Goal: Task Accomplishment & Management: Complete application form

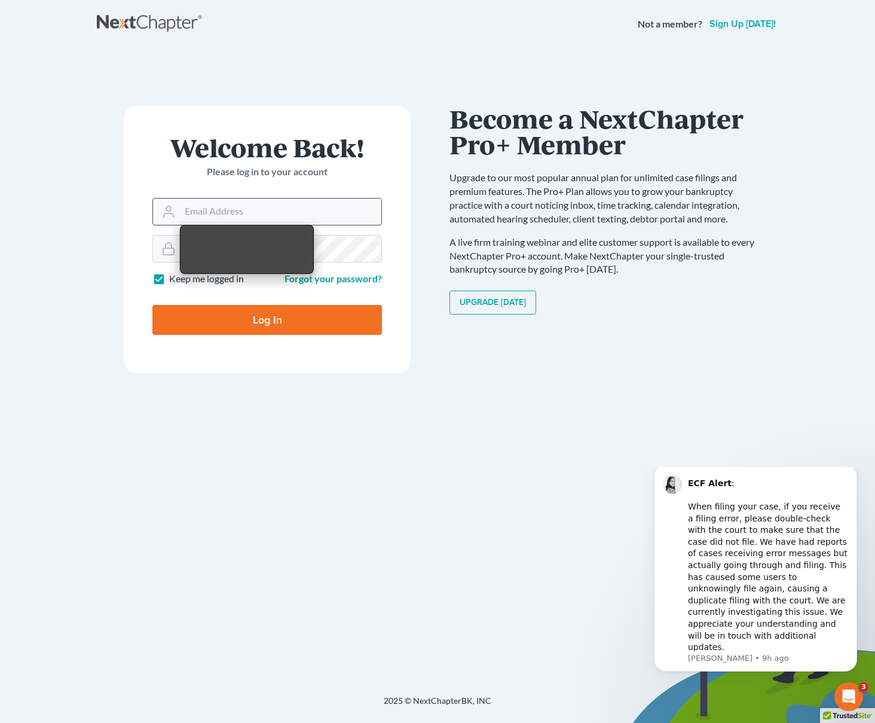
click at [270, 210] on input "Email Address" at bounding box center [281, 212] width 202 height 26
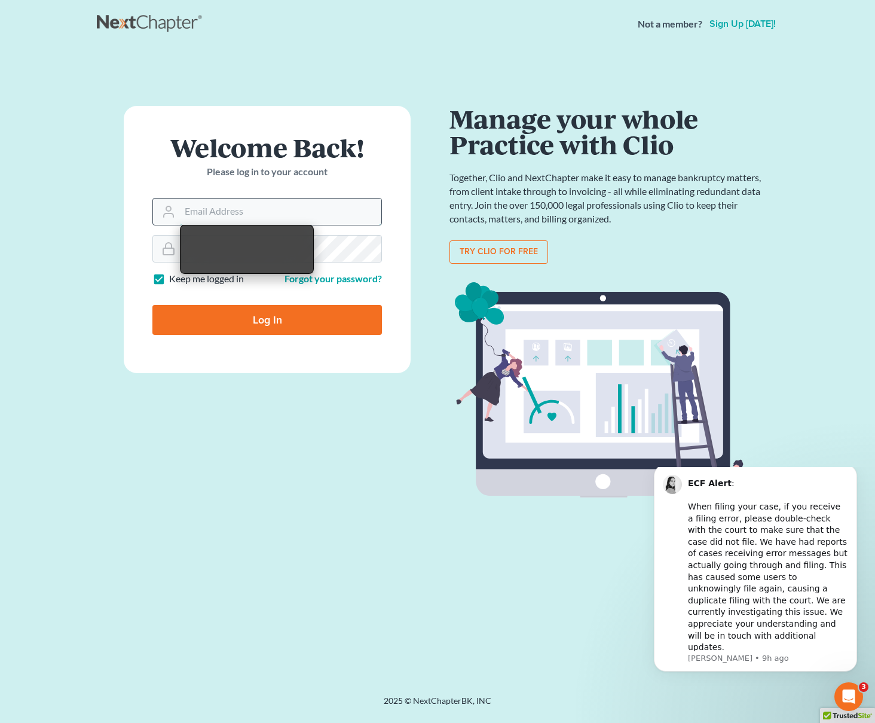
click at [269, 205] on input "Email Address" at bounding box center [281, 212] width 202 height 26
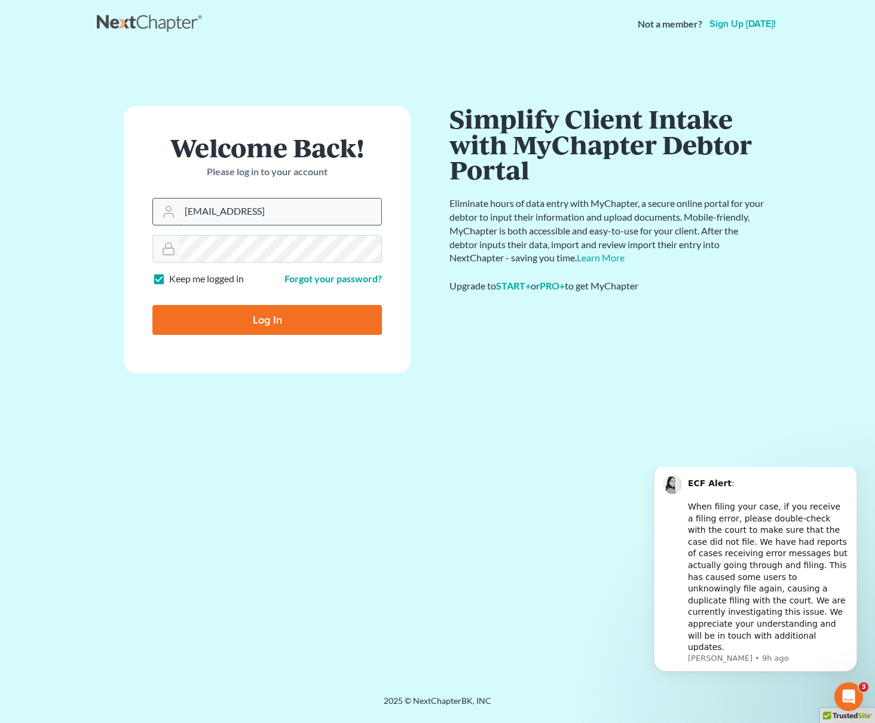
type input "[EMAIL_ADDRESS]"
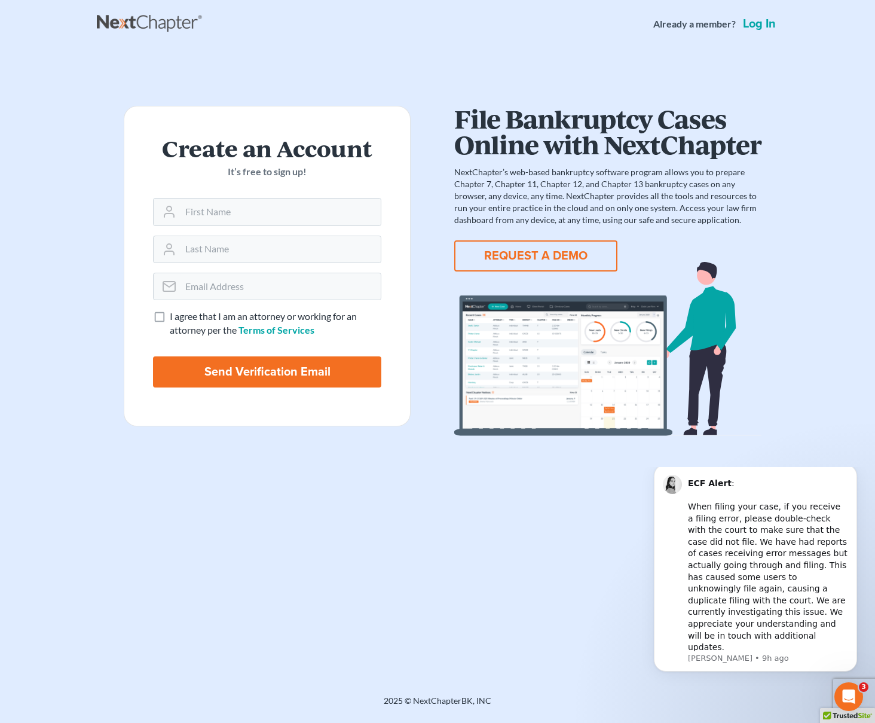
click at [763, 26] on link "Log in" at bounding box center [760, 24] width 38 height 12
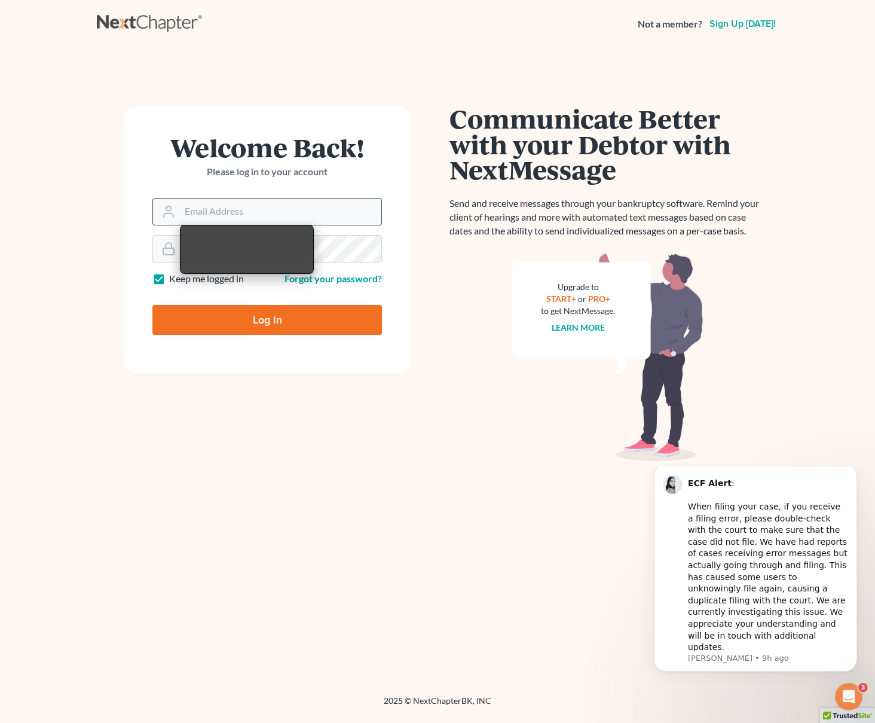
click at [274, 206] on input "Email Address" at bounding box center [281, 212] width 202 height 26
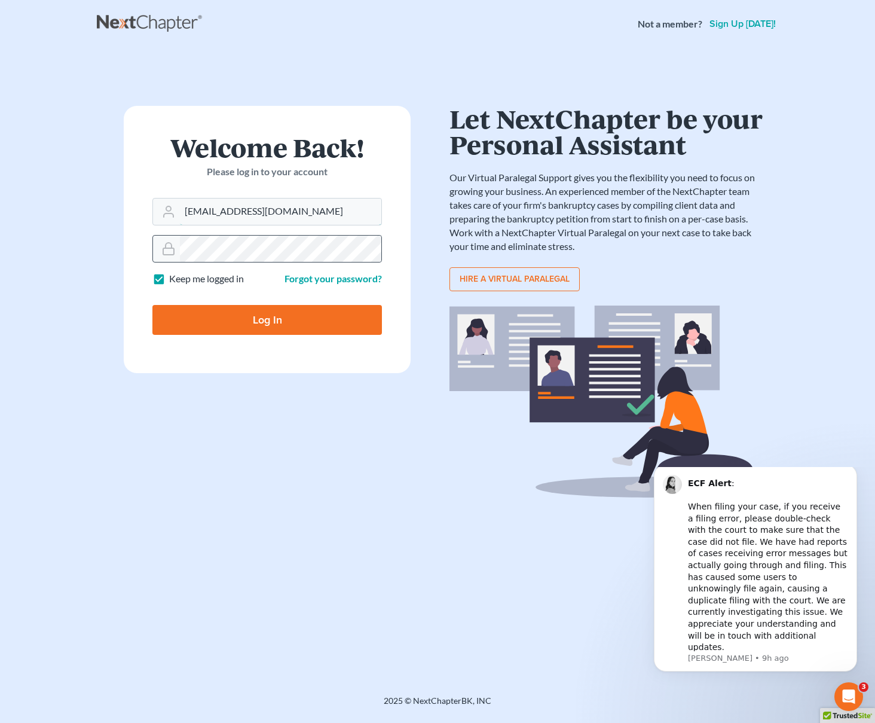
type input "[EMAIL_ADDRESS][DOMAIN_NAME]"
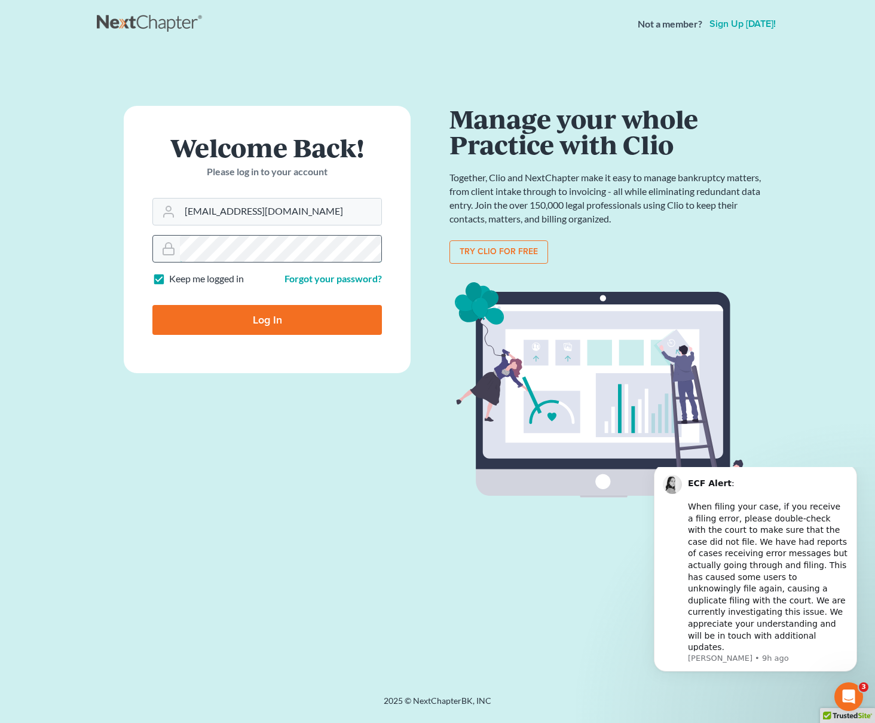
click at [152, 305] on input "Log In" at bounding box center [267, 320] width 230 height 30
type input "Thinking..."
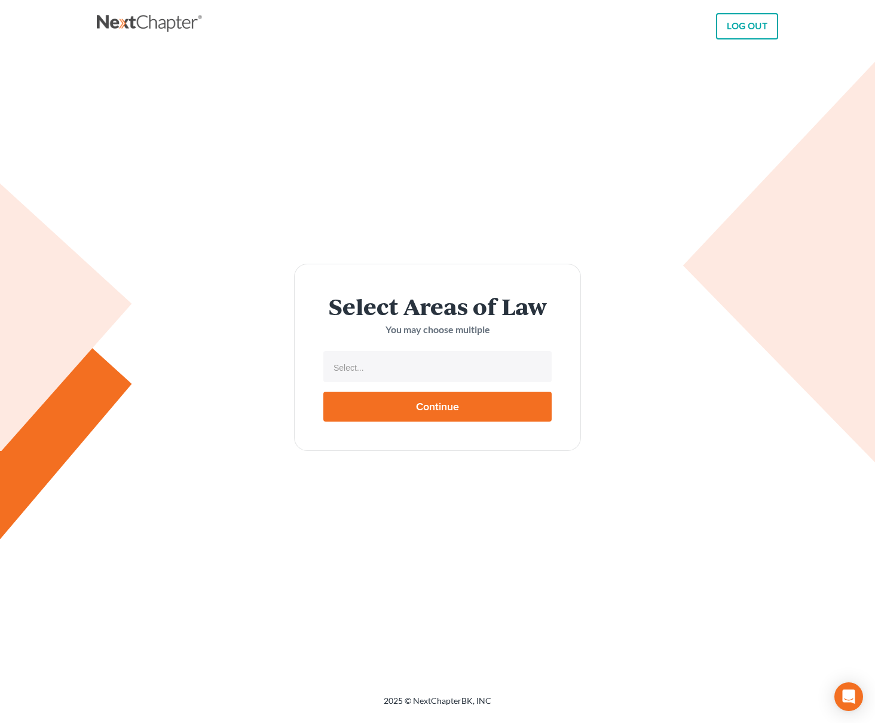
select select
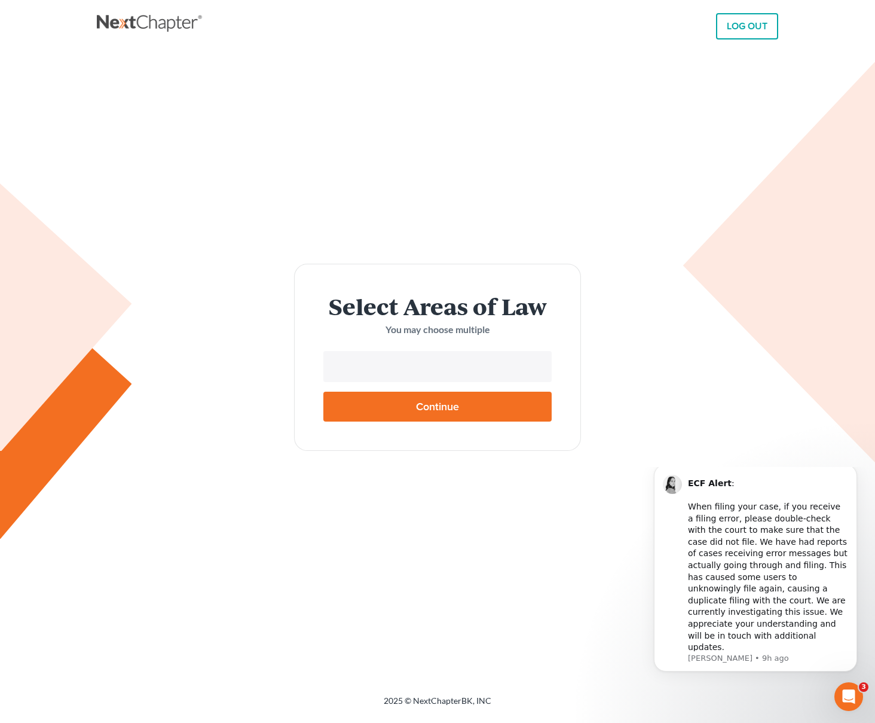
click at [368, 370] on input "text" at bounding box center [437, 368] width 212 height 18
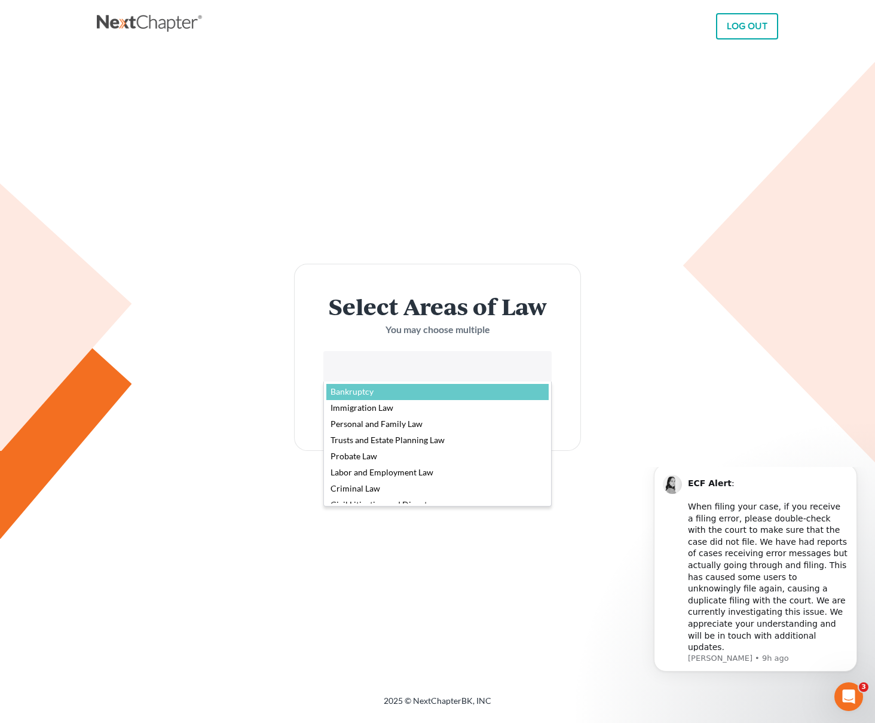
select select "4556"
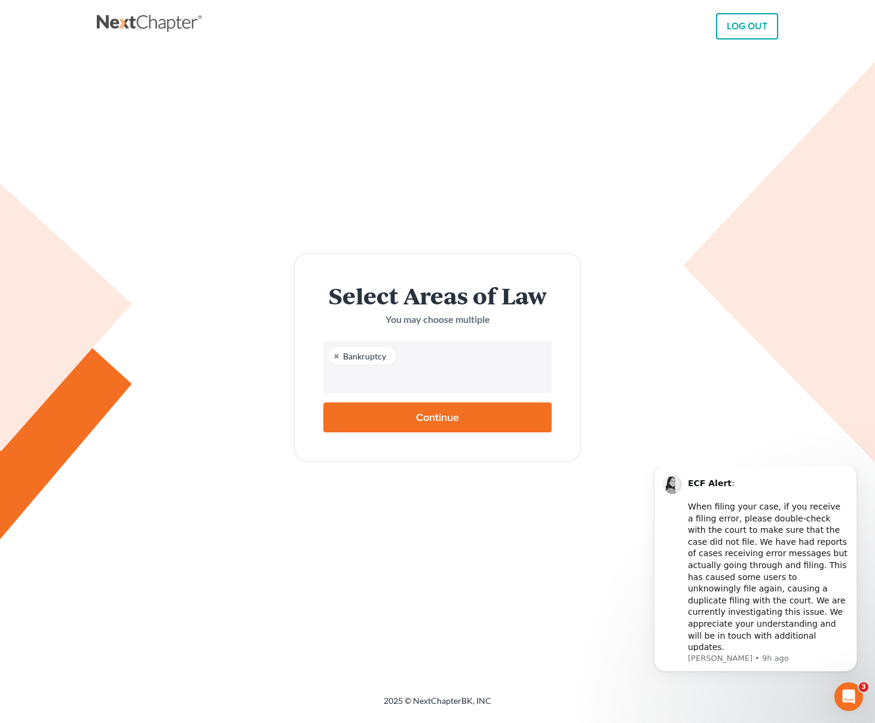
click at [376, 425] on input "Continue" at bounding box center [438, 417] width 228 height 30
type input "Thinking..."
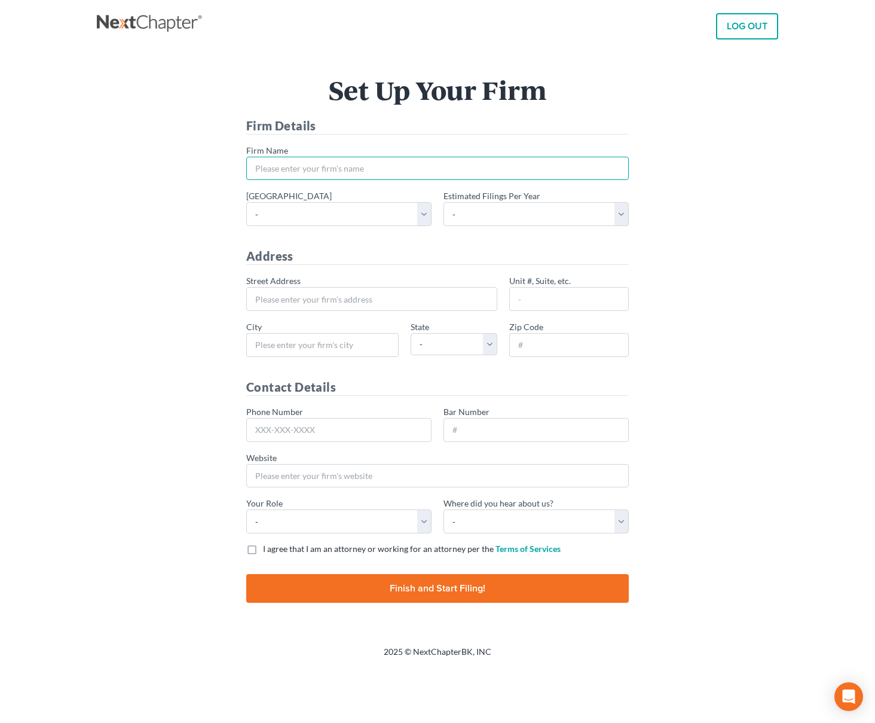
click at [294, 170] on input "* Firm Name" at bounding box center [437, 169] width 383 height 24
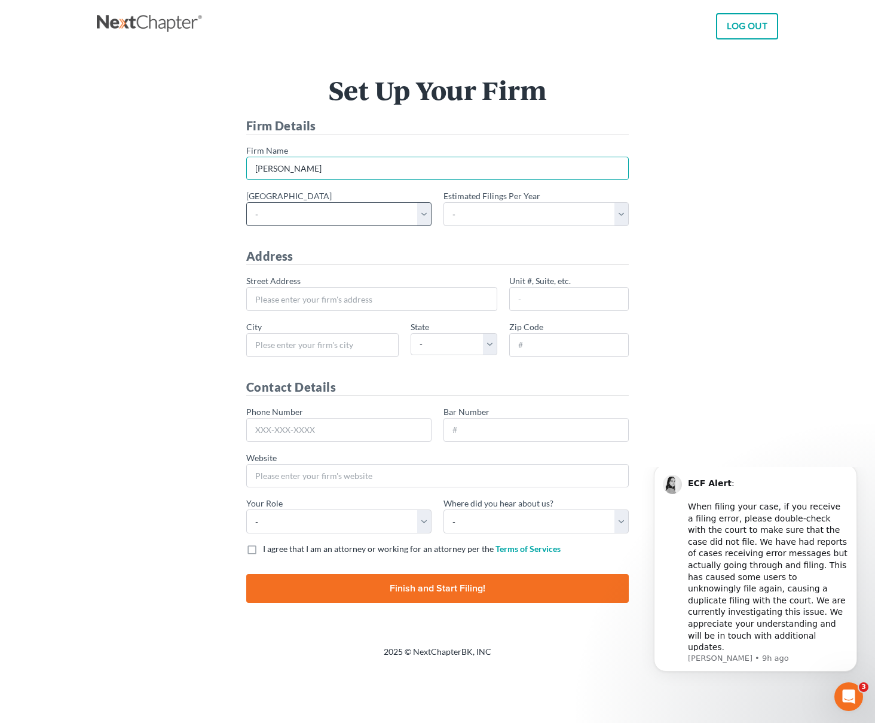
type input "[PERSON_NAME]"
click at [306, 213] on select "- Alabama - Middle Alabama - Northern Alabama - Southern Alaska Arizona Arkansa…" at bounding box center [338, 214] width 185 height 24
select select "79"
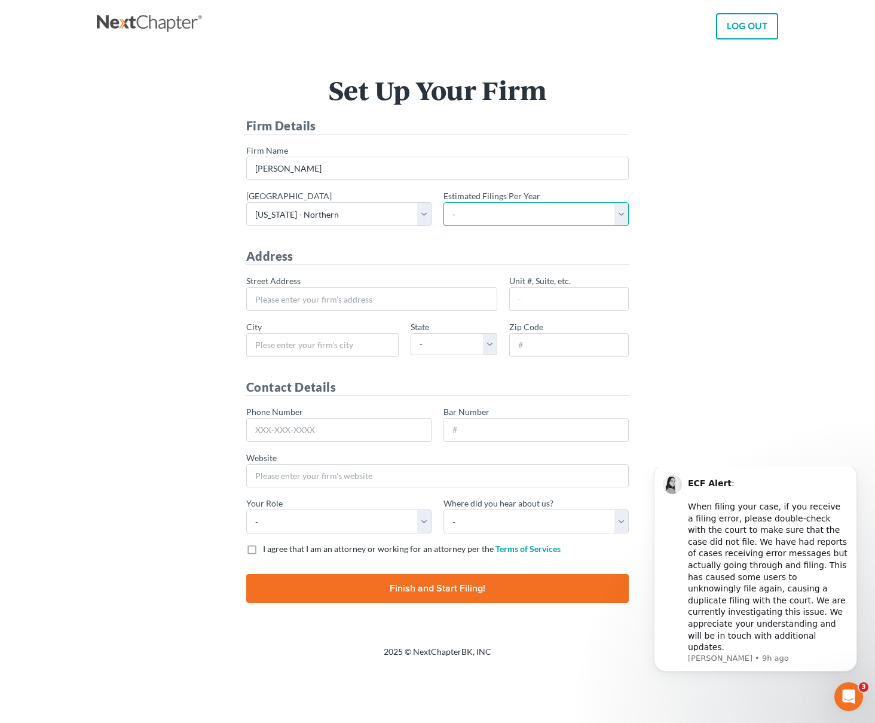
click at [498, 214] on select "- 1-10 11-50 50+" at bounding box center [536, 214] width 185 height 24
select select "1"
click at [307, 301] on input "* Street Address" at bounding box center [371, 299] width 251 height 24
click at [311, 348] on input "* City" at bounding box center [322, 345] width 152 height 24
click at [311, 429] on input "Phone Number" at bounding box center [338, 430] width 185 height 24
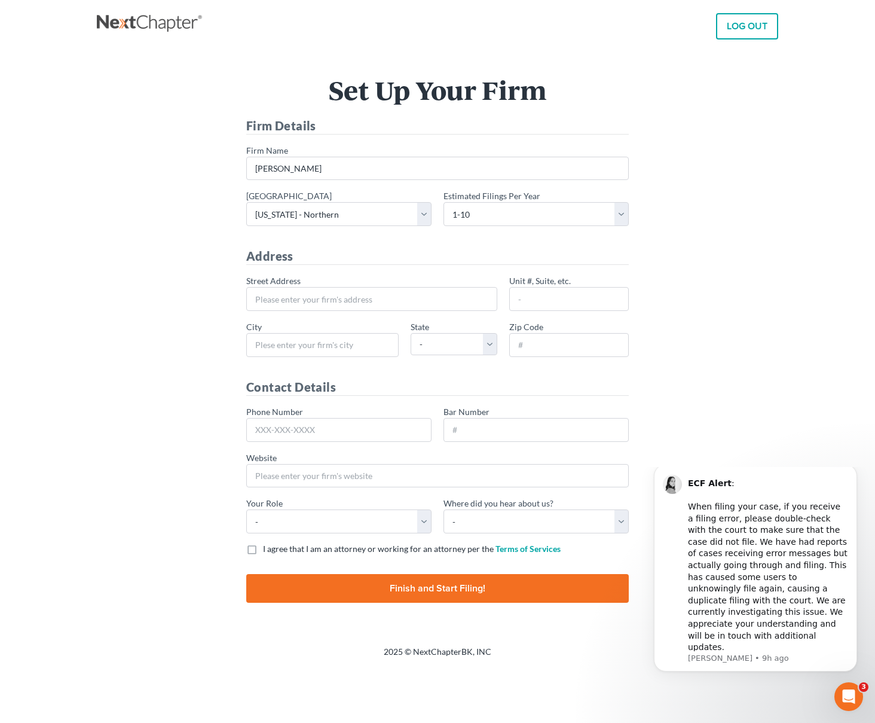
click at [263, 550] on label "I agree that I am an attorney or working for an attorney per the Terms of Servi…" at bounding box center [412, 549] width 298 height 12
click at [268, 550] on input "I agree that I am an attorney or working for an attorney per the Terms of Servi…" at bounding box center [272, 547] width 8 height 8
checkbox input "true"
click at [336, 585] on input "Finish and Start Filing!" at bounding box center [437, 588] width 383 height 29
type input "Thinking..."
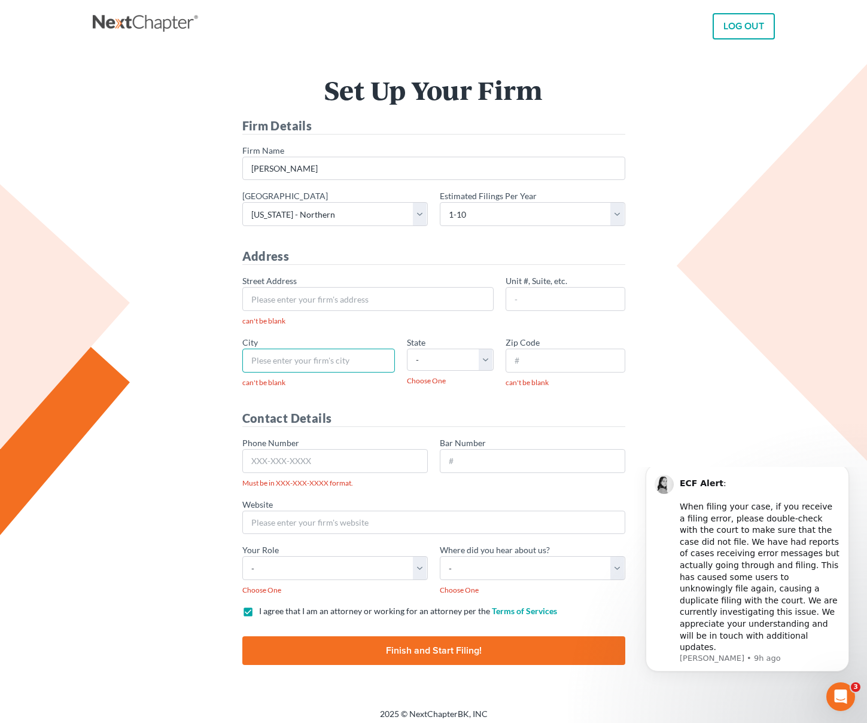
click at [310, 363] on input "* City" at bounding box center [318, 361] width 152 height 24
click at [381, 576] on select "- Attorney Paralegal Assistant" at bounding box center [334, 568] width 185 height 24
select select "attorney"
click at [475, 564] on select "- Bar association Capterra Clio Email Facebook Google Word of mouth Other" at bounding box center [532, 568] width 185 height 24
select select "Bar Association"
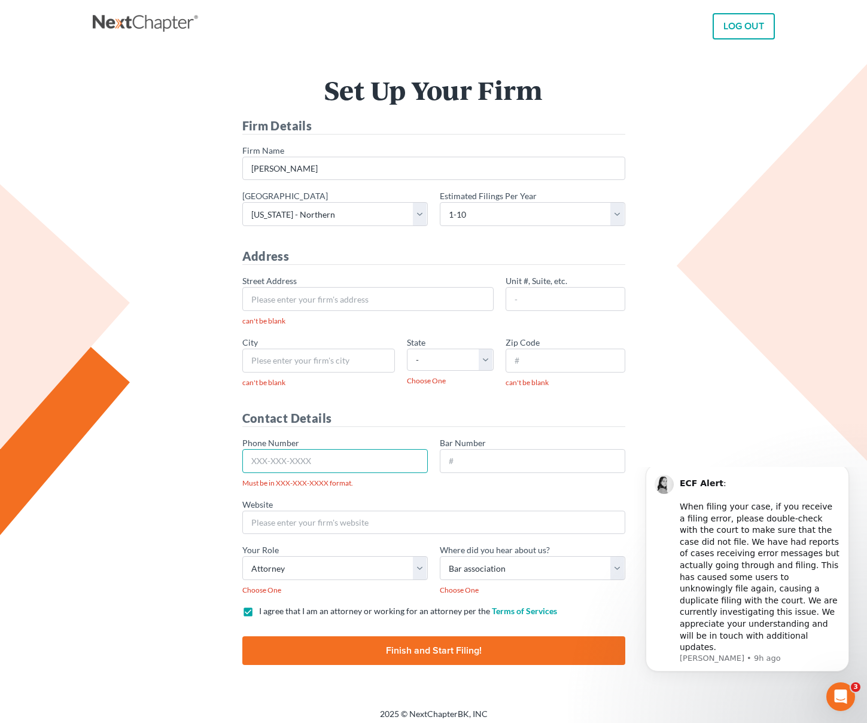
click at [293, 462] on input "Phone Number" at bounding box center [334, 461] width 185 height 24
click at [280, 365] on input "* City" at bounding box center [318, 361] width 152 height 24
click at [283, 297] on input "* Street Address" at bounding box center [367, 299] width 251 height 24
type input "12245 feathergress"
click at [327, 362] on input "* City" at bounding box center [318, 361] width 152 height 24
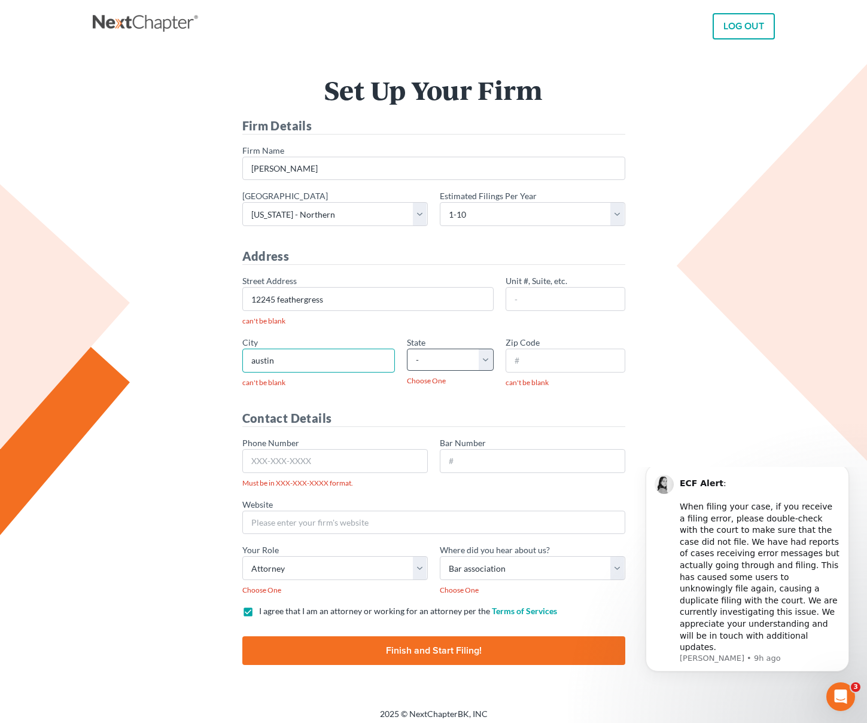
type input "austin"
click at [444, 366] on select "- AL AK AR AZ CA CO CT DE DC FL GA GU HI ID IL IN IA KS KY LA ME MD MA MI MN MS…" at bounding box center [450, 360] width 87 height 22
select select "[GEOGRAPHIC_DATA]"
click at [532, 355] on input "* Zip Code" at bounding box center [565, 361] width 120 height 24
type input "78758"
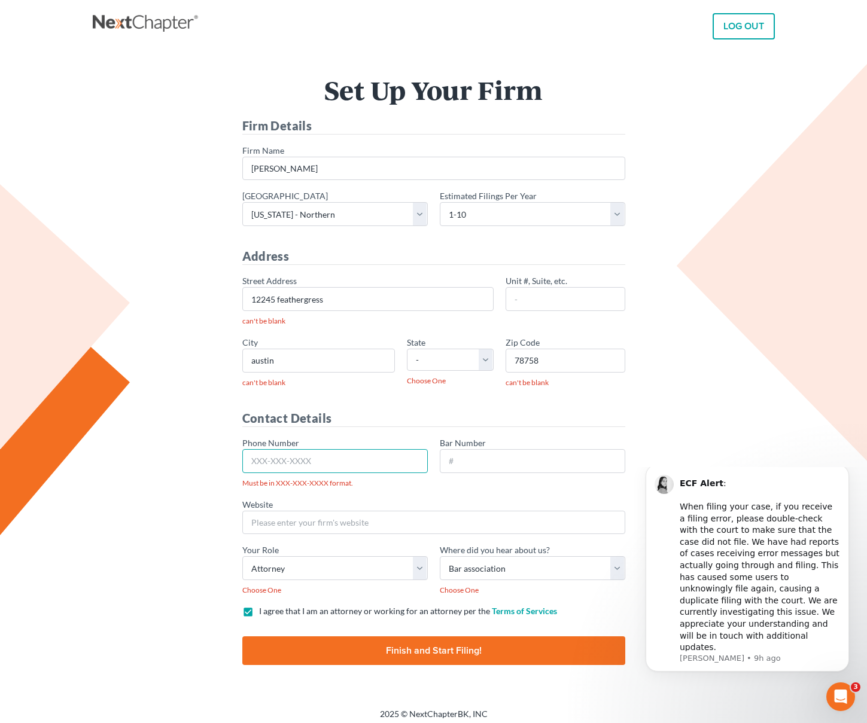
click at [303, 466] on input "Phone Number" at bounding box center [334, 461] width 185 height 24
type input "512-789-6794"
click at [332, 646] on input "Finish and Start Filing!" at bounding box center [433, 650] width 383 height 29
type input "Thinking..."
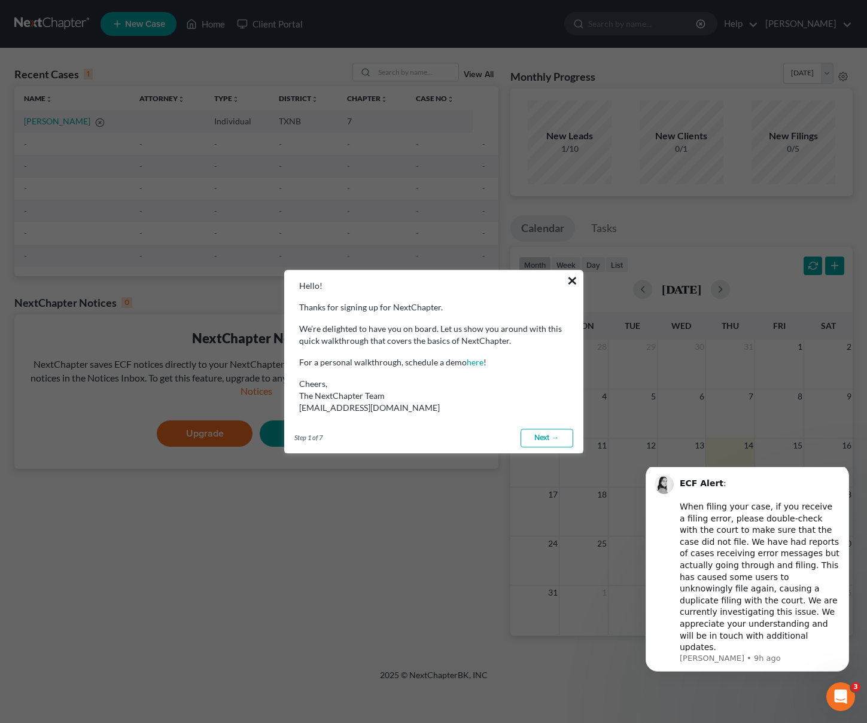
click at [566, 278] on button "×" at bounding box center [571, 280] width 11 height 19
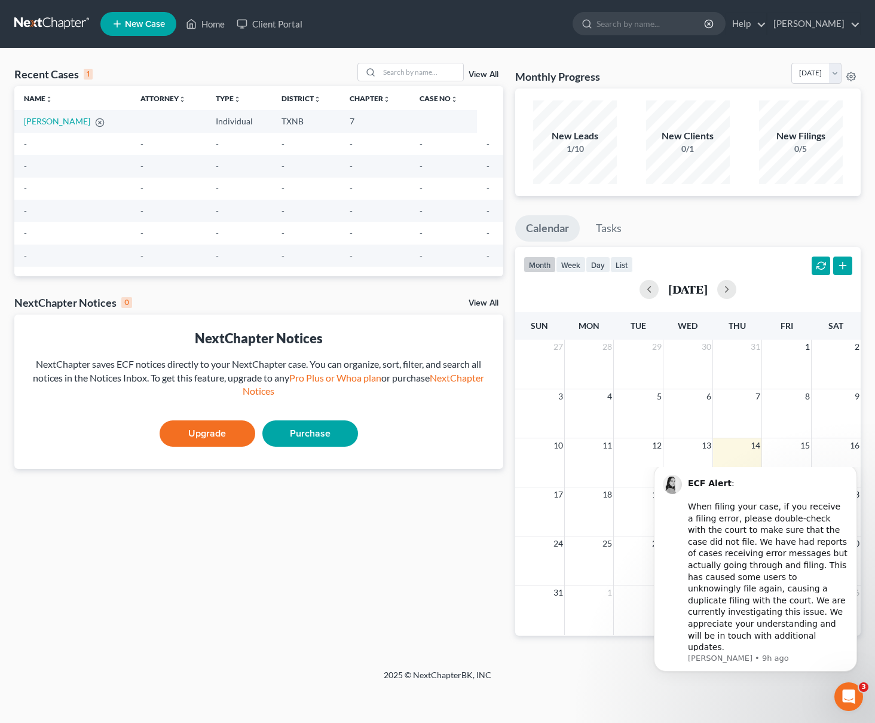
click at [151, 22] on span "New Case" at bounding box center [145, 24] width 40 height 9
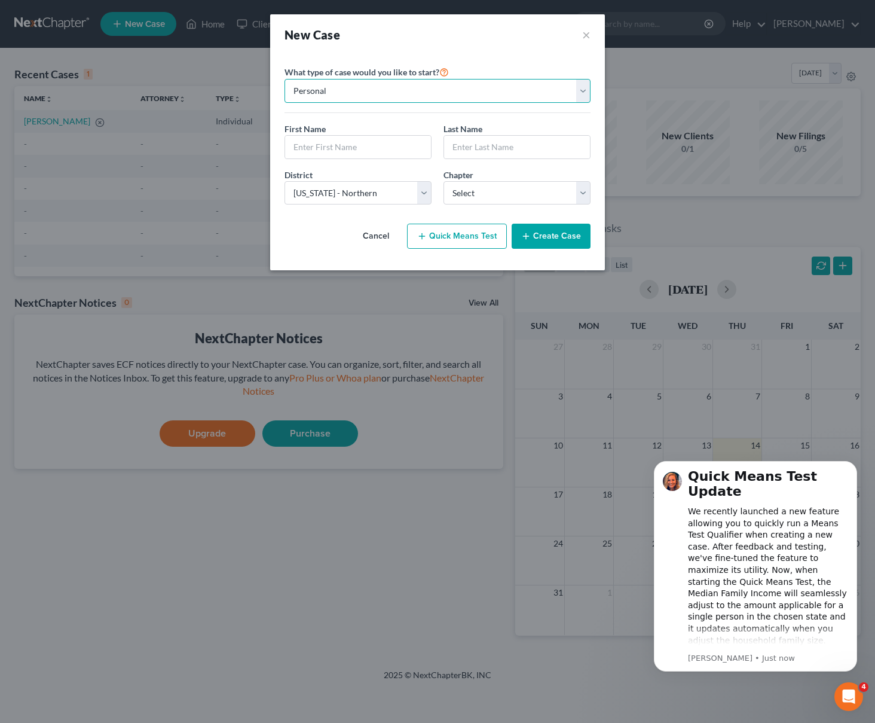
click at [332, 92] on select "Personal Business" at bounding box center [438, 91] width 306 height 24
click at [340, 144] on input "text" at bounding box center [358, 147] width 146 height 23
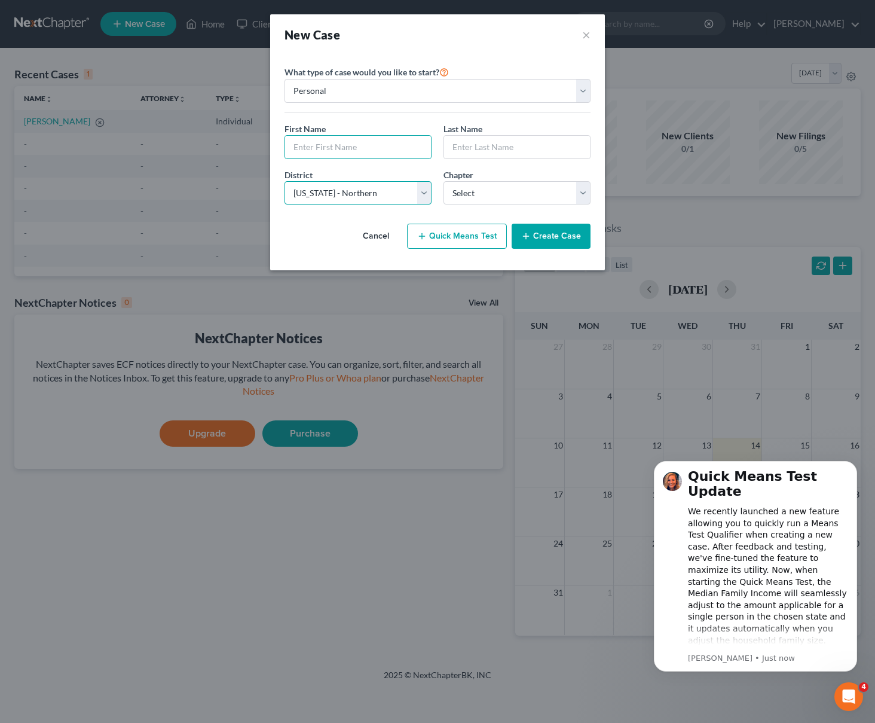
click at [307, 196] on select "Select Alabama - Middle Alabama - Northern Alabama - Southern Alaska Arizona Ar…" at bounding box center [358, 193] width 147 height 24
select select "80"
click at [486, 185] on select "Select 7 11 12 13" at bounding box center [517, 193] width 147 height 24
select select "0"
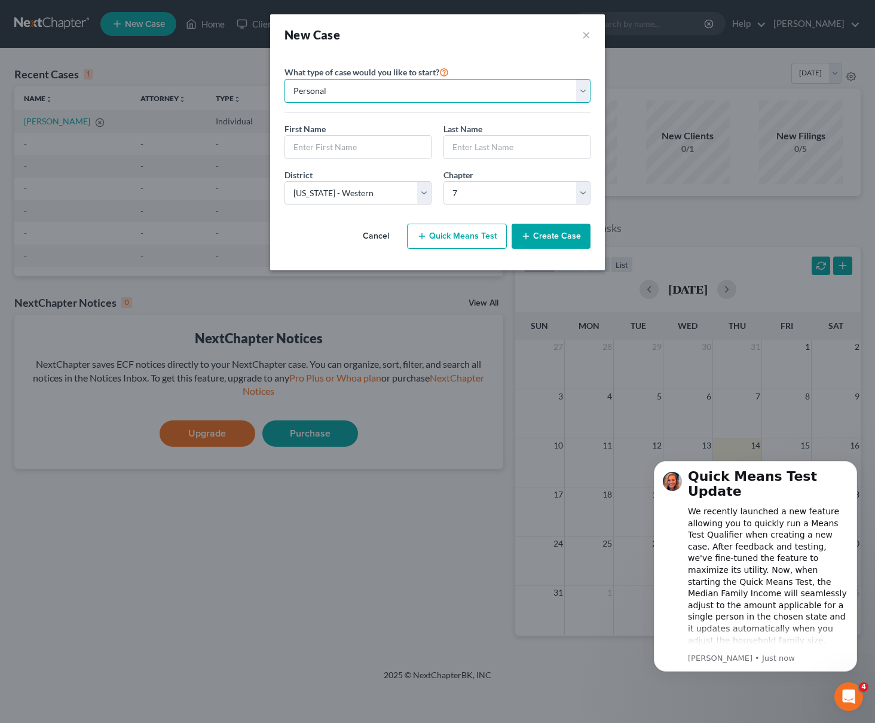
click at [301, 98] on select "Personal Business" at bounding box center [438, 91] width 306 height 24
click at [323, 147] on input "text" at bounding box center [358, 147] width 146 height 23
type input "a"
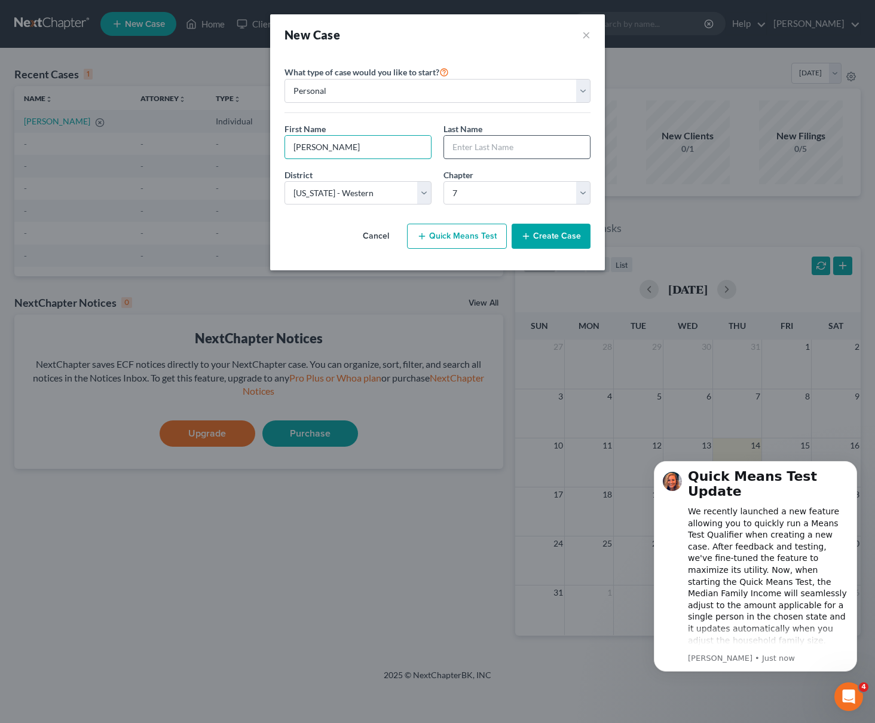
type input "[PERSON_NAME]"
click at [480, 151] on input "text" at bounding box center [517, 147] width 146 height 23
type input "Awuzie"
click at [535, 228] on button "Create Case" at bounding box center [551, 236] width 79 height 25
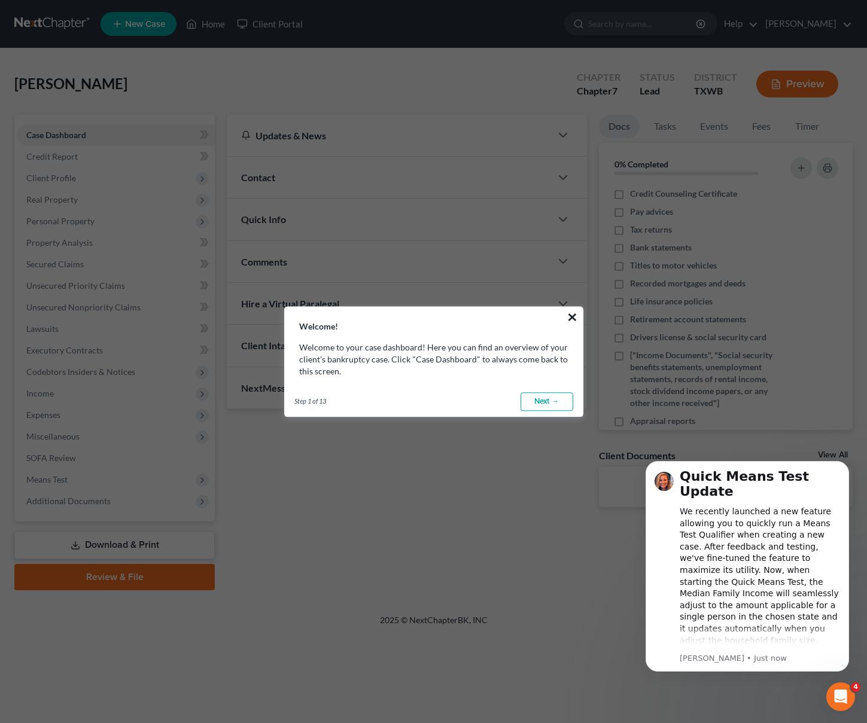
click at [575, 318] on button "×" at bounding box center [571, 316] width 11 height 19
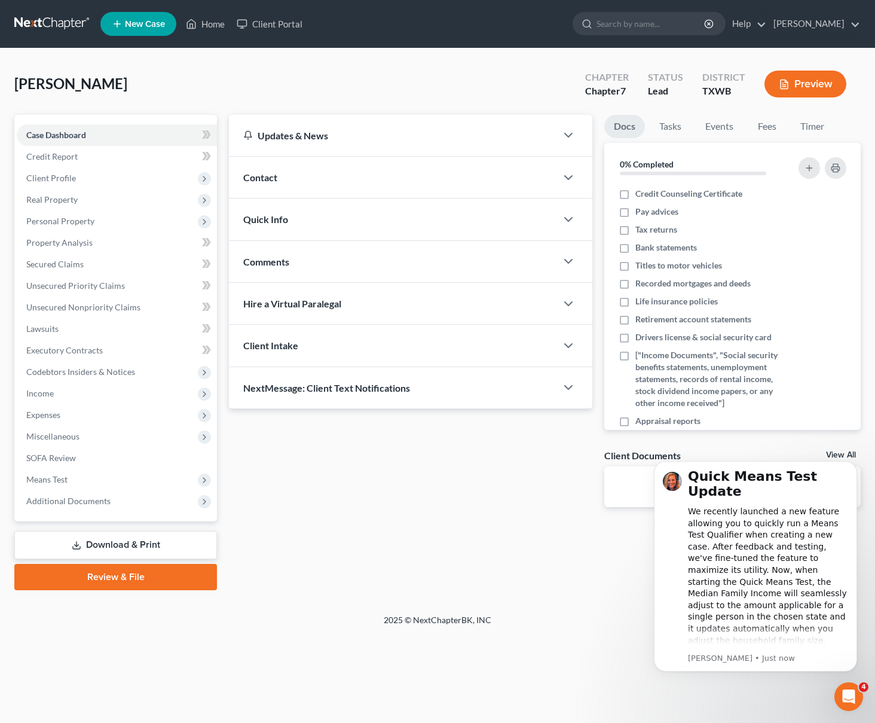
click at [326, 185] on div "Contact" at bounding box center [393, 177] width 328 height 41
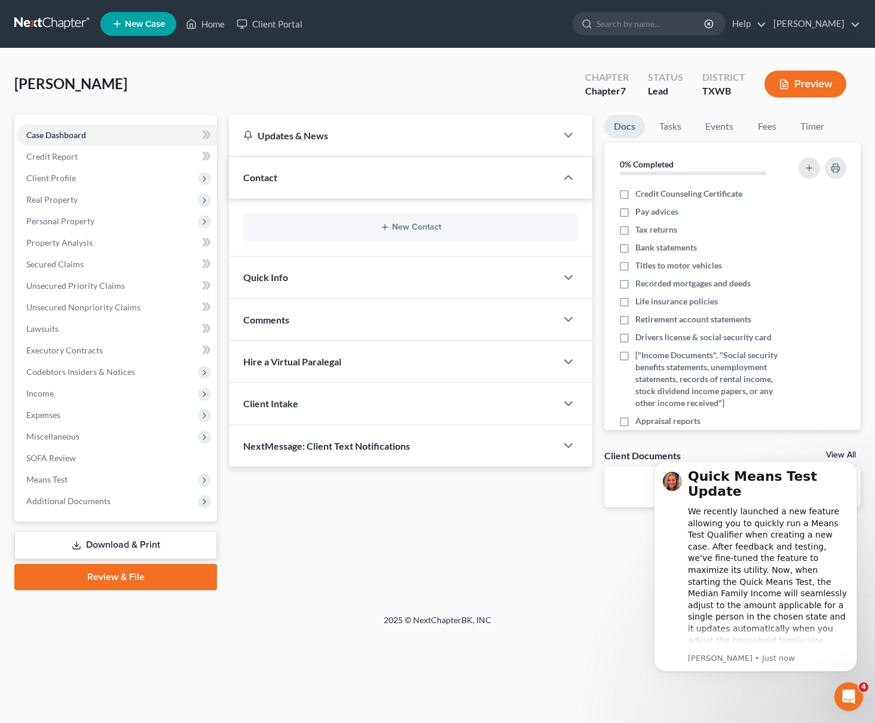
click at [326, 185] on div "Contact" at bounding box center [393, 177] width 328 height 41
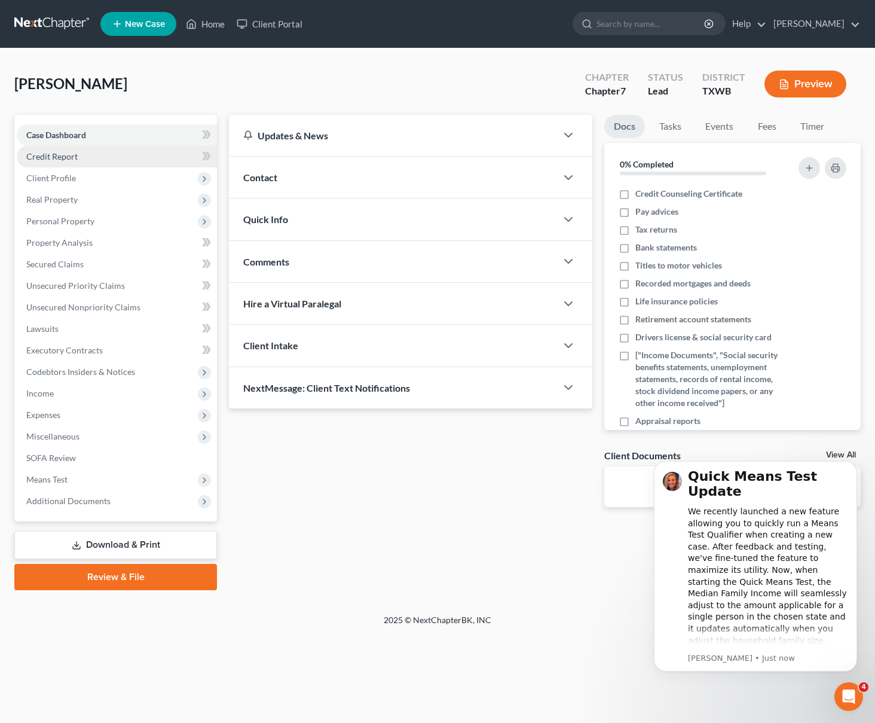
click at [100, 147] on link "Credit Report" at bounding box center [117, 157] width 200 height 22
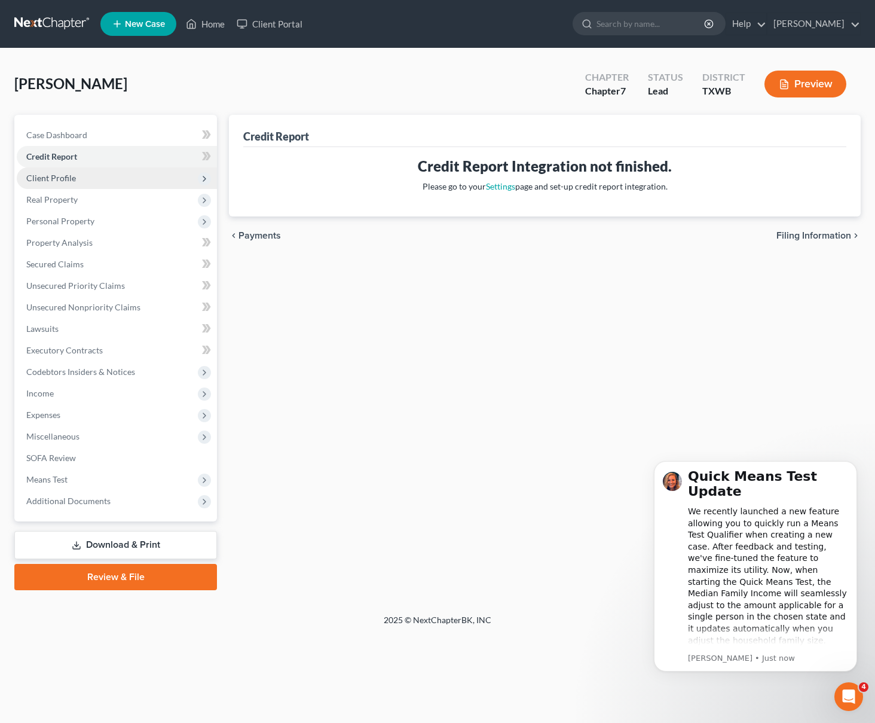
click at [92, 173] on span "Client Profile" at bounding box center [117, 178] width 200 height 22
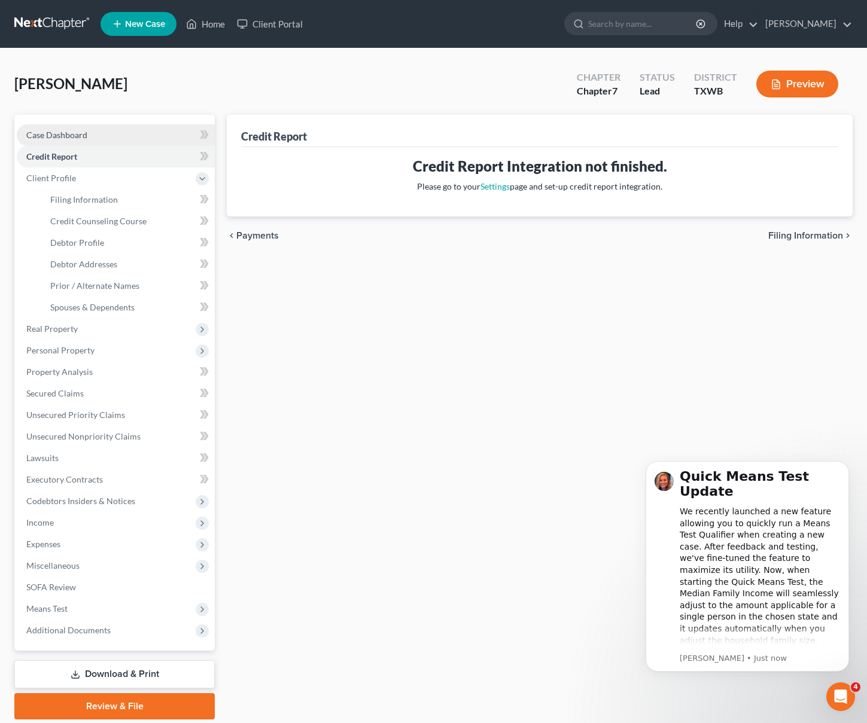
click at [93, 138] on link "Case Dashboard" at bounding box center [116, 135] width 198 height 22
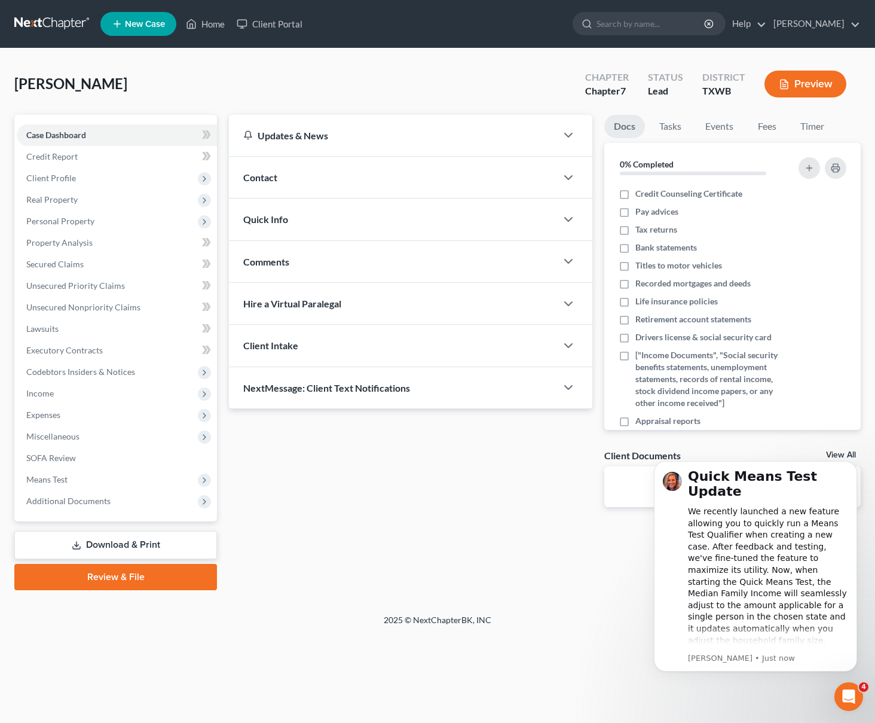
click at [291, 183] on div "Contact" at bounding box center [393, 177] width 328 height 41
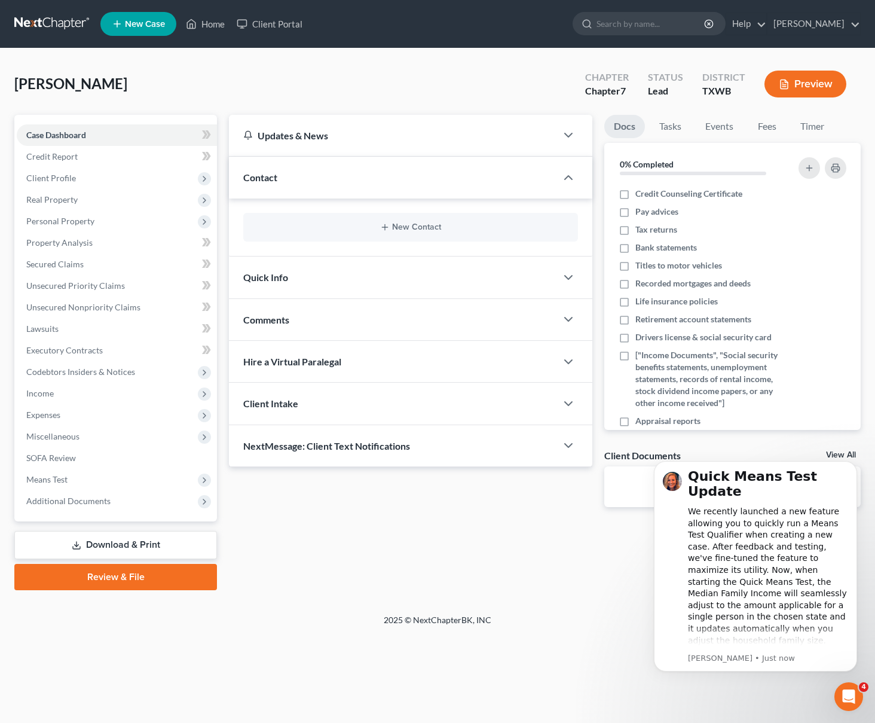
click at [393, 221] on div "New Contact" at bounding box center [410, 227] width 335 height 29
click at [655, 188] on span "Credit Counseling Certificate" at bounding box center [689, 194] width 107 height 12
click at [648, 188] on input "Credit Counseling Certificate" at bounding box center [644, 192] width 8 height 8
click at [636, 194] on label "Credit Counseling Certificate" at bounding box center [689, 194] width 107 height 12
click at [640, 194] on input "Credit Counseling Certificate" at bounding box center [644, 192] width 8 height 8
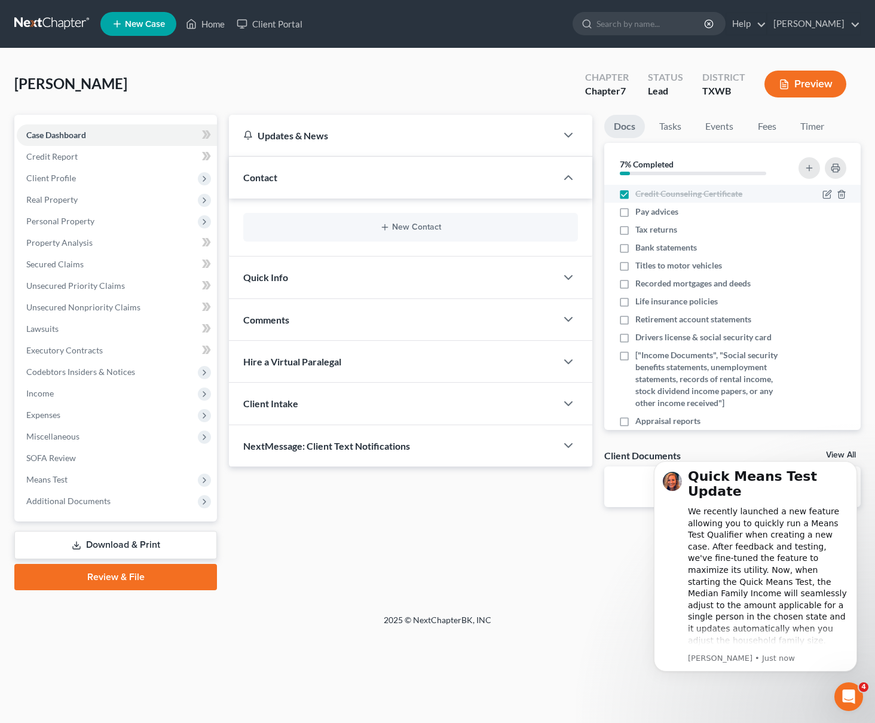
checkbox input "false"
click at [131, 581] on link "Review & File" at bounding box center [115, 577] width 203 height 26
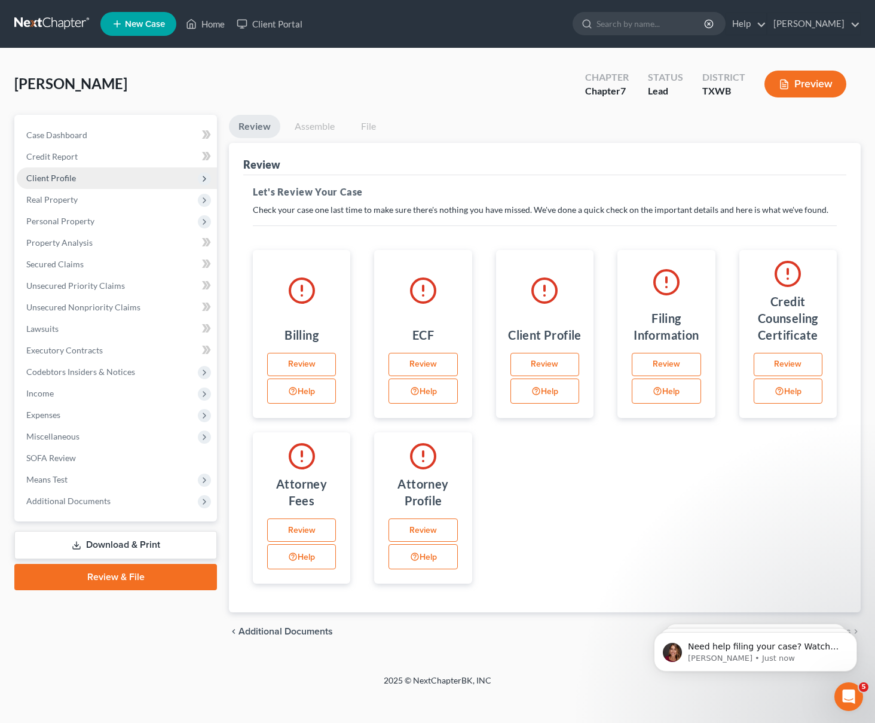
click at [123, 179] on span "Client Profile" at bounding box center [117, 178] width 200 height 22
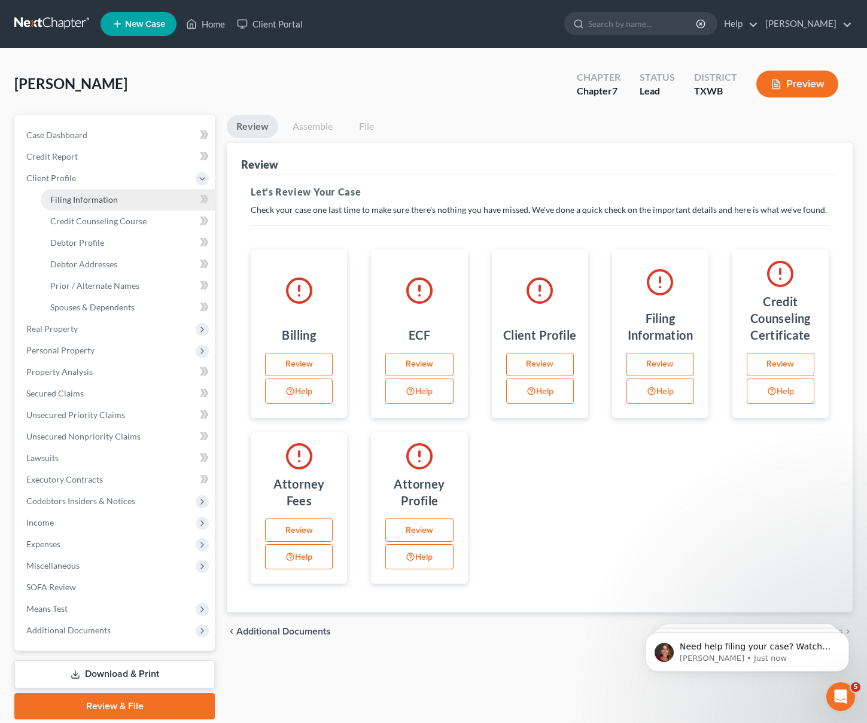
click at [101, 200] on span "Filing Information" at bounding box center [84, 199] width 68 height 10
select select "1"
select select "0"
select select "80"
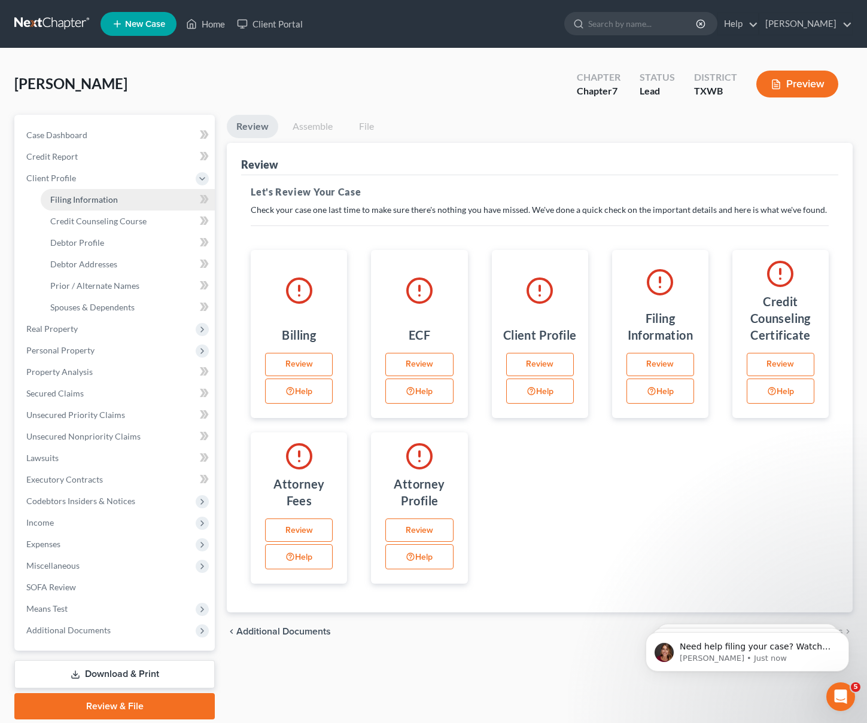
select select "45"
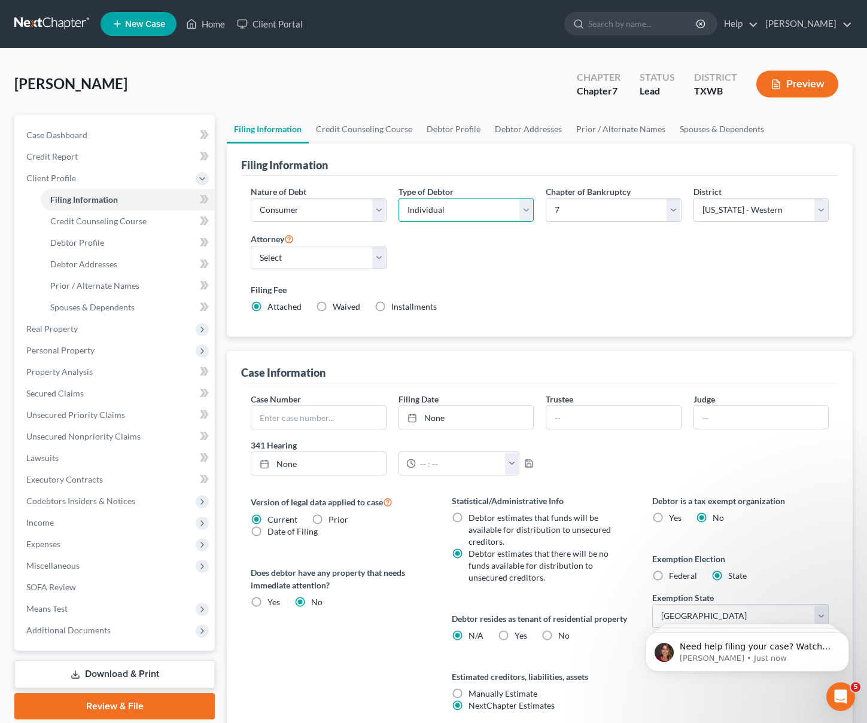
click at [486, 209] on select "Select Individual Joint" at bounding box center [465, 210] width 135 height 24
click at [297, 264] on select "Select" at bounding box center [318, 258] width 135 height 24
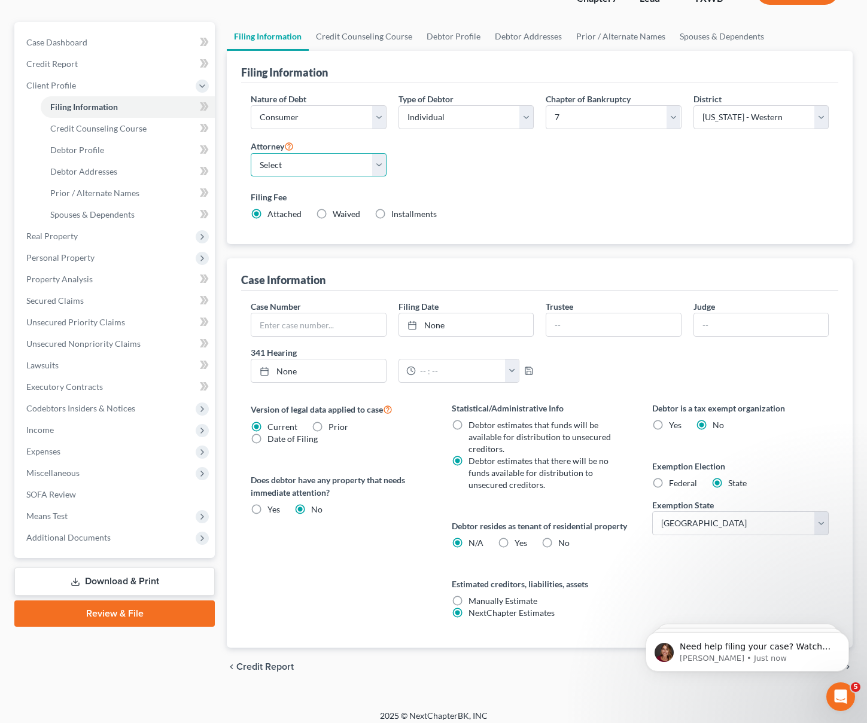
scroll to position [100, 0]
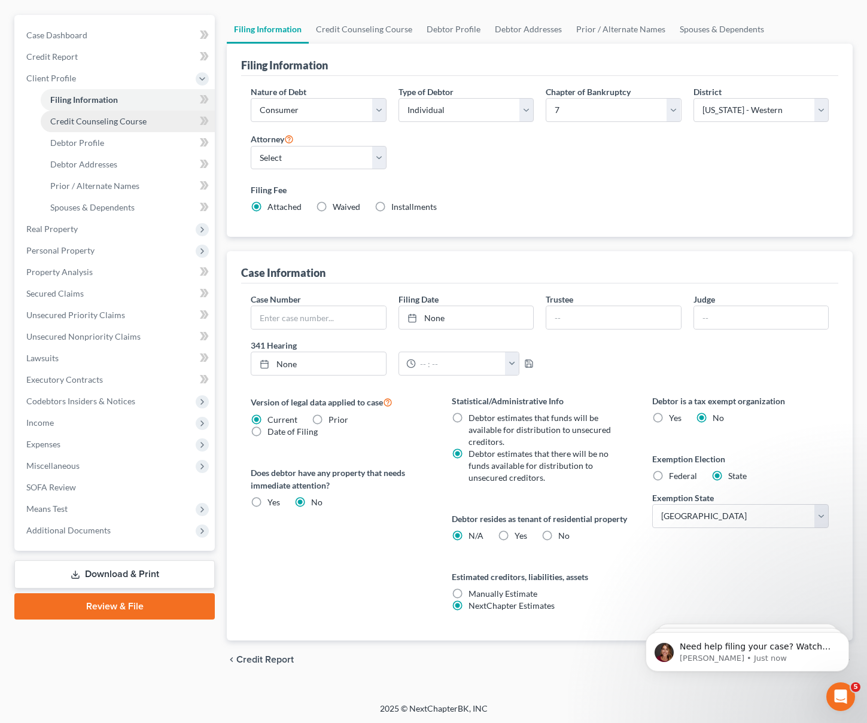
click at [118, 124] on span "Credit Counseling Course" at bounding box center [98, 121] width 96 height 10
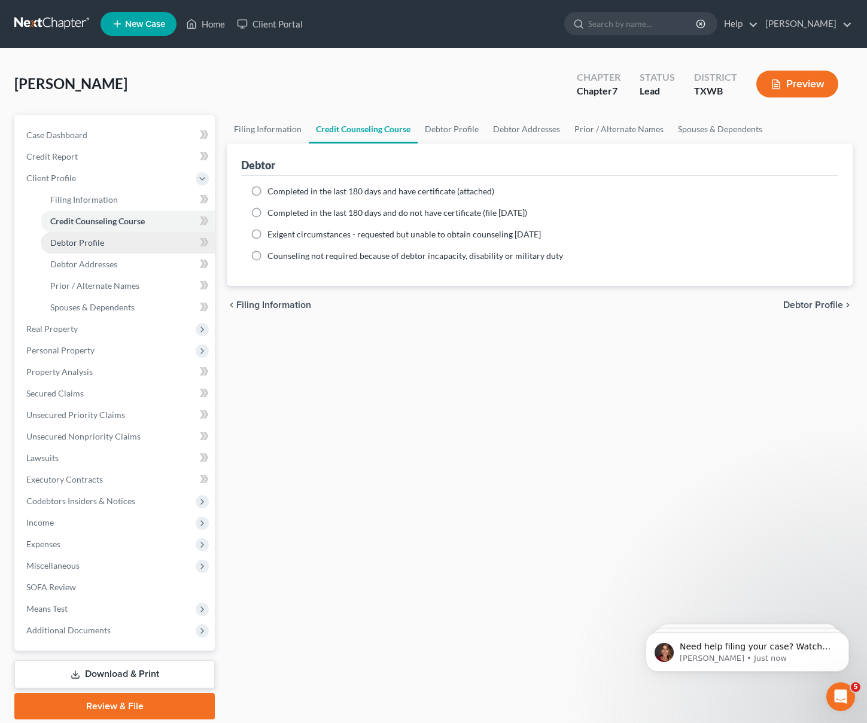
click at [80, 239] on span "Debtor Profile" at bounding box center [77, 242] width 54 height 10
select select "0"
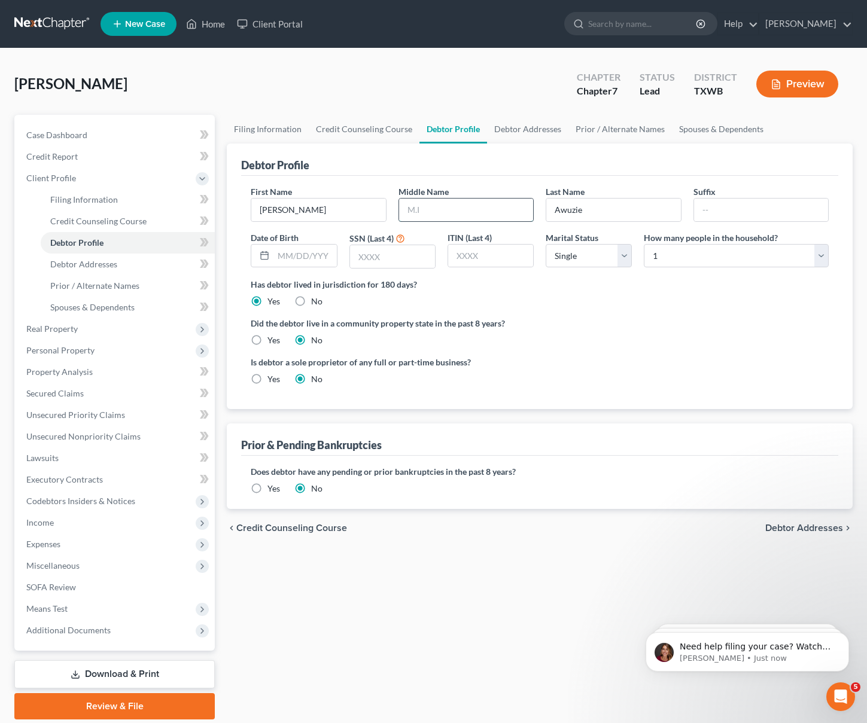
click at [477, 208] on input "text" at bounding box center [466, 210] width 134 height 23
click at [273, 258] on input "text" at bounding box center [304, 256] width 63 height 23
click at [260, 259] on icon at bounding box center [265, 256] width 10 height 10
click at [293, 257] on input "text" at bounding box center [304, 256] width 63 height 23
type input "11/15/1991"
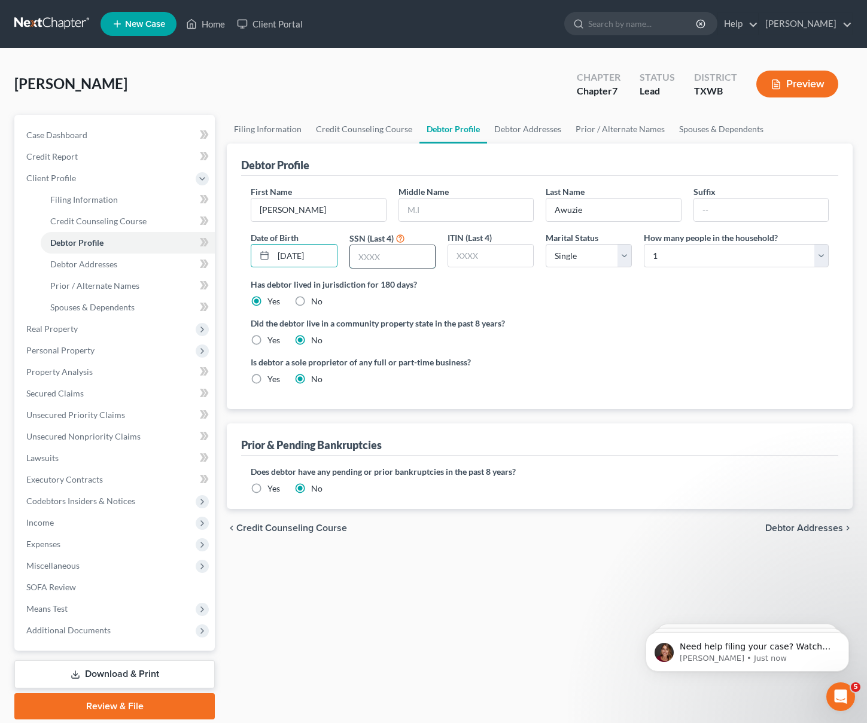
click at [374, 257] on input "text" at bounding box center [392, 256] width 85 height 23
type input "5743"
click at [89, 264] on span "Debtor Addresses" at bounding box center [83, 264] width 67 height 10
select select "0"
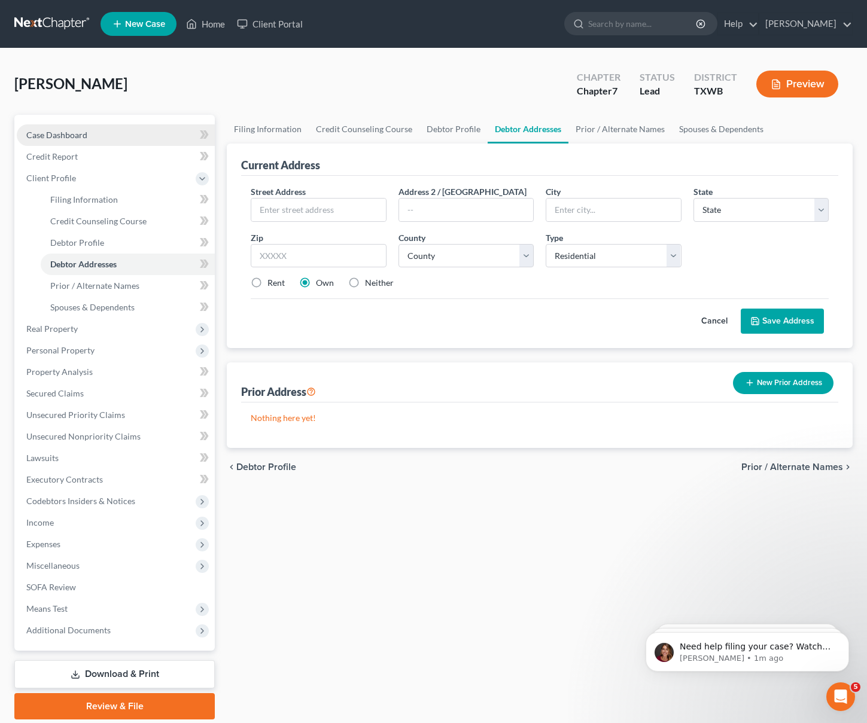
click at [99, 138] on link "Case Dashboard" at bounding box center [116, 135] width 198 height 22
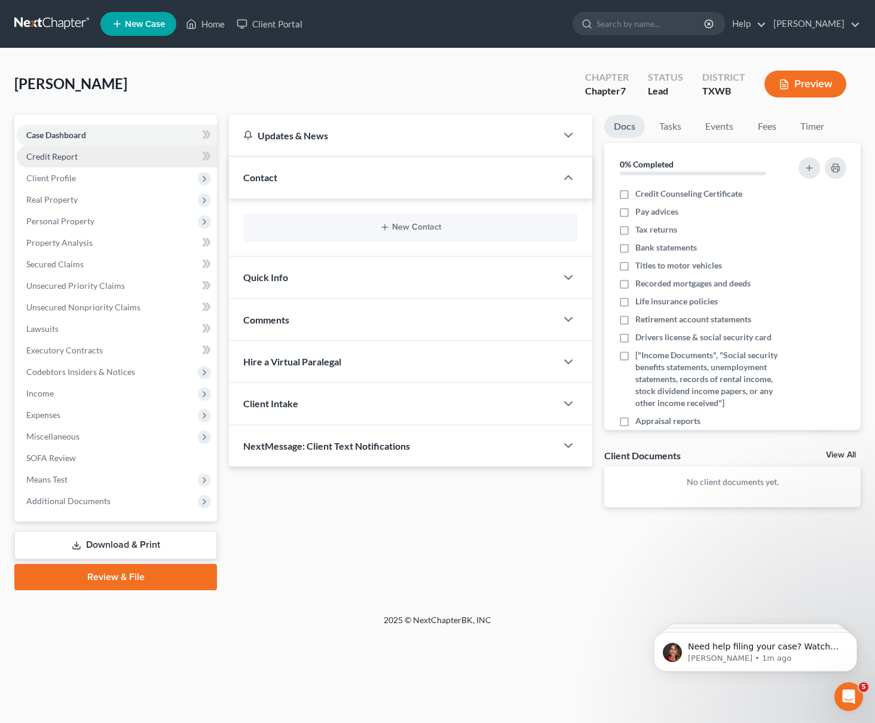
click at [96, 154] on link "Credit Report" at bounding box center [117, 157] width 200 height 22
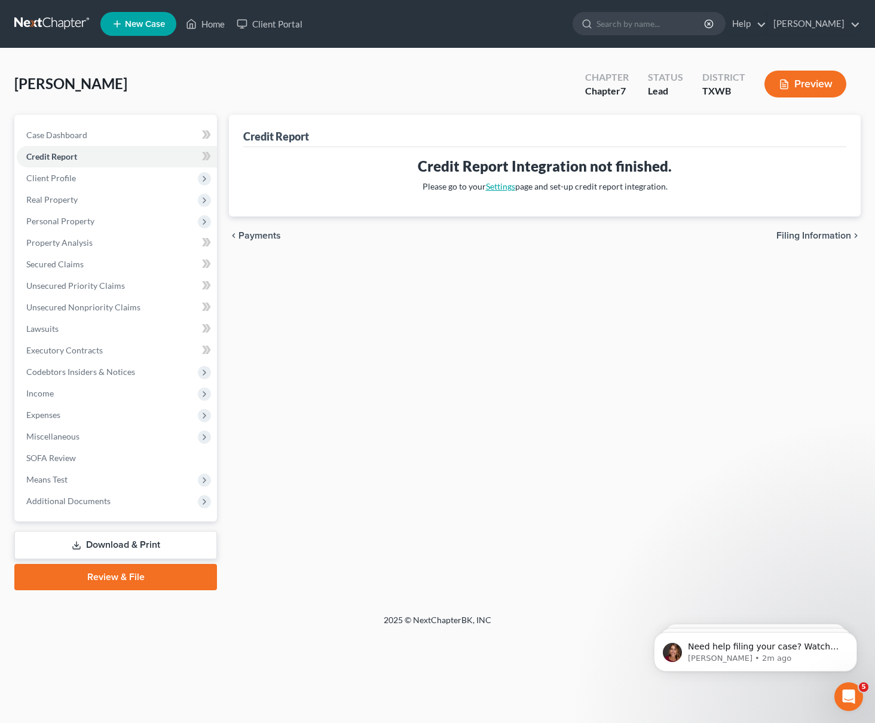
click at [492, 188] on link "Settings" at bounding box center [500, 186] width 29 height 10
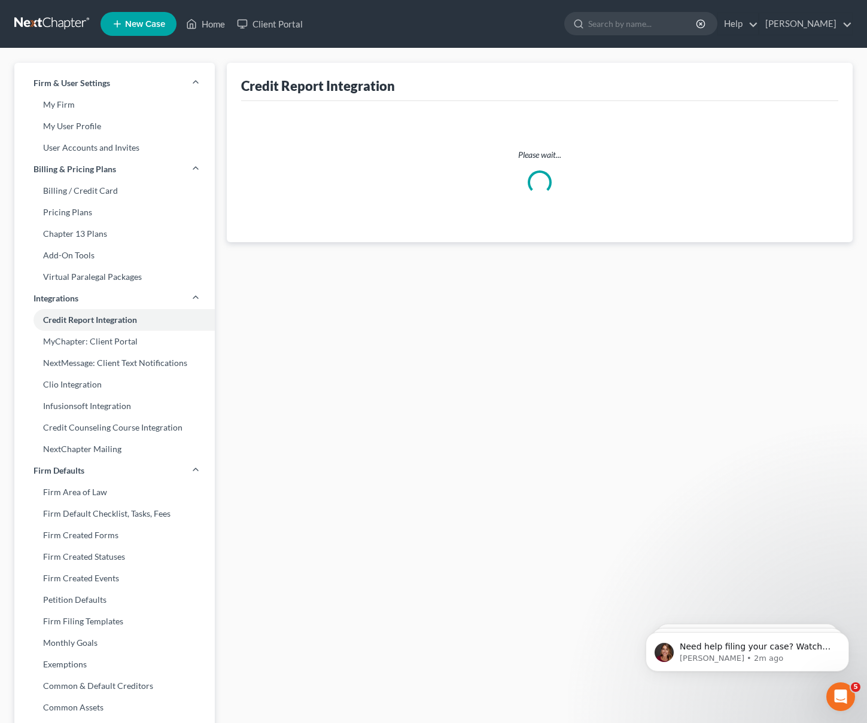
select select "45"
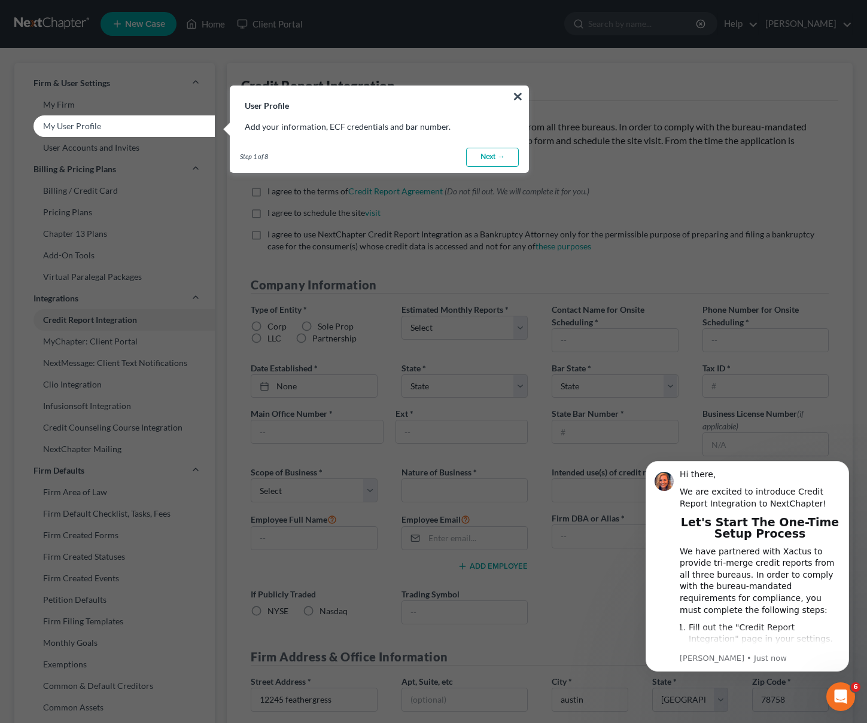
click at [488, 154] on link "Next →" at bounding box center [492, 157] width 53 height 19
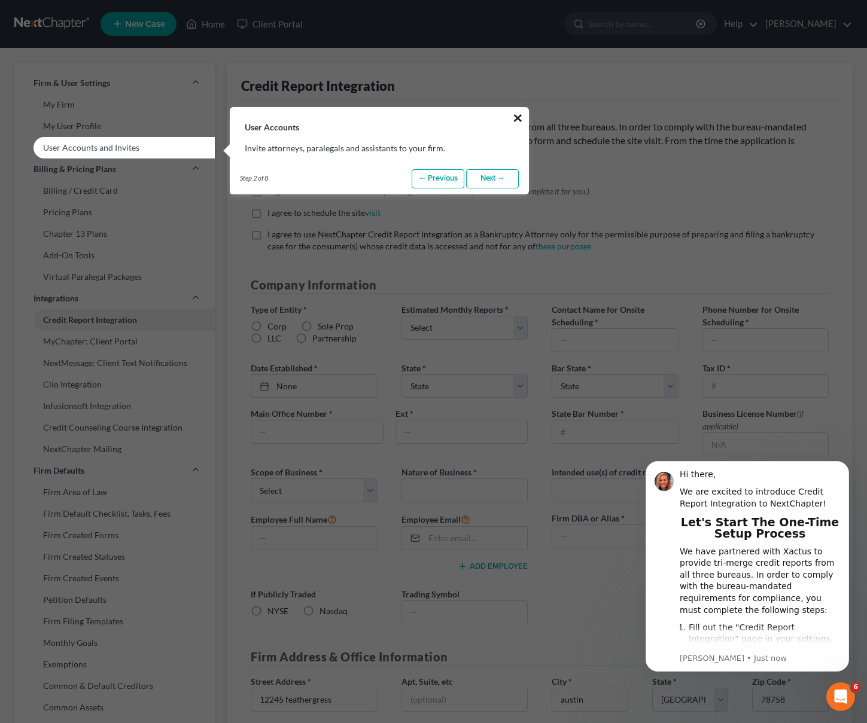
click at [515, 117] on button "×" at bounding box center [517, 117] width 11 height 19
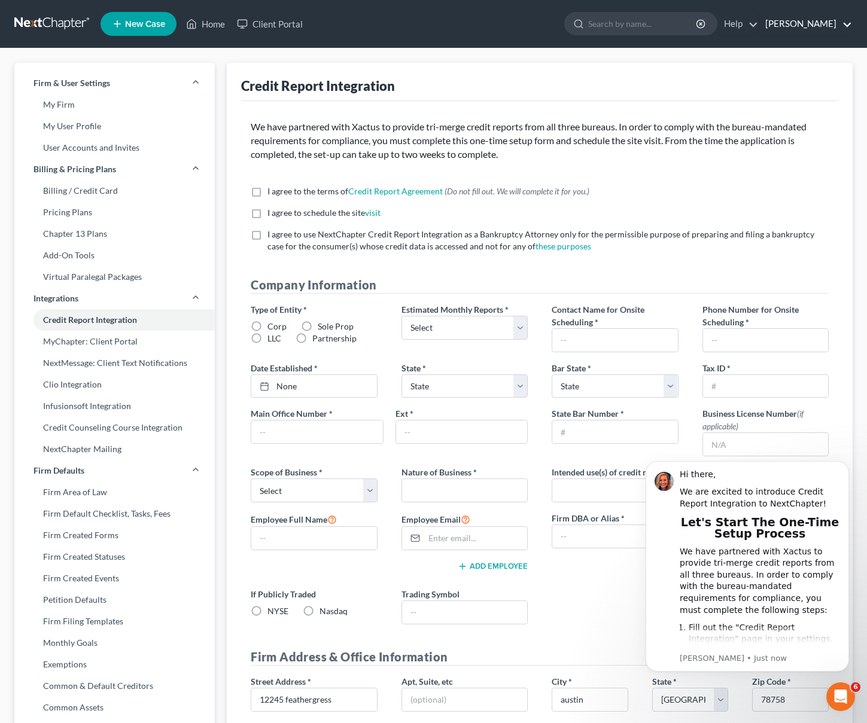
click at [816, 20] on link "[PERSON_NAME]" at bounding box center [805, 24] width 93 height 22
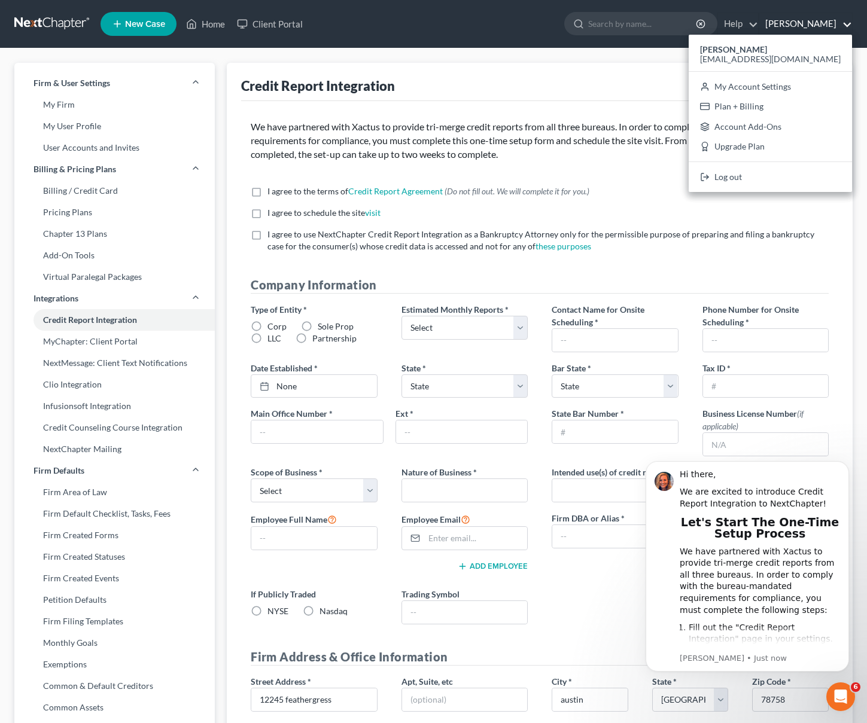
click at [640, 94] on div "Credit Report Integration" at bounding box center [539, 82] width 597 height 38
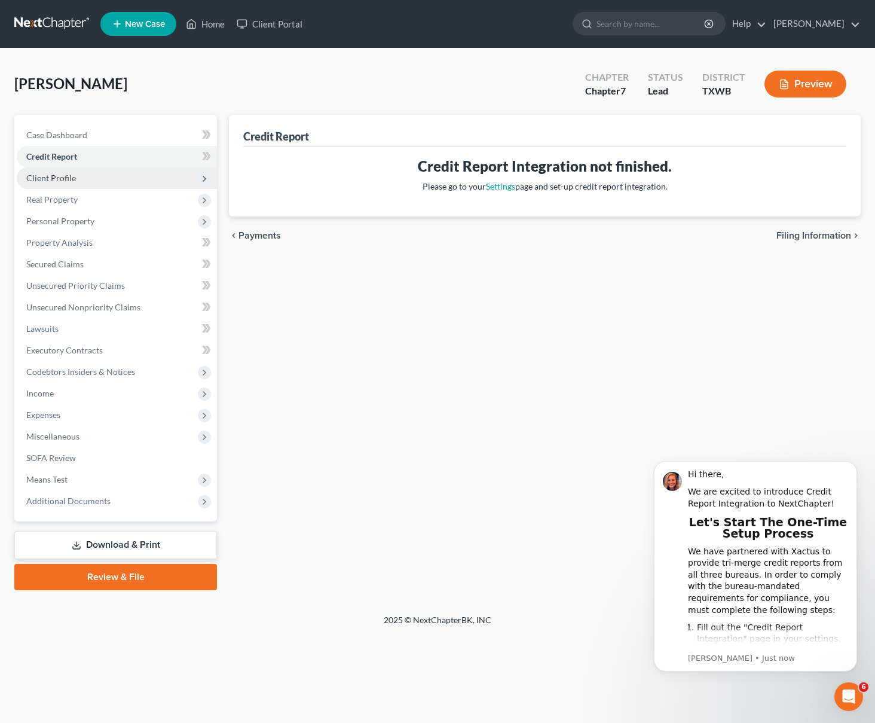
click at [74, 187] on span "Client Profile" at bounding box center [117, 178] width 200 height 22
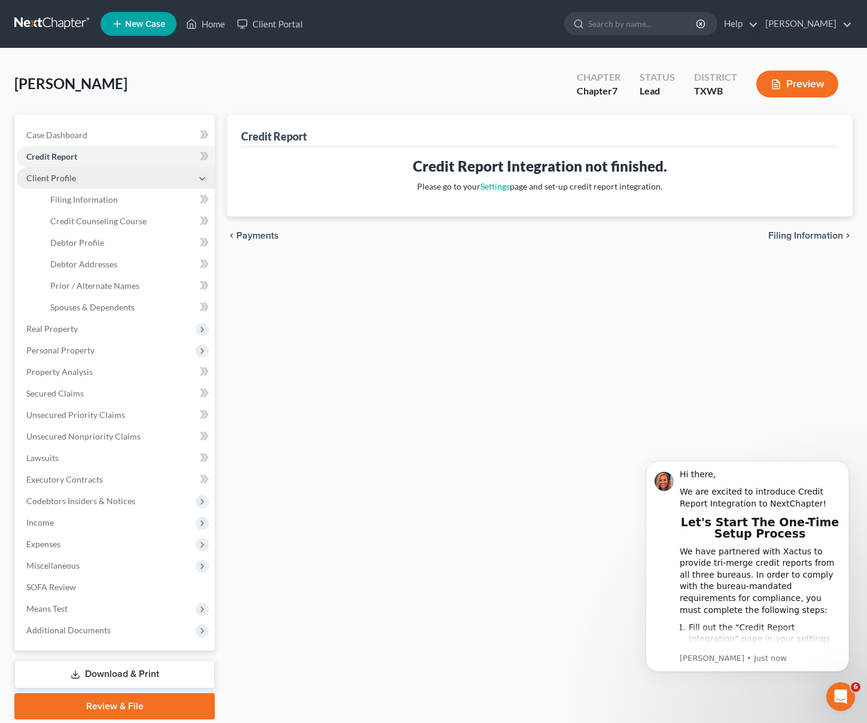
click at [74, 185] on span "Client Profile" at bounding box center [116, 178] width 198 height 22
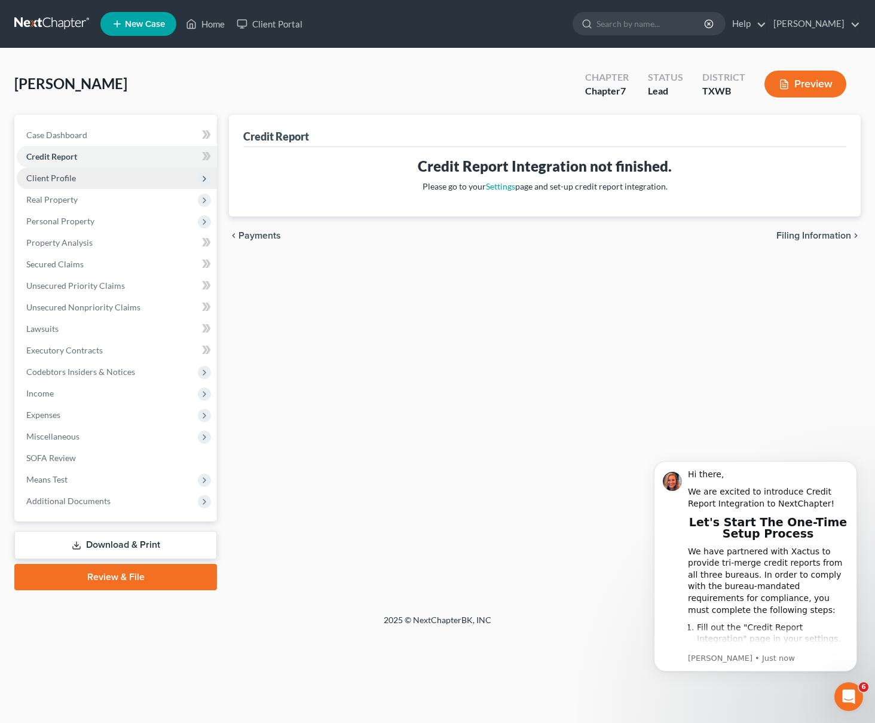
click at [83, 170] on span "Client Profile" at bounding box center [117, 178] width 200 height 22
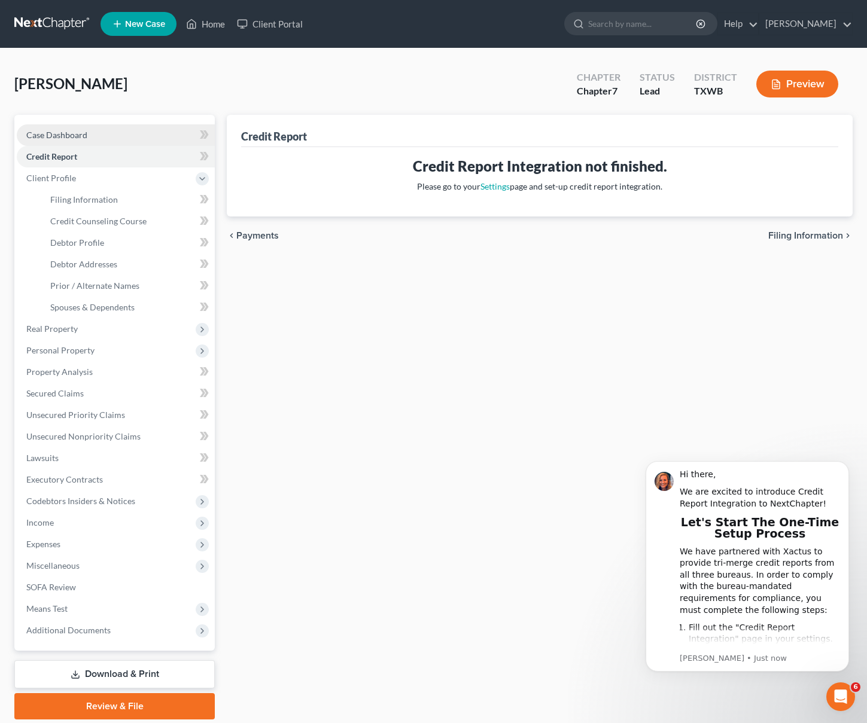
click at [74, 133] on span "Case Dashboard" at bounding box center [56, 135] width 61 height 10
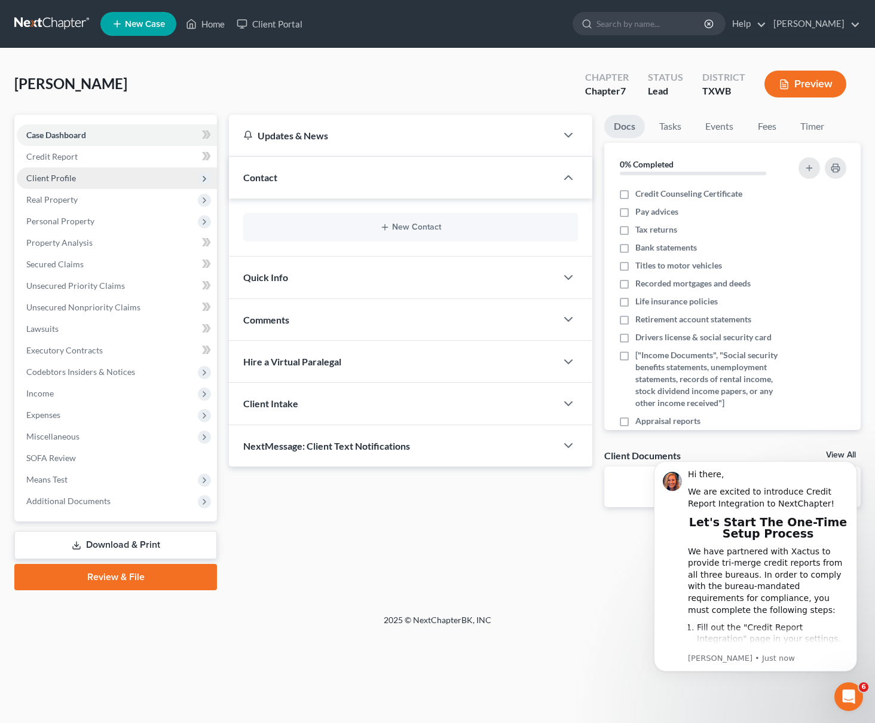
click at [68, 181] on span "Client Profile" at bounding box center [51, 178] width 50 height 10
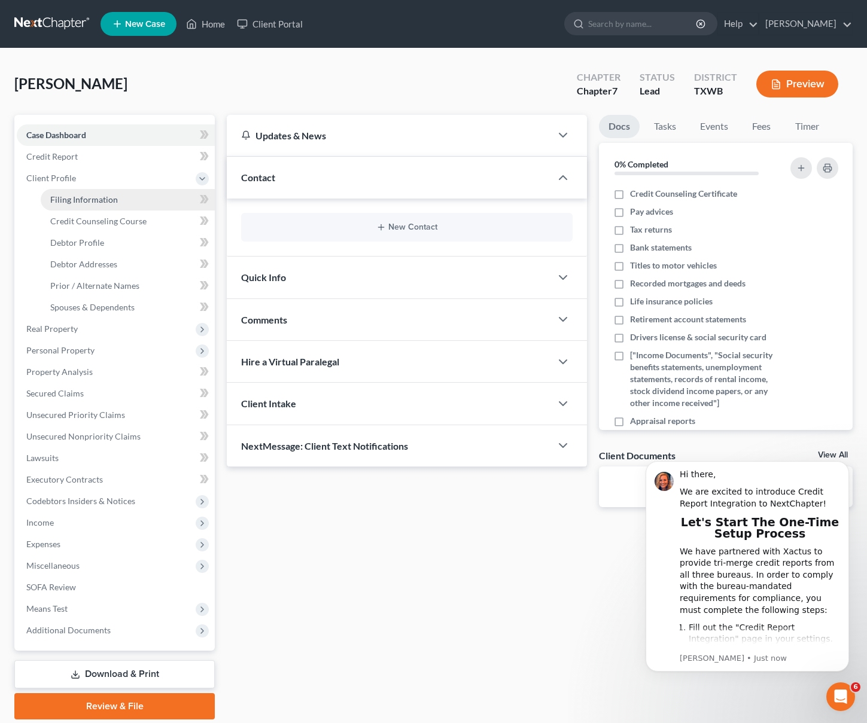
click at [66, 195] on span "Filing Information" at bounding box center [84, 199] width 68 height 10
select select "1"
select select "0"
select select "80"
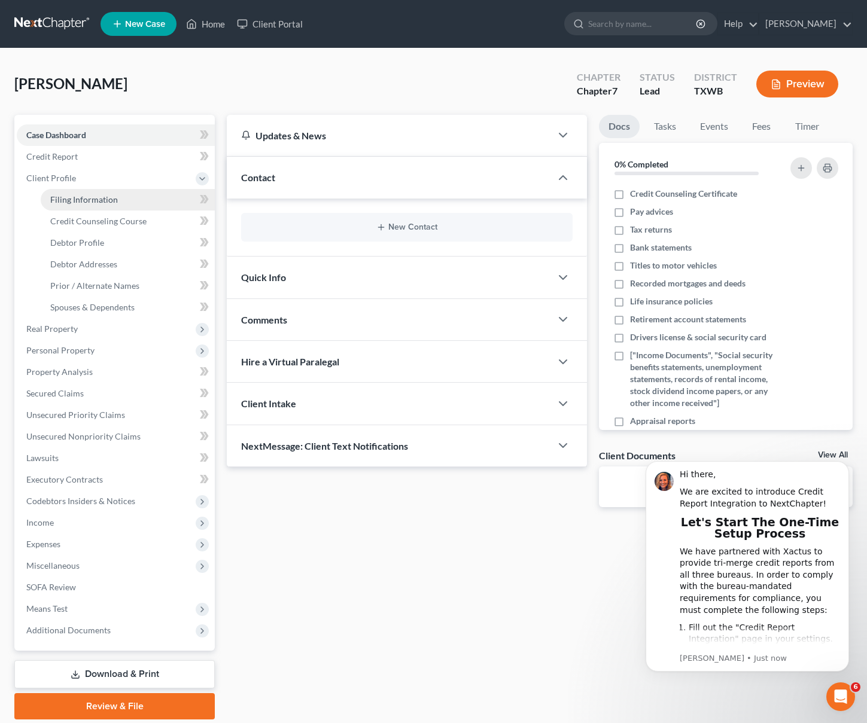
select select "45"
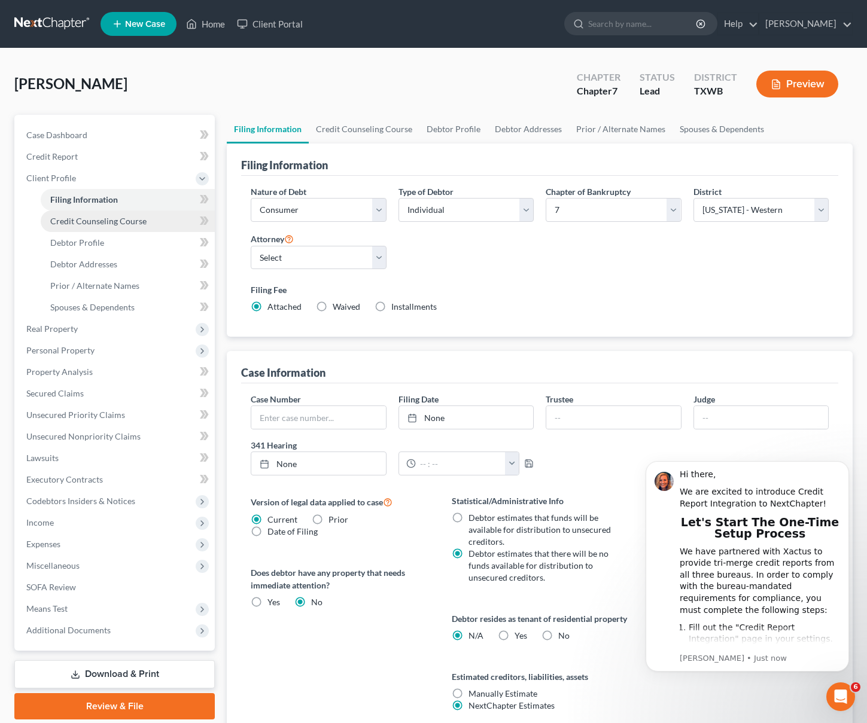
click at [109, 226] on link "Credit Counseling Course" at bounding box center [128, 221] width 174 height 22
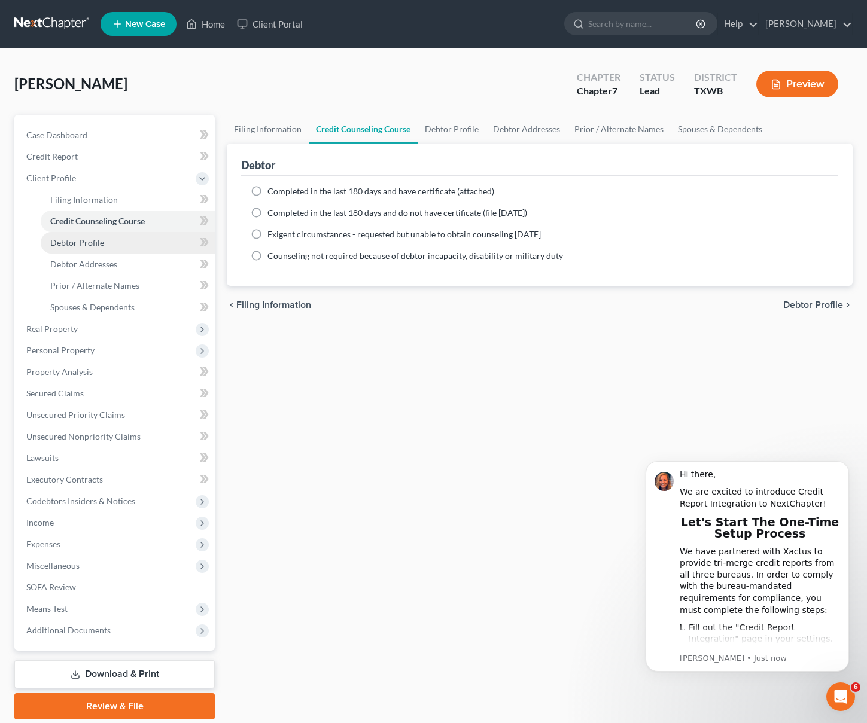
click at [100, 236] on link "Debtor Profile" at bounding box center [128, 243] width 174 height 22
select select "0"
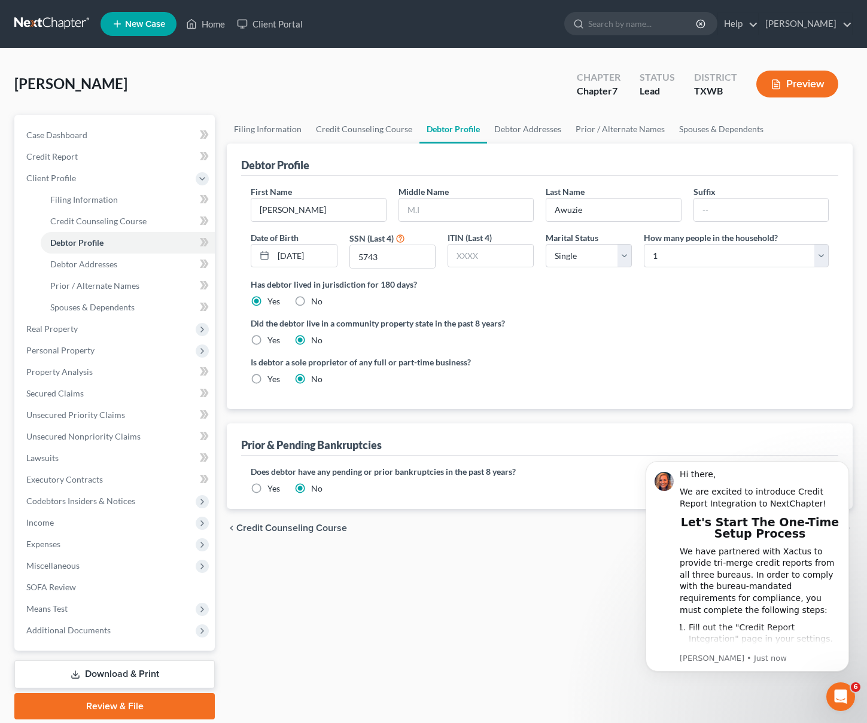
click at [814, 84] on button "Preview" at bounding box center [797, 84] width 82 height 27
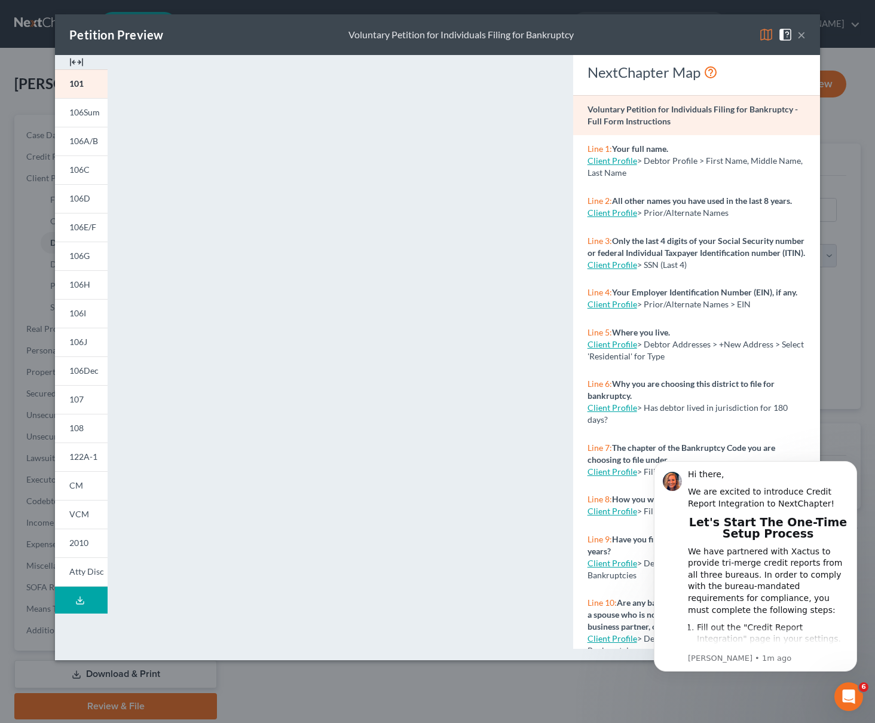
click at [803, 35] on button "×" at bounding box center [802, 35] width 8 height 14
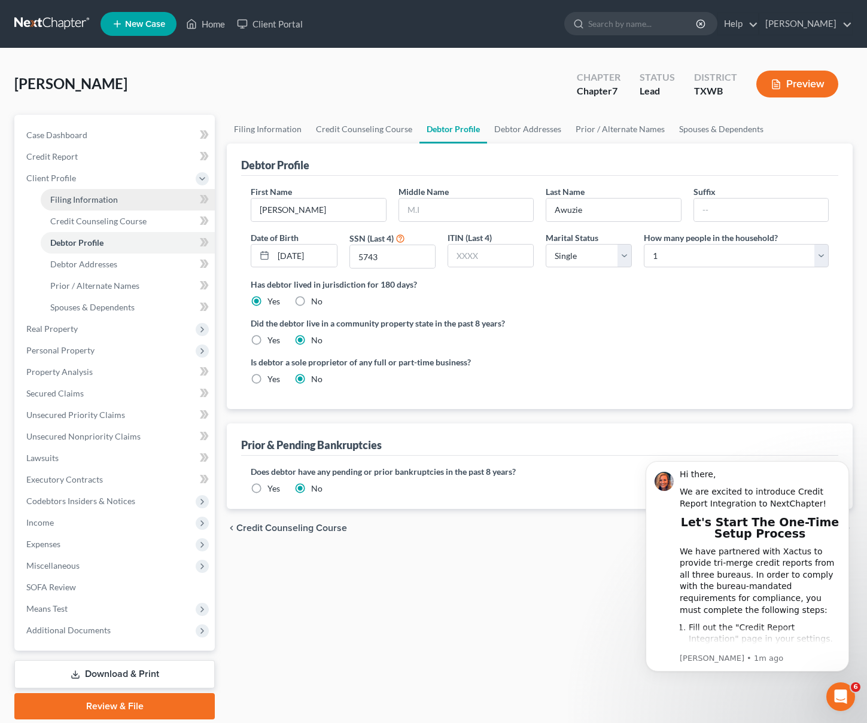
click at [97, 203] on span "Filing Information" at bounding box center [84, 199] width 68 height 10
select select "1"
select select "0"
select select "80"
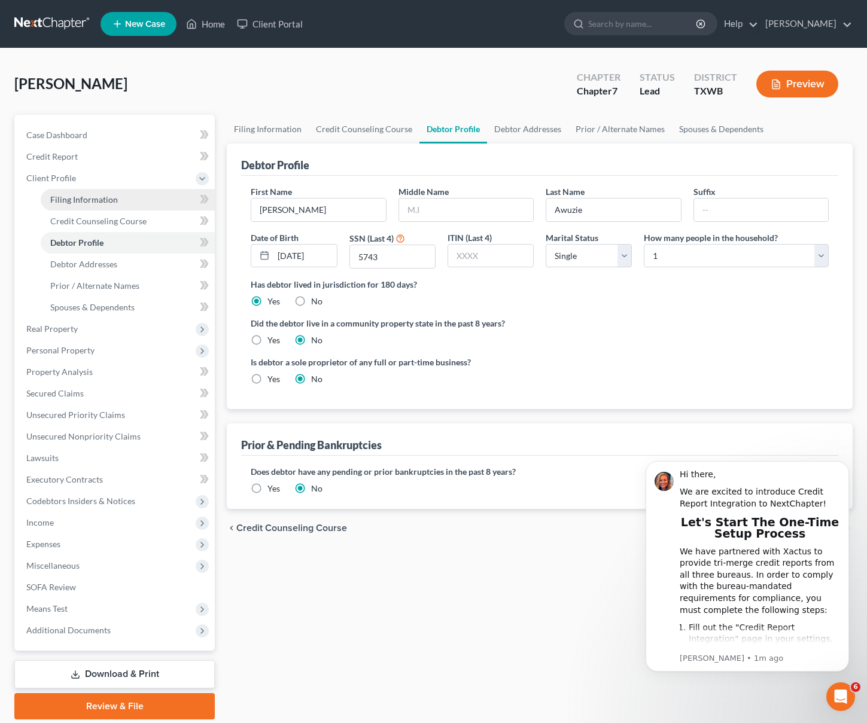
select select "45"
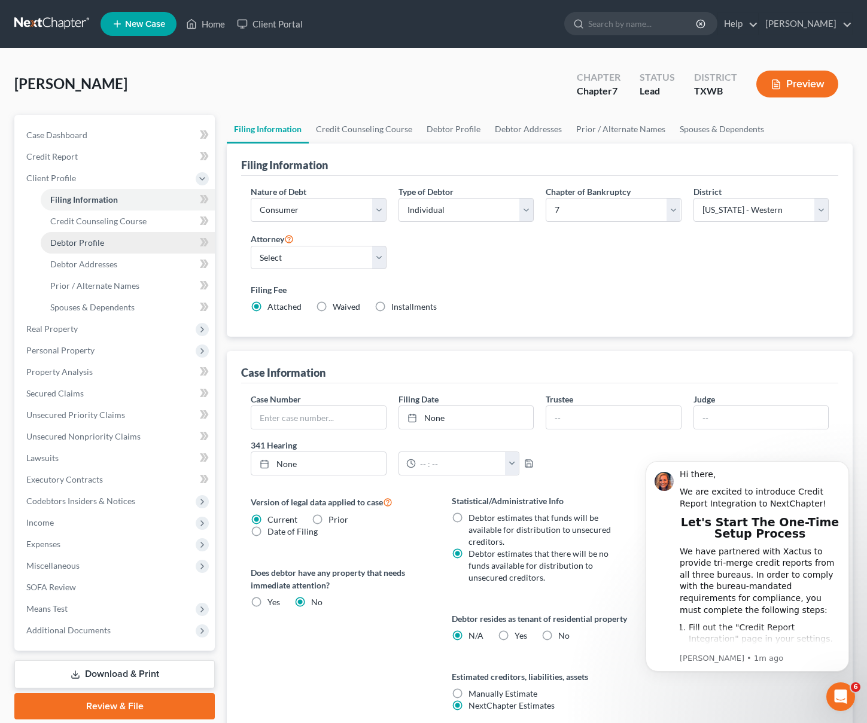
click at [108, 242] on link "Debtor Profile" at bounding box center [128, 243] width 174 height 22
select select "0"
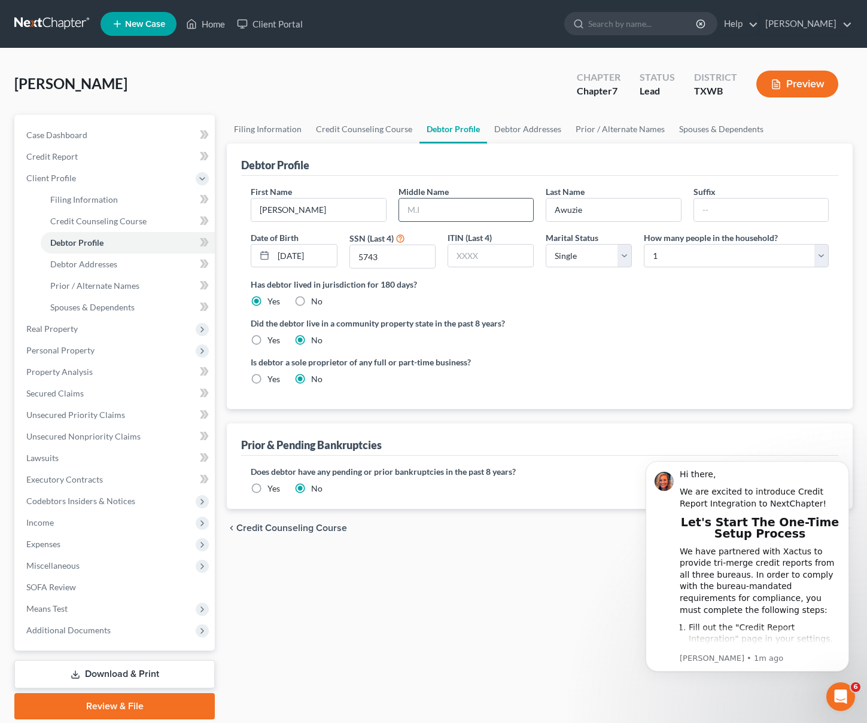
click at [437, 210] on input "text" at bounding box center [466, 210] width 134 height 23
click at [413, 208] on input "chinagorom" at bounding box center [466, 210] width 134 height 23
click at [411, 208] on input "chinagorom" at bounding box center [466, 210] width 134 height 23
type input "Chinagorom"
click at [90, 263] on span "Debtor Addresses" at bounding box center [83, 264] width 67 height 10
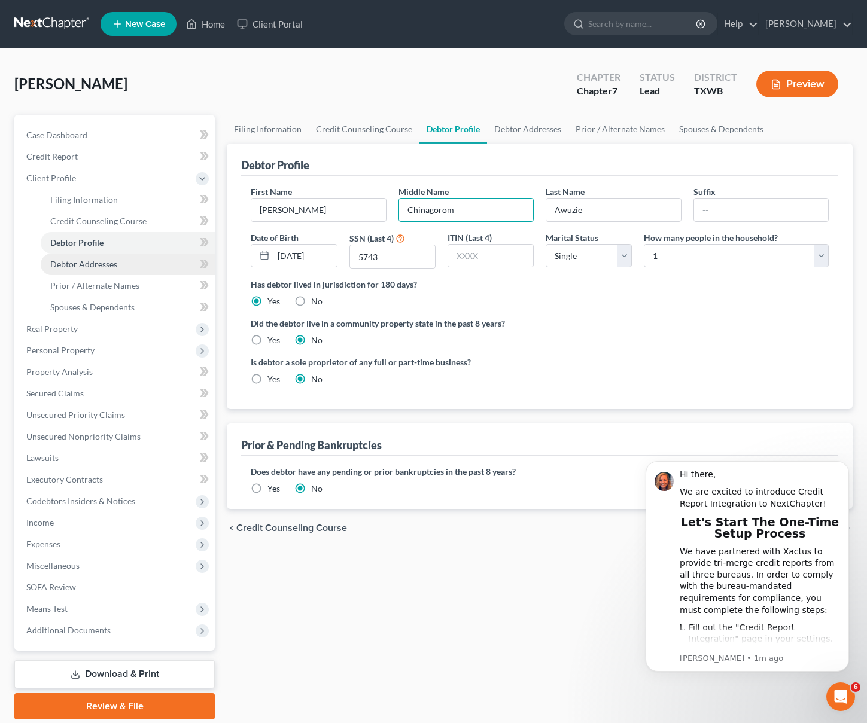
select select "0"
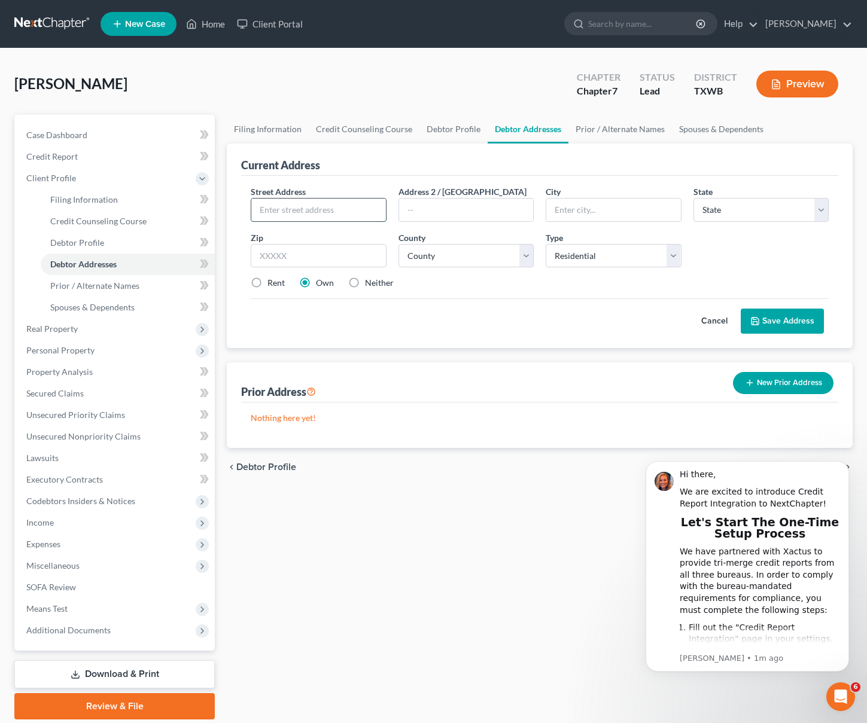
click at [294, 208] on input "text" at bounding box center [318, 210] width 134 height 23
click at [274, 215] on input "3220" at bounding box center [318, 210] width 134 height 23
paste input "Feathergrass Ct Apt 9114 Austin TX"
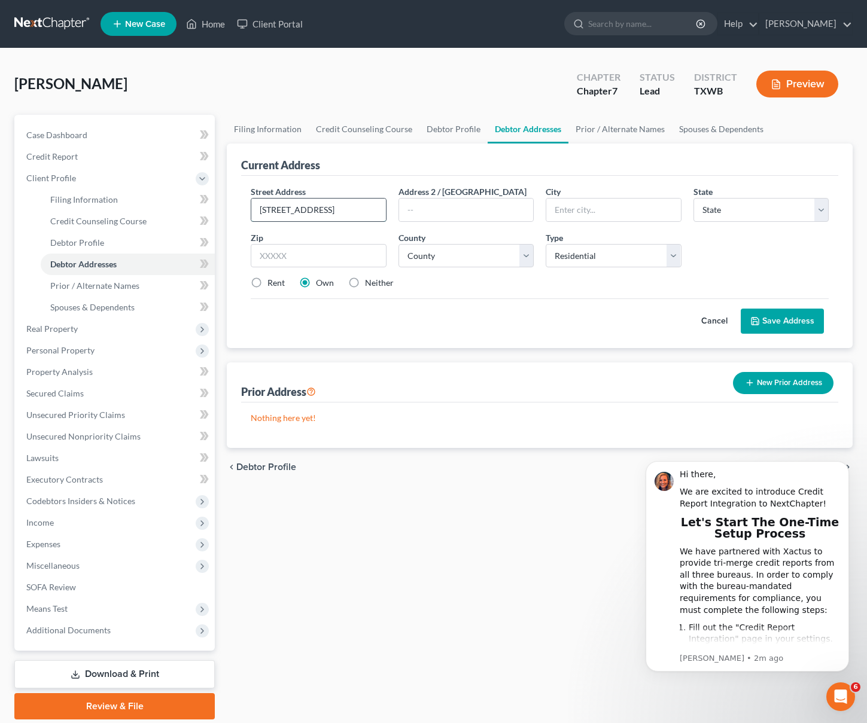
drag, startPoint x: 339, startPoint y: 208, endPoint x: 302, endPoint y: 211, distance: 37.2
click at [302, 211] on input "3220 Feathergrass Ct Apt 9114 Austin TX" at bounding box center [318, 210] width 134 height 23
type input "3220 Feathergrass Ct Austin TX"
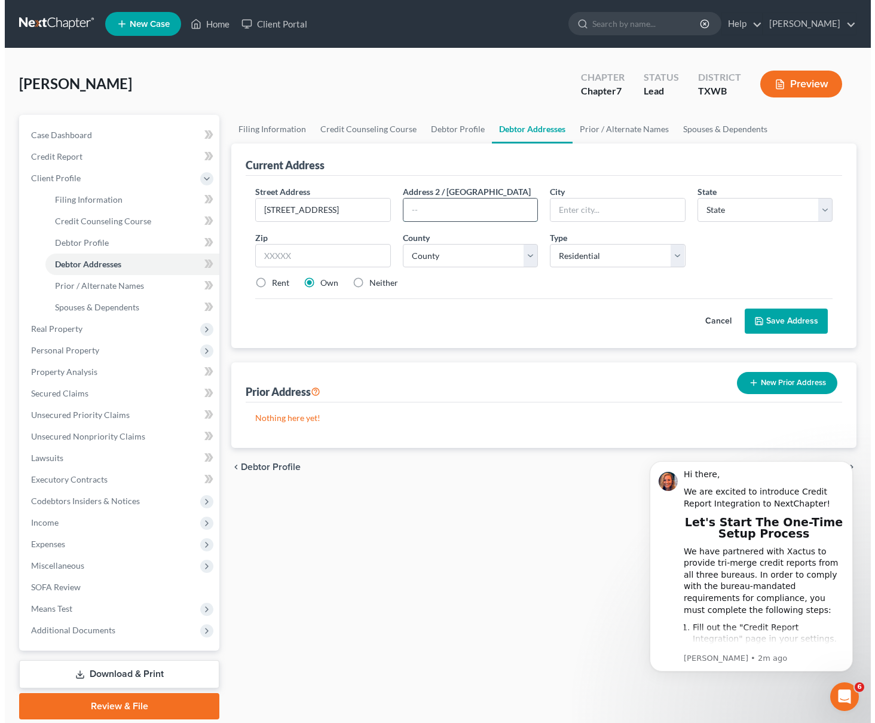
scroll to position [0, 0]
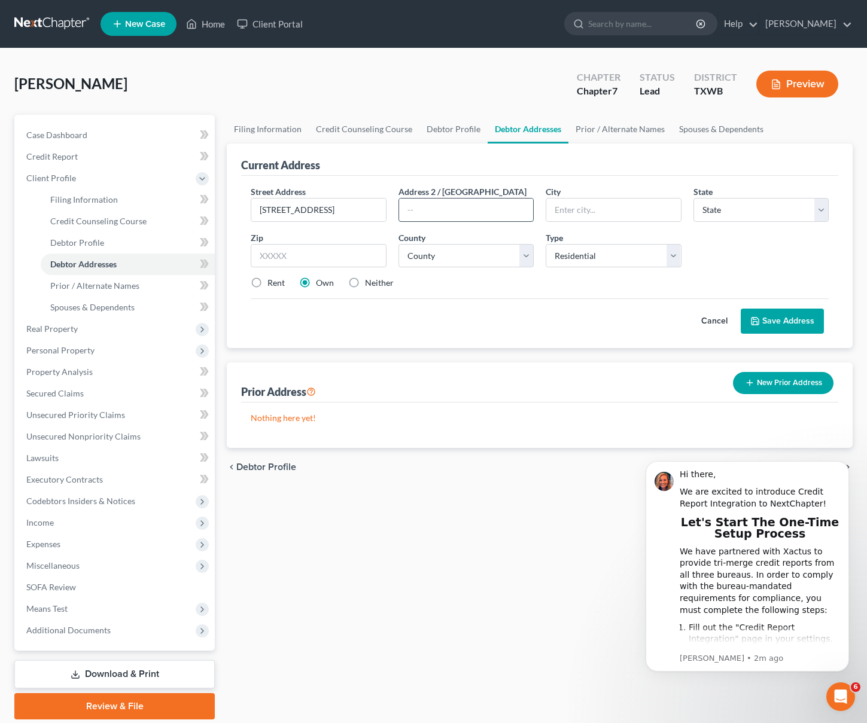
click at [481, 215] on input "text" at bounding box center [466, 210] width 134 height 23
paste input "Apt 9114"
type input "Apt 9114"
click at [350, 209] on input "3220 Feathergrass Ct Austin TX" at bounding box center [318, 210] width 134 height 23
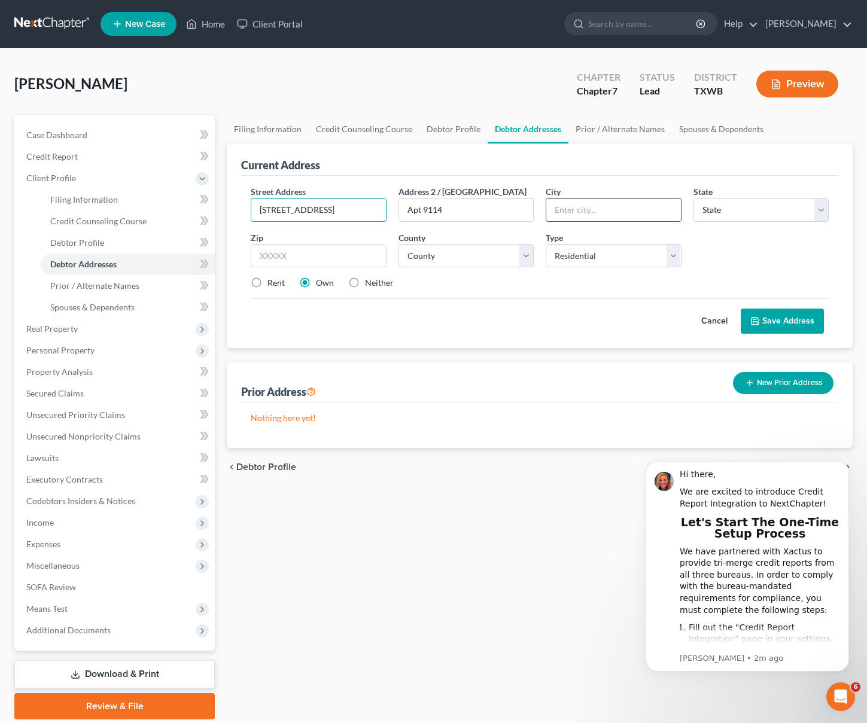
type input "3220 Feathergrass Ct TX"
click at [565, 205] on input "text" at bounding box center [613, 210] width 134 height 23
paste input "Austin"
type input "Austin"
click at [714, 211] on select "State AL AK AR AZ CA CO CT DE DC FL GA GU HI ID IL IN IA KS KY LA ME MD MA MI M…" at bounding box center [760, 210] width 135 height 24
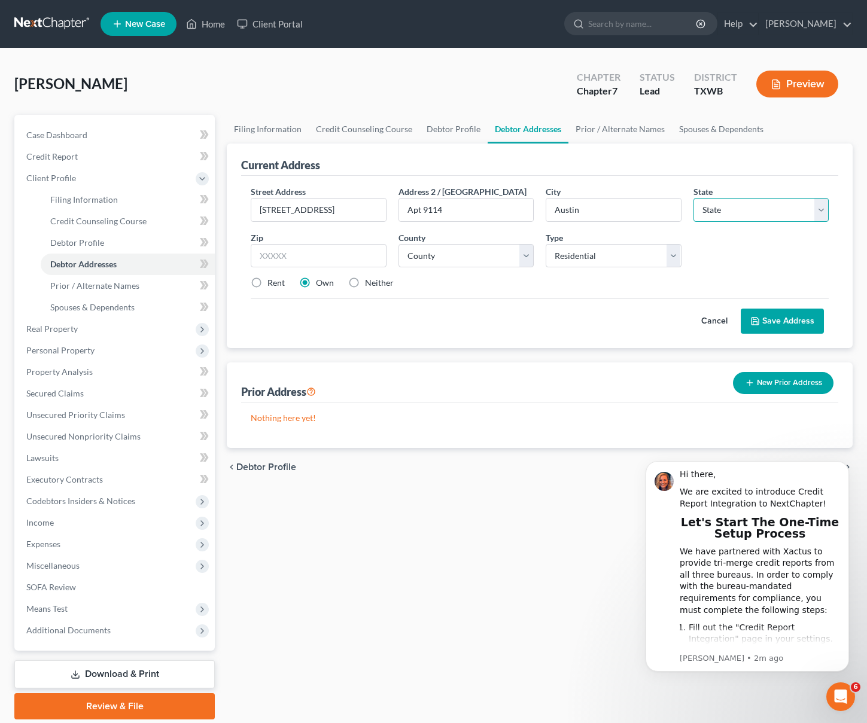
select select "45"
click at [349, 207] on input "3220 Feathergrass Ct TX" at bounding box center [318, 210] width 134 height 23
type input "3220 Feathergrass Ct"
click at [279, 254] on input "text" at bounding box center [318, 256] width 135 height 24
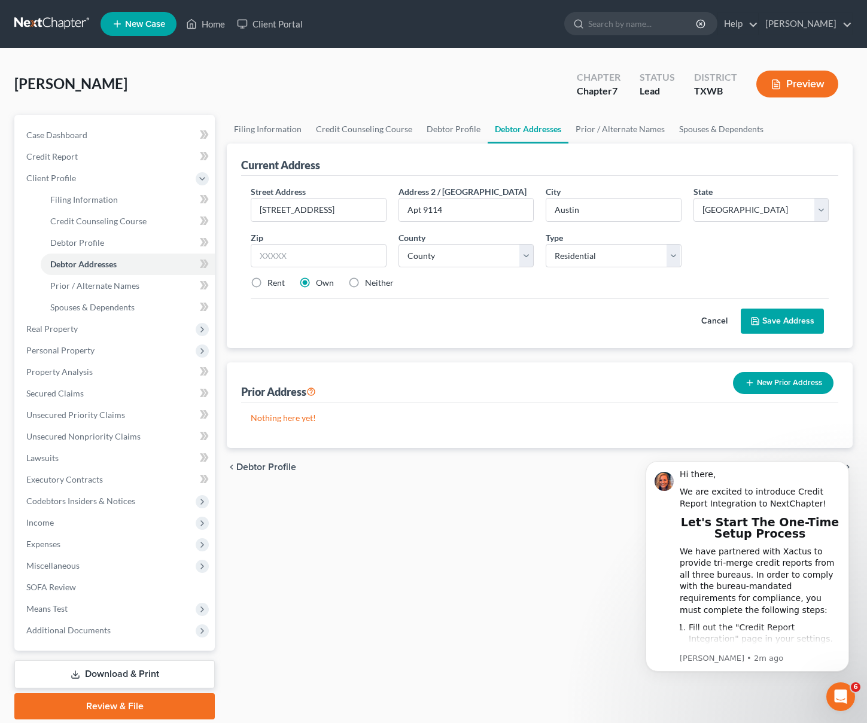
click at [267, 284] on label "Rent" at bounding box center [275, 283] width 17 height 12
click at [272, 284] on input "Rent" at bounding box center [276, 281] width 8 height 8
radio input "true"
click at [267, 256] on input "text" at bounding box center [318, 256] width 135 height 24
click at [570, 257] on select "Select Residential Mailing Rental Business" at bounding box center [612, 256] width 135 height 24
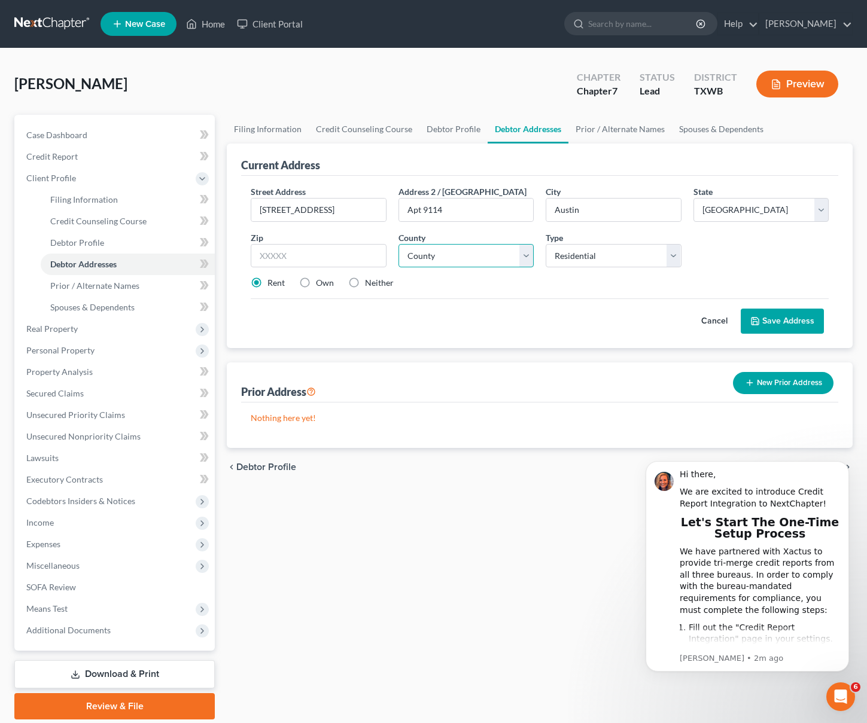
click at [477, 258] on select "County Anderson County Andrews County Angelina County Aransas County Archer Cou…" at bounding box center [465, 256] width 135 height 24
click at [314, 253] on input "text" at bounding box center [318, 256] width 135 height 24
type input "78758"
click at [498, 300] on div "Cancel Save Address" at bounding box center [540, 315] width 578 height 35
click at [455, 258] on select "County Anderson County Andrews County Angelina County Aransas County Archer Cou…" at bounding box center [465, 256] width 135 height 24
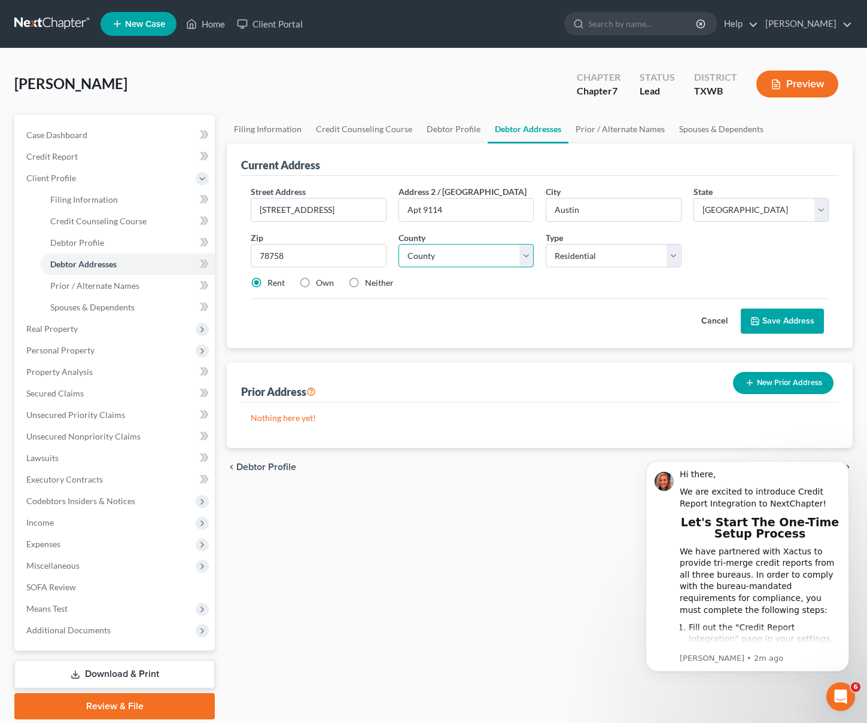
select select "226"
click at [764, 319] on button "Save Address" at bounding box center [781, 321] width 83 height 25
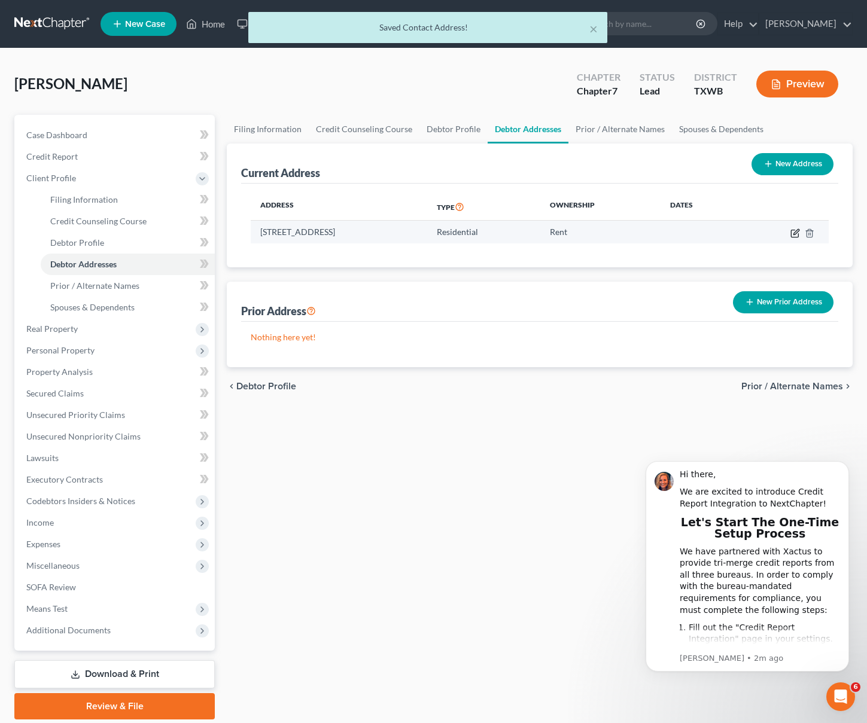
click at [791, 233] on icon "button" at bounding box center [795, 233] width 10 height 10
select select "45"
select select "226"
select select "0"
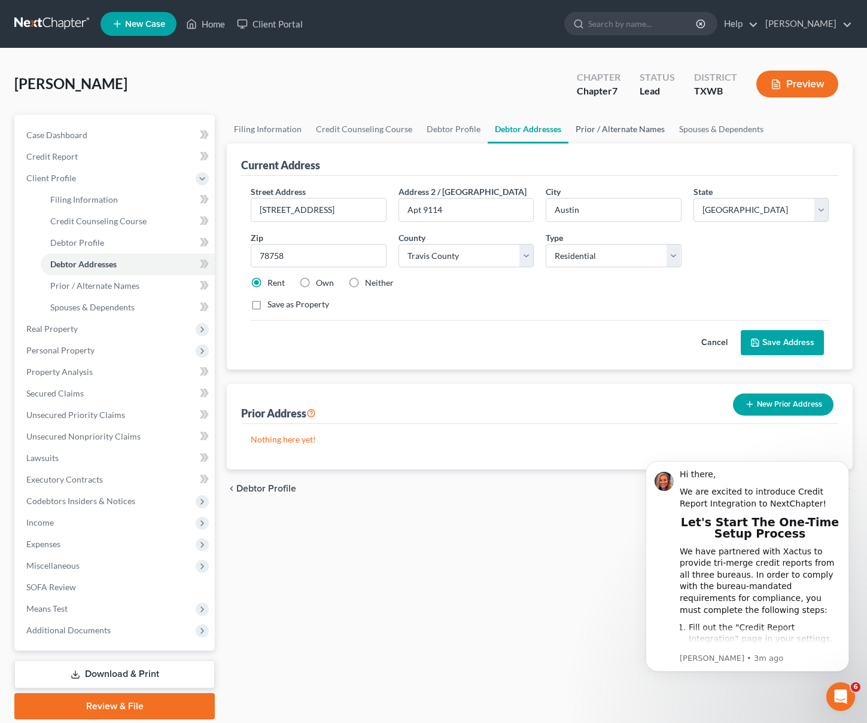
click at [596, 130] on link "Prior / Alternate Names" at bounding box center [619, 129] width 103 height 29
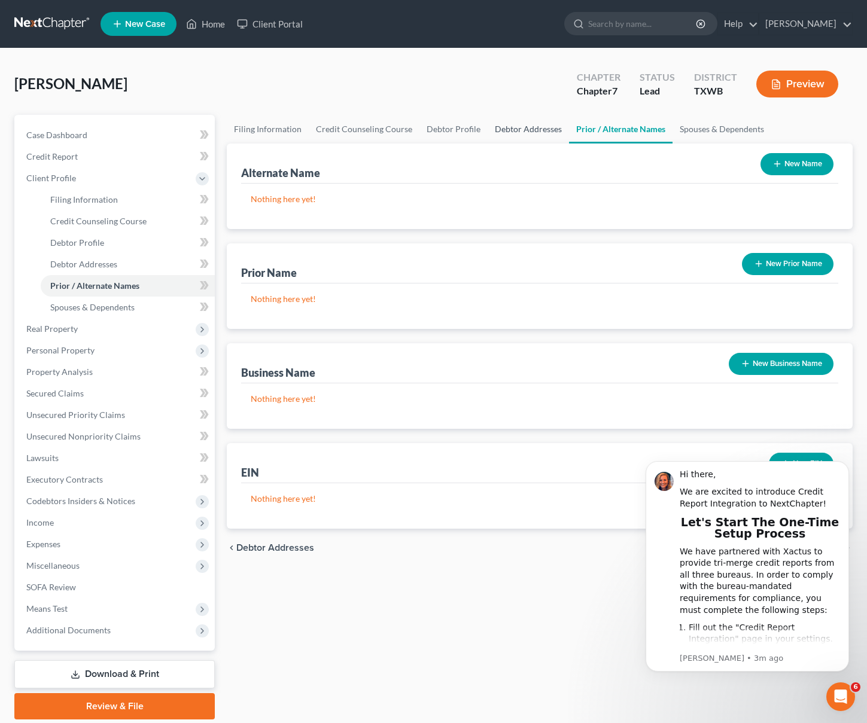
click at [534, 129] on link "Debtor Addresses" at bounding box center [527, 129] width 81 height 29
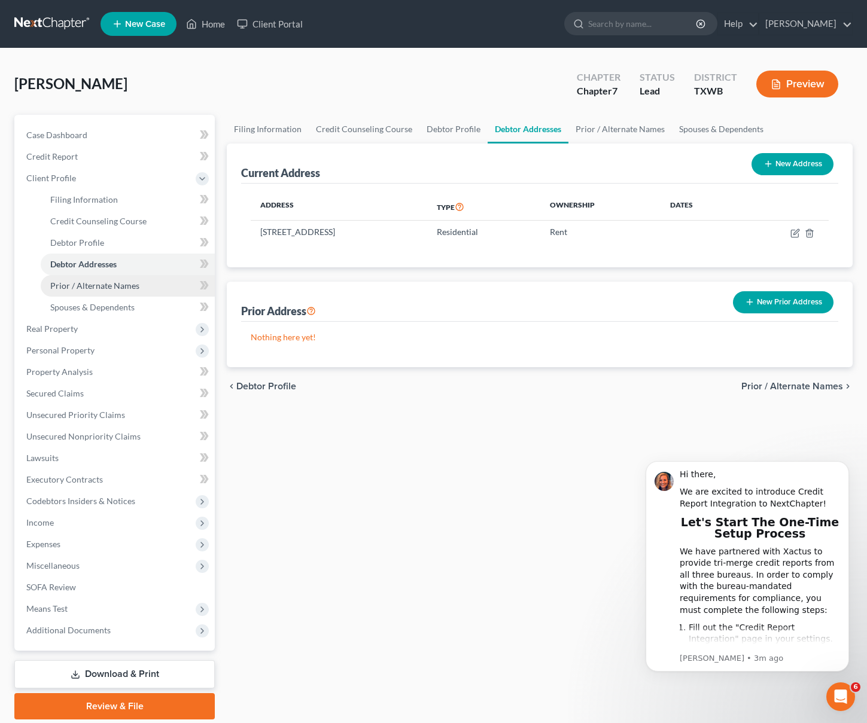
click at [113, 290] on span "Prior / Alternate Names" at bounding box center [94, 285] width 89 height 10
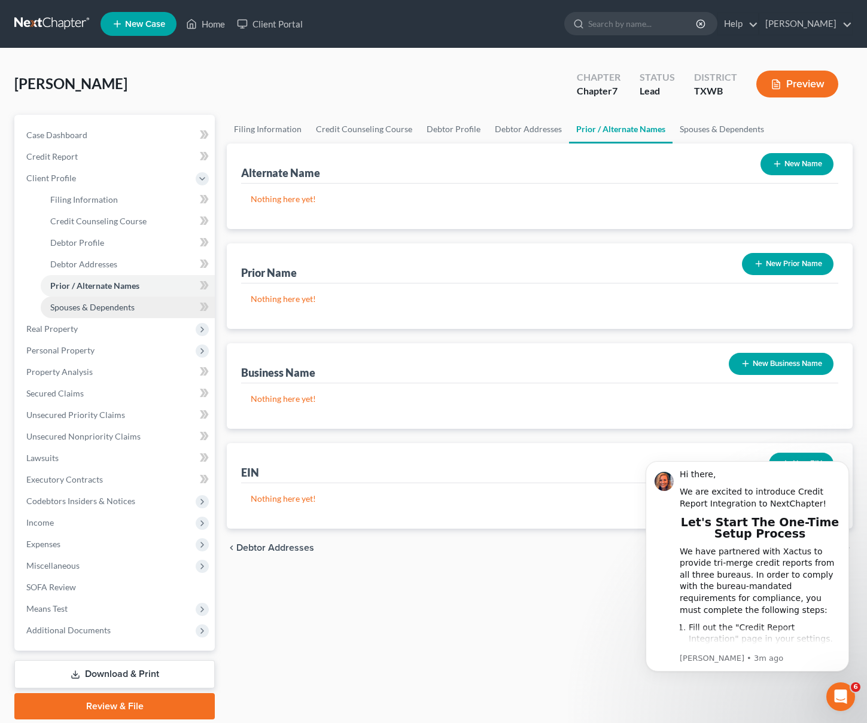
click at [112, 306] on span "Spouses & Dependents" at bounding box center [92, 307] width 84 height 10
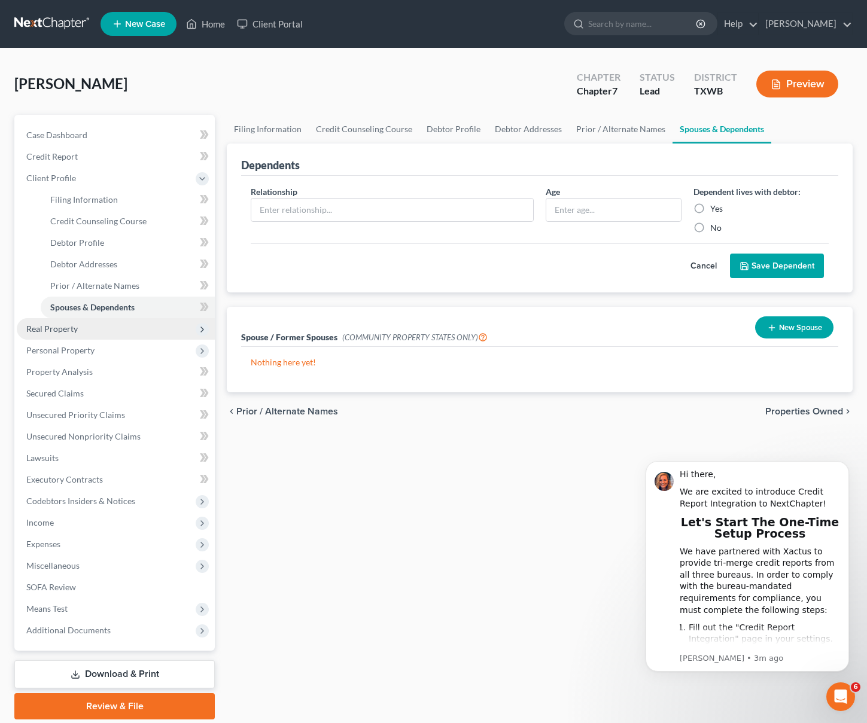
click at [76, 332] on span "Real Property" at bounding box center [51, 329] width 51 height 10
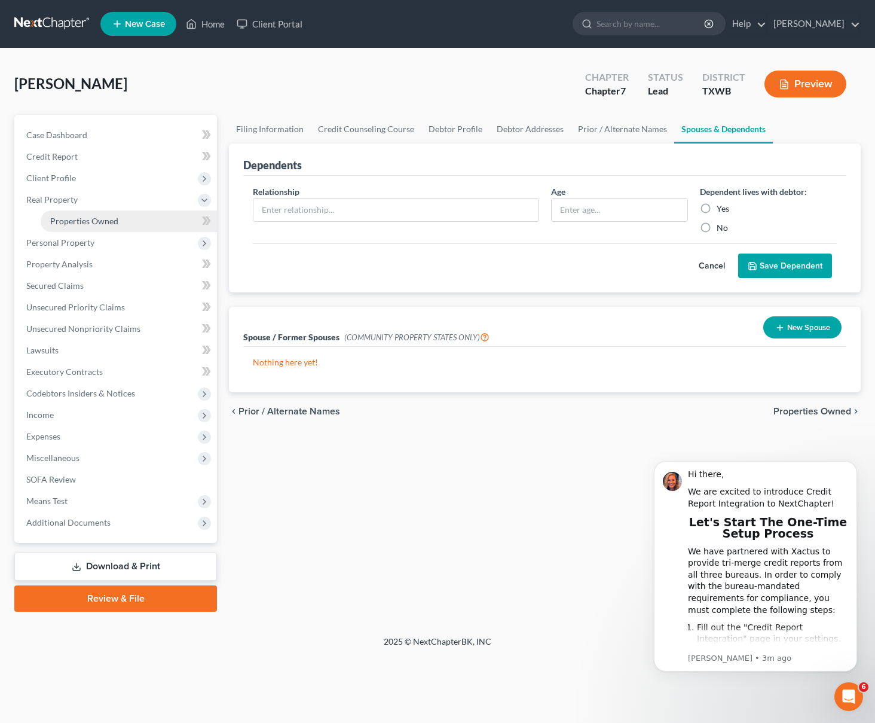
click at [96, 222] on span "Properties Owned" at bounding box center [84, 221] width 68 height 10
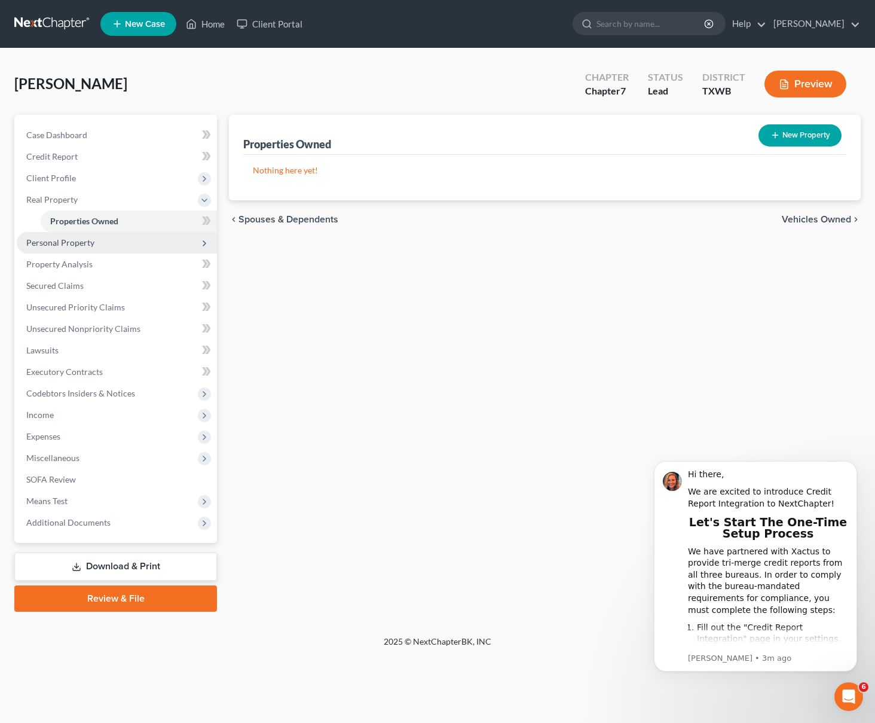
click at [89, 245] on span "Personal Property" at bounding box center [60, 242] width 68 height 10
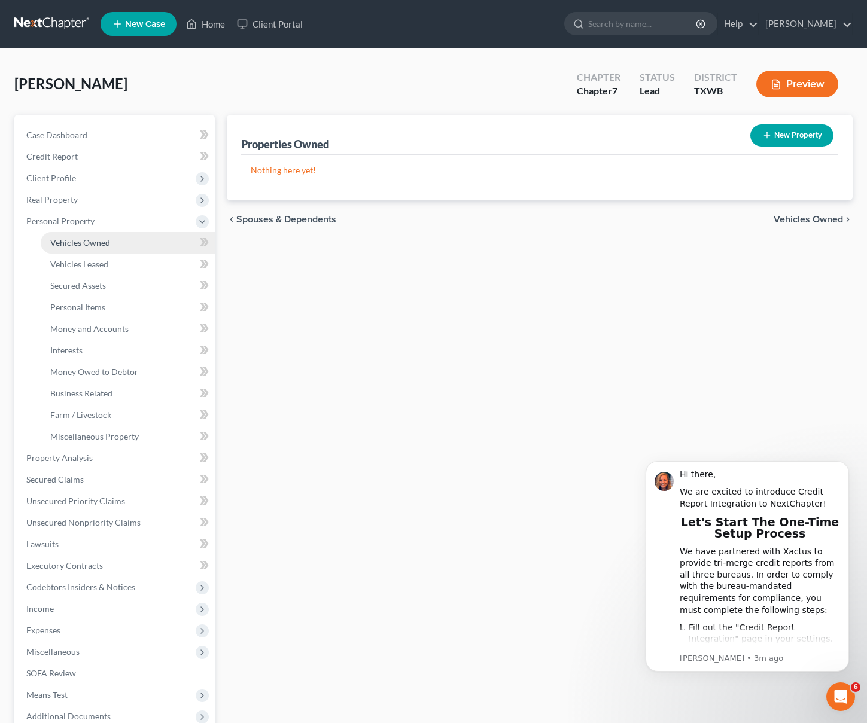
click at [89, 243] on span "Vehicles Owned" at bounding box center [80, 242] width 60 height 10
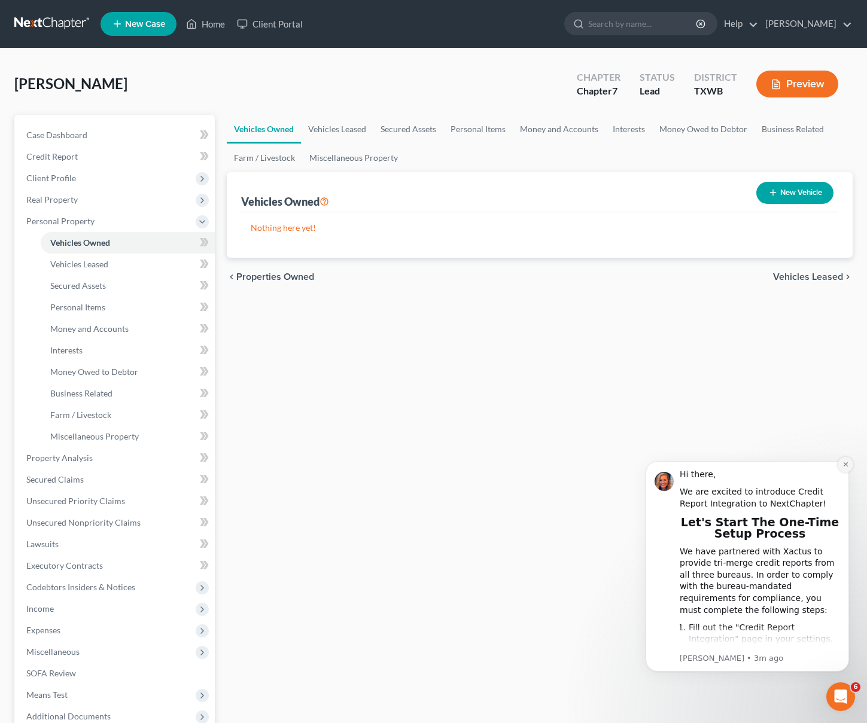
click at [842, 464] on icon "Dismiss notification" at bounding box center [845, 464] width 7 height 7
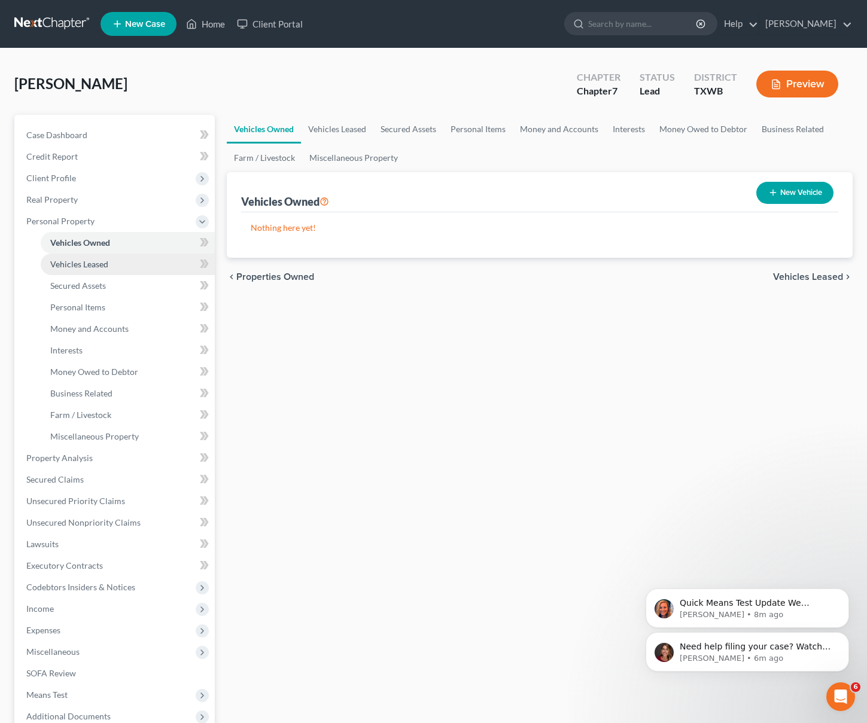
click at [73, 267] on span "Vehicles Leased" at bounding box center [79, 264] width 58 height 10
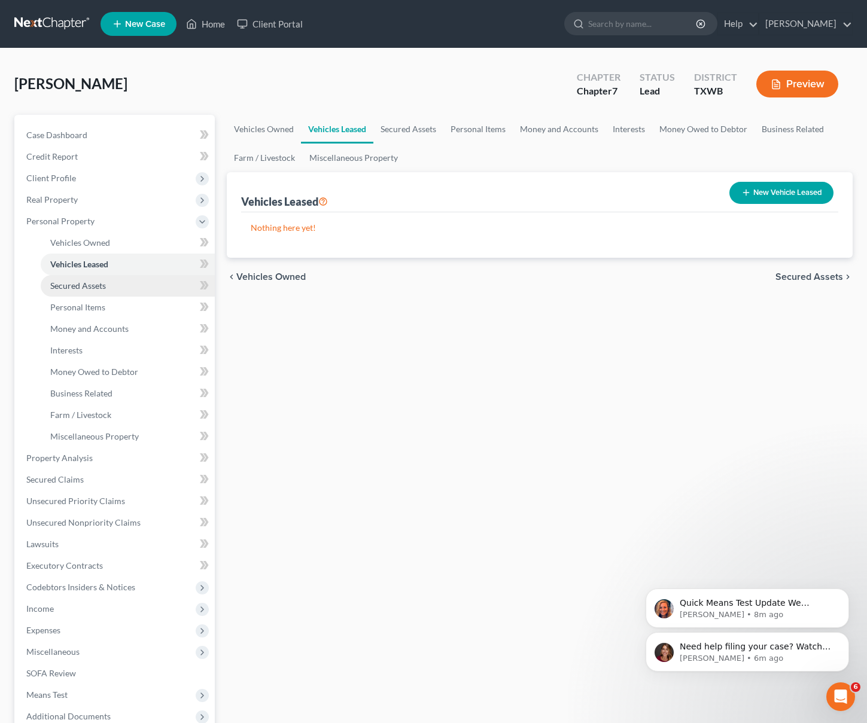
click at [82, 289] on span "Secured Assets" at bounding box center [78, 285] width 56 height 10
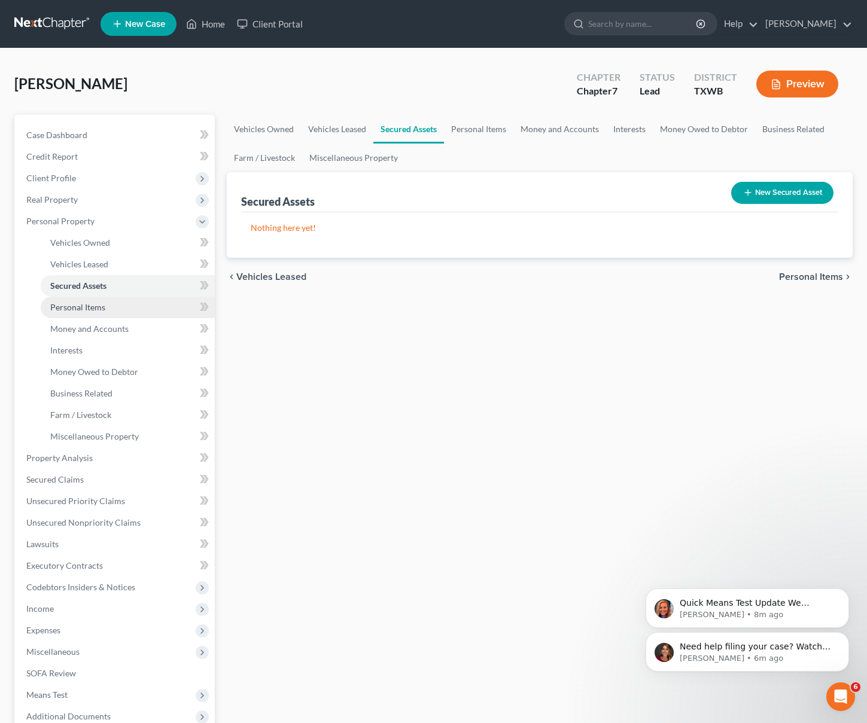
click at [80, 302] on span "Personal Items" at bounding box center [77, 307] width 55 height 10
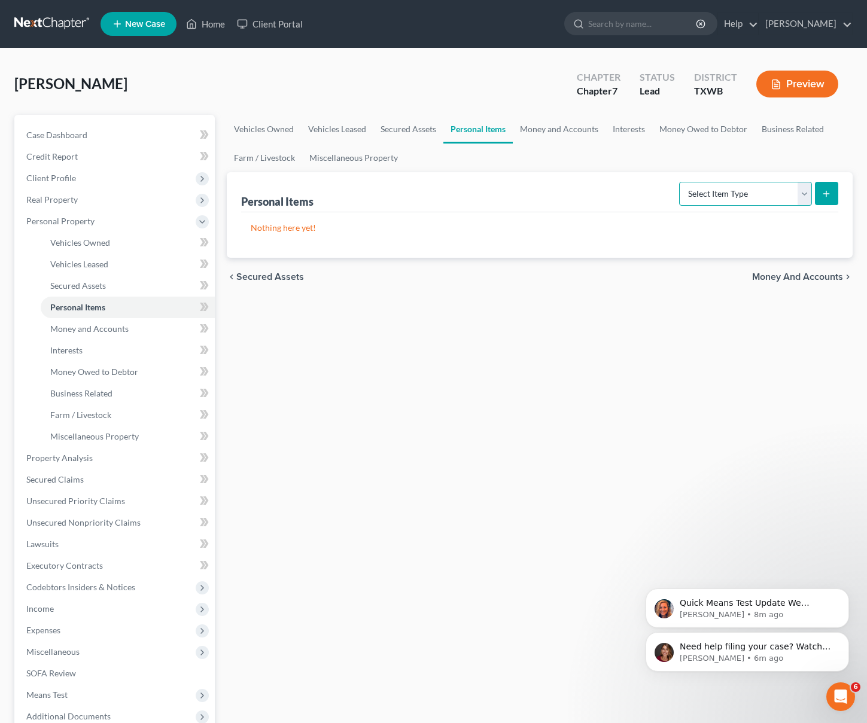
click at [727, 193] on select "Select Item Type Clothing Collectibles Of Value Electronics Firearms Household …" at bounding box center [745, 194] width 133 height 24
click at [123, 335] on link "Money and Accounts" at bounding box center [128, 329] width 174 height 22
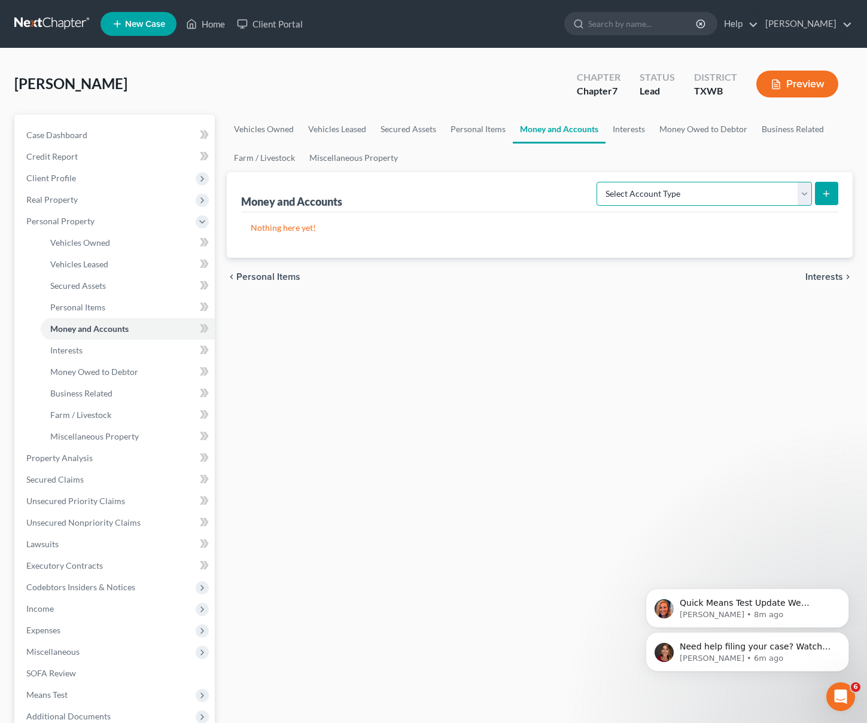
click at [647, 192] on select "Select Account Type Brokerage Cash on Hand Certificates of Deposit Checking Acc…" at bounding box center [703, 194] width 215 height 24
click at [99, 346] on link "Interests" at bounding box center [128, 351] width 174 height 22
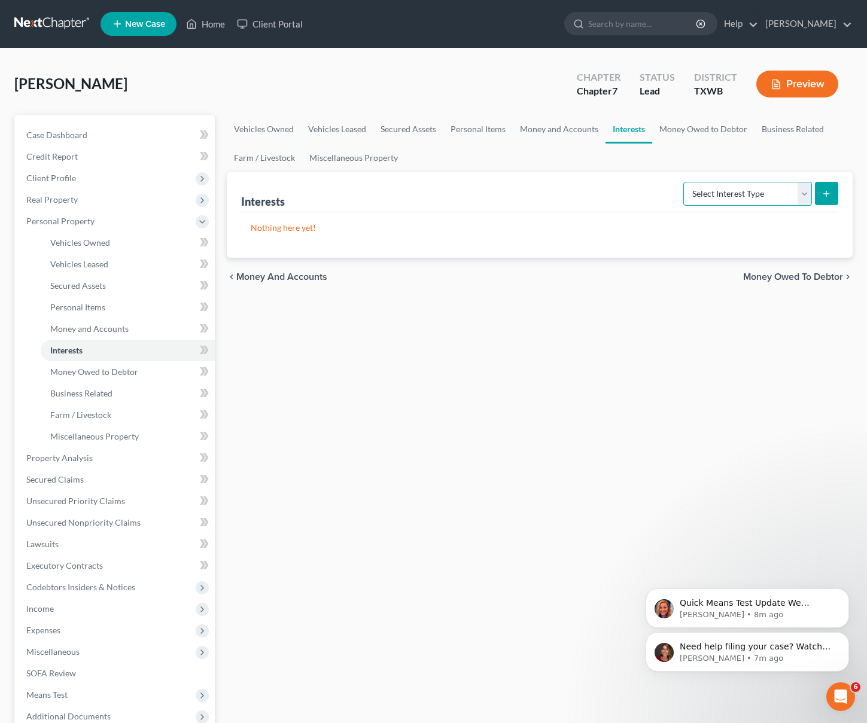
click at [755, 194] on select "Select Interest Type 401K Annuity Bond Education IRA Government Bond Government…" at bounding box center [747, 194] width 129 height 24
click at [97, 373] on span "Money Owed to Debtor" at bounding box center [94, 372] width 88 height 10
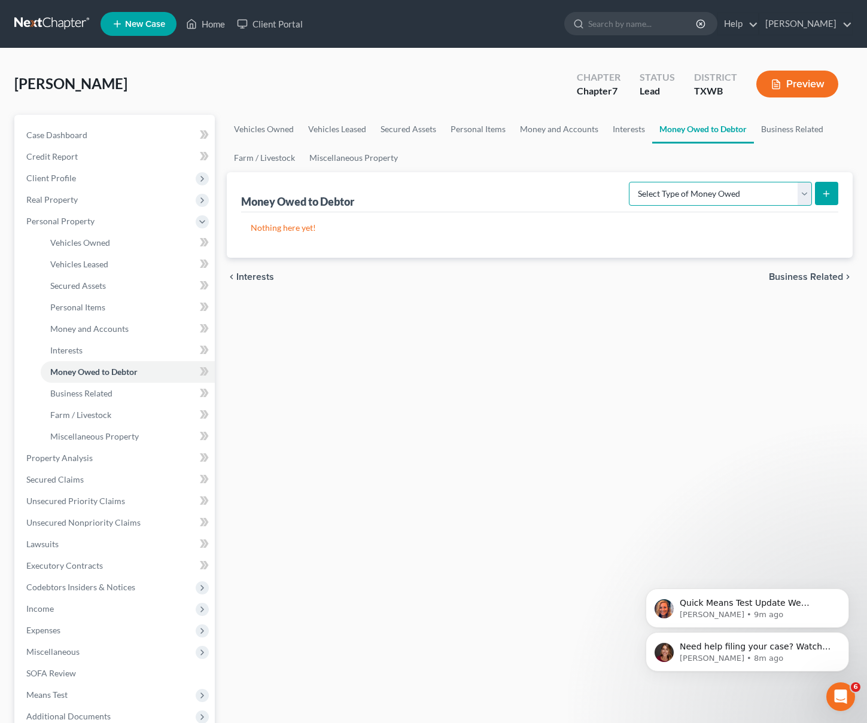
click at [679, 197] on select "Select Type of Money Owed Accounts Receivable Alimony Child Support Claims Agai…" at bounding box center [719, 194] width 183 height 24
click at [703, 197] on select "Select Type of Money Owed Accounts Receivable Alimony Child Support Claims Agai…" at bounding box center [719, 194] width 183 height 24
click at [288, 230] on p "Nothing here yet!" at bounding box center [540, 228] width 578 height 12
click at [87, 391] on span "Business Related" at bounding box center [81, 393] width 62 height 10
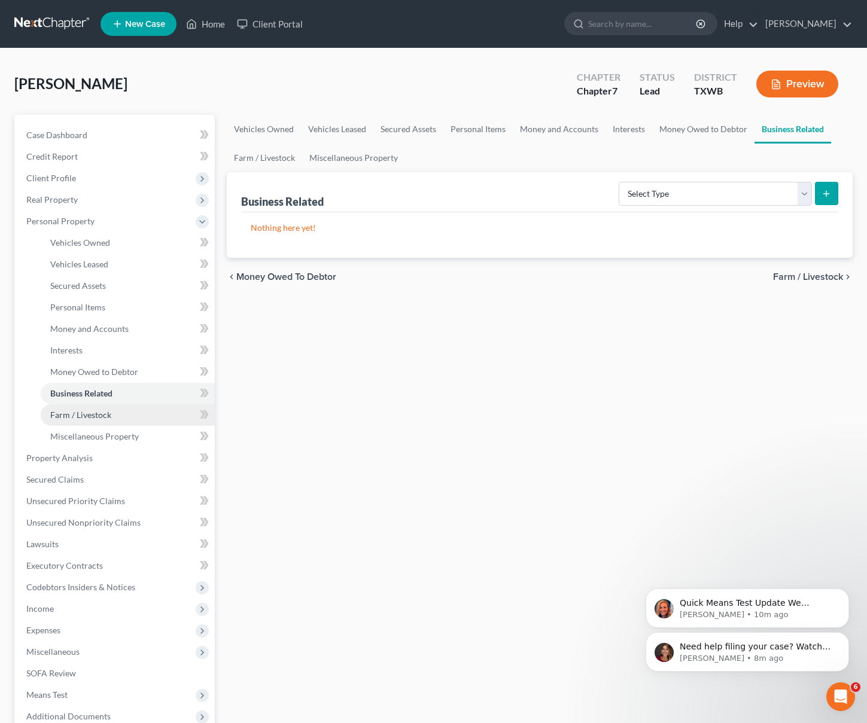
click at [95, 416] on span "Farm / Livestock" at bounding box center [80, 415] width 61 height 10
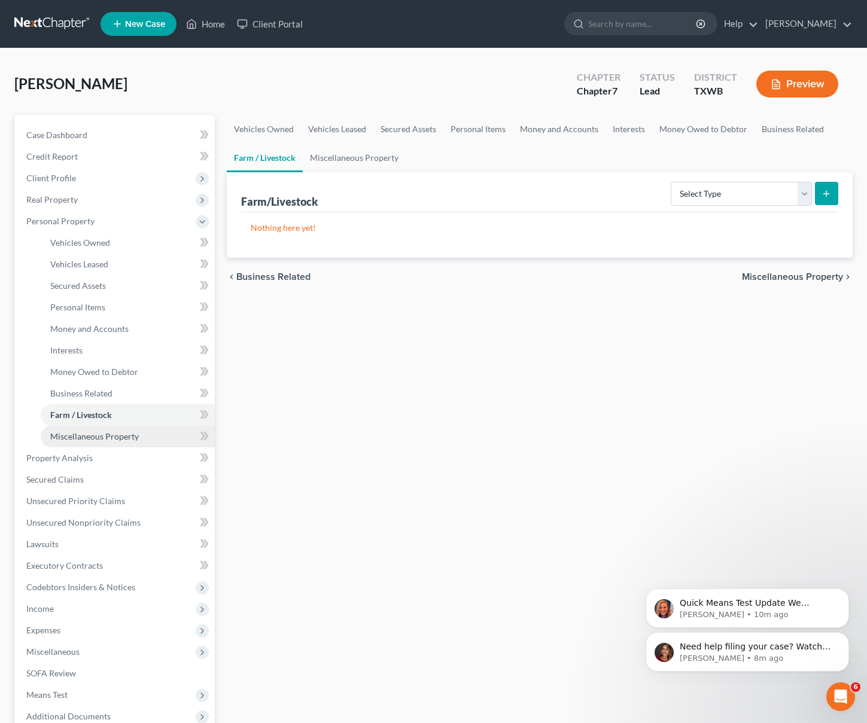
click at [97, 433] on span "Miscellaneous Property" at bounding box center [94, 436] width 89 height 10
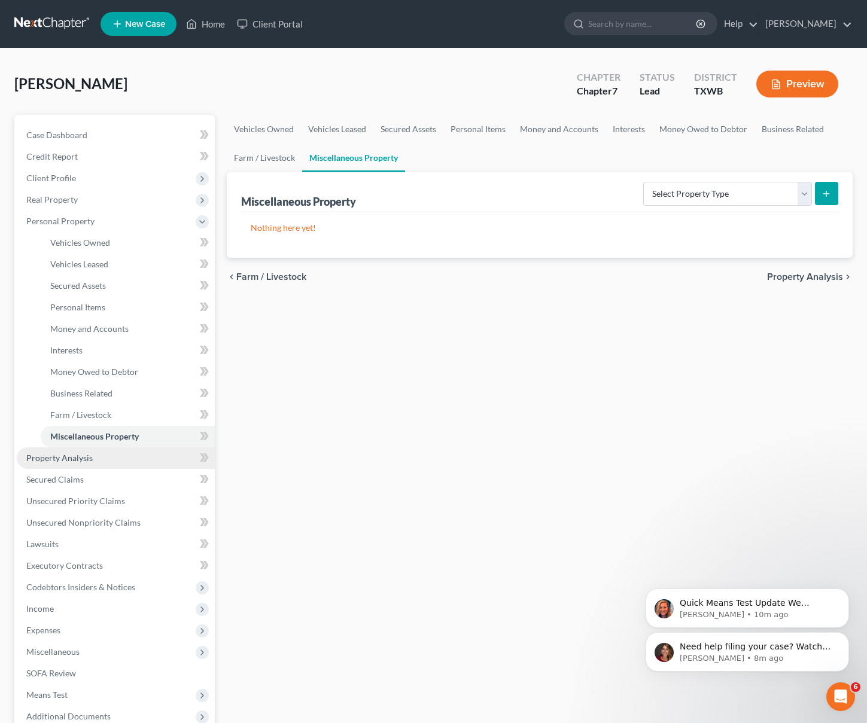
click at [71, 460] on span "Property Analysis" at bounding box center [59, 458] width 66 height 10
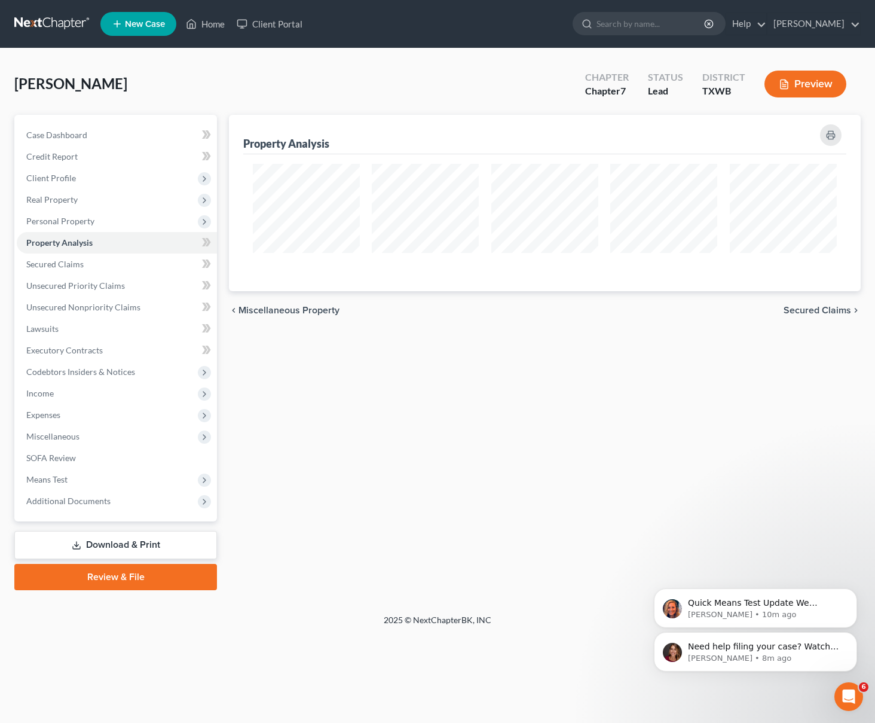
scroll to position [176, 632]
click at [202, 242] on icon at bounding box center [206, 242] width 9 height 15
click at [210, 242] on icon at bounding box center [206, 242] width 9 height 15
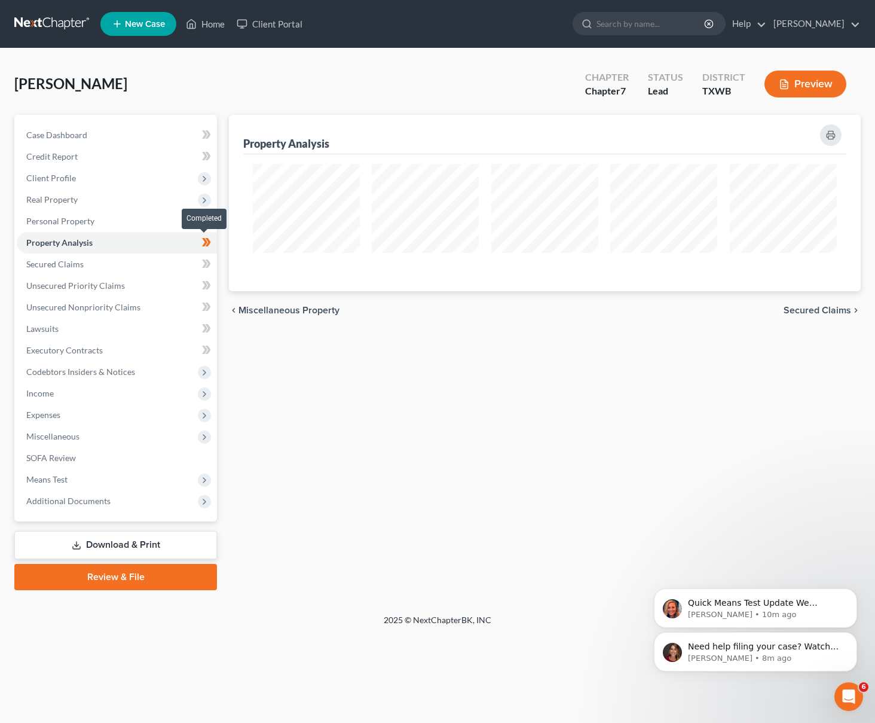
click at [202, 240] on icon at bounding box center [206, 242] width 9 height 15
click at [172, 154] on link "Credit Report" at bounding box center [117, 157] width 200 height 22
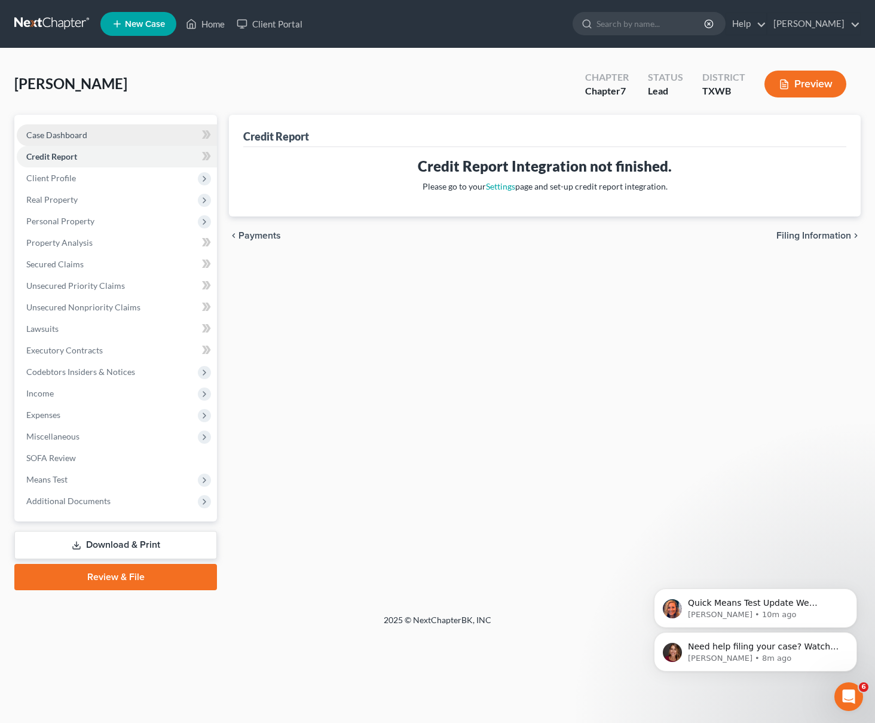
click at [157, 136] on link "Case Dashboard" at bounding box center [117, 135] width 200 height 22
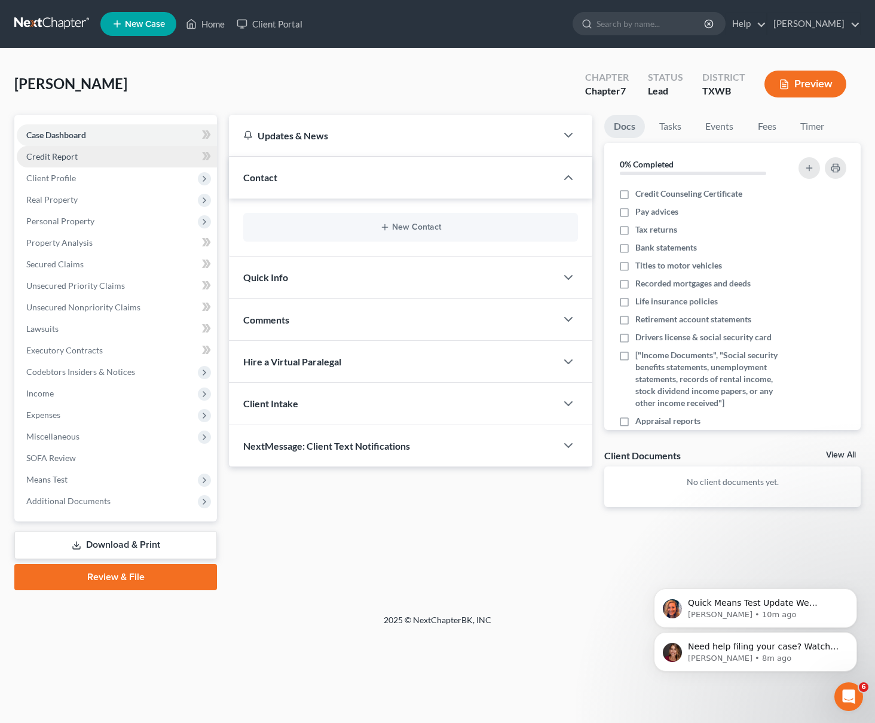
click at [133, 161] on link "Credit Report" at bounding box center [117, 157] width 200 height 22
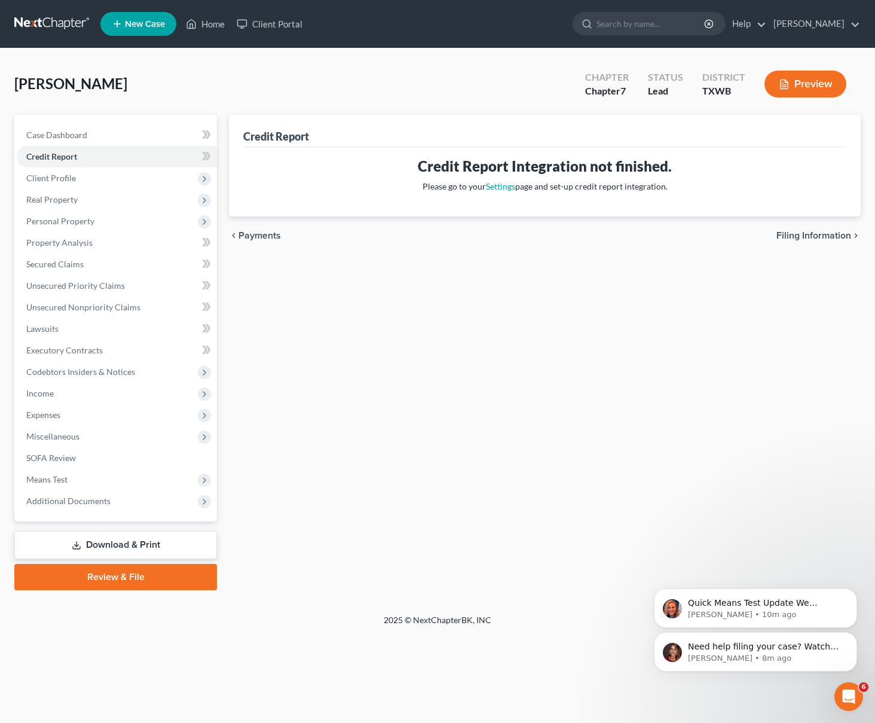
click at [132, 581] on link "Review & File" at bounding box center [115, 577] width 203 height 26
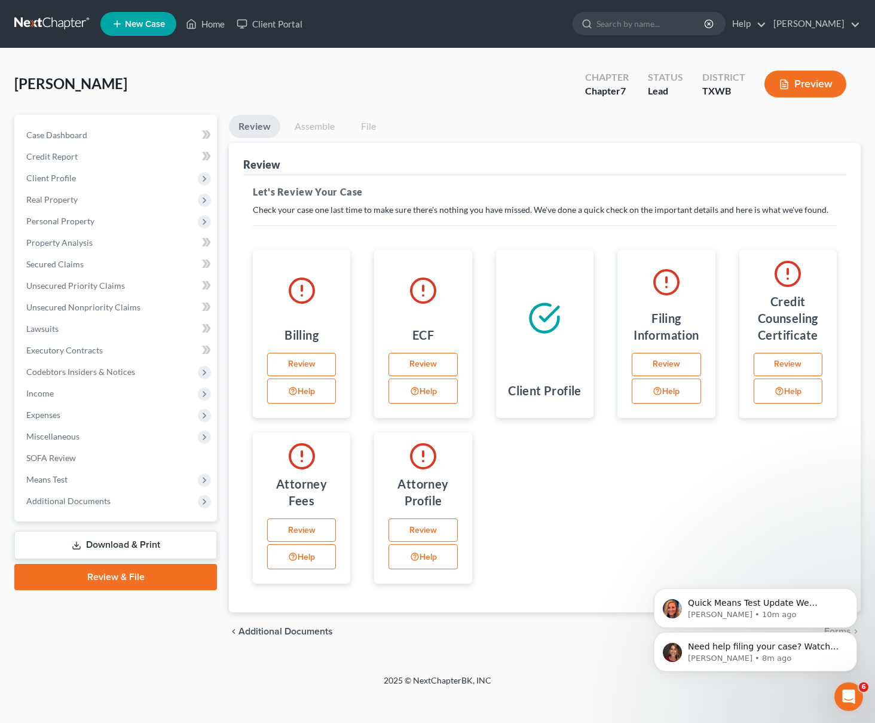
click at [672, 364] on link "Review" at bounding box center [666, 365] width 69 height 24
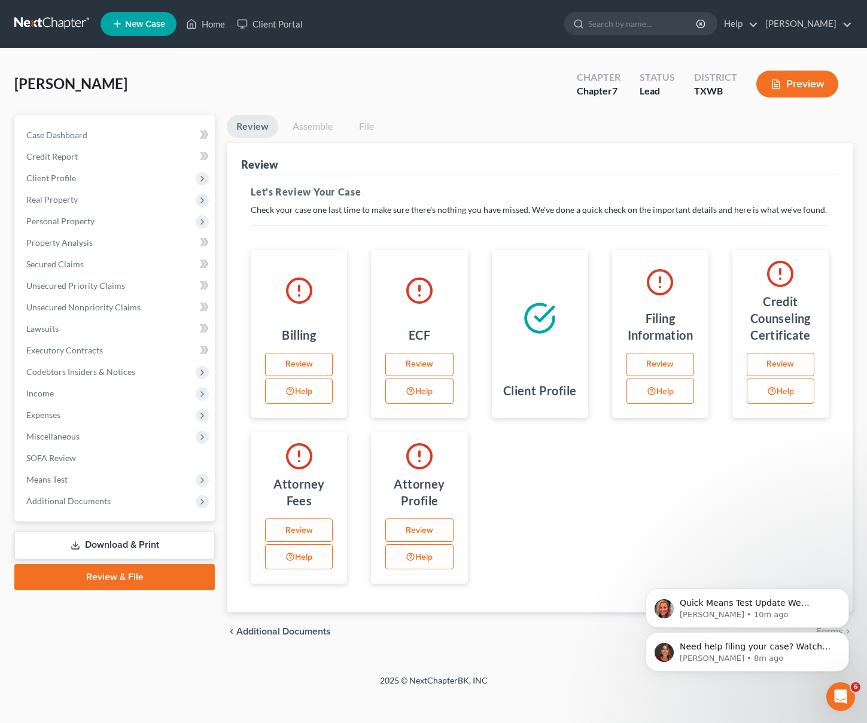
select select "1"
select select "0"
select select "80"
select select "45"
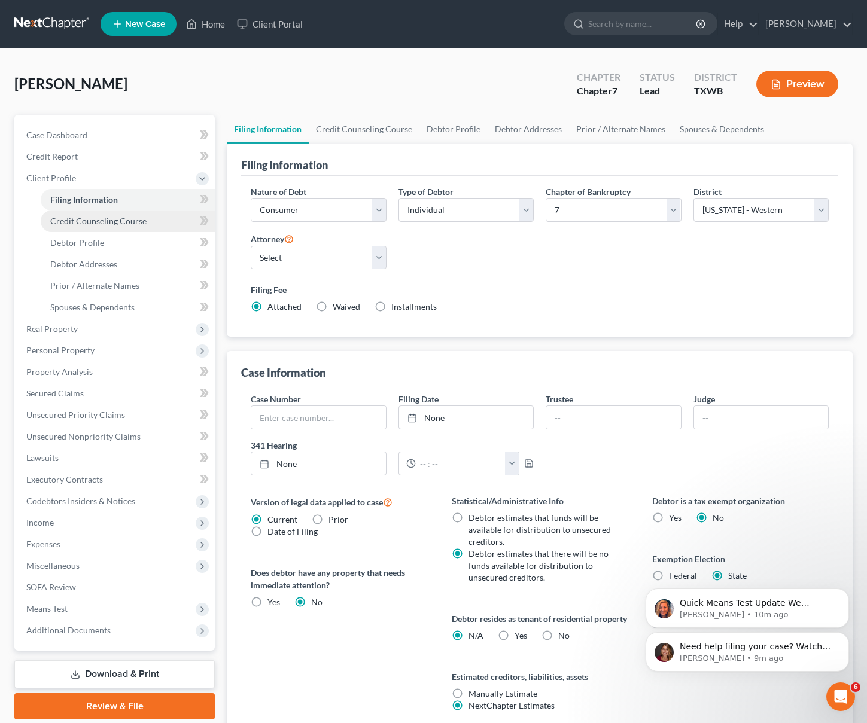
click at [85, 219] on span "Credit Counseling Course" at bounding box center [98, 221] width 96 height 10
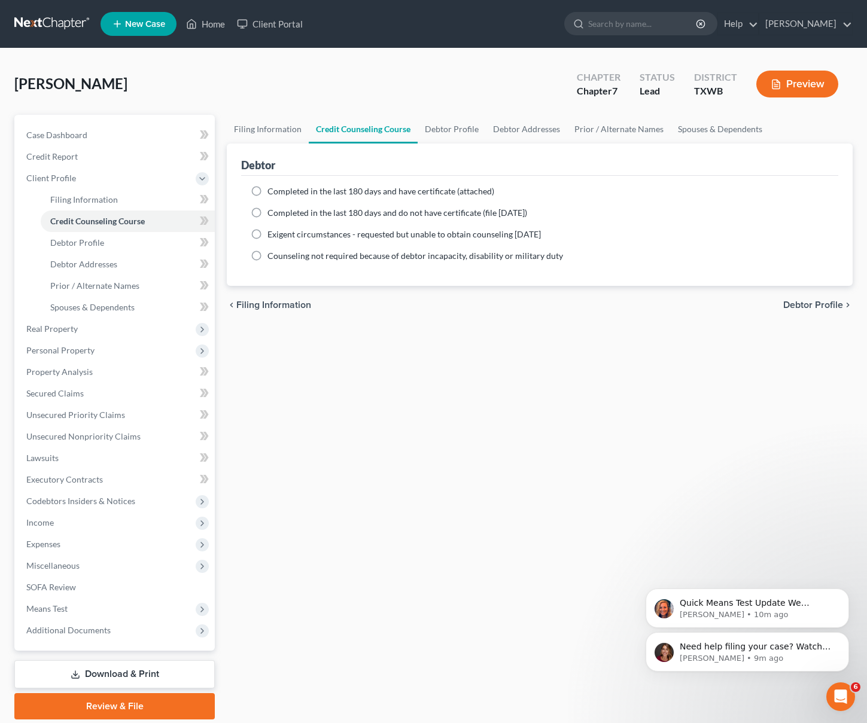
click at [267, 190] on label "Completed in the last 180 days and have certificate (attached)" at bounding box center [380, 191] width 227 height 12
click at [272, 190] on input "Completed in the last 180 days and have certificate (attached)" at bounding box center [276, 189] width 8 height 8
radio input "true"
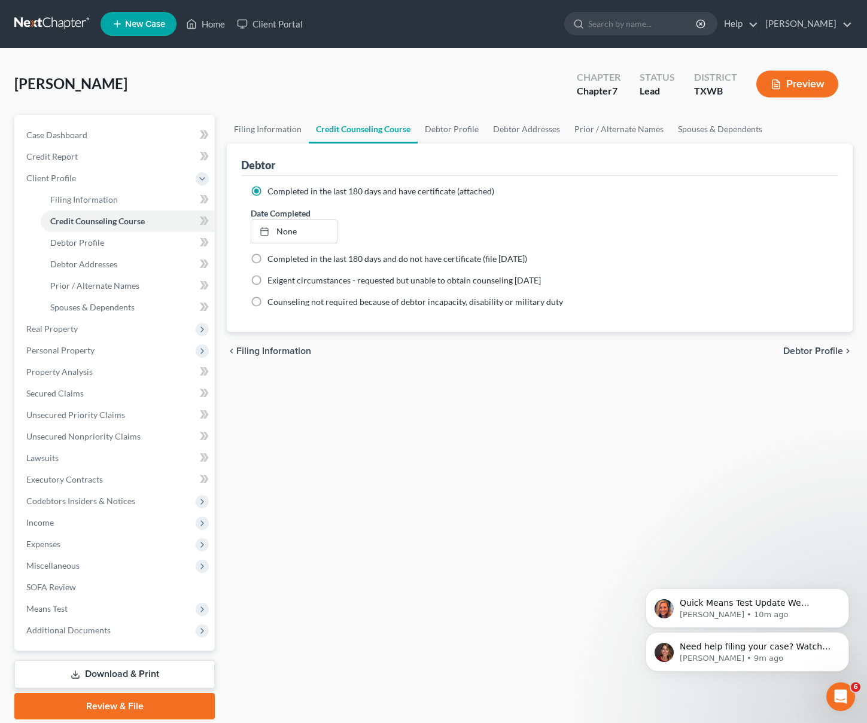
click at [267, 193] on label "Completed in the last 180 days and have certificate (attached)" at bounding box center [380, 191] width 227 height 12
click at [272, 193] on input "Completed in the last 180 days and have certificate (attached)" at bounding box center [276, 189] width 8 height 8
click at [108, 243] on link "Debtor Profile" at bounding box center [128, 243] width 174 height 22
select select "0"
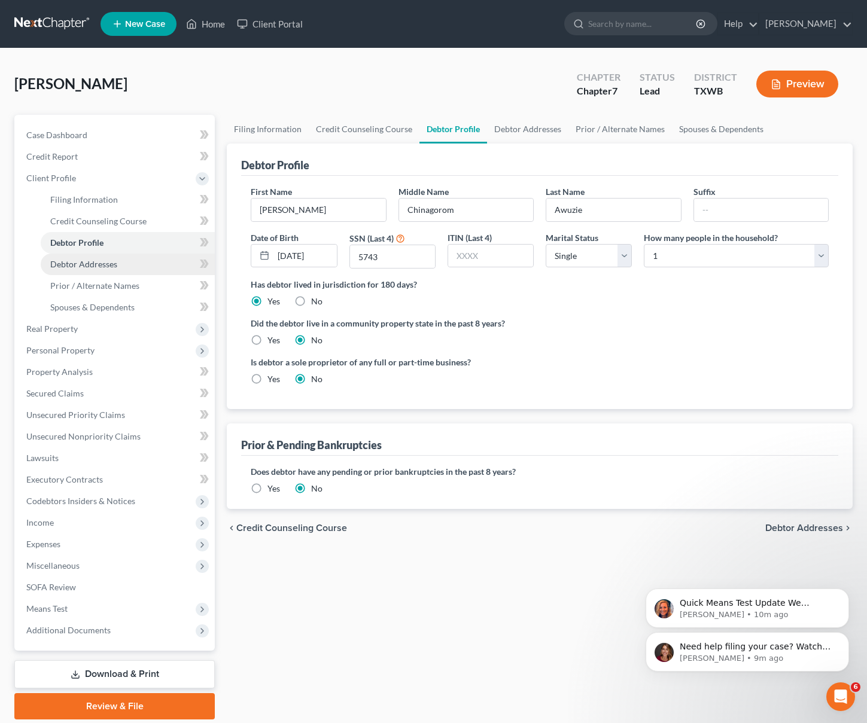
click at [106, 265] on span "Debtor Addresses" at bounding box center [83, 264] width 67 height 10
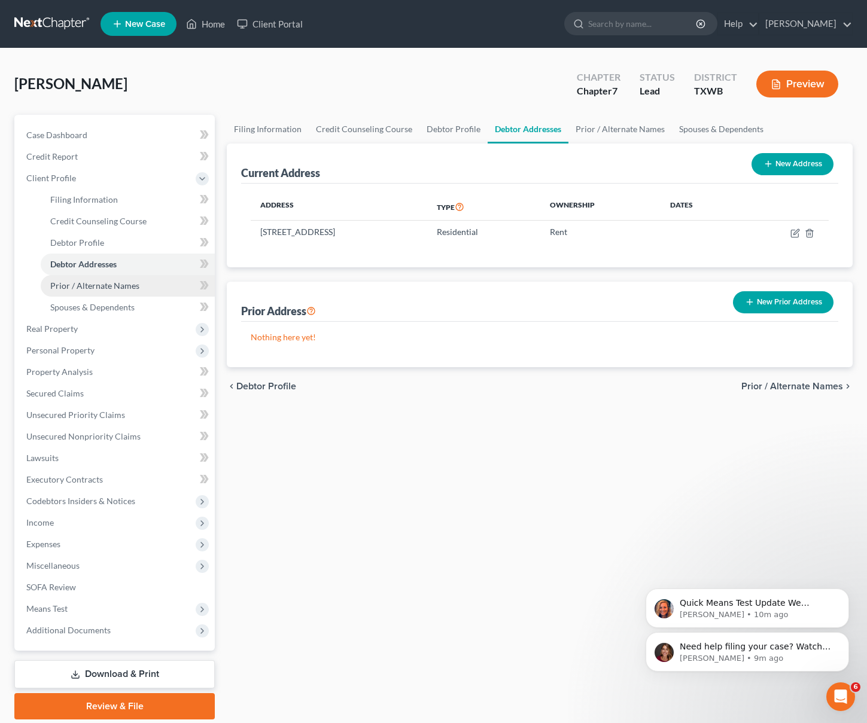
click at [113, 284] on span "Prior / Alternate Names" at bounding box center [94, 285] width 89 height 10
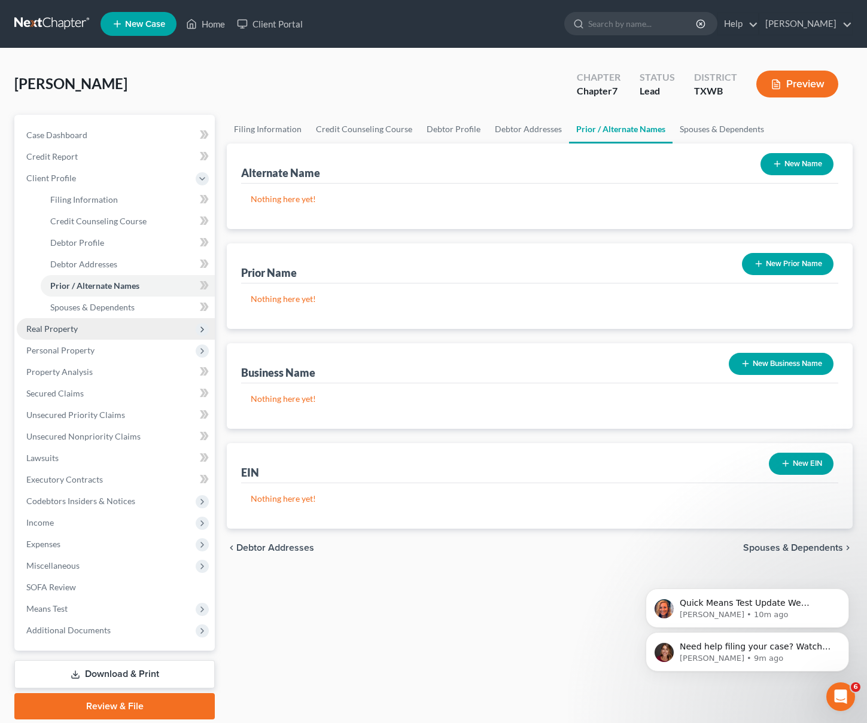
click at [69, 332] on span "Real Property" at bounding box center [51, 329] width 51 height 10
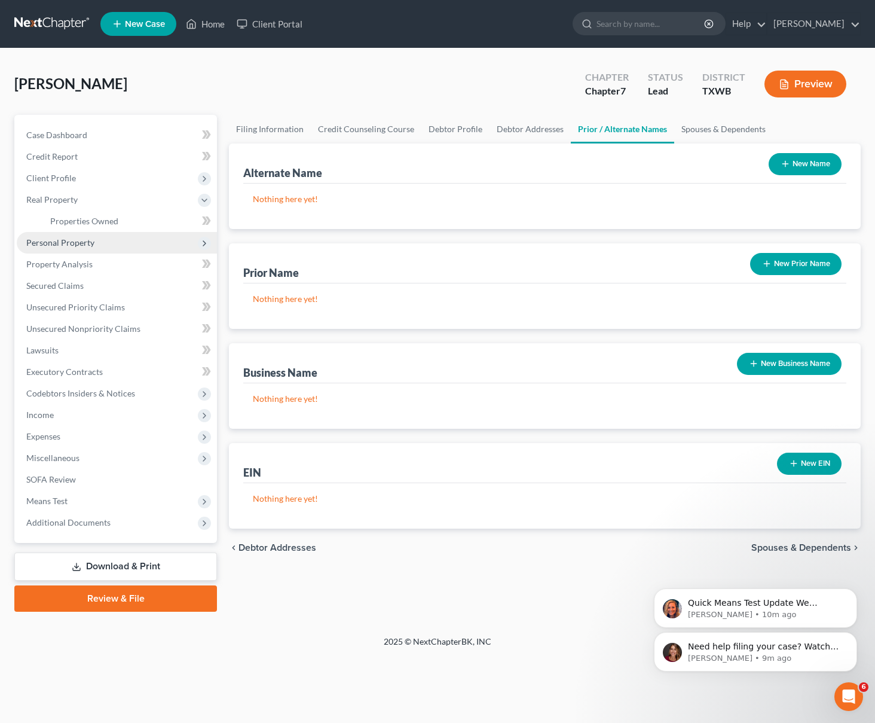
click at [90, 237] on span "Personal Property" at bounding box center [60, 242] width 68 height 10
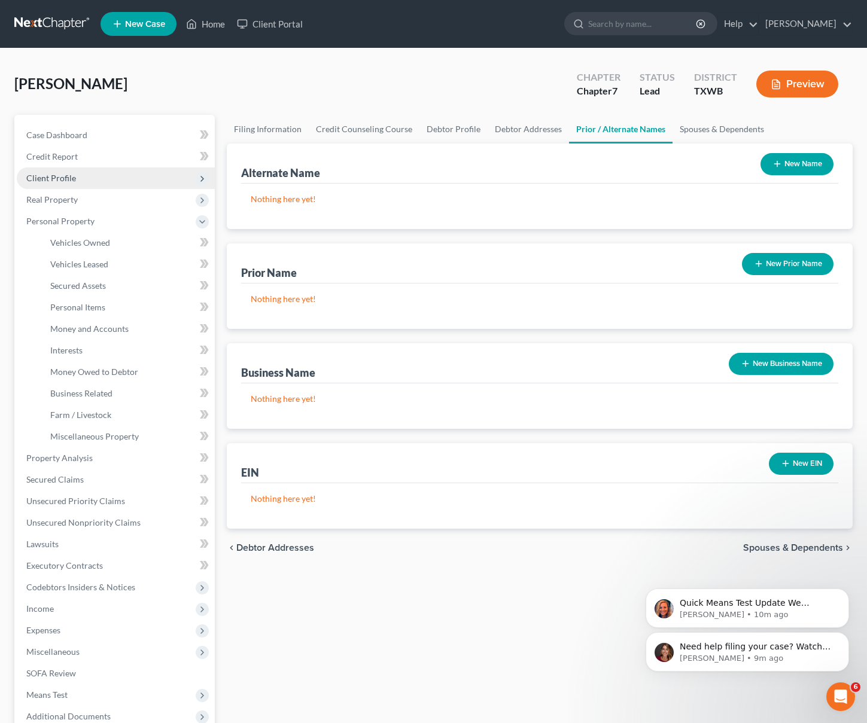
click at [84, 178] on span "Client Profile" at bounding box center [116, 178] width 198 height 22
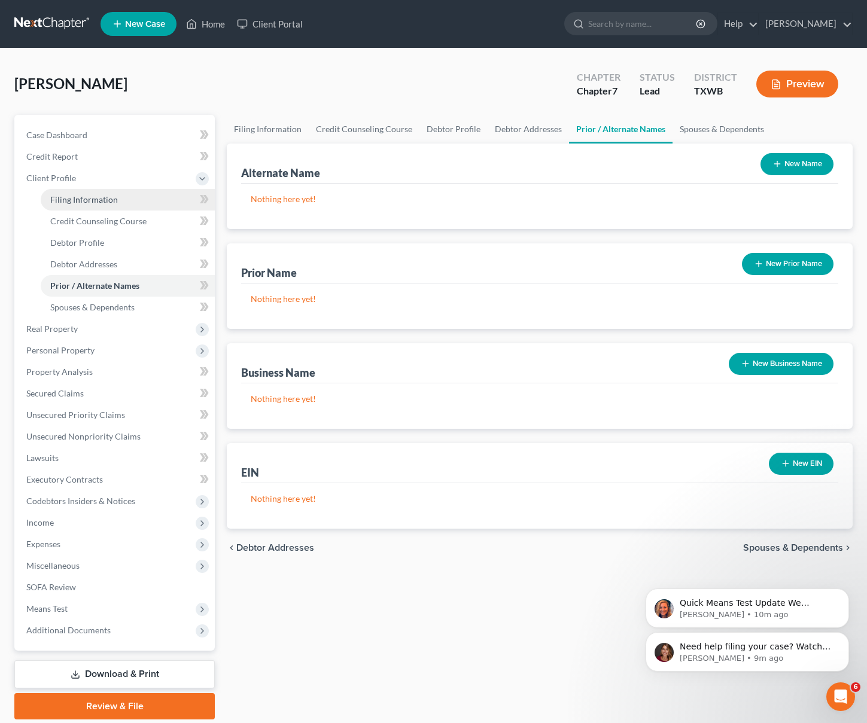
click at [97, 206] on link "Filing Information" at bounding box center [128, 200] width 174 height 22
select select "1"
select select "0"
select select "80"
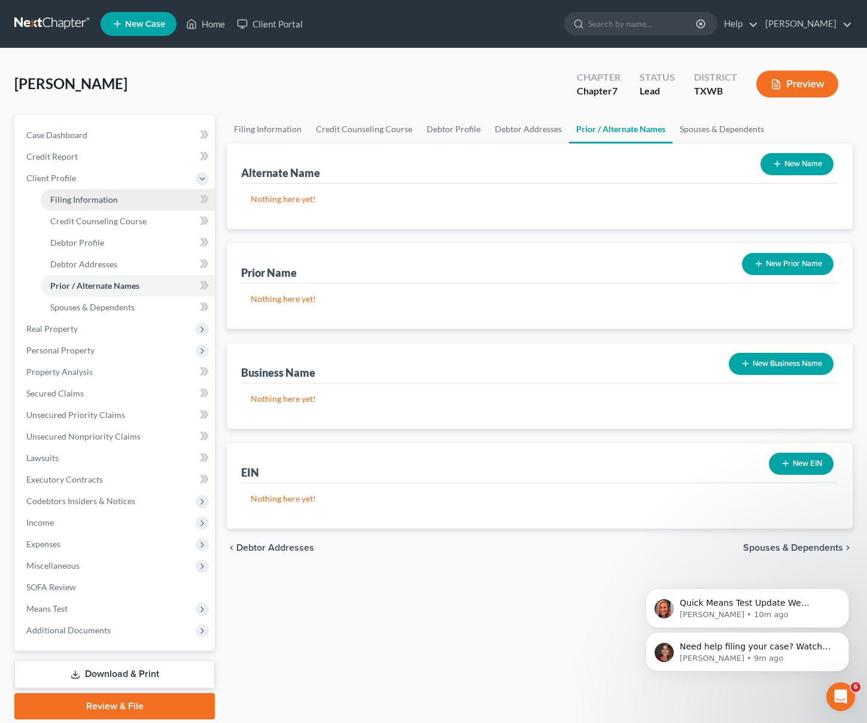
select select "45"
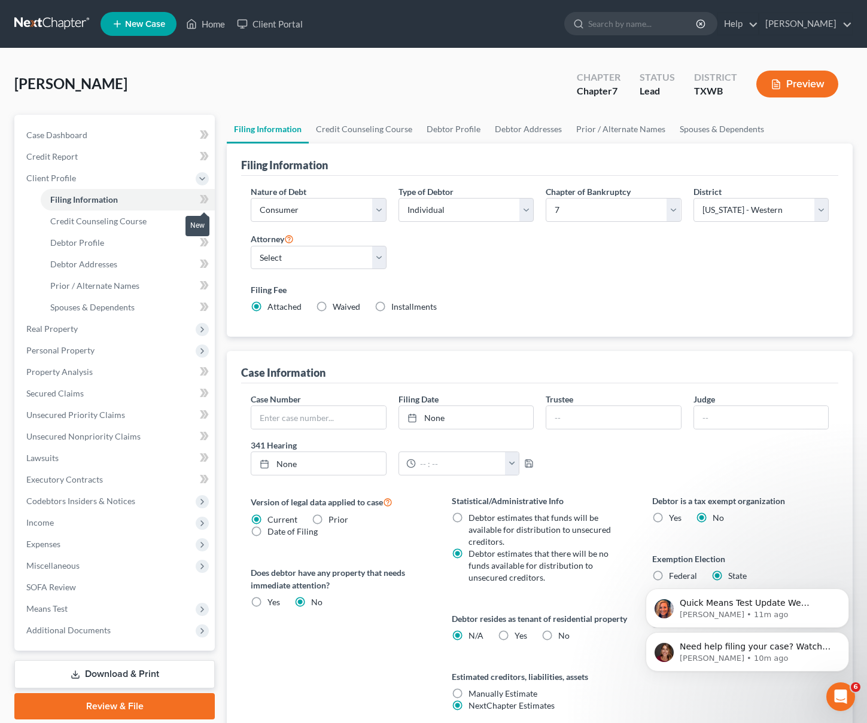
click at [201, 200] on icon at bounding box center [204, 199] width 9 height 15
click at [205, 198] on icon at bounding box center [204, 199] width 9 height 15
click at [202, 199] on icon at bounding box center [204, 199] width 9 height 15
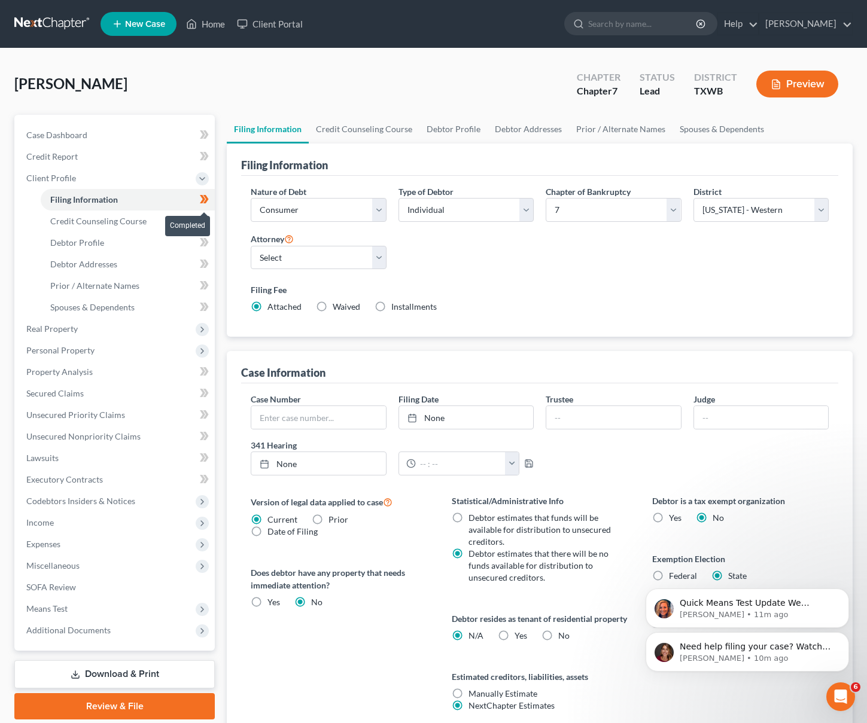
click at [202, 199] on icon at bounding box center [204, 199] width 9 height 15
click at [114, 135] on link "Case Dashboard" at bounding box center [116, 135] width 198 height 22
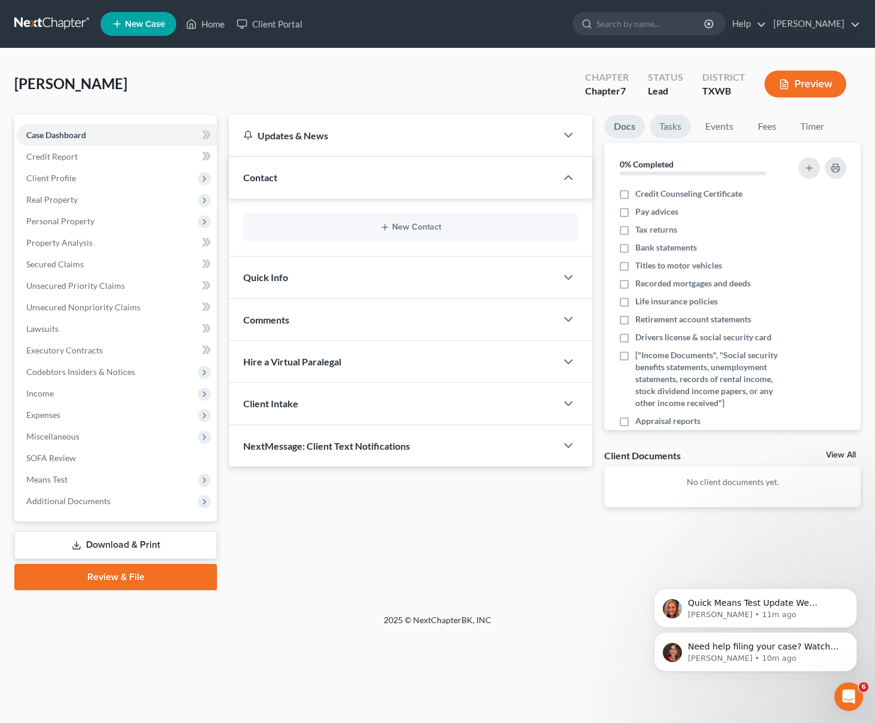
click at [669, 130] on link "Tasks" at bounding box center [670, 126] width 41 height 23
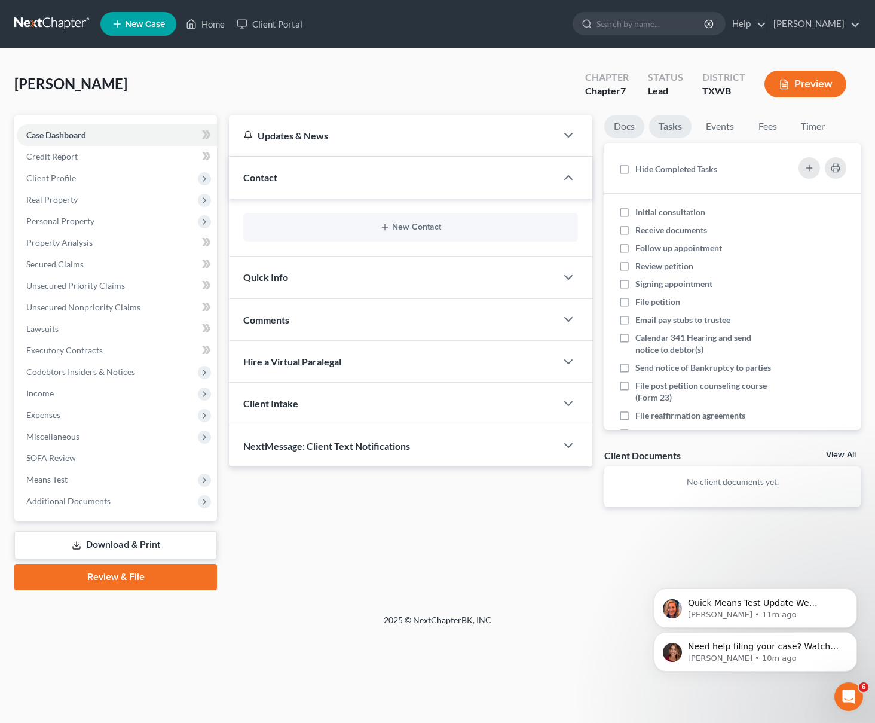
click at [634, 123] on link "Docs" at bounding box center [625, 126] width 40 height 23
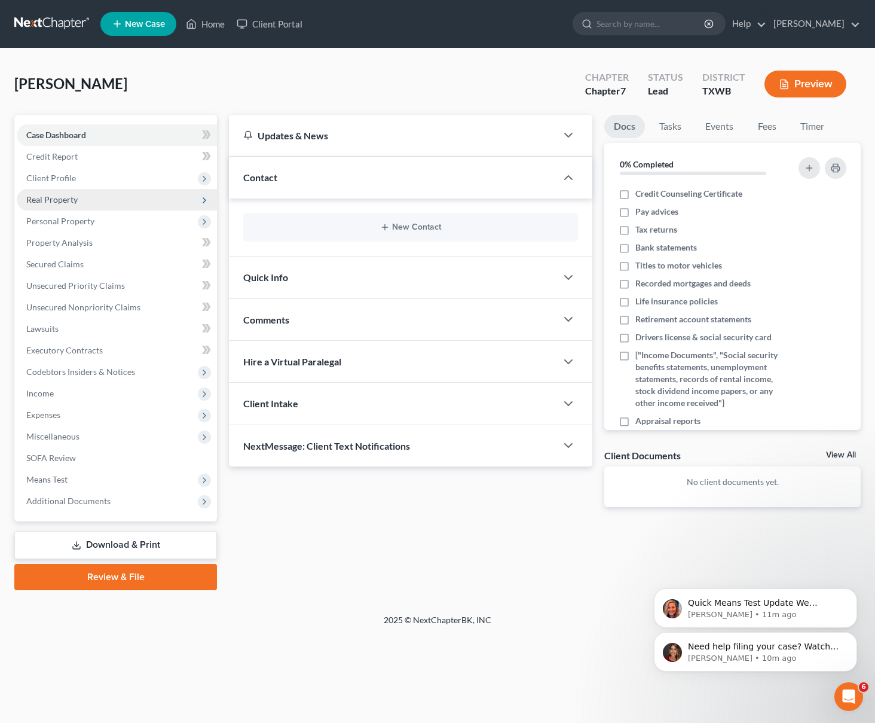
click at [114, 191] on span "Real Property" at bounding box center [117, 200] width 200 height 22
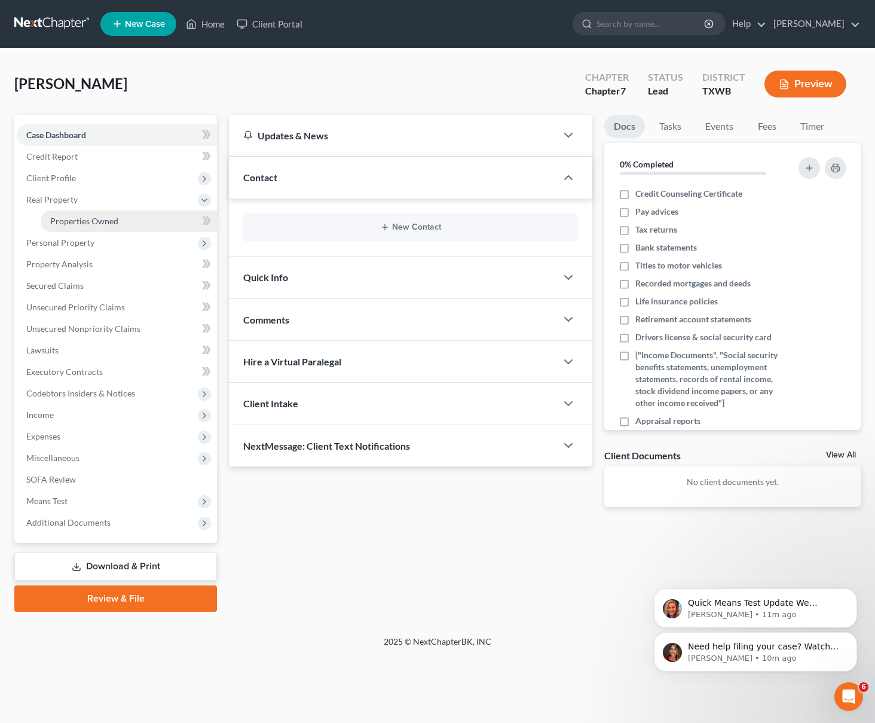
click at [110, 217] on span "Properties Owned" at bounding box center [84, 221] width 68 height 10
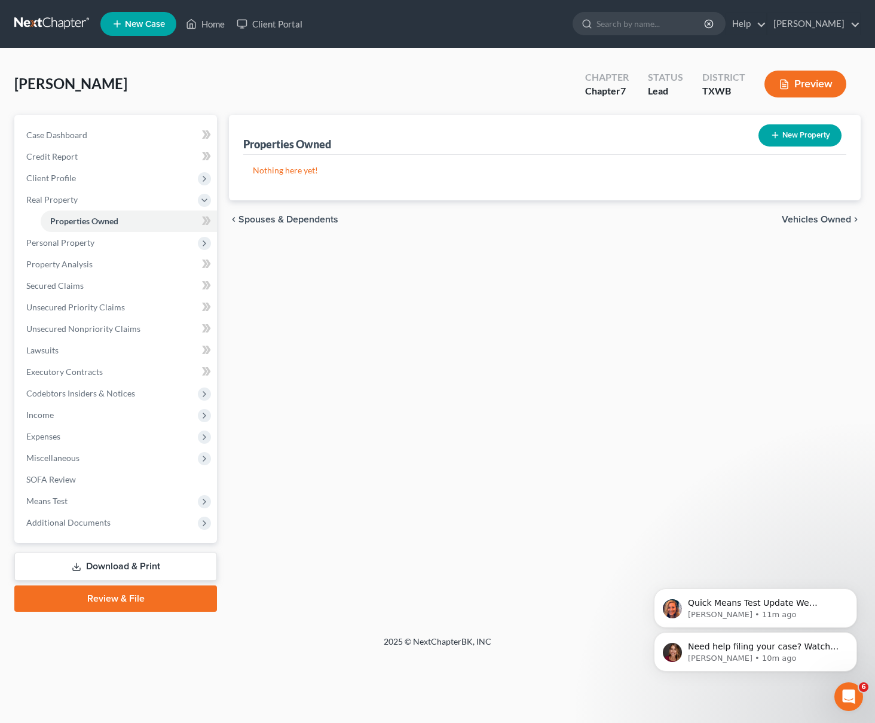
click at [206, 219] on div "New" at bounding box center [197, 213] width 24 height 20
click at [210, 219] on icon at bounding box center [206, 220] width 9 height 15
click at [210, 221] on icon at bounding box center [206, 220] width 9 height 15
click at [84, 281] on link "Secured Claims" at bounding box center [117, 286] width 200 height 22
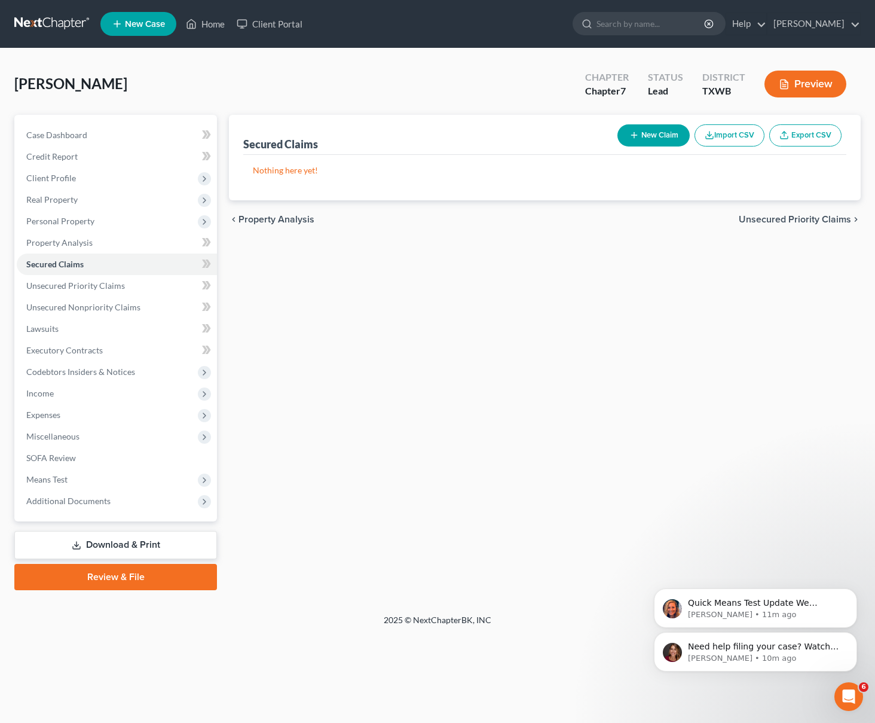
click at [808, 93] on button "Preview" at bounding box center [806, 84] width 82 height 27
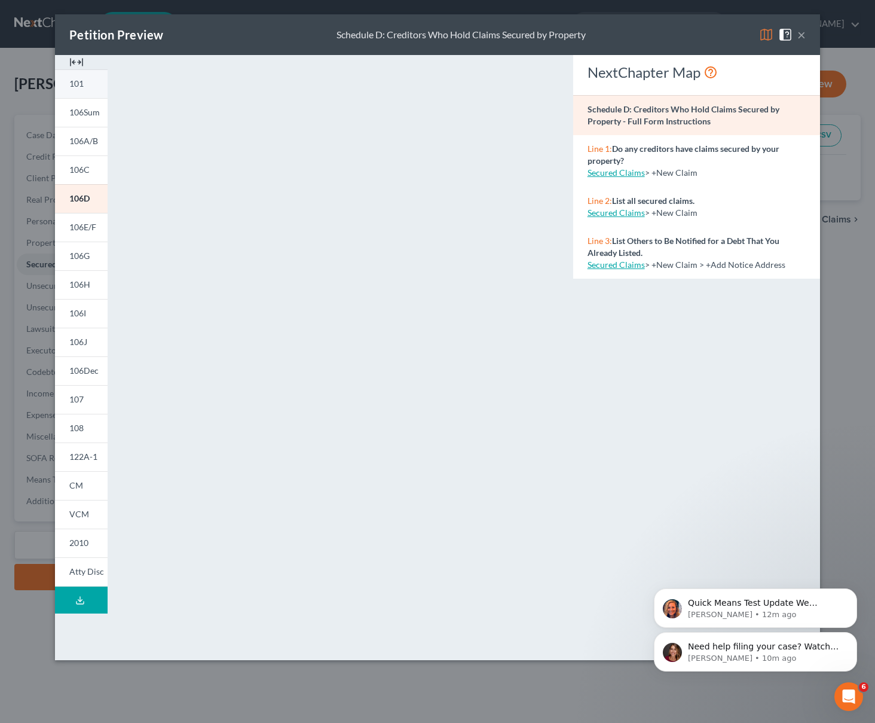
click at [82, 89] on link "101" at bounding box center [81, 83] width 53 height 29
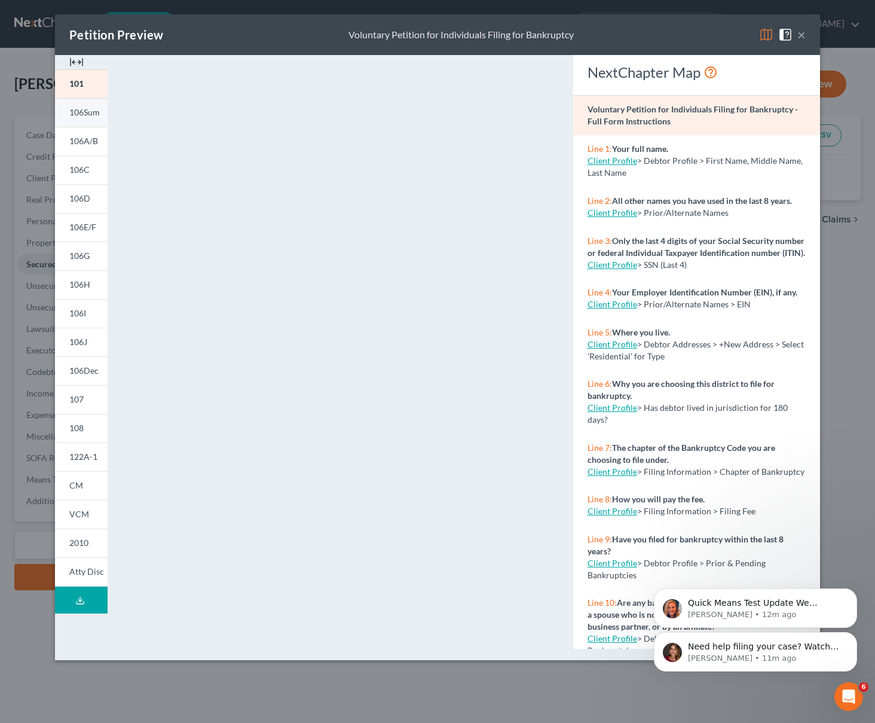
click at [88, 112] on span "106Sum" at bounding box center [84, 112] width 30 height 10
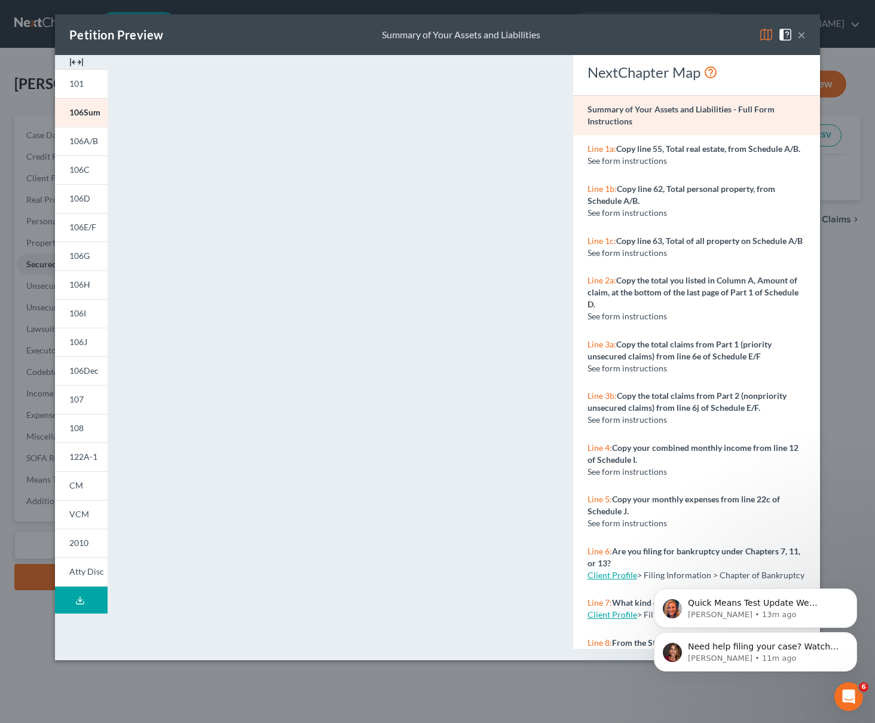
click at [14, 258] on div "Petition Preview Summary of Your Assets and Liabilities × 101 106Sum 106A/B 106…" at bounding box center [437, 361] width 875 height 723
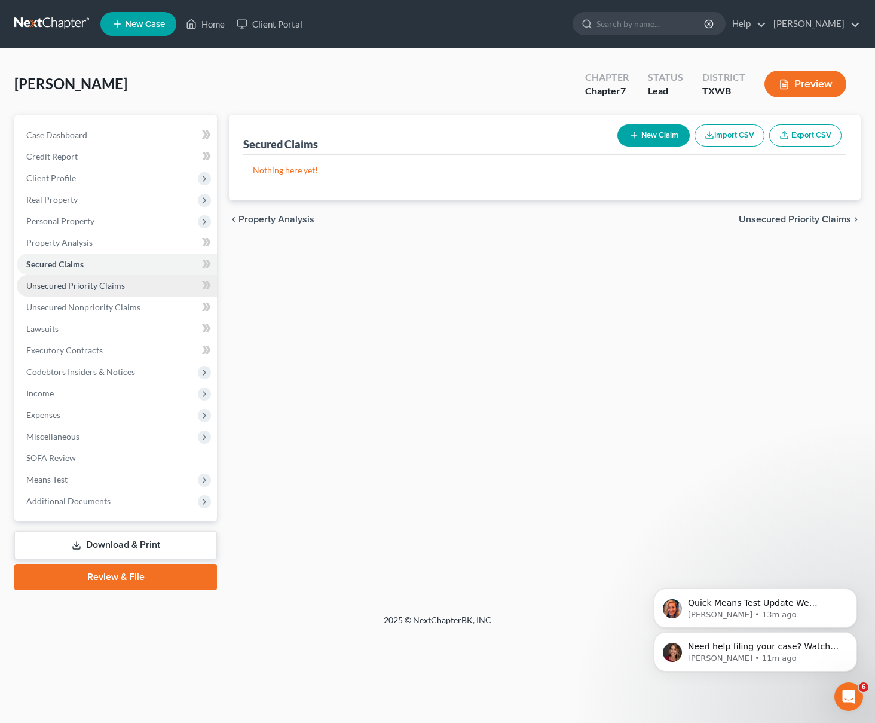
click at [116, 287] on span "Unsecured Priority Claims" at bounding box center [75, 285] width 99 height 10
click at [99, 328] on link "Lawsuits" at bounding box center [117, 329] width 200 height 22
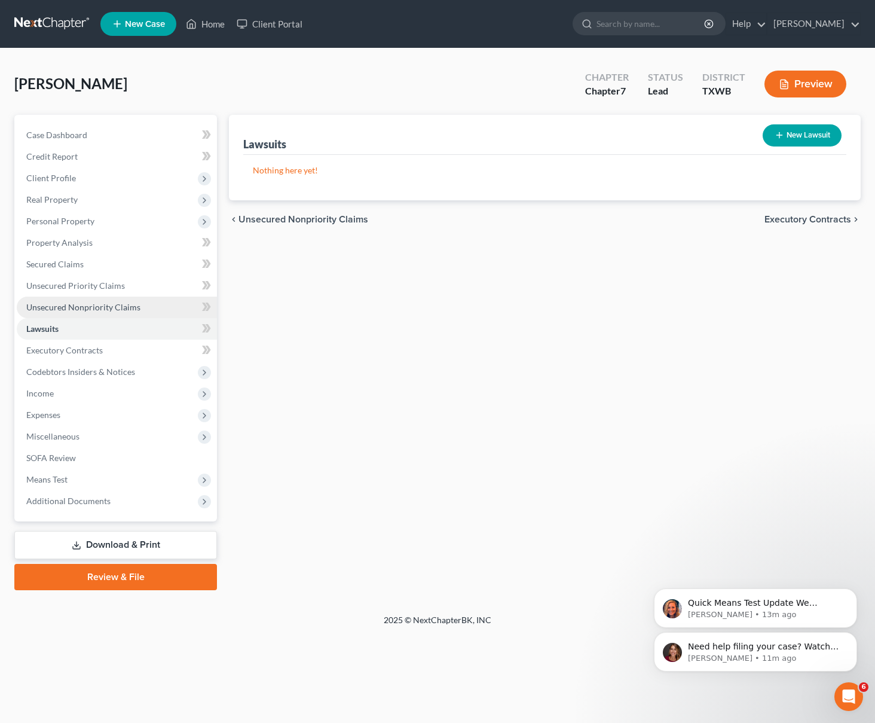
click at [106, 308] on span "Unsecured Nonpriority Claims" at bounding box center [83, 307] width 114 height 10
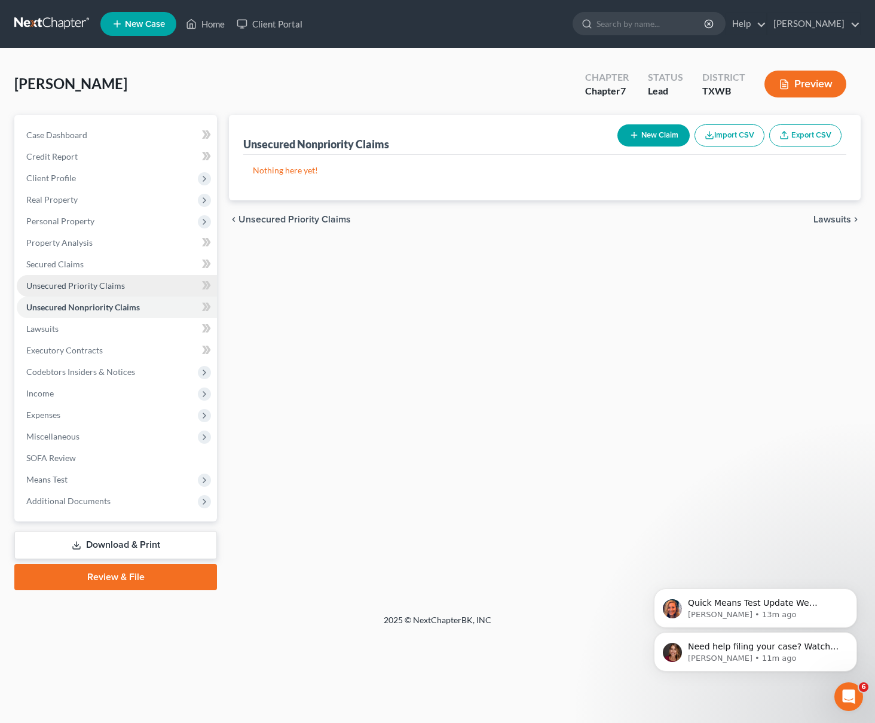
click at [106, 289] on span "Unsecured Priority Claims" at bounding box center [75, 285] width 99 height 10
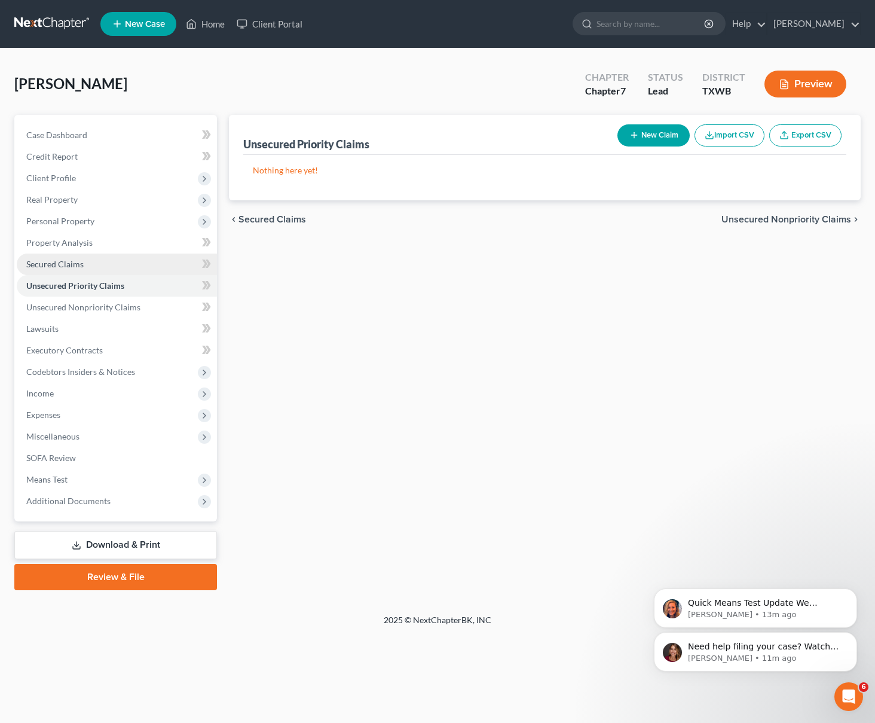
click at [118, 266] on link "Secured Claims" at bounding box center [117, 265] width 200 height 22
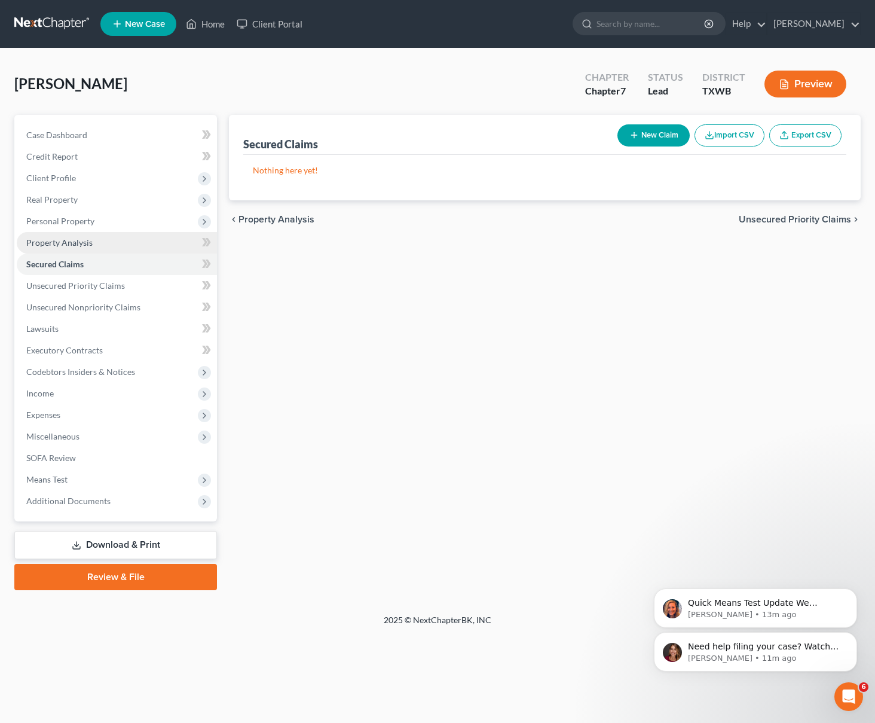
click at [132, 242] on link "Property Analysis" at bounding box center [117, 243] width 200 height 22
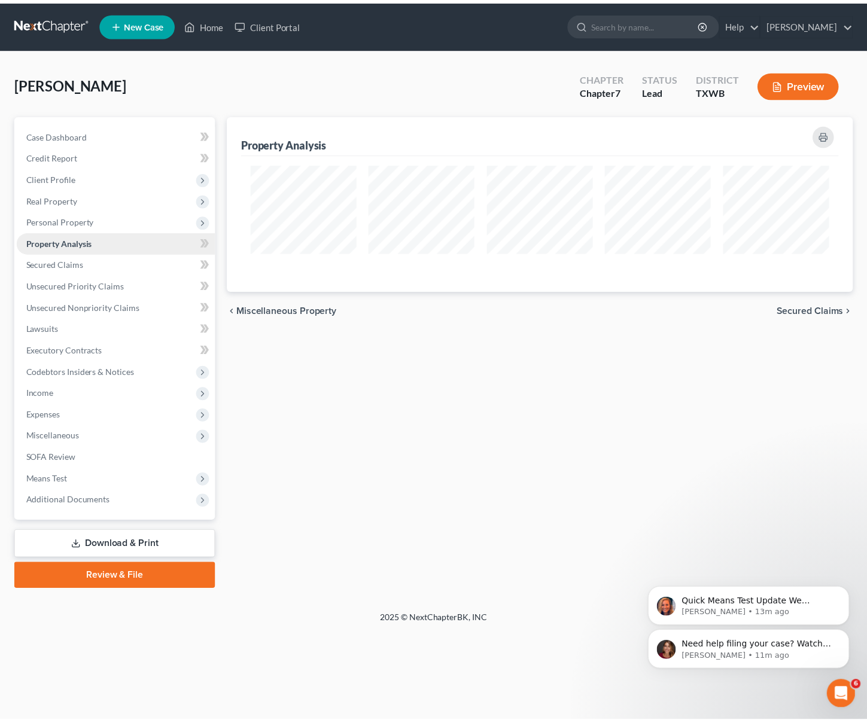
scroll to position [176, 632]
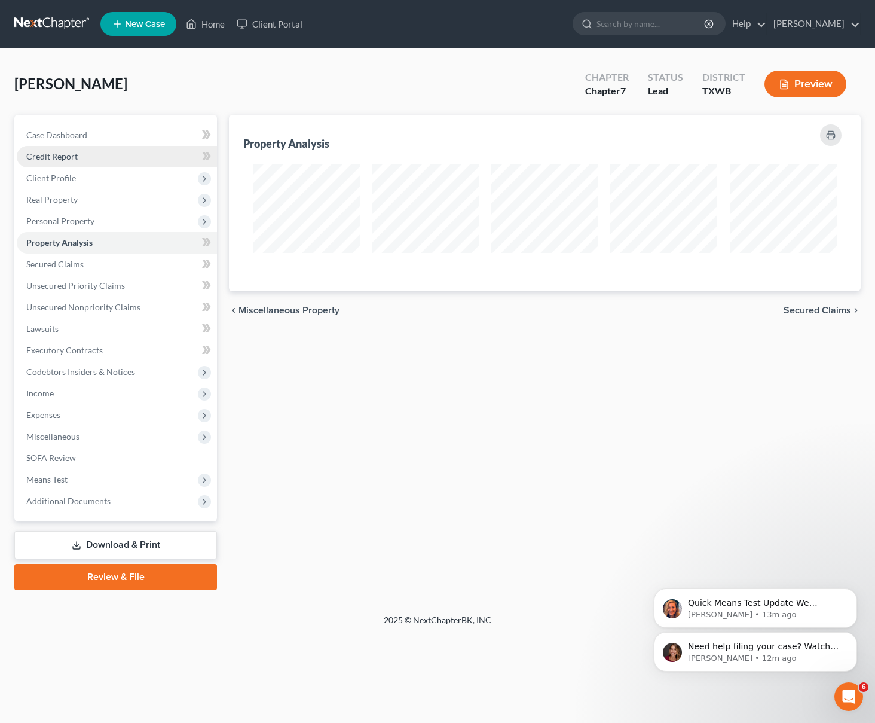
click at [81, 158] on link "Credit Report" at bounding box center [117, 157] width 200 height 22
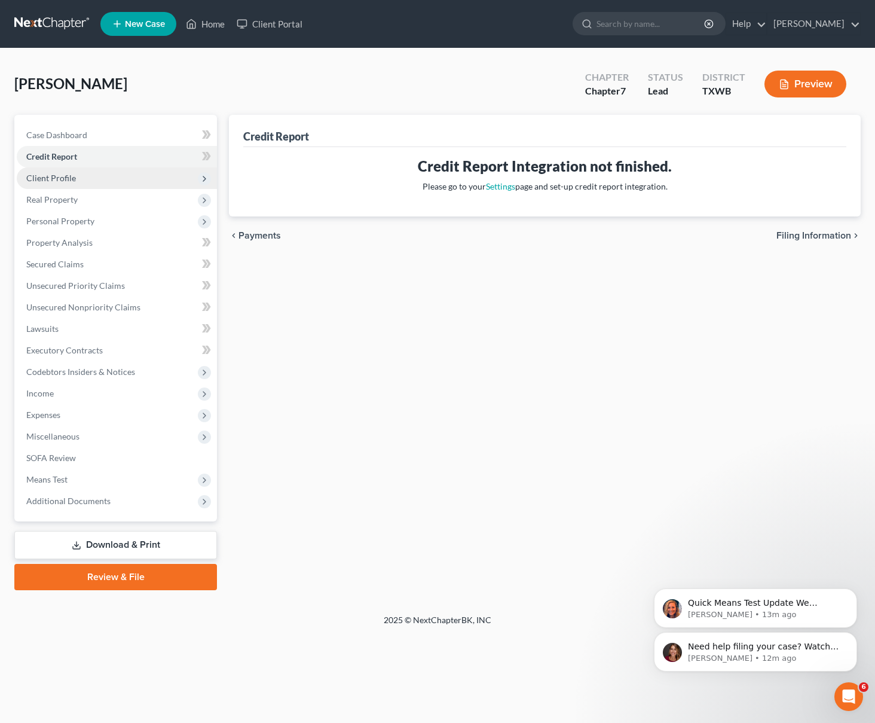
click at [83, 172] on span "Client Profile" at bounding box center [117, 178] width 200 height 22
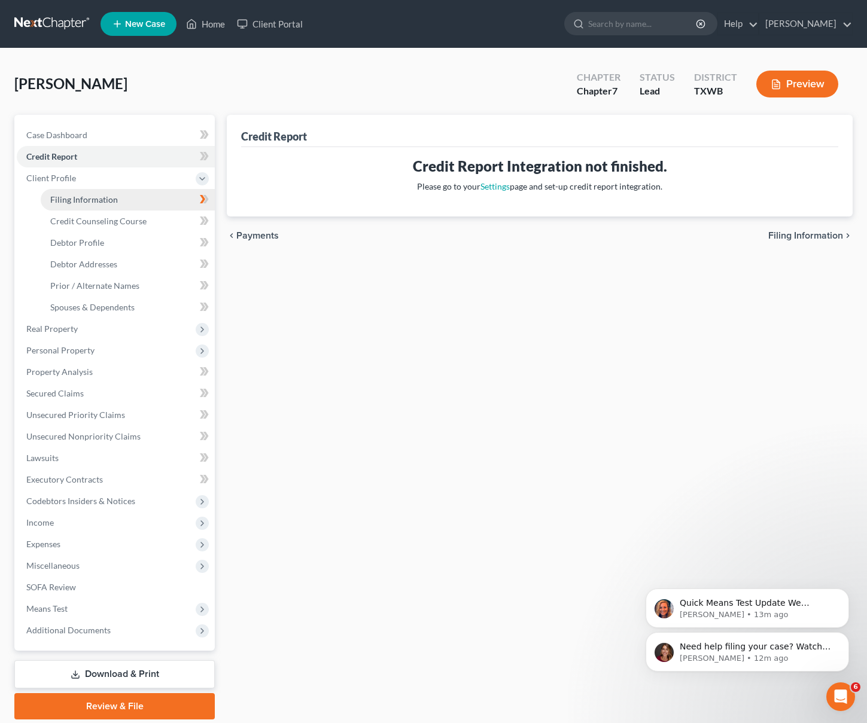
click at [83, 196] on span "Filing Information" at bounding box center [84, 199] width 68 height 10
select select "1"
select select "0"
select select "80"
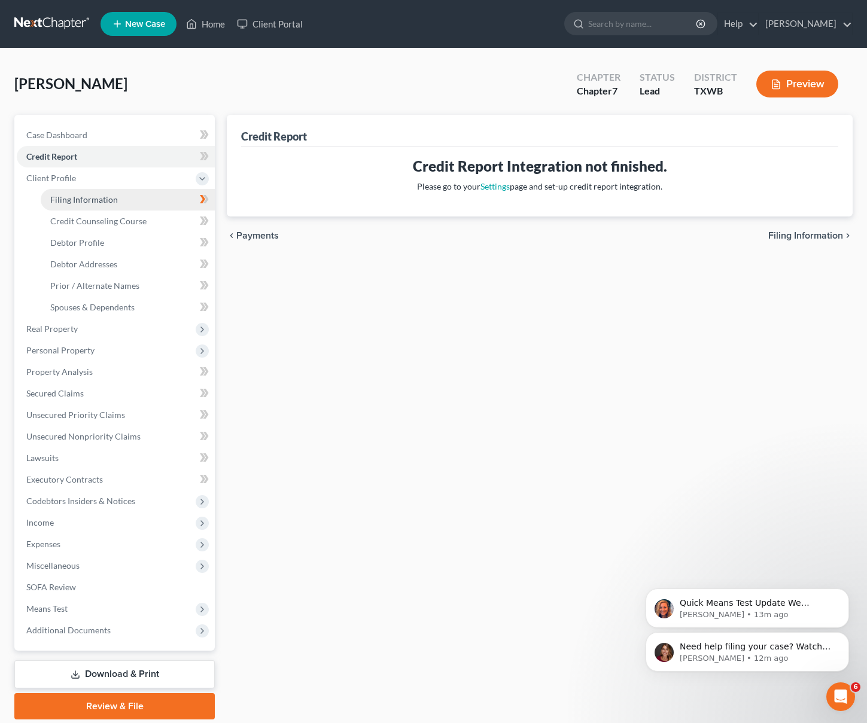
select select "45"
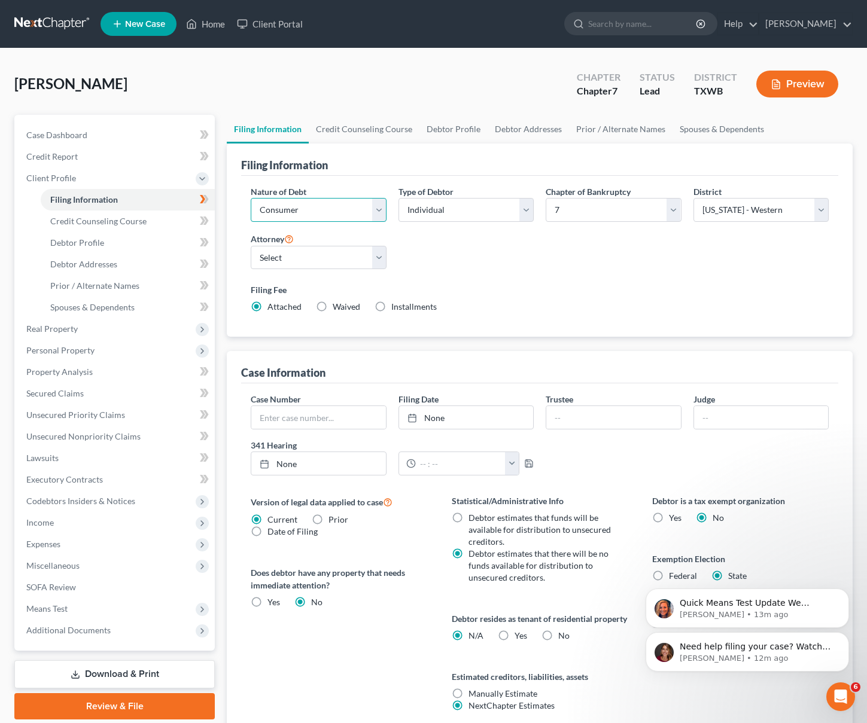
click at [377, 210] on select "Select Business Consumer Other" at bounding box center [318, 210] width 135 height 24
click at [337, 263] on select "Select" at bounding box center [318, 258] width 135 height 24
click at [332, 307] on label "Waived Waived" at bounding box center [346, 307] width 28 height 12
click at [337, 307] on input "Waived Waived" at bounding box center [341, 305] width 8 height 8
radio input "true"
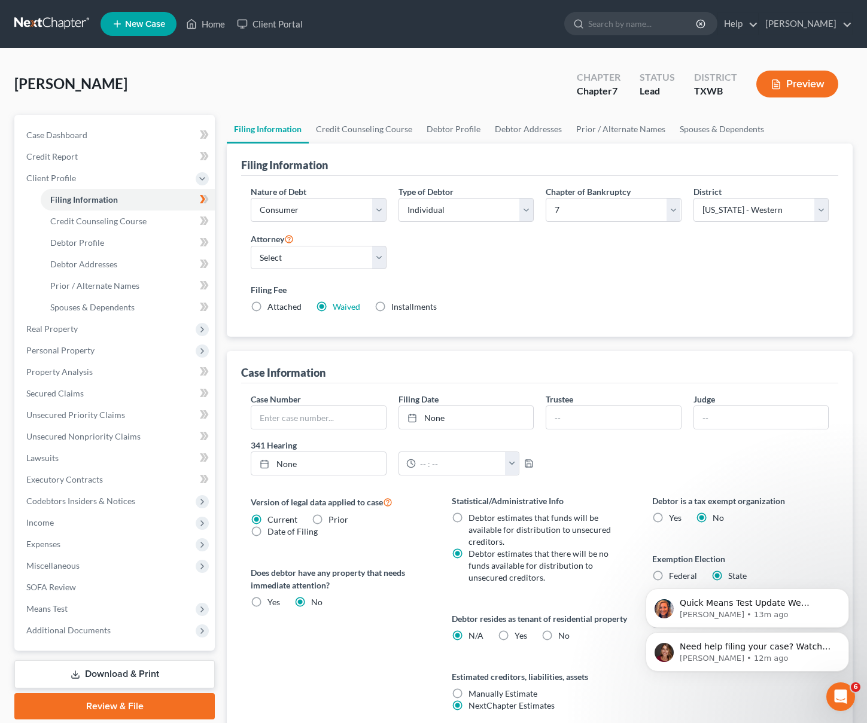
click at [267, 302] on label "Attached" at bounding box center [284, 307] width 34 height 12
click at [272, 302] on input "Attached" at bounding box center [276, 305] width 8 height 8
radio input "true"
radio input "false"
click at [96, 222] on span "Credit Counseling Course" at bounding box center [98, 221] width 96 height 10
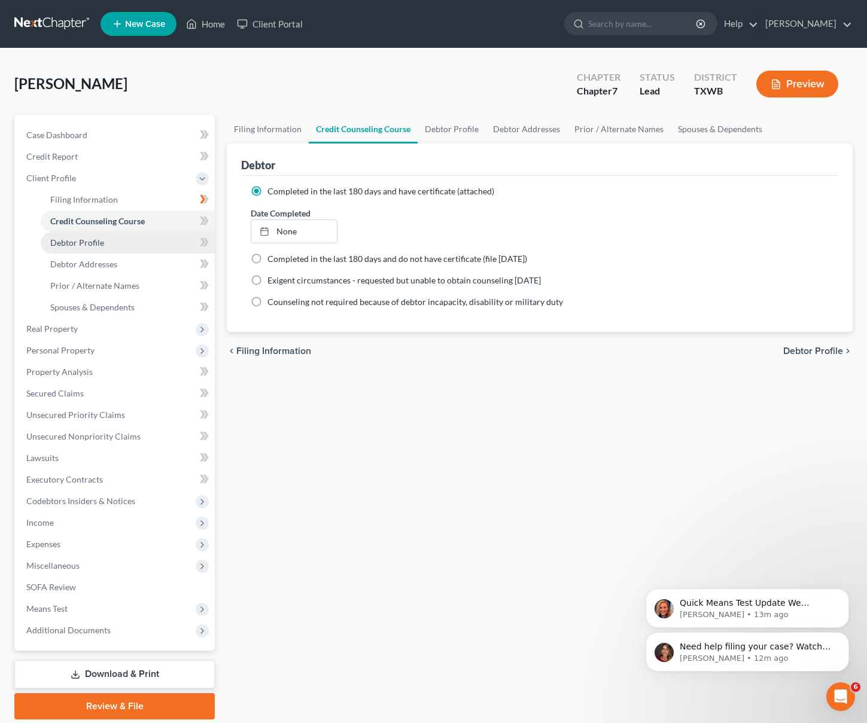
click at [95, 237] on span "Debtor Profile" at bounding box center [77, 242] width 54 height 10
select select "0"
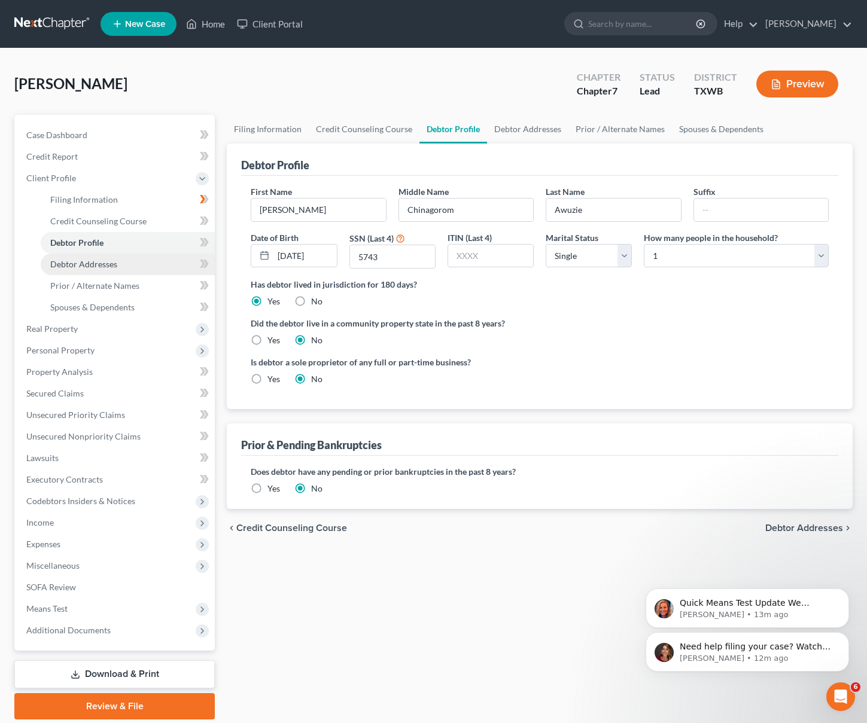
click at [134, 266] on link "Debtor Addresses" at bounding box center [128, 265] width 174 height 22
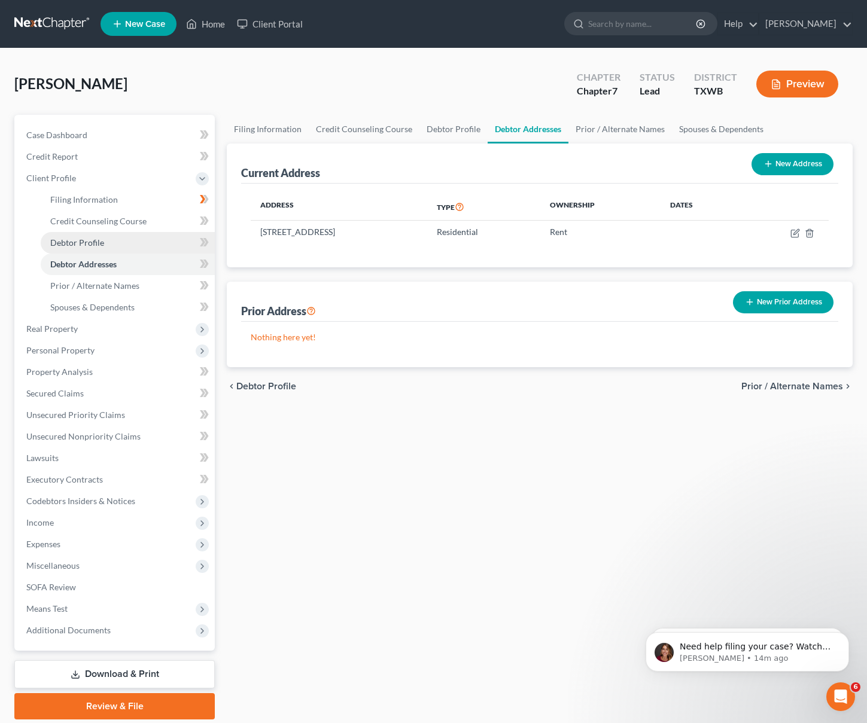
click at [110, 244] on link "Debtor Profile" at bounding box center [128, 243] width 174 height 22
select select "0"
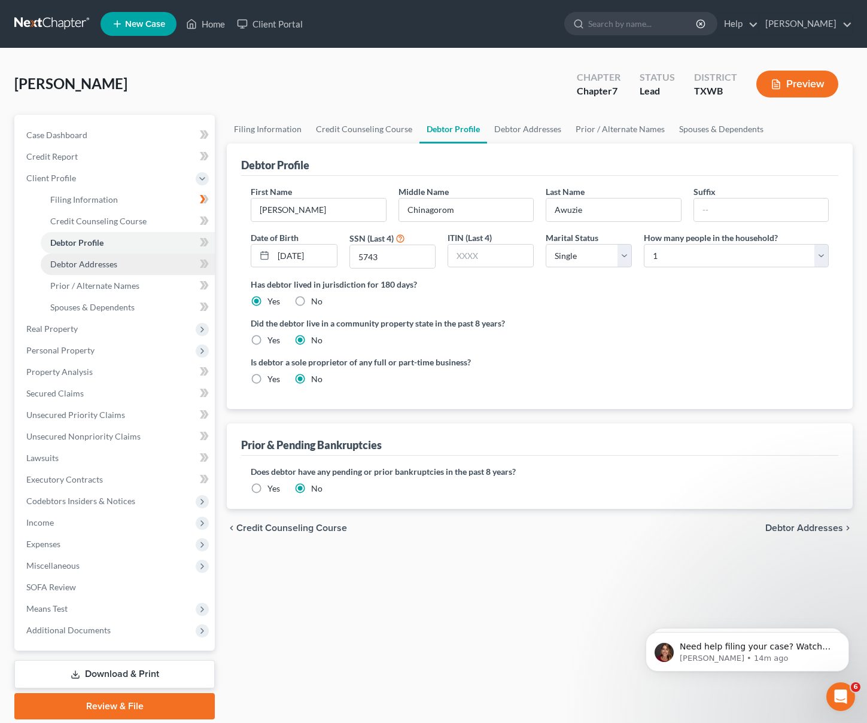
click at [96, 267] on span "Debtor Addresses" at bounding box center [83, 264] width 67 height 10
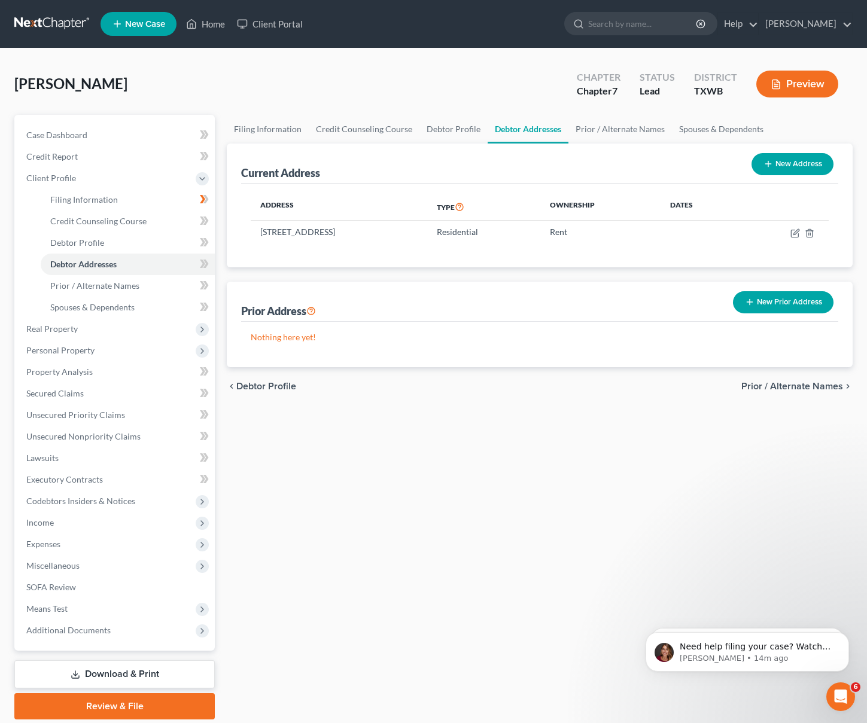
click at [786, 301] on button "New Prior Address" at bounding box center [783, 302] width 100 height 22
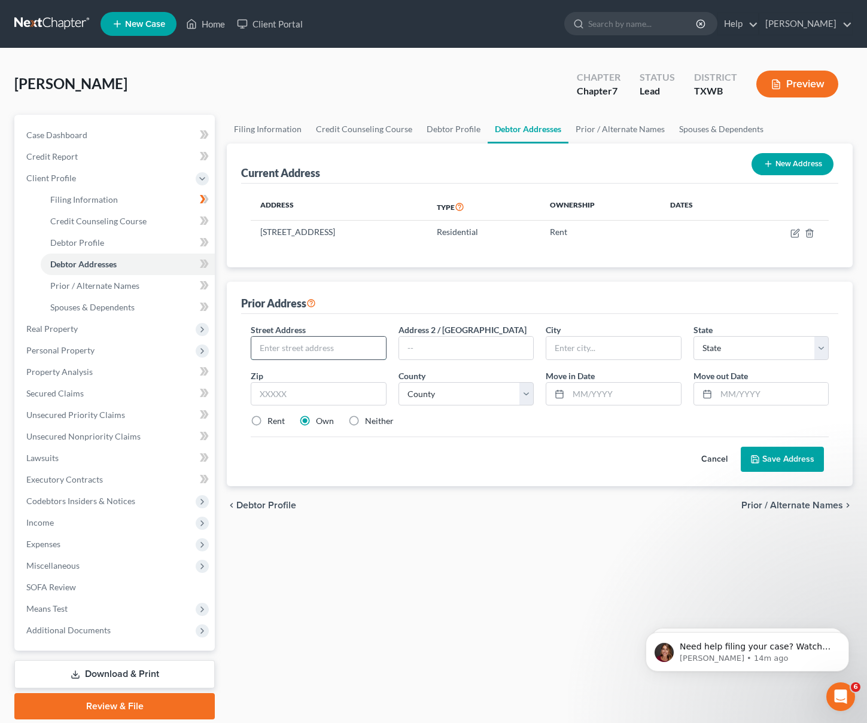
click at [296, 351] on input "text" at bounding box center [318, 348] width 134 height 23
paste input "8701 W PARMER LN APT 8122 AUSTIN TX"
click at [352, 350] on input "8701 W PARMER LN APT 8122 AUSTIN TX" at bounding box center [318, 348] width 134 height 23
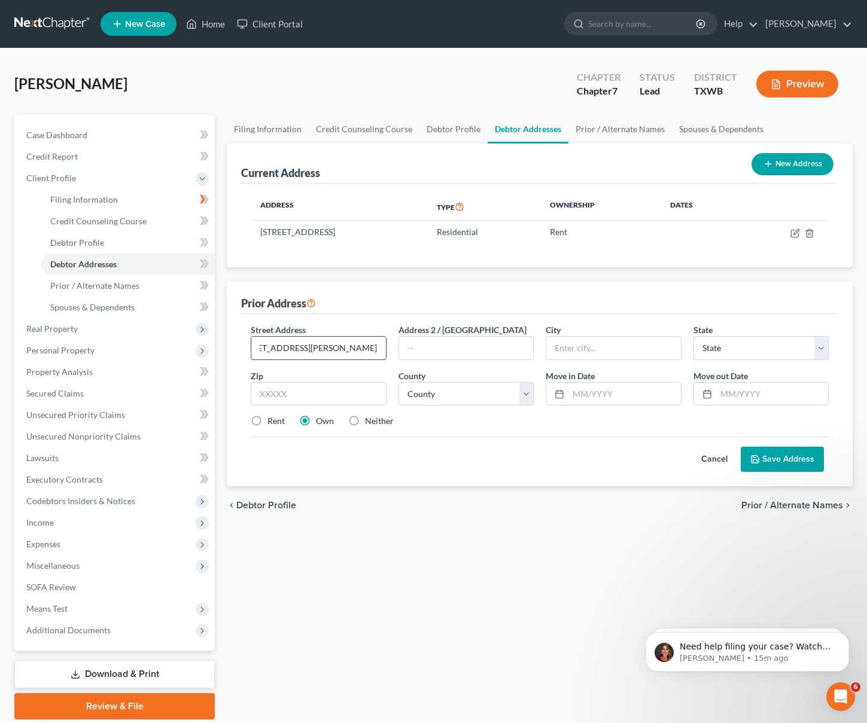
click at [352, 350] on input "8701 W PARMER LN APT 8122 AUSTIN TX" at bounding box center [318, 348] width 134 height 23
type input "8701 W PARMER LN APT 8122 TX"
click at [727, 343] on select "State AL AK AR AZ CA CO CT DE DC FL GA GU HI ID IL IN IA KS KY LA ME MD MA MI M…" at bounding box center [760, 348] width 135 height 24
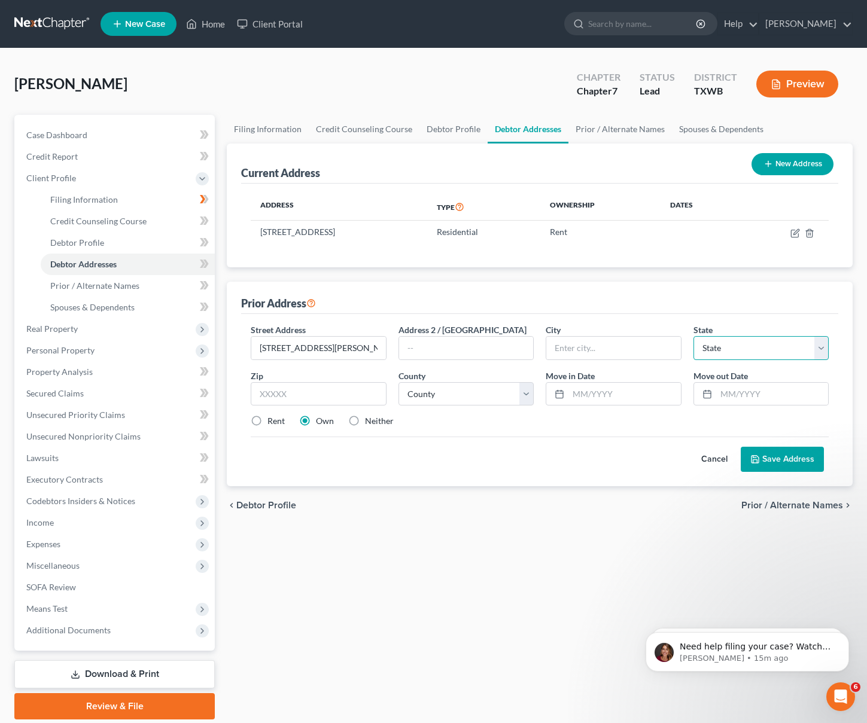
select select "45"
click at [561, 392] on icon at bounding box center [559, 394] width 10 height 10
click at [560, 394] on icon at bounding box center [559, 394] width 10 height 10
click at [575, 394] on input "text" at bounding box center [624, 394] width 112 height 23
click at [559, 390] on rect at bounding box center [559, 393] width 7 height 7
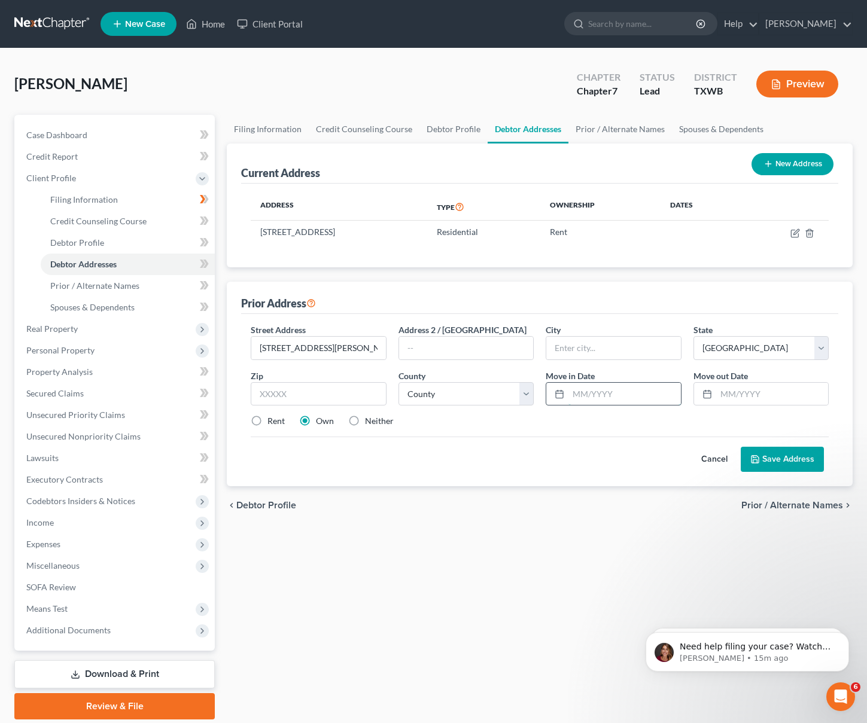
click at [605, 394] on input "text" at bounding box center [624, 394] width 112 height 23
drag, startPoint x: 339, startPoint y: 346, endPoint x: 368, endPoint y: 349, distance: 28.9
click at [368, 349] on input "8701 W PARMER LN APT 8122 TX" at bounding box center [318, 348] width 134 height 23
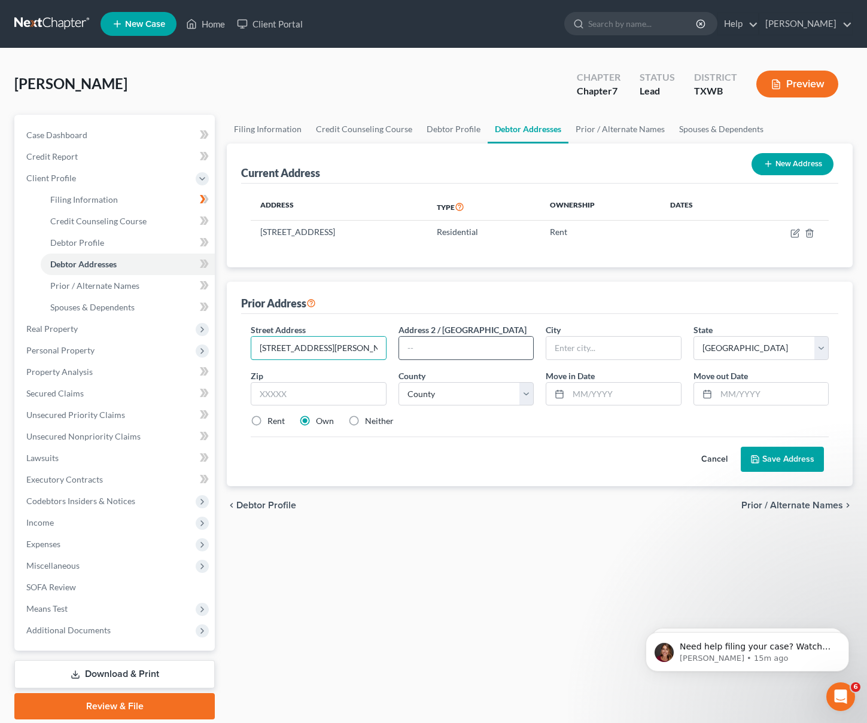
type input "8701 W PARMER LN TX"
click at [414, 344] on input "text" at bounding box center [466, 348] width 134 height 23
paste input "APT 8122"
type input "APT 8122"
click at [563, 346] on input "text" at bounding box center [613, 348] width 134 height 23
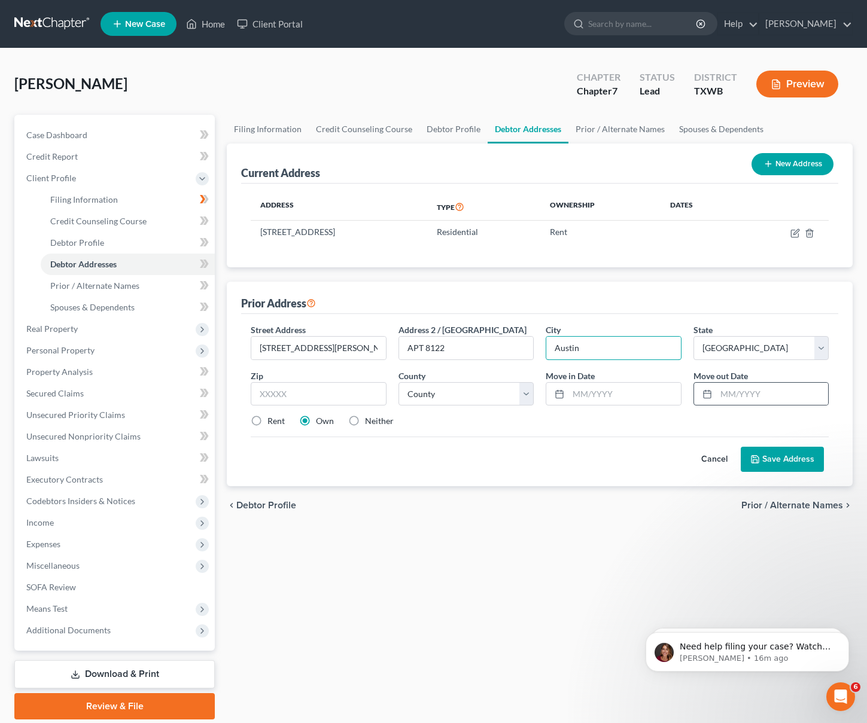
type input "Austin"
click at [704, 398] on div at bounding box center [705, 394] width 22 height 23
click at [579, 395] on input "text" at bounding box center [624, 394] width 112 height 23
type input "1"
type input "12/2022"
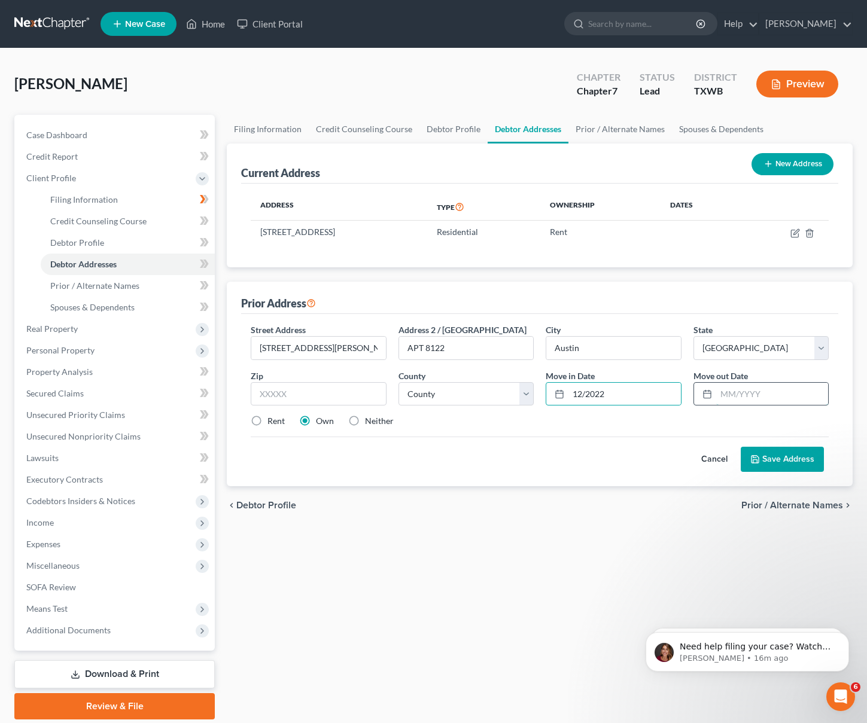
click at [731, 388] on input "text" at bounding box center [772, 394] width 112 height 23
type input "9"
type input "09/2024"
click at [329, 395] on input "text" at bounding box center [318, 394] width 135 height 24
type input "78729"
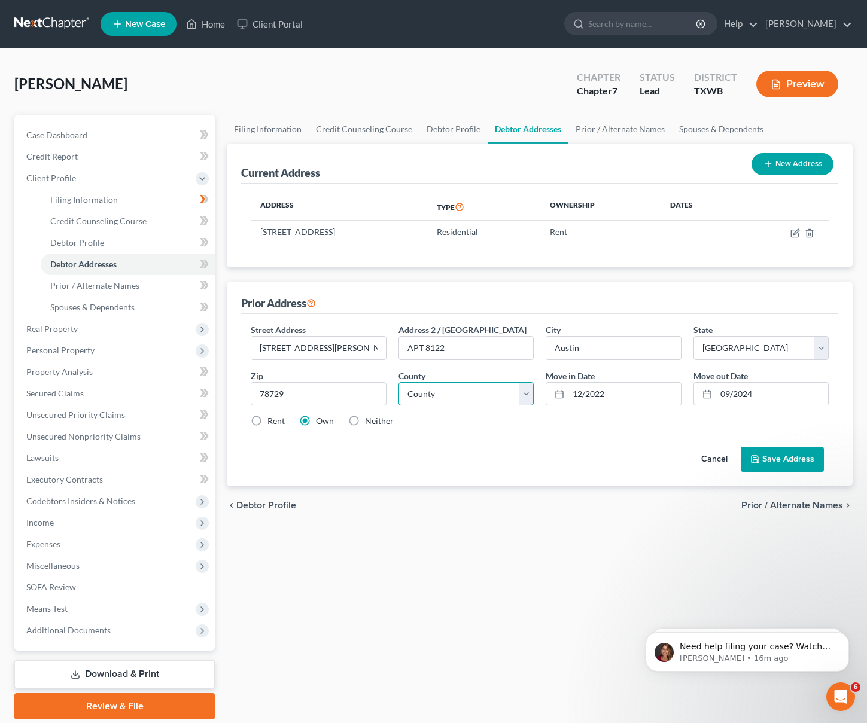
click at [463, 399] on select "County Anderson County Andrews County Angelina County Aransas County Archer Cou…" at bounding box center [465, 394] width 135 height 24
select select "245"
click at [754, 457] on polyline at bounding box center [754, 457] width 3 height 2
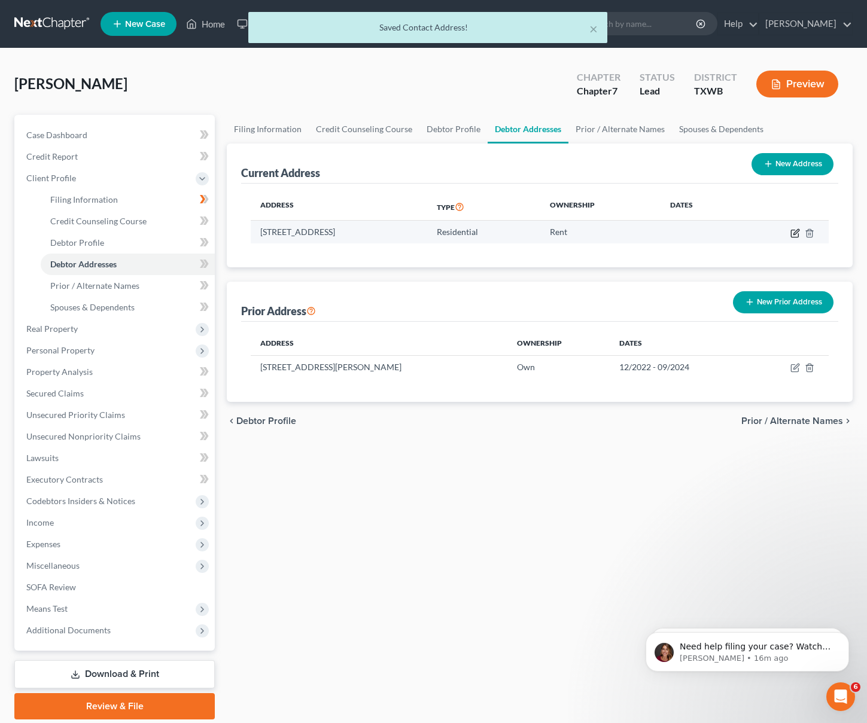
click at [793, 231] on icon "button" at bounding box center [795, 233] width 10 height 10
select select "45"
select select "226"
select select "0"
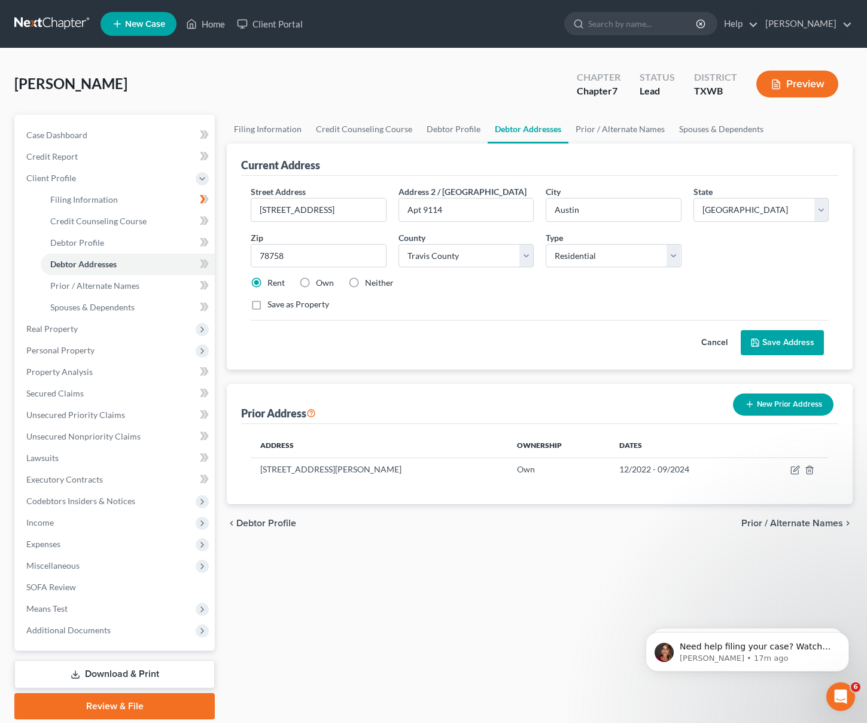
click at [316, 282] on label "Own" at bounding box center [325, 283] width 18 height 12
click at [321, 282] on input "Own" at bounding box center [325, 281] width 8 height 8
radio input "true"
click at [267, 284] on label "Rent" at bounding box center [275, 283] width 17 height 12
click at [272, 284] on input "Rent" at bounding box center [276, 281] width 8 height 8
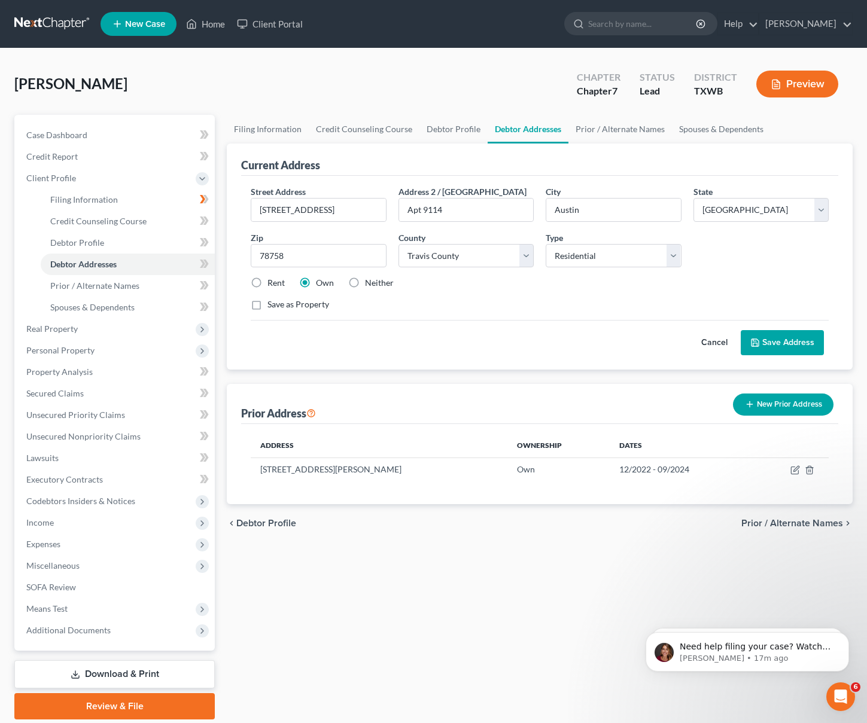
radio input "true"
click at [766, 343] on button "Save Address" at bounding box center [781, 342] width 83 height 25
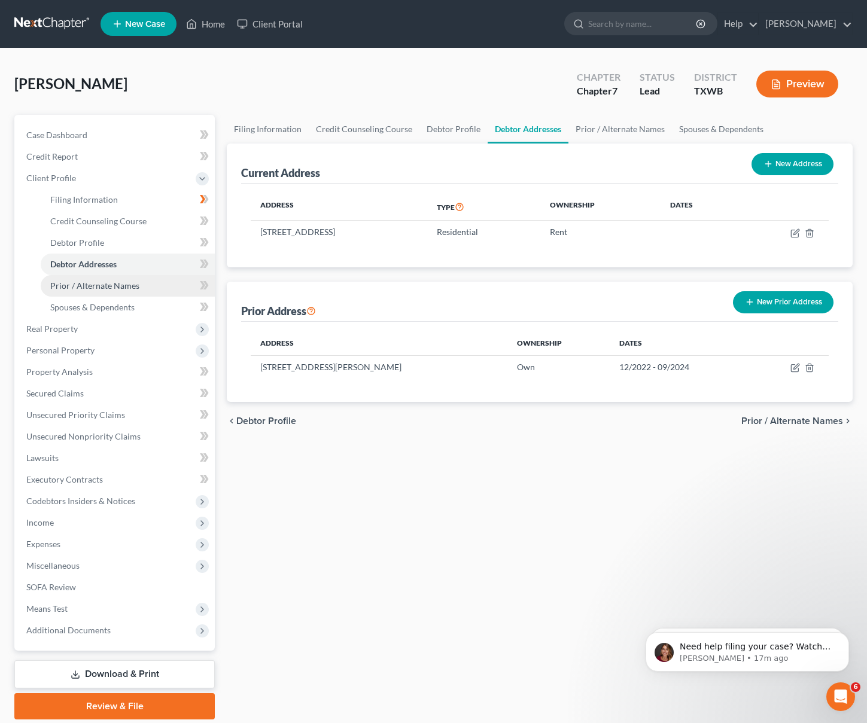
click at [102, 285] on span "Prior / Alternate Names" at bounding box center [94, 285] width 89 height 10
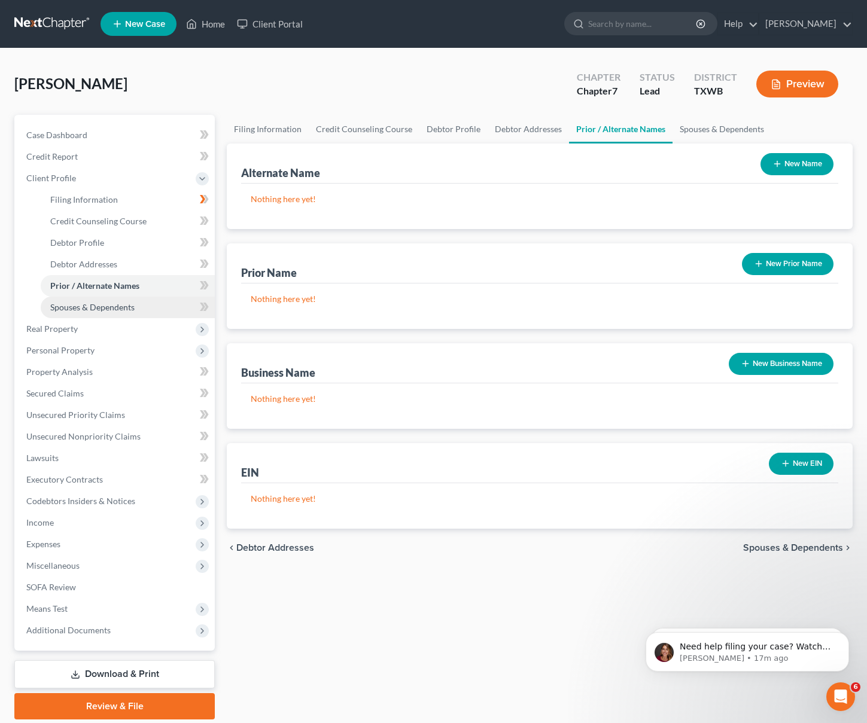
click at [91, 302] on span "Spouses & Dependents" at bounding box center [92, 307] width 84 height 10
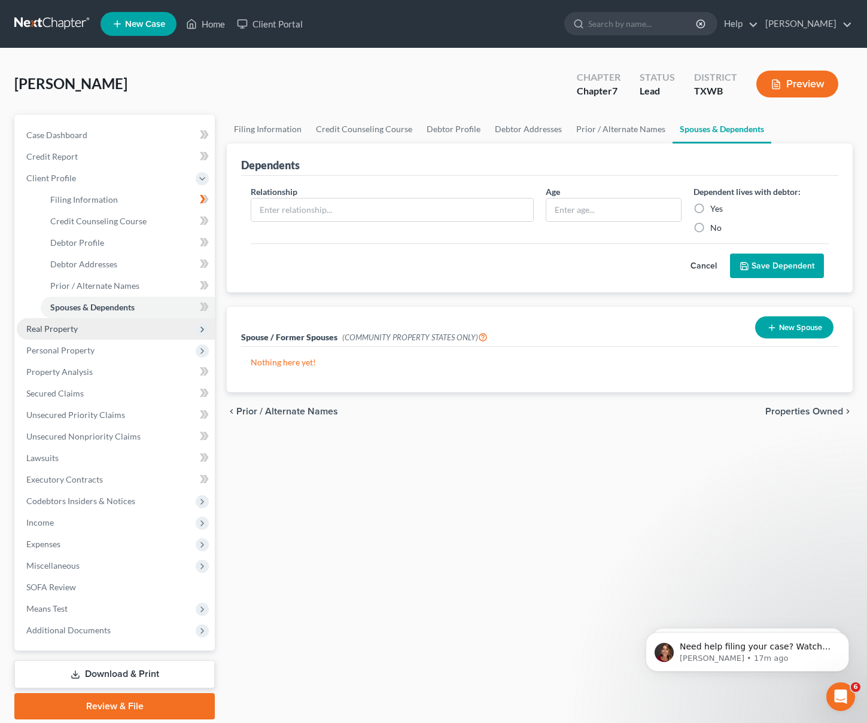
click at [77, 332] on span "Real Property" at bounding box center [116, 329] width 198 height 22
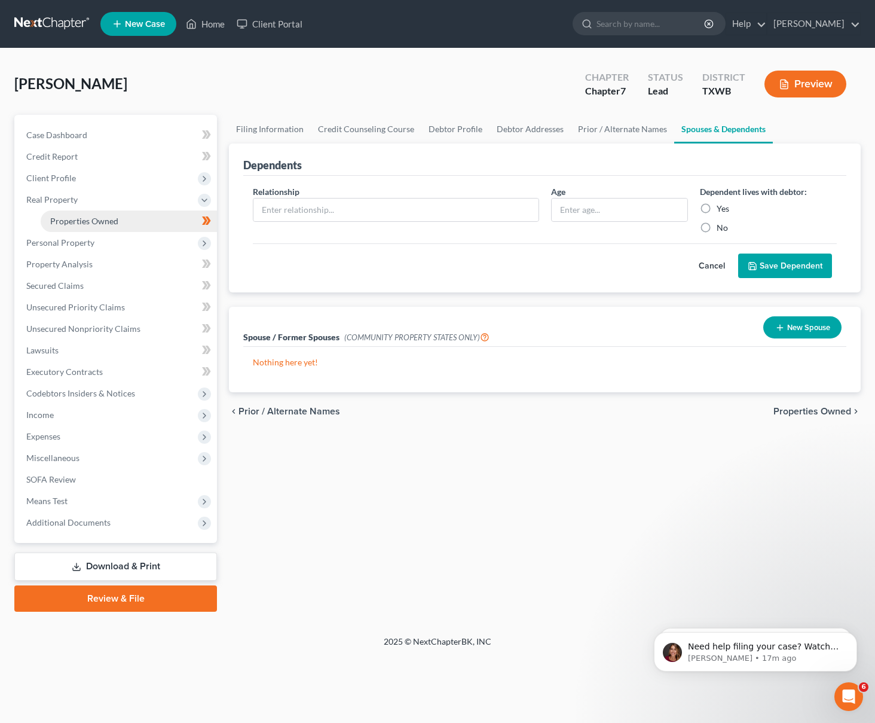
click at [126, 225] on link "Properties Owned" at bounding box center [129, 221] width 176 height 22
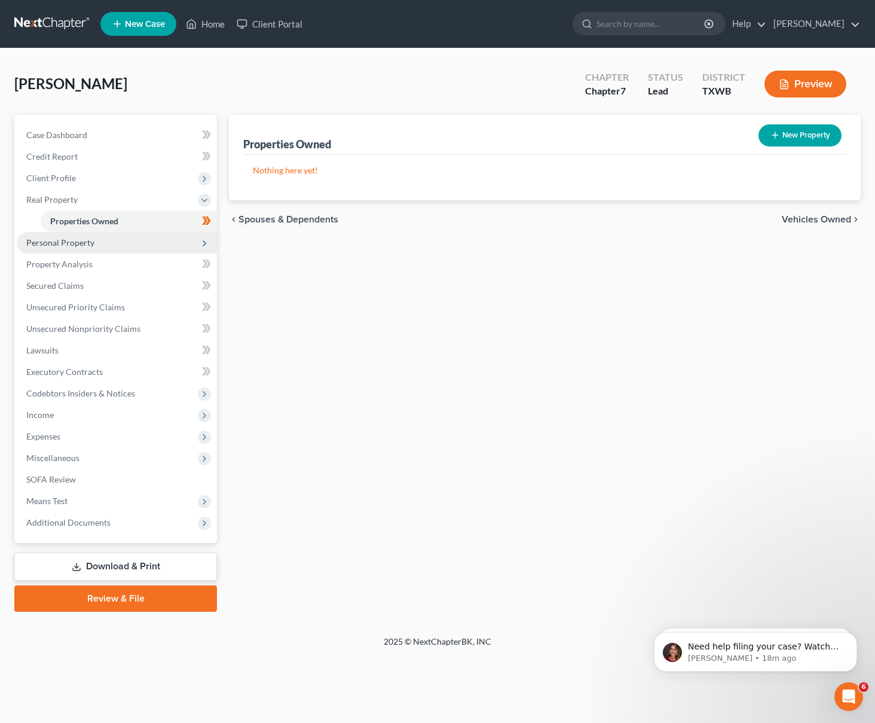
click at [94, 240] on span "Personal Property" at bounding box center [117, 243] width 200 height 22
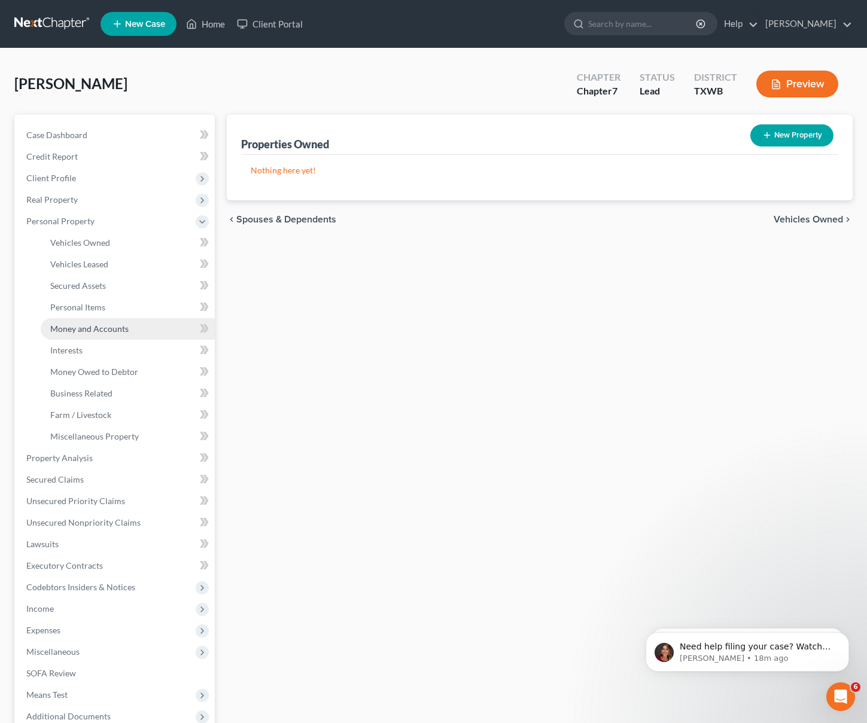
click at [99, 327] on span "Money and Accounts" at bounding box center [89, 329] width 78 height 10
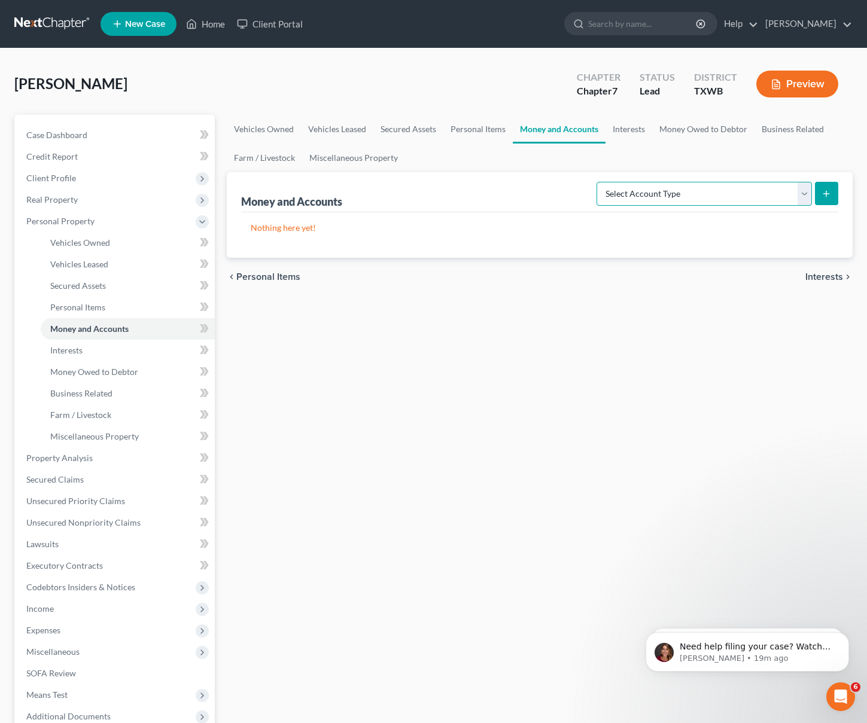
click at [675, 197] on select "Select Account Type Brokerage Cash on Hand Certificates of Deposit Checking Acc…" at bounding box center [703, 194] width 215 height 24
select select "checking"
click at [822, 194] on icon "submit" at bounding box center [826, 194] width 10 height 10
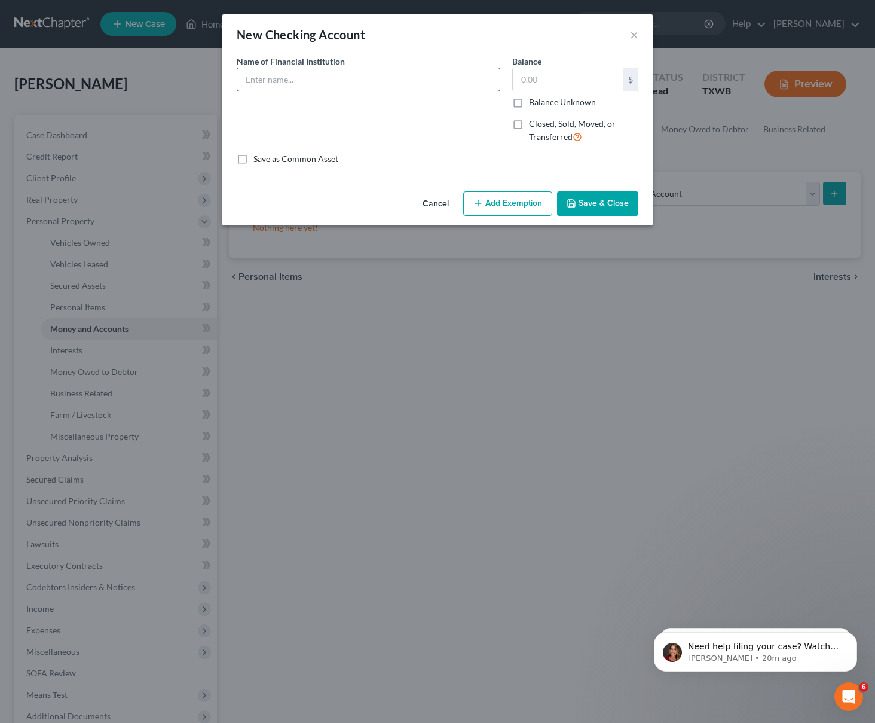
click at [288, 78] on input "text" at bounding box center [368, 79] width 263 height 23
click at [269, 77] on input "Bank if america" at bounding box center [368, 79] width 263 height 23
click at [293, 80] on input "Bank of america" at bounding box center [368, 79] width 263 height 23
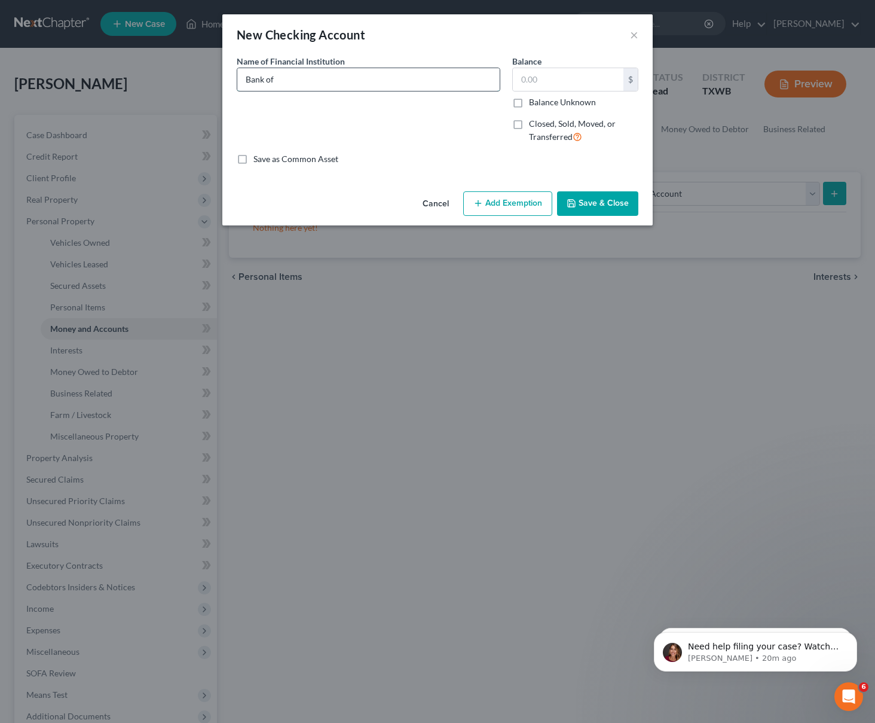
paste input "america"
click at [280, 77] on input "Bank of america" at bounding box center [368, 79] width 263 height 23
click at [341, 81] on input "Bank of America" at bounding box center [368, 79] width 263 height 23
click at [340, 81] on input "Bank of America" at bounding box center [368, 79] width 263 height 23
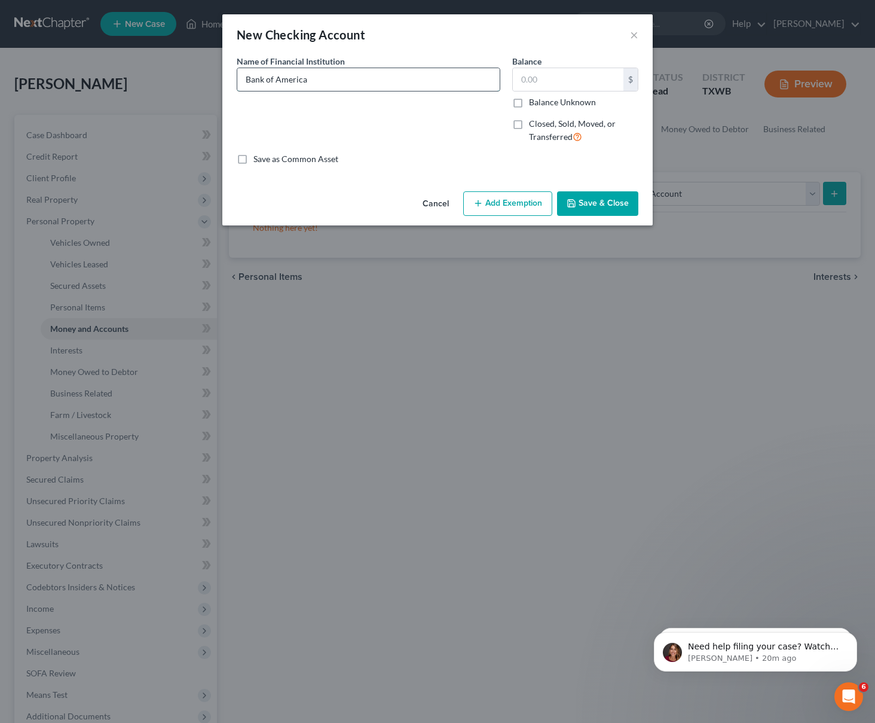
click at [340, 81] on input "Bank of America" at bounding box center [368, 79] width 263 height 23
type input "Bank of America"
click at [602, 84] on input "text" at bounding box center [568, 79] width 111 height 23
type input "6"
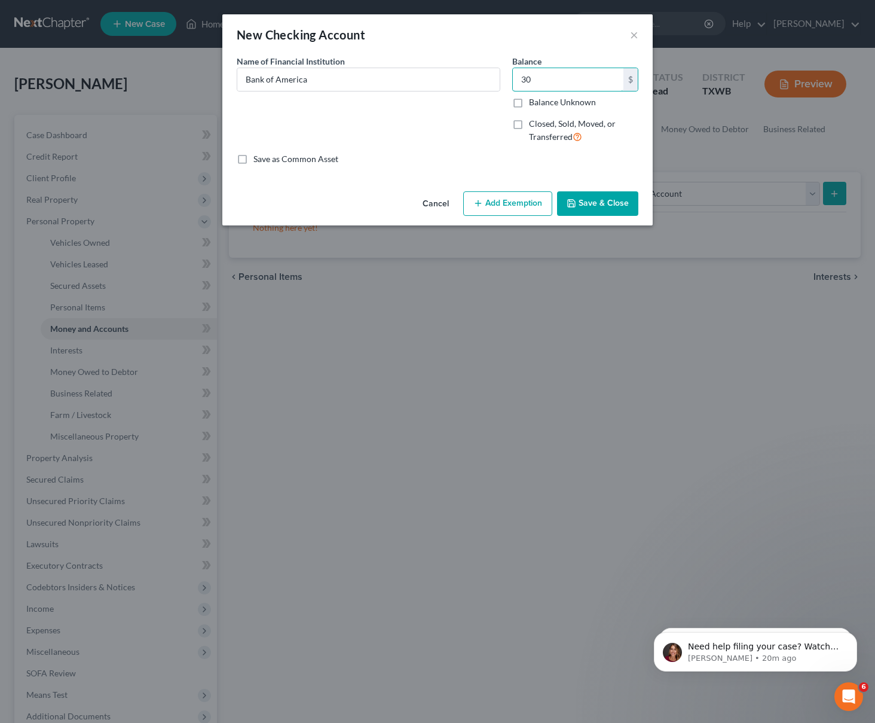
type input "30"
click at [575, 202] on icon "button" at bounding box center [572, 204] width 10 height 10
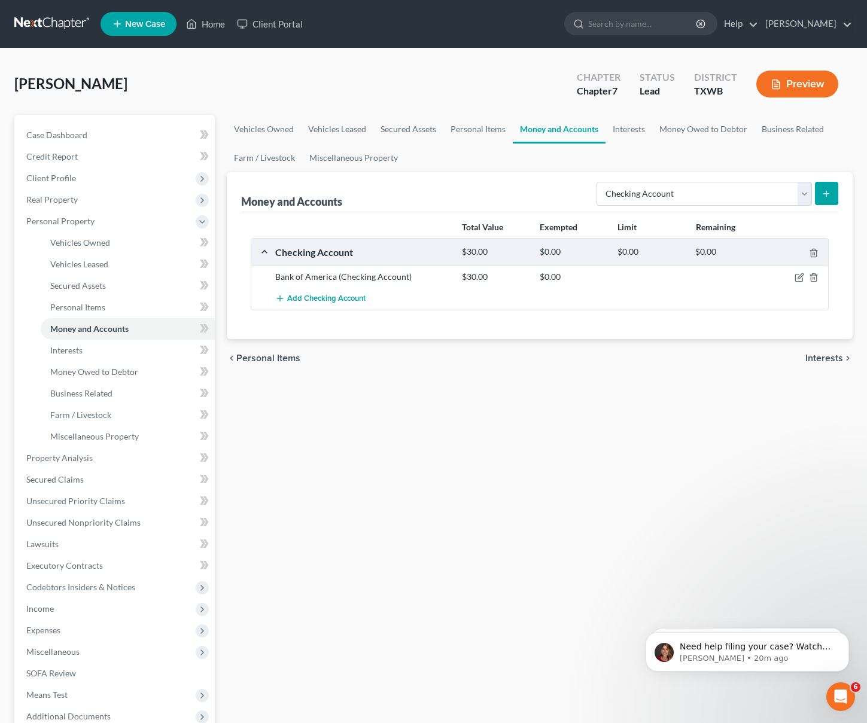
click at [824, 197] on icon "submit" at bounding box center [826, 194] width 10 height 10
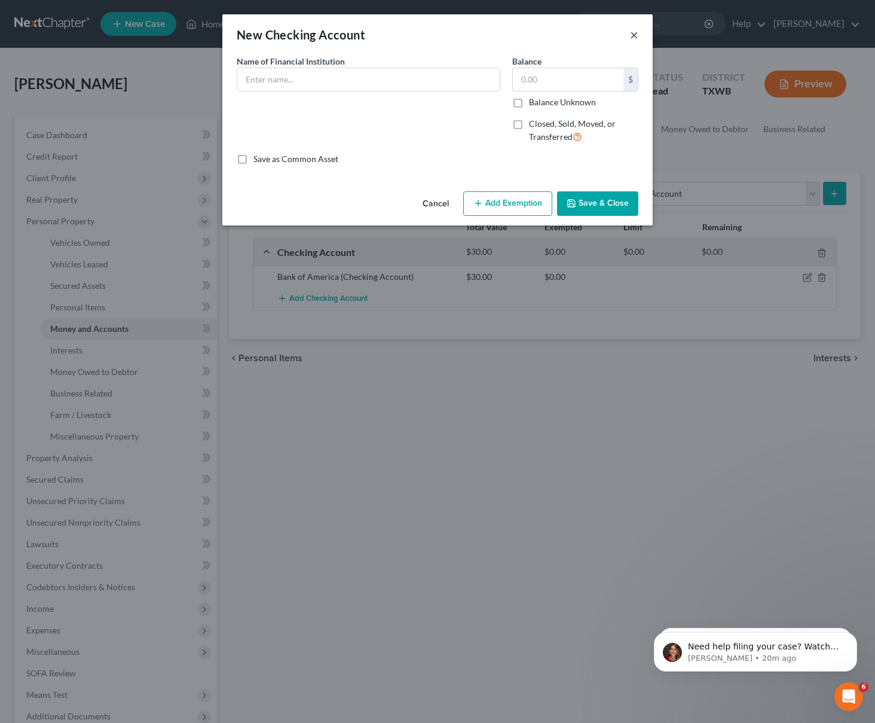
click at [632, 41] on button "×" at bounding box center [634, 35] width 8 height 14
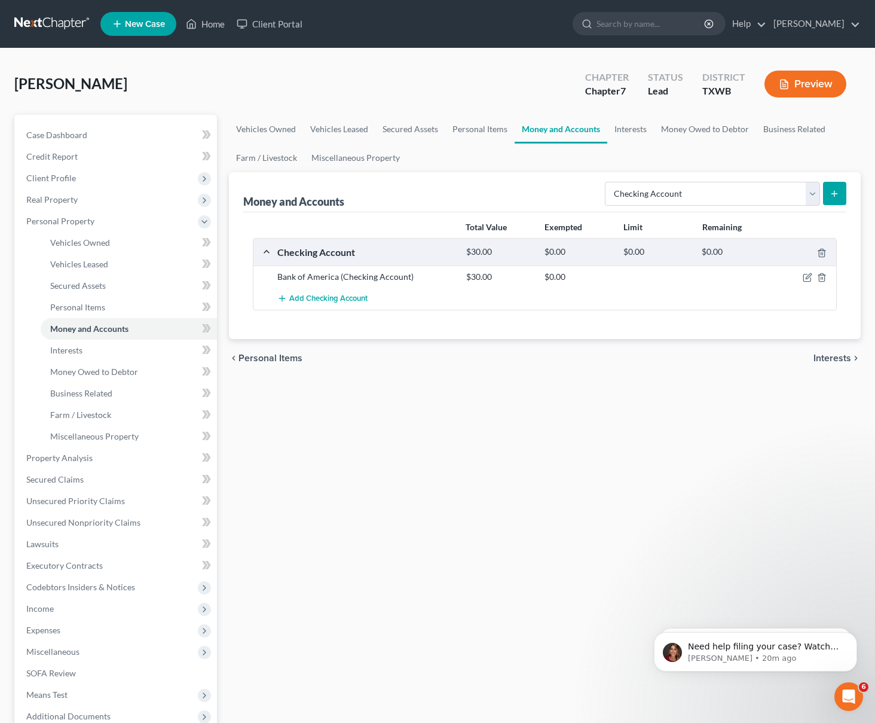
click at [632, 35] on div at bounding box center [437, 361] width 875 height 723
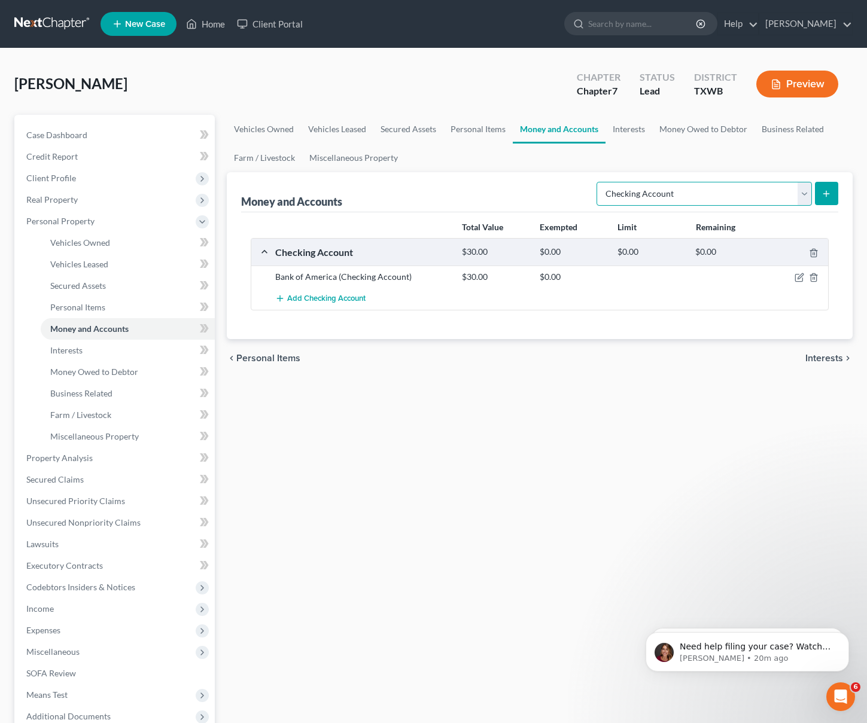
click at [698, 192] on select "Select Account Type Brokerage Cash on Hand Certificates of Deposit Checking Acc…" at bounding box center [703, 194] width 215 height 24
select select "savings"
click at [823, 191] on icon "submit" at bounding box center [826, 194] width 10 height 10
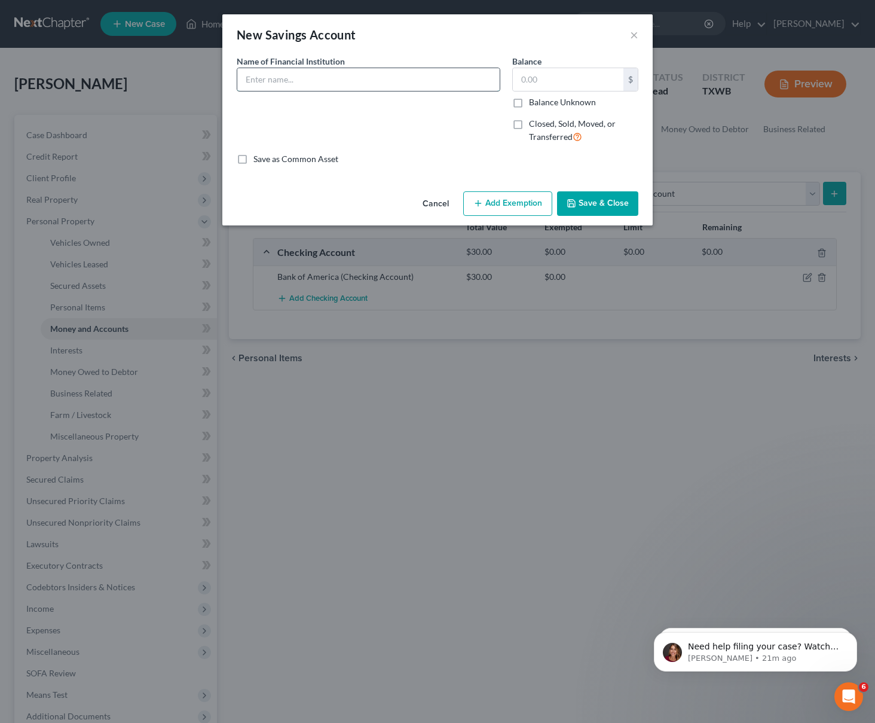
click at [342, 73] on input "text" at bounding box center [368, 79] width 263 height 23
paste input "Bank of America"
type input "Bank of America"
click at [558, 84] on input "text" at bounding box center [568, 79] width 111 height 23
type input "150"
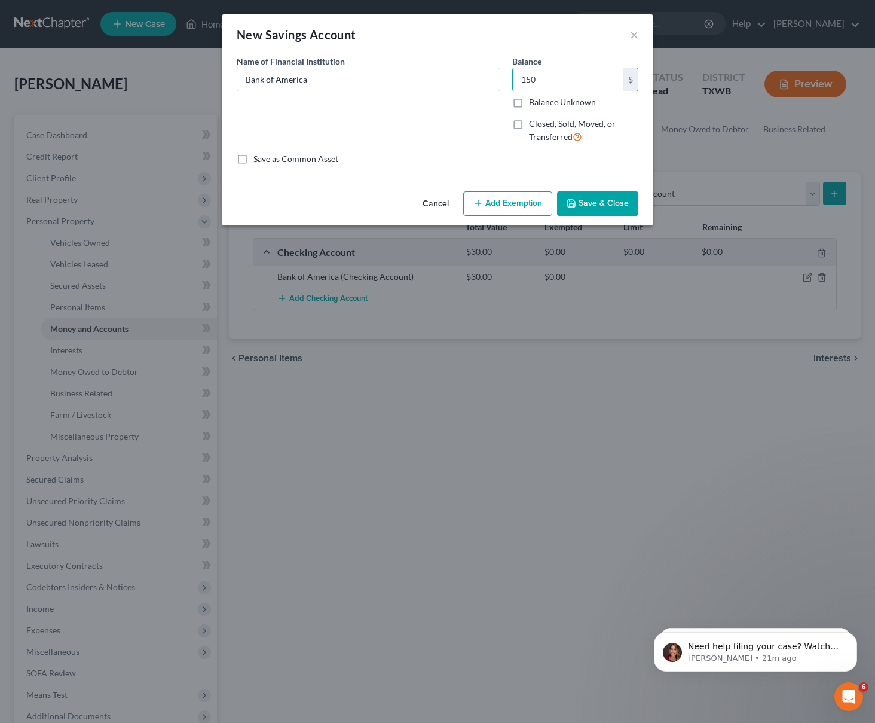
click at [616, 202] on button "Save & Close" at bounding box center [597, 203] width 81 height 25
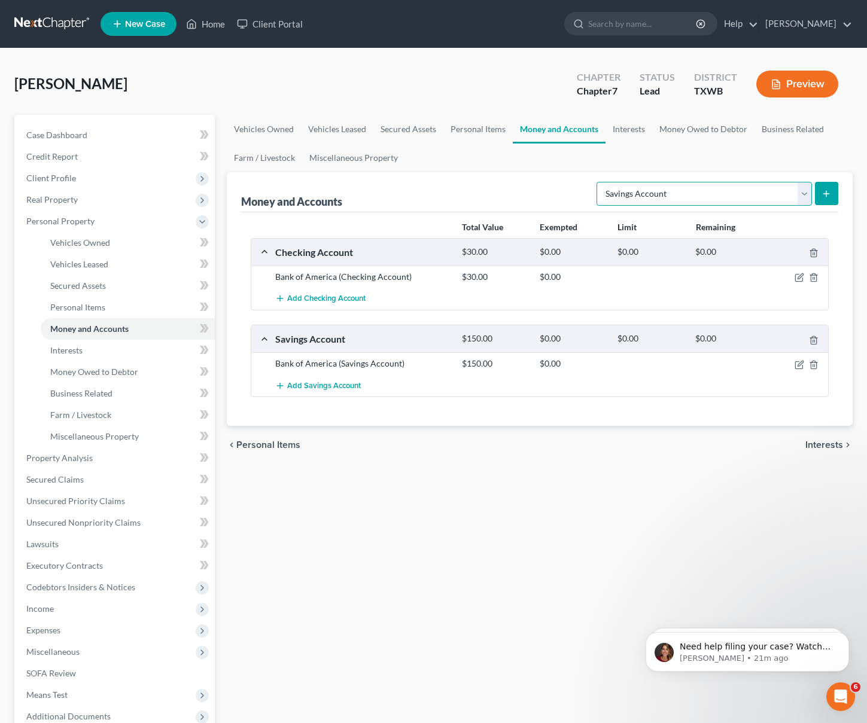
click at [807, 191] on select "Select Account Type Brokerage Cash on Hand Certificates of Deposit Checking Acc…" at bounding box center [703, 194] width 215 height 24
select select "checking"
click at [823, 199] on button "submit" at bounding box center [825, 193] width 23 height 23
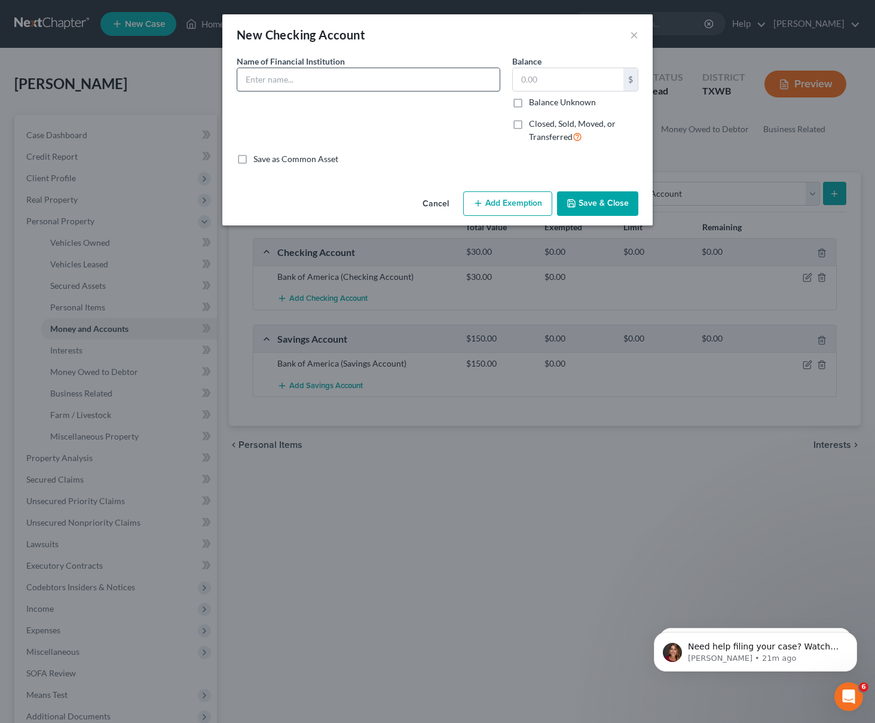
click at [373, 82] on input "text" at bounding box center [368, 79] width 263 height 23
type input "uber"
click at [543, 74] on input "text" at bounding box center [568, 79] width 111 height 23
type input "130"
click at [606, 198] on button "Save & Close" at bounding box center [597, 203] width 81 height 25
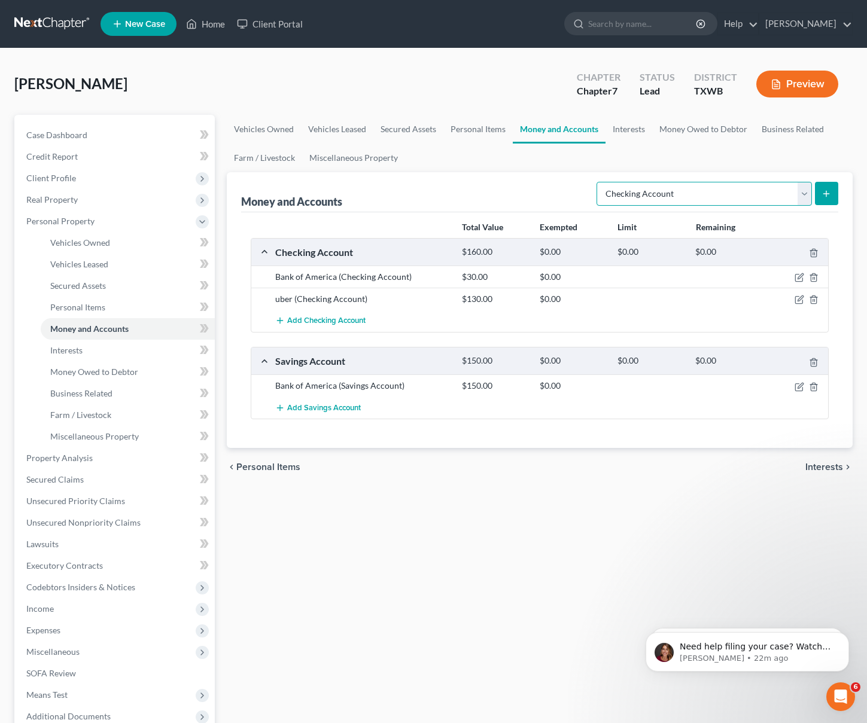
click at [808, 193] on select "Select Account Type Brokerage Cash on Hand Certificates of Deposit Checking Acc…" at bounding box center [703, 194] width 215 height 24
click at [99, 355] on link "Interests" at bounding box center [128, 351] width 174 height 22
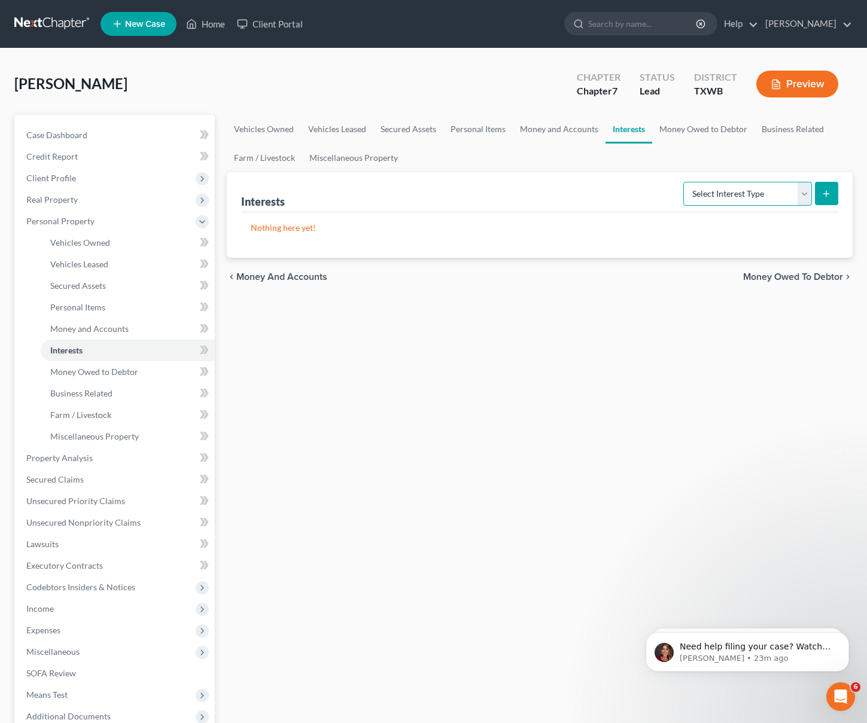
click at [766, 197] on select "Select Interest Type 401K Annuity Bond Education IRA Government Bond Government…" at bounding box center [747, 194] width 129 height 24
click at [96, 286] on span "Secured Assets" at bounding box center [78, 285] width 56 height 10
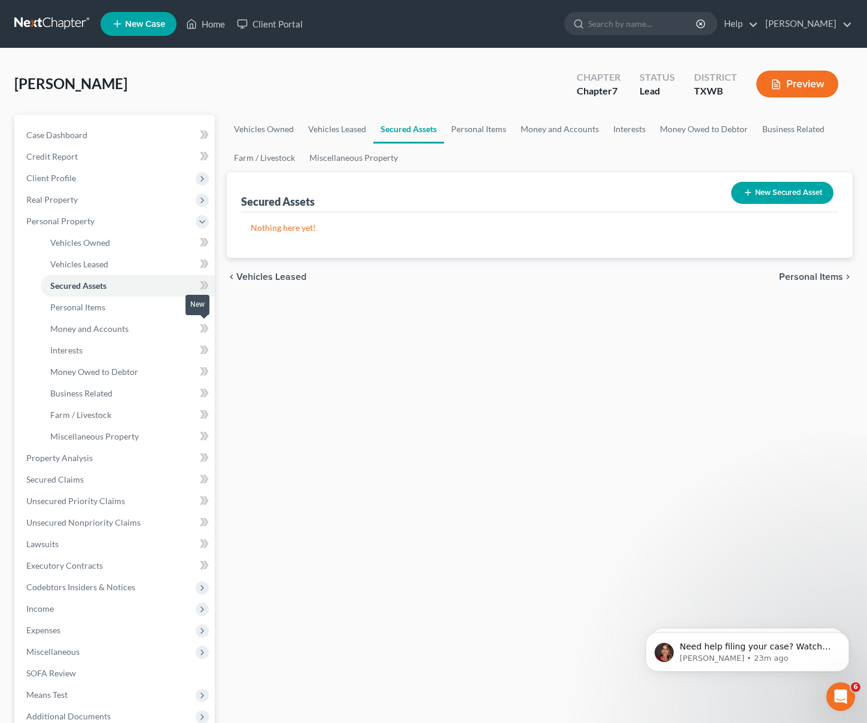
click at [206, 333] on icon at bounding box center [204, 328] width 9 height 15
click at [206, 332] on icon at bounding box center [204, 328] width 9 height 15
click at [145, 283] on link "Secured Assets" at bounding box center [128, 286] width 174 height 22
click at [142, 249] on link "Vehicles Owned" at bounding box center [128, 243] width 174 height 22
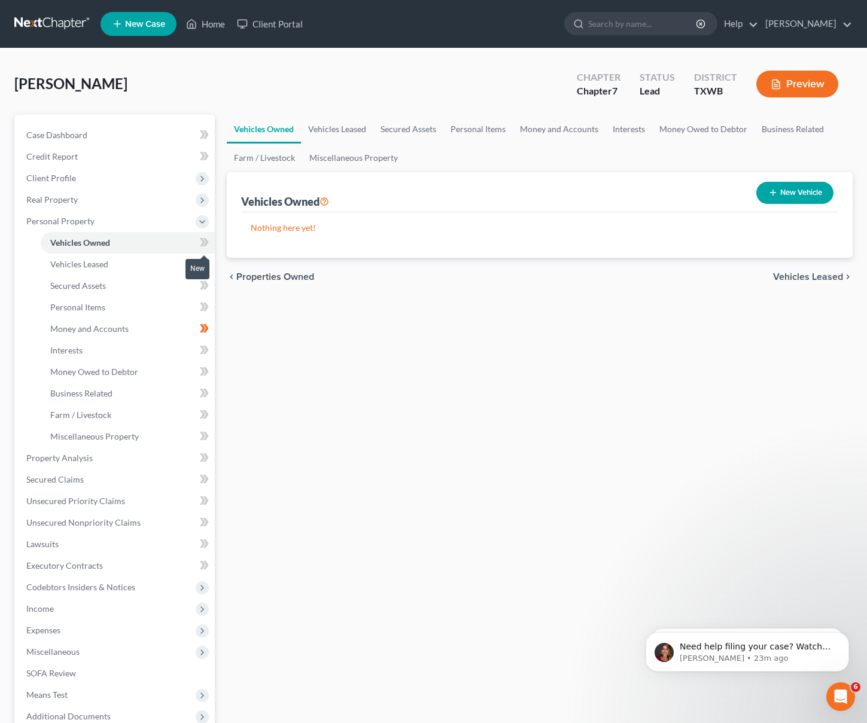
click at [200, 244] on icon at bounding box center [204, 242] width 9 height 15
click at [205, 243] on icon at bounding box center [204, 242] width 9 height 15
click at [198, 264] on span at bounding box center [204, 266] width 21 height 18
click at [203, 263] on icon at bounding box center [202, 264] width 5 height 8
click at [200, 286] on icon at bounding box center [204, 285] width 9 height 15
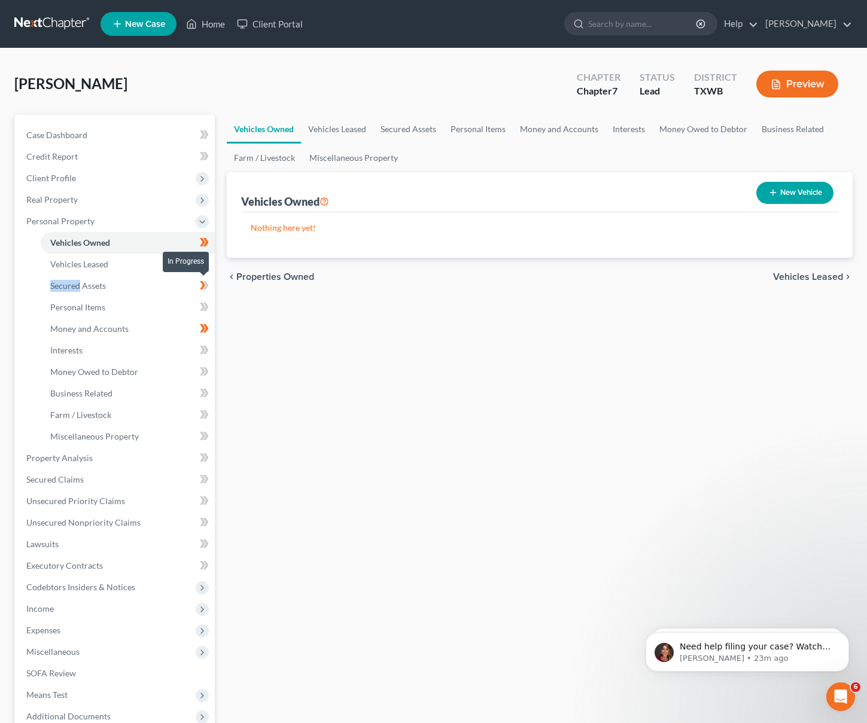
click at [200, 286] on icon at bounding box center [204, 285] width 9 height 15
click at [130, 265] on link "Vehicles Leased" at bounding box center [128, 265] width 174 height 22
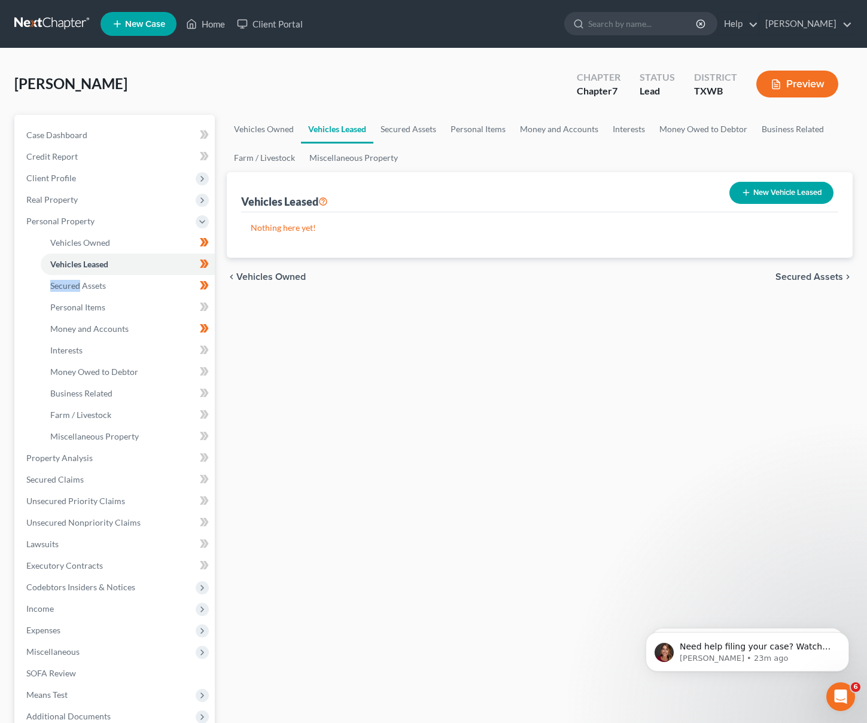
click at [765, 199] on button "New Vehicle Leased" at bounding box center [781, 193] width 104 height 22
select select "0"
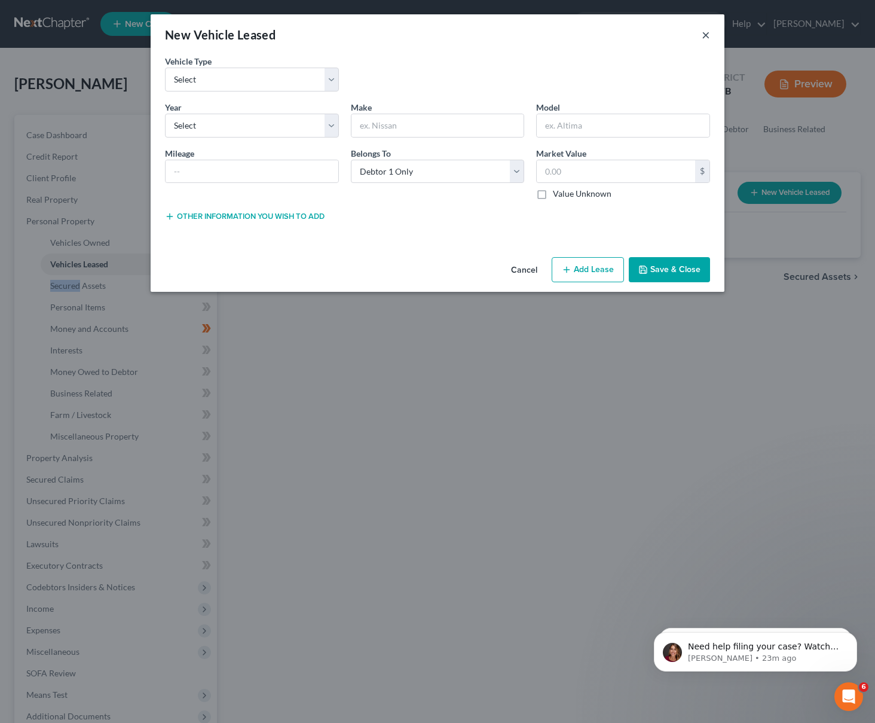
click at [705, 31] on button "×" at bounding box center [706, 35] width 8 height 14
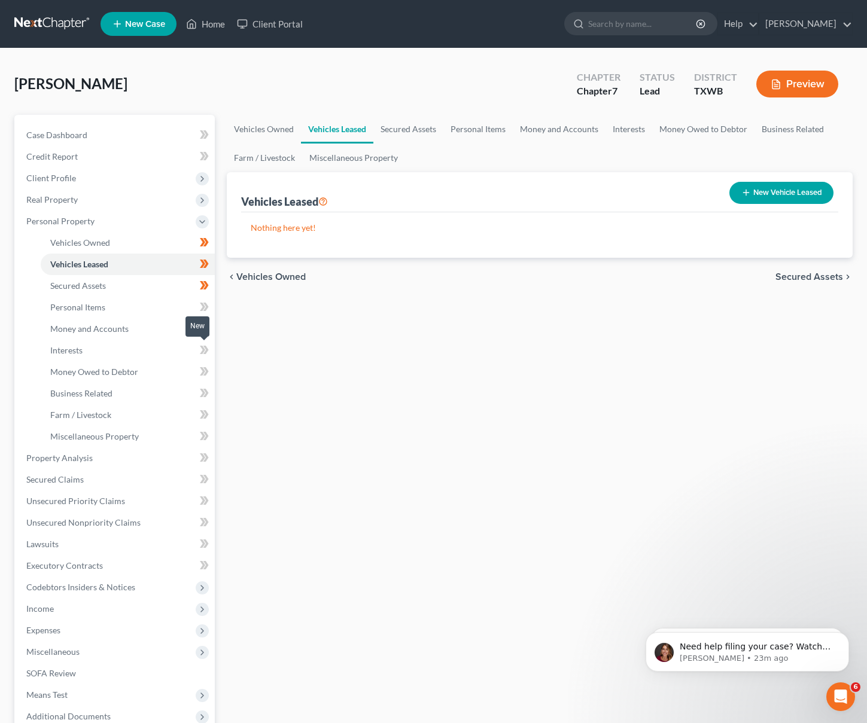
click at [202, 352] on icon at bounding box center [202, 350] width 5 height 8
click at [147, 372] on link "Money Owed to Debtor" at bounding box center [128, 372] width 174 height 22
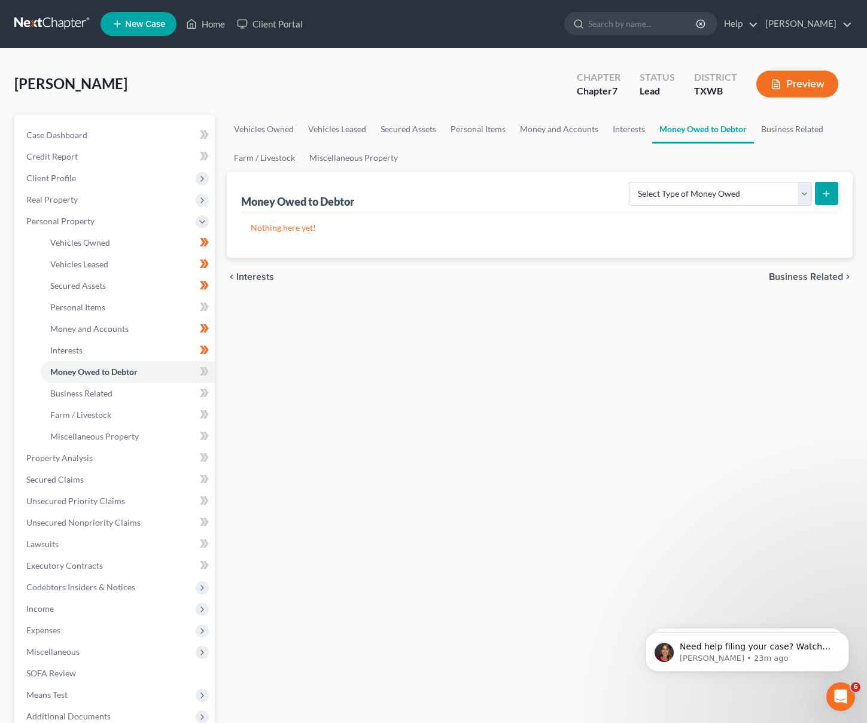
click at [376, 392] on div "Vehicles Owned Vehicles Leased Secured Assets Personal Items Money and Accounts…" at bounding box center [539, 460] width 637 height 691
click at [703, 199] on select "Select Type of Money Owed Accounts Receivable Alimony Child Support Claims Agai…" at bounding box center [719, 194] width 183 height 24
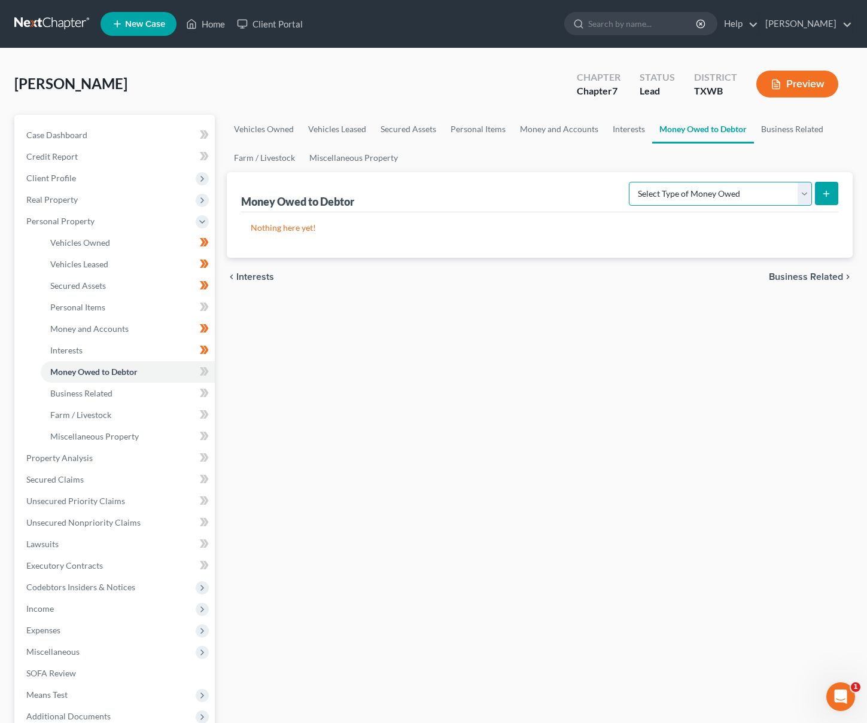
click at [691, 196] on select "Select Type of Money Owed Accounts Receivable Alimony Child Support Claims Agai…" at bounding box center [719, 194] width 183 height 24
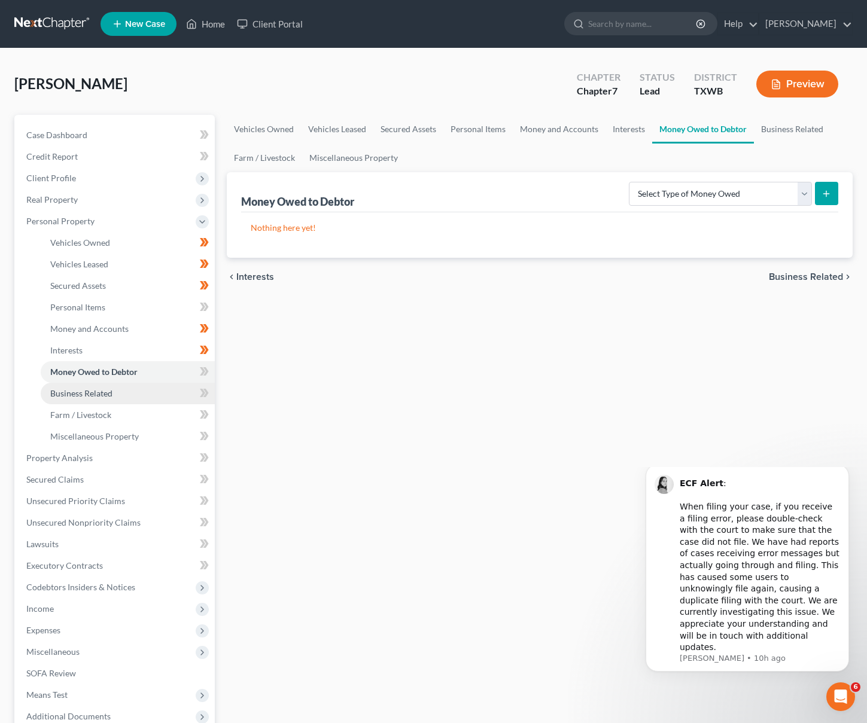
click at [115, 394] on link "Business Related" at bounding box center [128, 394] width 174 height 22
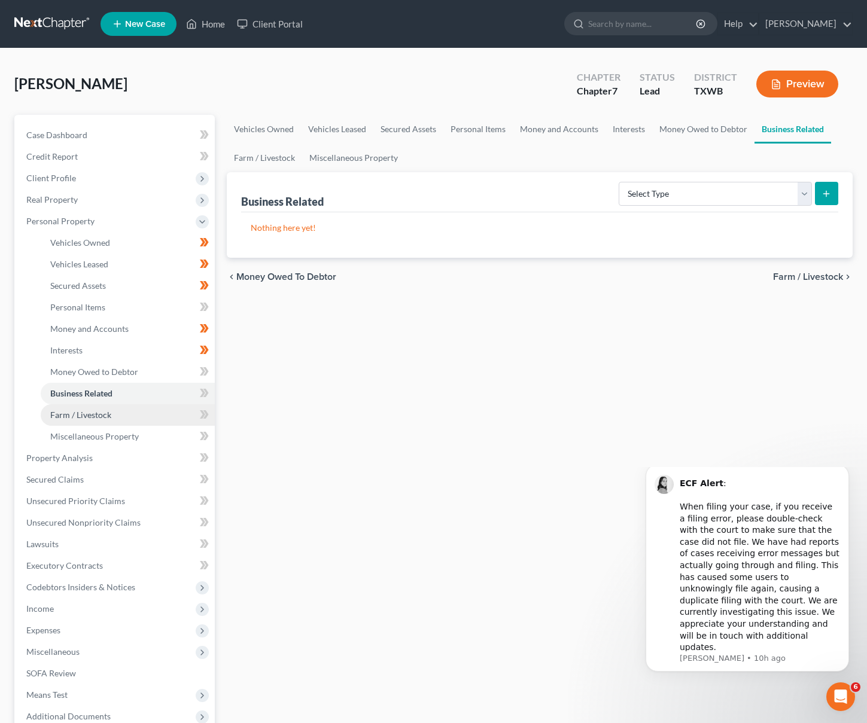
click at [109, 411] on span "Farm / Livestock" at bounding box center [80, 415] width 61 height 10
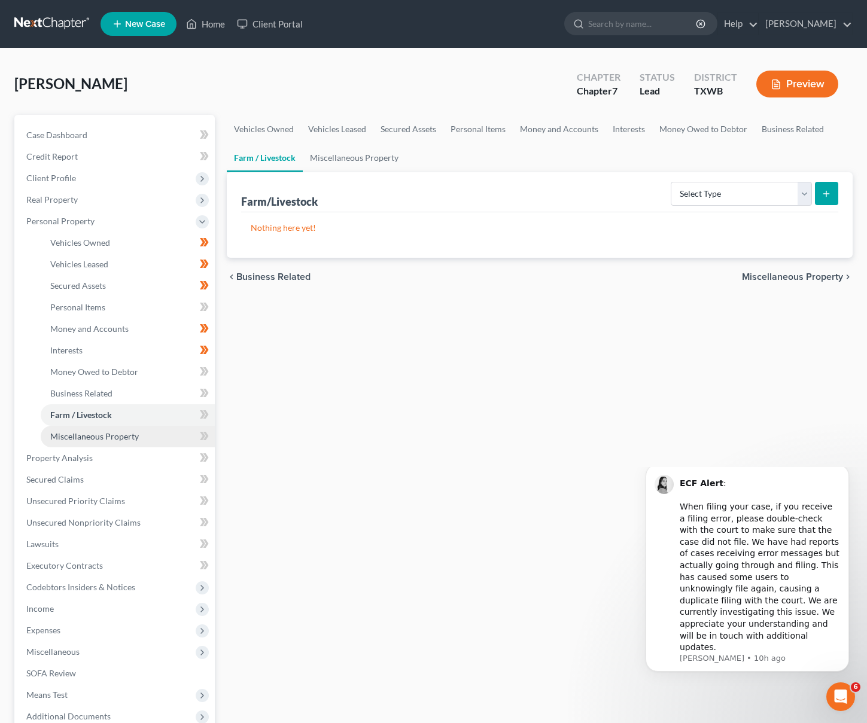
click at [112, 431] on span "Miscellaneous Property" at bounding box center [94, 436] width 89 height 10
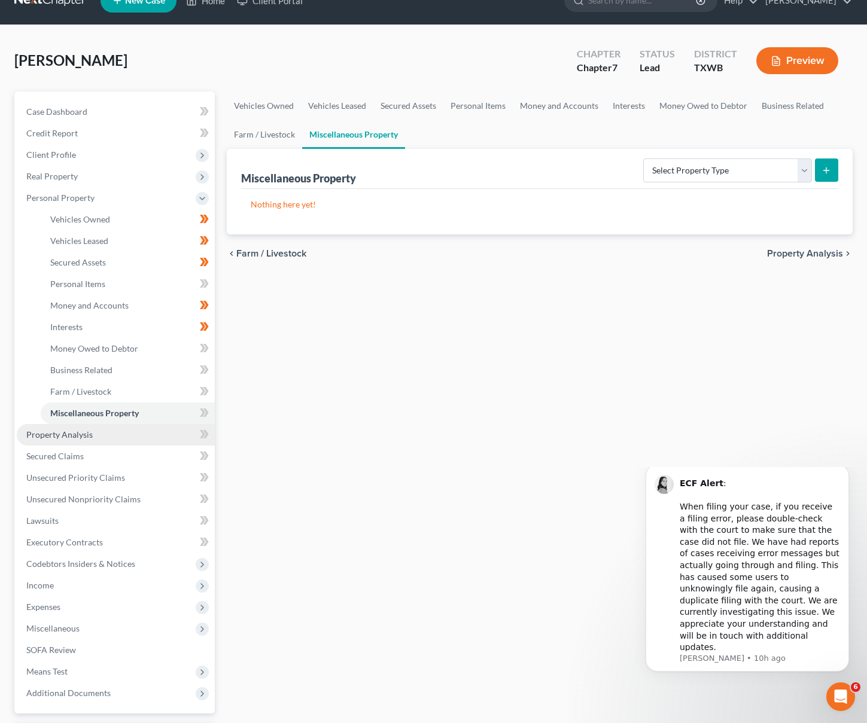
scroll to position [31, 0]
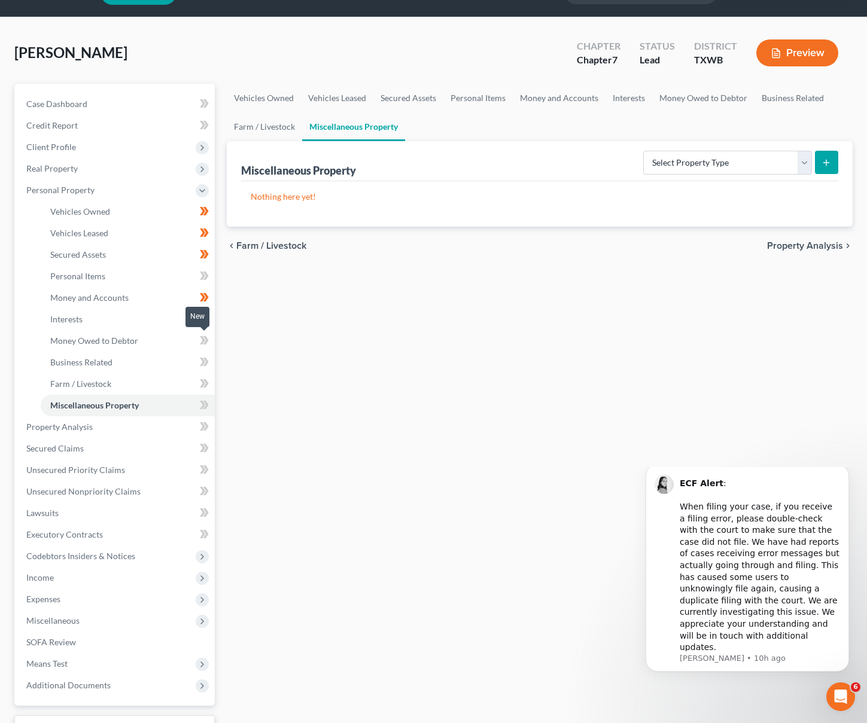
click at [203, 339] on icon at bounding box center [202, 340] width 5 height 8
click at [205, 362] on icon at bounding box center [204, 362] width 9 height 15
click at [203, 380] on icon at bounding box center [204, 383] width 9 height 15
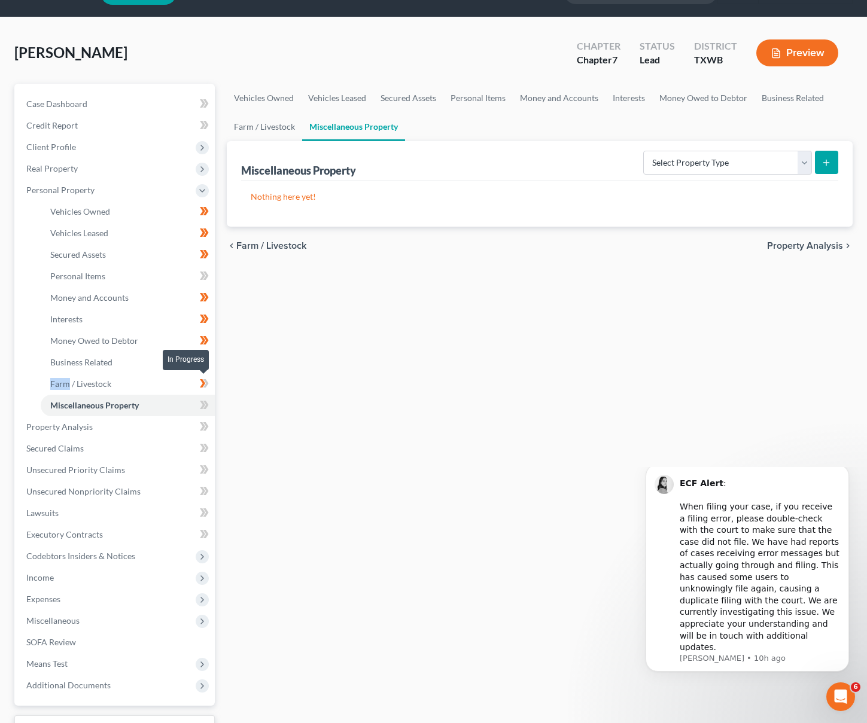
click at [203, 380] on icon at bounding box center [204, 383] width 9 height 15
click at [203, 402] on icon at bounding box center [202, 405] width 5 height 8
click at [197, 276] on span at bounding box center [204, 278] width 21 height 18
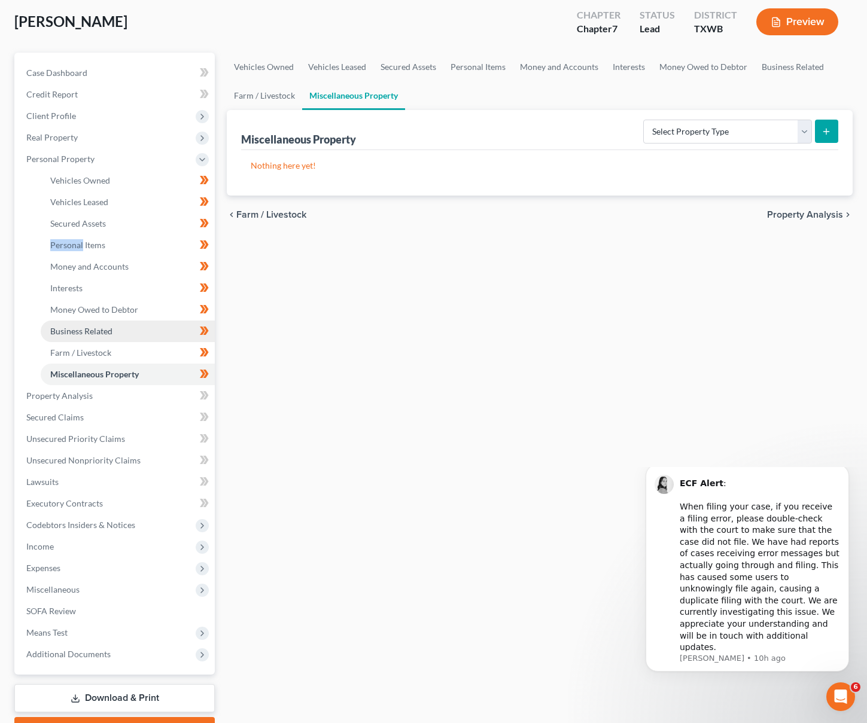
scroll to position [77, 0]
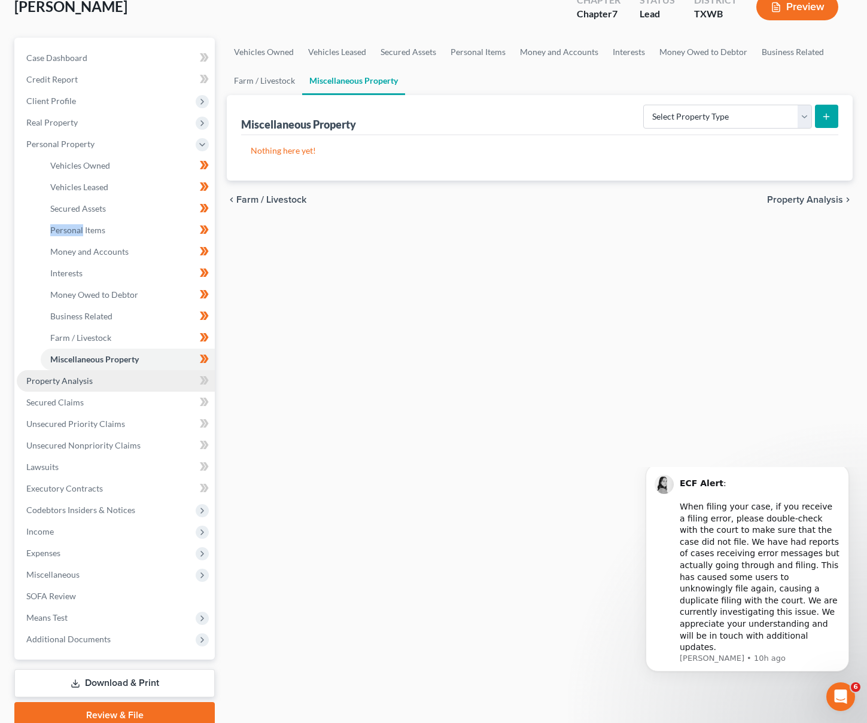
click at [112, 385] on link "Property Analysis" at bounding box center [116, 381] width 198 height 22
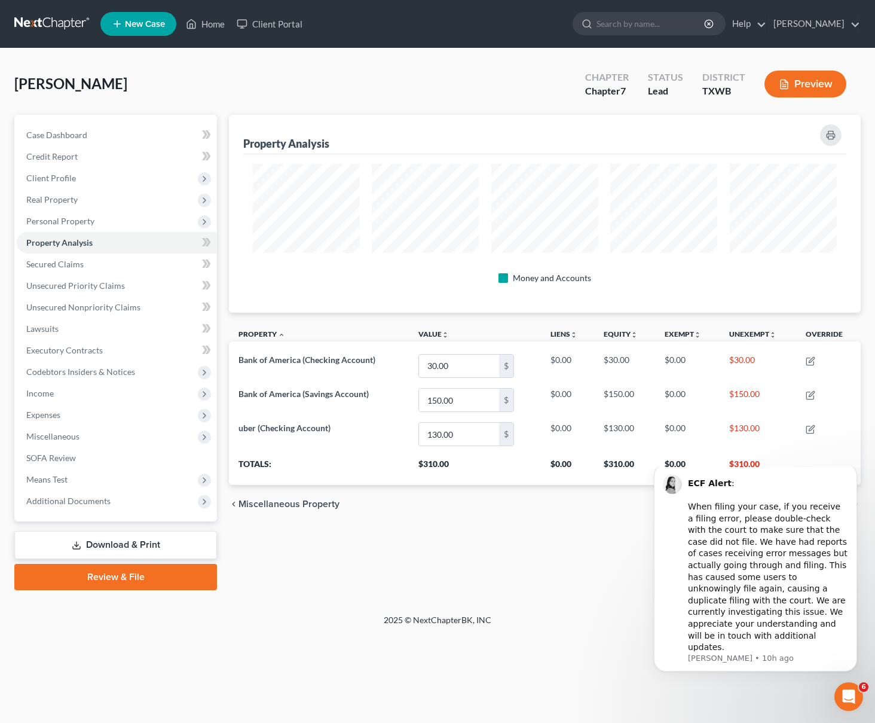
scroll to position [198, 632]
click at [118, 261] on link "Secured Claims" at bounding box center [117, 265] width 200 height 22
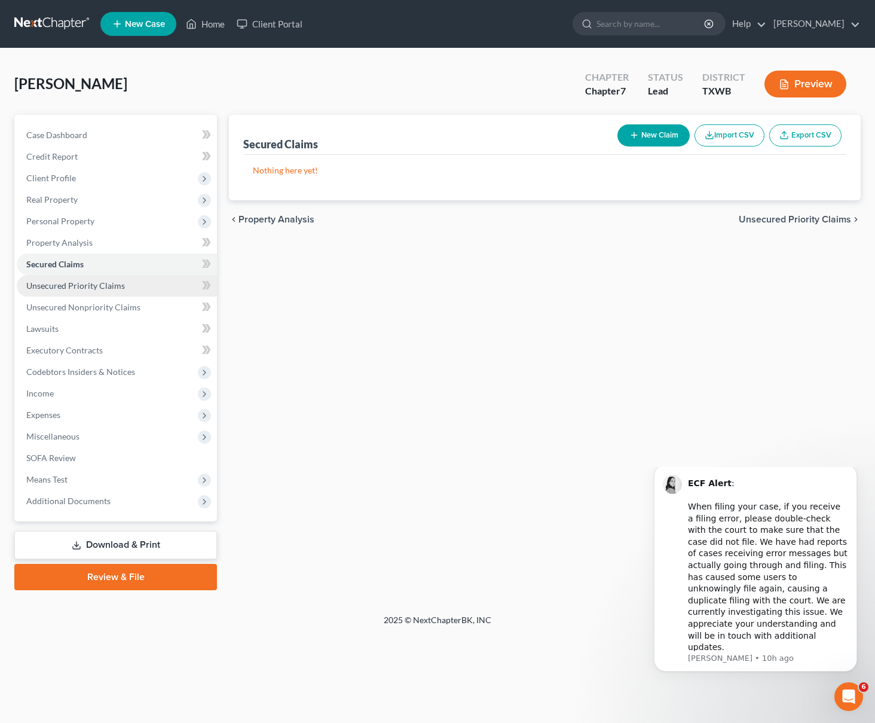
click at [104, 284] on span "Unsecured Priority Claims" at bounding box center [75, 285] width 99 height 10
click at [110, 267] on link "Secured Claims" at bounding box center [117, 265] width 200 height 22
click at [108, 288] on span "Unsecured Priority Claims" at bounding box center [75, 285] width 99 height 10
click at [655, 136] on button "New Claim" at bounding box center [654, 135] width 72 height 22
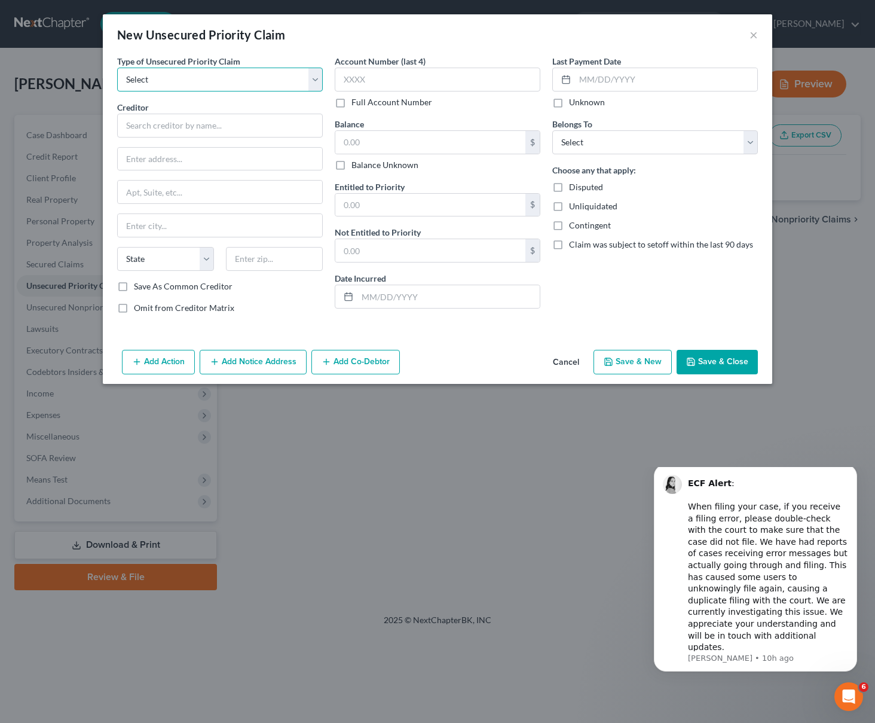
click at [185, 84] on select "Select Taxes & Other Government Units Domestic Support Obligations Extensions o…" at bounding box center [220, 80] width 206 height 24
click at [395, 447] on div "New Unsecured Priority Claim × Type of Unsecured Priority Claim * Select Taxes …" at bounding box center [437, 361] width 875 height 723
click at [752, 29] on button "×" at bounding box center [754, 35] width 8 height 14
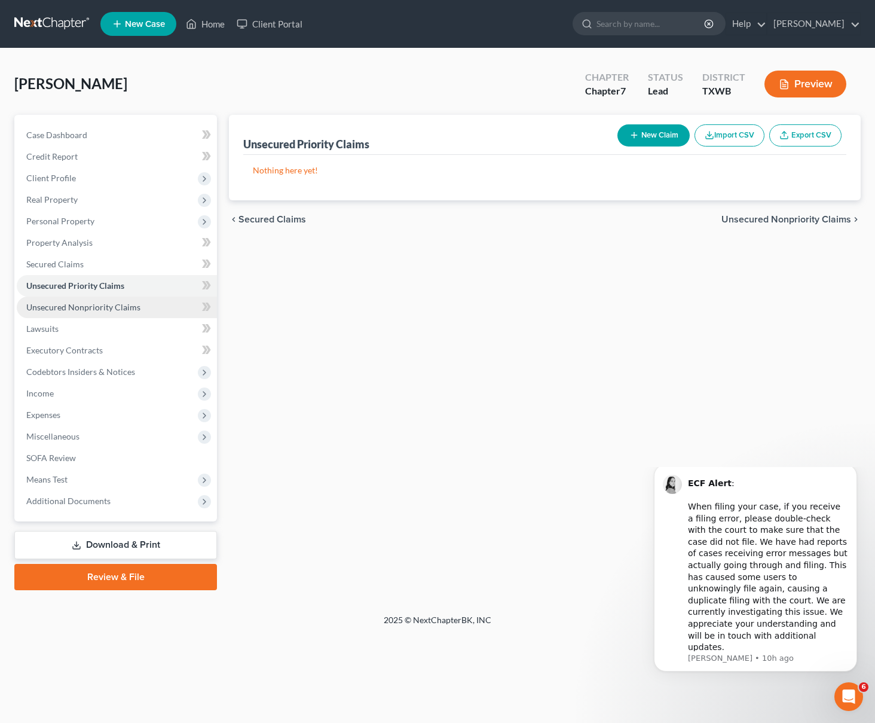
click at [105, 306] on span "Unsecured Nonpriority Claims" at bounding box center [83, 307] width 114 height 10
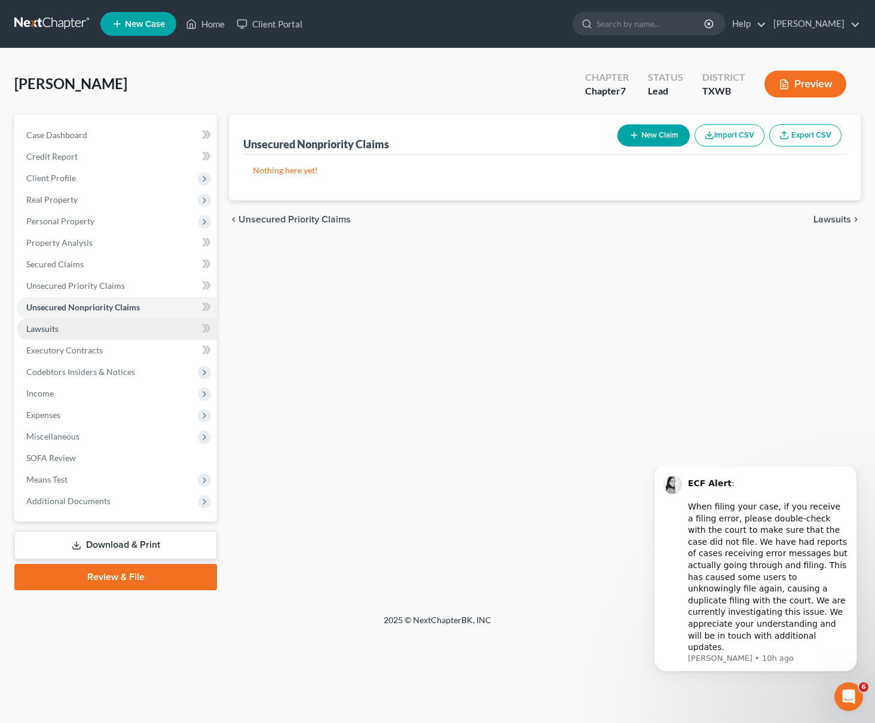
click at [87, 327] on link "Lawsuits" at bounding box center [117, 329] width 200 height 22
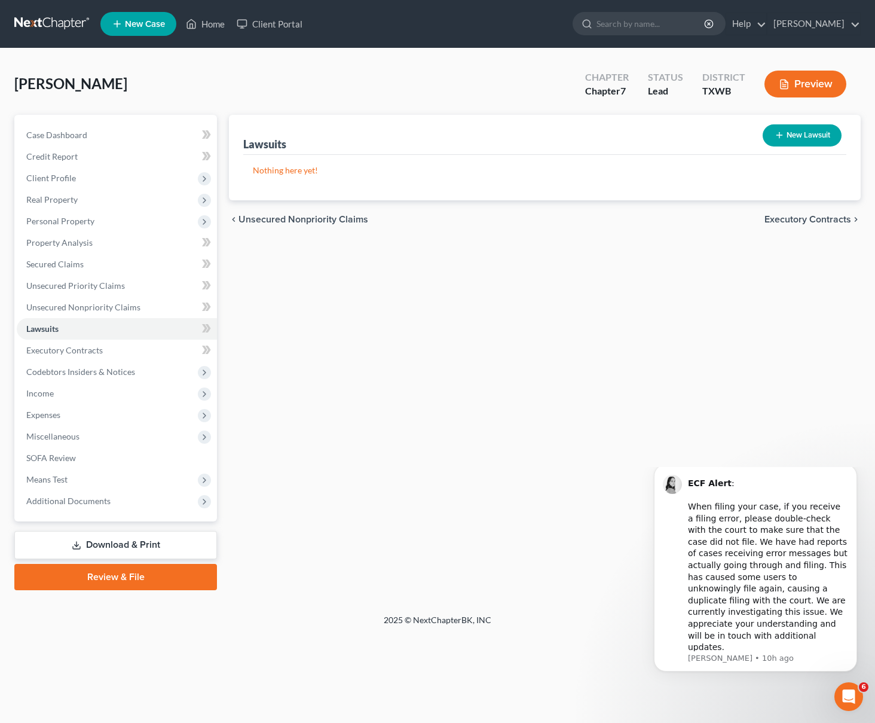
click at [813, 134] on button "New Lawsuit" at bounding box center [802, 135] width 79 height 22
select select "0"
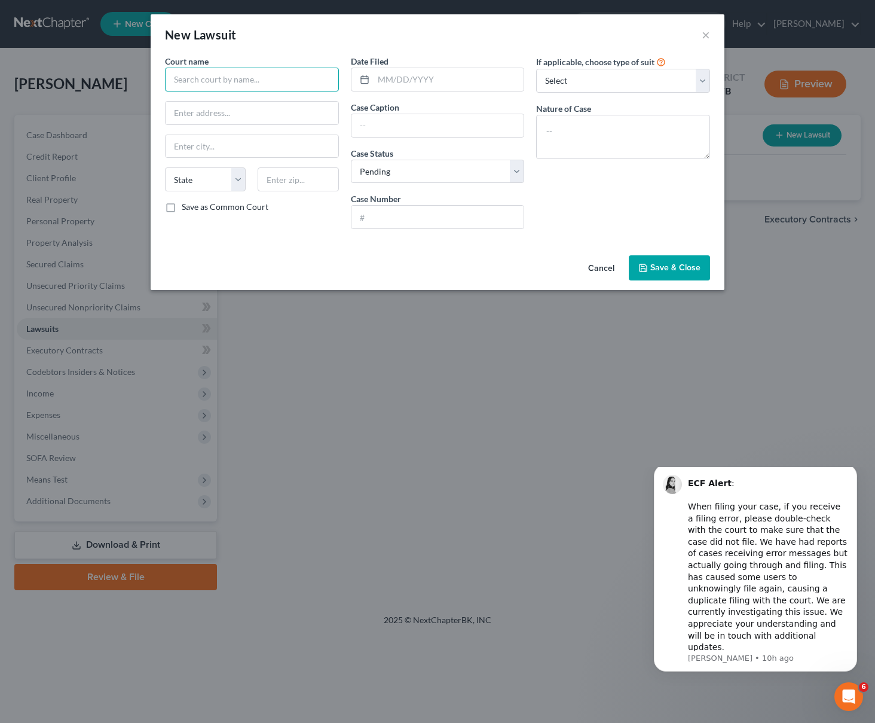
click at [272, 78] on input "text" at bounding box center [252, 80] width 174 height 24
click at [407, 83] on input "text" at bounding box center [449, 79] width 151 height 23
click at [599, 269] on button "Cancel" at bounding box center [601, 269] width 45 height 24
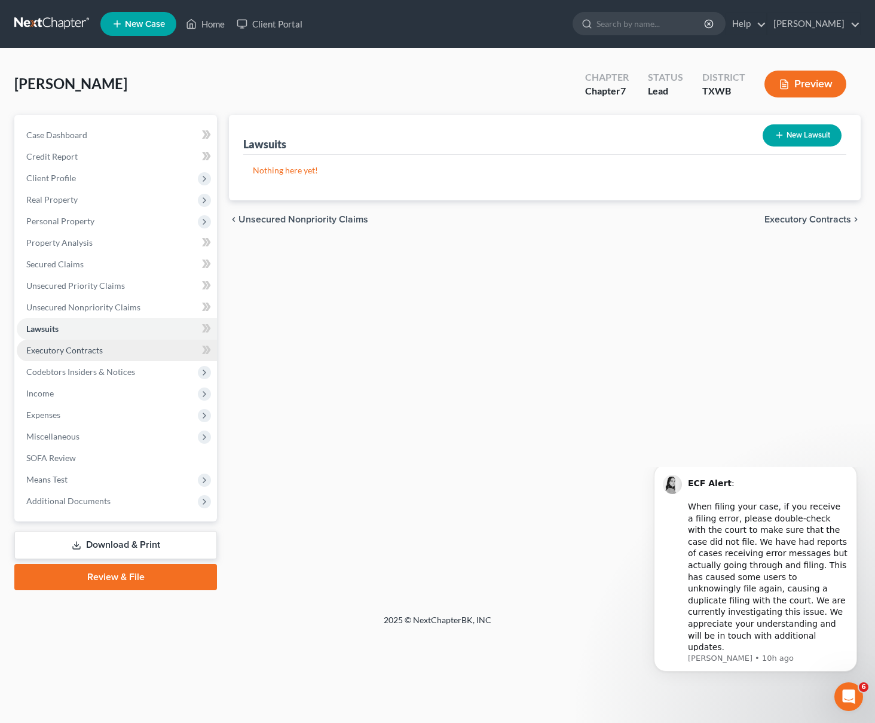
click at [72, 352] on span "Executory Contracts" at bounding box center [64, 350] width 77 height 10
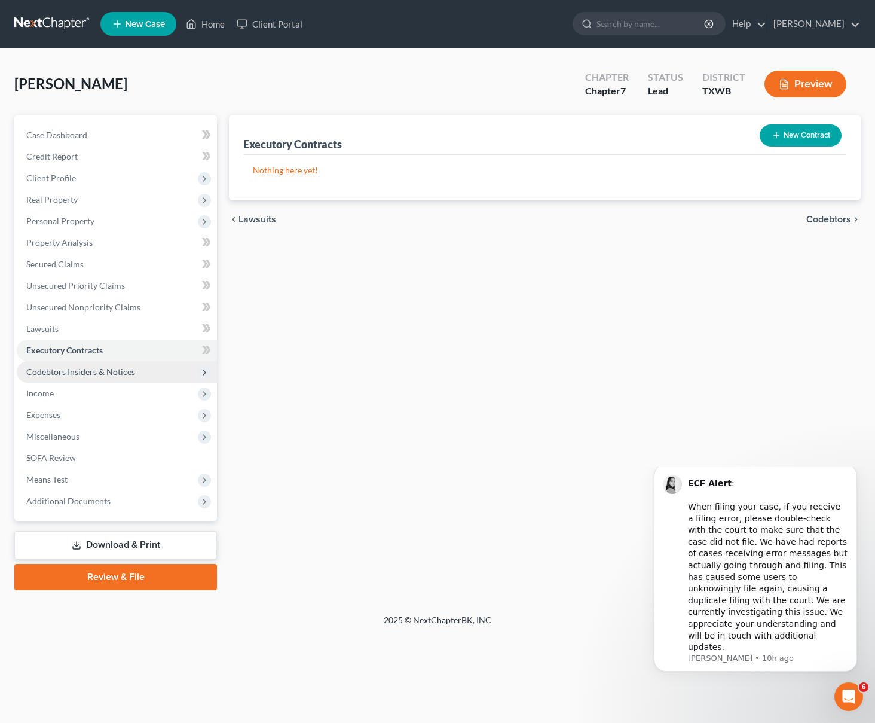
click at [69, 371] on span "Codebtors Insiders & Notices" at bounding box center [80, 372] width 109 height 10
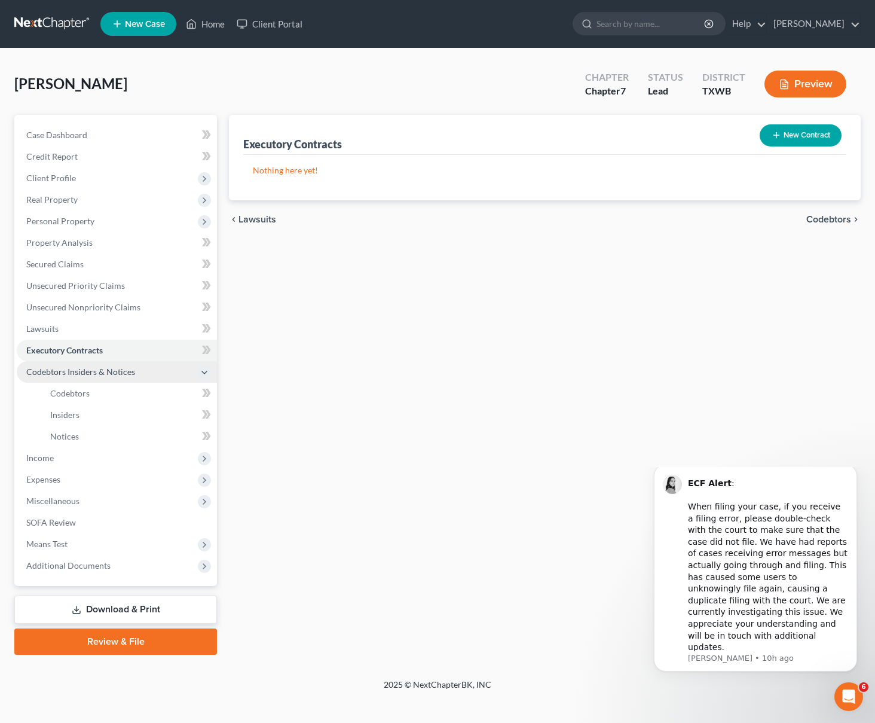
click at [117, 379] on span "Codebtors Insiders & Notices" at bounding box center [117, 372] width 200 height 22
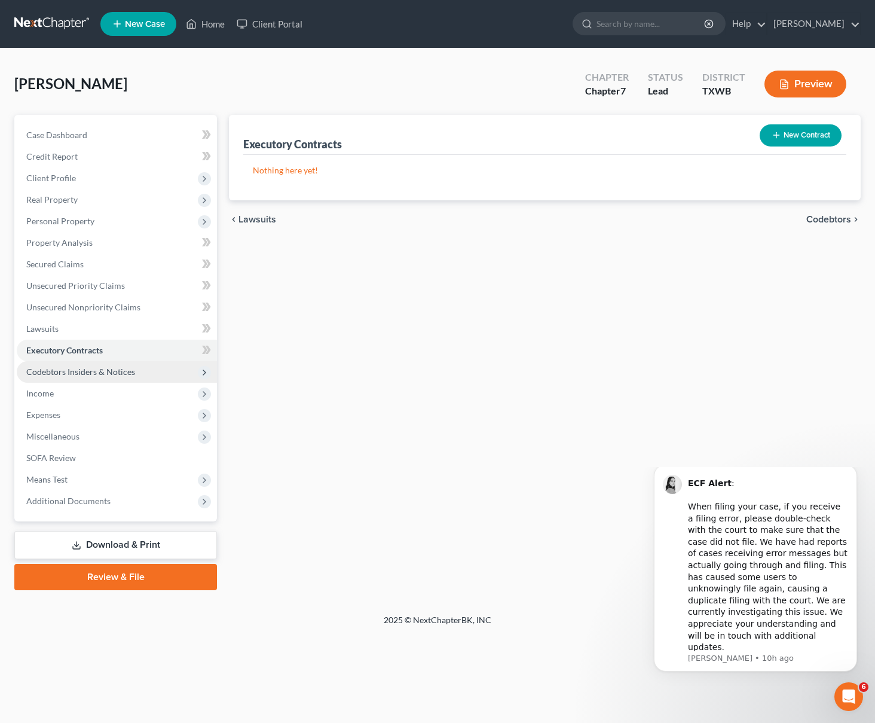
click at [116, 376] on span "Codebtors Insiders & Notices" at bounding box center [80, 372] width 109 height 10
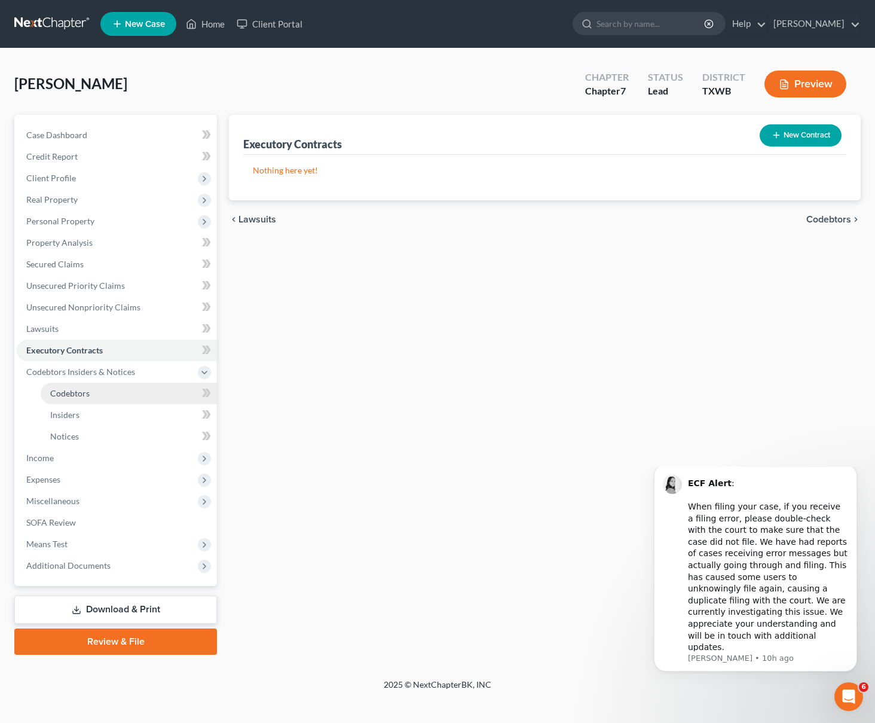
click at [114, 390] on link "Codebtors" at bounding box center [129, 394] width 176 height 22
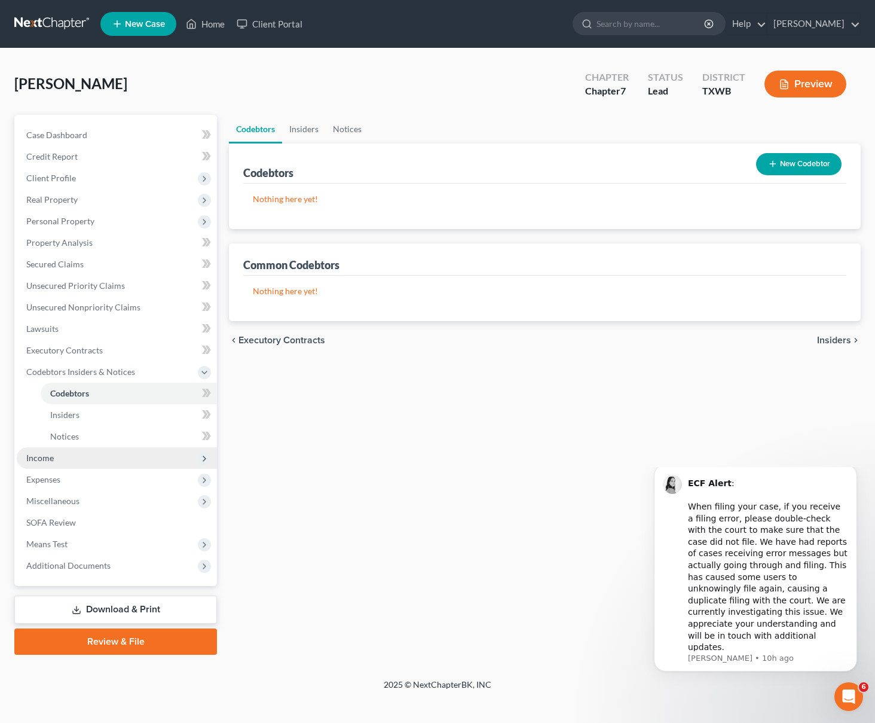
click at [70, 456] on span "Income" at bounding box center [117, 458] width 200 height 22
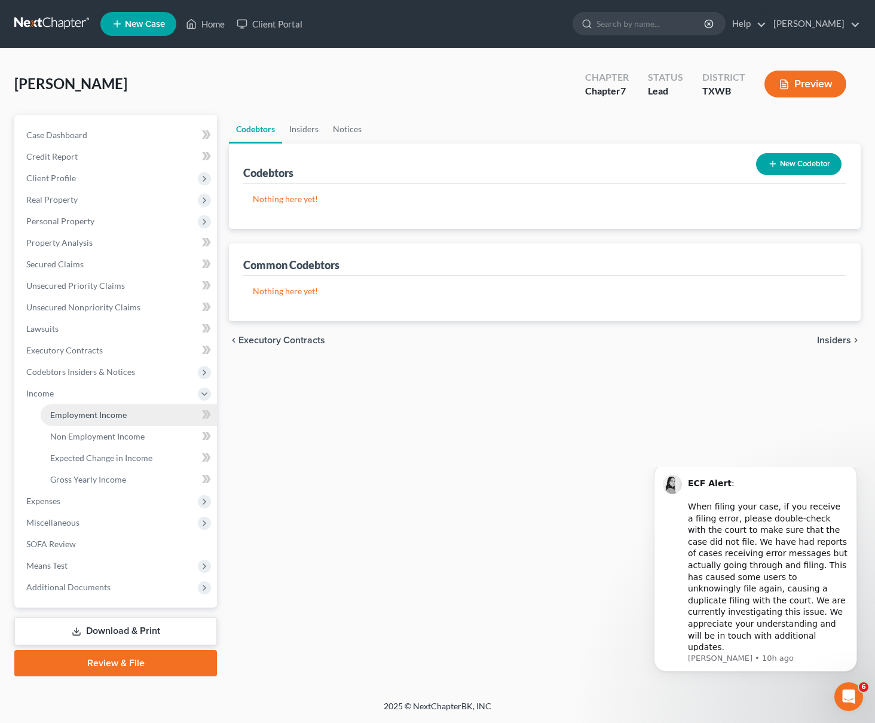
click at [117, 416] on span "Employment Income" at bounding box center [88, 415] width 77 height 10
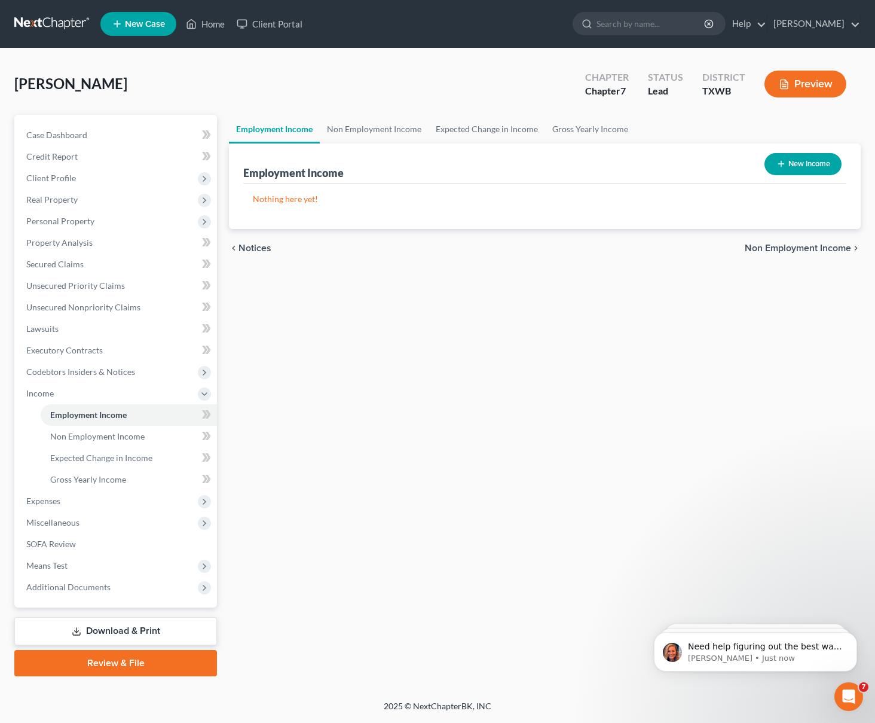
click at [811, 160] on button "New Income" at bounding box center [803, 164] width 77 height 22
select select "0"
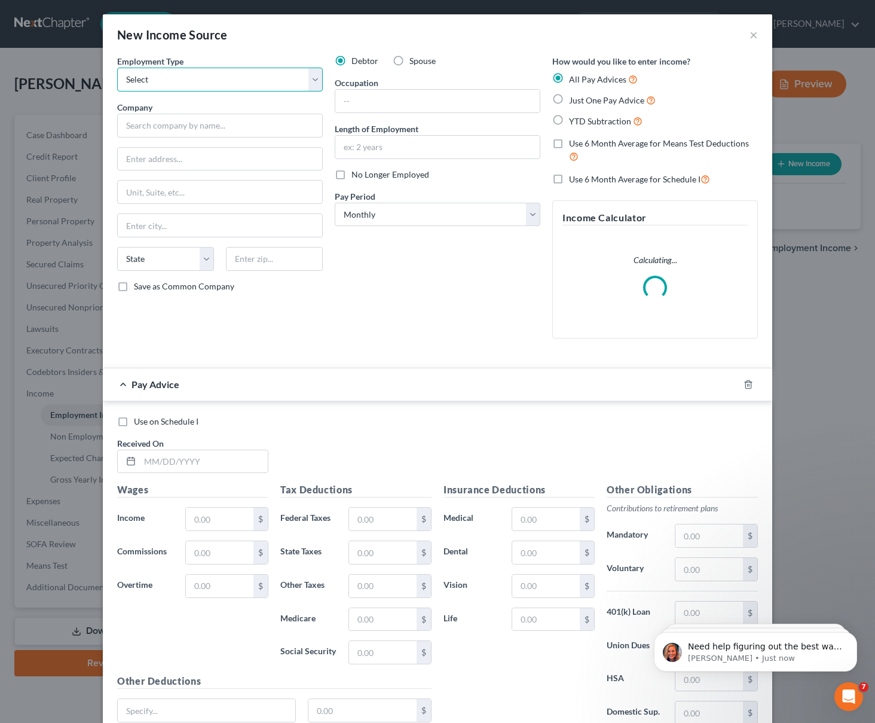
click at [225, 74] on select "Select Full or Part Time Employment Self Employment" at bounding box center [220, 80] width 206 height 24
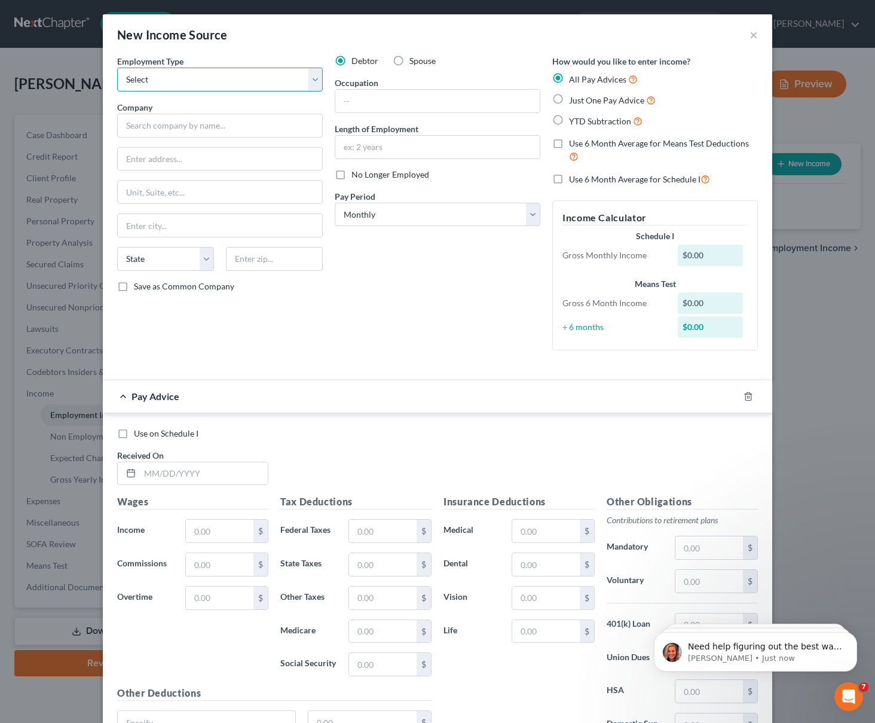
select select "0"
click at [374, 96] on input "text" at bounding box center [437, 101] width 205 height 23
click at [346, 103] on input "software" at bounding box center [437, 101] width 205 height 23
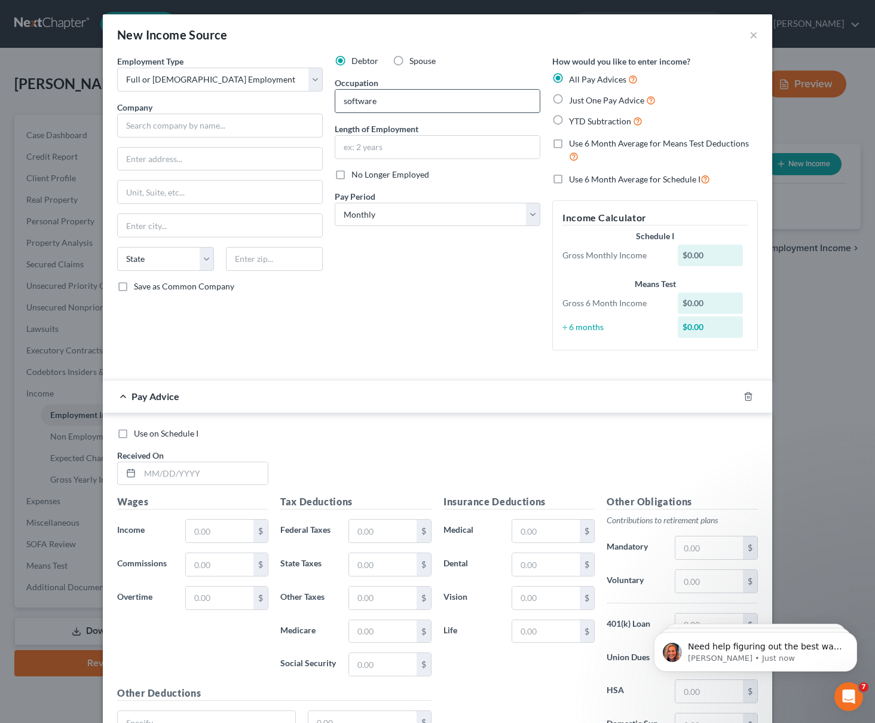
paste input "engineer"
click at [342, 99] on input "software engineer" at bounding box center [437, 101] width 205 height 23
click at [379, 99] on input "Software engineer" at bounding box center [437, 101] width 205 height 23
type input "Software Engineer"
click at [377, 147] on input "text" at bounding box center [437, 147] width 205 height 23
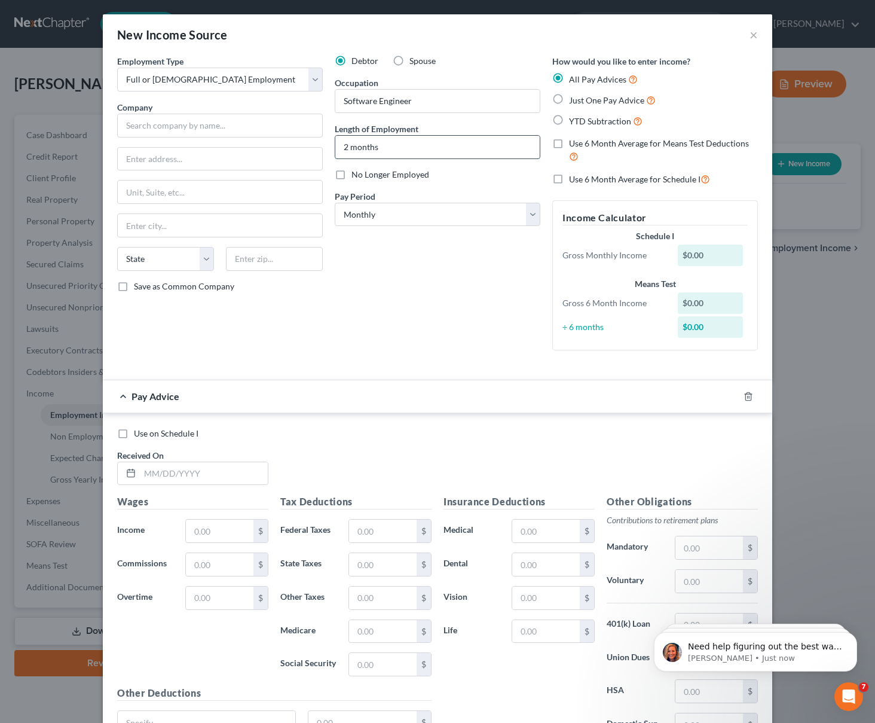
click at [350, 144] on input "2 months" at bounding box center [437, 147] width 205 height 23
type input "2 Months"
click at [352, 173] on label "No Longer Employed" at bounding box center [391, 175] width 78 height 12
click at [356, 173] on input "No Longer Employed" at bounding box center [360, 173] width 8 height 8
checkbox input "true"
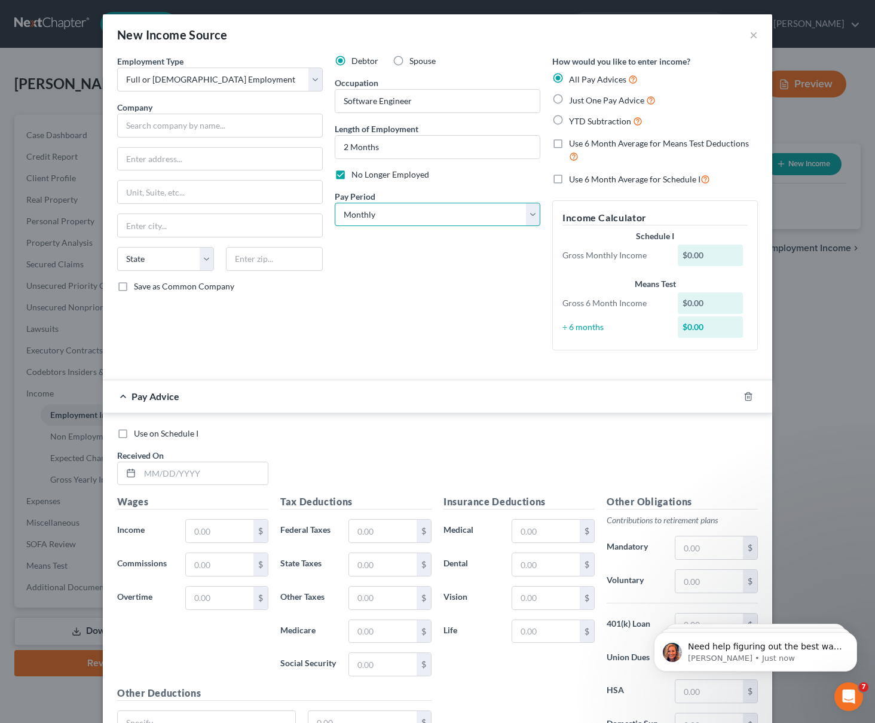
click at [411, 217] on select "Select Monthly Twice Monthly Every Other Week Weekly" at bounding box center [438, 215] width 206 height 24
select select "1"
click at [193, 120] on input "text" at bounding box center [220, 126] width 206 height 24
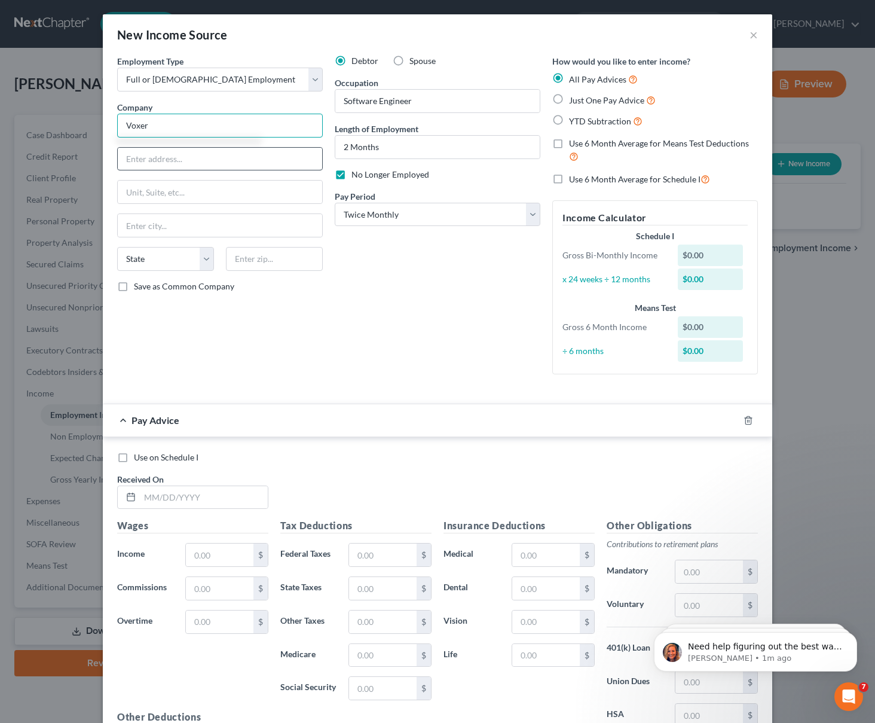
type input "Voxer"
click at [154, 161] on input "text" at bounding box center [220, 159] width 205 height 23
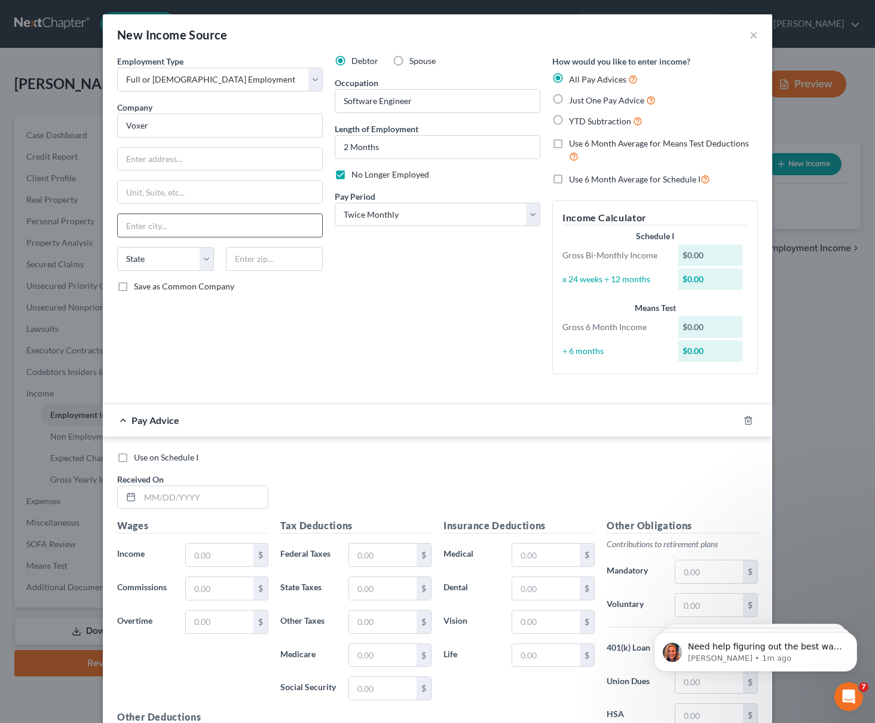
click at [154, 216] on input "text" at bounding box center [220, 225] width 205 height 23
click at [203, 257] on select "State AL AK AR AZ CA CO CT DE DC FL GA GU HI ID IL IN IA KS KY LA ME MD MA MI M…" at bounding box center [165, 259] width 97 height 24
select select "4"
click at [701, 252] on div "$0.00" at bounding box center [711, 256] width 66 height 22
click at [691, 252] on div "$0.00" at bounding box center [711, 256] width 66 height 22
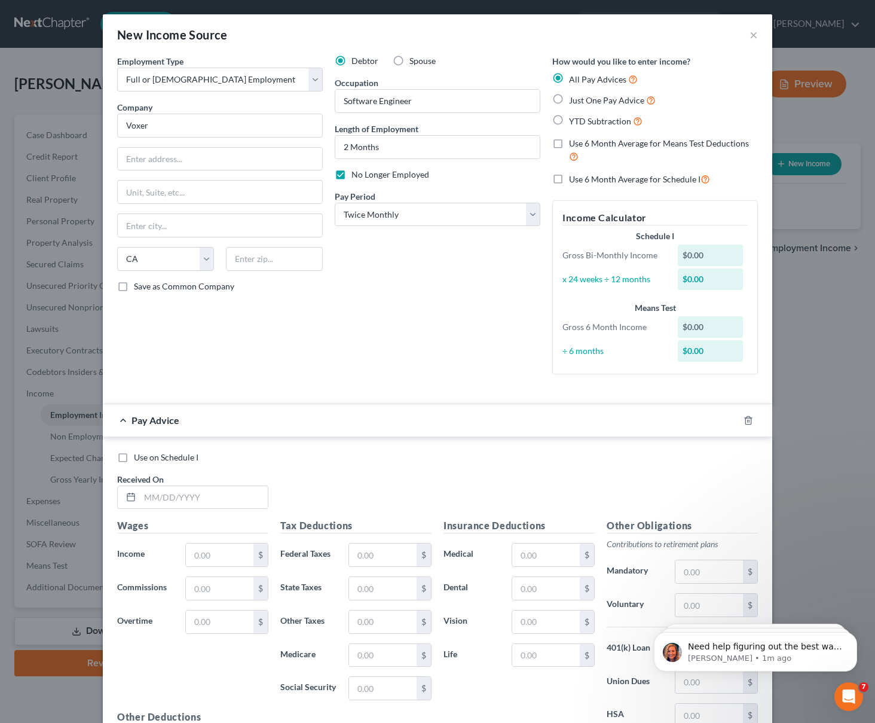
click at [691, 273] on div "$0.00" at bounding box center [711, 280] width 66 height 22
click at [689, 274] on div "$0.00" at bounding box center [711, 280] width 66 height 22
click at [689, 276] on div "$0.00" at bounding box center [711, 280] width 66 height 22
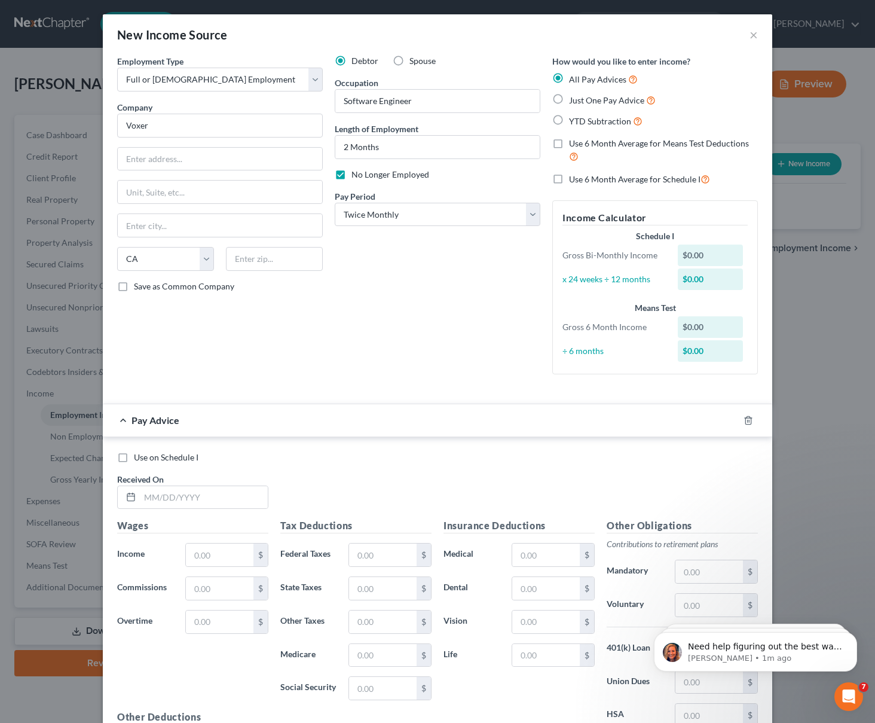
click at [590, 279] on div "x 24 weeks ÷ 12 months" at bounding box center [614, 279] width 115 height 12
click at [254, 254] on input "text" at bounding box center [274, 259] width 97 height 24
click at [165, 157] on input "text" at bounding box center [220, 159] width 205 height 23
paste input "660 Mission St, San Francisco, CA 94105"
click at [260, 160] on input "660 Mission St, San Francisco, CA 94105" at bounding box center [220, 159] width 205 height 23
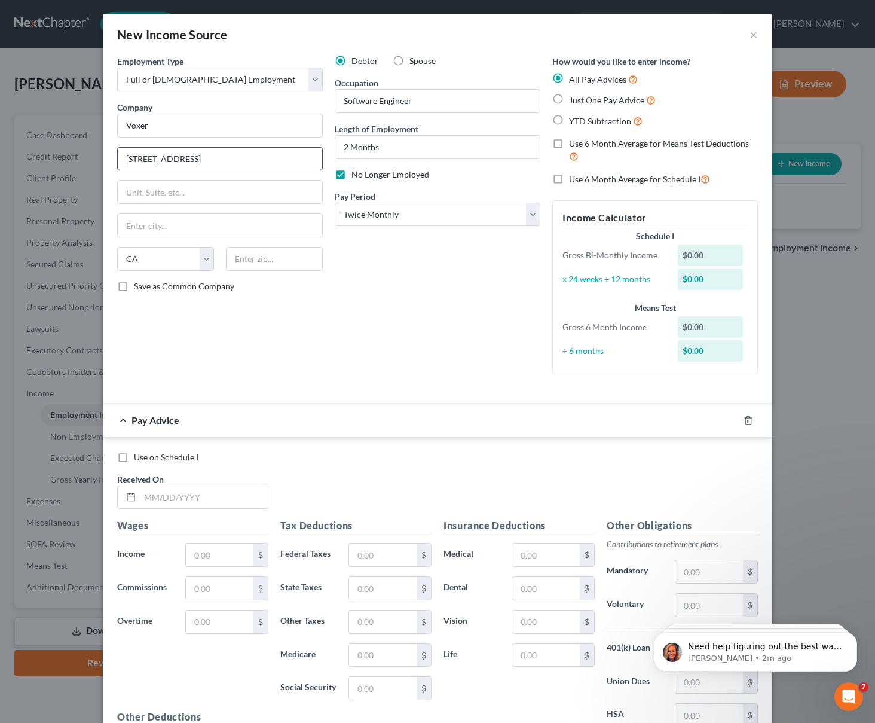
click at [260, 160] on input "660 Mission St, San Francisco, CA 94105" at bounding box center [220, 159] width 205 height 23
type input "660 Mission St, San Francisco, CA"
click at [251, 264] on input "text" at bounding box center [274, 259] width 97 height 24
paste input "94105"
type input "94105"
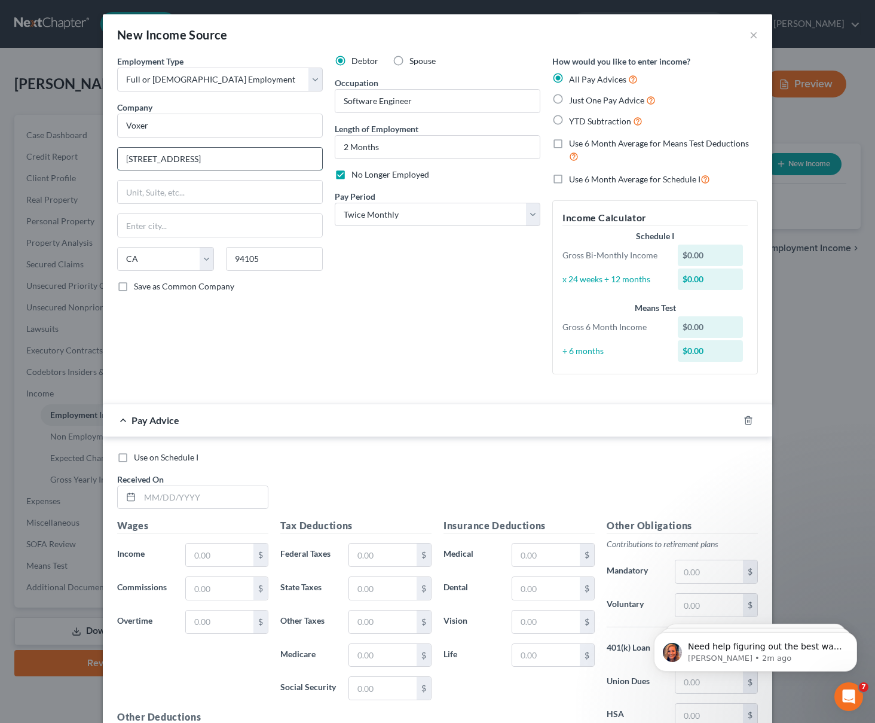
click at [254, 161] on input "660 Mission St, San Francisco, CA" at bounding box center [220, 159] width 205 height 23
type input "San Francisco"
drag, startPoint x: 178, startPoint y: 153, endPoint x: 255, endPoint y: 161, distance: 77.5
click at [255, 161] on input "660 Mission St, San Francisco" at bounding box center [220, 159] width 205 height 23
click at [185, 226] on input "San Francisco" at bounding box center [220, 225] width 205 height 23
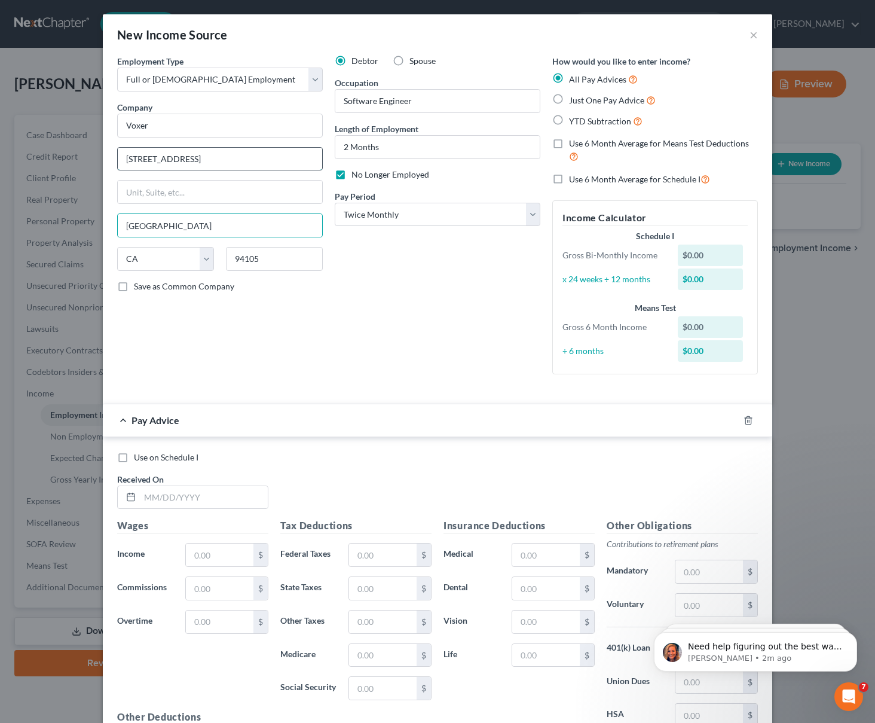
click at [204, 161] on input "660 Mission St," at bounding box center [220, 159] width 205 height 23
paste input "San Francisco"
type input "660 Mission St"
click at [419, 294] on div "Debtor Spouse Occupation Software Engineer Length of Employment 2 Months No Lon…" at bounding box center [438, 219] width 218 height 329
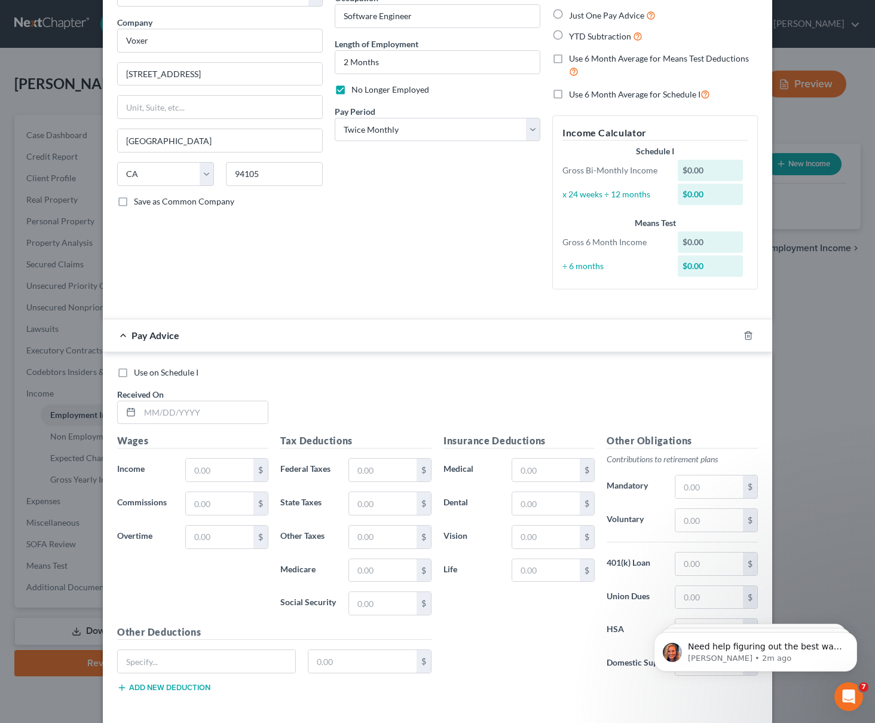
scroll to position [139, 0]
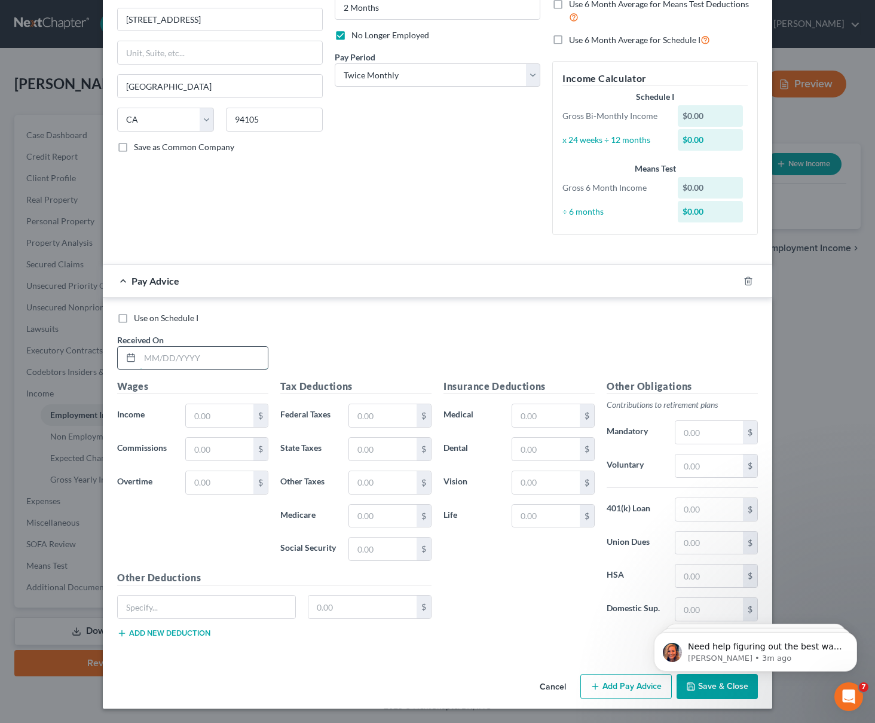
click at [148, 357] on input "text" at bounding box center [204, 358] width 128 height 23
click at [210, 416] on input "text" at bounding box center [220, 415] width 68 height 23
click at [205, 421] on input "text" at bounding box center [220, 415] width 68 height 23
click at [157, 367] on input "text" at bounding box center [204, 358] width 128 height 23
click at [178, 606] on input "text" at bounding box center [207, 607] width 178 height 23
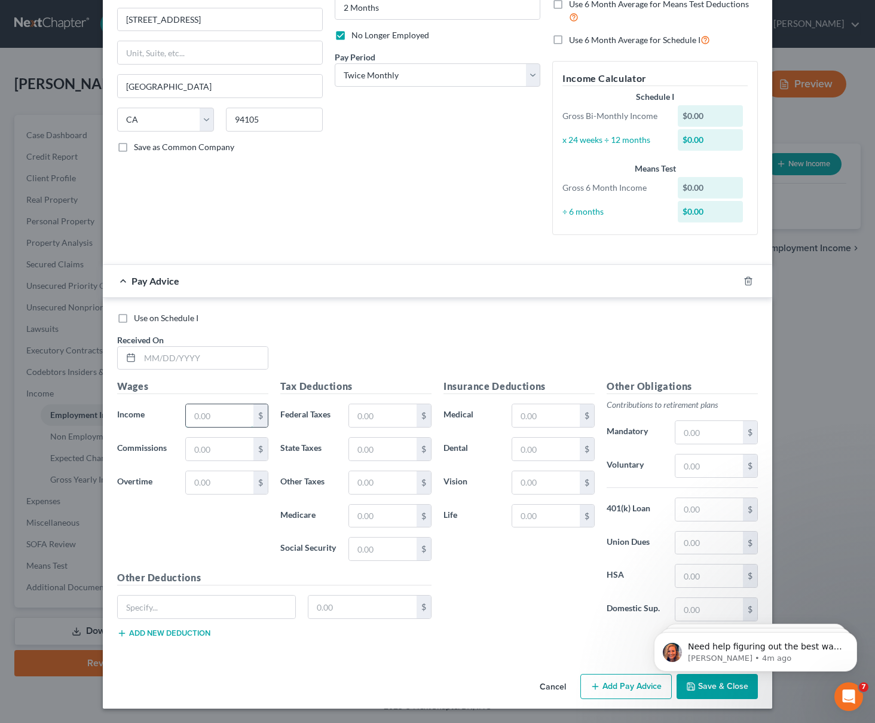
click at [219, 417] on input "text" at bounding box center [220, 415] width 68 height 23
click at [631, 689] on button "Add Pay Advice" at bounding box center [626, 686] width 91 height 25
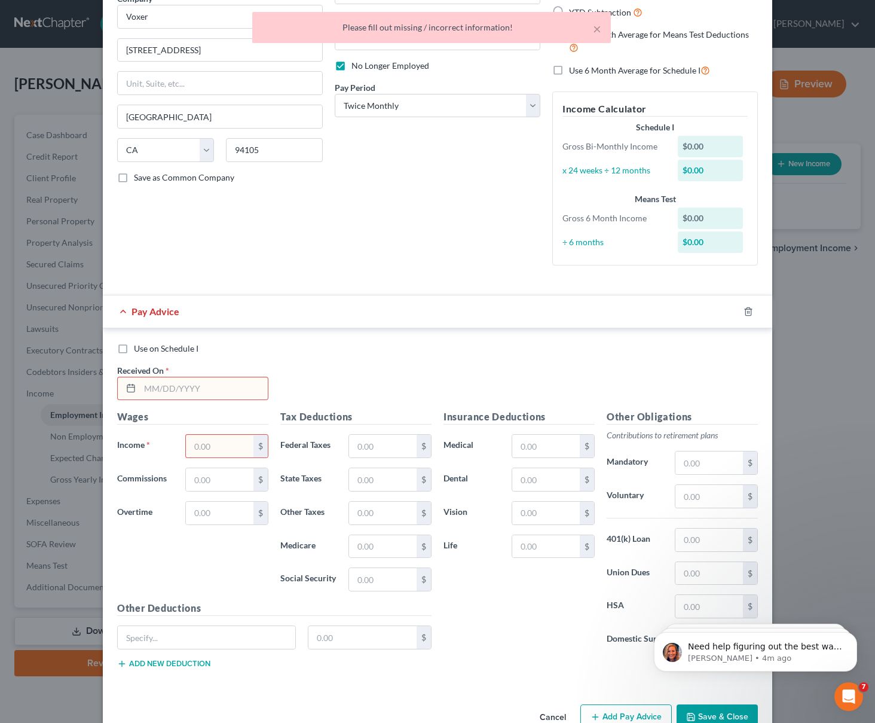
scroll to position [101, 0]
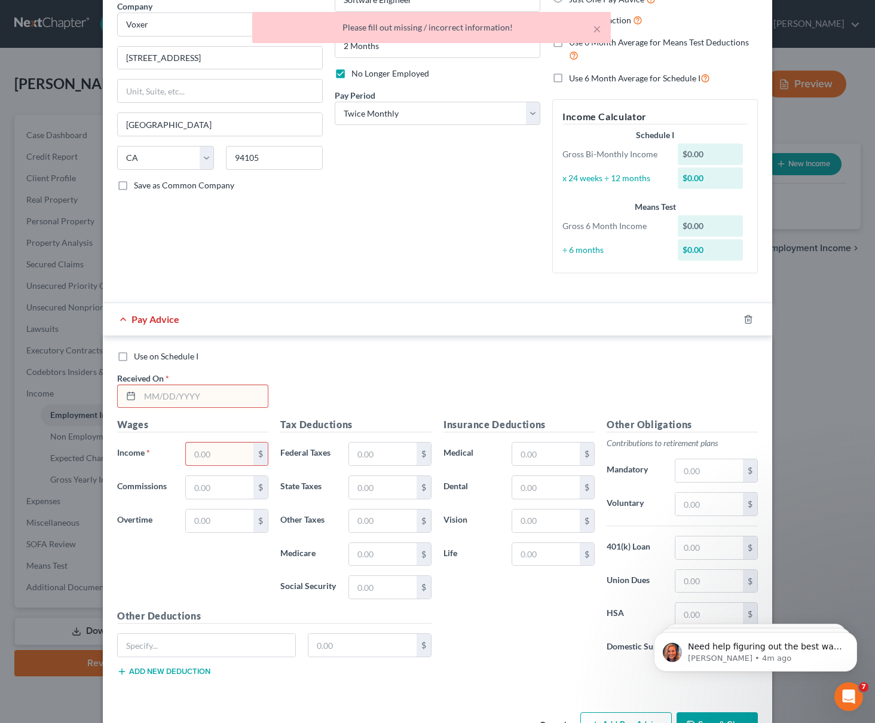
click at [146, 395] on input "text" at bounding box center [204, 396] width 128 height 23
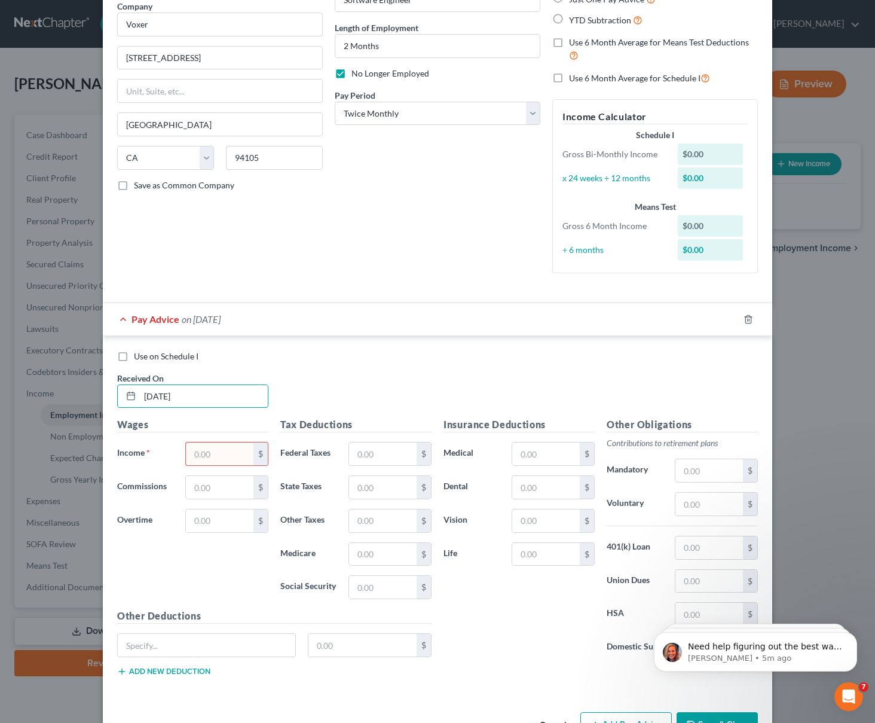
type input "02/28/2025"
click at [194, 455] on input "text" at bounding box center [220, 454] width 68 height 23
click at [194, 453] on input "text" at bounding box center [220, 454] width 68 height 23
type input "2,884.62"
click at [362, 452] on input "text" at bounding box center [383, 454] width 68 height 23
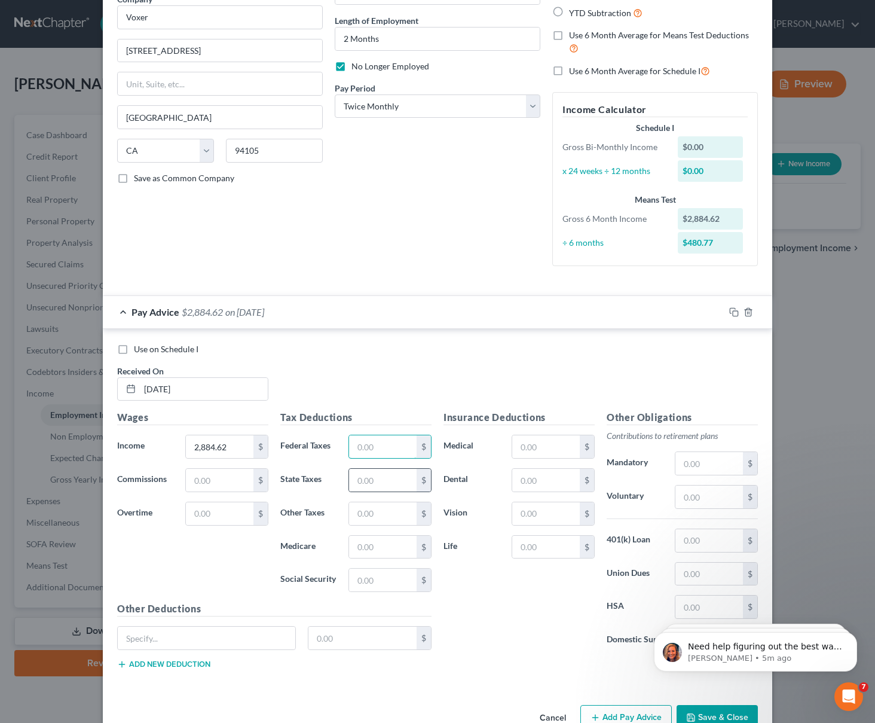
scroll to position [116, 0]
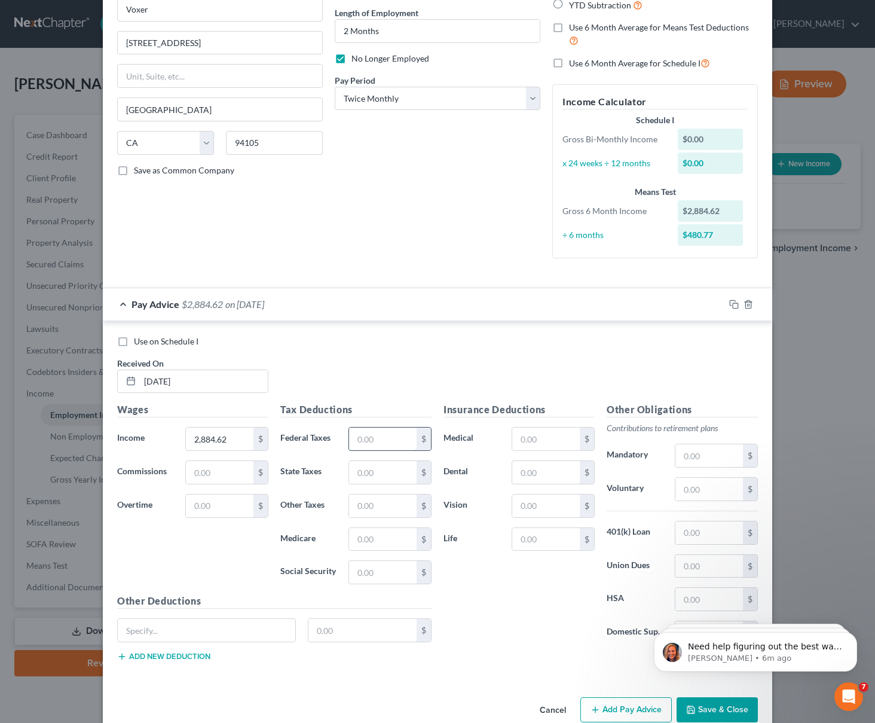
click at [355, 441] on input "text" at bounding box center [383, 439] width 68 height 23
type input "285.21"
click at [368, 475] on input "text" at bounding box center [383, 472] width 68 height 23
click at [354, 573] on input "text" at bounding box center [383, 572] width 68 height 23
type input "178.85"
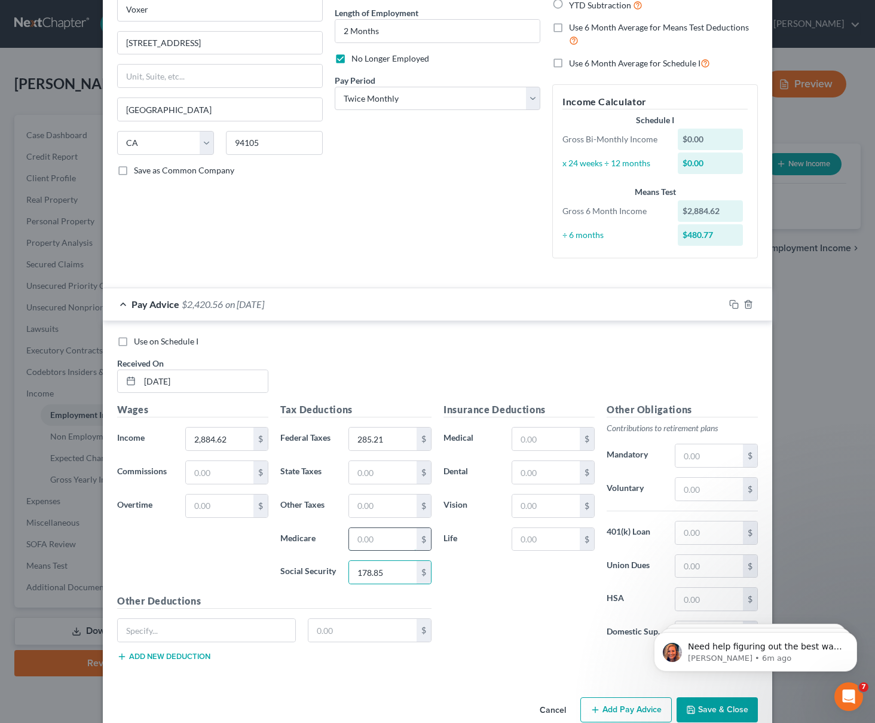
click at [380, 539] on input "text" at bounding box center [383, 539] width 68 height 23
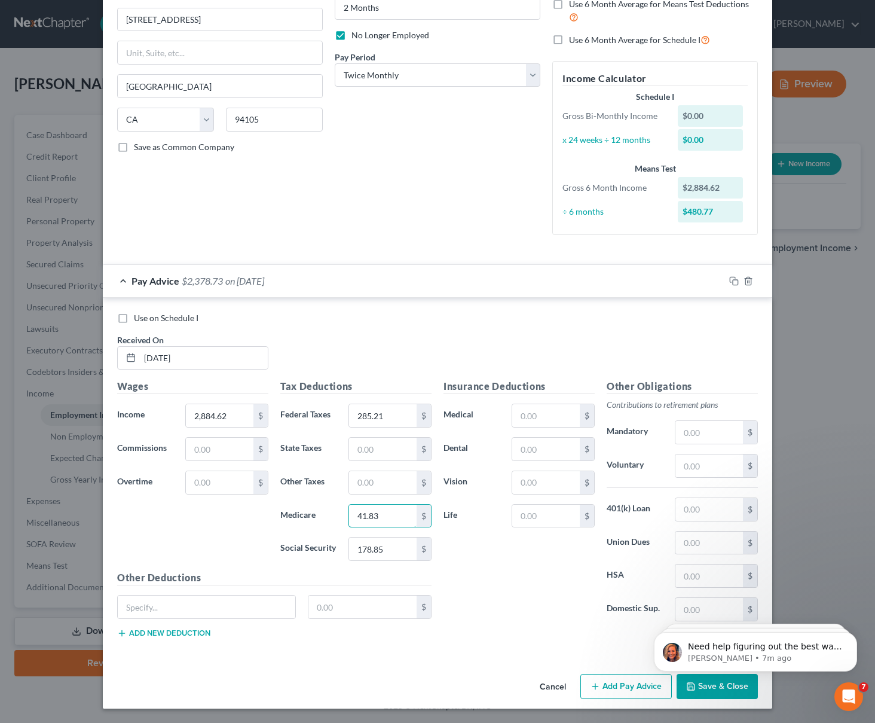
type input "41.83"
click at [626, 679] on button "Add Pay Advice" at bounding box center [626, 686] width 91 height 25
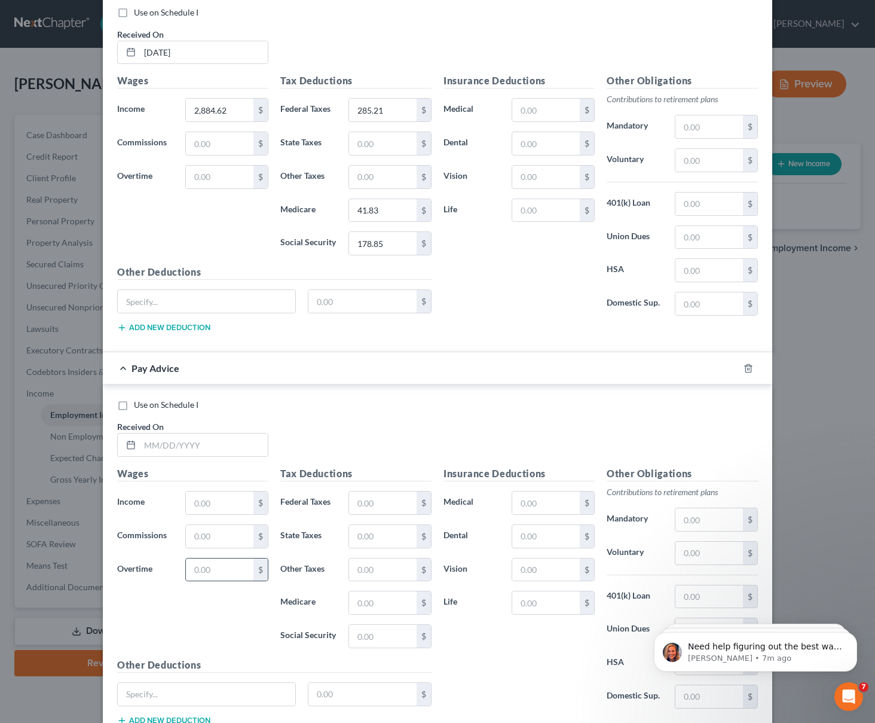
scroll to position [507, 0]
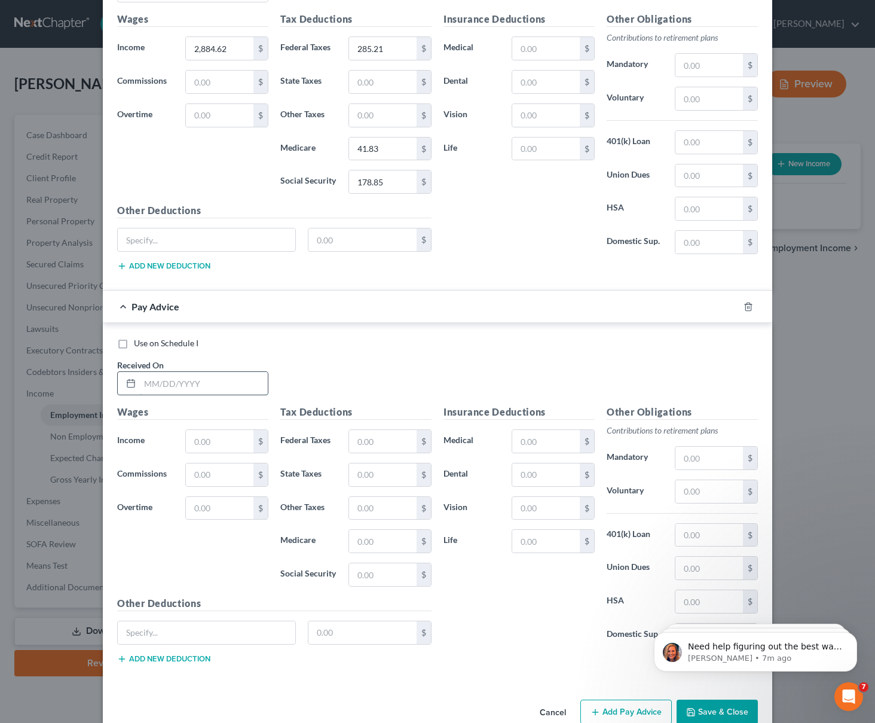
click at [150, 384] on input "text" at bounding box center [204, 383] width 128 height 23
type input "03/14/2025"
click at [203, 443] on input "text" at bounding box center [220, 441] width 68 height 23
type input "6,250"
click at [374, 444] on input "text" at bounding box center [383, 441] width 68 height 23
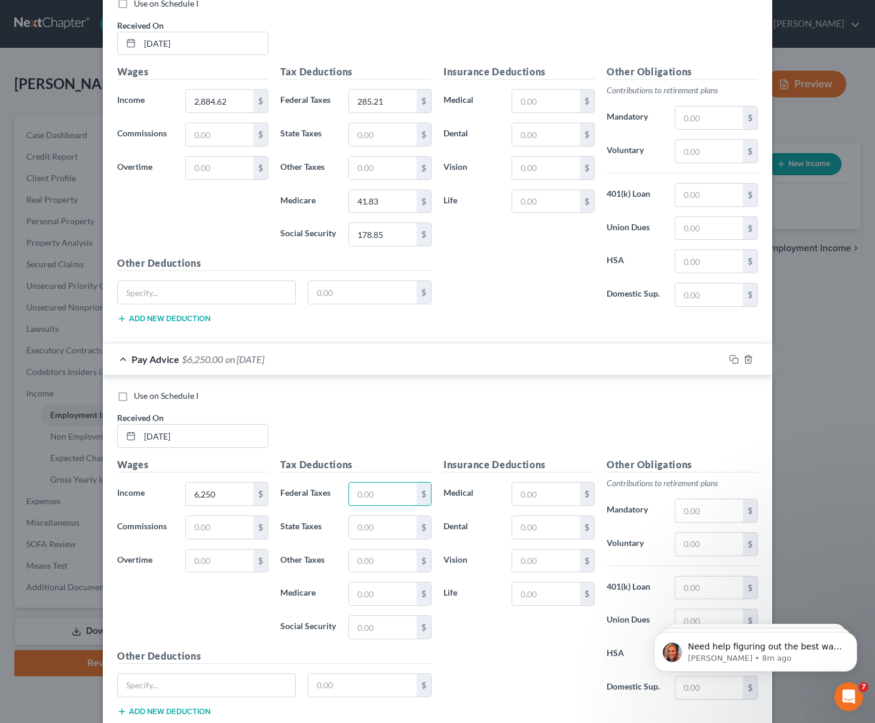
scroll to position [447, 0]
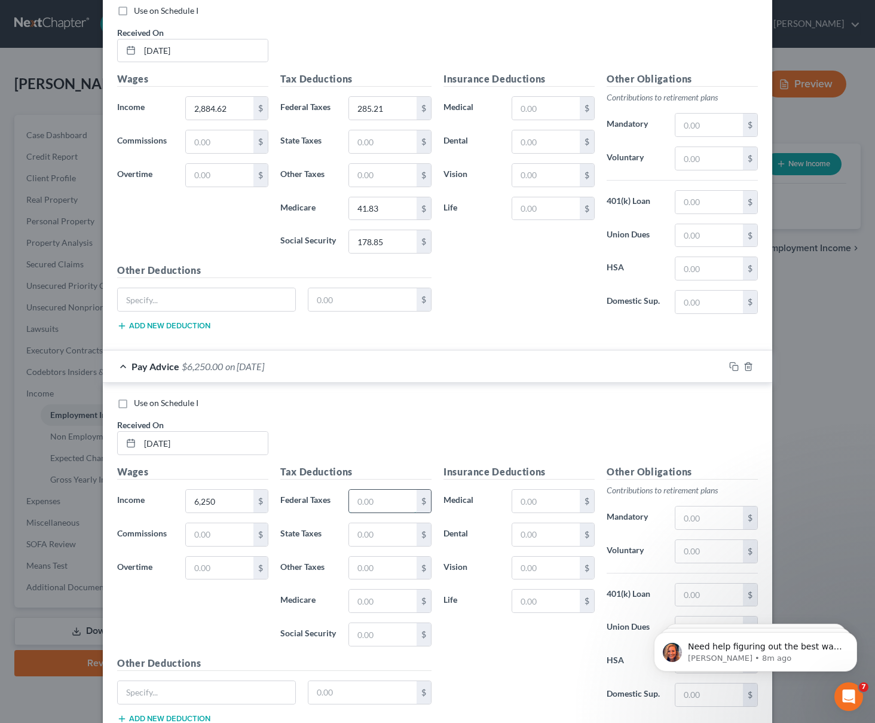
click at [365, 498] on input "text" at bounding box center [383, 501] width 68 height 23
click at [365, 505] on input "text" at bounding box center [383, 501] width 68 height 23
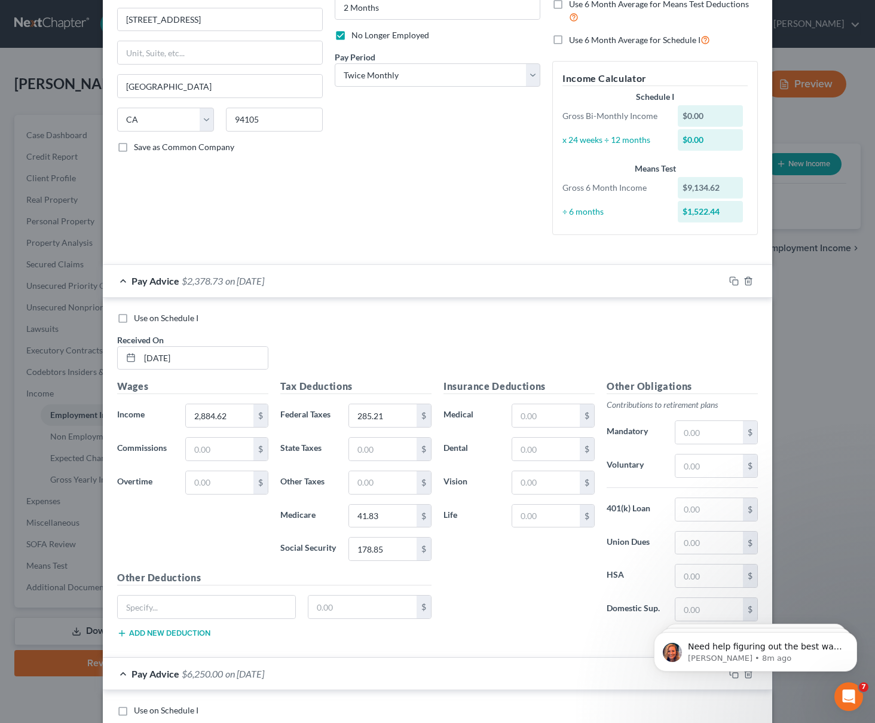
scroll to position [194, 0]
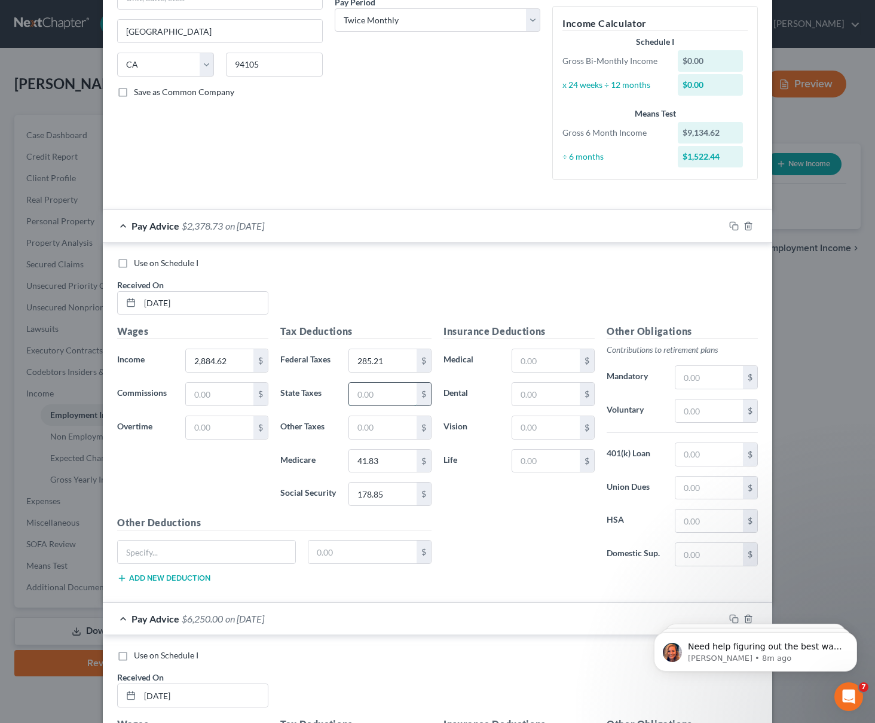
click at [368, 398] on input "text" at bounding box center [383, 394] width 68 height 23
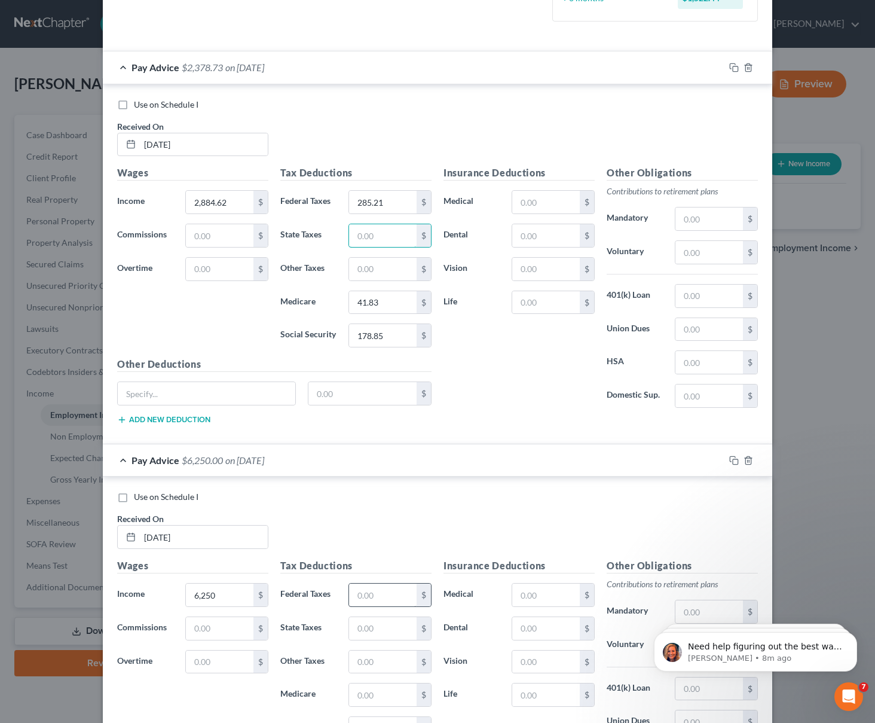
scroll to position [476, 0]
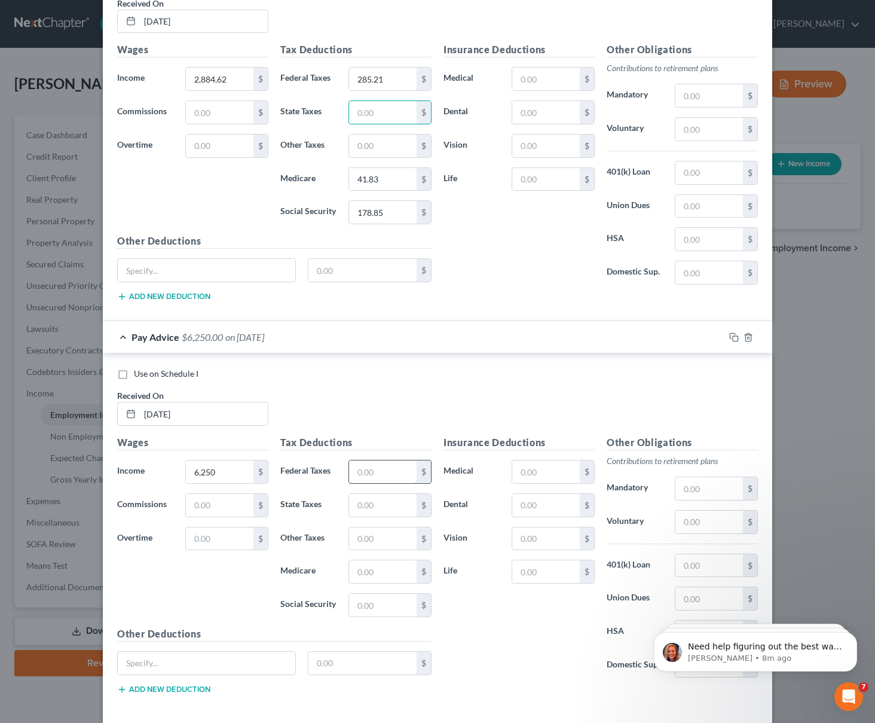
click at [373, 474] on input "text" at bounding box center [383, 471] width 68 height 23
click at [368, 572] on input "text" at bounding box center [383, 571] width 68 height 23
click at [383, 472] on input "1,530.86" at bounding box center [383, 471] width 68 height 23
click at [383, 473] on input "1,530.86" at bounding box center [383, 471] width 68 height 23
type input "1,051.97"
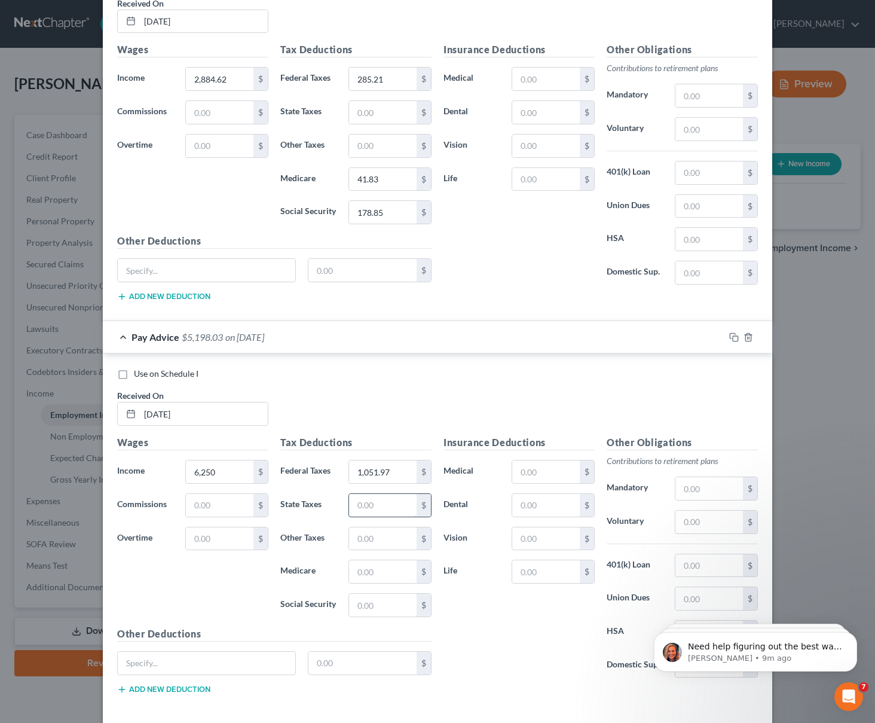
click at [376, 512] on input "text" at bounding box center [383, 505] width 68 height 23
click at [373, 603] on input "text" at bounding box center [383, 605] width 68 height 23
type input "388.12"
click at [377, 573] on input "text" at bounding box center [383, 571] width 68 height 23
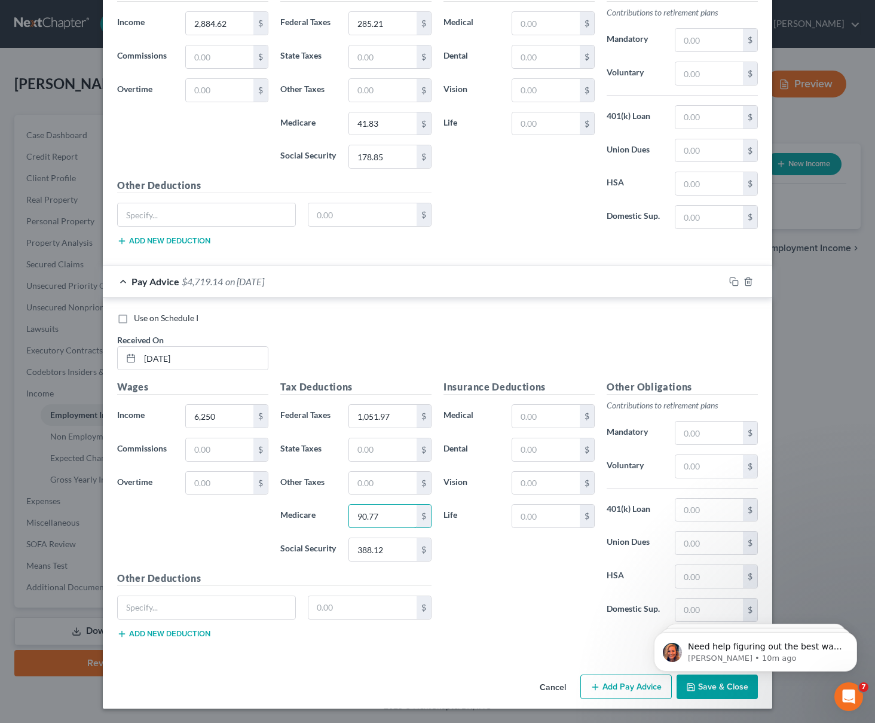
type input "90.77"
click at [577, 632] on div "Insurance Deductions Medical $ Dental $ Vision $ Life $ Other Obligations Contr…" at bounding box center [601, 514] width 327 height 269
click at [630, 682] on button "Add Pay Advice" at bounding box center [626, 687] width 91 height 25
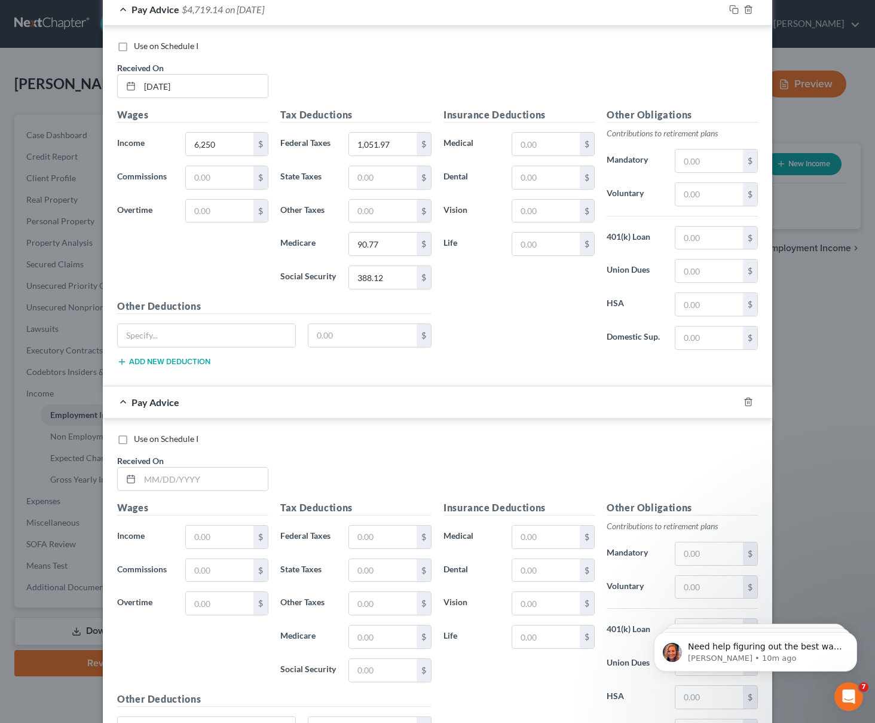
scroll to position [865, 0]
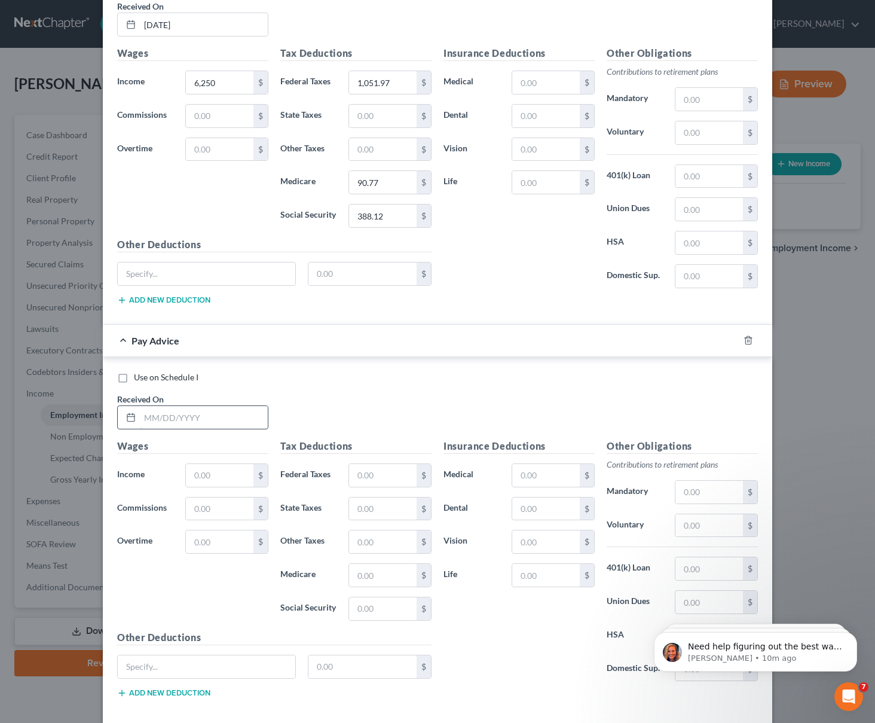
click at [145, 418] on input "text" at bounding box center [204, 417] width 128 height 23
click at [170, 28] on input "03/14/2025" at bounding box center [204, 24] width 128 height 23
click at [187, 417] on input "text" at bounding box center [204, 417] width 128 height 23
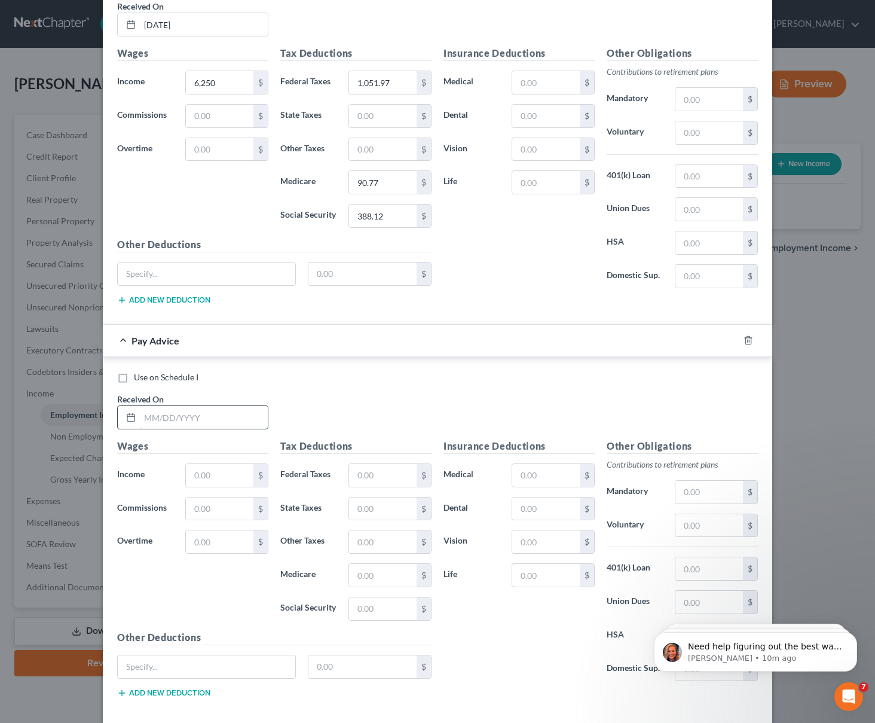
paste input "03/14/2025"
click at [162, 415] on input "03/14/2025" at bounding box center [204, 417] width 128 height 23
click at [183, 416] on input "03/14/2025" at bounding box center [204, 417] width 128 height 23
click at [163, 415] on input "03/14/2031" at bounding box center [204, 417] width 128 height 23
type input "03/31/2031"
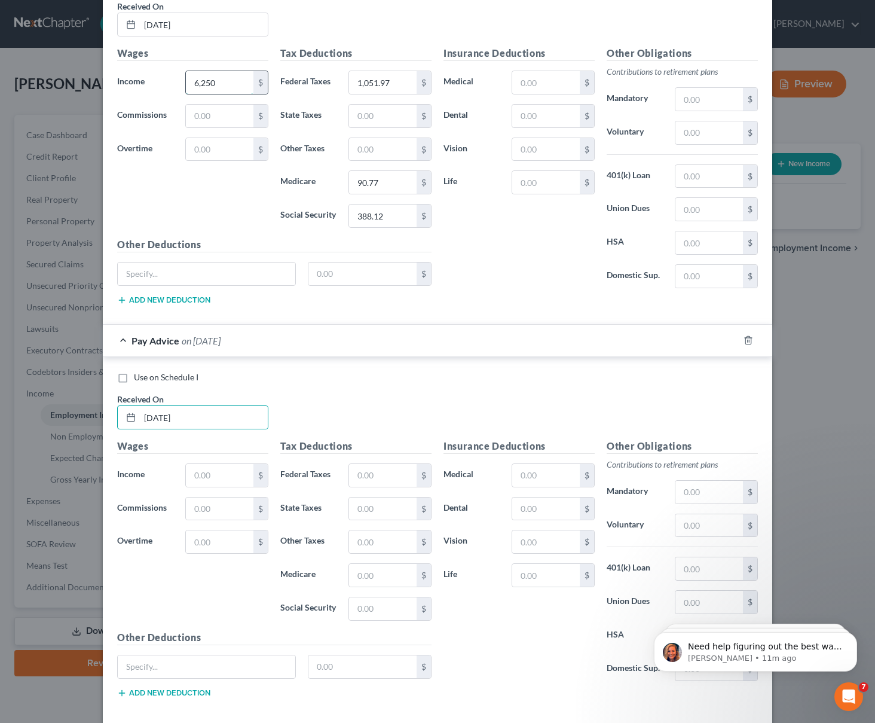
click at [208, 86] on input "6,250" at bounding box center [220, 82] width 68 height 23
click at [209, 86] on input "6,250" at bounding box center [220, 82] width 68 height 23
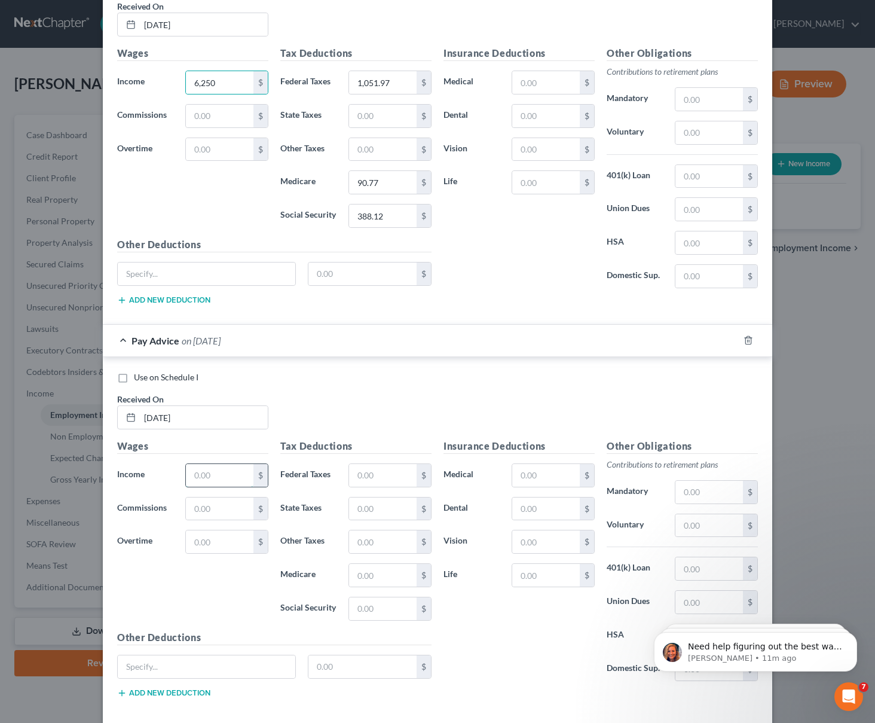
click at [236, 473] on input "text" at bounding box center [220, 475] width 68 height 23
paste input "6,250"
type input "6,250"
click at [374, 88] on input "1,051.97" at bounding box center [383, 82] width 68 height 23
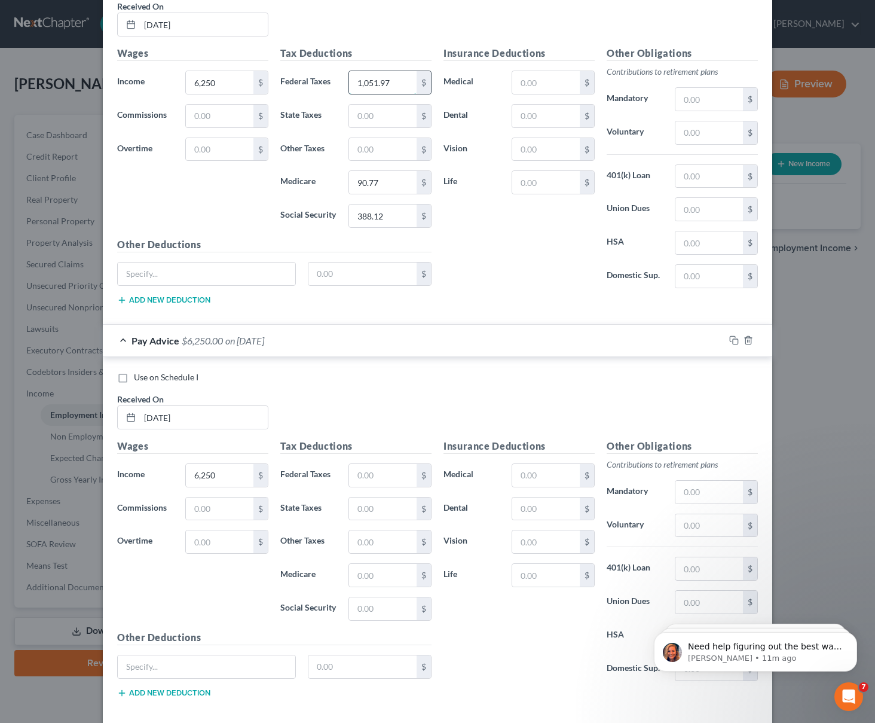
click at [374, 88] on input "1,051.97" at bounding box center [383, 82] width 68 height 23
click at [364, 485] on input "text" at bounding box center [383, 475] width 68 height 23
paste input "1,051.97"
type input "1,051.97"
click at [370, 188] on input "90.77" at bounding box center [383, 182] width 68 height 23
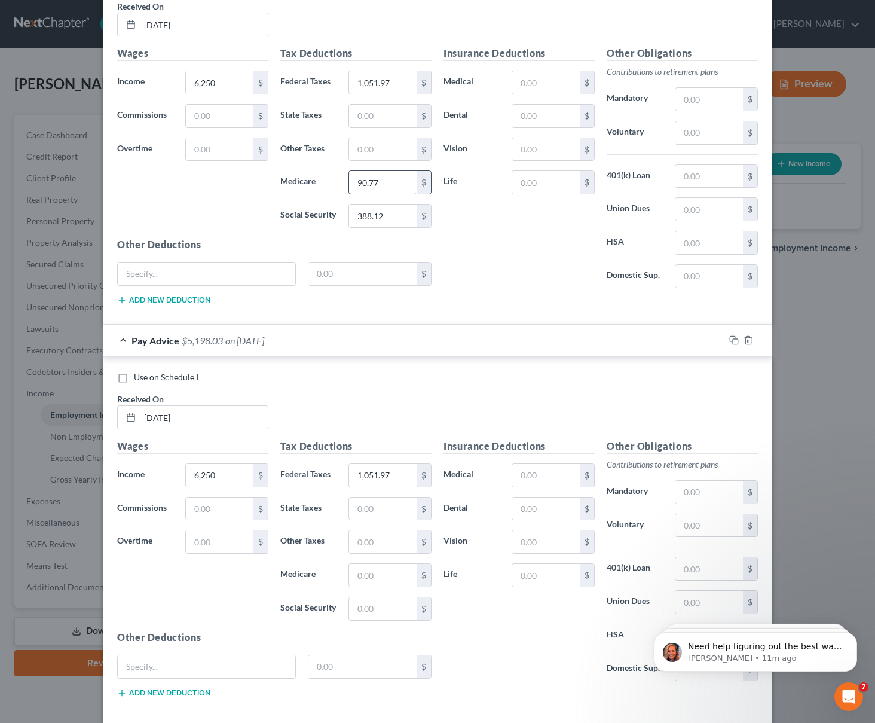
click at [370, 188] on input "90.77" at bounding box center [383, 182] width 68 height 23
click at [390, 179] on input "90.77" at bounding box center [383, 182] width 68 height 23
click at [355, 575] on input "text" at bounding box center [383, 575] width 68 height 23
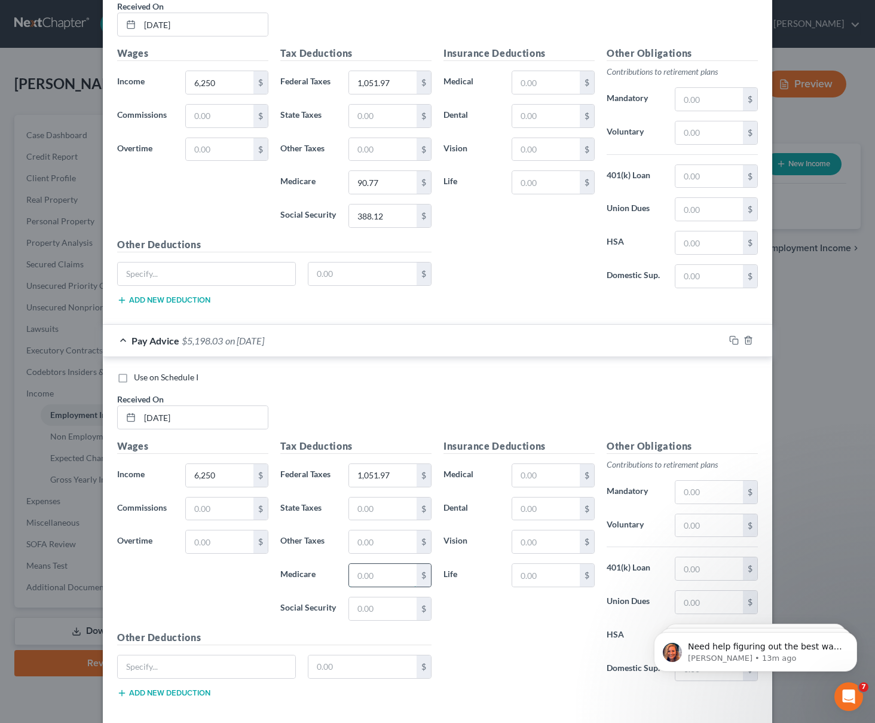
paste input "90.77"
type input "90.77"
click at [370, 208] on input "388.12" at bounding box center [383, 216] width 68 height 23
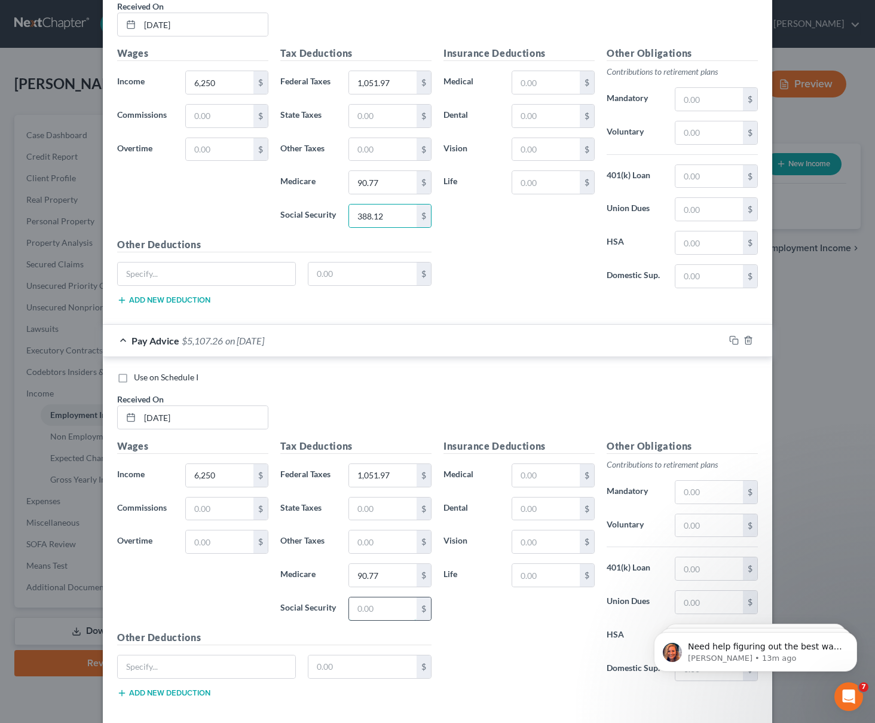
click at [382, 611] on input "text" at bounding box center [383, 608] width 68 height 23
paste input "388.12"
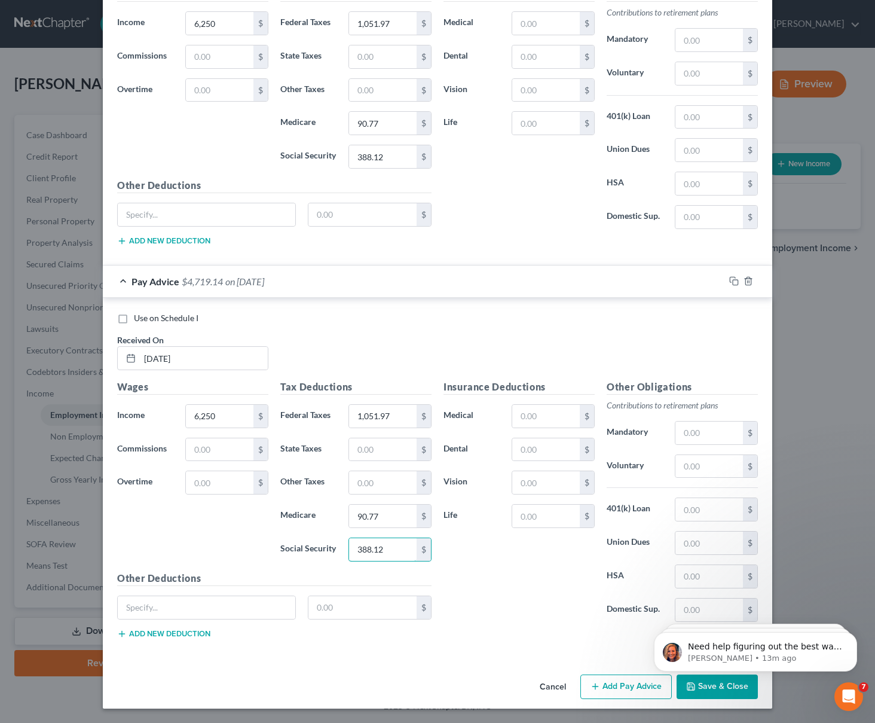
type input "388.12"
click at [635, 684] on button "Add Pay Advice" at bounding box center [626, 687] width 91 height 25
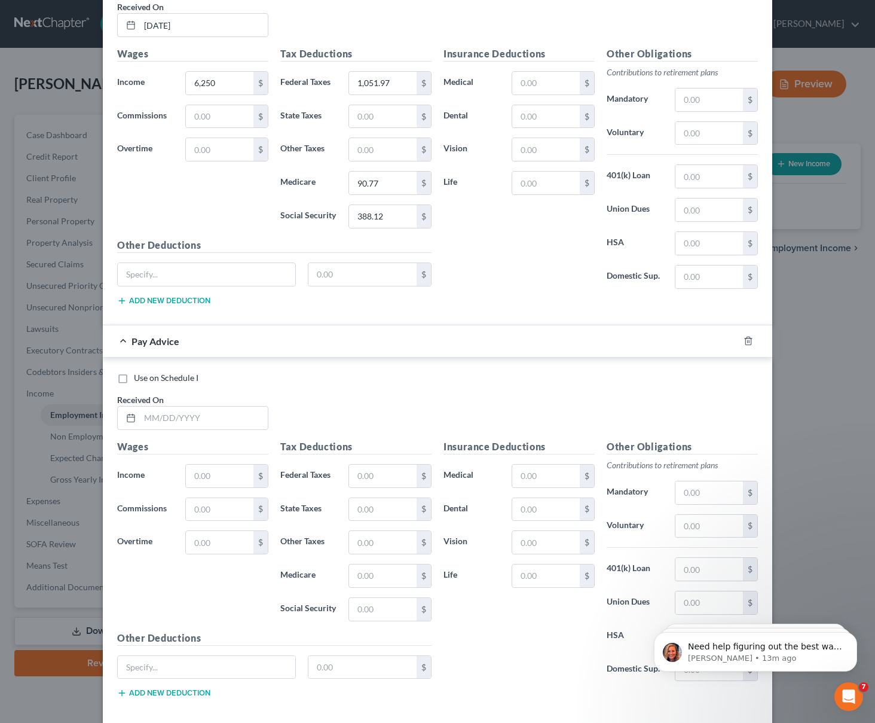
scroll to position [1265, 0]
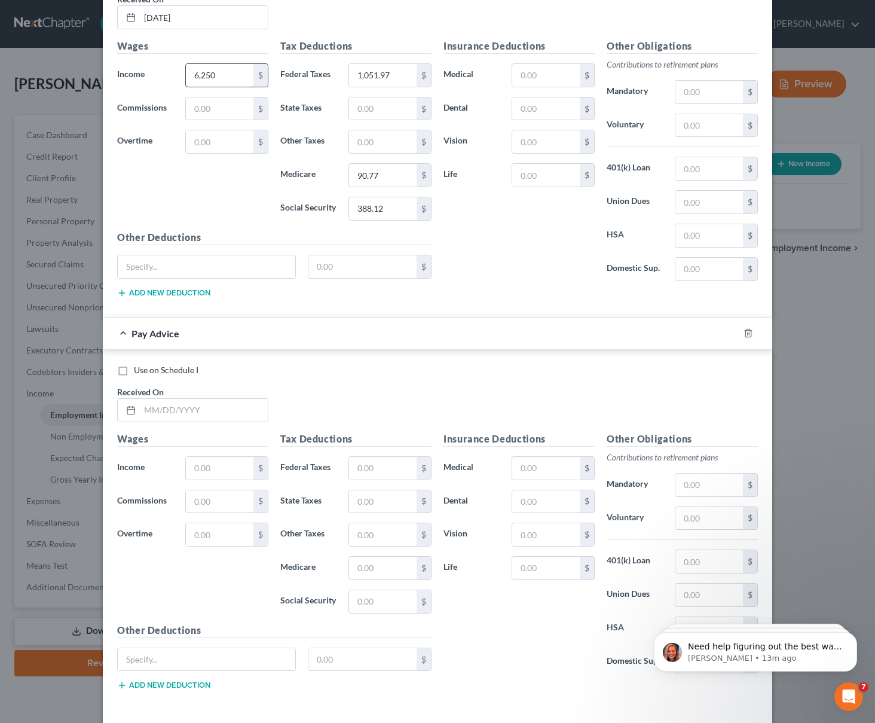
click at [205, 78] on input "6,250" at bounding box center [220, 75] width 68 height 23
click at [206, 78] on input "6,250" at bounding box center [220, 75] width 68 height 23
click at [206, 474] on input "text" at bounding box center [220, 468] width 68 height 23
paste input "6,250"
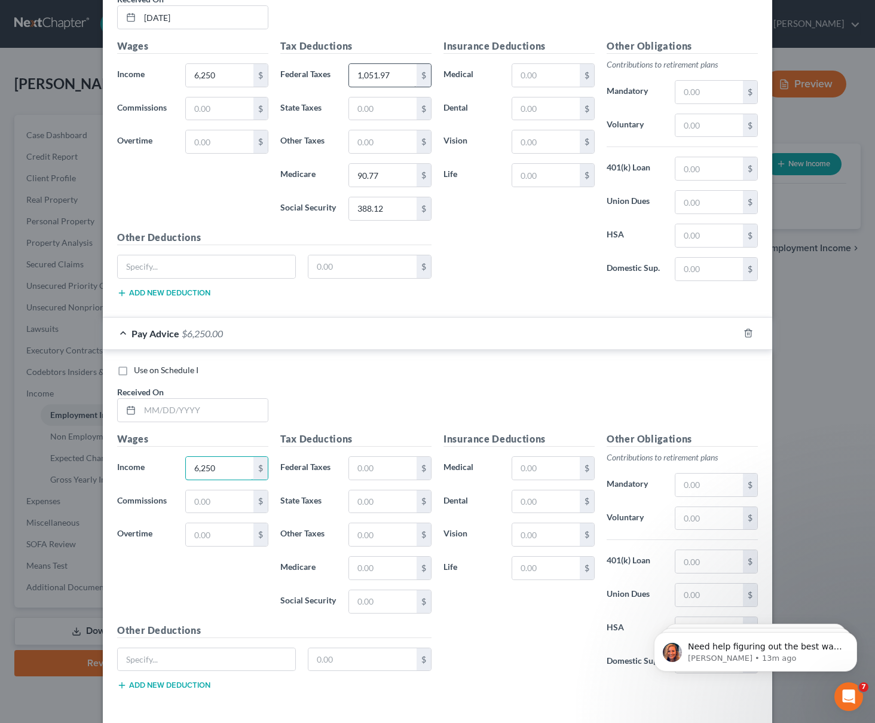
type input "6,250"
click at [369, 68] on input "1,051.97" at bounding box center [383, 75] width 68 height 23
click at [376, 466] on input "text" at bounding box center [383, 468] width 68 height 23
paste input "1,051.97"
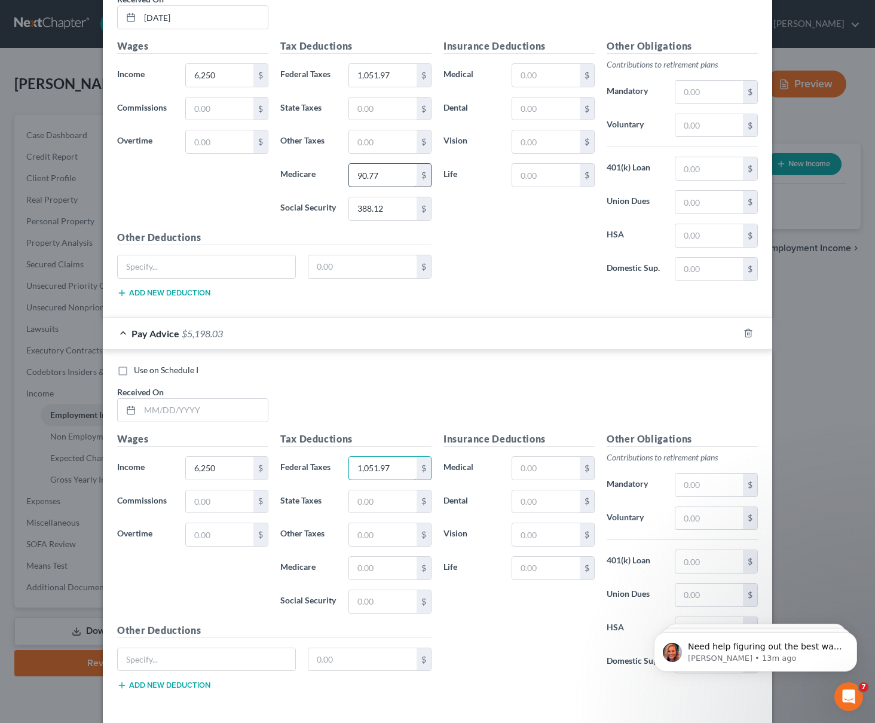
type input "1,051.97"
click at [361, 179] on input "90.77" at bounding box center [383, 175] width 68 height 23
click at [373, 570] on input "text" at bounding box center [383, 568] width 68 height 23
paste input "90.77"
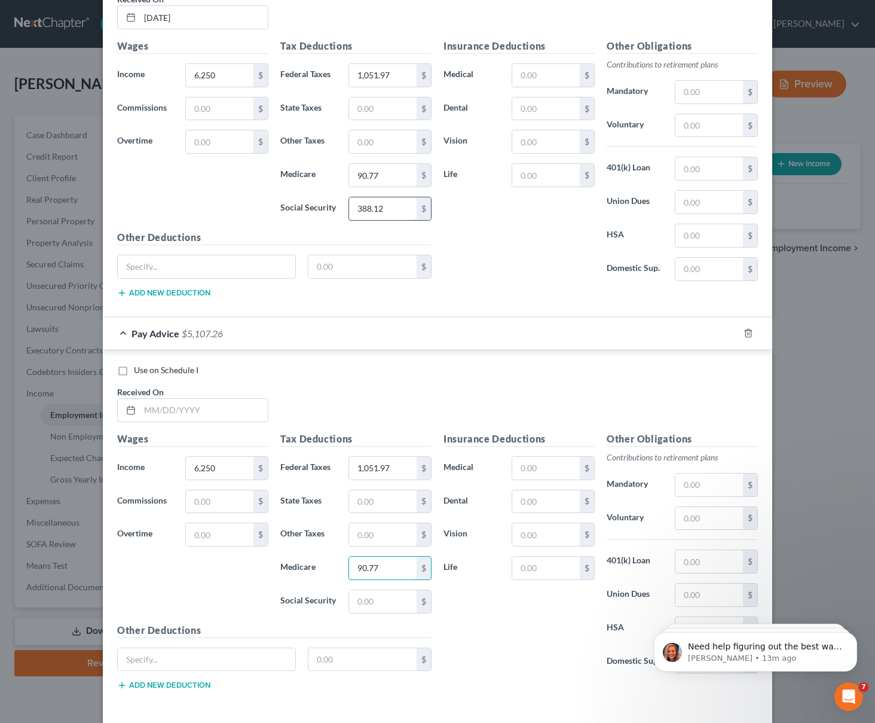
type input "90.77"
click at [380, 211] on input "388.12" at bounding box center [383, 208] width 68 height 23
click at [352, 604] on input "text" at bounding box center [383, 601] width 68 height 23
paste input "388.12"
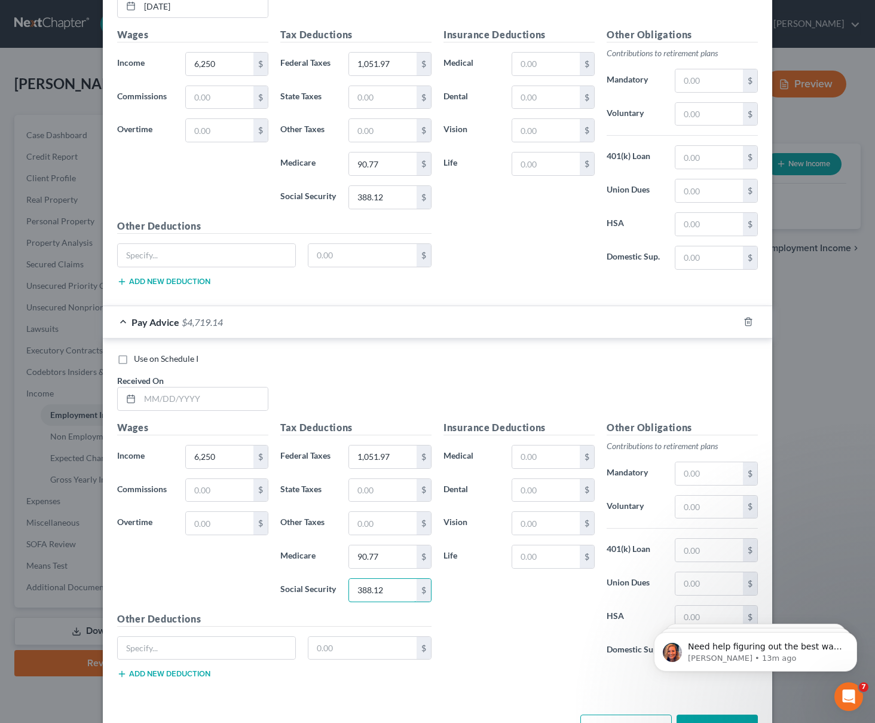
scroll to position [1217, 0]
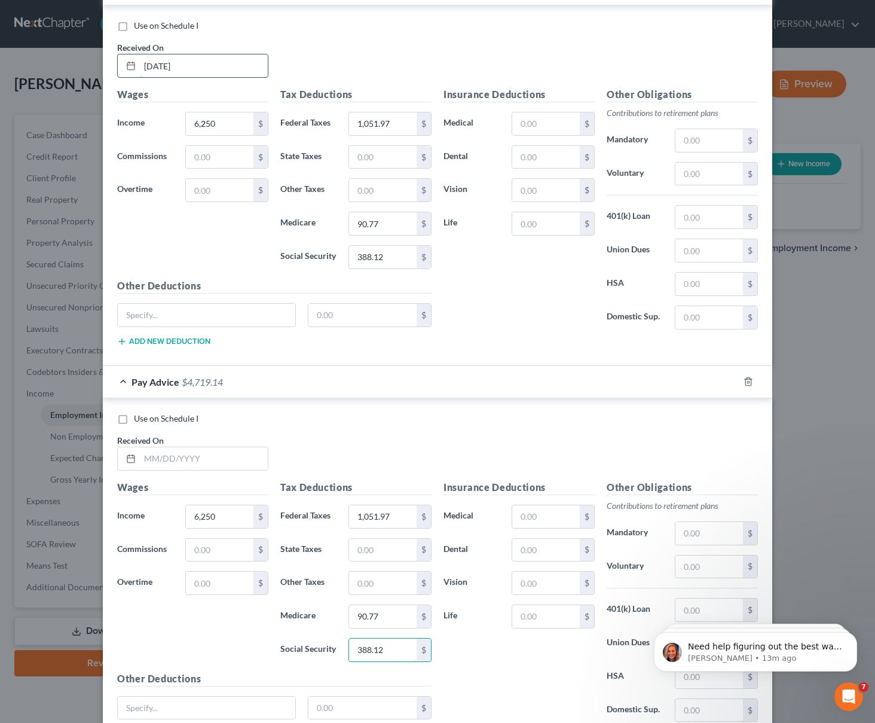
type input "388.12"
click at [170, 69] on input "03/31/2031" at bounding box center [204, 65] width 128 height 23
click at [142, 458] on input "text" at bounding box center [204, 458] width 128 height 23
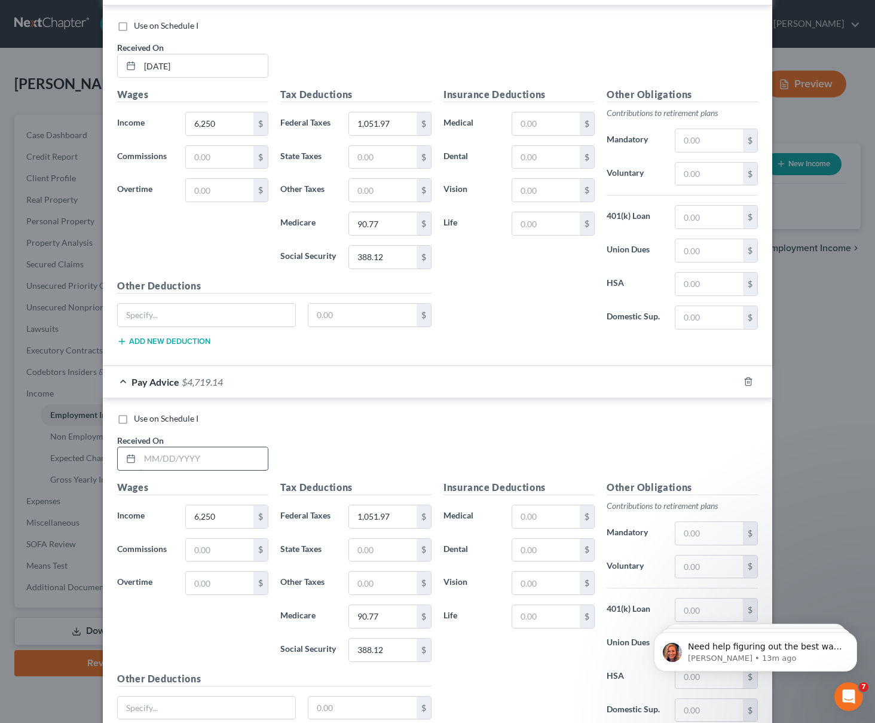
paste input "03/31/2031"
click at [148, 456] on input "03/31/2031" at bounding box center [204, 458] width 128 height 23
click at [164, 459] on input "04/31/2031" at bounding box center [204, 458] width 128 height 23
click at [160, 457] on input "04/31/2031" at bounding box center [204, 458] width 128 height 23
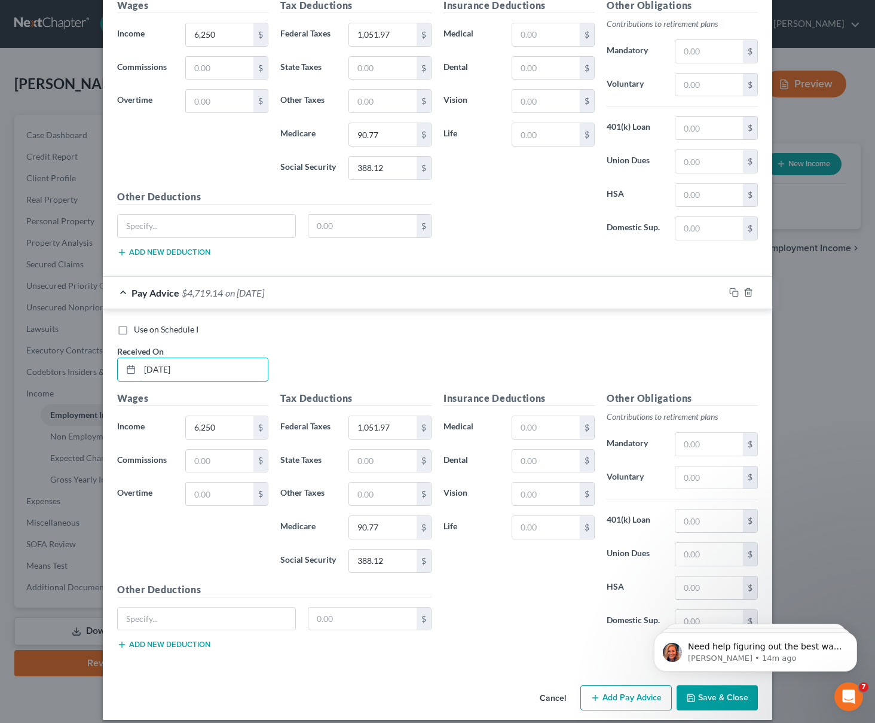
scroll to position [1317, 0]
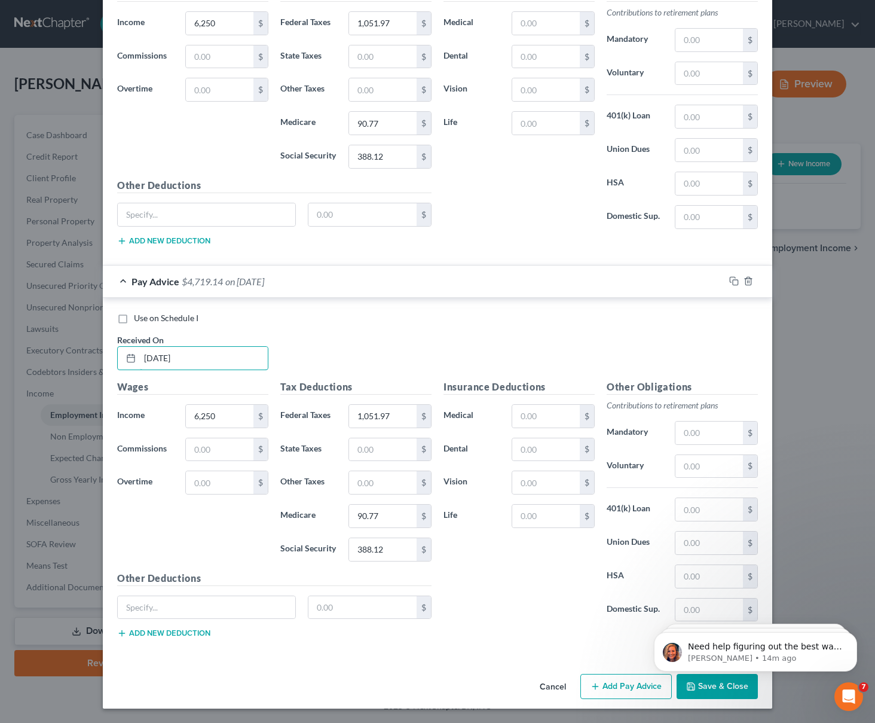
type input "04/15/2031"
click at [631, 680] on button "Add Pay Advice" at bounding box center [626, 686] width 91 height 25
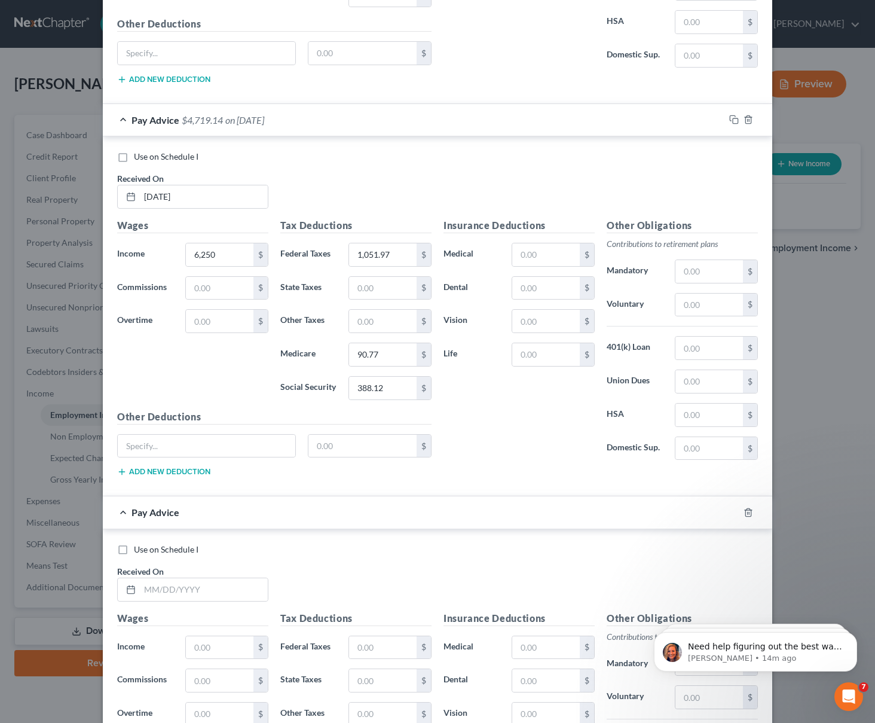
scroll to position [1487, 0]
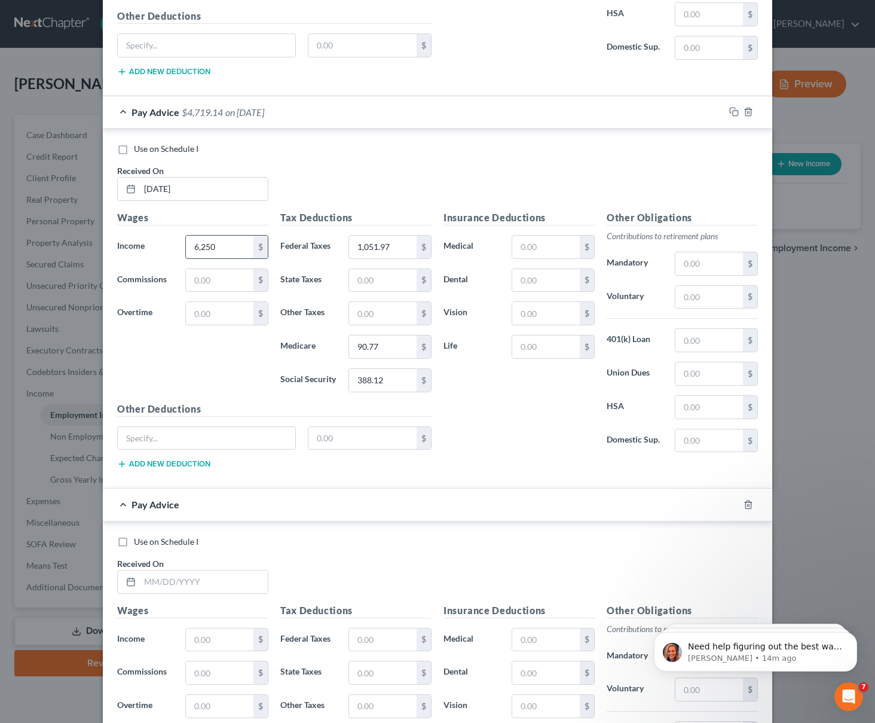
click at [218, 248] on input "6,250" at bounding box center [220, 247] width 68 height 23
click at [219, 636] on input "text" at bounding box center [220, 639] width 68 height 23
paste input "6,250"
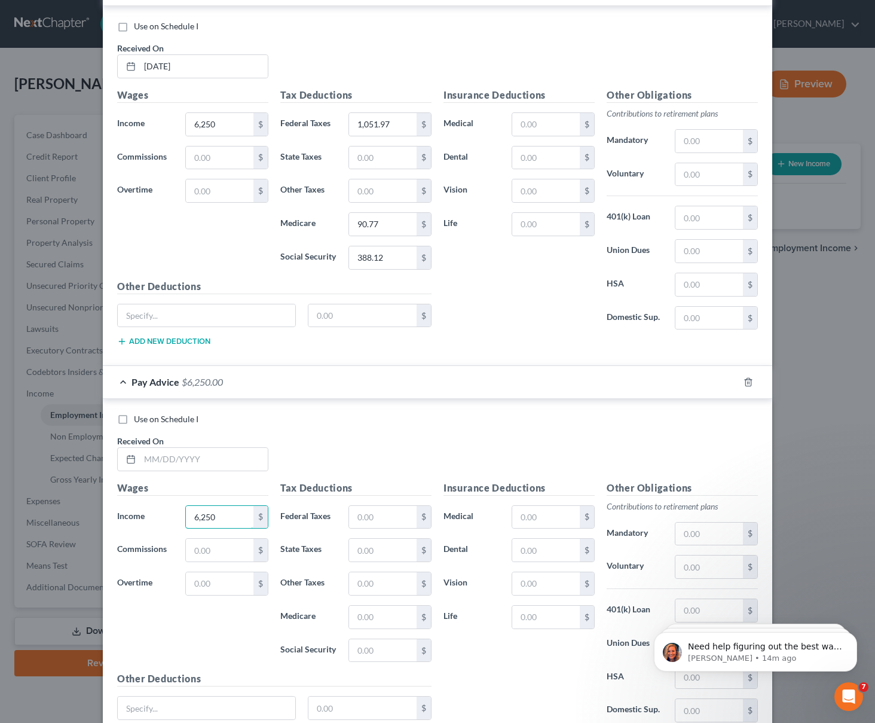
scroll to position [1617, 0]
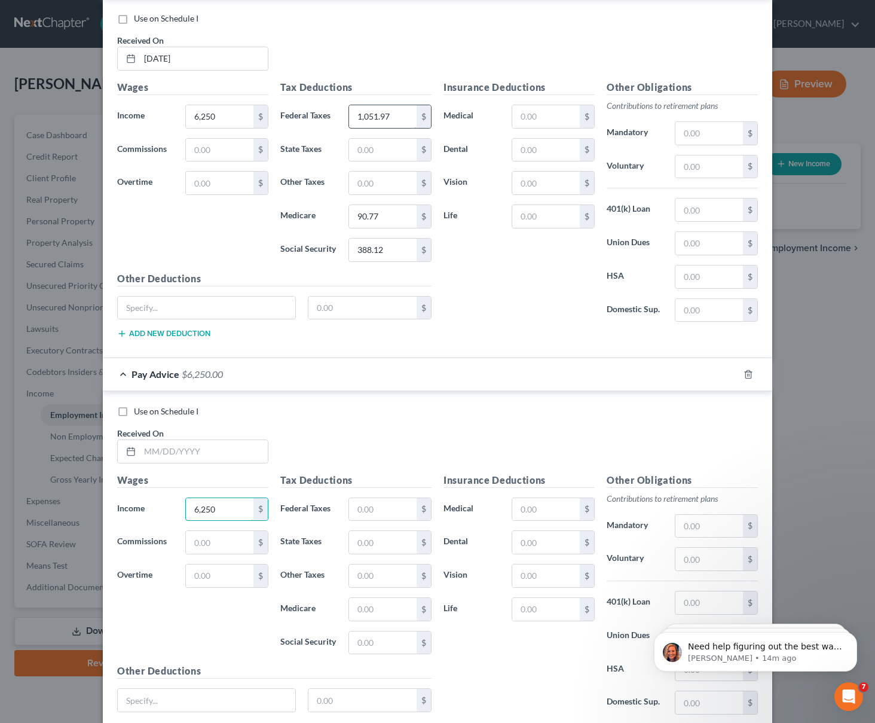
type input "6,250"
click at [376, 121] on input "1,051.97" at bounding box center [383, 116] width 68 height 23
click at [384, 508] on input "text" at bounding box center [383, 509] width 68 height 23
paste input "1,051.97"
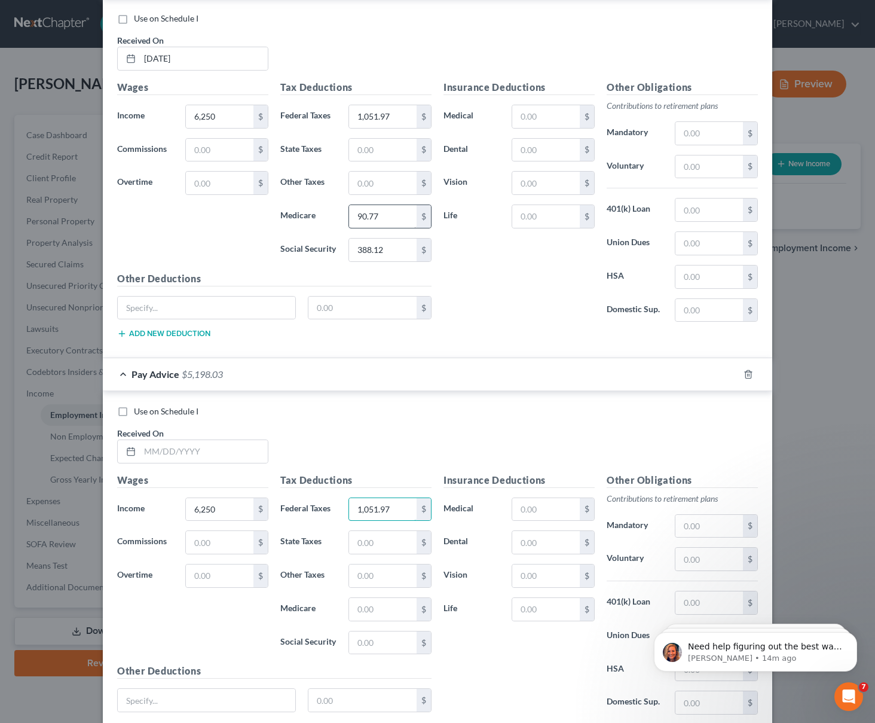
type input "1,051.97"
click at [366, 219] on input "90.77" at bounding box center [383, 216] width 68 height 23
click at [374, 626] on div "Tax Deductions Federal Taxes 1,051.97 $ State Taxes $ Other Taxes $ Medicare $ …" at bounding box center [355, 568] width 163 height 191
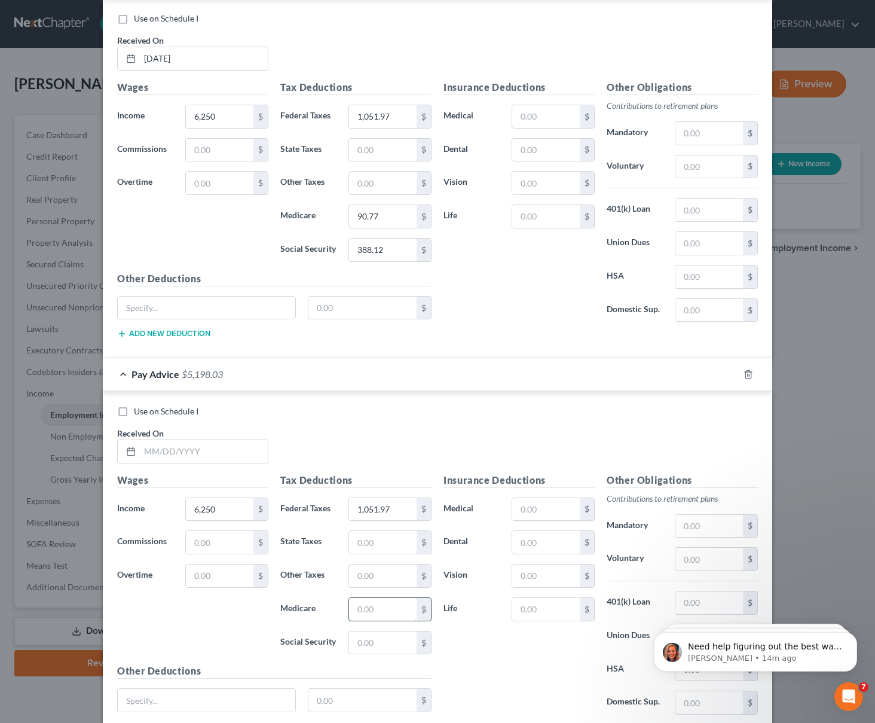
click at [371, 611] on input "text" at bounding box center [383, 609] width 68 height 23
paste input "90.77"
type input "90.77"
click at [373, 247] on input "388.12" at bounding box center [383, 250] width 68 height 23
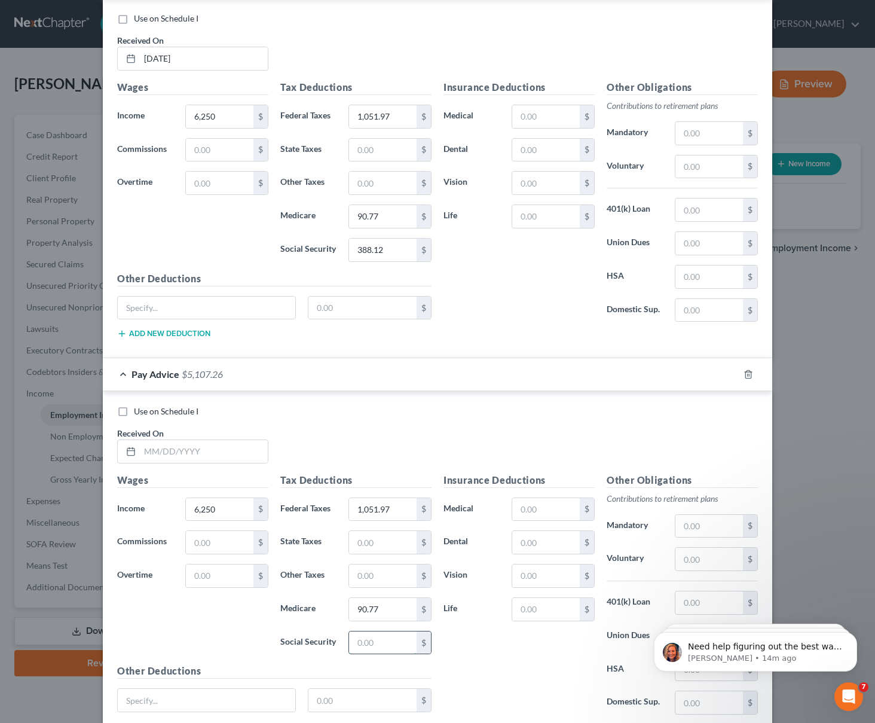
click at [377, 639] on input "text" at bounding box center [383, 642] width 68 height 23
paste input "388.12"
type input "388.12"
click at [172, 52] on input "04/15/2031" at bounding box center [204, 58] width 128 height 23
click at [172, 53] on input "04/15/2031" at bounding box center [204, 58] width 128 height 23
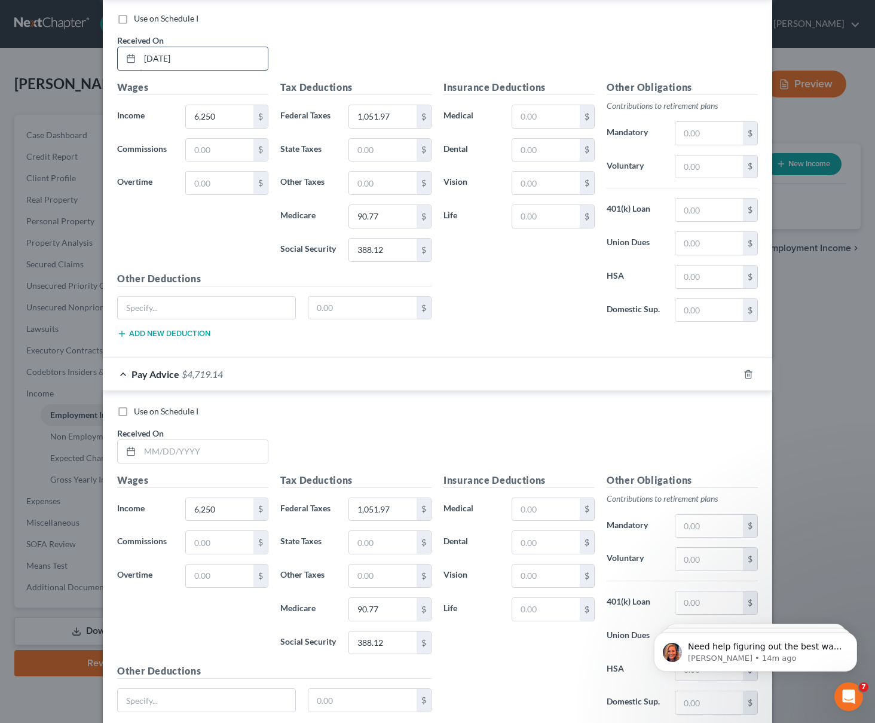
click at [172, 53] on input "04/15/2031" at bounding box center [204, 58] width 128 height 23
click at [167, 443] on input "text" at bounding box center [204, 451] width 128 height 23
paste input "04/15/2031"
click at [163, 449] on input "04/15/2031" at bounding box center [204, 451] width 128 height 23
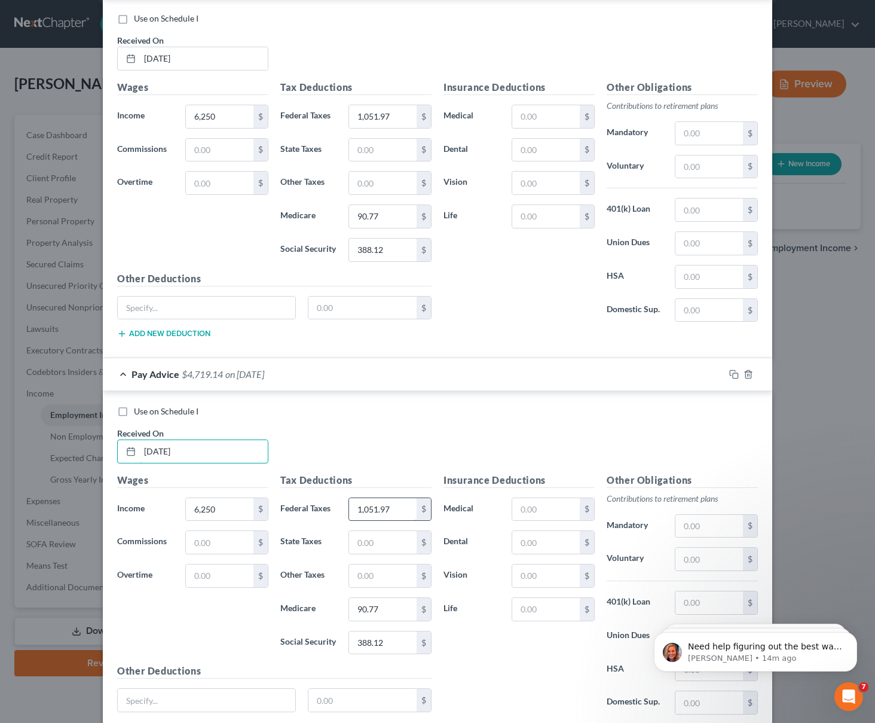
scroll to position [1710, 0]
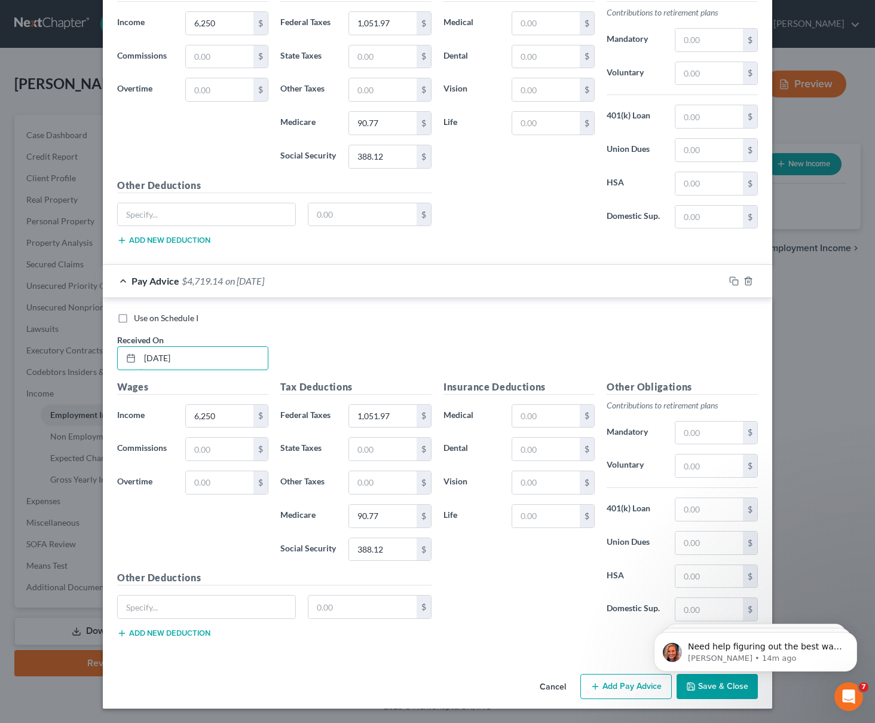
type input "04/30/2031"
click at [612, 693] on button "Add Pay Advice" at bounding box center [626, 686] width 91 height 25
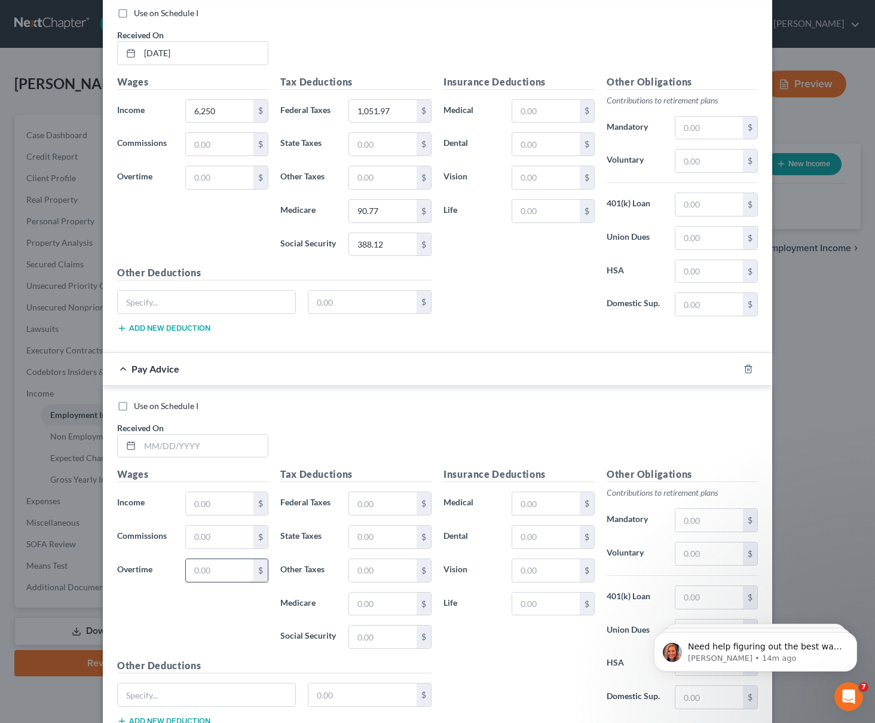
scroll to position [2023, 0]
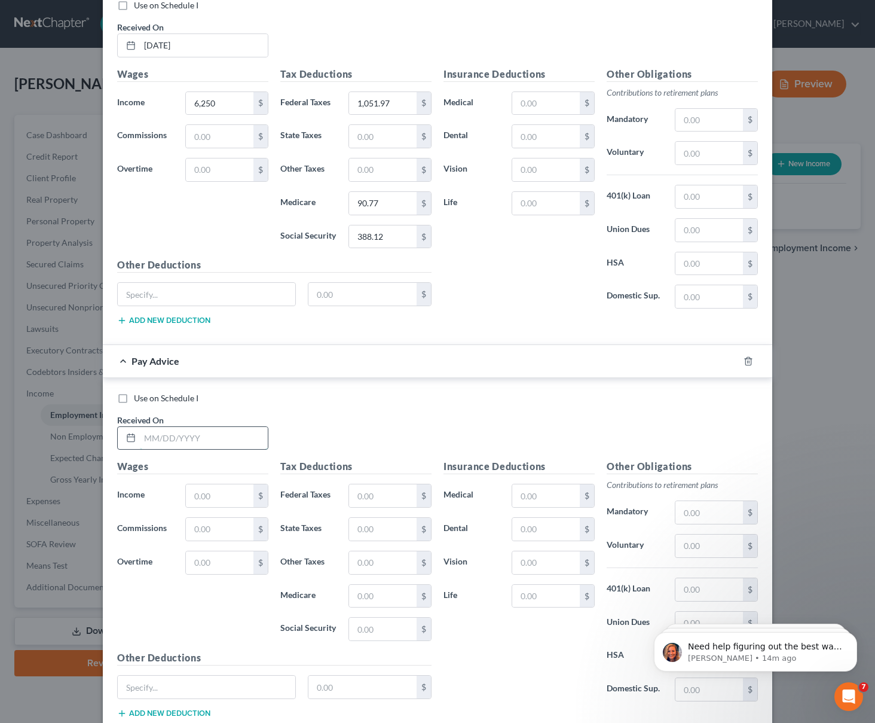
click at [170, 437] on input "text" at bounding box center [204, 438] width 128 height 23
paste input "04/15/2031"
click at [148, 437] on input "04/15/2031" at bounding box center [204, 438] width 128 height 23
click at [193, 440] on input "05/15/2031" at bounding box center [204, 438] width 128 height 23
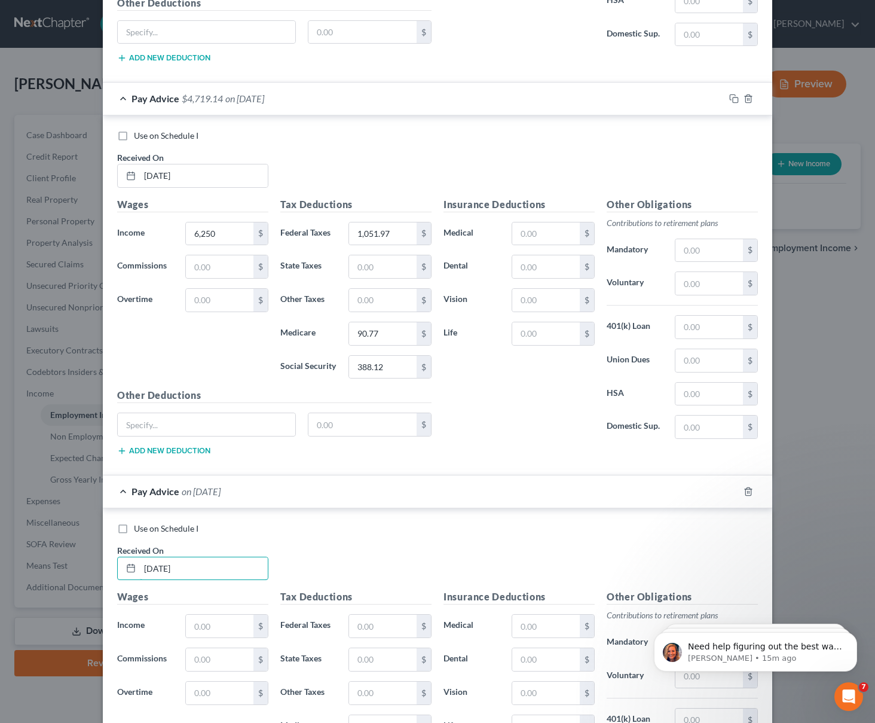
scroll to position [1831, 0]
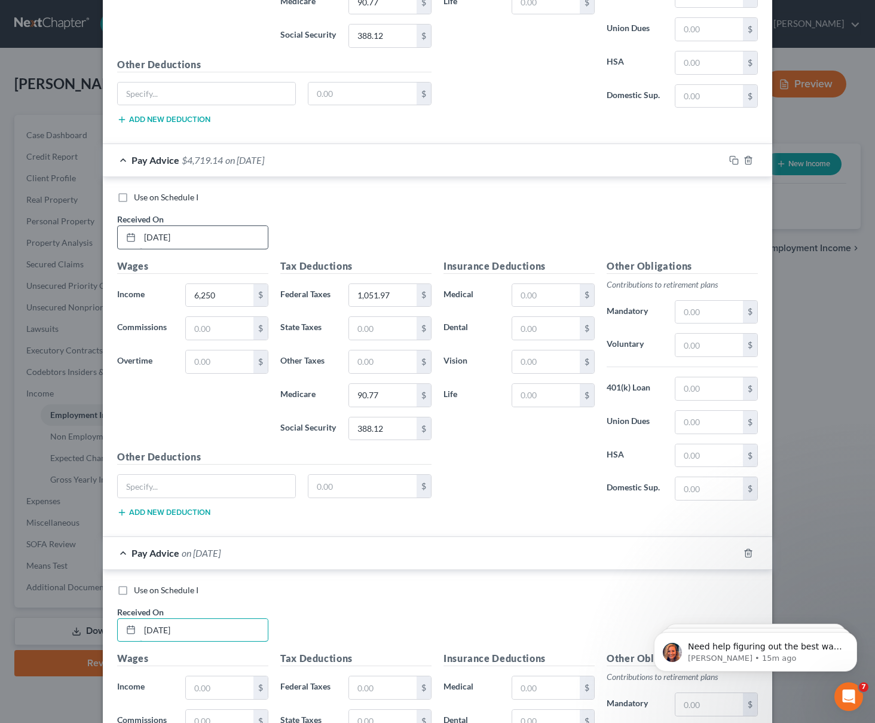
type input "[DATE]"
click at [195, 238] on input "04/30/2031" at bounding box center [204, 237] width 128 height 23
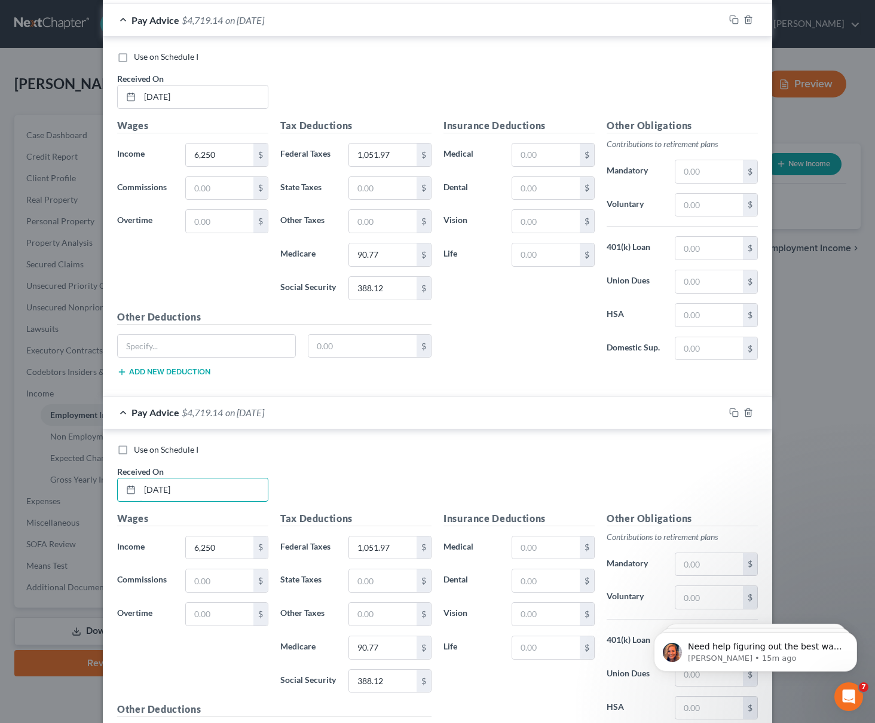
scroll to position [1563, 0]
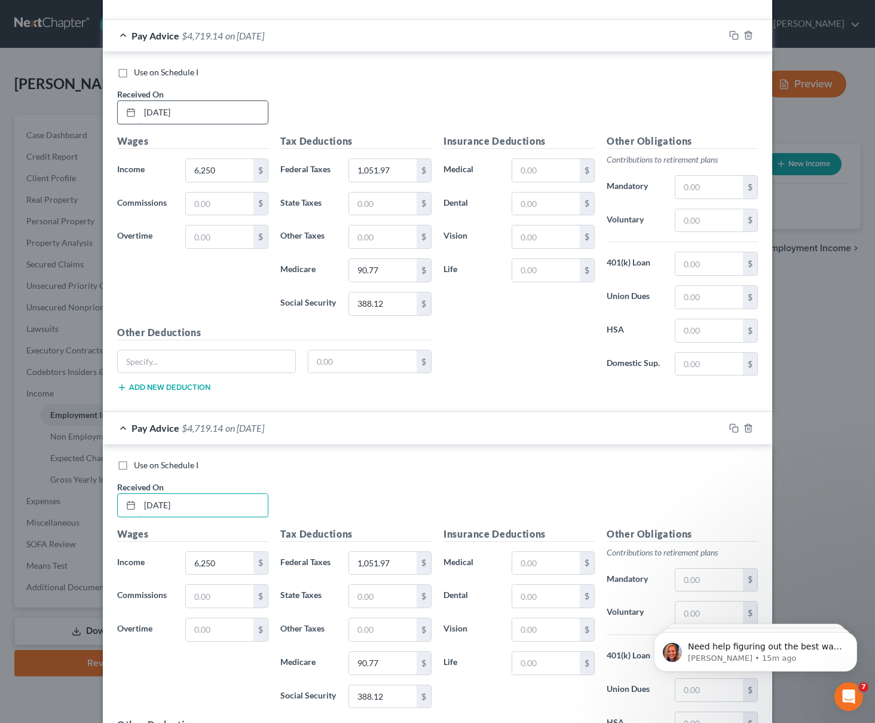
type input "[DATE]"
click at [202, 114] on input "04/15/2031" at bounding box center [204, 112] width 128 height 23
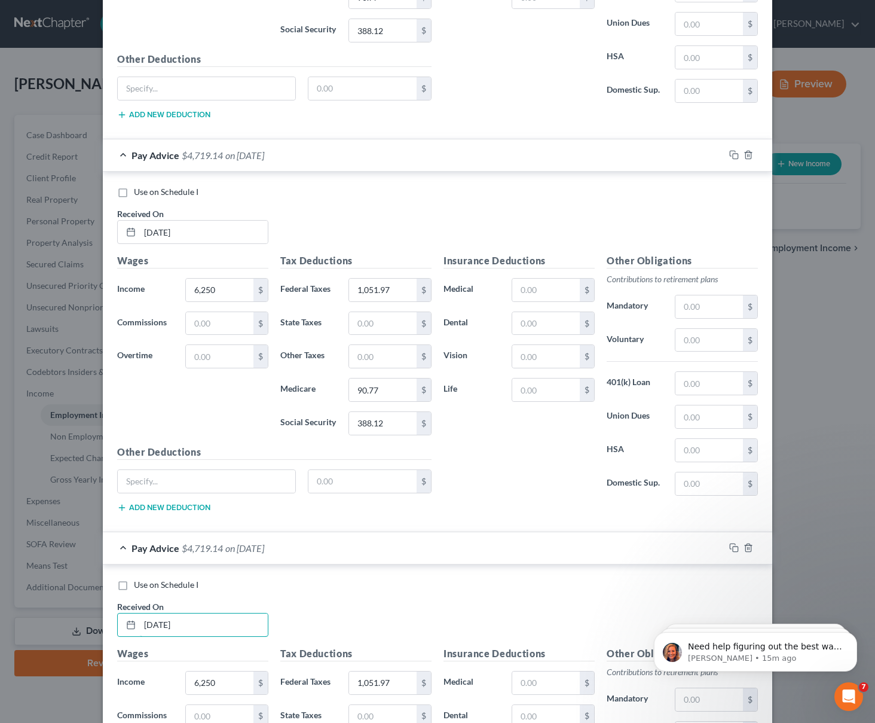
scroll to position [990, 0]
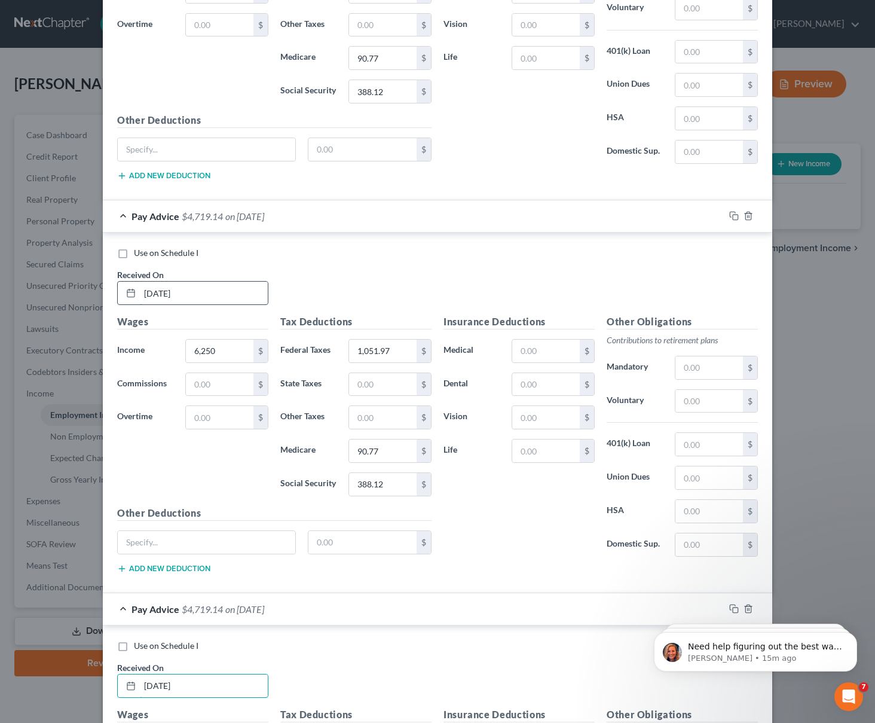
type input "[DATE]"
click at [196, 298] on input "03/31/2031" at bounding box center [204, 293] width 128 height 23
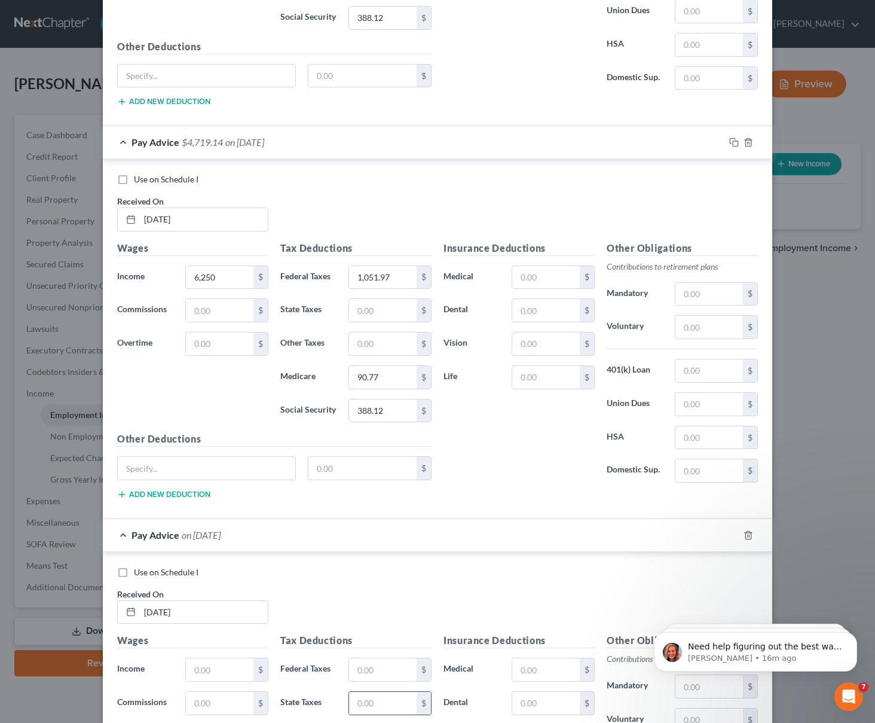
scroll to position [2103, 0]
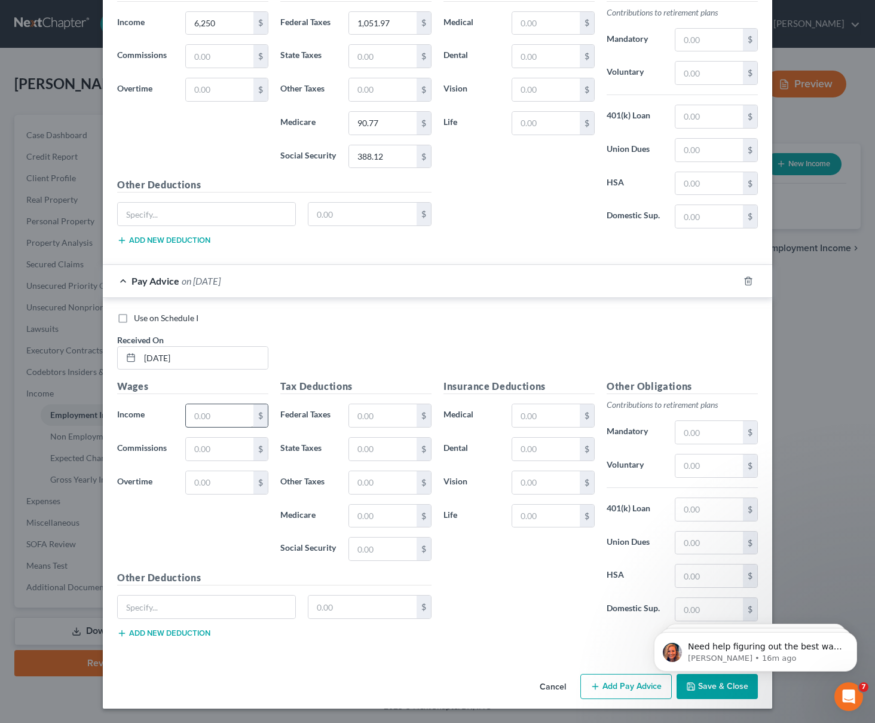
type input "[DATE]"
click at [187, 425] on input "text" at bounding box center [220, 415] width 68 height 23
click at [198, 423] on input "text" at bounding box center [220, 415] width 68 height 23
type input "9,807.69"
click at [362, 419] on input "text" at bounding box center [383, 415] width 68 height 23
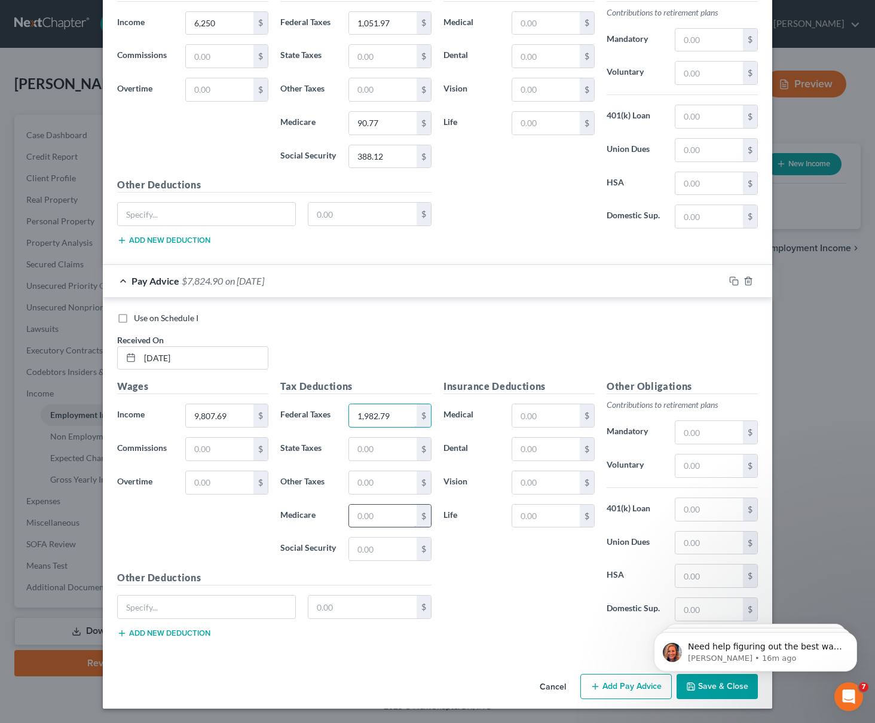
type input "1,982.79"
click at [359, 526] on input "text" at bounding box center [383, 516] width 68 height 23
click at [365, 554] on input "text" at bounding box center [383, 549] width 68 height 23
type input "142.35"
click at [366, 548] on input "142.35" at bounding box center [383, 549] width 68 height 23
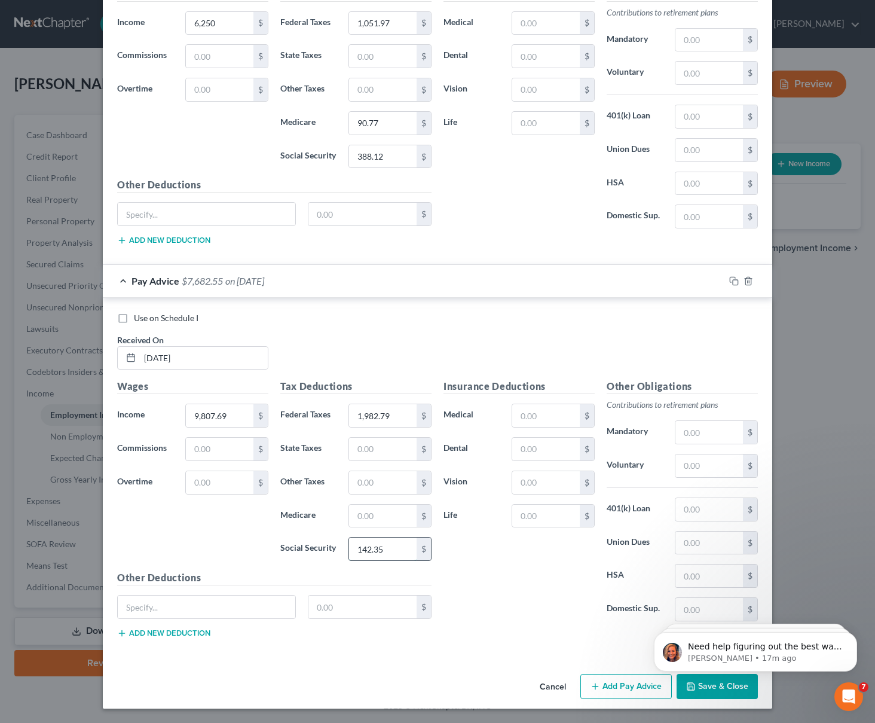
click at [366, 548] on input "142.35" at bounding box center [383, 549] width 68 height 23
click at [360, 513] on input "text" at bounding box center [383, 516] width 68 height 23
paste input "142.35"
type input "142.35"
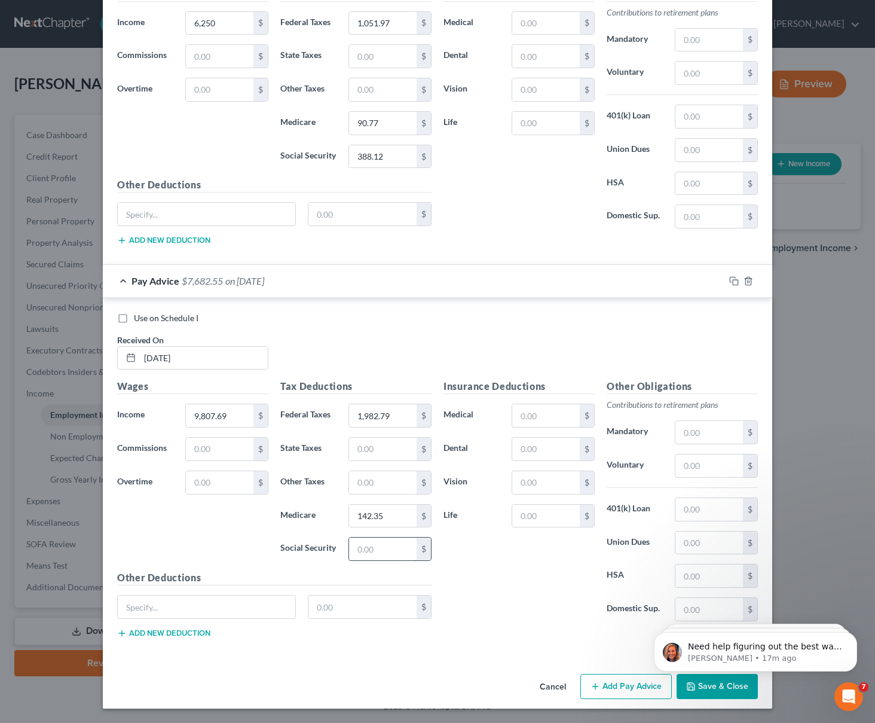
click at [362, 543] on input "text" at bounding box center [383, 549] width 68 height 23
type input "608.69"
click at [570, 652] on div "Use on Schedule I Received On * 05/15/2025 Wages Income * 9,807.69 $ Commission…" at bounding box center [438, 477] width 670 height 359
click html "Need help figuring out the best way to enter your client's income? Here's a qui…"
click at [687, 684] on body "Need help figuring out the best way to enter your client's income? Here's a qui…" at bounding box center [756, 649] width 230 height 74
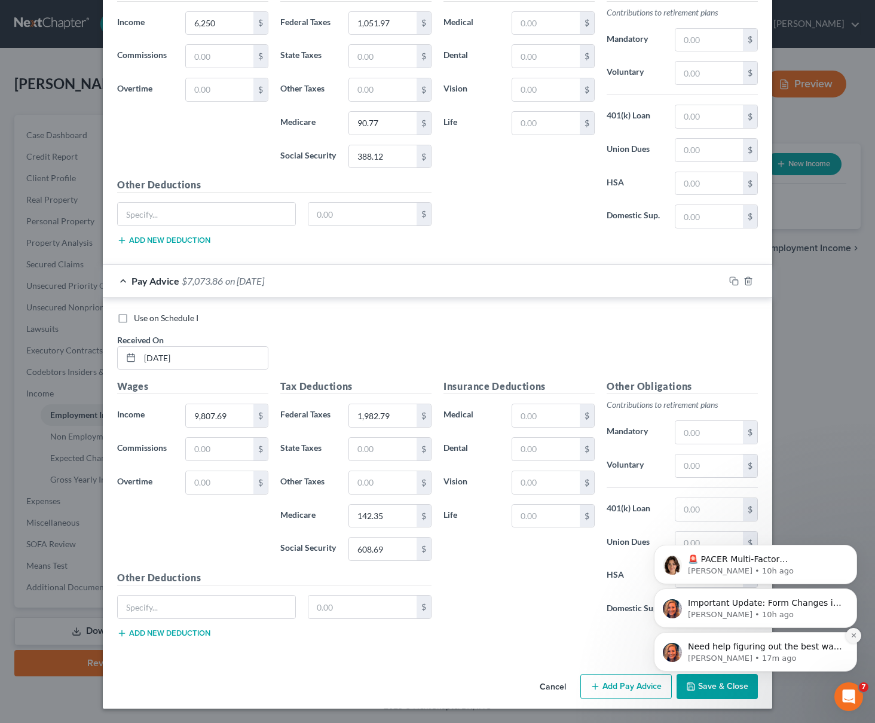
click at [851, 635] on icon "Dismiss notification" at bounding box center [854, 635] width 7 height 7
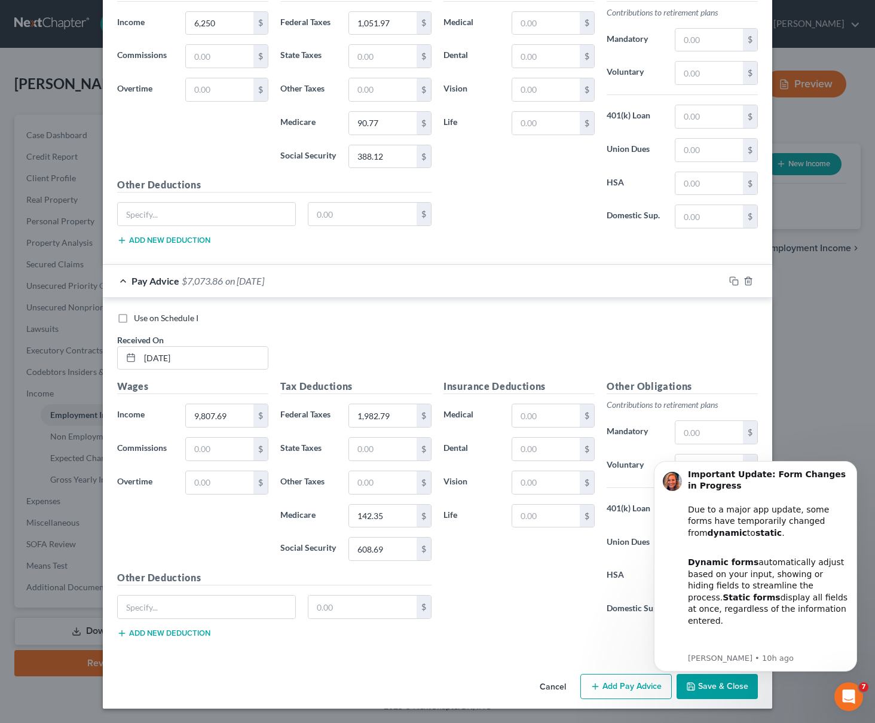
click at [692, 682] on body "Important Update: Form Changes in Progress Due to a major app update, some form…" at bounding box center [756, 567] width 230 height 238
click at [692, 684] on body "Important Update: Form Changes in Progress Due to a major app update, some form…" at bounding box center [756, 567] width 230 height 238
click at [560, 595] on div "Insurance Deductions Medical $ Dental $ Vision $ Life $" at bounding box center [519, 505] width 163 height 252
click at [630, 683] on button "Add Pay Advice" at bounding box center [626, 686] width 91 height 25
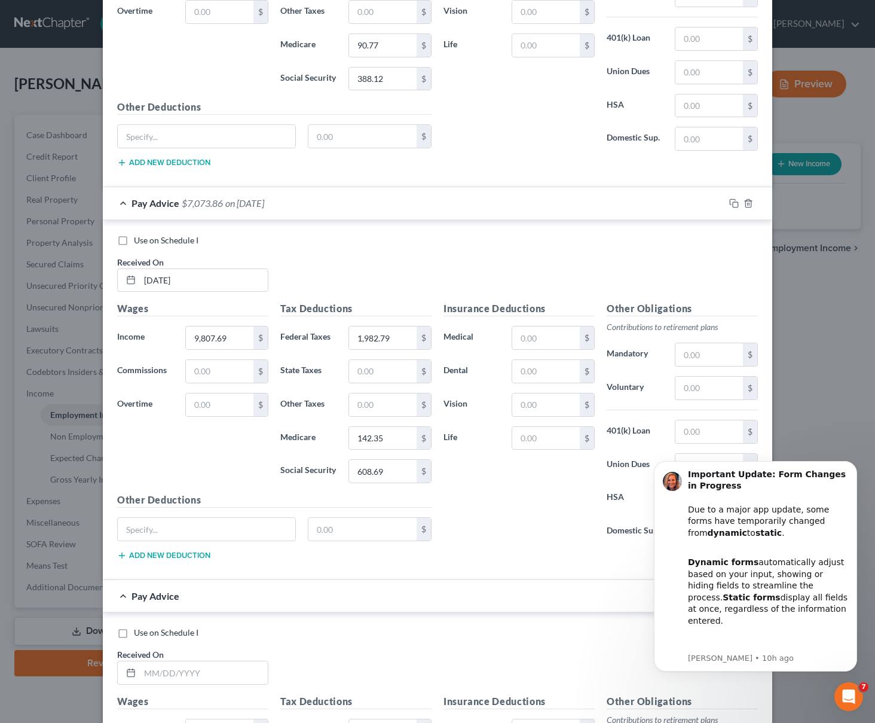
scroll to position [2189, 0]
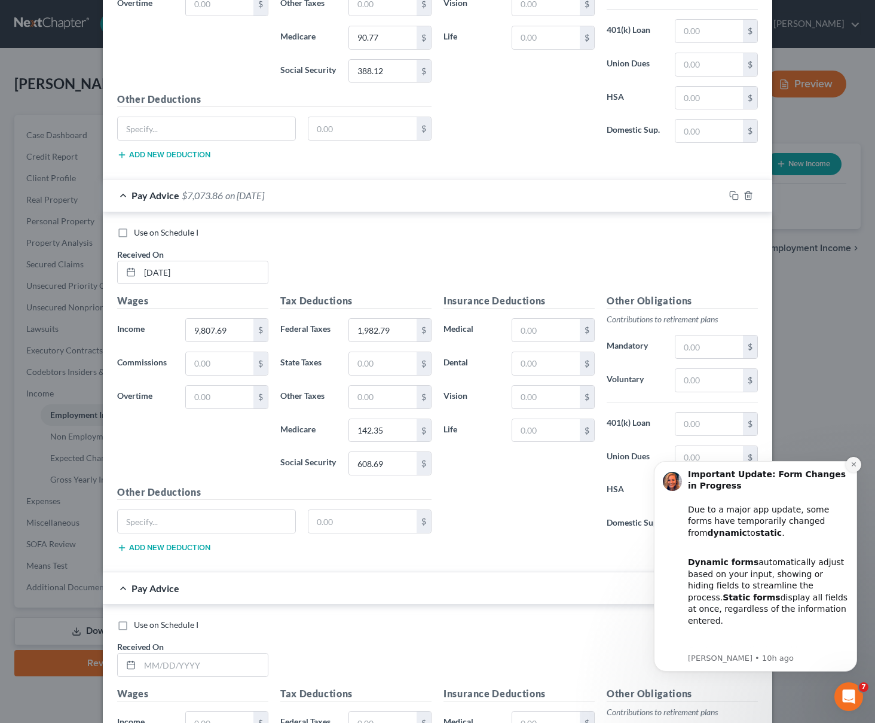
click at [852, 467] on icon "Dismiss notification" at bounding box center [854, 464] width 7 height 7
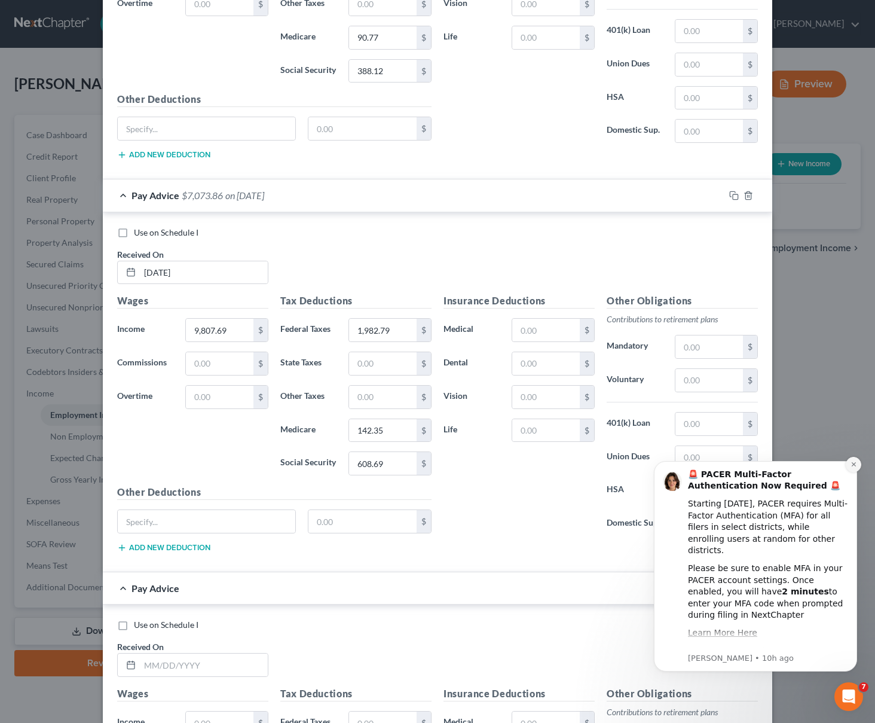
click at [847, 465] on button "Dismiss notification" at bounding box center [854, 465] width 16 height 16
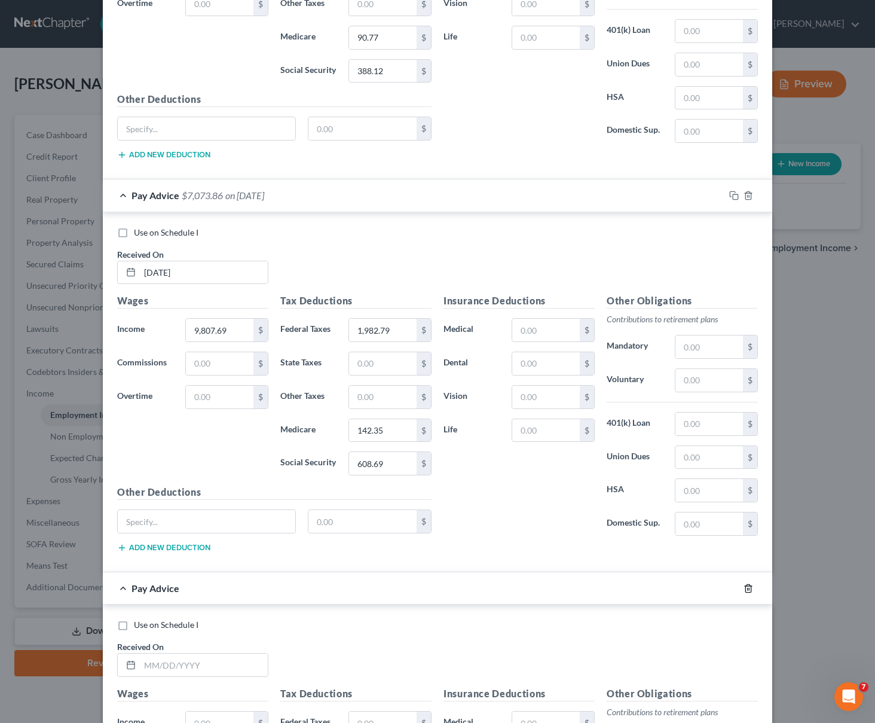
click at [746, 586] on icon "button" at bounding box center [749, 589] width 10 height 10
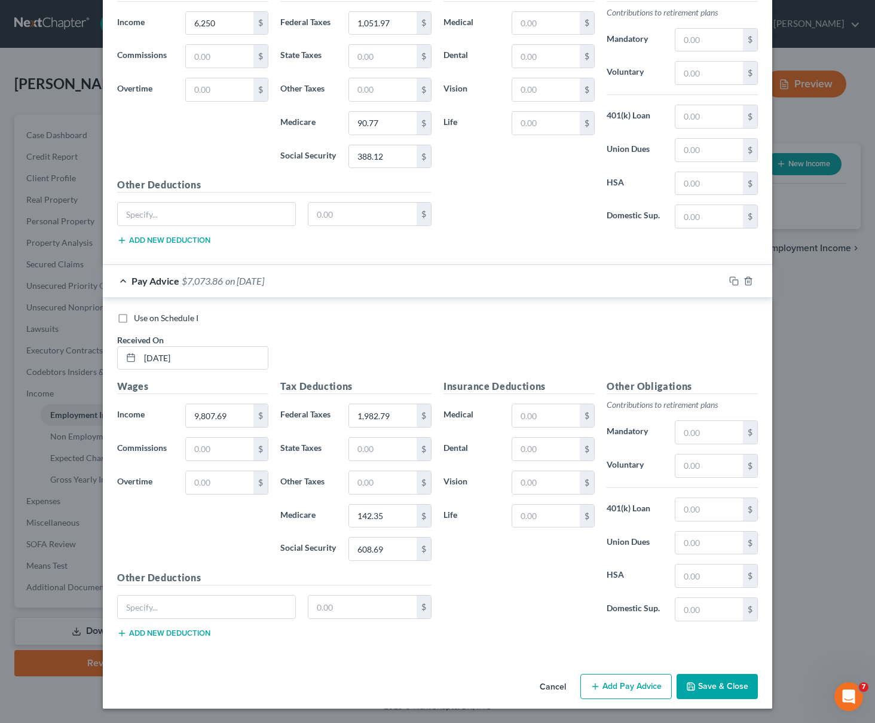
click at [727, 684] on button "Save & Close" at bounding box center [717, 686] width 81 height 25
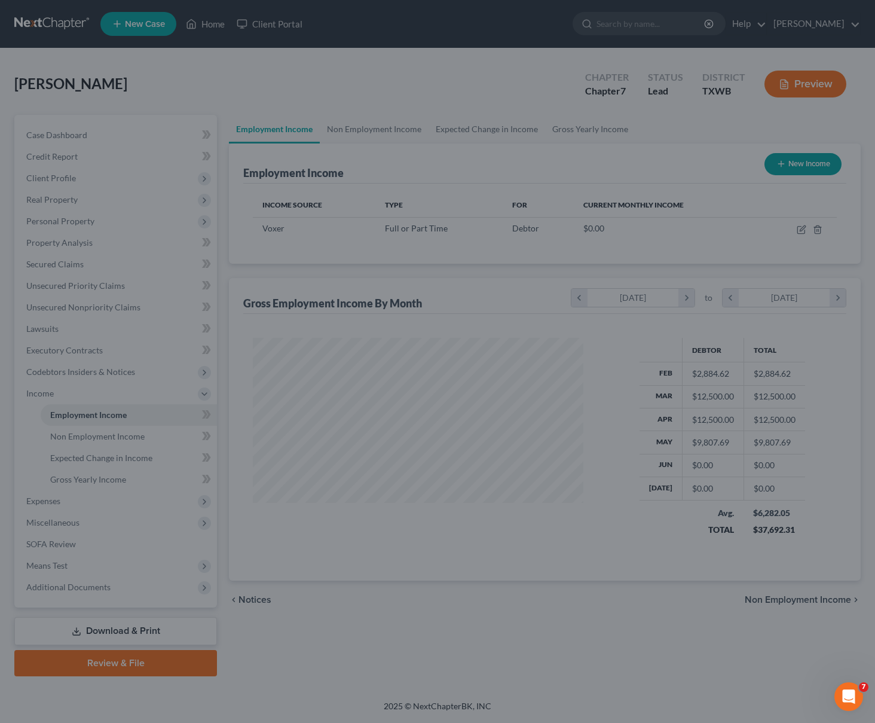
scroll to position [215, 355]
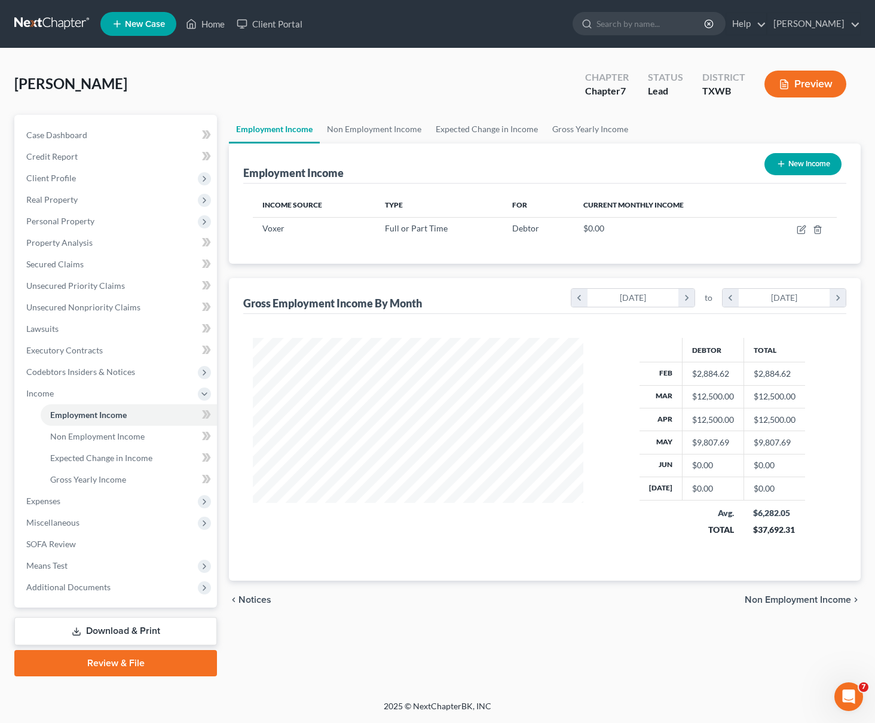
click at [794, 171] on button "New Income" at bounding box center [803, 164] width 77 height 22
select select "0"
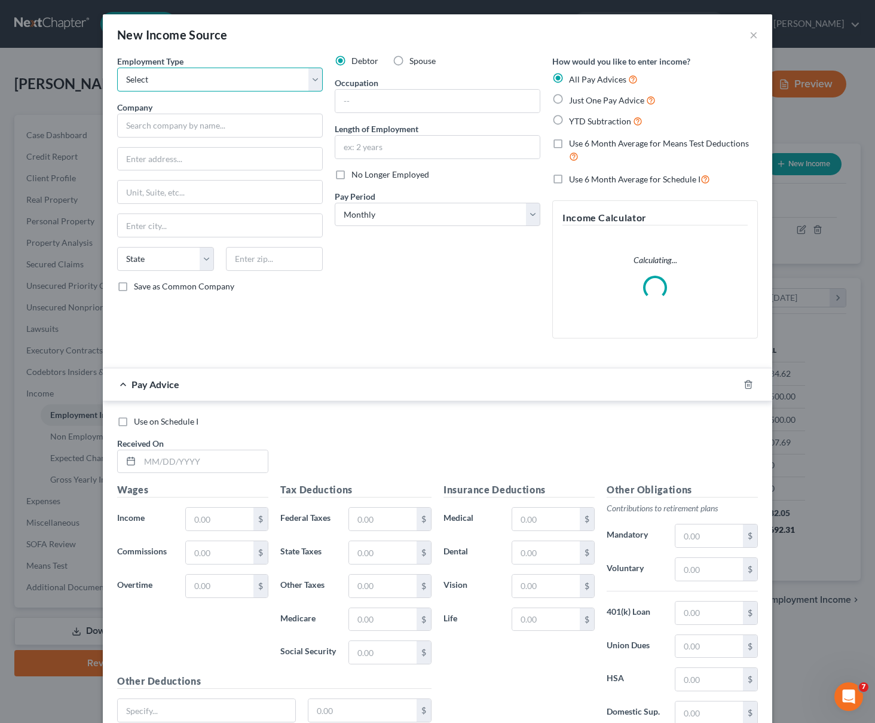
click at [213, 76] on select "Select Full or Part Time Employment Self Employment" at bounding box center [220, 80] width 206 height 24
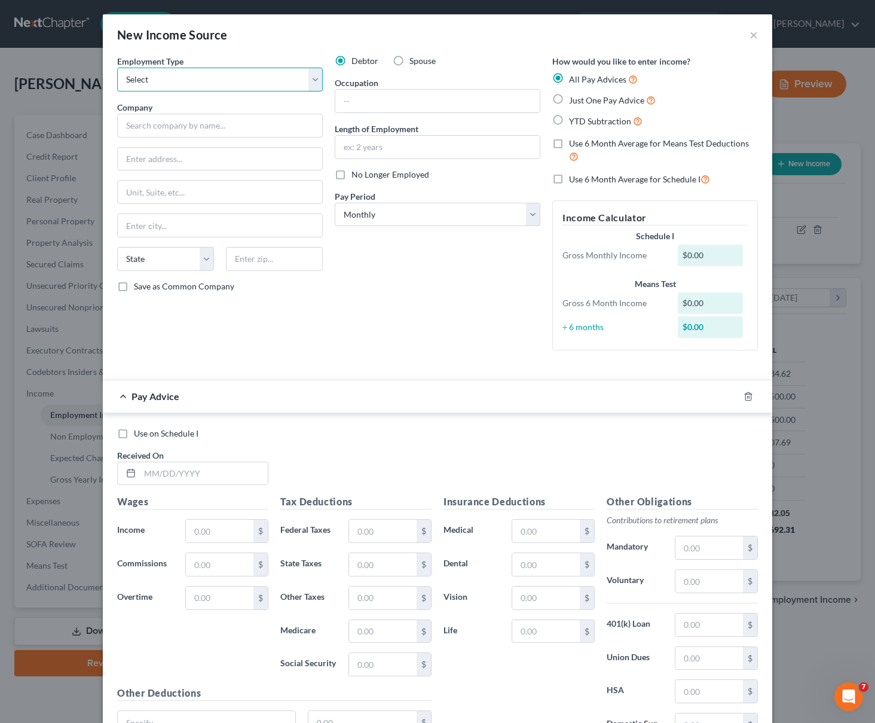
click at [206, 83] on select "Select Full or Part Time Employment Self Employment" at bounding box center [220, 80] width 206 height 24
click at [200, 83] on select "Select Full or Part Time Employment Self Employment" at bounding box center [220, 80] width 206 height 24
select select "1"
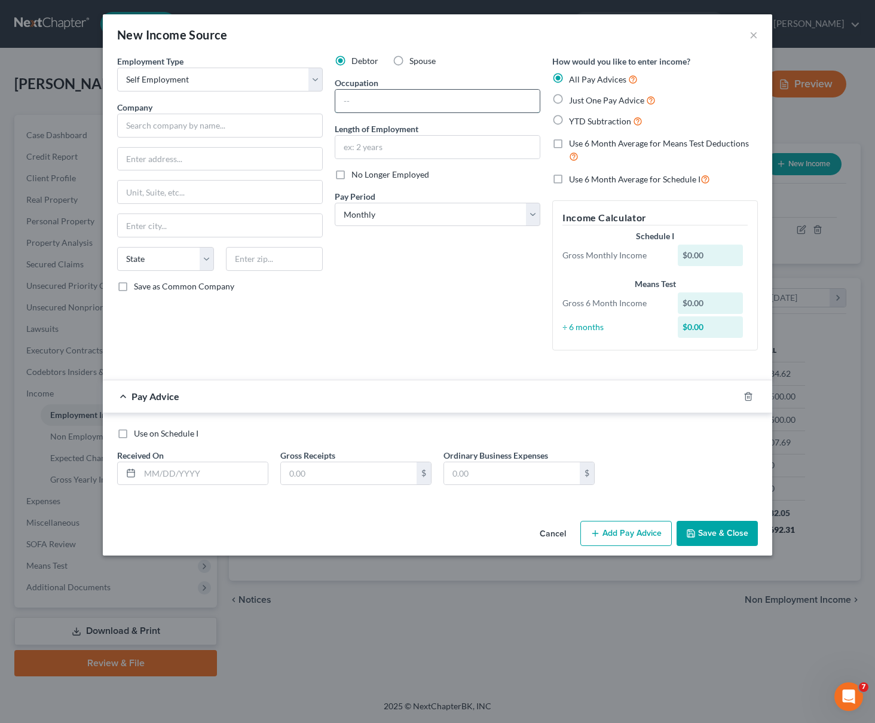
click at [354, 93] on input "text" at bounding box center [437, 101] width 205 height 23
type input "U"
type input "Uber Driver"
click at [260, 121] on input "text" at bounding box center [220, 126] width 206 height 24
type input "Uber"
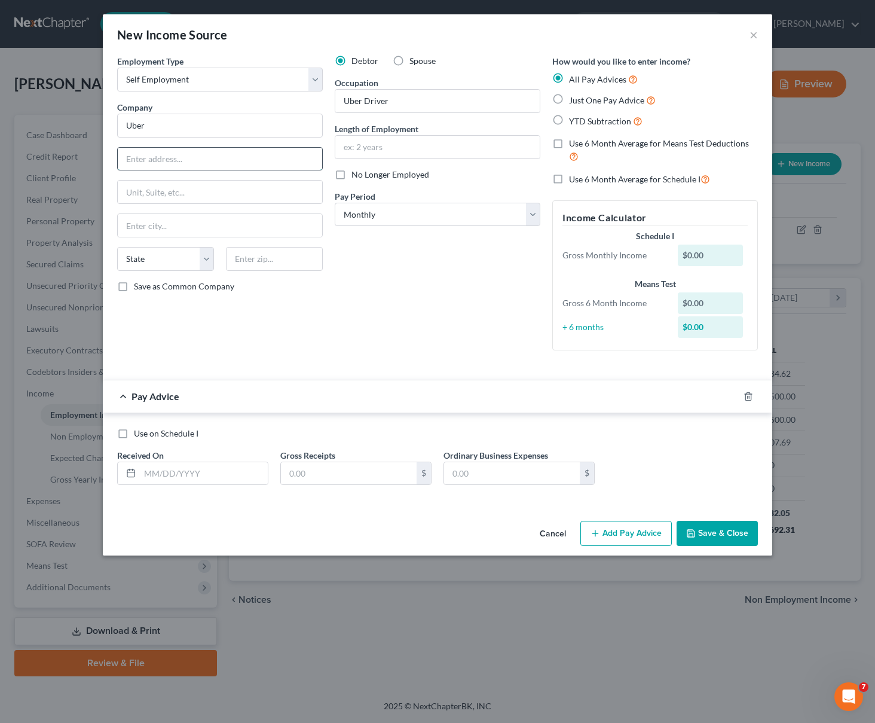
click at [231, 157] on input "text" at bounding box center [220, 159] width 205 height 23
click at [391, 219] on select "Select Monthly Twice Monthly Every Other Week Weekly" at bounding box center [438, 215] width 206 height 24
select select "3"
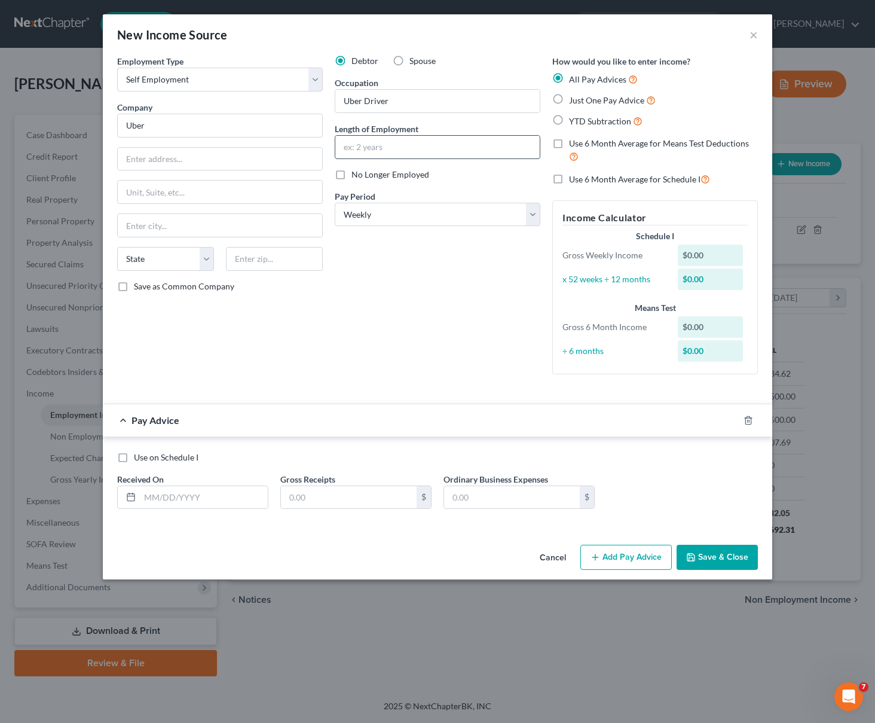
click at [353, 147] on input "text" at bounding box center [437, 147] width 205 height 23
type input "2 years"
click at [367, 148] on input "2 years" at bounding box center [437, 147] width 205 height 23
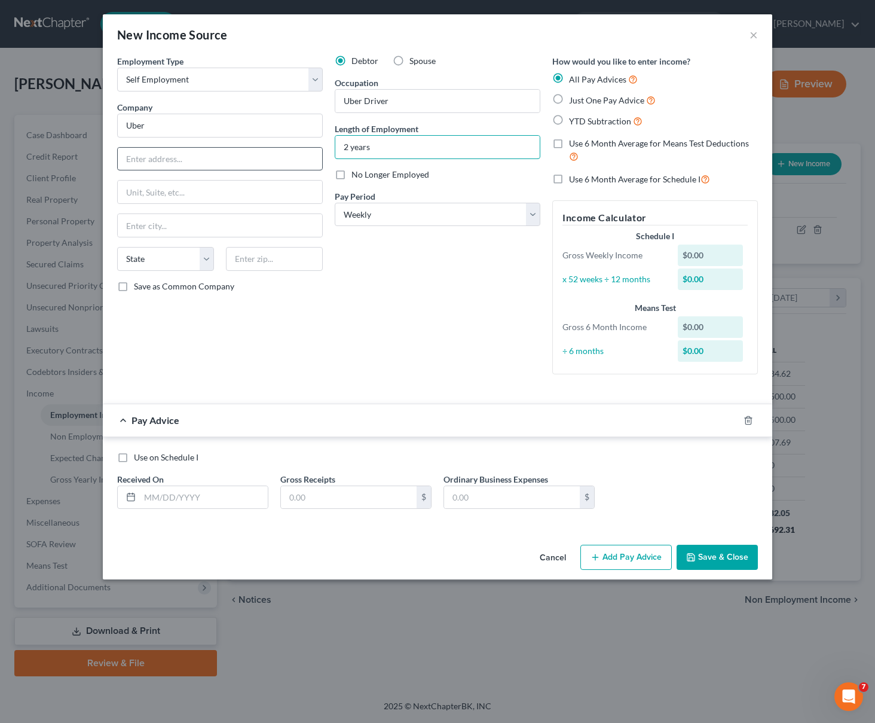
type input "2 years"
click at [172, 160] on input "text" at bounding box center [220, 159] width 205 height 23
click at [196, 189] on input "text" at bounding box center [220, 192] width 205 height 23
click at [184, 160] on input "text" at bounding box center [220, 159] width 205 height 23
paste input "1515 3rd Street"
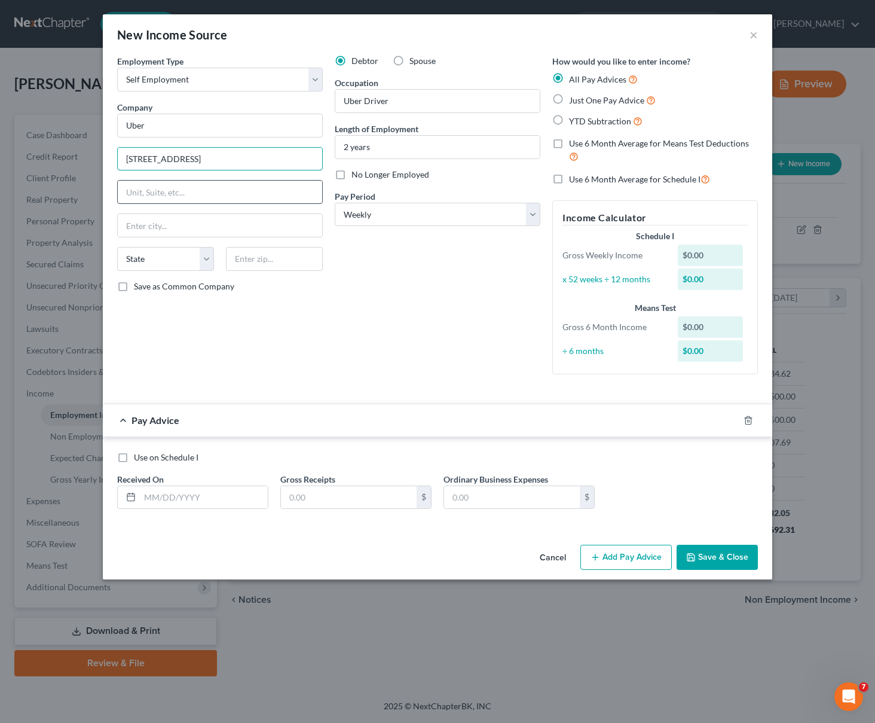
type input "1515 3rd Street"
click at [236, 188] on input "text" at bounding box center [220, 192] width 205 height 23
click at [271, 260] on input "text" at bounding box center [274, 259] width 97 height 24
paste input "94158"
type input "94158"
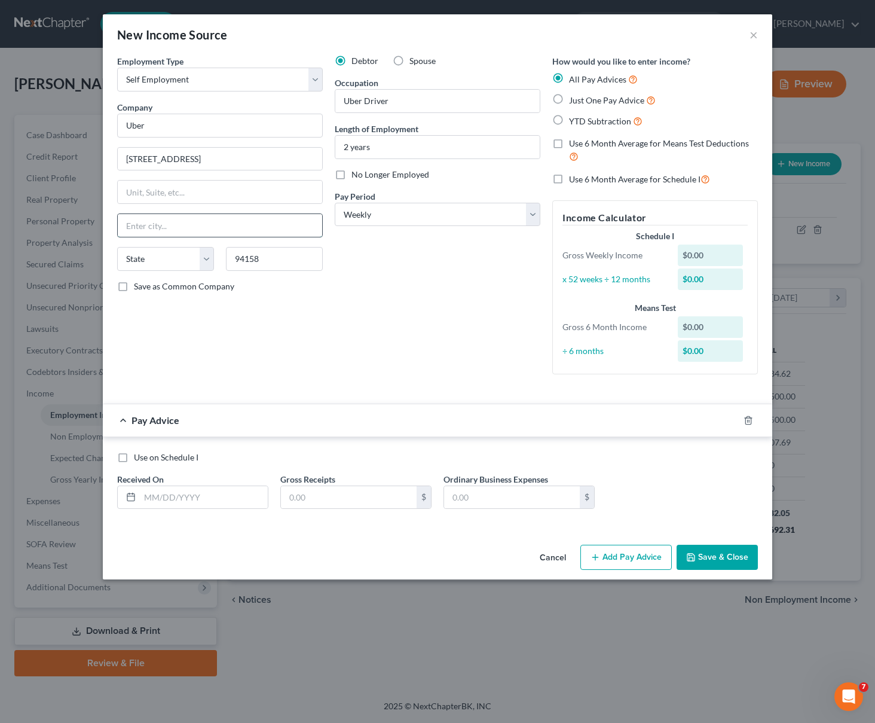
click at [224, 227] on input "text" at bounding box center [220, 225] width 205 height 23
click at [203, 260] on select "State AL AK AR AZ CA CO CT DE DC FL GA GU HI ID IL IN IA KS KY LA ME MD MA MI M…" at bounding box center [165, 259] width 97 height 24
select select "4"
click at [198, 225] on input "text" at bounding box center [220, 225] width 205 height 23
paste input "San Francisco,"
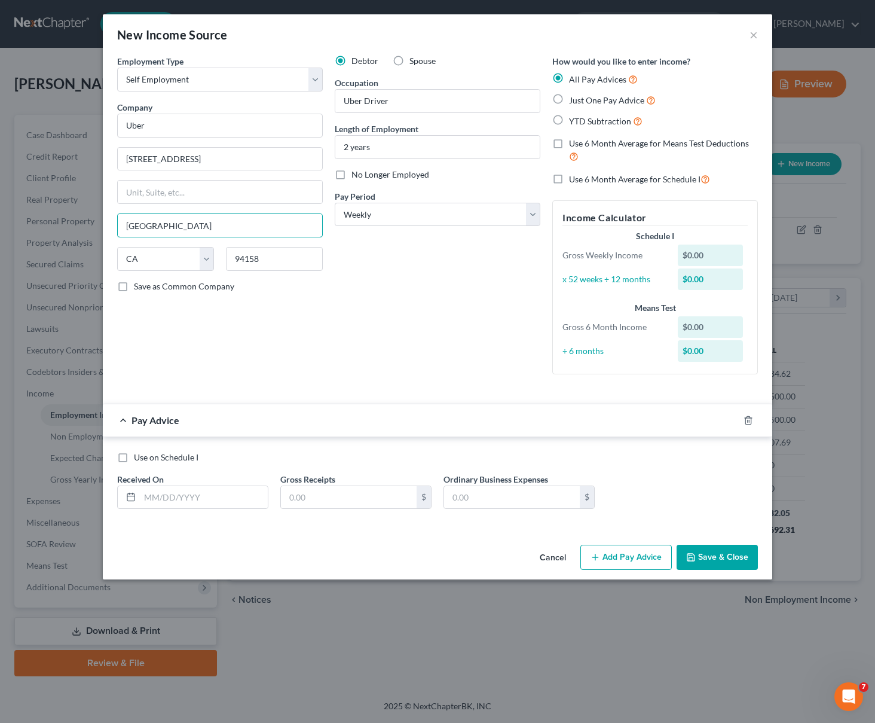
type input "San Francisco"
click at [569, 146] on label "Use 6 Month Average for Means Test Deductions" at bounding box center [663, 151] width 189 height 26
click at [574, 145] on input "Use 6 Month Average for Means Test Deductions" at bounding box center [578, 142] width 8 height 8
checkbox input "true"
click at [569, 179] on label "Use 6 Month Average for Schedule I" at bounding box center [639, 179] width 141 height 14
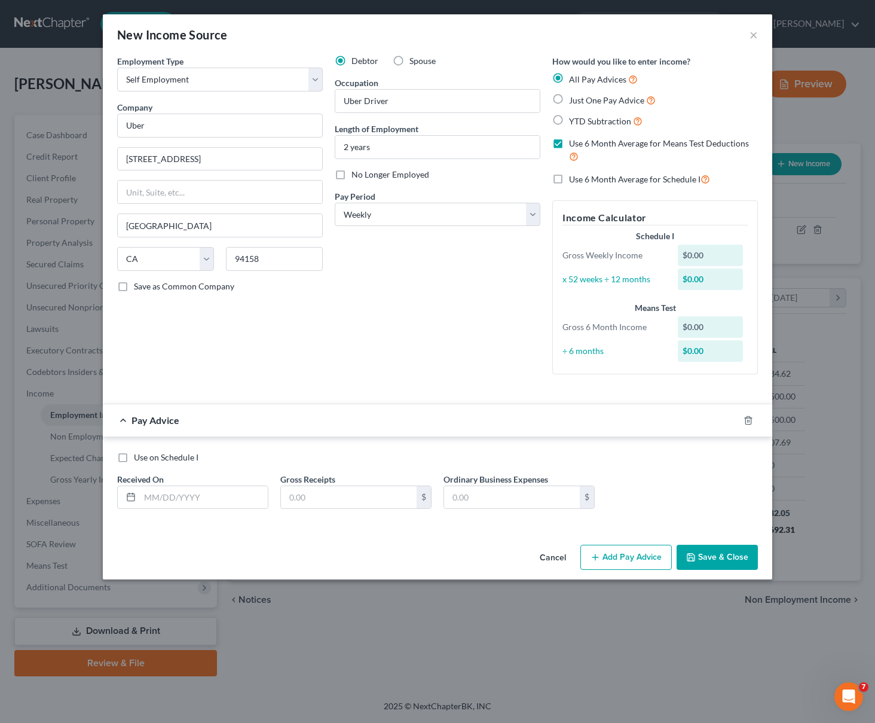
click at [574, 179] on input "Use 6 Month Average for Schedule I" at bounding box center [578, 176] width 8 height 8
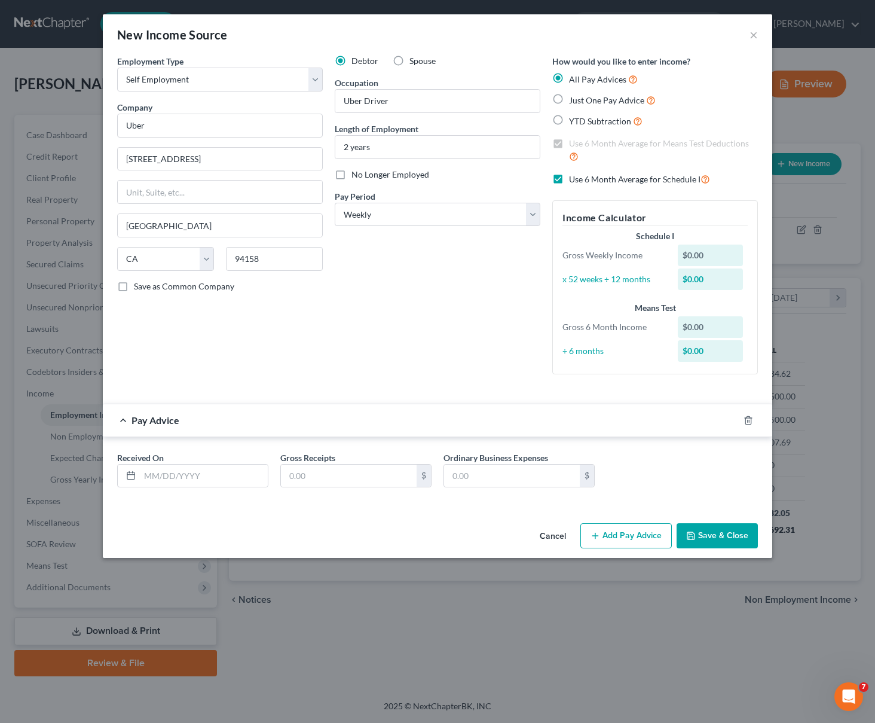
click at [569, 179] on label "Use 6 Month Average for Schedule I" at bounding box center [639, 179] width 141 height 14
click at [574, 179] on input "Use 6 Month Average for Schedule I" at bounding box center [578, 176] width 8 height 8
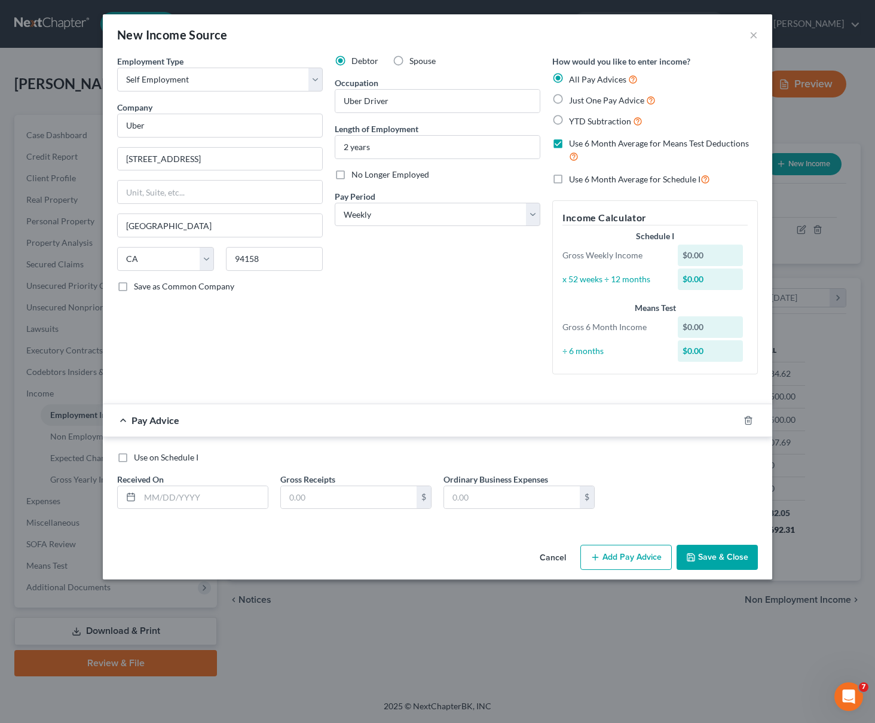
click at [569, 179] on label "Use 6 Month Average for Schedule I" at bounding box center [639, 179] width 141 height 14
click at [574, 179] on input "Use 6 Month Average for Schedule I" at bounding box center [578, 176] width 8 height 8
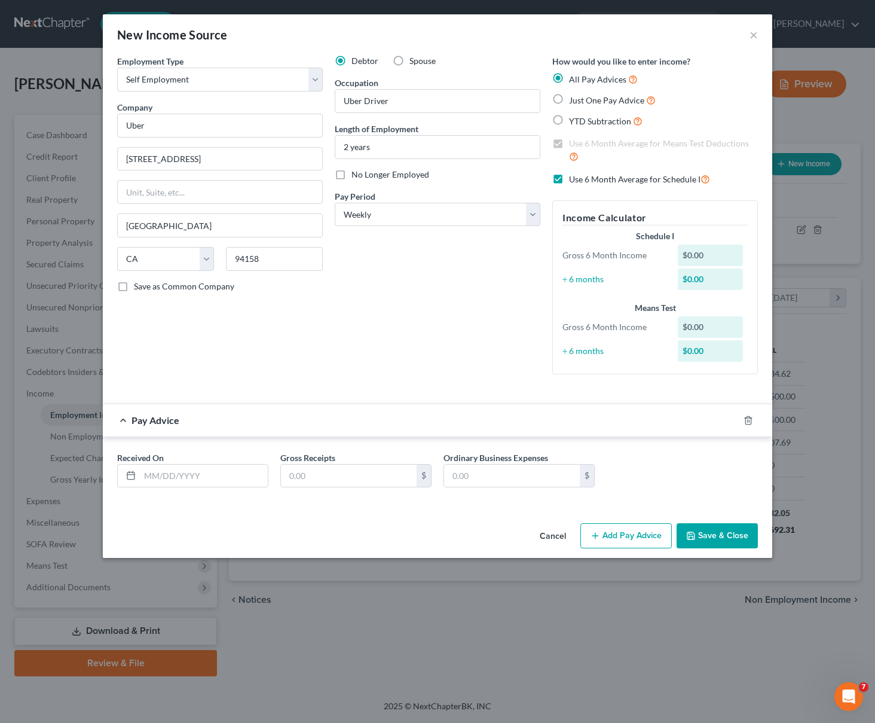
click at [569, 145] on label "Use 6 Month Average for Means Test Deductions" at bounding box center [663, 151] width 189 height 26
click at [569, 181] on label "Use 6 Month Average for Schedule I" at bounding box center [639, 179] width 141 height 14
click at [574, 180] on input "Use 6 Month Average for Schedule I" at bounding box center [578, 176] width 8 height 8
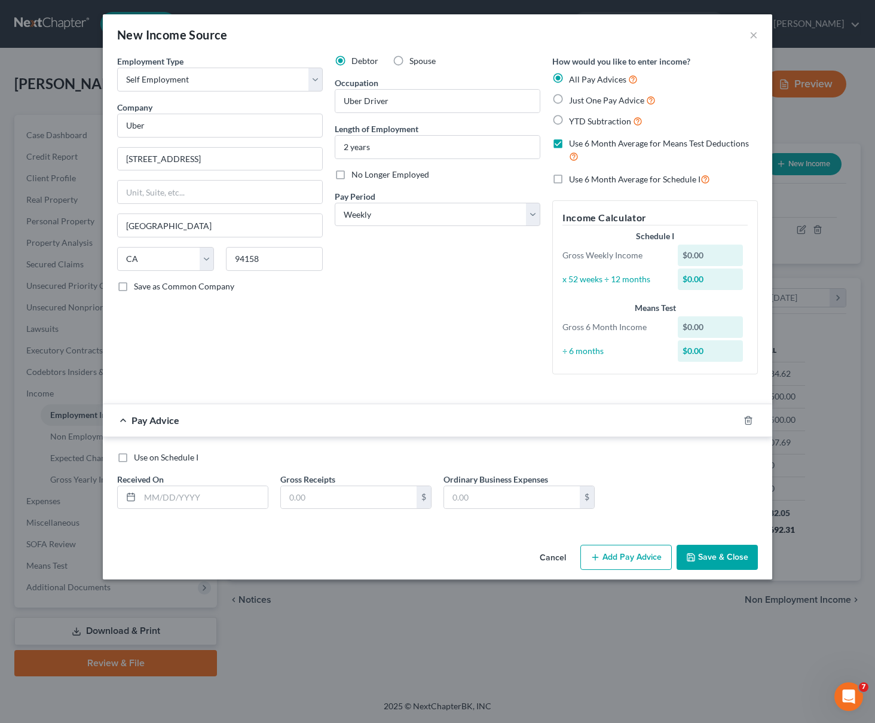
click at [569, 179] on label "Use 6 Month Average for Schedule I" at bounding box center [639, 179] width 141 height 14
click at [574, 179] on input "Use 6 Month Average for Schedule I" at bounding box center [578, 176] width 8 height 8
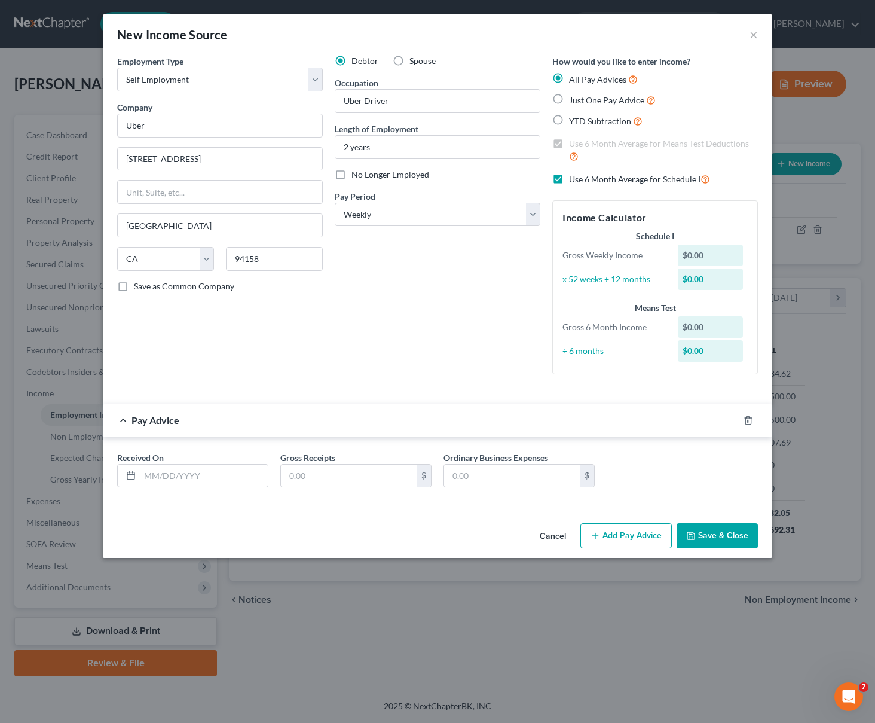
click at [569, 175] on label "Use 6 Month Average for Schedule I" at bounding box center [639, 179] width 141 height 14
click at [574, 175] on input "Use 6 Month Average for Schedule I" at bounding box center [578, 176] width 8 height 8
checkbox input "false"
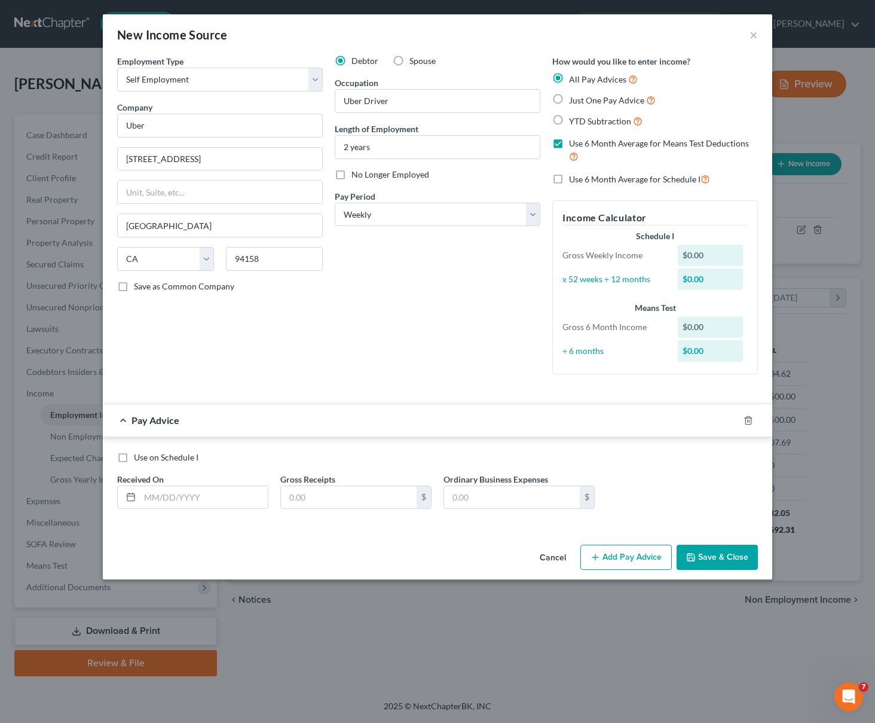
click at [569, 143] on label "Use 6 Month Average for Means Test Deductions" at bounding box center [663, 151] width 189 height 26
click at [574, 143] on input "Use 6 Month Average for Means Test Deductions" at bounding box center [578, 142] width 8 height 8
click at [569, 143] on label "Use 6 Month Average for Means Test Deductions" at bounding box center [663, 151] width 189 height 26
click at [574, 143] on input "Use 6 Month Average for Means Test Deductions" at bounding box center [578, 142] width 8 height 8
checkbox input "true"
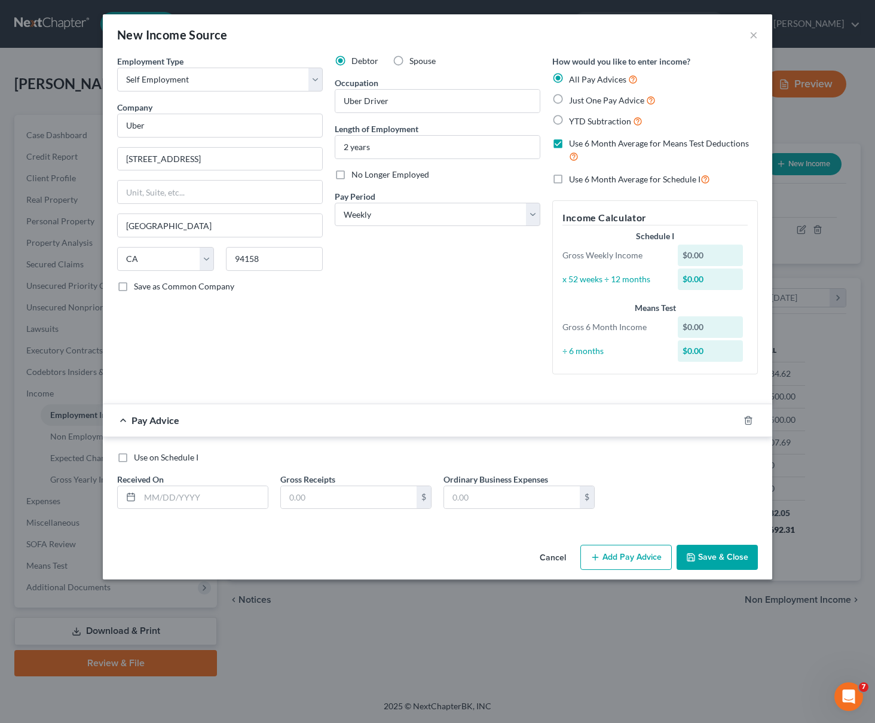
click at [569, 179] on label "Use 6 Month Average for Schedule I" at bounding box center [639, 179] width 141 height 14
click at [574, 179] on input "Use 6 Month Average for Schedule I" at bounding box center [578, 176] width 8 height 8
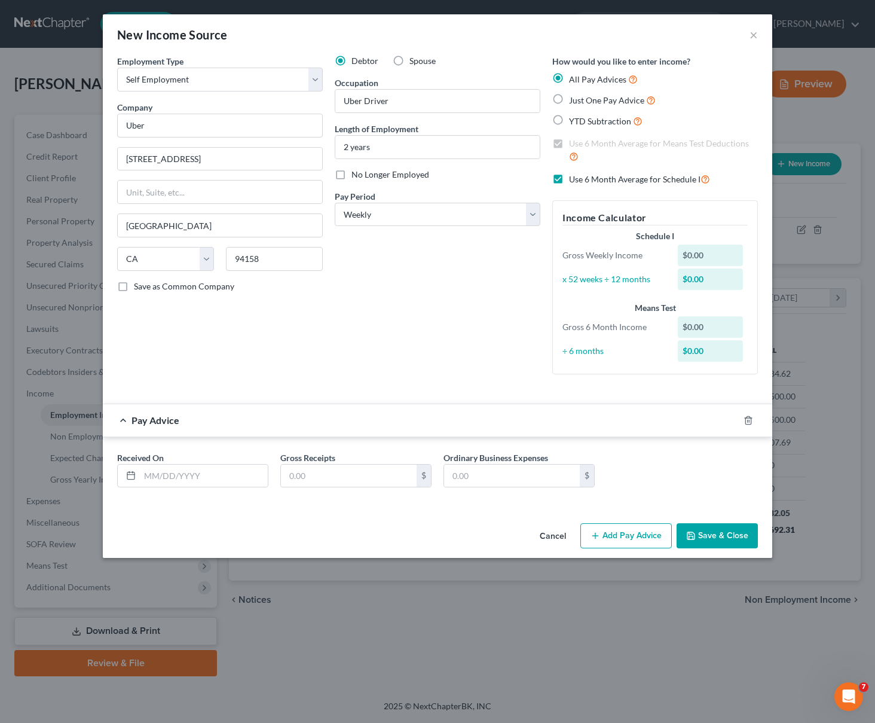
click at [569, 179] on label "Use 6 Month Average for Schedule I" at bounding box center [639, 179] width 141 height 14
click at [574, 179] on input "Use 6 Month Average for Schedule I" at bounding box center [578, 176] width 8 height 8
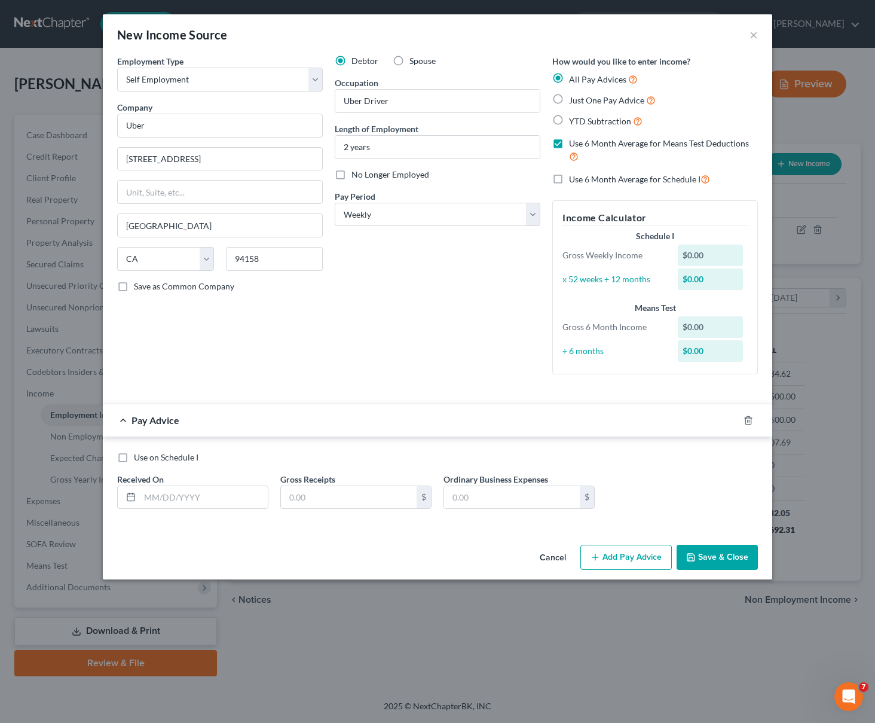
click at [569, 179] on label "Use 6 Month Average for Schedule I" at bounding box center [639, 179] width 141 height 14
click at [574, 179] on input "Use 6 Month Average for Schedule I" at bounding box center [578, 176] width 8 height 8
checkbox input "true"
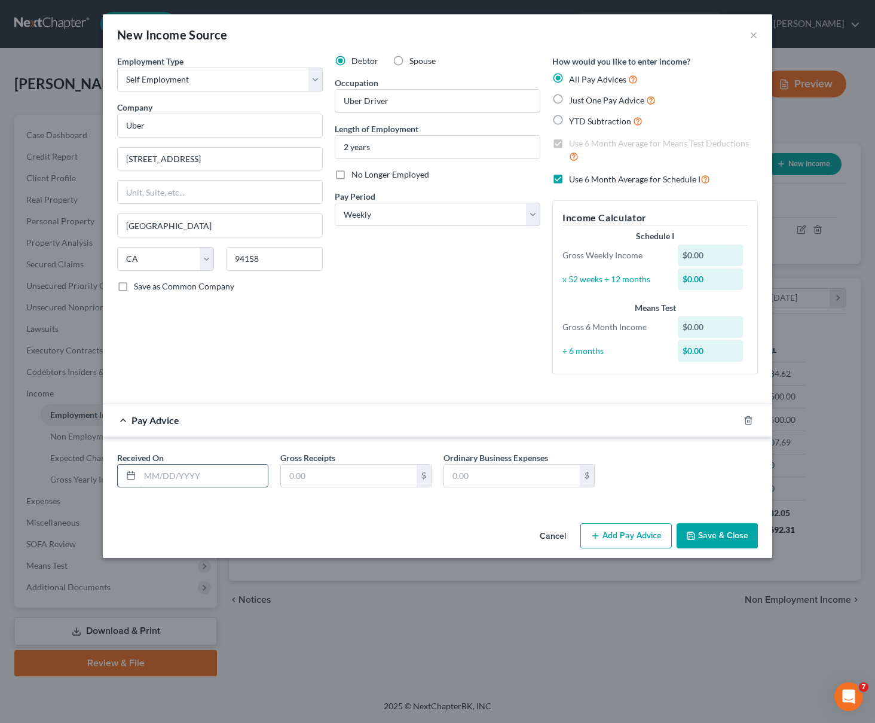
click at [167, 470] on input "text" at bounding box center [204, 476] width 128 height 23
click at [166, 475] on input "text" at bounding box center [204, 476] width 128 height 23
type input "0"
type input "[DATE]"
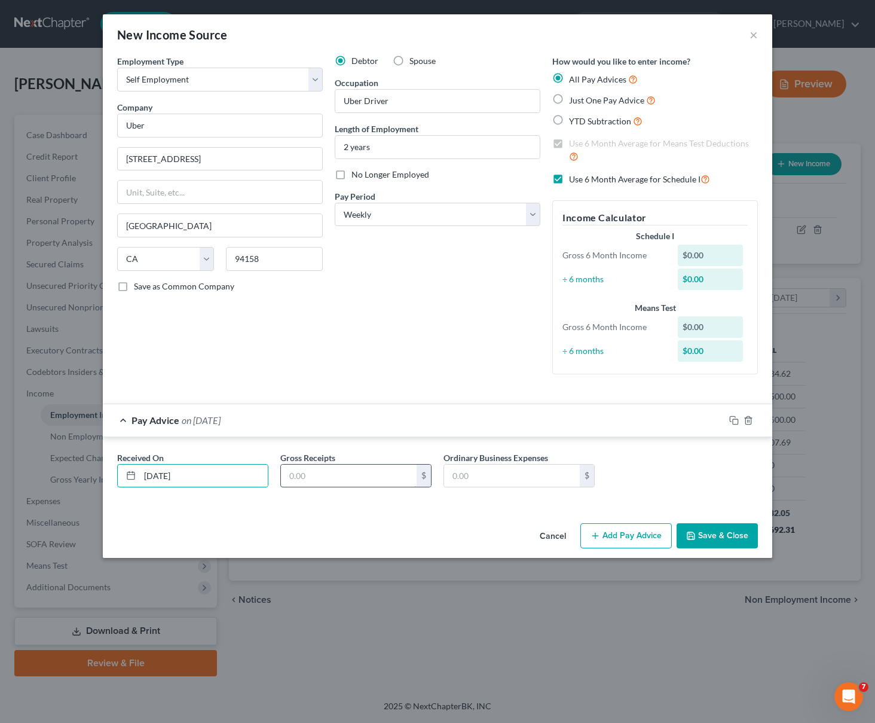
click at [318, 473] on input "text" at bounding box center [349, 476] width 136 height 23
click at [309, 474] on input "53" at bounding box center [349, 476] width 136 height 23
paste input ",348.49"
type input "5,348.49"
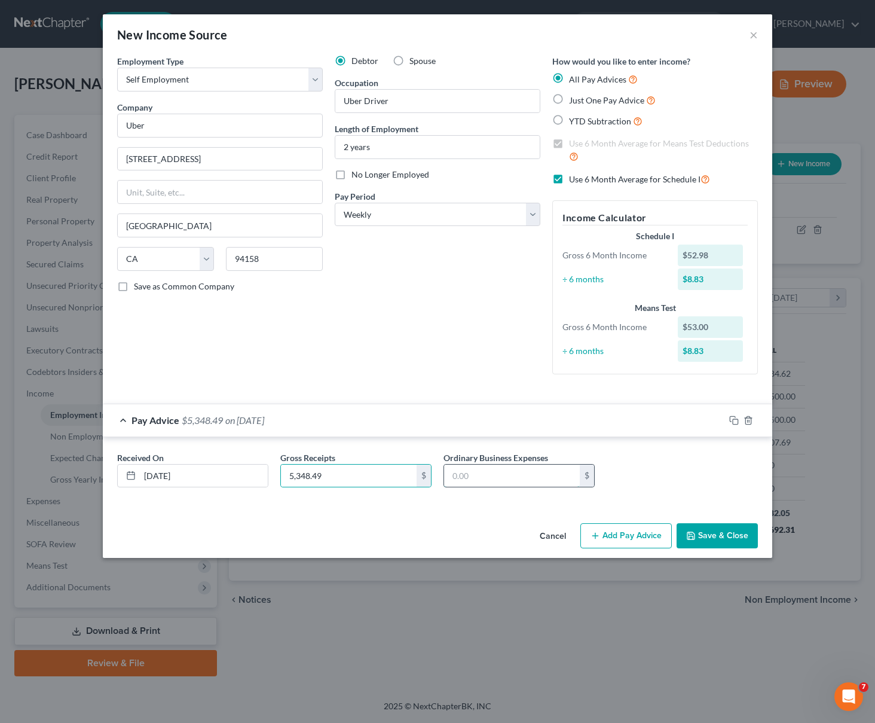
click at [510, 472] on input "text" at bounding box center [512, 476] width 136 height 23
click at [499, 478] on input "text" at bounding box center [512, 476] width 136 height 23
type input "2,400"
click at [640, 536] on button "Add Pay Advice" at bounding box center [626, 535] width 91 height 25
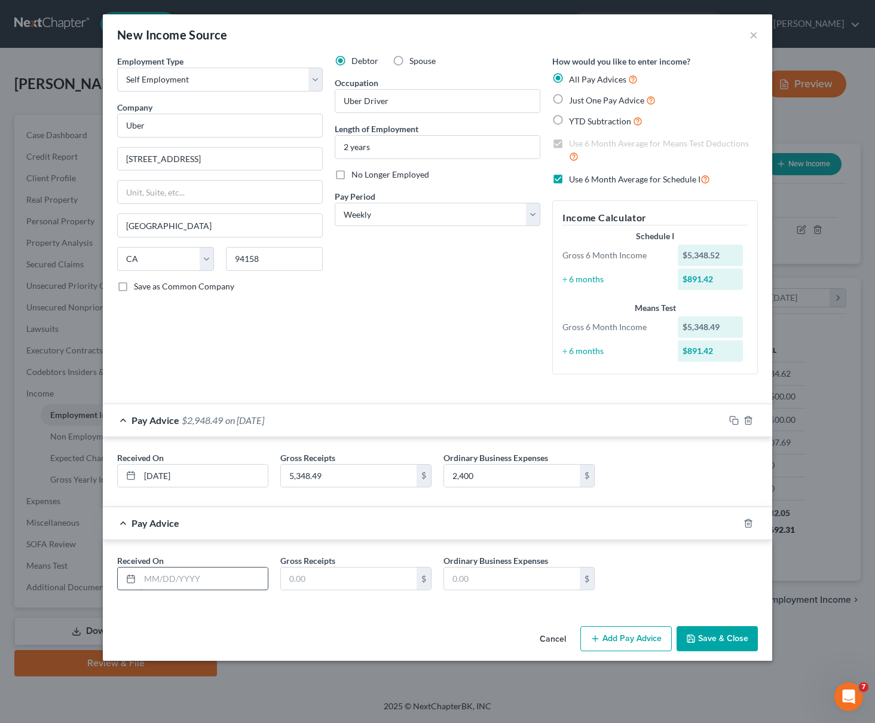
click at [157, 572] on input "text" at bounding box center [204, 579] width 128 height 23
type input "[DATE]"
click at [326, 583] on input "text" at bounding box center [349, 579] width 136 height 23
type input "1,348.89"
click at [486, 584] on input "text" at bounding box center [512, 579] width 136 height 23
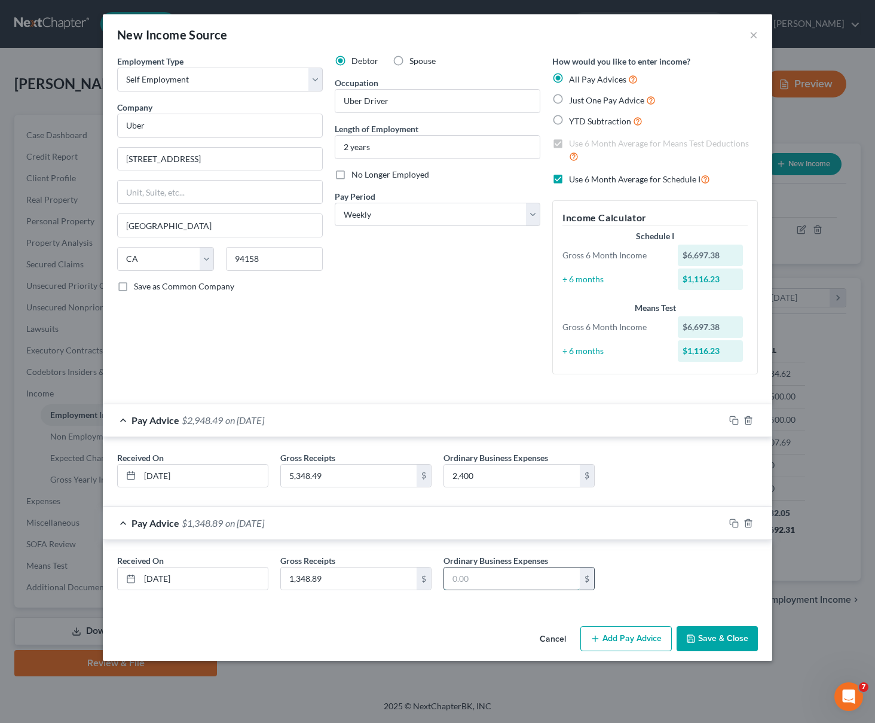
click at [483, 578] on input "text" at bounding box center [512, 579] width 136 height 23
type input "5"
type input "4"
type input "2"
type input "300"
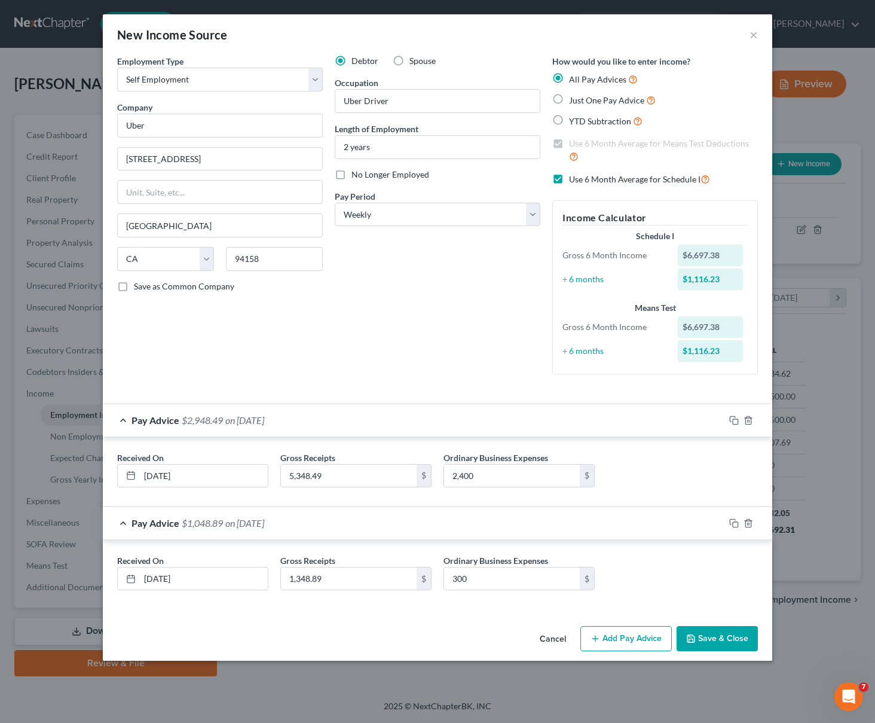
click at [634, 637] on button "Add Pay Advice" at bounding box center [626, 638] width 91 height 25
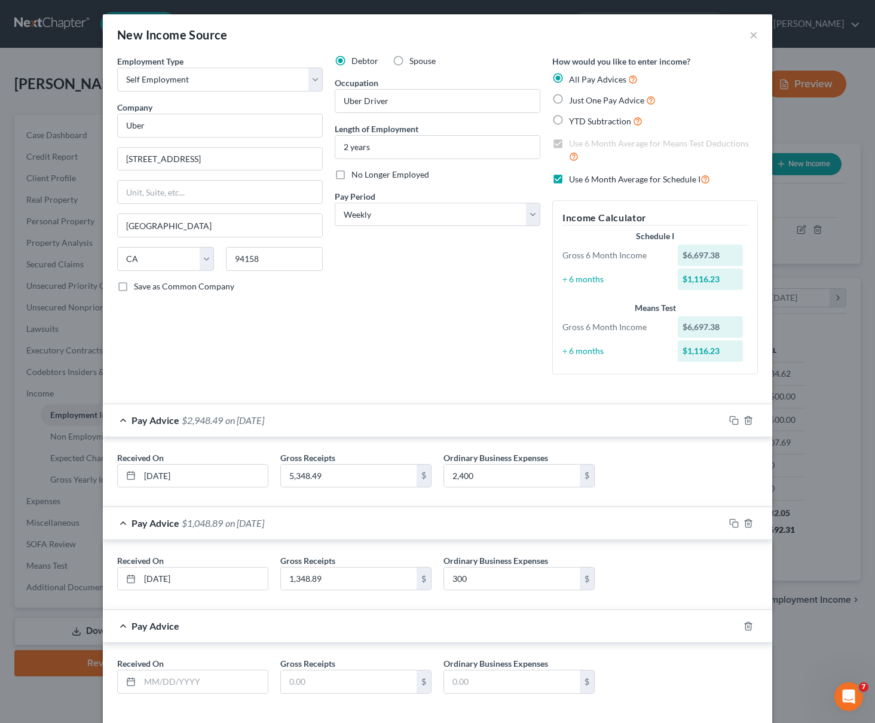
scroll to position [55, 0]
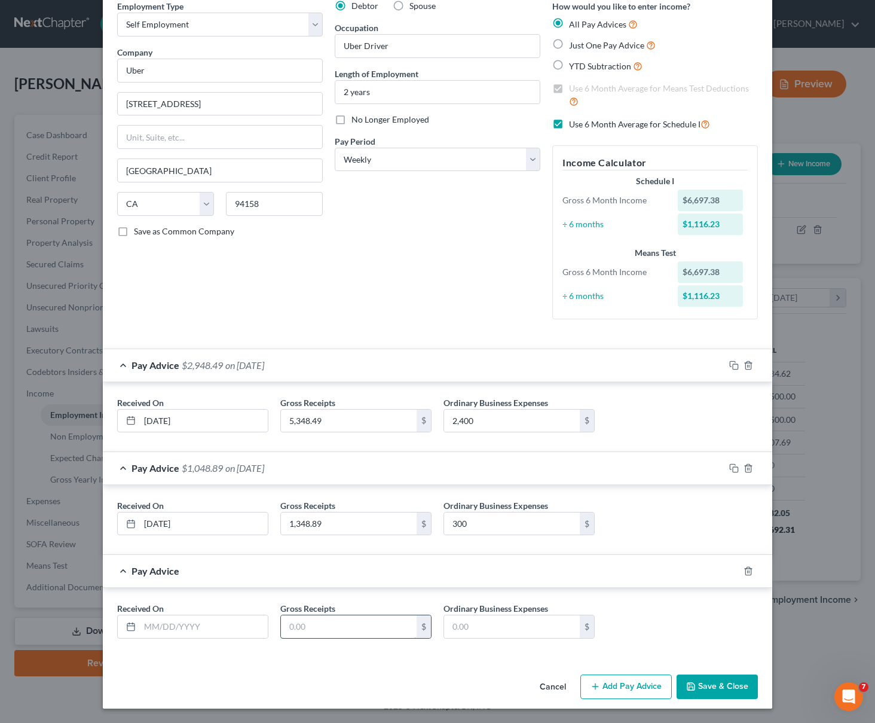
click at [331, 624] on input "text" at bounding box center [349, 626] width 136 height 23
type input "0"
click at [148, 624] on input "text" at bounding box center [204, 626] width 128 height 23
click at [169, 520] on input "[DATE]" at bounding box center [204, 523] width 128 height 23
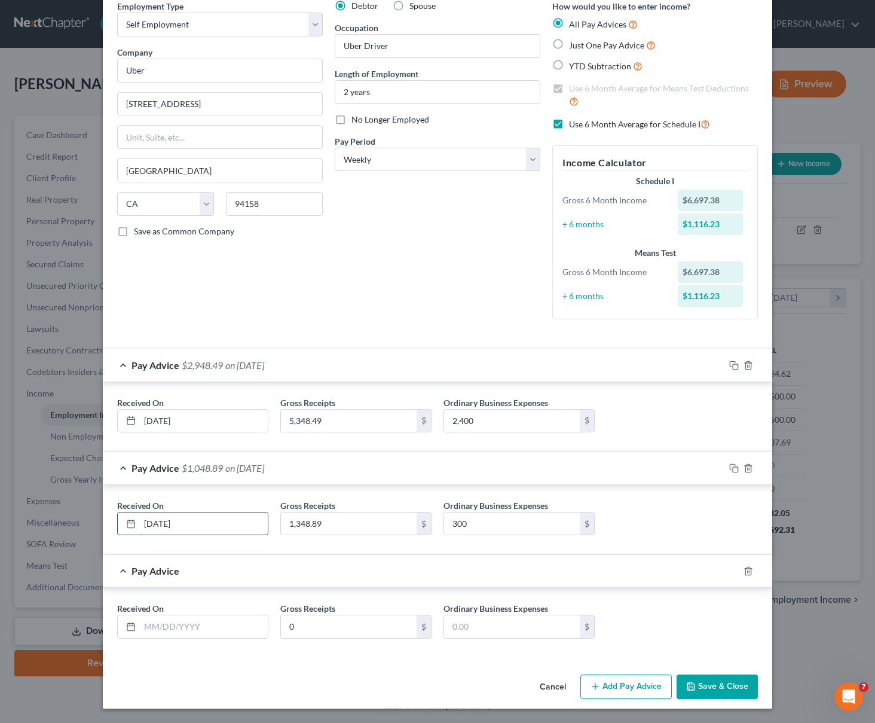
click at [169, 520] on input "[DATE]" at bounding box center [204, 523] width 128 height 23
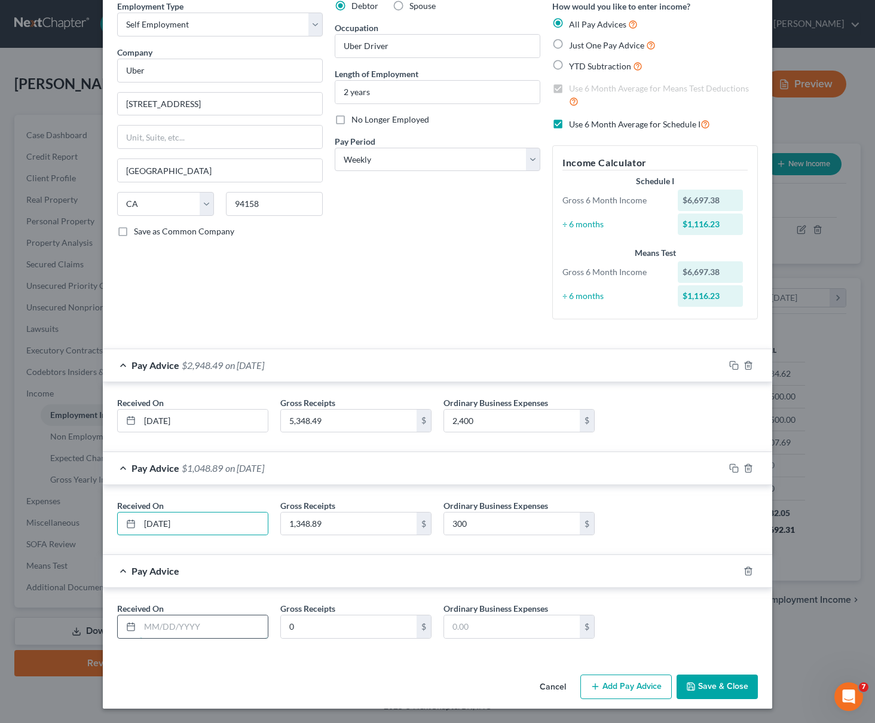
click at [165, 630] on input "text" at bounding box center [204, 626] width 128 height 23
paste input "[DATE]"
click at [150, 625] on input "[DATE]" at bounding box center [204, 626] width 128 height 23
type input "04/31/2025"
click at [312, 630] on input "0" at bounding box center [349, 626] width 136 height 23
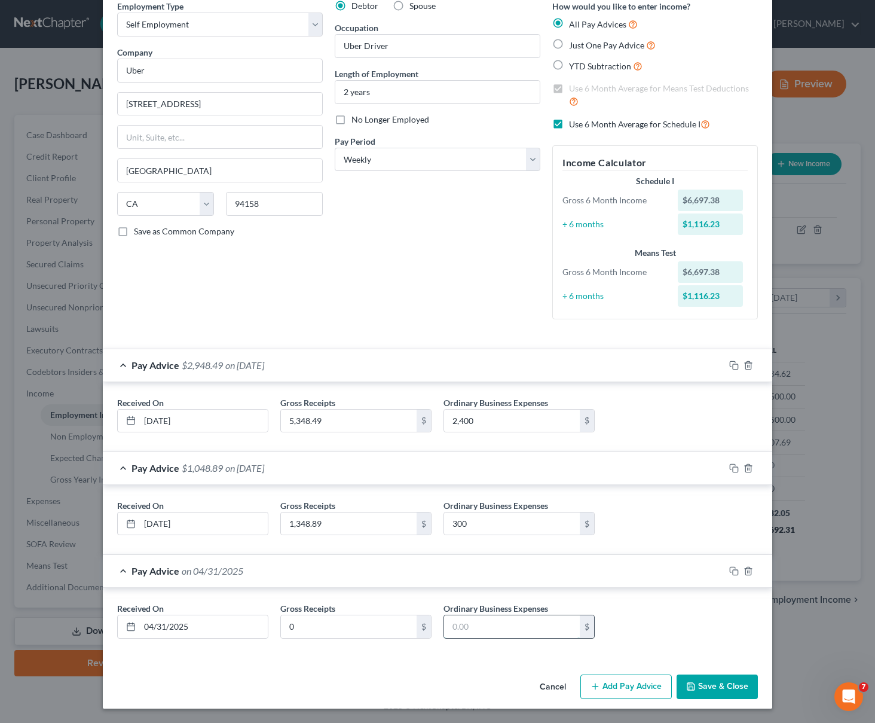
click at [480, 623] on input "text" at bounding box center [512, 626] width 136 height 23
type input "0"
click at [658, 682] on button "Add Pay Advice" at bounding box center [626, 687] width 91 height 25
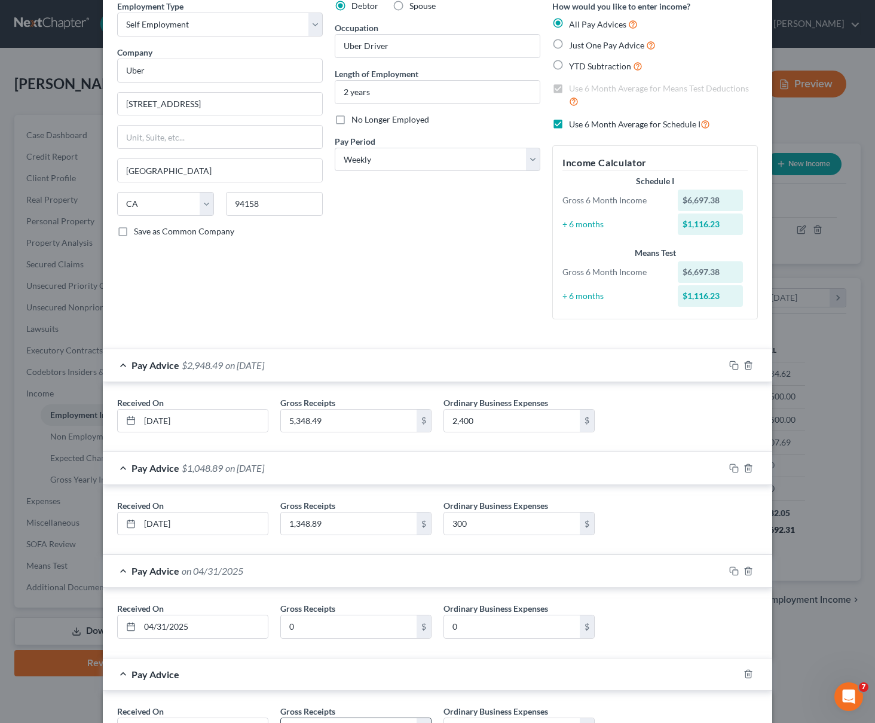
scroll to position [158, 0]
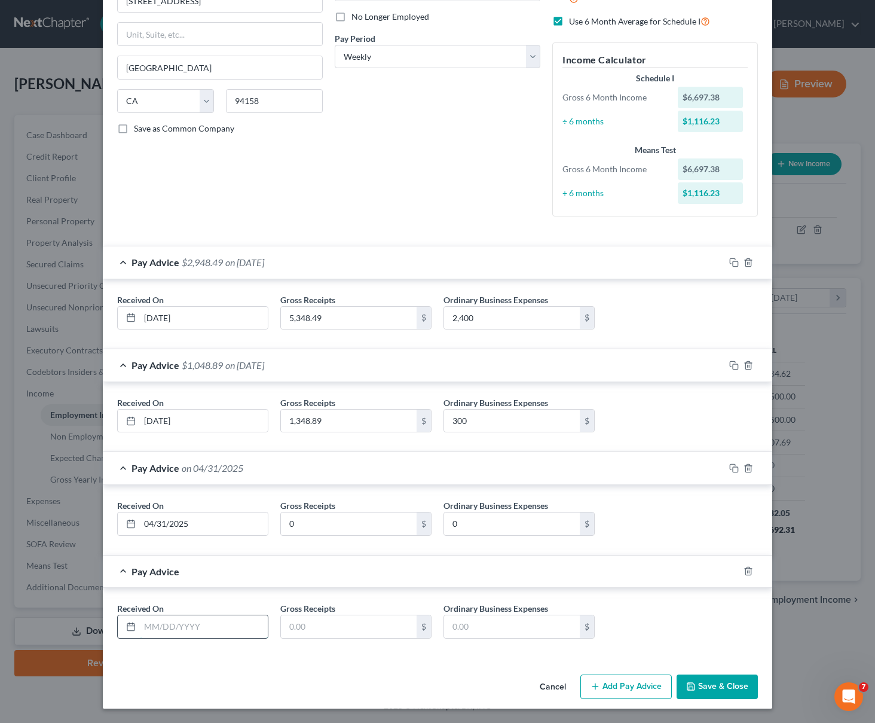
click at [164, 624] on input "text" at bounding box center [204, 626] width 128 height 23
paste input "[DATE]"
click at [149, 623] on input "[DATE]" at bounding box center [204, 626] width 128 height 23
type input "05/31/2025"
click at [298, 626] on input "text" at bounding box center [349, 626] width 136 height 23
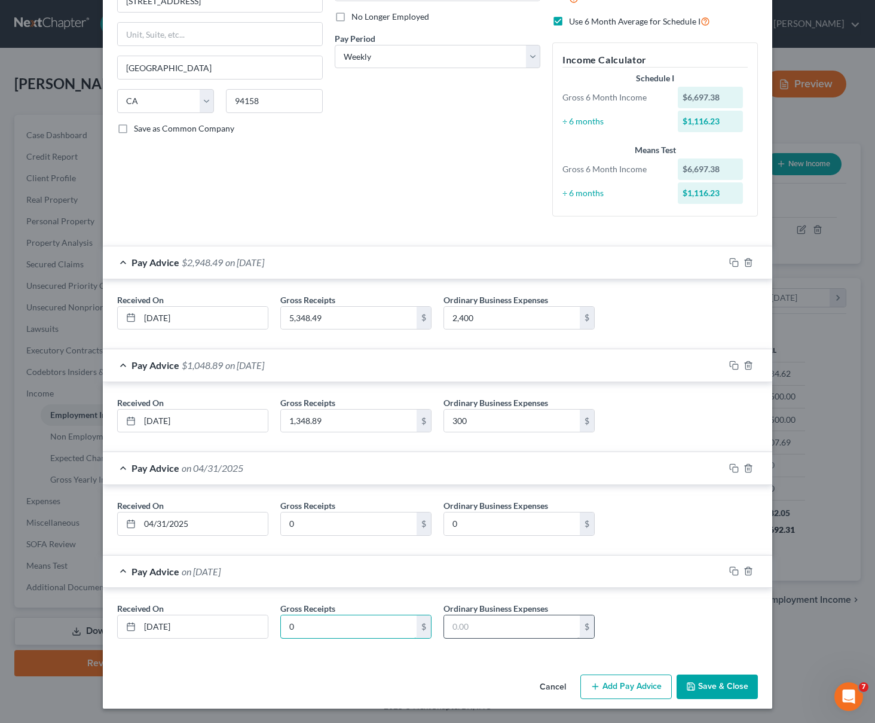
type input "0"
click at [471, 624] on input "text" at bounding box center [512, 626] width 136 height 23
type input "0"
click at [645, 687] on button "Add Pay Advice" at bounding box center [626, 687] width 91 height 25
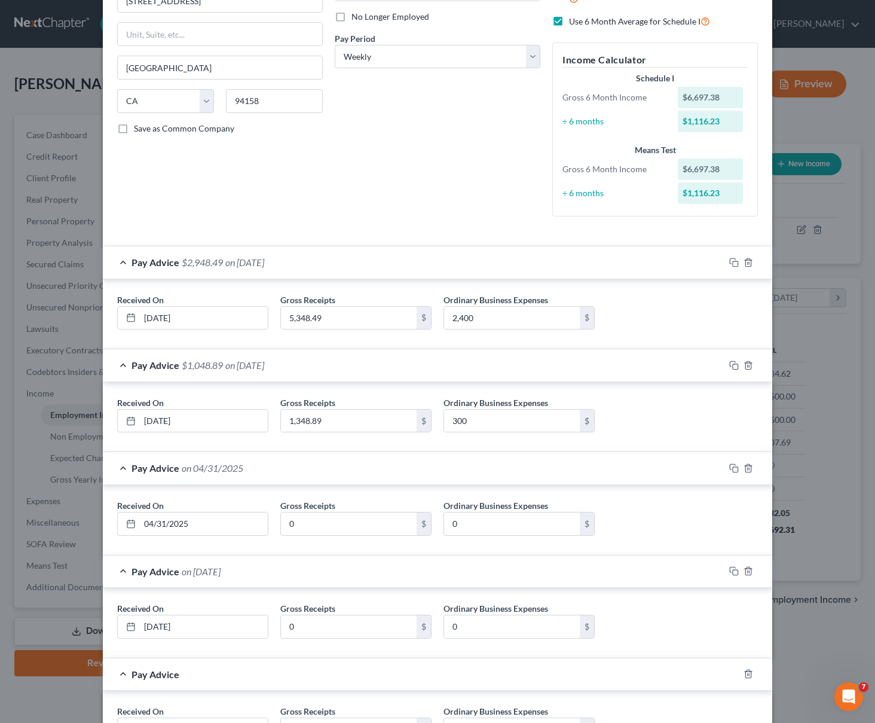
scroll to position [261, 0]
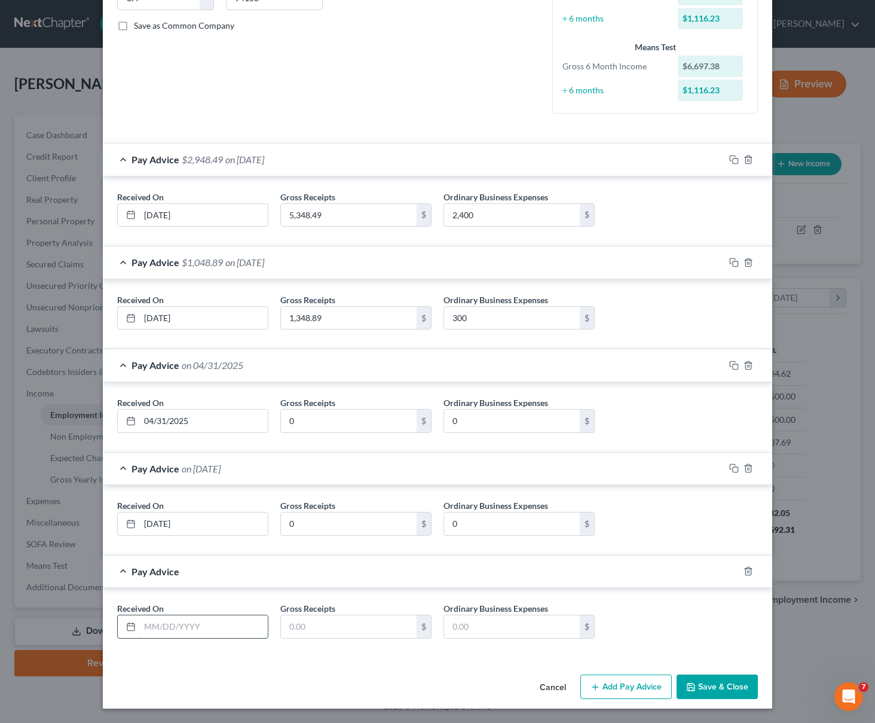
click at [158, 623] on input "text" at bounding box center [204, 626] width 128 height 23
paste input "[DATE]"
click at [150, 621] on input "[DATE]" at bounding box center [204, 626] width 128 height 23
type input "06/31/2025"
click at [331, 628] on input "text" at bounding box center [349, 626] width 136 height 23
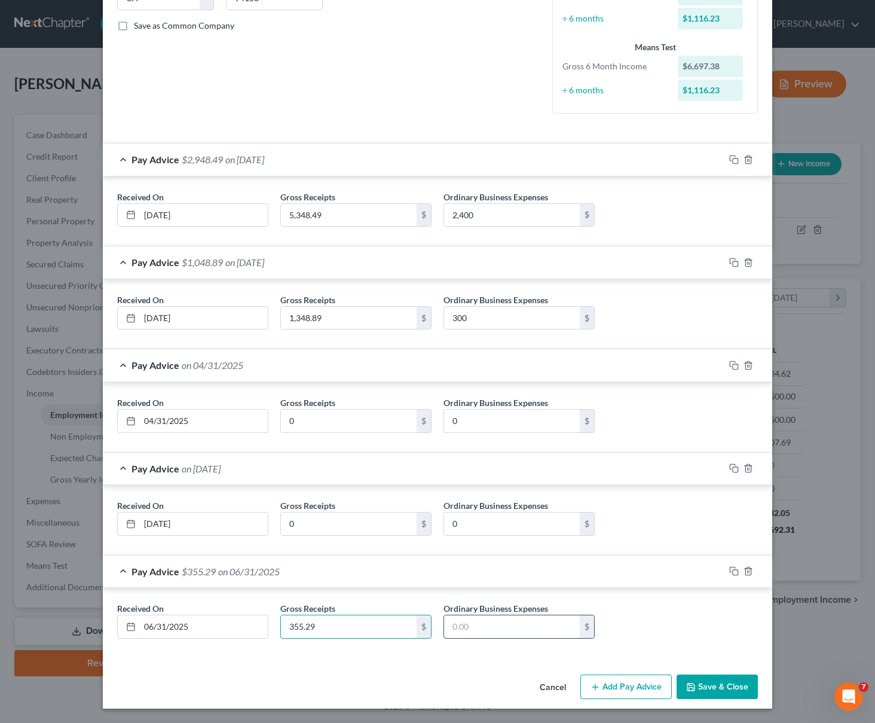
type input "355.29"
click at [476, 625] on input "text" at bounding box center [512, 626] width 136 height 23
type input "750"
click at [605, 687] on button "Add Pay Advice" at bounding box center [626, 687] width 91 height 25
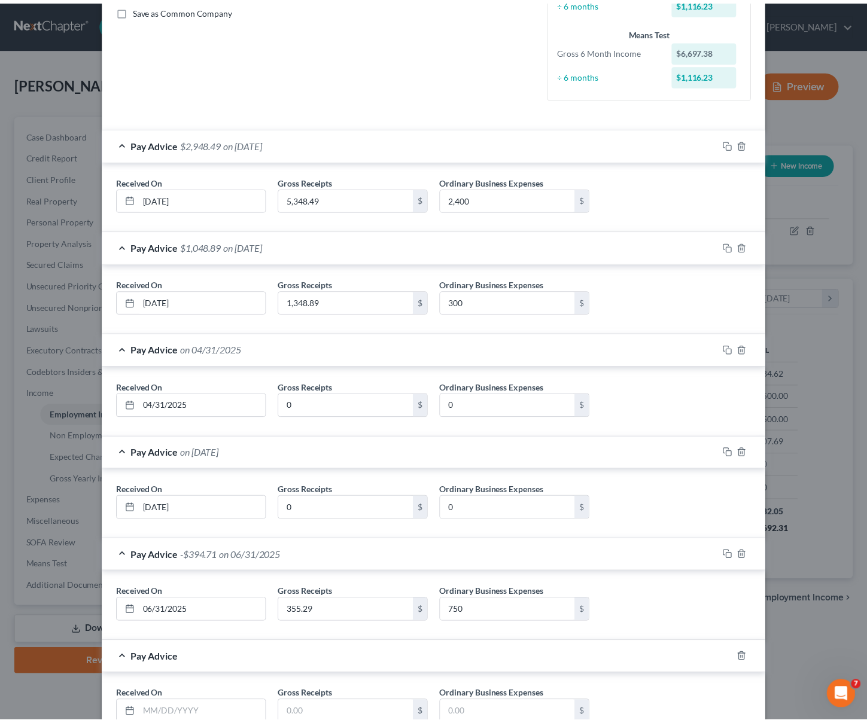
scroll to position [364, 0]
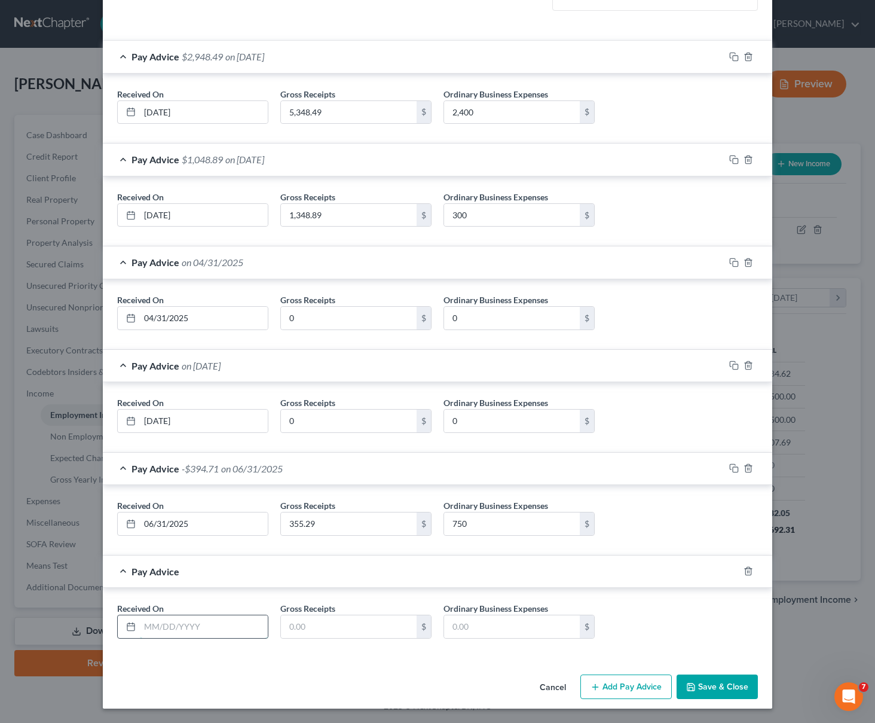
click at [189, 630] on input "text" at bounding box center [204, 626] width 128 height 23
paste input "[DATE]"
click at [150, 624] on input "[DATE]" at bounding box center [204, 626] width 128 height 23
type input "07/31/2025"
click at [299, 621] on input "text" at bounding box center [349, 626] width 136 height 23
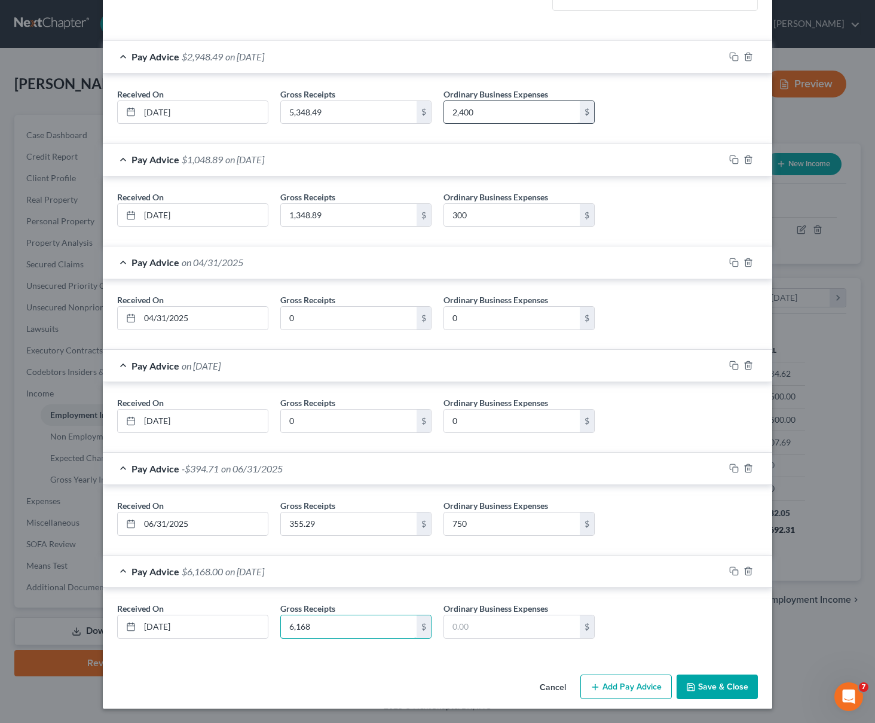
type input "6,168"
click at [460, 118] on input "2,400" at bounding box center [512, 112] width 136 height 23
click at [467, 629] on input "text" at bounding box center [512, 626] width 136 height 23
type input "2,600"
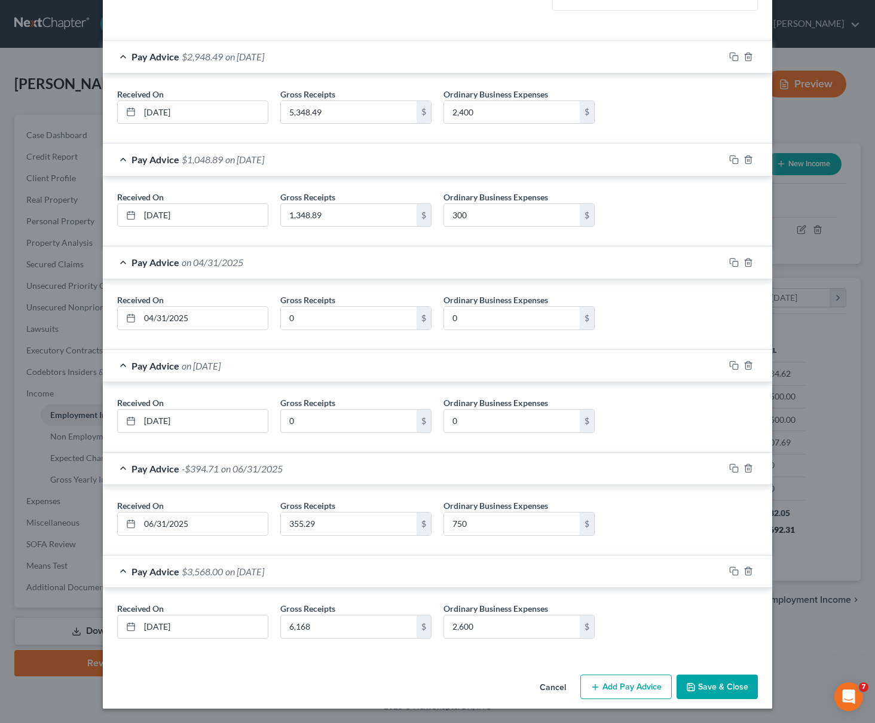
click at [701, 691] on button "Save & Close" at bounding box center [717, 687] width 81 height 25
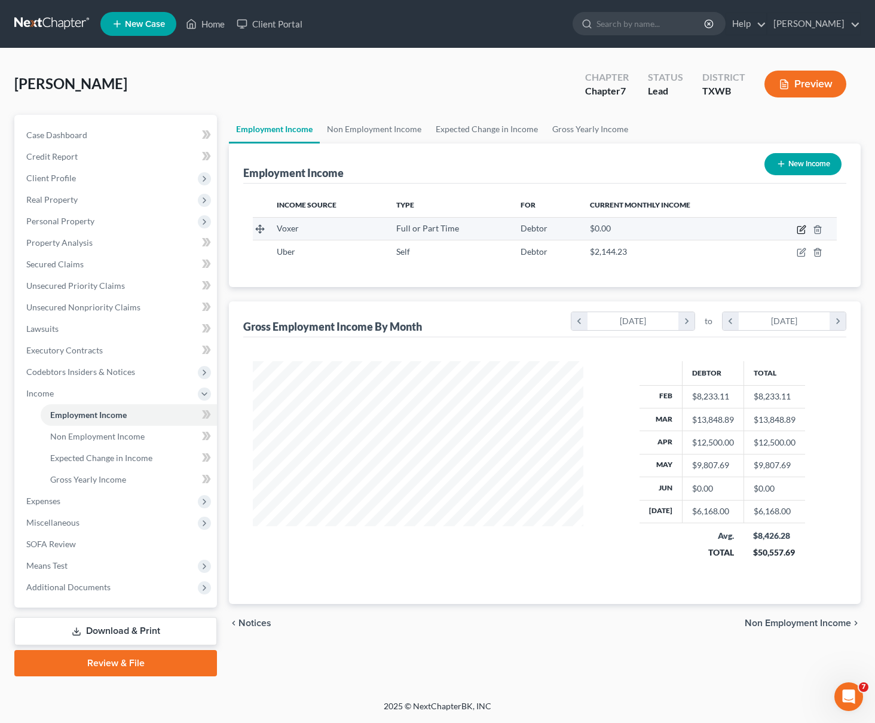
click at [800, 228] on icon "button" at bounding box center [802, 230] width 10 height 10
select select "0"
select select "4"
select select "1"
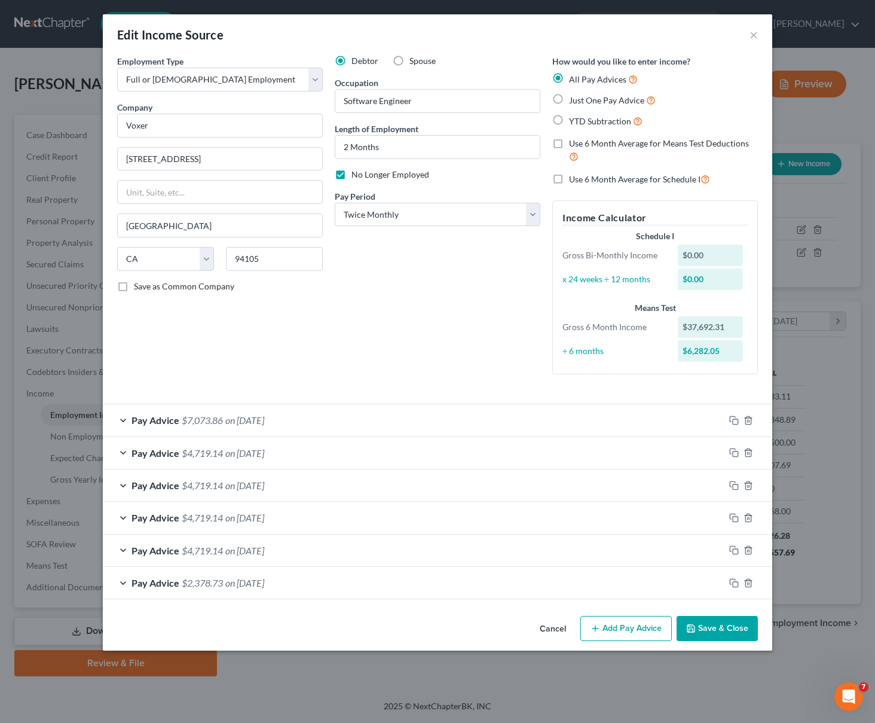
click at [569, 145] on label "Use 6 Month Average for Means Test Deductions" at bounding box center [663, 151] width 189 height 26
click at [574, 145] on input "Use 6 Month Average for Means Test Deductions" at bounding box center [578, 142] width 8 height 8
checkbox input "true"
click at [739, 630] on button "Save & Close" at bounding box center [717, 628] width 81 height 25
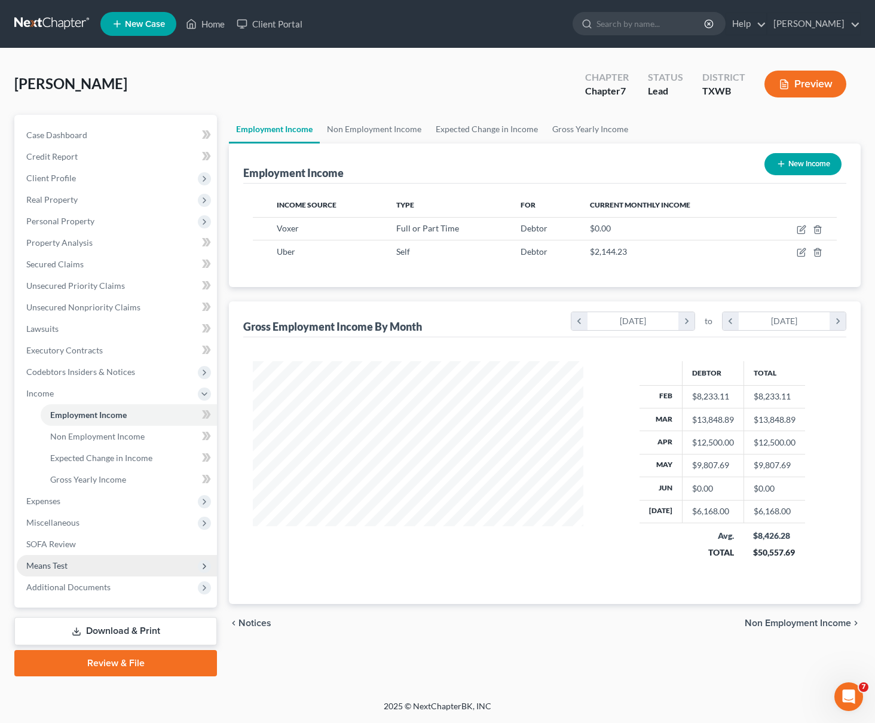
click at [75, 568] on span "Means Test" at bounding box center [117, 566] width 200 height 22
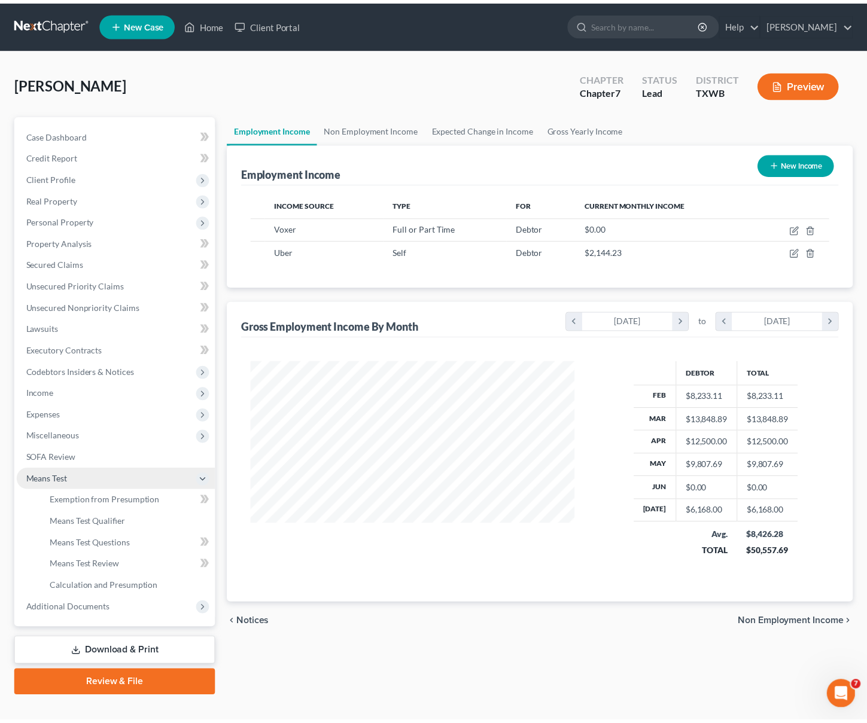
scroll to position [597788, 597651]
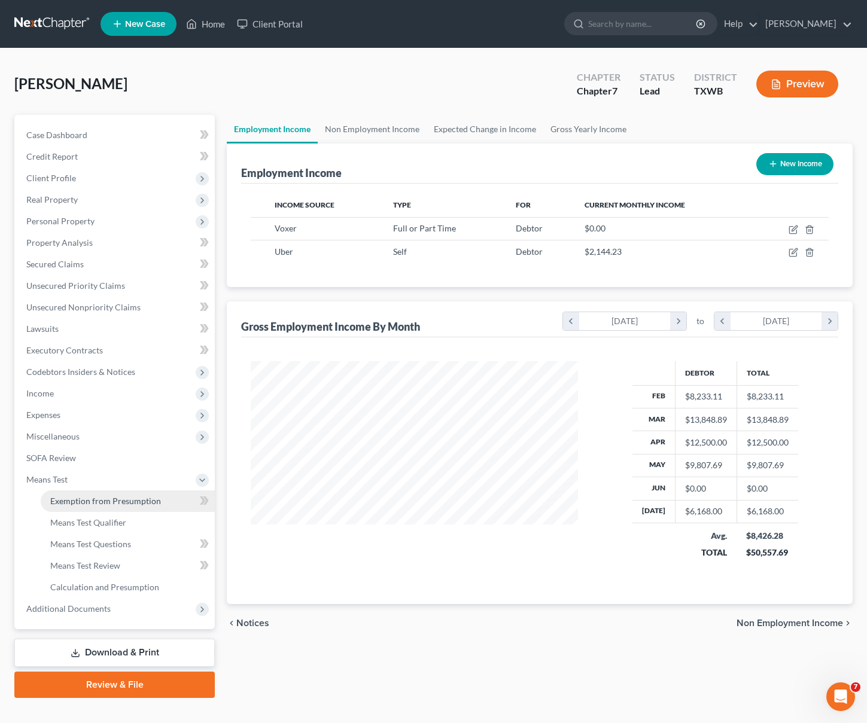
click at [91, 504] on span "Exemption from Presumption" at bounding box center [105, 501] width 111 height 10
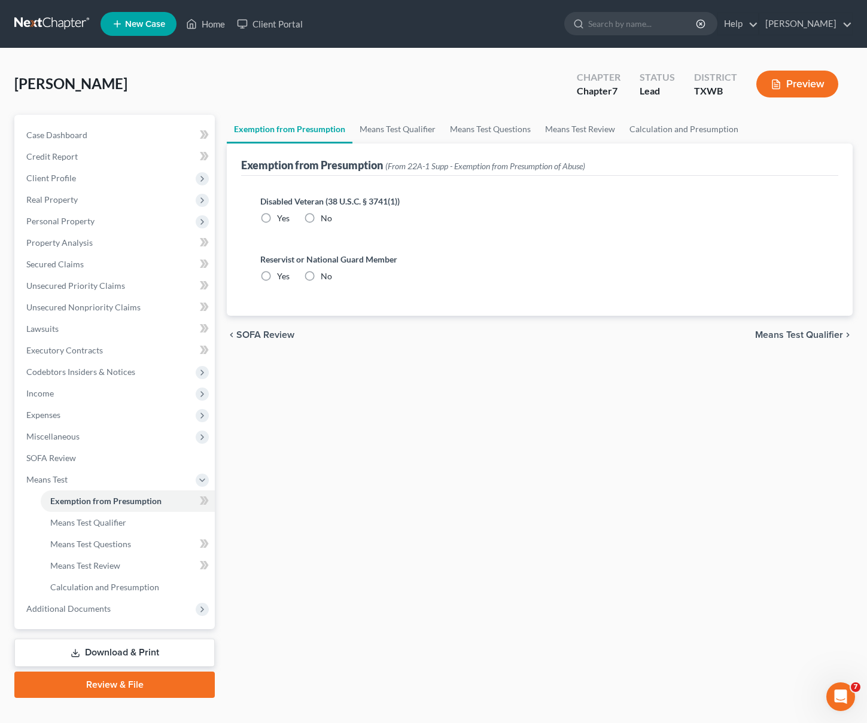
click at [321, 216] on label "No" at bounding box center [326, 218] width 11 height 12
click at [325, 216] on input "No" at bounding box center [329, 216] width 8 height 8
radio input "true"
click at [321, 275] on label "No" at bounding box center [326, 276] width 11 height 12
click at [325, 275] on input "No" at bounding box center [329, 274] width 8 height 8
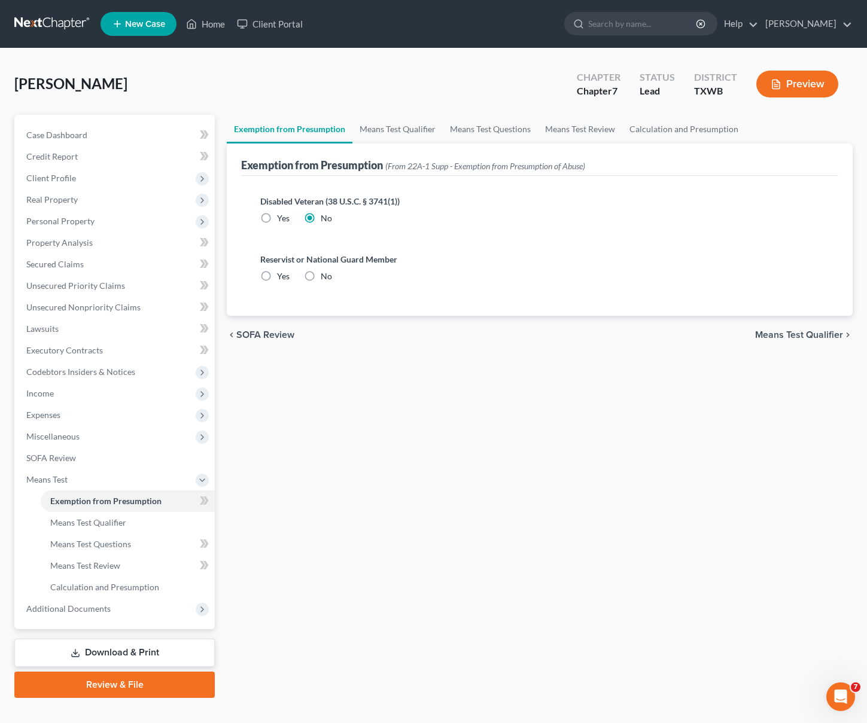
radio input "true"
click at [828, 334] on span "Means Test Qualifier" at bounding box center [799, 335] width 88 height 10
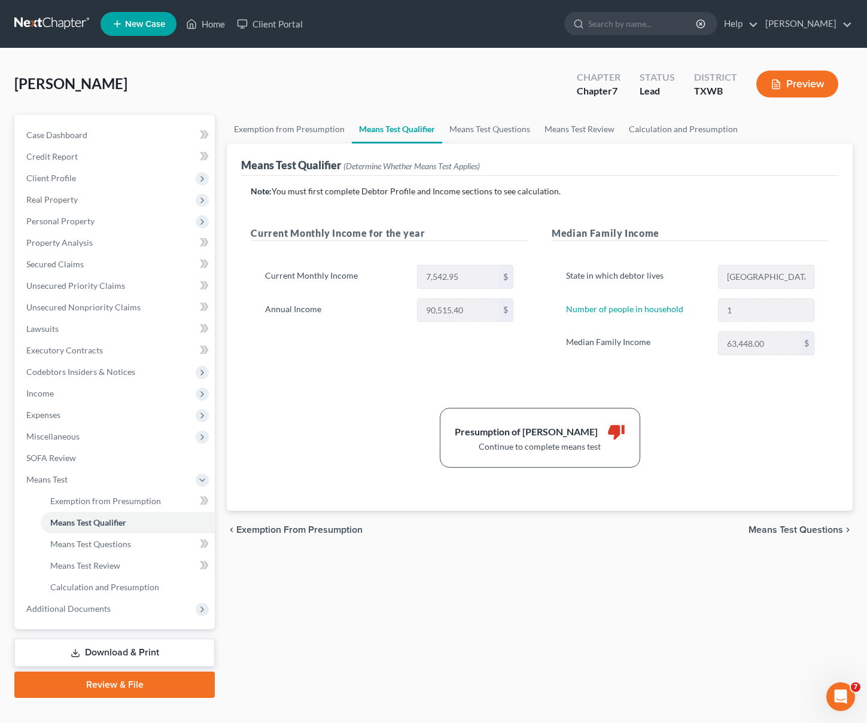
click at [634, 387] on div "Note: You must first complete Debtor Profile and Income sections to see calcula…" at bounding box center [540, 326] width 578 height 282
click at [492, 434] on div "Presumption of [PERSON_NAME]" at bounding box center [525, 432] width 143 height 14
click at [623, 432] on div "Presumption of Abuse Arises thumb_down Continue to complete means test" at bounding box center [540, 438] width 200 height 60
click at [607, 431] on icon "thumb_down" at bounding box center [616, 432] width 18 height 18
click at [780, 525] on span "Means Test Questions" at bounding box center [795, 530] width 94 height 10
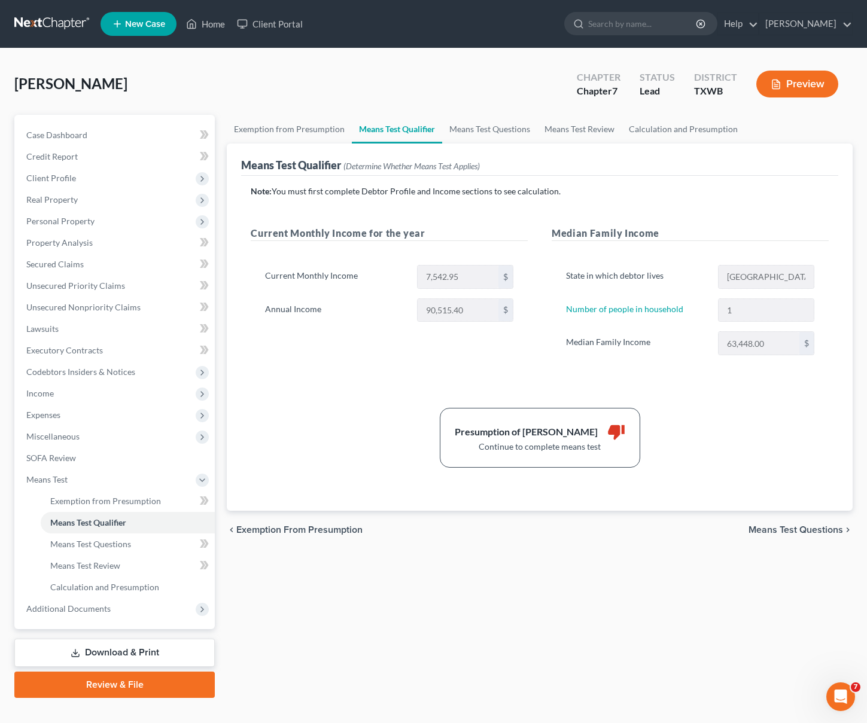
select select "0"
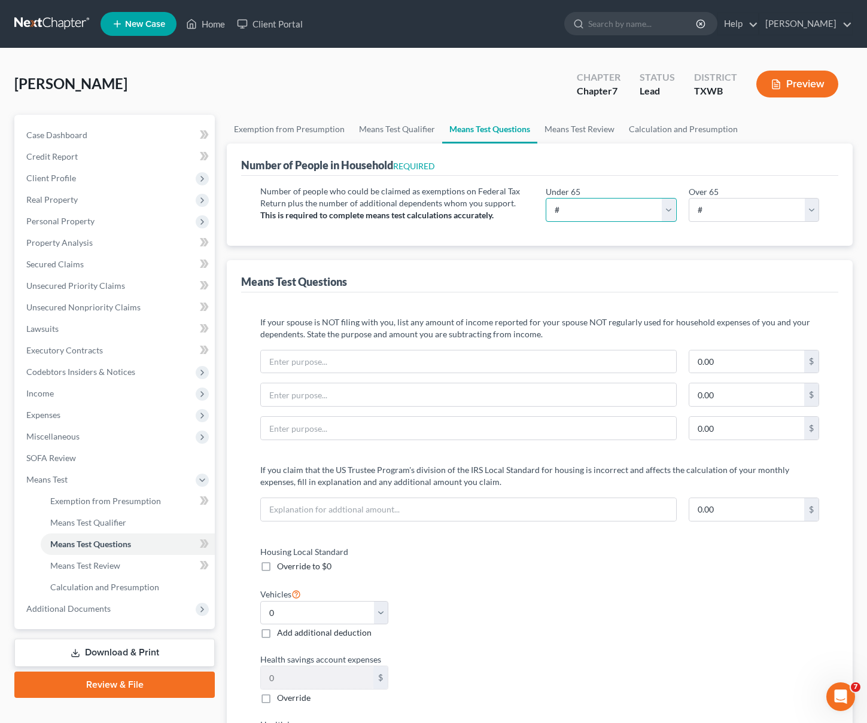
click at [620, 212] on select "# 0 1 2 3 4 5 6 7 8 9 10" at bounding box center [610, 210] width 130 height 24
select select "0"
click at [747, 212] on select "# 0 1 2 3 4 5 6 7 8 9 10" at bounding box center [753, 210] width 130 height 24
select select "0"
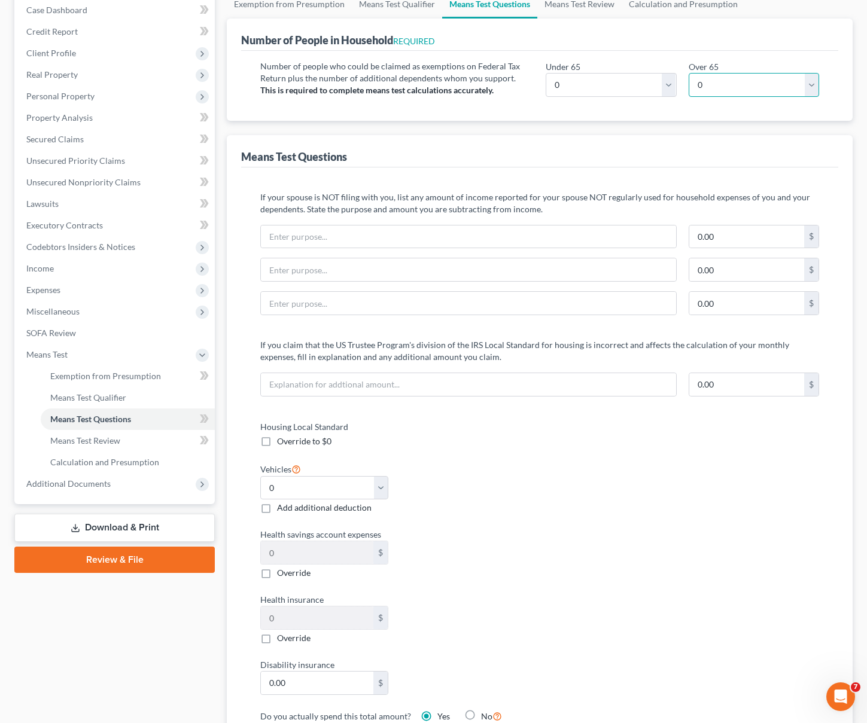
scroll to position [133, 0]
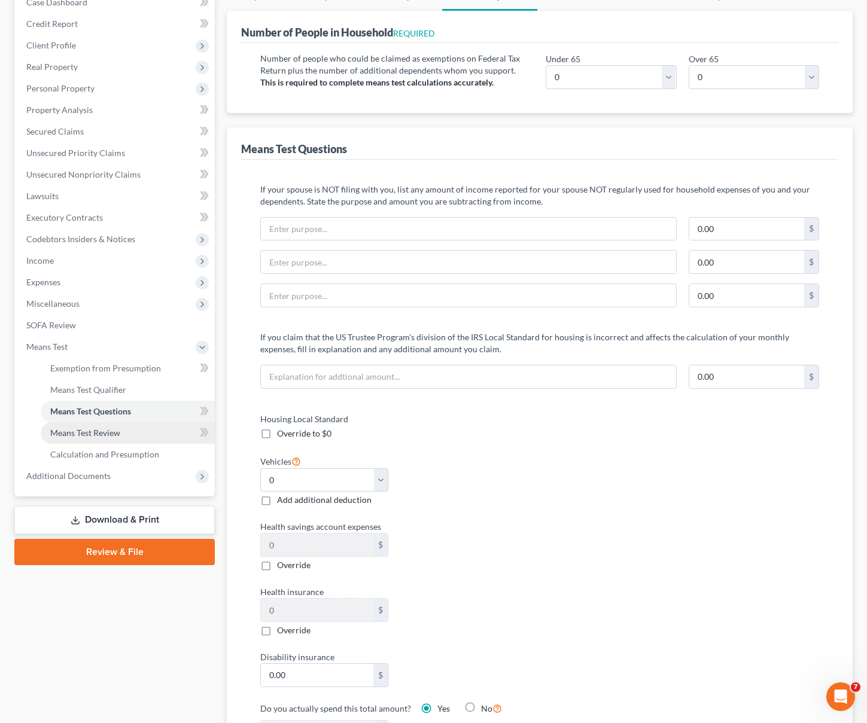
click at [135, 435] on link "Means Test Review" at bounding box center [128, 433] width 174 height 22
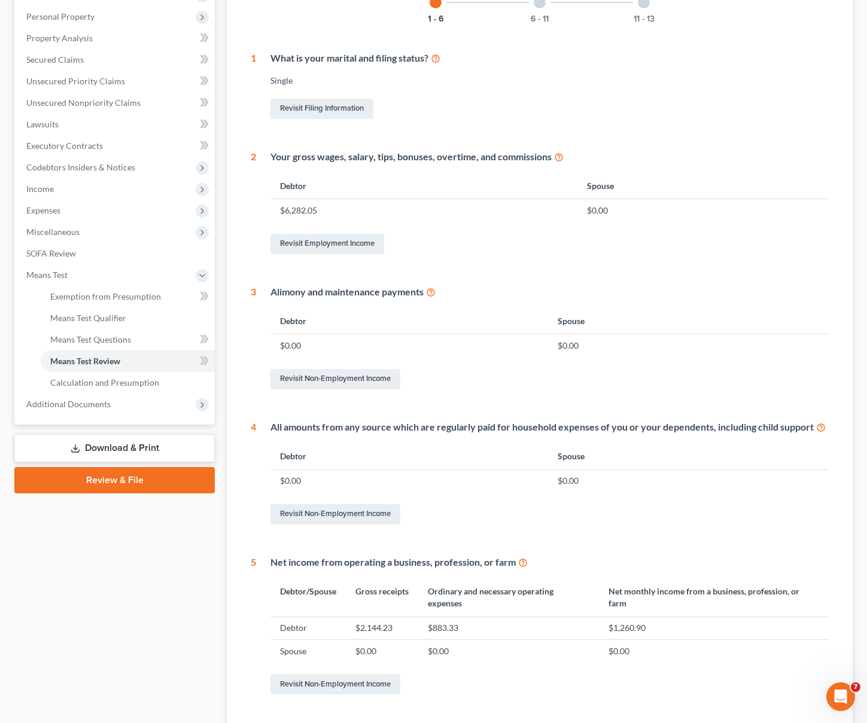
scroll to position [305, 0]
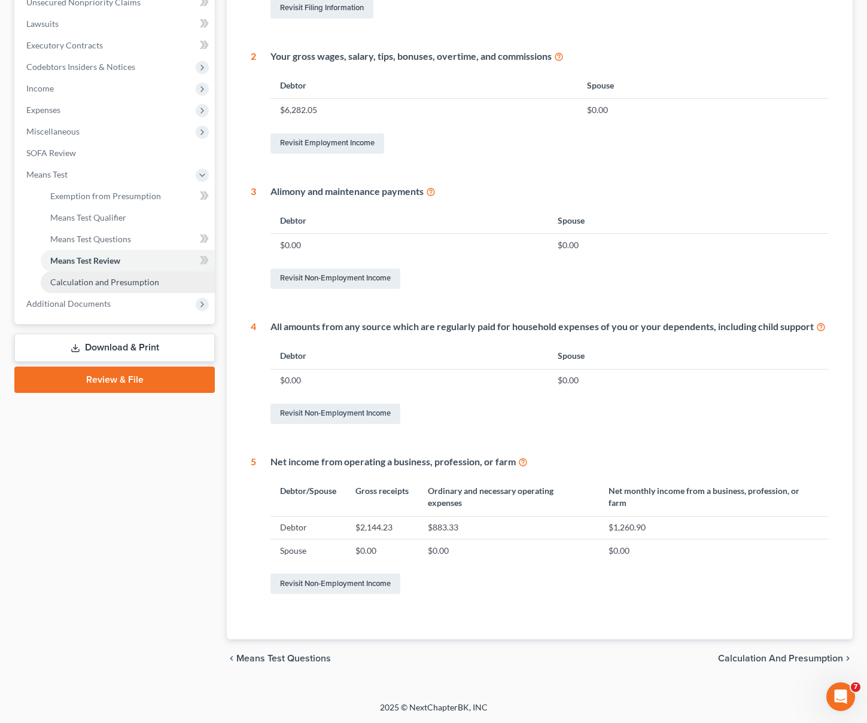
click at [114, 286] on span "Calculation and Presumption" at bounding box center [104, 282] width 109 height 10
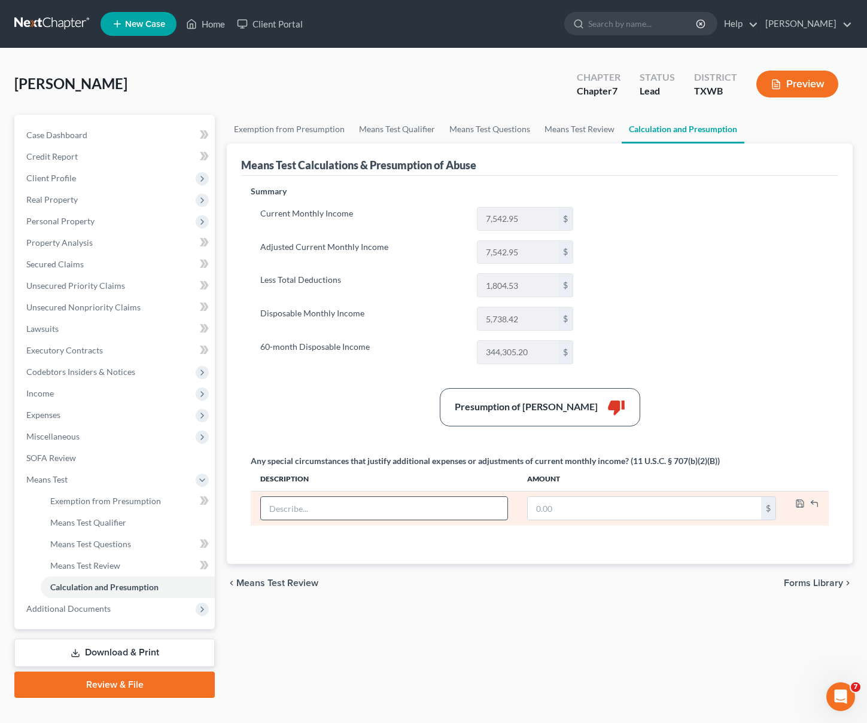
click at [339, 512] on input "text" at bounding box center [384, 508] width 246 height 23
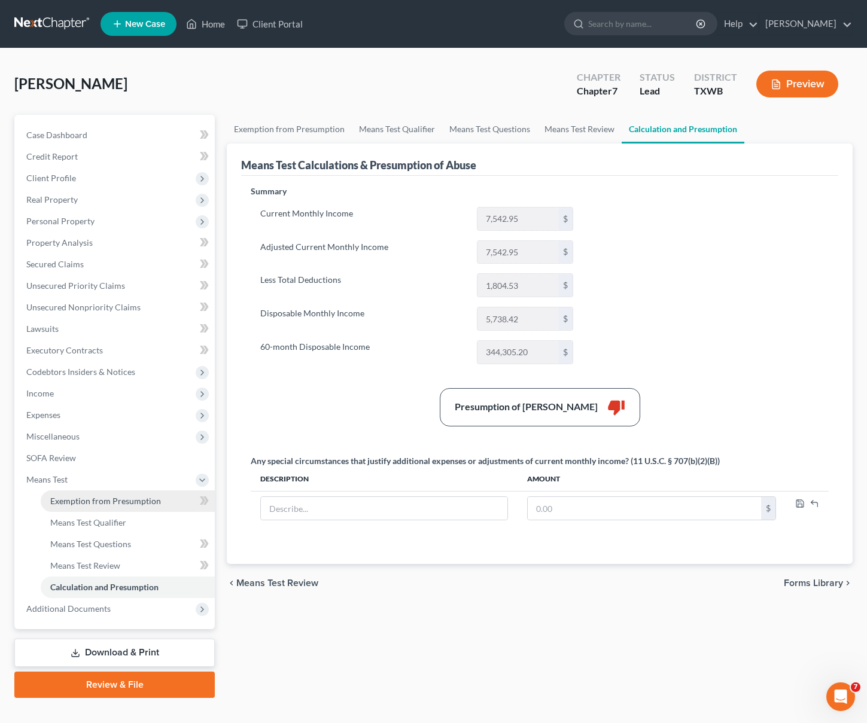
click at [94, 499] on span "Exemption from Presumption" at bounding box center [105, 501] width 111 height 10
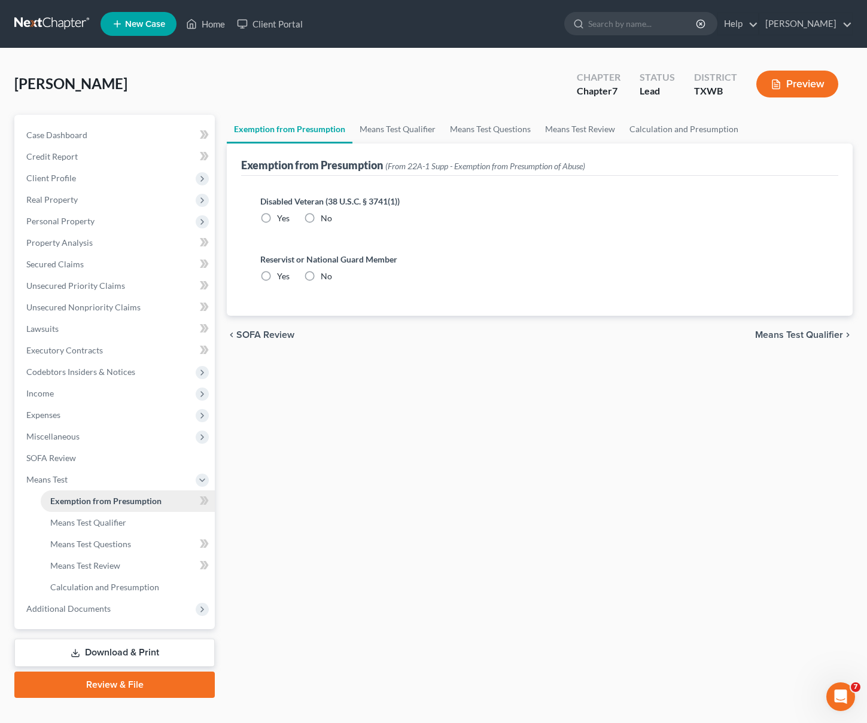
radio input "true"
click at [91, 525] on span "Means Test Qualifier" at bounding box center [88, 522] width 76 height 10
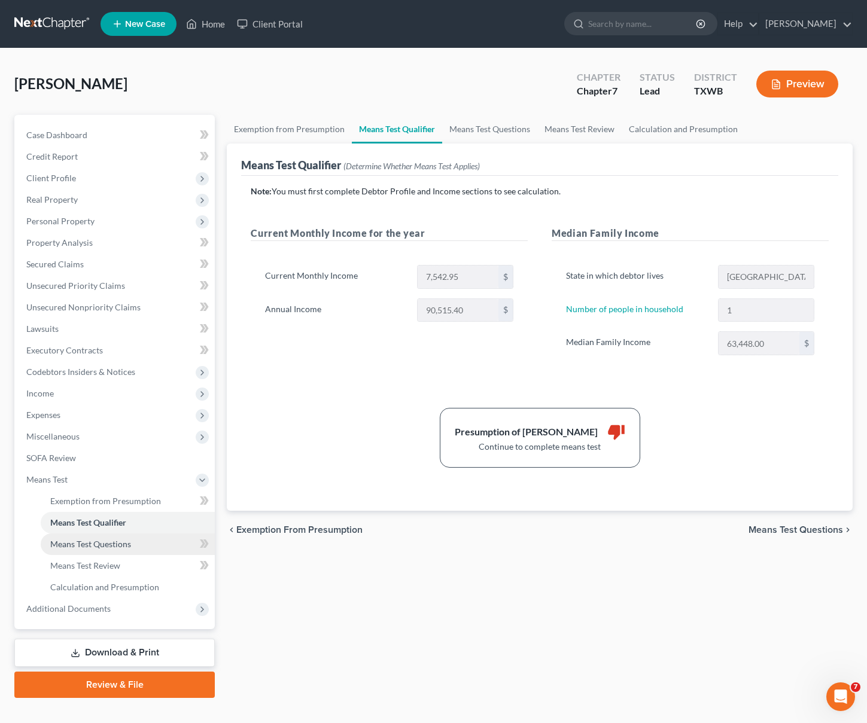
click at [138, 538] on link "Means Test Questions" at bounding box center [128, 544] width 174 height 22
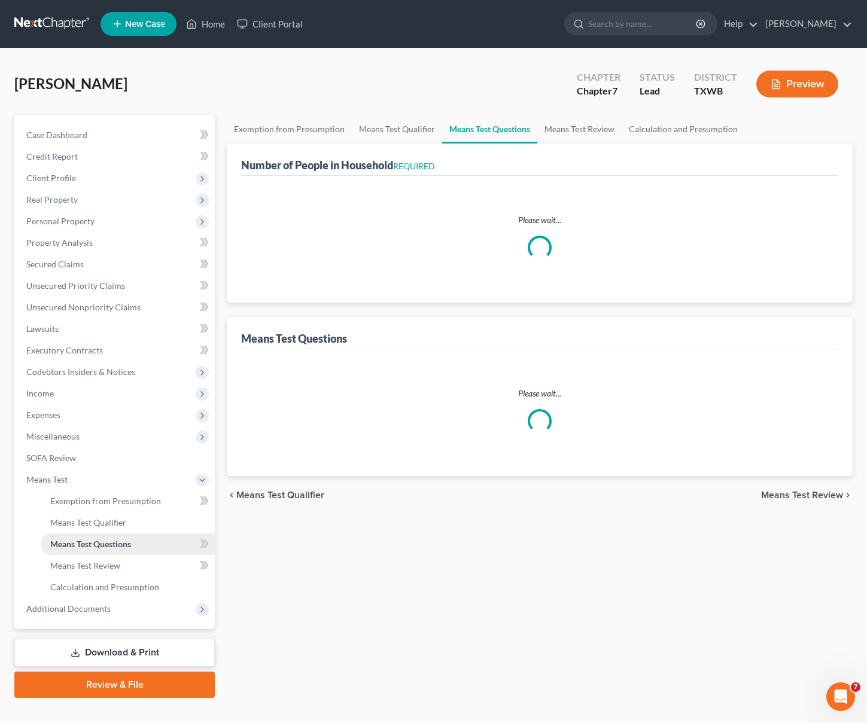
select select "0"
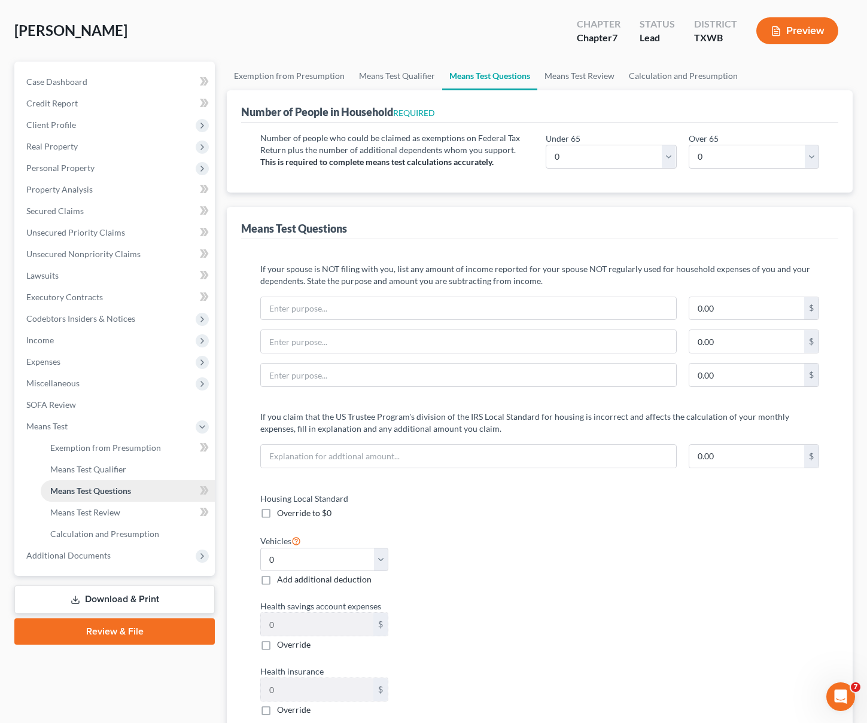
scroll to position [152, 0]
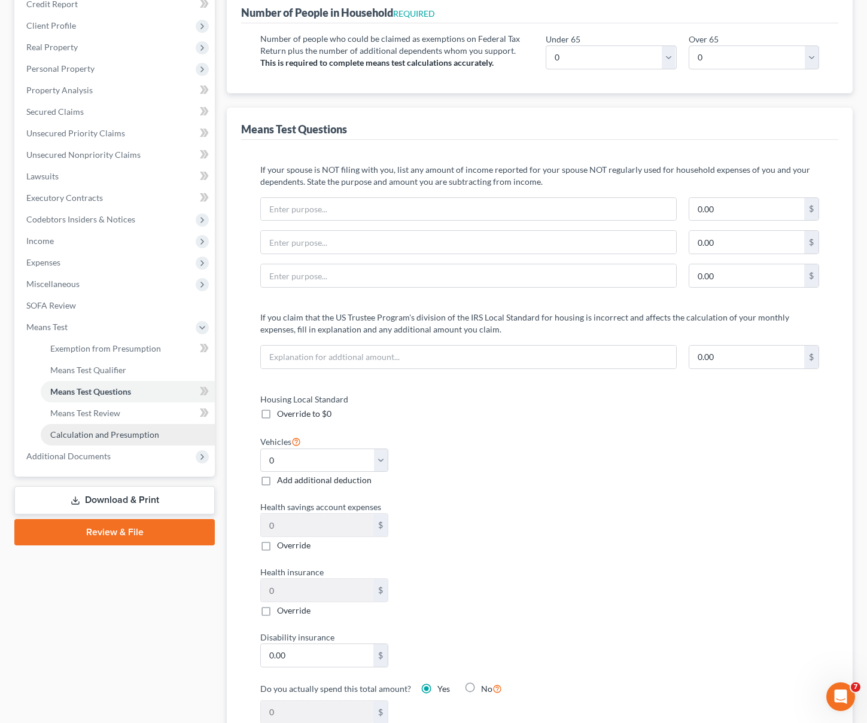
click at [105, 438] on span "Calculation and Presumption" at bounding box center [104, 434] width 109 height 10
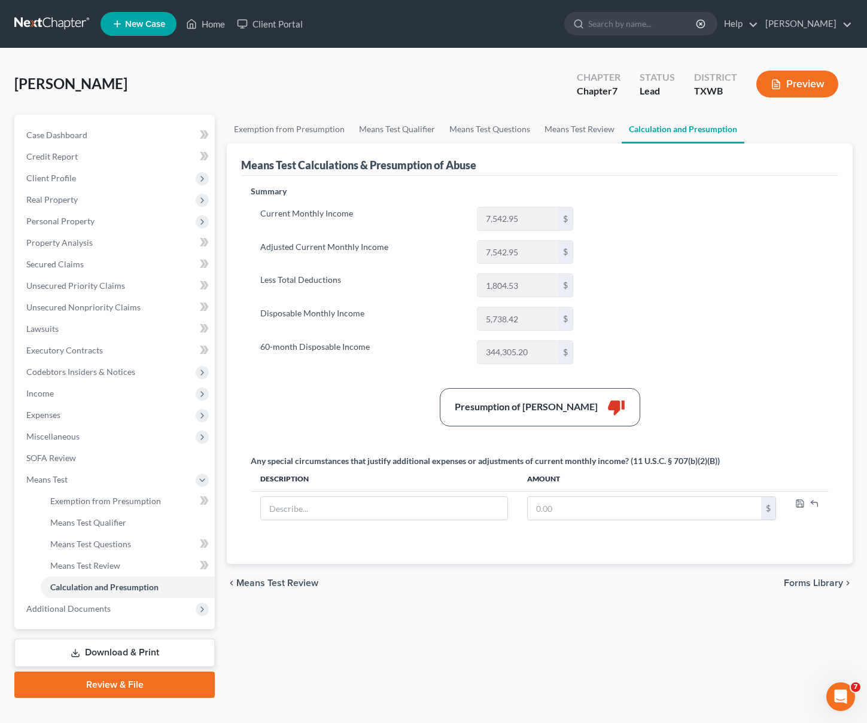
scroll to position [20, 0]
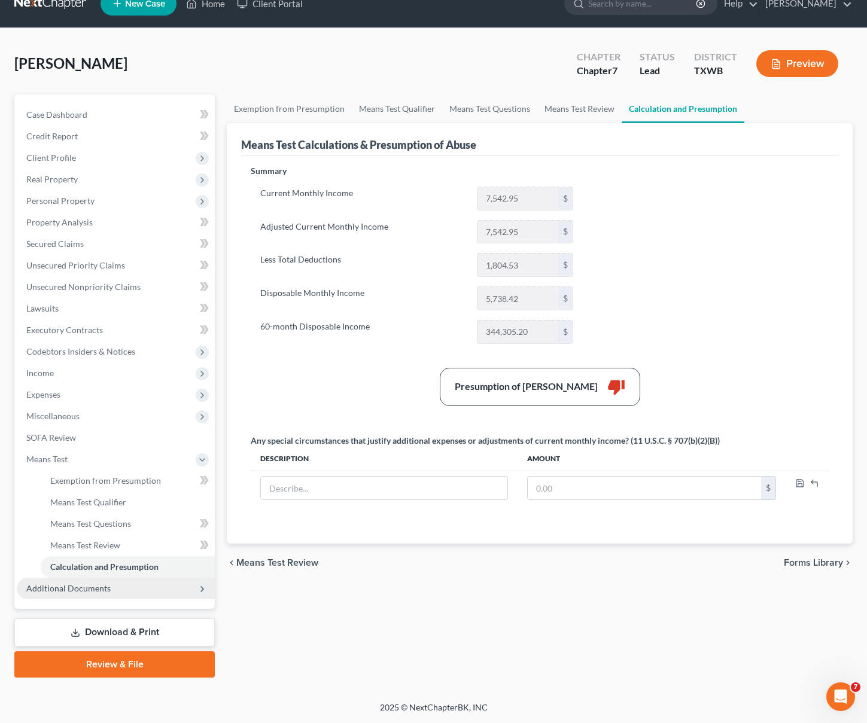
click at [202, 584] on icon at bounding box center [202, 589] width 10 height 10
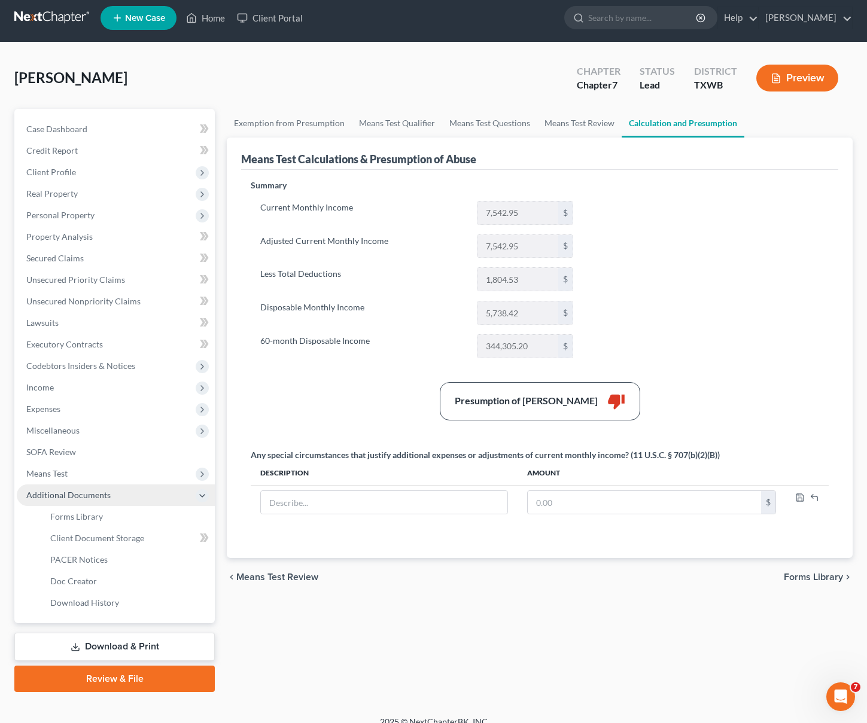
scroll to position [0, 0]
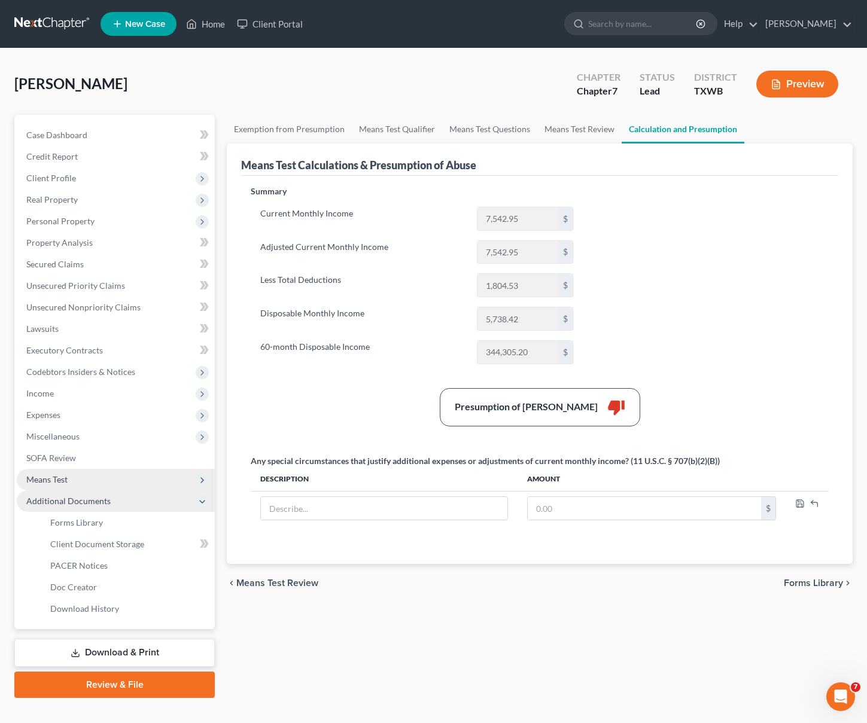
click at [127, 480] on span "Means Test" at bounding box center [116, 480] width 198 height 22
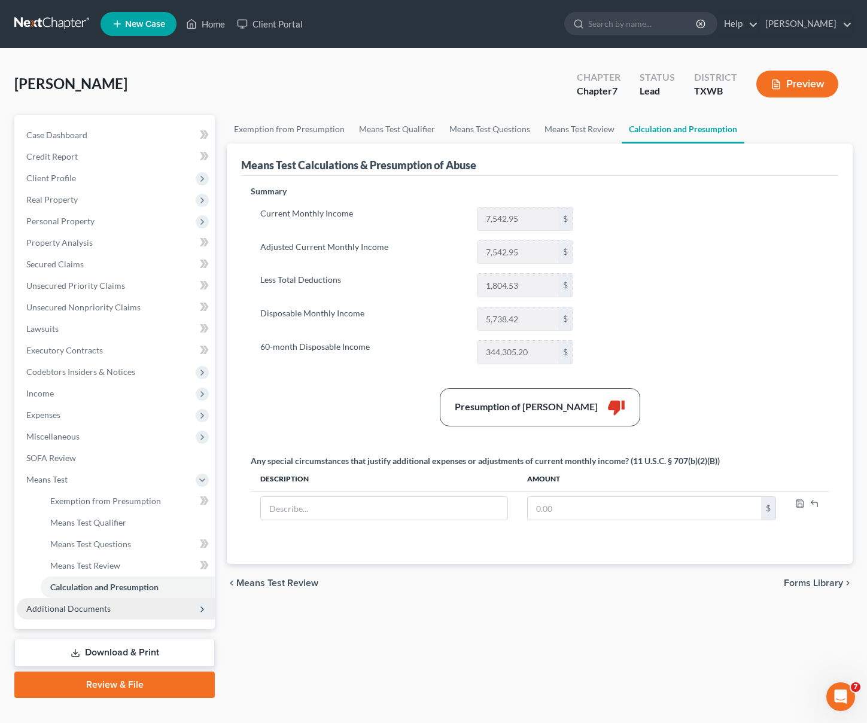
click at [379, 462] on div "Any special circumstances that justify additional expenses or adjustments of cu…" at bounding box center [485, 461] width 469 height 12
click at [657, 465] on div "Any special circumstances that justify additional expenses or adjustments of cu…" at bounding box center [485, 461] width 469 height 12
click at [698, 464] on div "Any special circumstances that justify additional expenses or adjustments of cu…" at bounding box center [485, 461] width 469 height 12
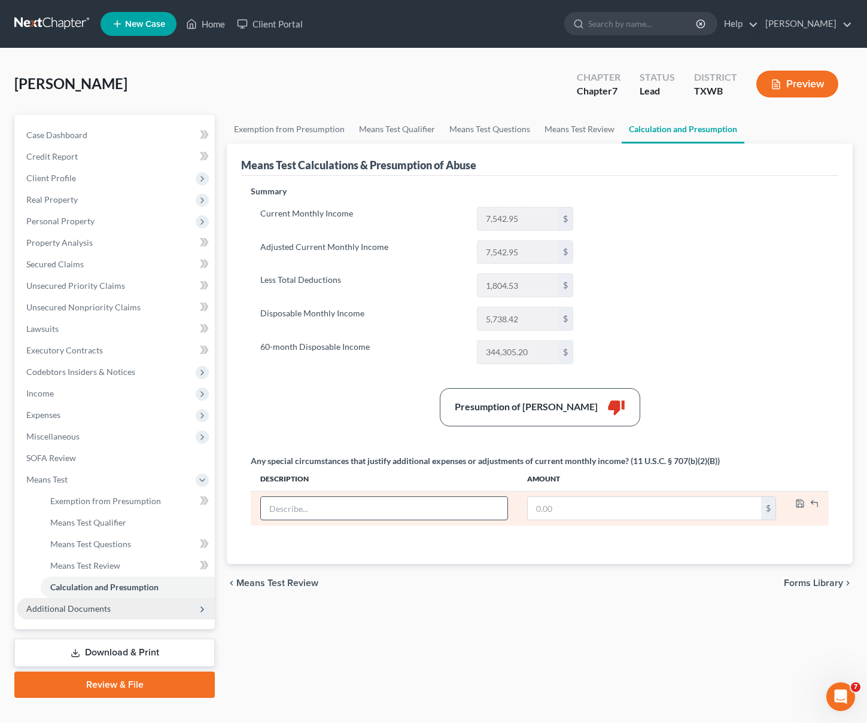
click at [289, 512] on input "text" at bounding box center [384, 508] width 246 height 23
paste input "Reduction in income due to job loss. Debtor was employed as a software engineer…"
click at [348, 508] on input "Reduction in income due to job loss. Debtor was employed as a software engineer…" at bounding box center [384, 508] width 246 height 23
click at [483, 509] on input "Reduction in income due to job loss. Debtor was employed as a software engineer…" at bounding box center [384, 508] width 246 height 23
click at [480, 510] on input "Reduction in income due to job loss. Debtor was employed as a software engineer…" at bounding box center [384, 508] width 246 height 23
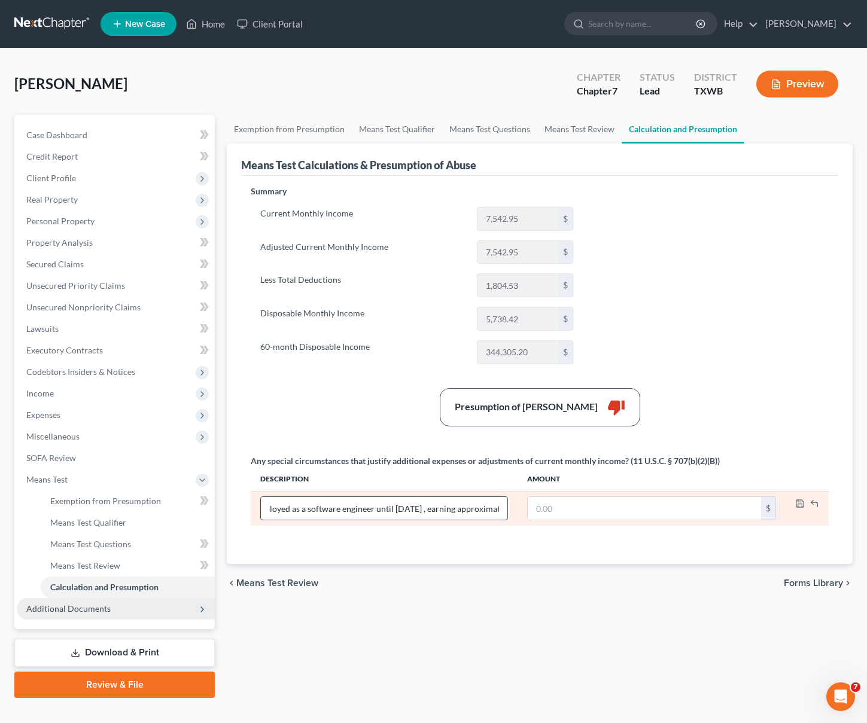
scroll to position [0, 351]
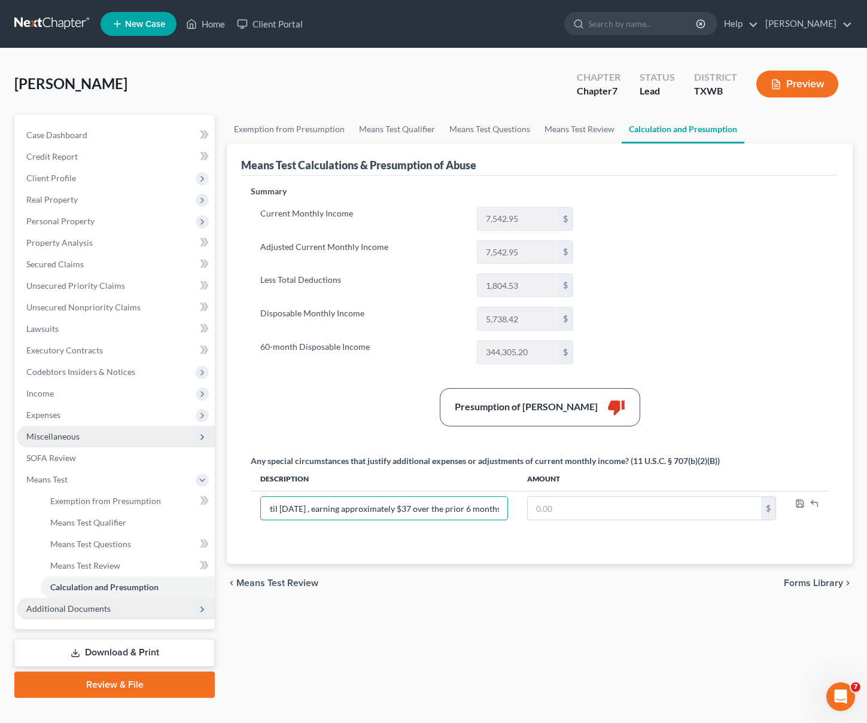
type input "Reduction in income due to job loss. Debtor was employed as a software engineer…"
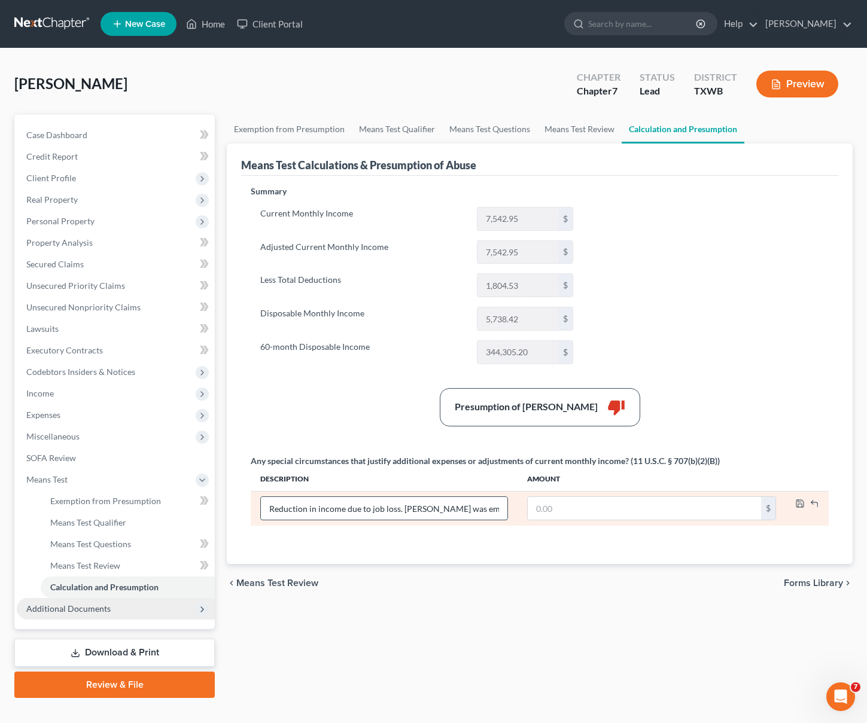
click at [447, 508] on input "Reduction in income due to job loss. Debtor was employed as a software engineer…" at bounding box center [384, 508] width 246 height 23
click at [797, 502] on icon "button" at bounding box center [800, 504] width 10 height 10
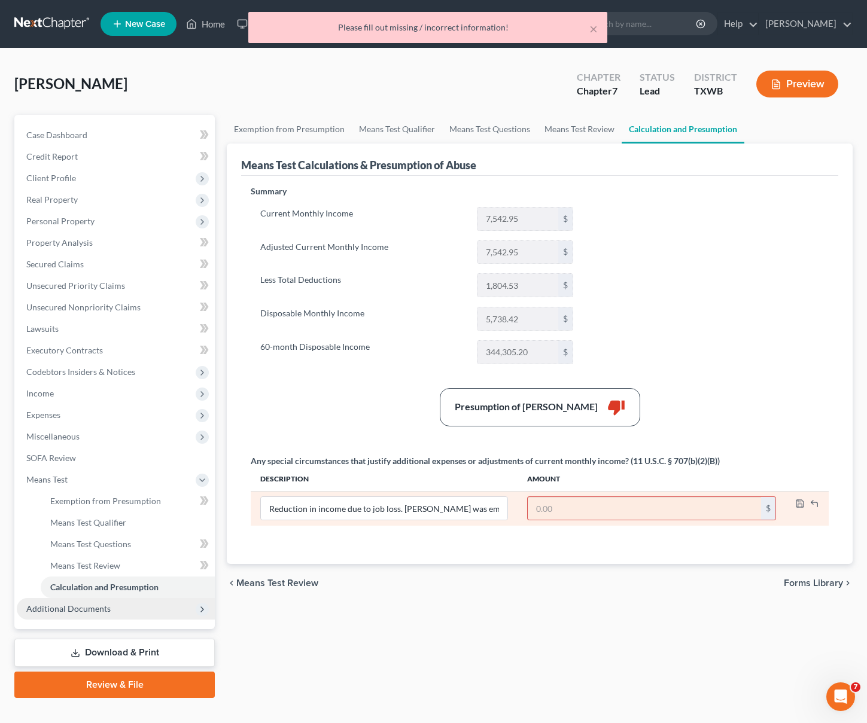
click at [671, 502] on input "text" at bounding box center [643, 508] width 233 height 23
type input "444"
click at [798, 504] on icon "button" at bounding box center [800, 504] width 10 height 10
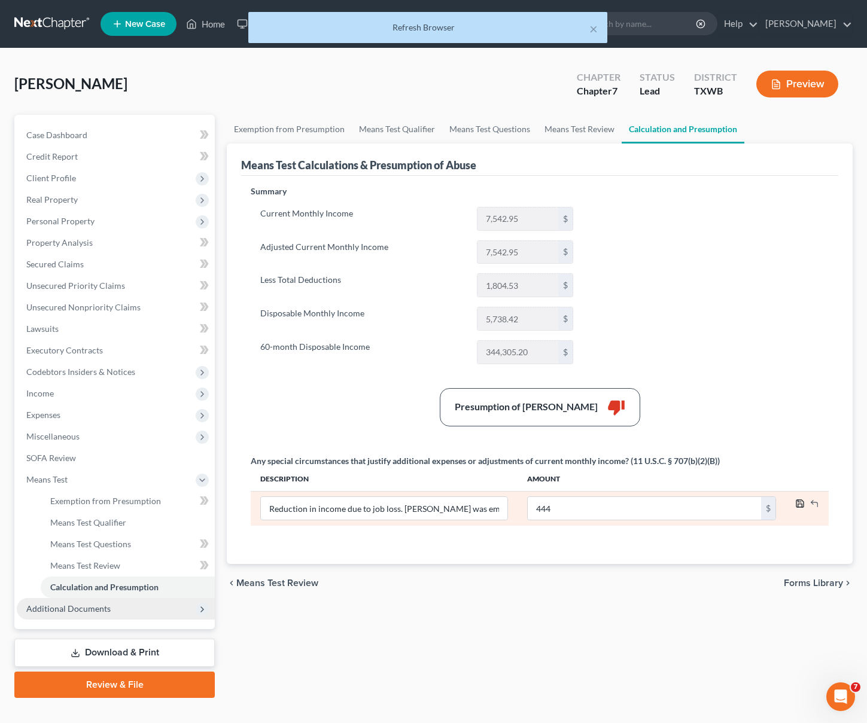
click at [803, 502] on icon "button" at bounding box center [799, 503] width 7 height 7
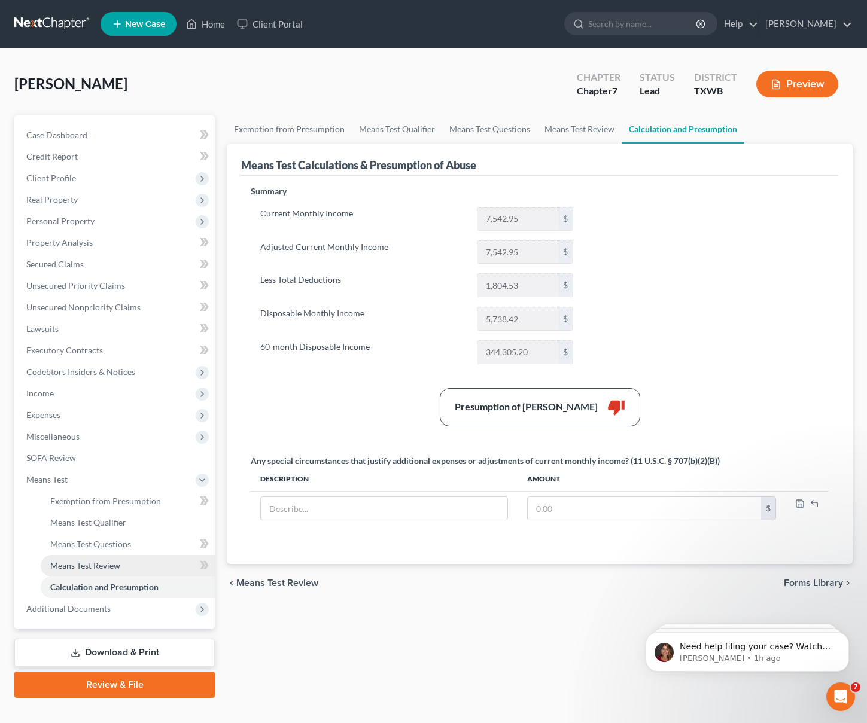
click at [92, 566] on span "Means Test Review" at bounding box center [85, 565] width 70 height 10
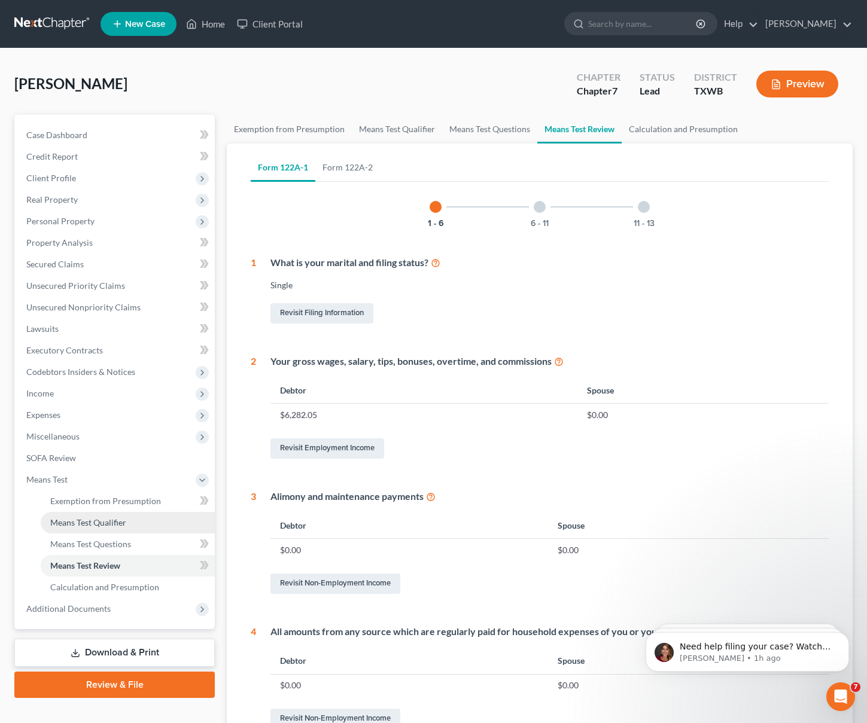
click at [89, 518] on span "Means Test Qualifier" at bounding box center [88, 522] width 76 height 10
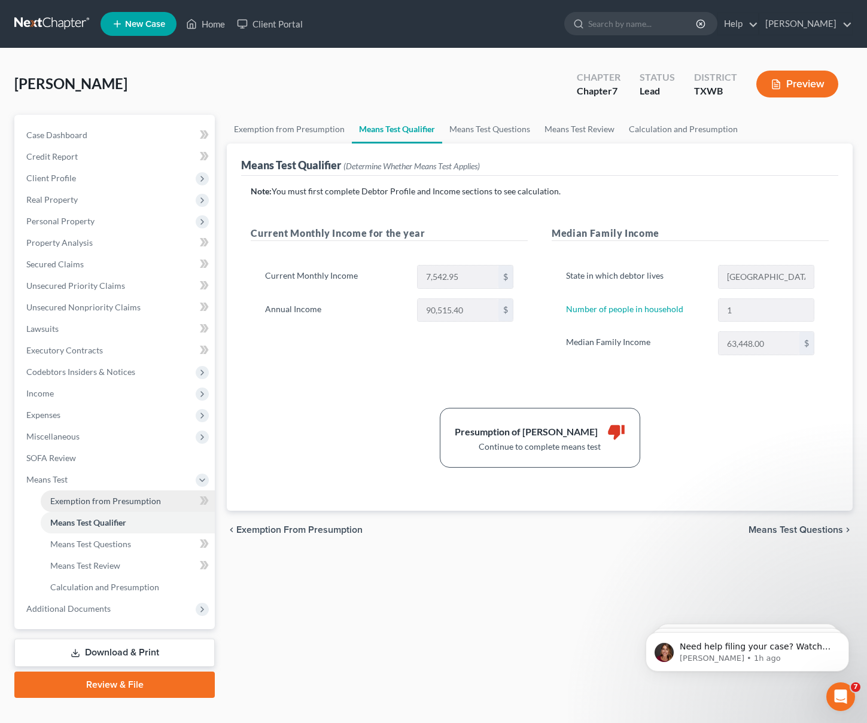
click at [90, 502] on span "Exemption from Presumption" at bounding box center [105, 501] width 111 height 10
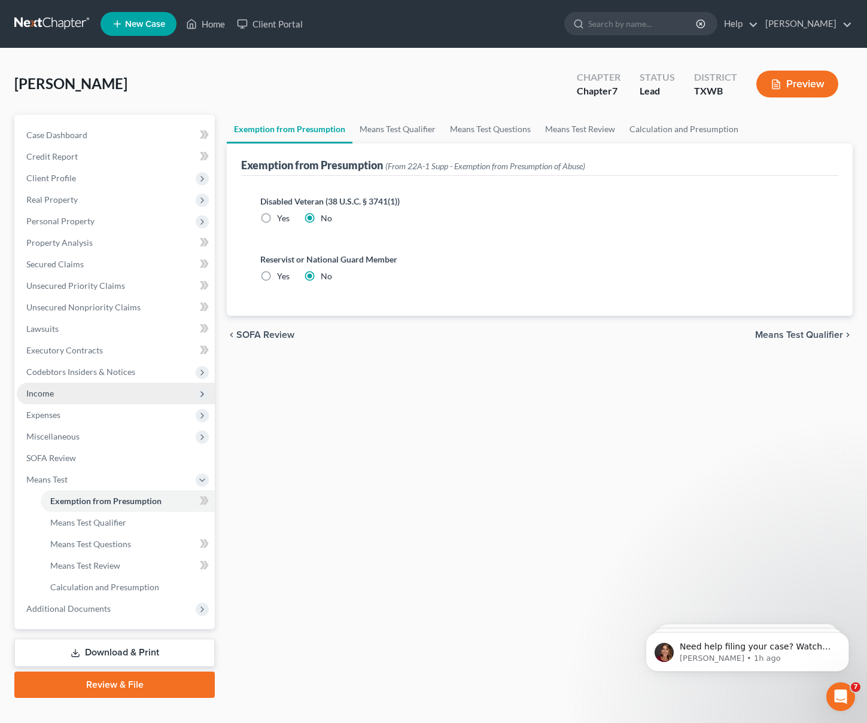
click at [79, 392] on span "Income" at bounding box center [116, 394] width 198 height 22
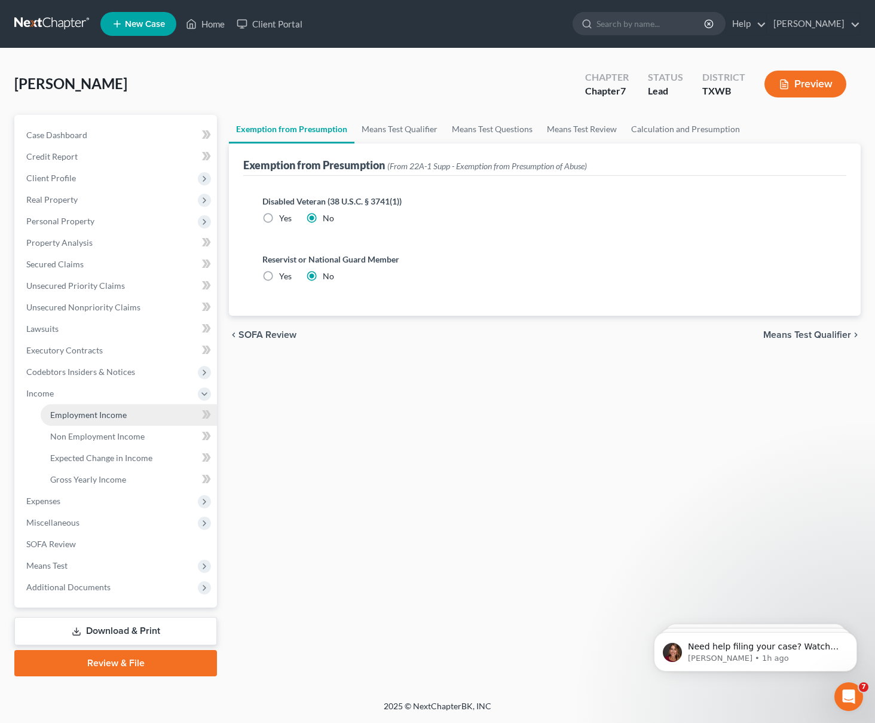
click at [77, 414] on span "Employment Income" at bounding box center [88, 415] width 77 height 10
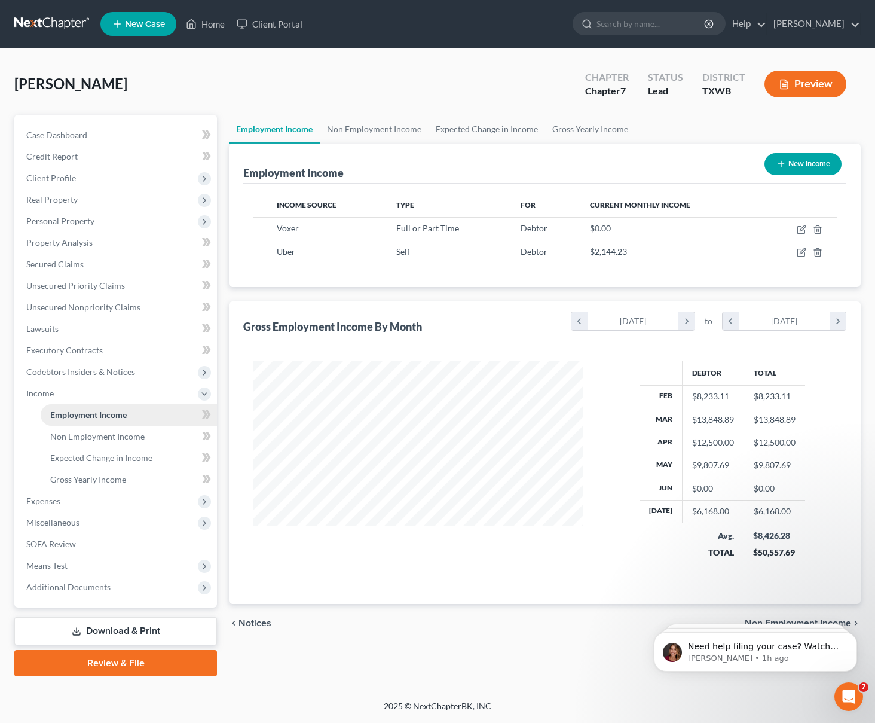
scroll to position [215, 355]
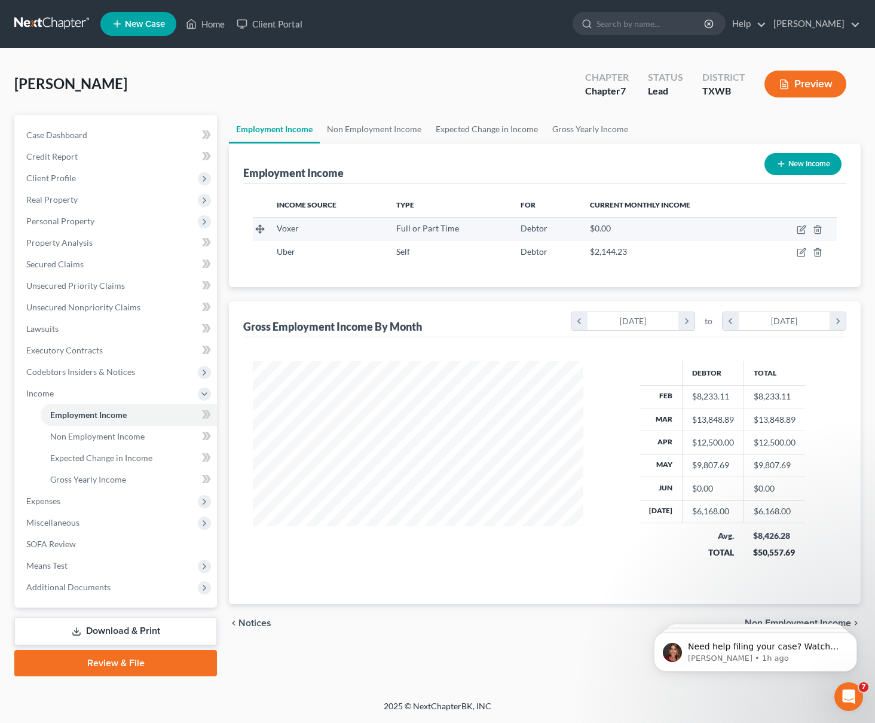
click at [598, 228] on span "$0.00" at bounding box center [600, 228] width 21 height 10
click at [803, 228] on icon "button" at bounding box center [802, 227] width 5 height 5
select select "0"
select select "4"
select select "1"
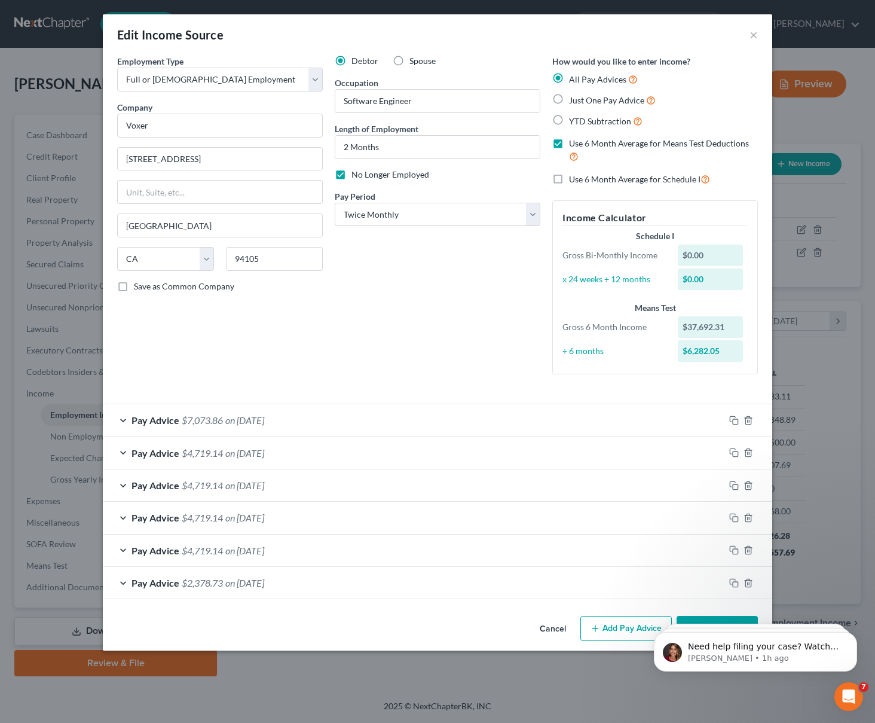
click at [701, 329] on div "$37,692.31" at bounding box center [711, 327] width 66 height 22
copy div "$37,692.31"
click at [709, 350] on div "$6,282.05" at bounding box center [711, 351] width 66 height 22
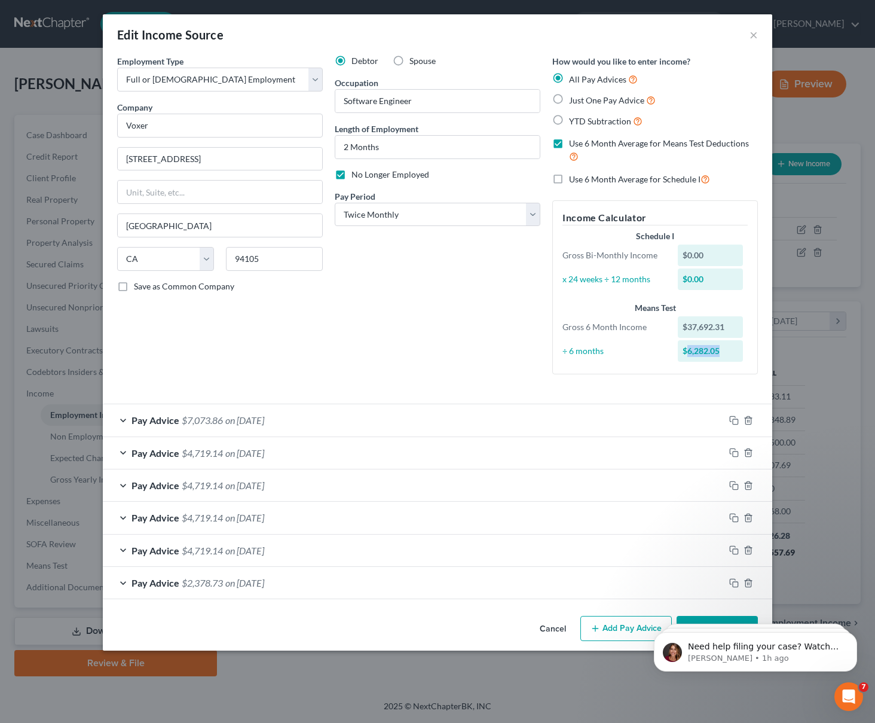
click at [709, 350] on div "$6,282.05" at bounding box center [711, 351] width 66 height 22
click at [837, 349] on div "Edit Income Source × Employment Type * Select Full or Part Time Employment Self…" at bounding box center [437, 361] width 875 height 723
click at [756, 29] on button "×" at bounding box center [754, 35] width 8 height 14
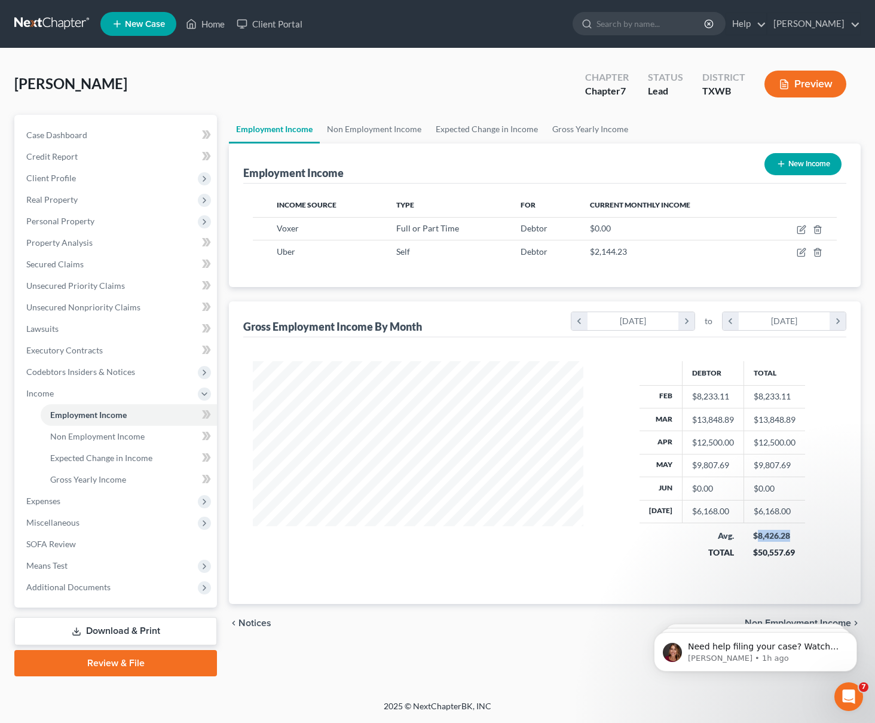
drag, startPoint x: 789, startPoint y: 535, endPoint x: 753, endPoint y: 539, distance: 35.5
click at [753, 539] on div "$8,426.28" at bounding box center [774, 536] width 42 height 12
copy div "8,426.28"
click at [816, 556] on div "Debtor Total Feb $8,233.11 $8,233.11 Mar $13,848.89 $13,848.89 Apr $12,500.00 $…" at bounding box center [723, 468] width 254 height 214
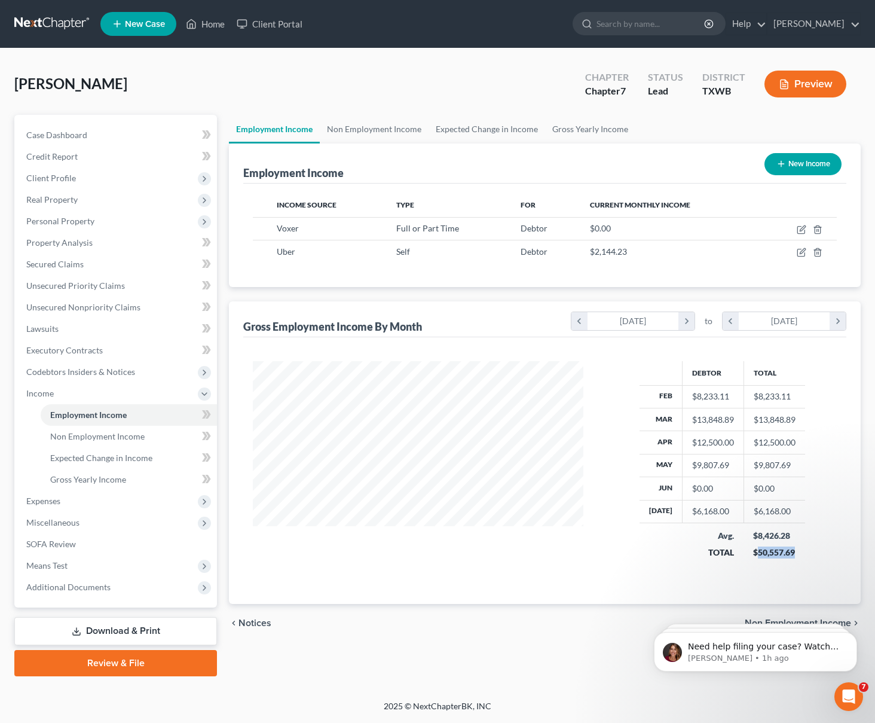
drag, startPoint x: 800, startPoint y: 550, endPoint x: 756, endPoint y: 553, distance: 43.8
click at [756, 553] on td "$8,426.28 $50,557.69" at bounding box center [775, 544] width 62 height 42
copy div "50,557.69"
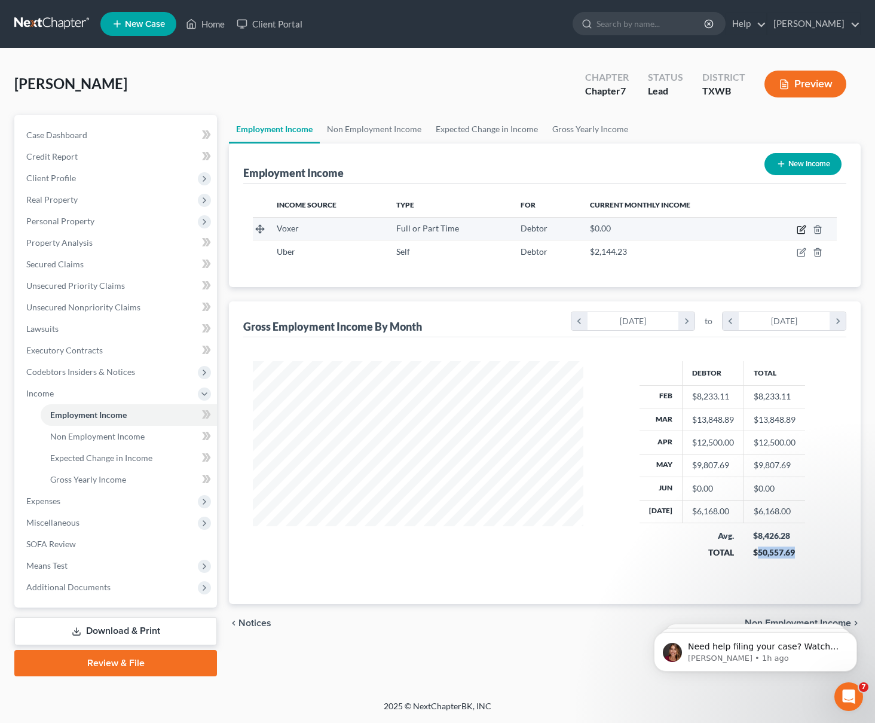
click at [804, 227] on icon "button" at bounding box center [802, 230] width 10 height 10
select select "0"
select select "4"
select select "1"
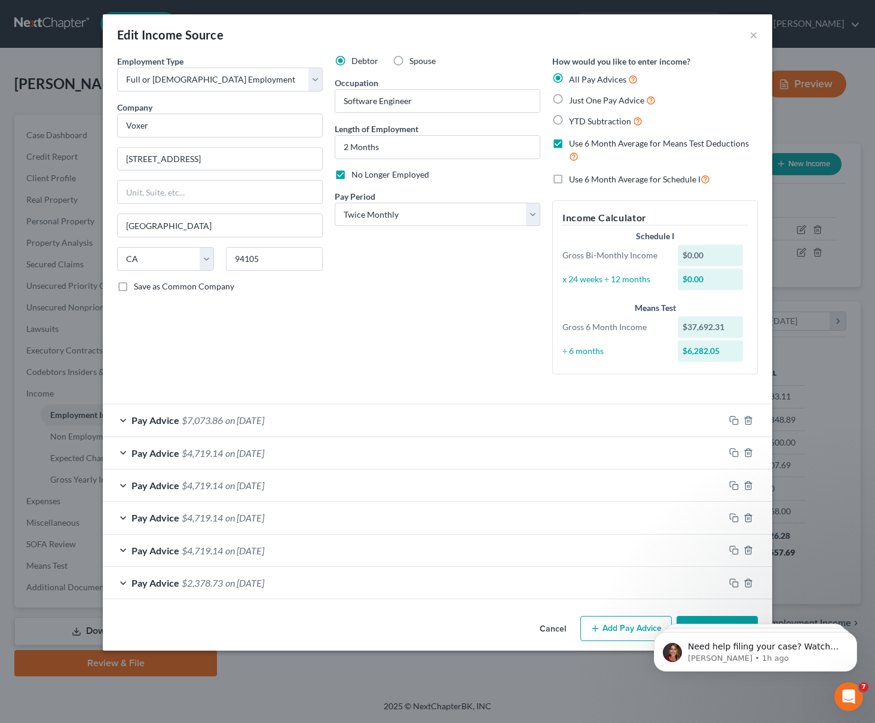
click at [705, 327] on div "$37,692.31" at bounding box center [711, 327] width 66 height 22
copy div "37,692.31"
click at [828, 360] on div "Edit Income Source × Employment Type * Select Full or Part Time Employment Self…" at bounding box center [437, 361] width 875 height 723
click at [753, 40] on button "×" at bounding box center [754, 35] width 8 height 14
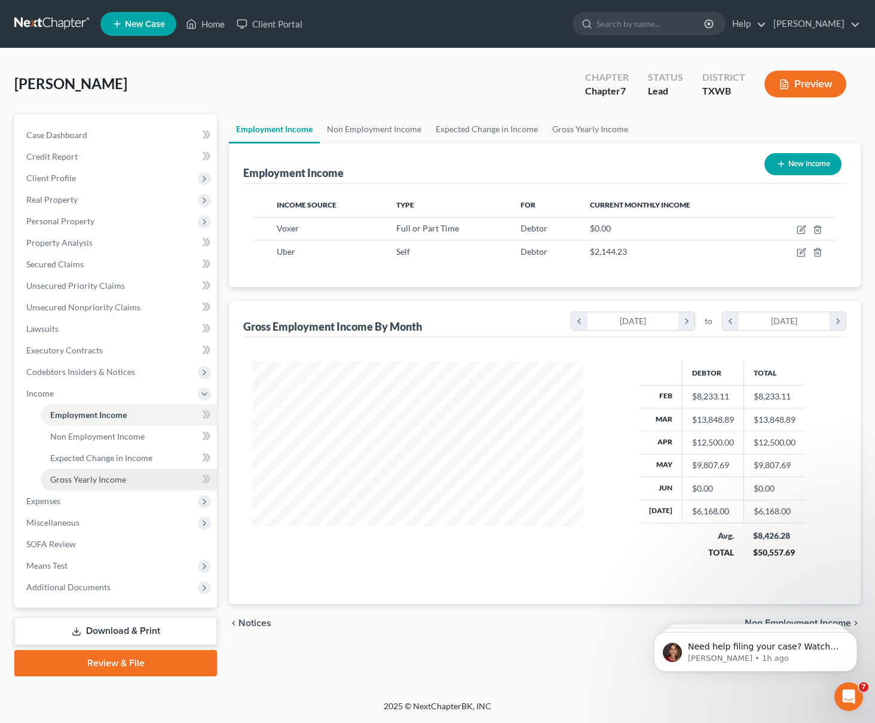
click at [99, 484] on span "Gross Yearly Income" at bounding box center [88, 479] width 76 height 10
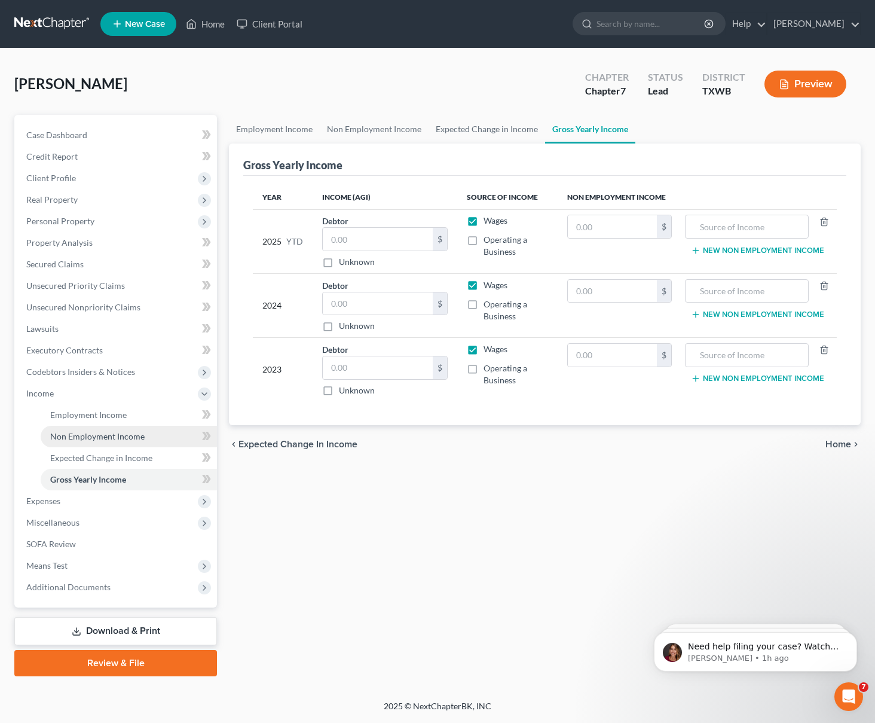
click at [84, 441] on span "Non Employment Income" at bounding box center [97, 436] width 94 height 10
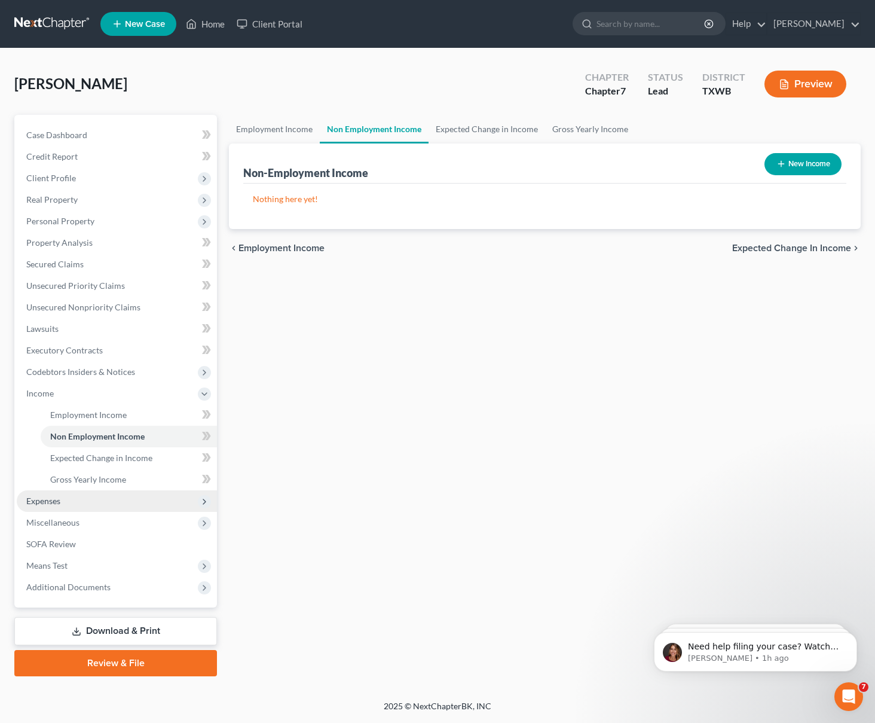
click at [59, 505] on span "Expenses" at bounding box center [43, 501] width 34 height 10
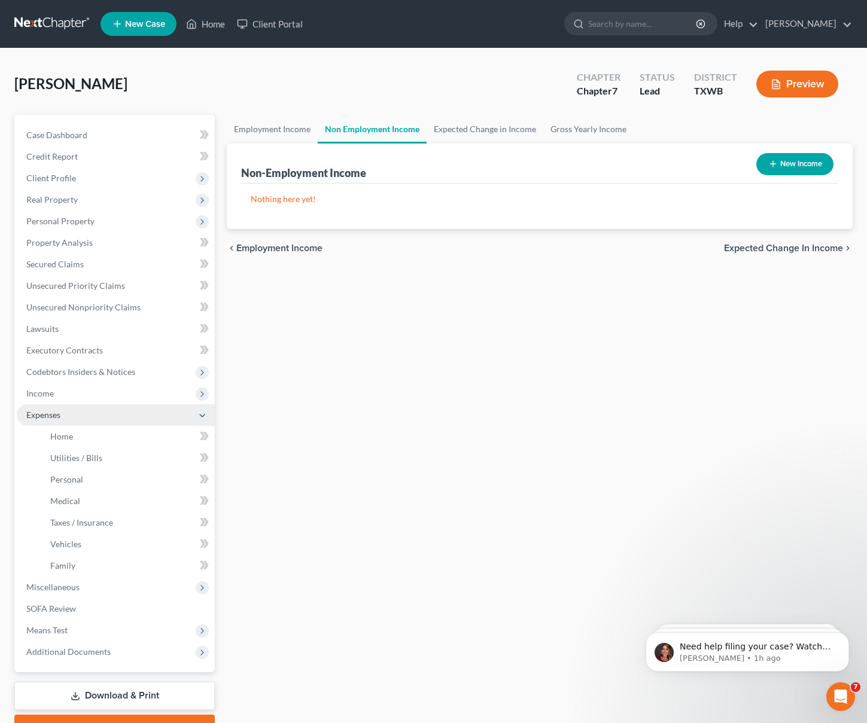
click at [52, 417] on span "Expenses" at bounding box center [43, 415] width 34 height 10
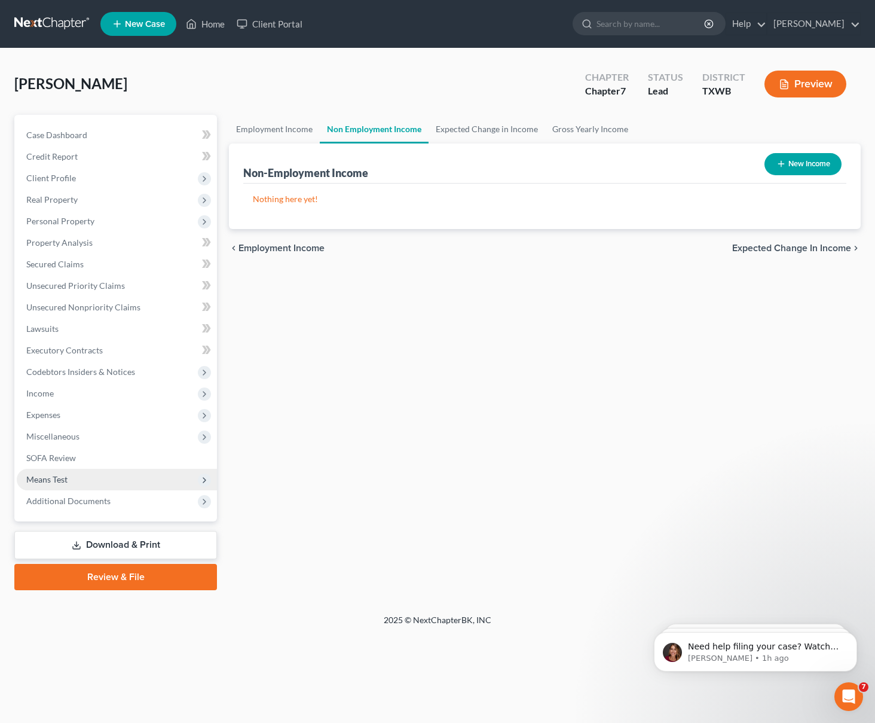
click at [67, 472] on span "Means Test" at bounding box center [117, 480] width 200 height 22
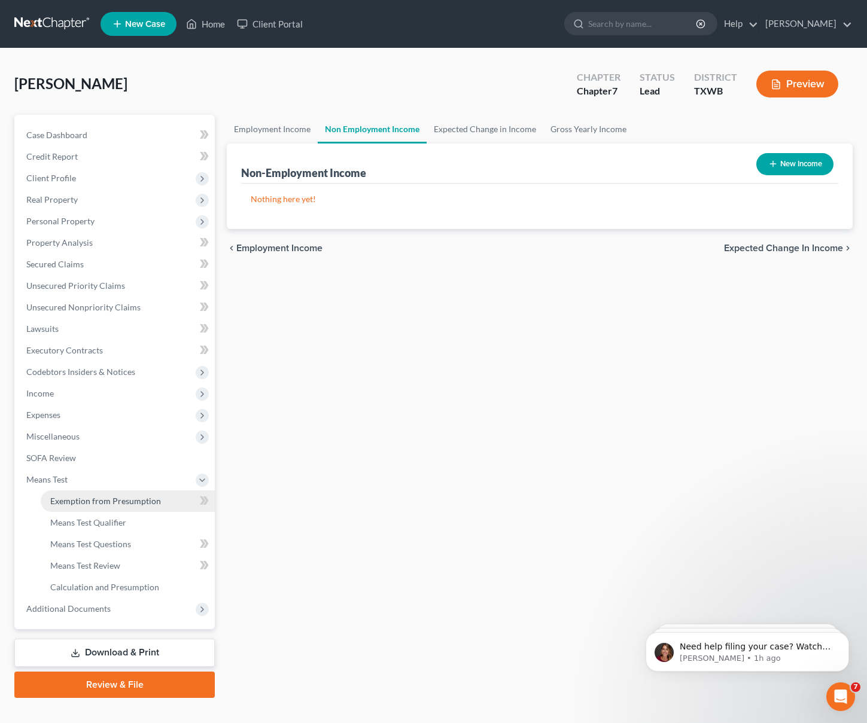
click at [83, 498] on span "Exemption from Presumption" at bounding box center [105, 501] width 111 height 10
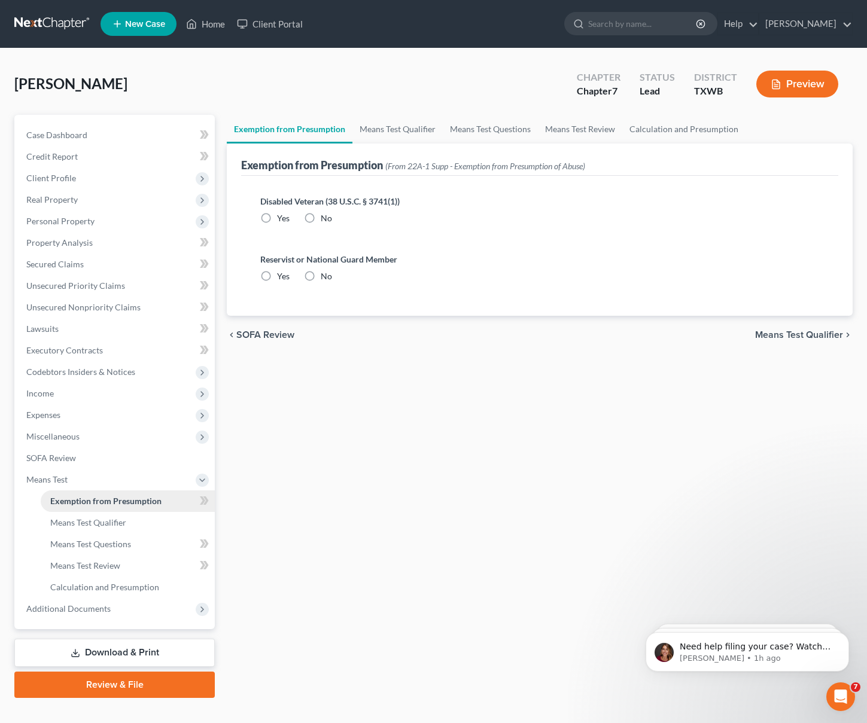
radio input "true"
click at [90, 514] on link "Means Test Qualifier" at bounding box center [128, 523] width 174 height 22
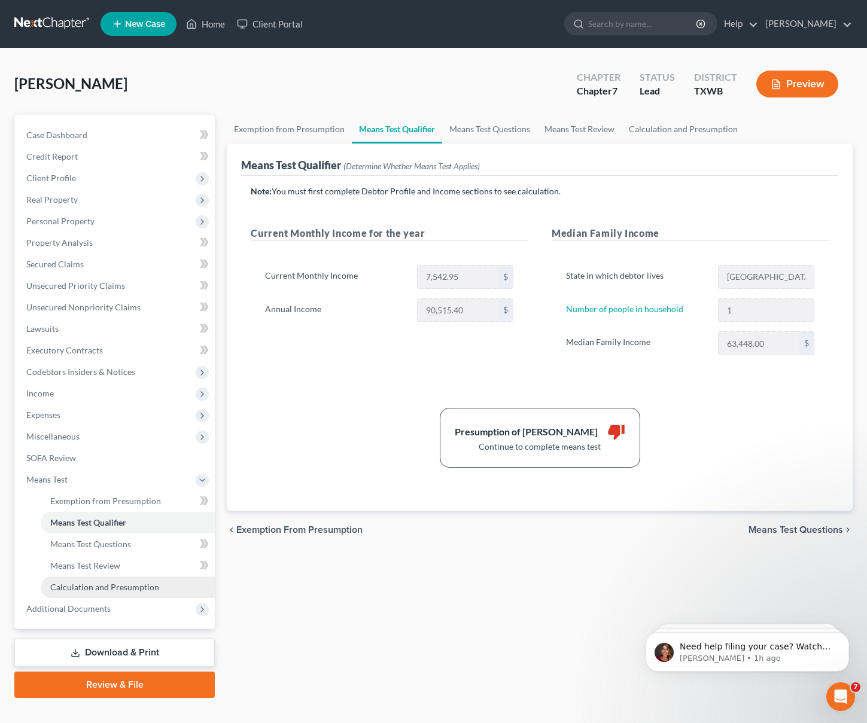
click at [103, 580] on link "Calculation and Presumption" at bounding box center [128, 587] width 174 height 22
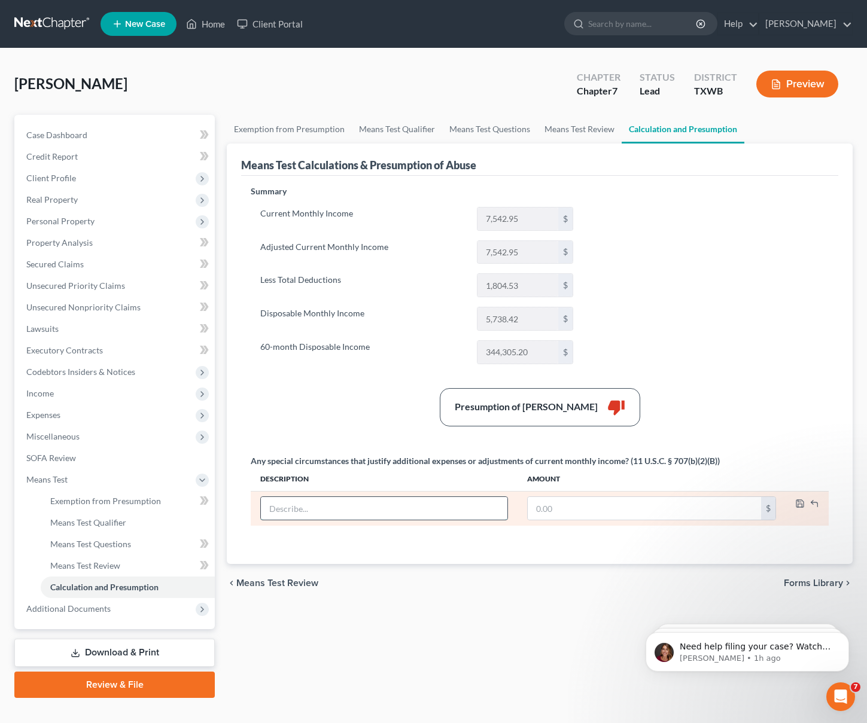
click at [462, 510] on input "text" at bounding box center [384, 508] width 246 height 23
paste input "Reduction in income due to involuntary job loss. The debtor was employed as a s…"
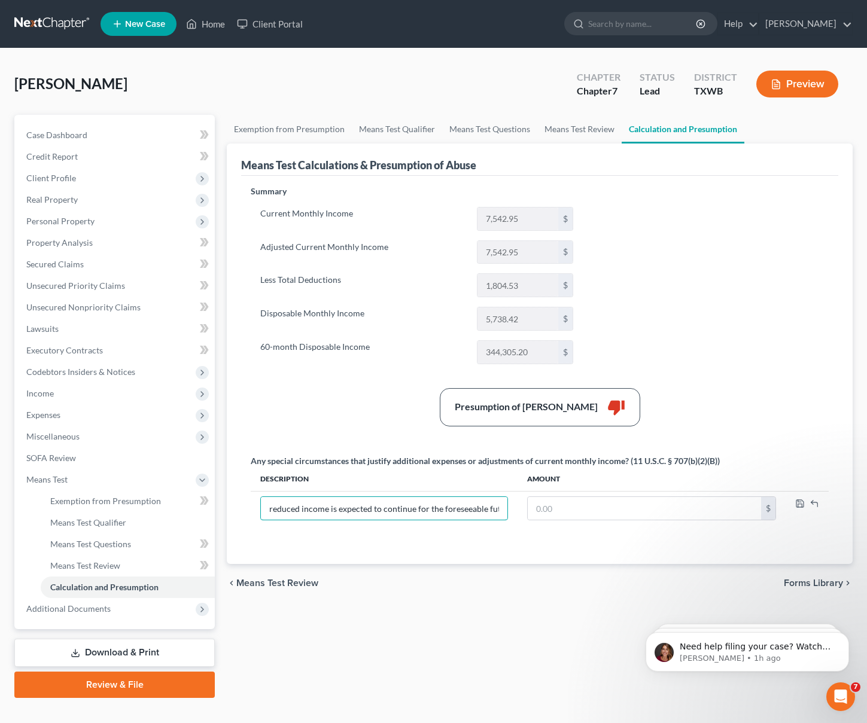
type input "Reduction in income due to involuntary job loss. The debtor was employed as a s…"
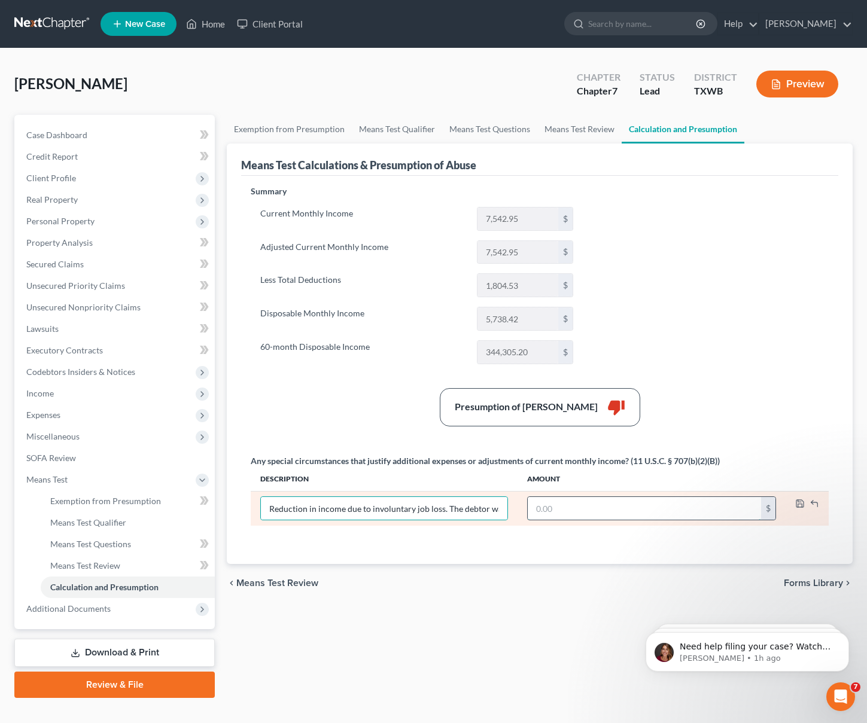
click at [641, 509] on input "text" at bounding box center [643, 508] width 233 height 23
paste input "6,282.05"
type input "6,282.05"
click at [801, 505] on polyline "button" at bounding box center [800, 505] width 4 height 3
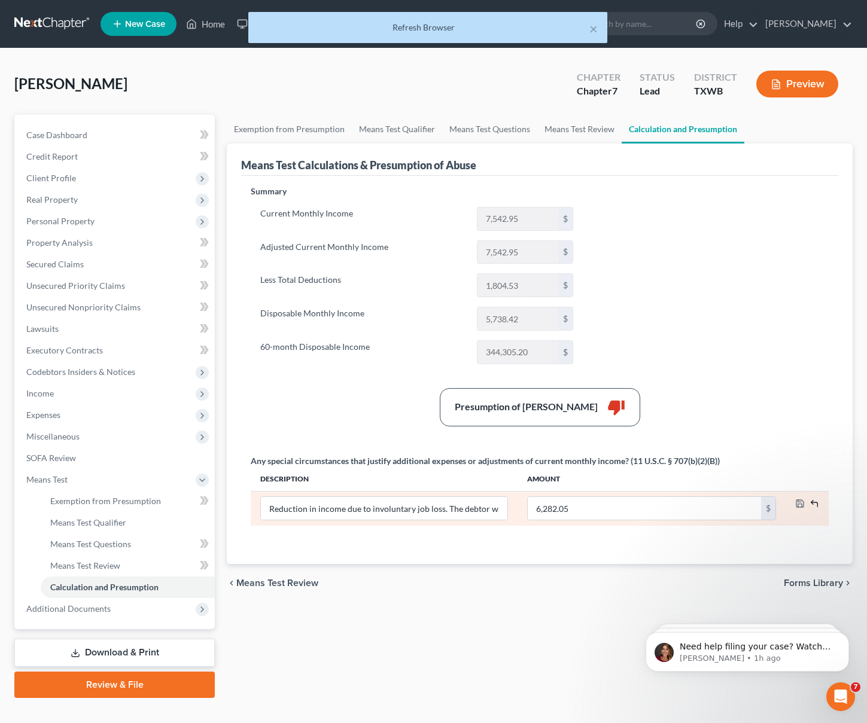
click at [818, 504] on icon "button" at bounding box center [814, 504] width 10 height 10
click at [481, 509] on input "text" at bounding box center [384, 508] width 246 height 23
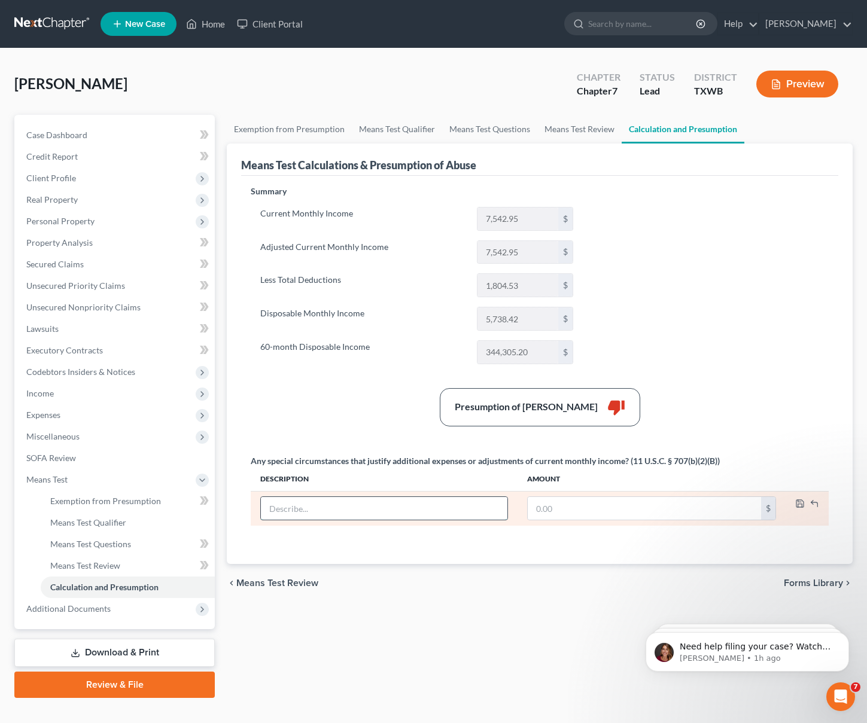
click at [464, 507] on input "text" at bounding box center [384, 508] width 246 height 23
click at [818, 504] on icon "button" at bounding box center [814, 504] width 10 height 10
click at [382, 506] on input "text" at bounding box center [384, 508] width 246 height 23
paste input "Reduction in income due to involuntary job loss. The debtor was employed as a s…"
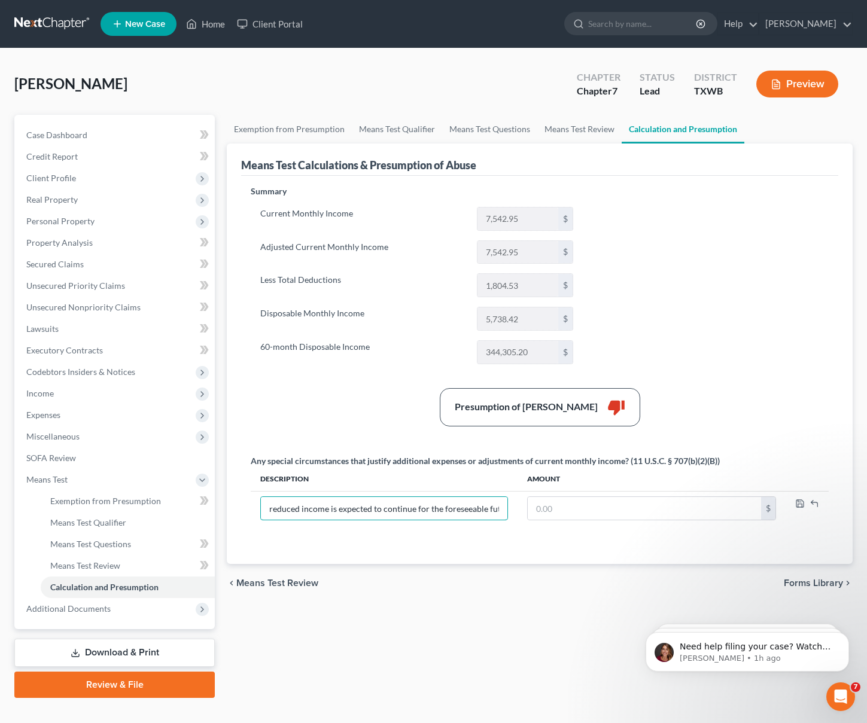
type input "Reduction in income due to involuntary job loss. The debtor was employed as a s…"
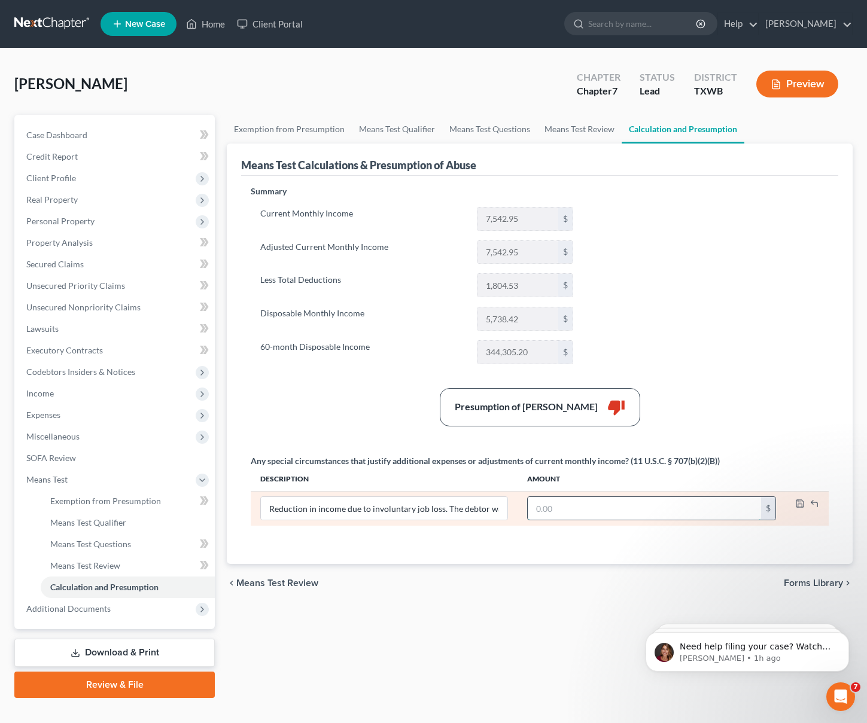
click at [560, 513] on input "text" at bounding box center [643, 508] width 233 height 23
paste input "6,282.05"
type input "6,282.05"
click at [796, 505] on icon "button" at bounding box center [799, 503] width 7 height 7
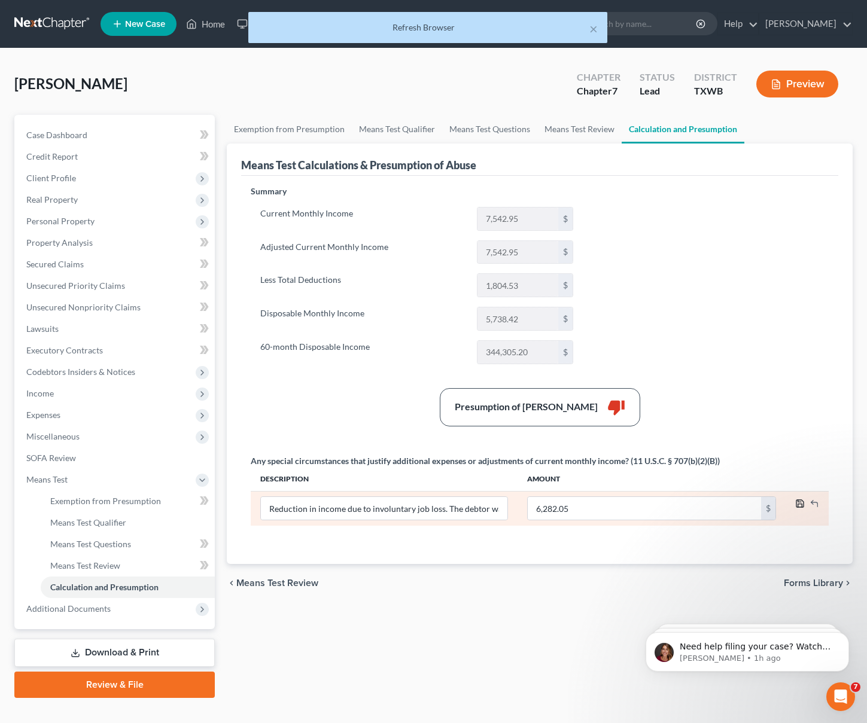
click at [797, 502] on icon "button" at bounding box center [800, 504] width 10 height 10
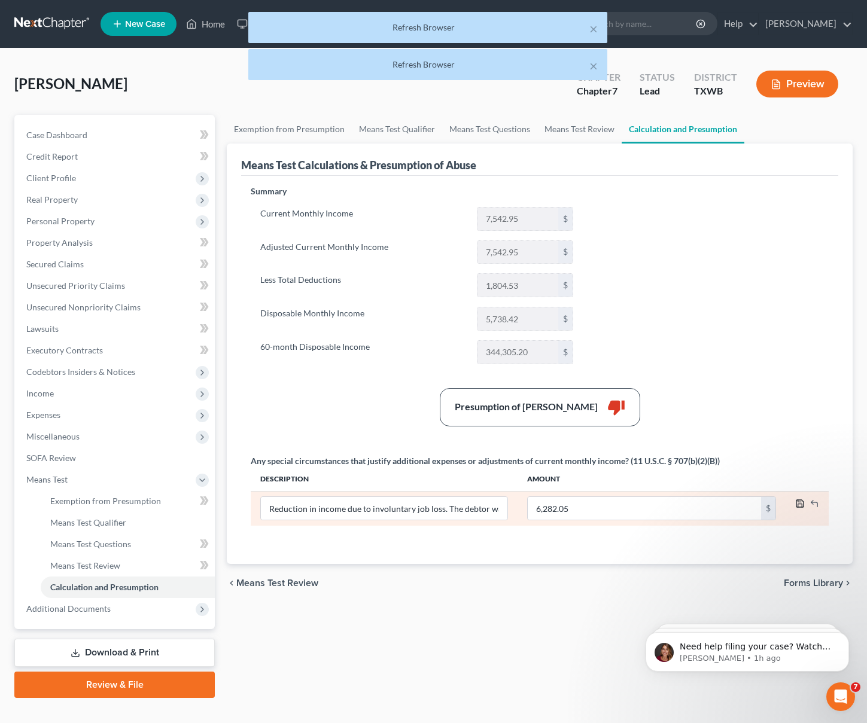
click at [797, 502] on icon "button" at bounding box center [800, 504] width 10 height 10
click at [837, 584] on span "Forms Library" at bounding box center [812, 583] width 59 height 10
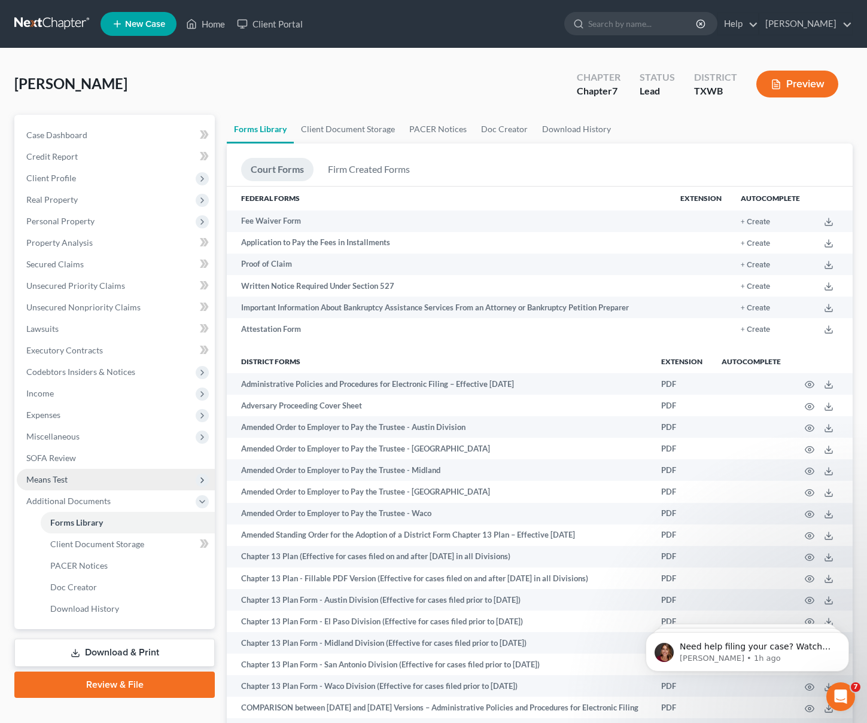
click at [72, 482] on span "Means Test" at bounding box center [116, 480] width 198 height 22
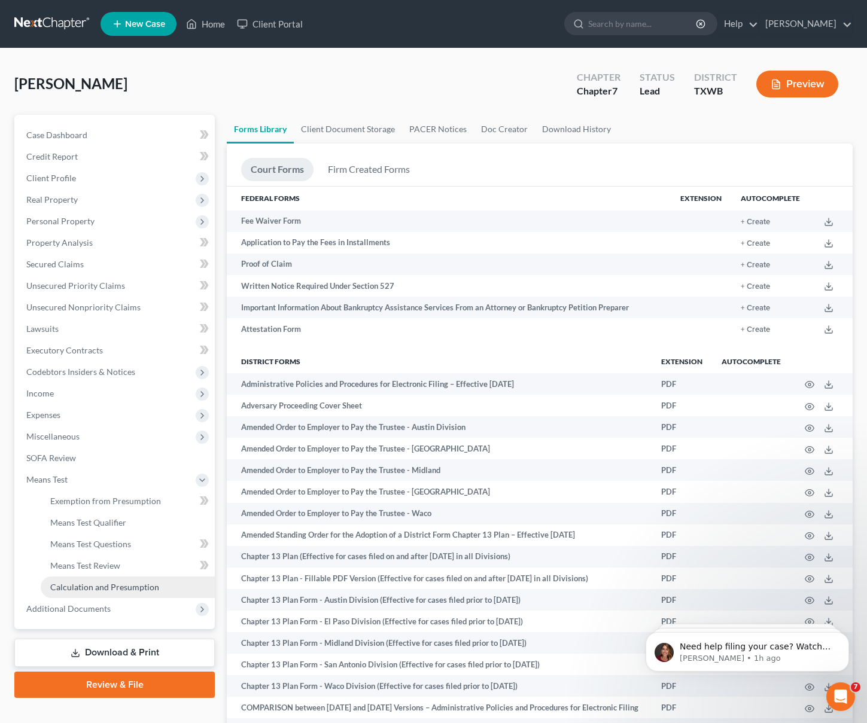
click at [103, 582] on span "Calculation and Presumption" at bounding box center [104, 587] width 109 height 10
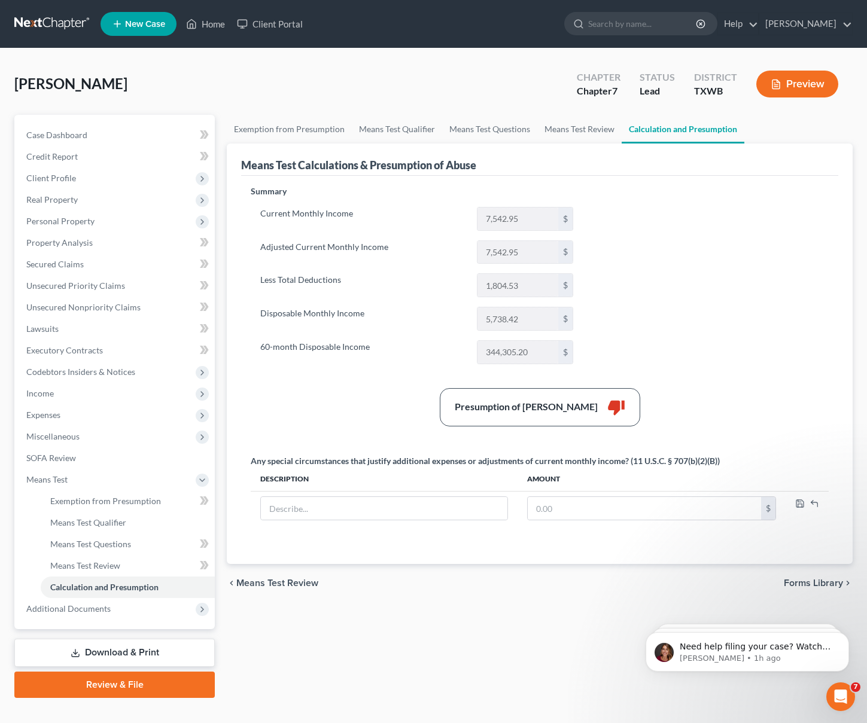
click at [314, 560] on div "Summary Current Monthly Income 7,542.95 $ Adjusted Current Monthly Income 7,542…" at bounding box center [539, 370] width 597 height 388
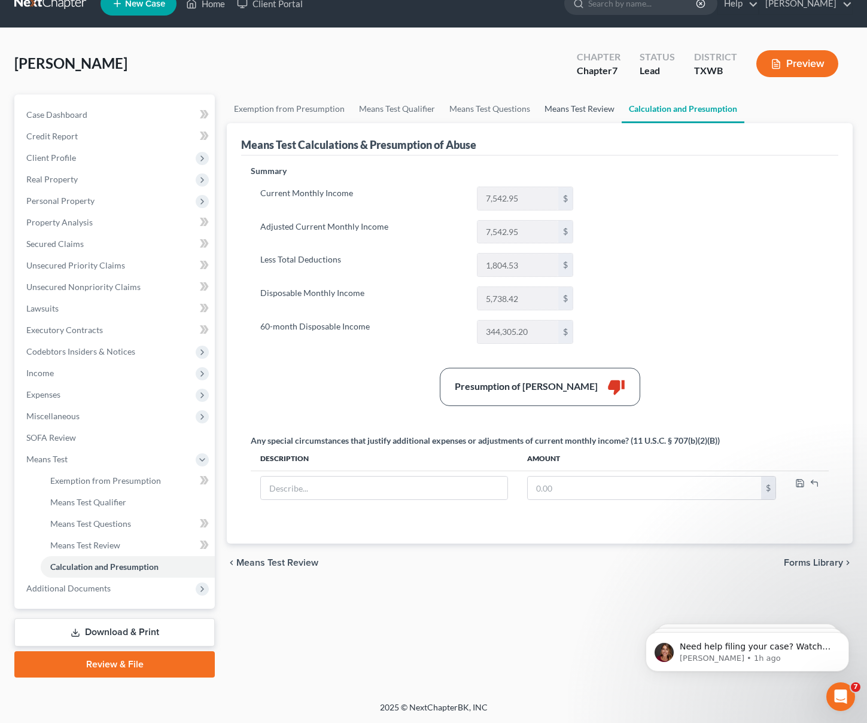
click at [559, 106] on link "Means Test Review" at bounding box center [579, 108] width 84 height 29
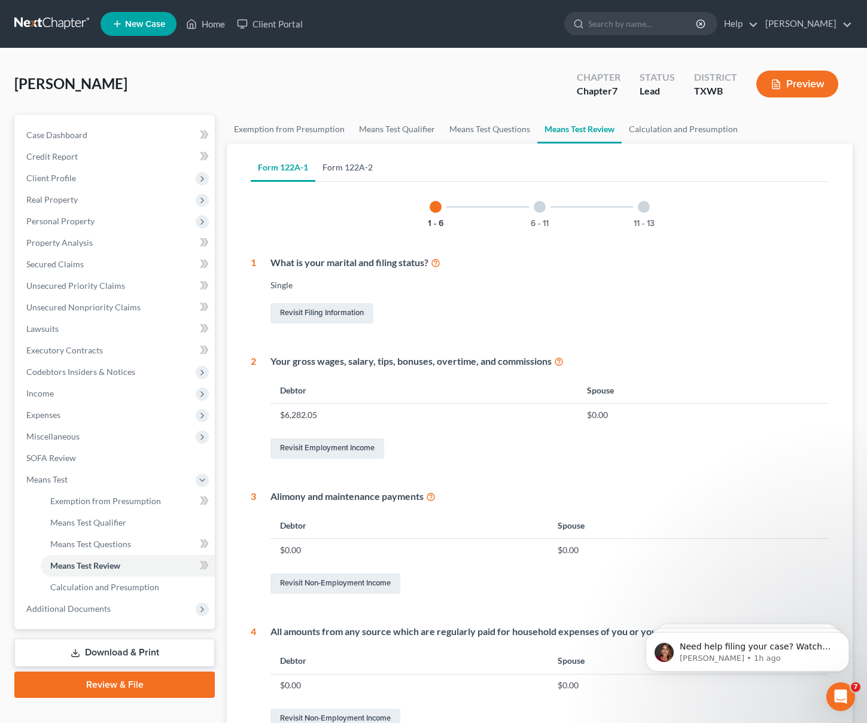
click at [349, 160] on link "Form 122A-2" at bounding box center [347, 167] width 65 height 29
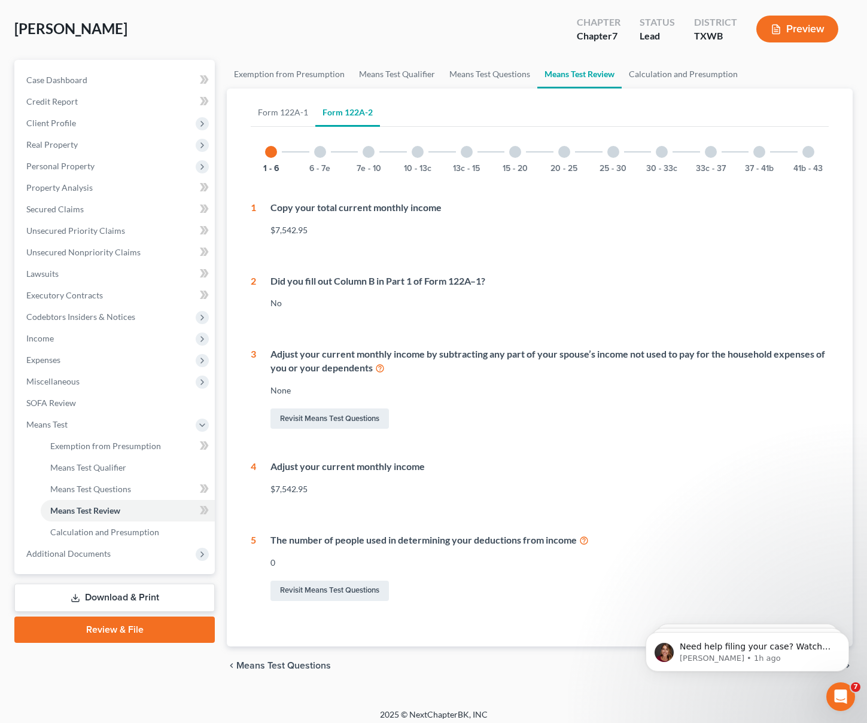
scroll to position [47, 0]
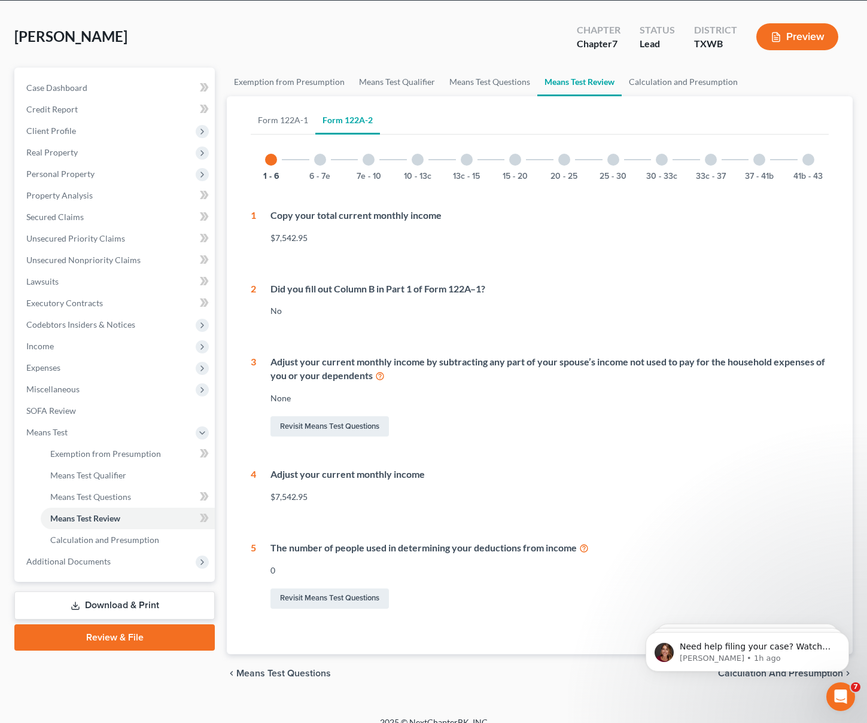
click at [319, 155] on div at bounding box center [320, 160] width 12 height 12
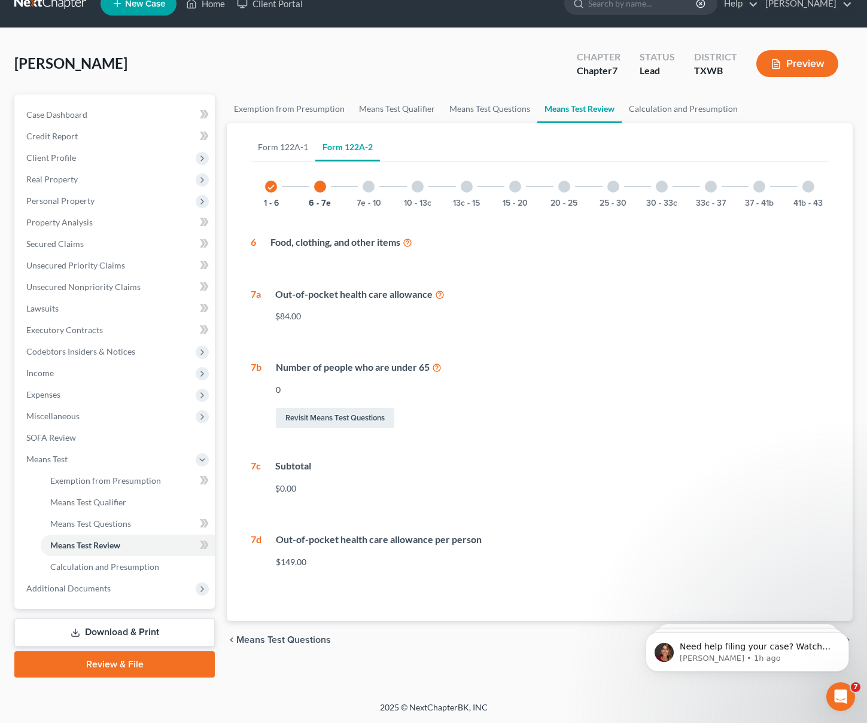
scroll to position [20, 0]
click at [369, 187] on div at bounding box center [368, 187] width 12 height 12
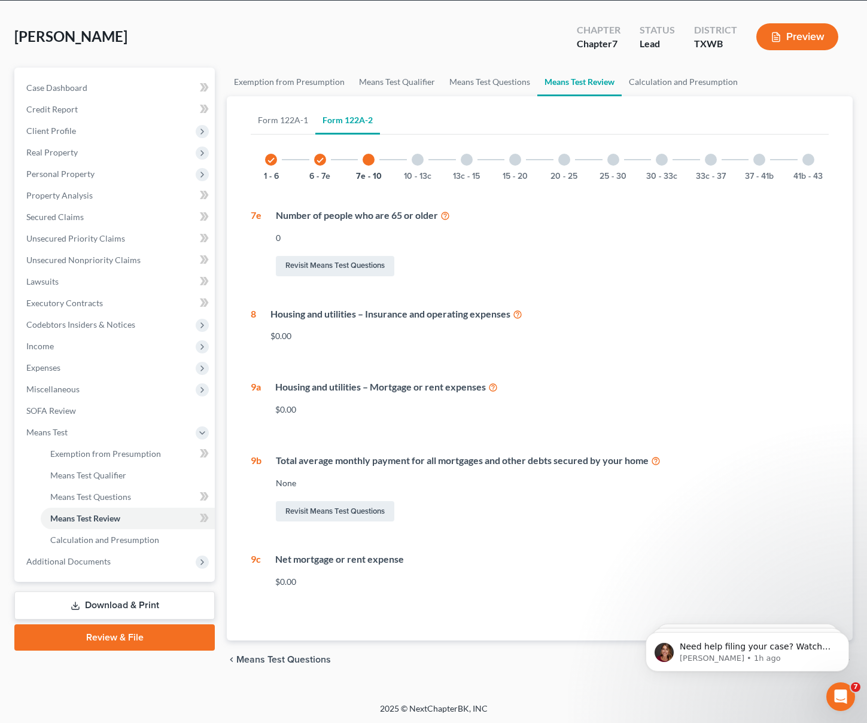
click at [321, 162] on icon "check" at bounding box center [320, 160] width 8 height 8
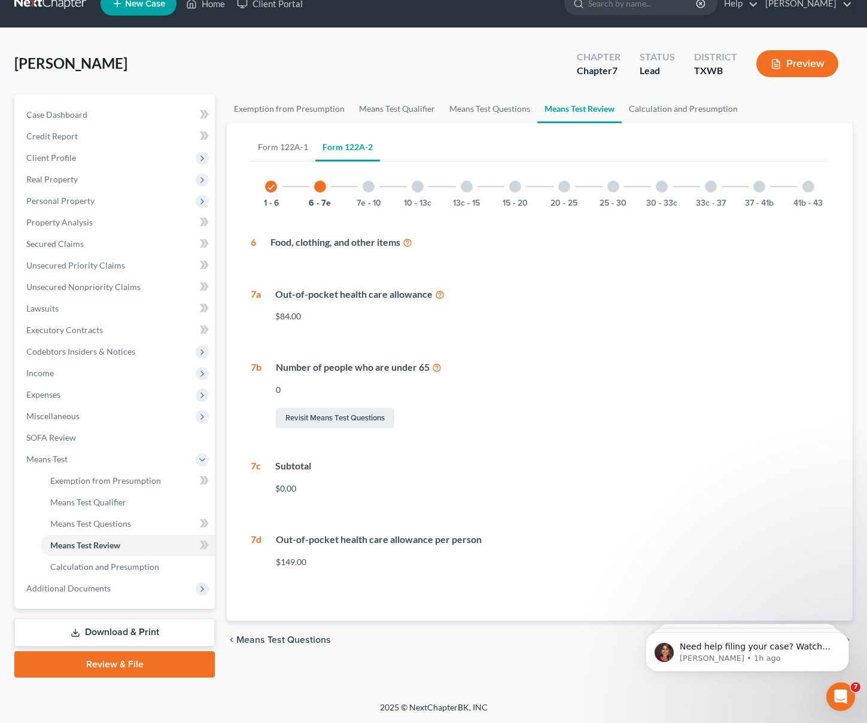
scroll to position [20, 0]
click at [751, 185] on div "37 - 41b" at bounding box center [759, 186] width 41 height 41
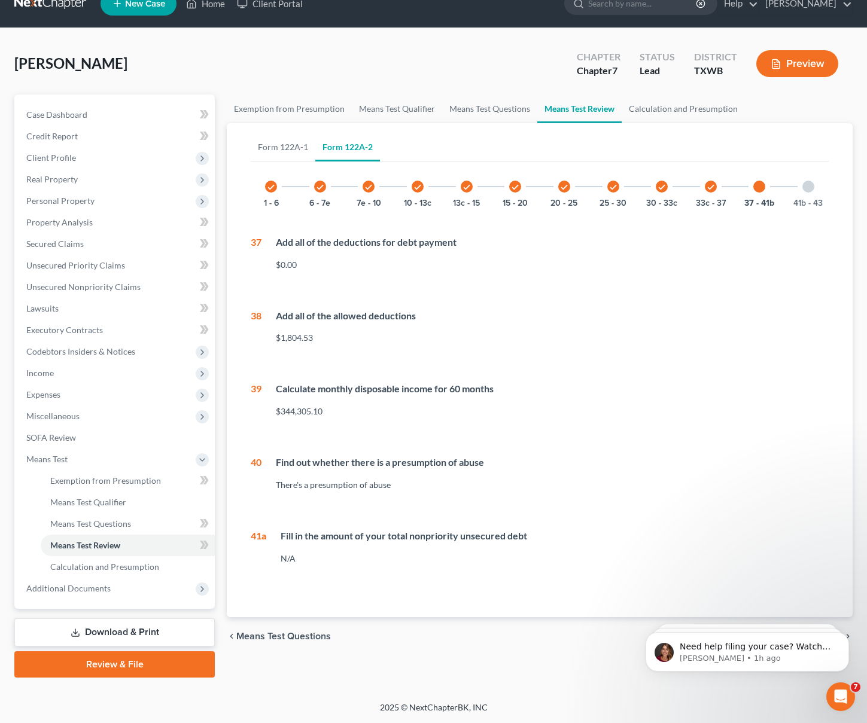
click at [810, 185] on div at bounding box center [808, 187] width 12 height 12
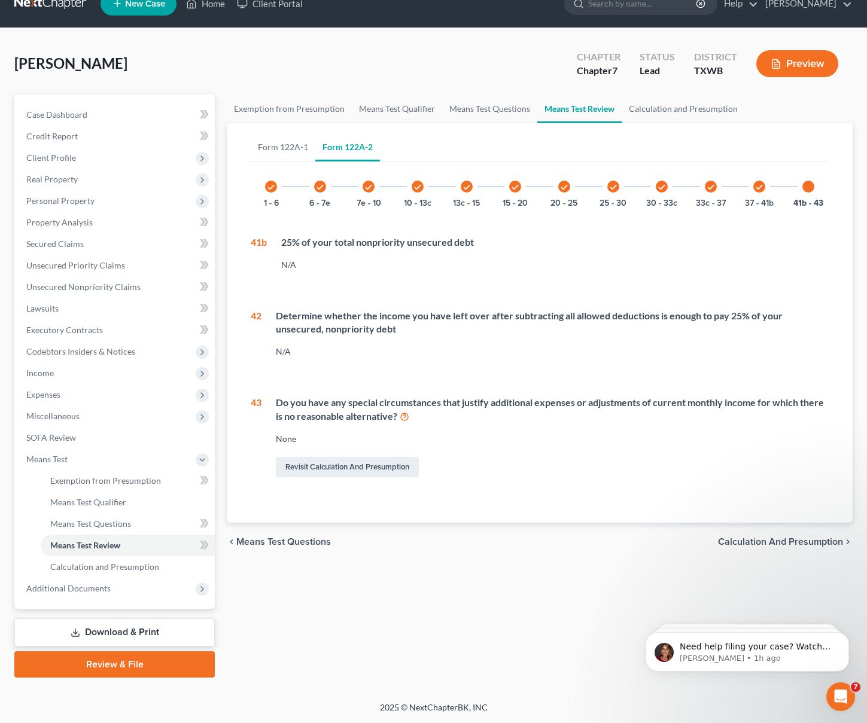
click at [660, 190] on icon "check" at bounding box center [661, 187] width 8 height 8
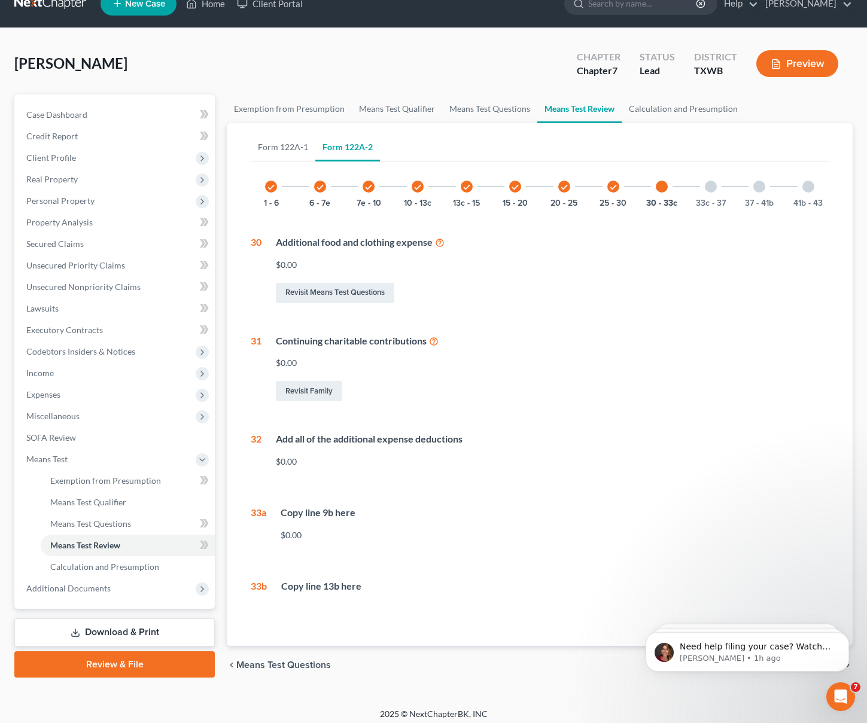
scroll to position [27, 0]
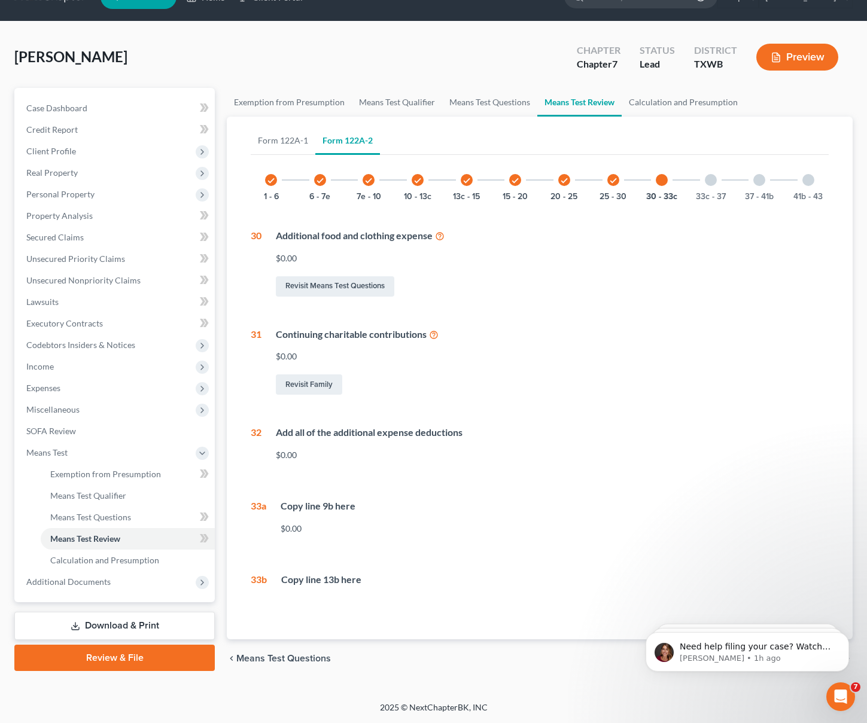
click at [269, 187] on div "check 1 - 6" at bounding box center [271, 180] width 41 height 41
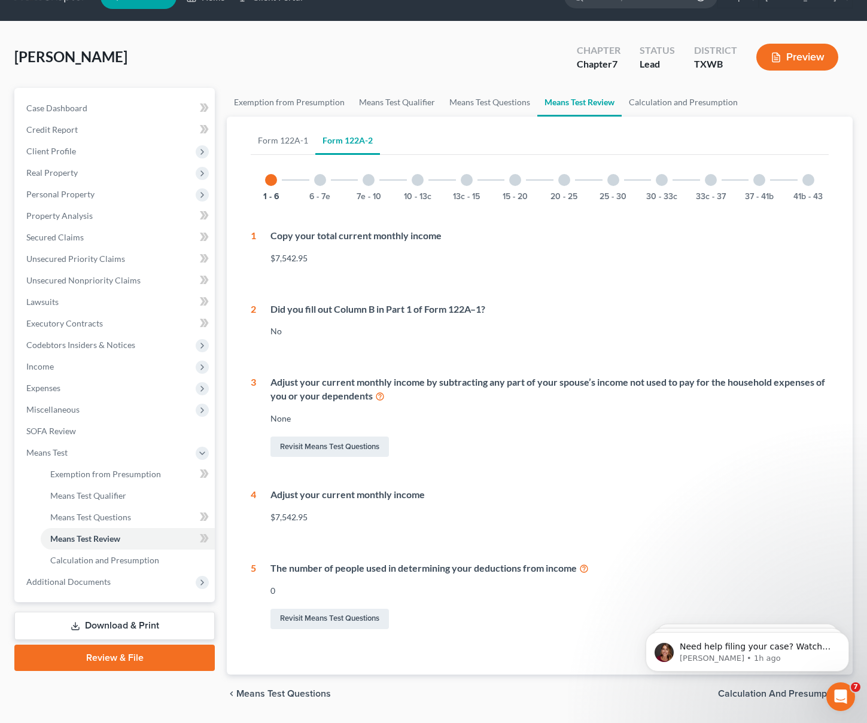
scroll to position [47, 0]
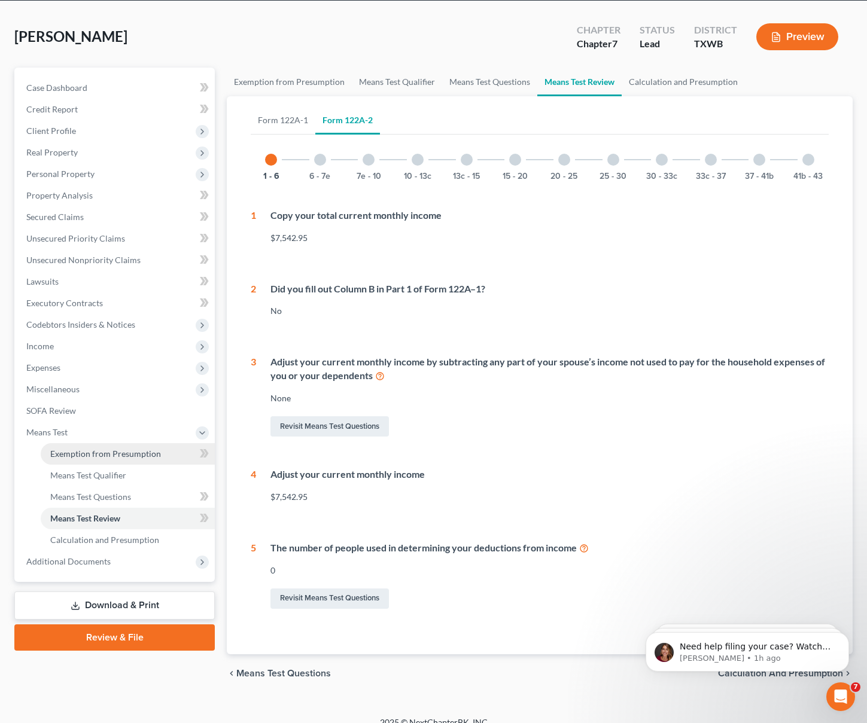
click at [94, 454] on span "Exemption from Presumption" at bounding box center [105, 454] width 111 height 10
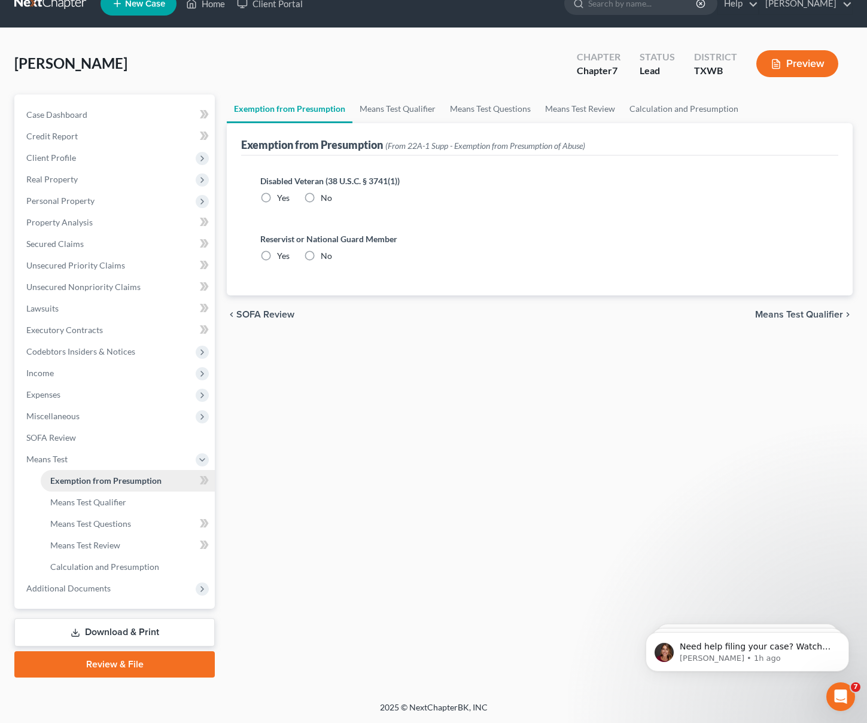
radio input "true"
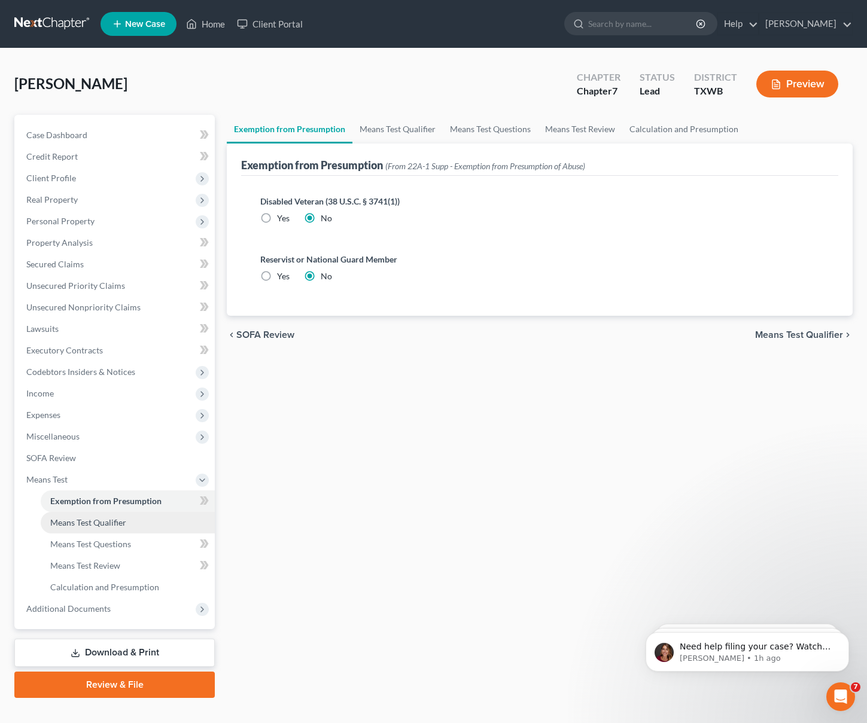
click at [97, 517] on span "Means Test Qualifier" at bounding box center [88, 522] width 76 height 10
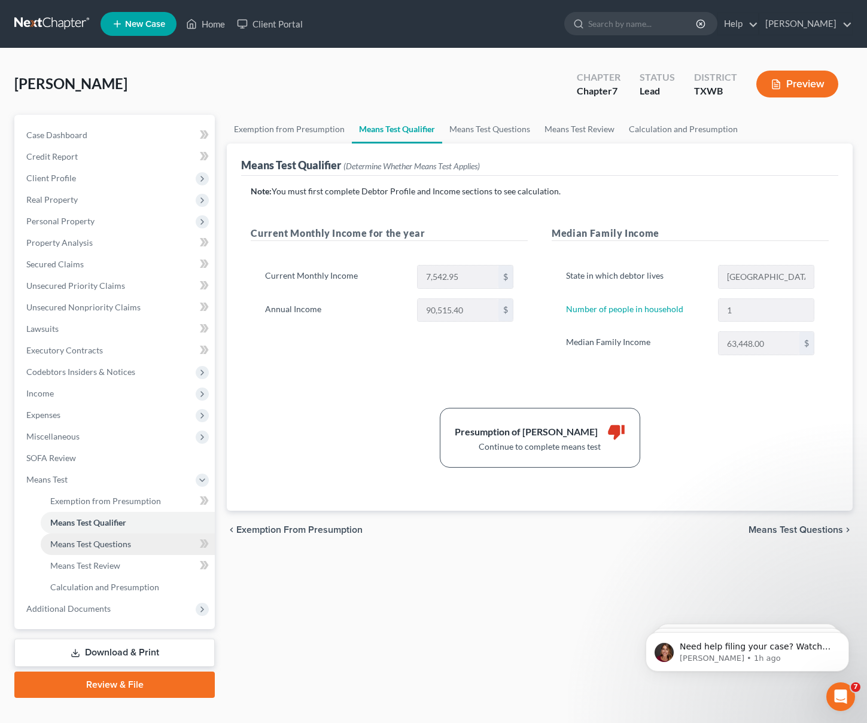
click at [70, 553] on link "Means Test Questions" at bounding box center [128, 544] width 174 height 22
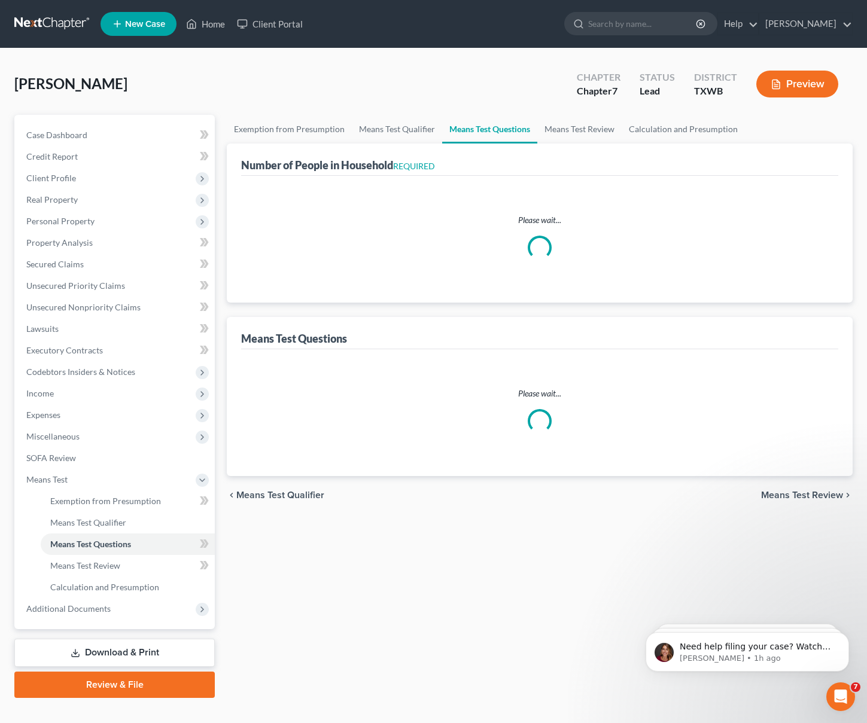
select select "0"
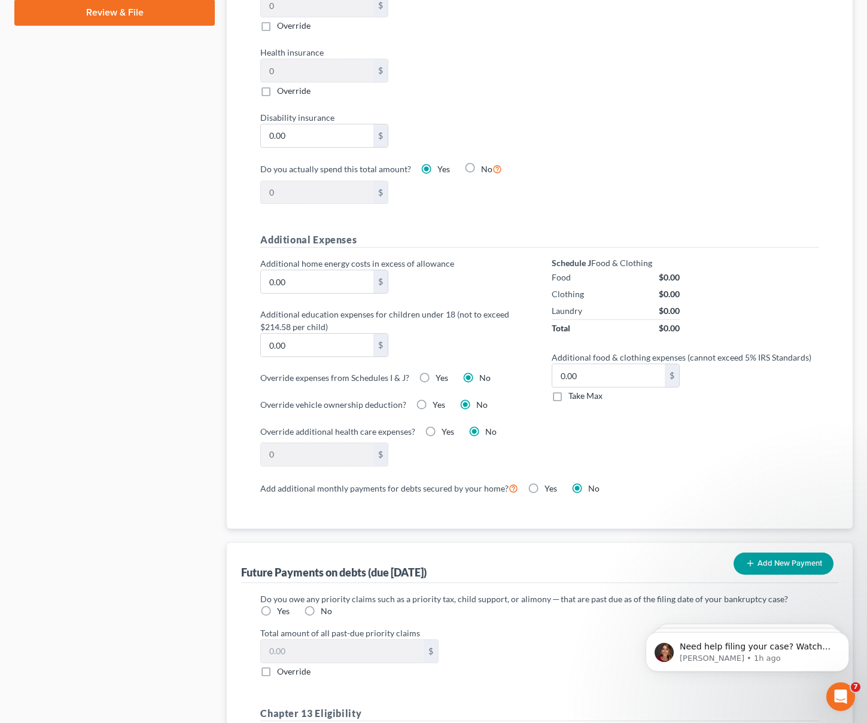
scroll to position [893, 0]
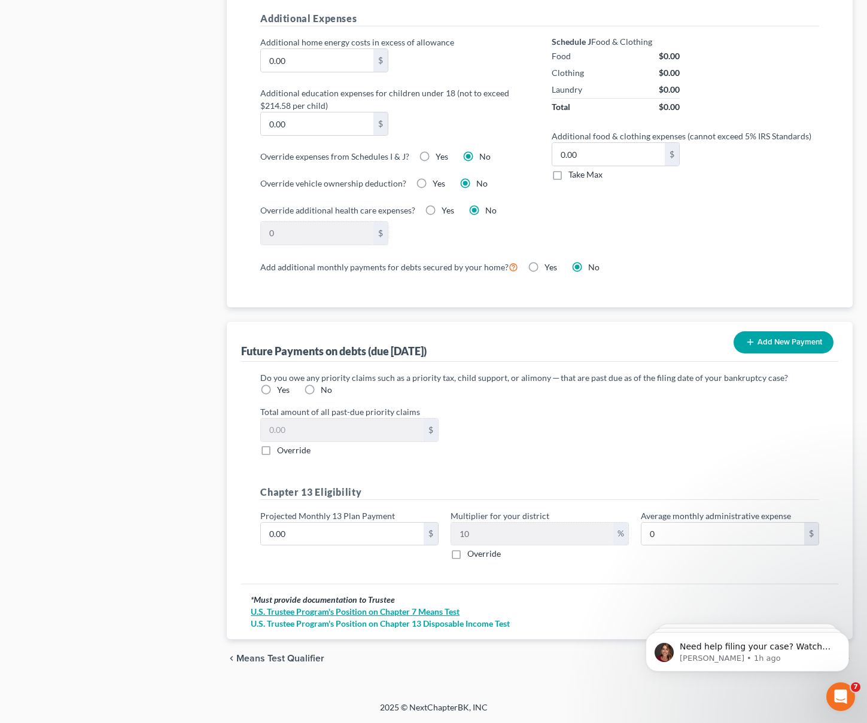
click at [332, 615] on link "U.S. Trustee Program's Position on Chapter 7 Means Test" at bounding box center [540, 612] width 578 height 12
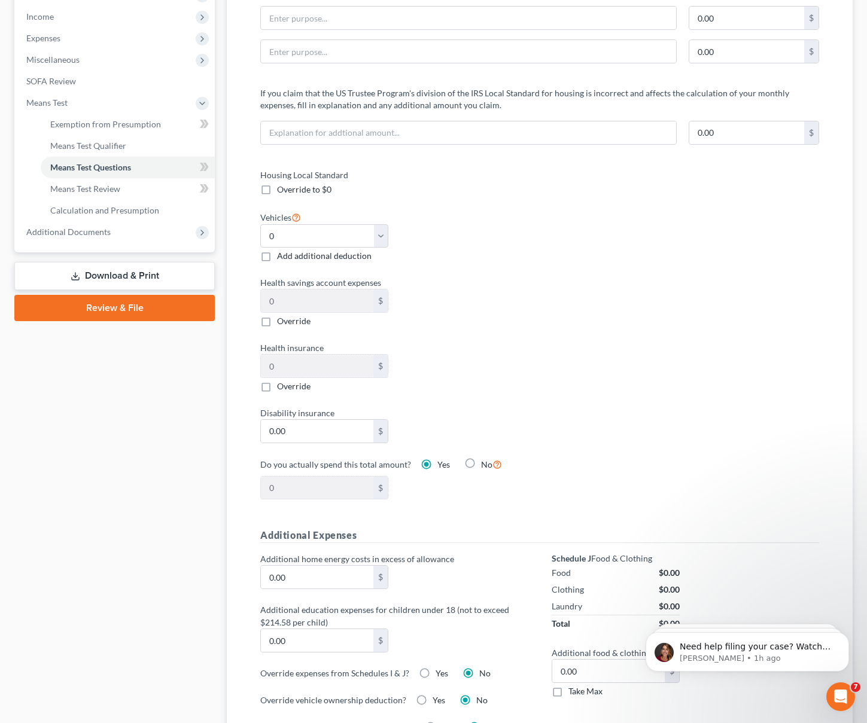
scroll to position [0, 0]
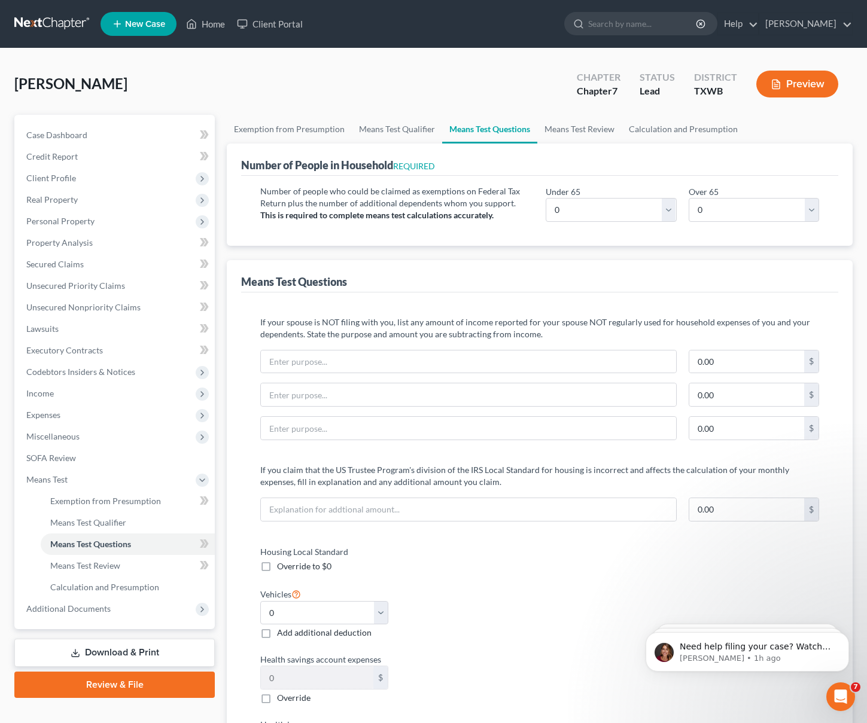
click at [796, 82] on button "Preview" at bounding box center [797, 84] width 82 height 27
click at [105, 497] on span "Exemption from Presumption" at bounding box center [105, 501] width 111 height 10
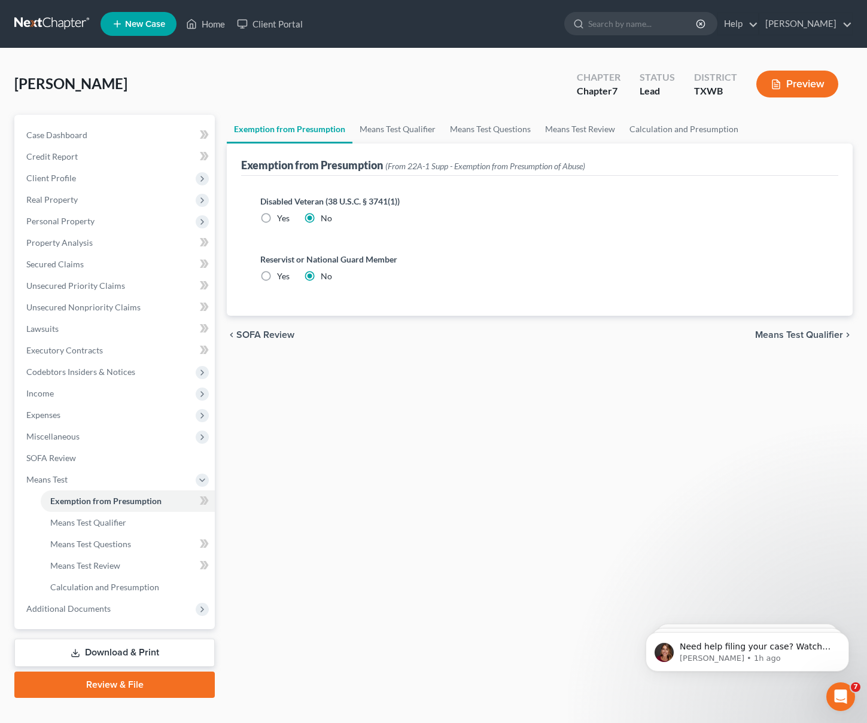
click at [798, 335] on span "Means Test Qualifier" at bounding box center [799, 335] width 88 height 10
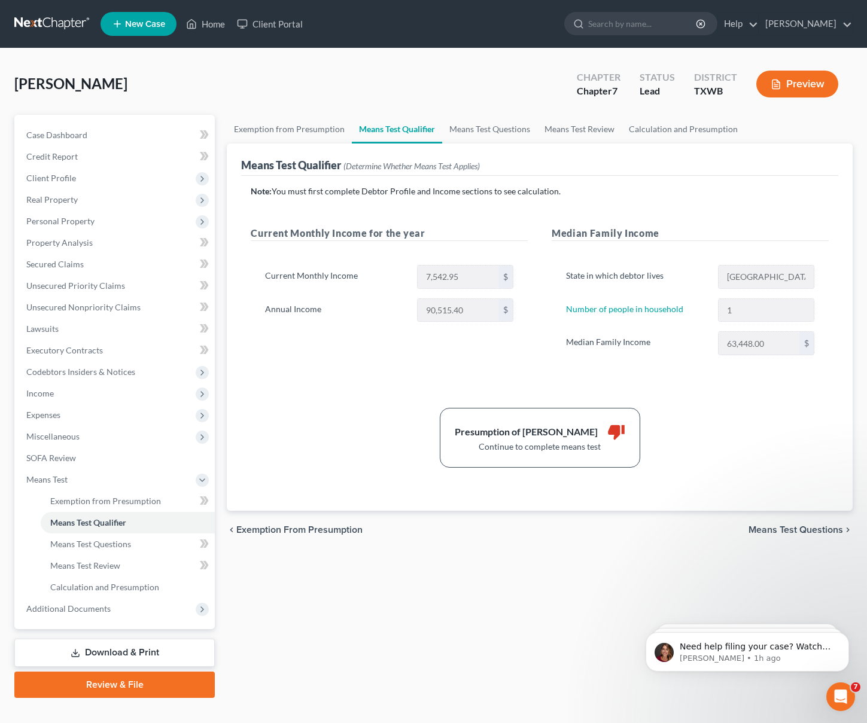
click at [811, 530] on span "Means Test Questions" at bounding box center [795, 530] width 94 height 10
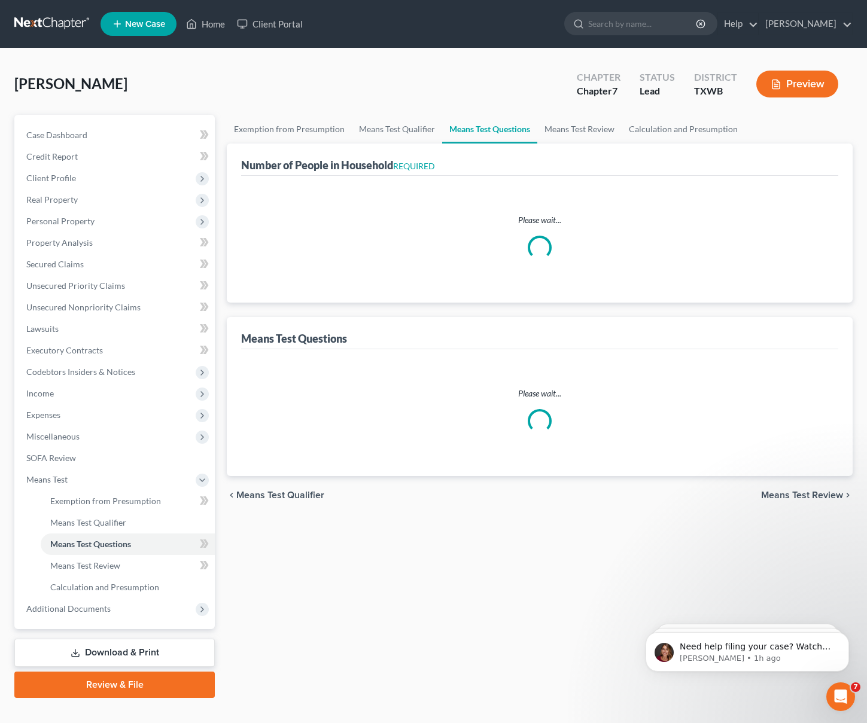
select select "0"
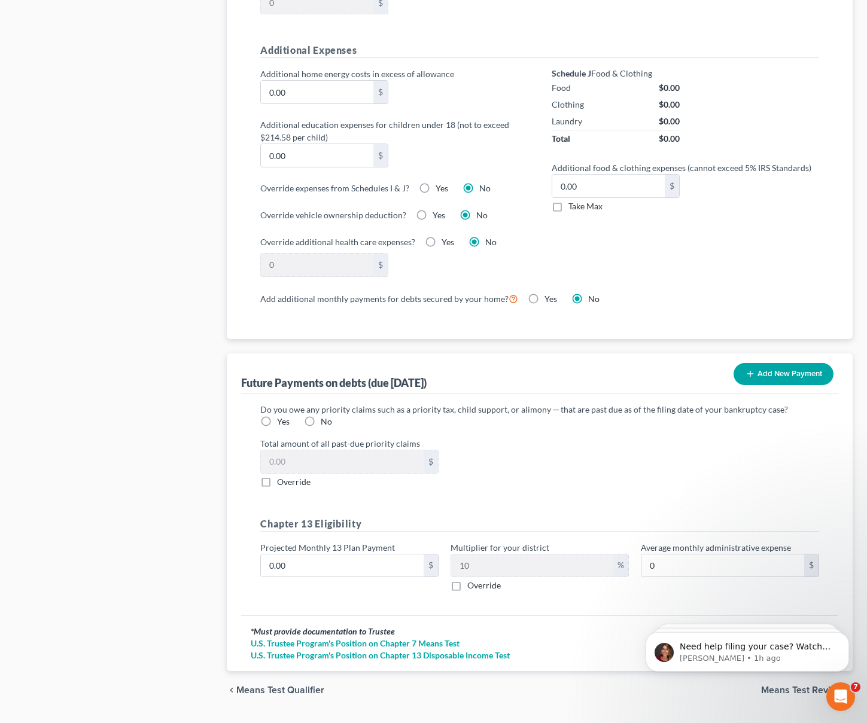
scroll to position [893, 0]
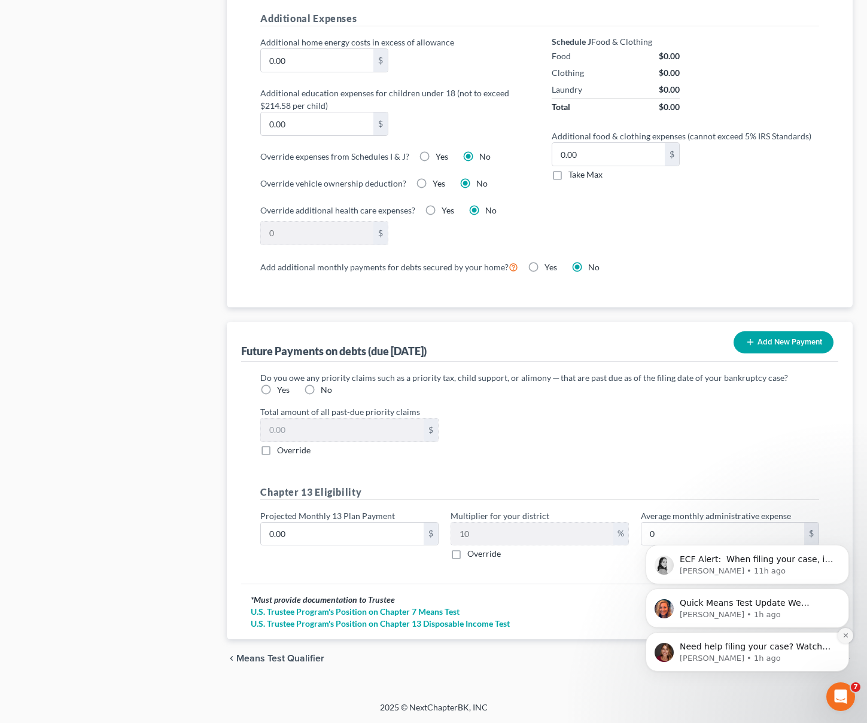
click at [846, 636] on icon "Dismiss notification" at bounding box center [845, 635] width 4 height 4
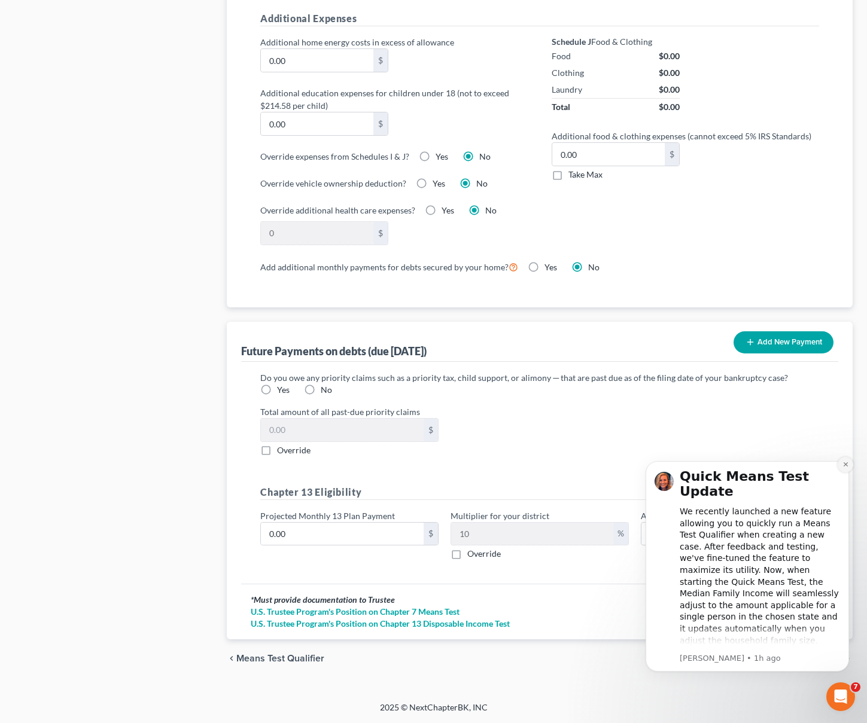
click at [842, 466] on icon "Dismiss notification" at bounding box center [845, 464] width 7 height 7
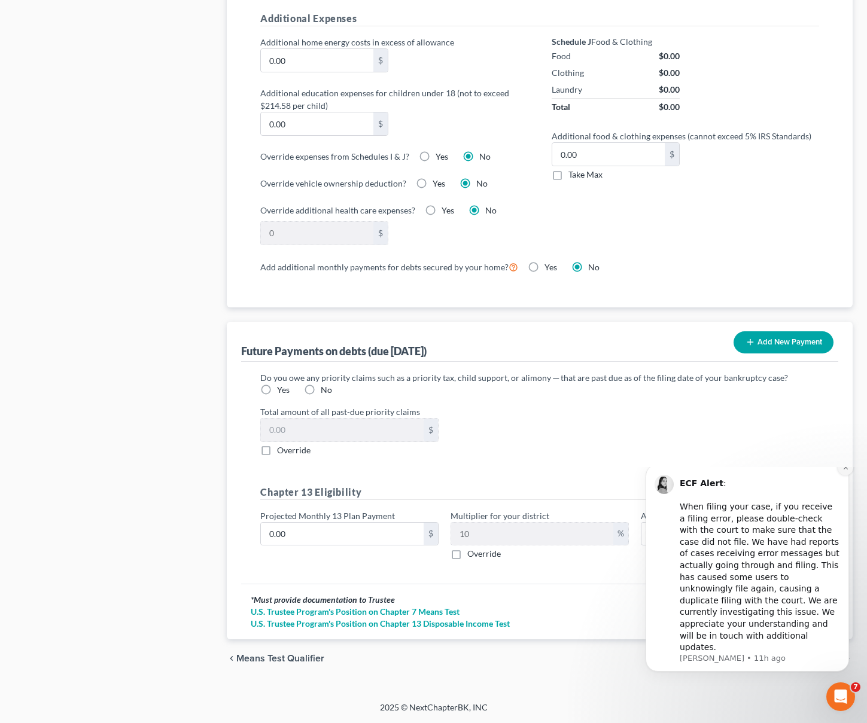
click at [845, 475] on button "Dismiss notification" at bounding box center [845, 468] width 16 height 16
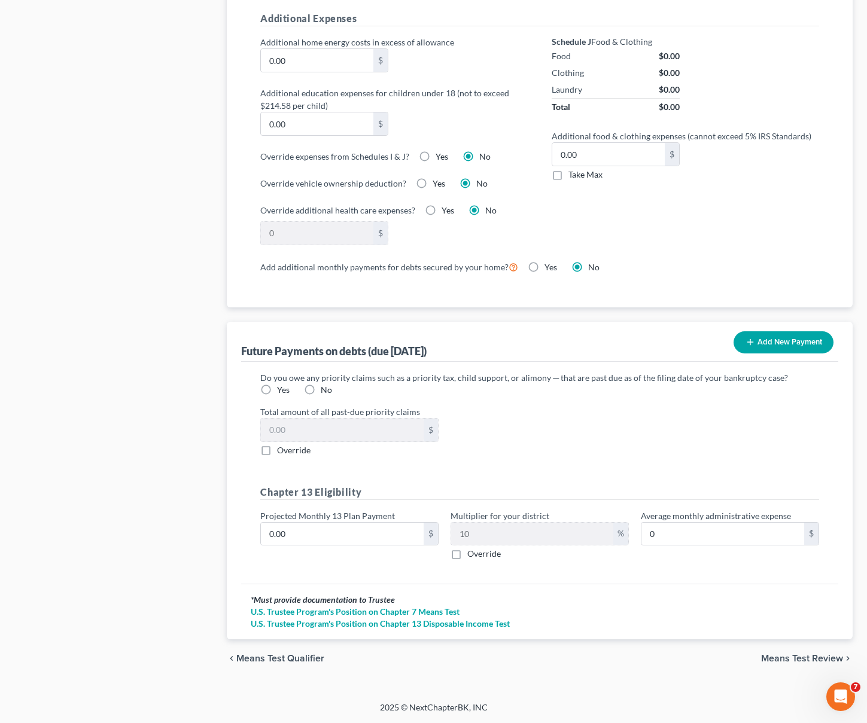
click at [803, 663] on span "Means Test Review" at bounding box center [802, 659] width 82 height 10
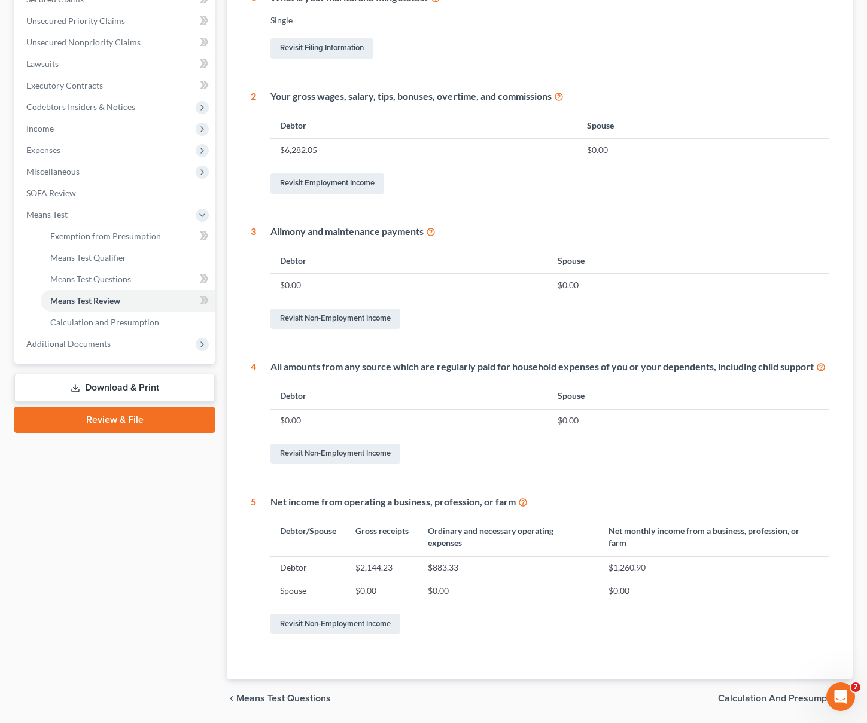
scroll to position [305, 0]
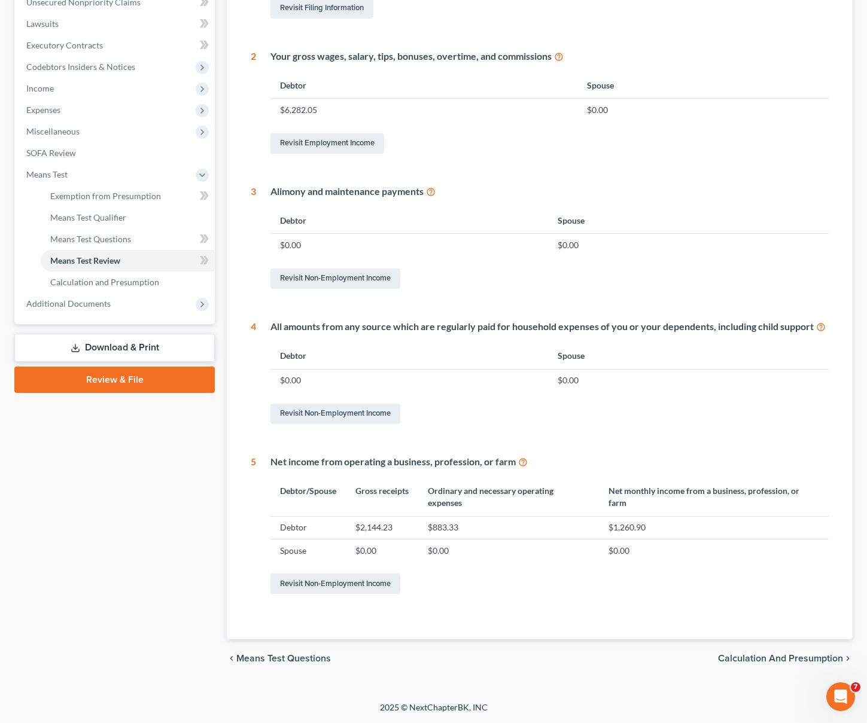
click at [756, 663] on span "Calculation and Presumption" at bounding box center [780, 659] width 125 height 10
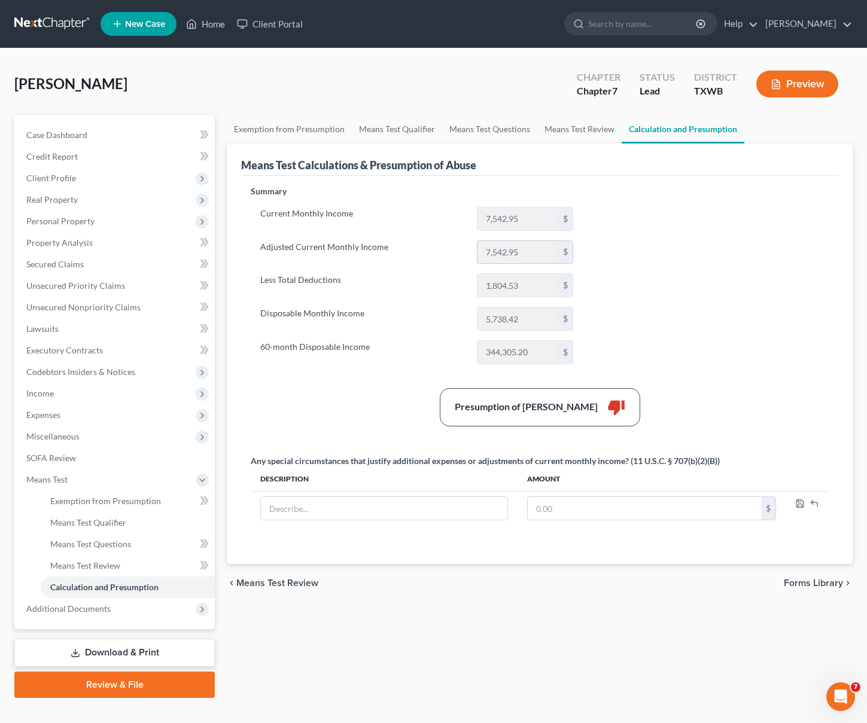
click at [522, 252] on input "7,542.95" at bounding box center [517, 252] width 81 height 23
click at [516, 348] on input "344,305.20" at bounding box center [517, 352] width 81 height 23
click at [507, 290] on input "1,804.53" at bounding box center [517, 285] width 81 height 23
click at [516, 255] on input "7,542.95" at bounding box center [517, 252] width 81 height 23
click at [550, 411] on div "Presumption of [PERSON_NAME]" at bounding box center [525, 407] width 143 height 14
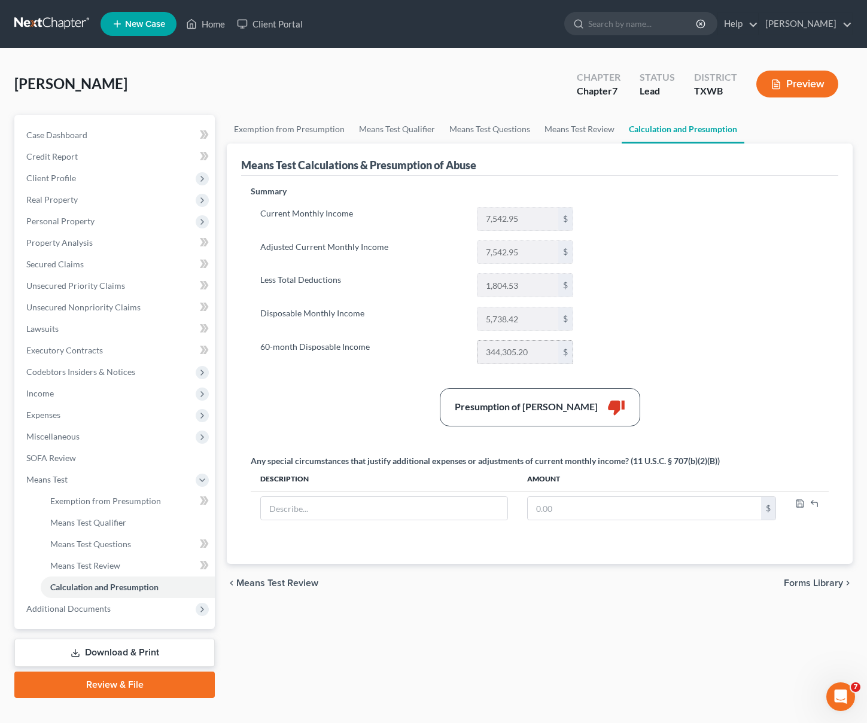
click at [509, 343] on input "344,305.20" at bounding box center [517, 352] width 81 height 23
click at [512, 349] on input "344,305.20" at bounding box center [517, 352] width 81 height 23
click at [550, 355] on input "344,305.20" at bounding box center [517, 352] width 81 height 23
click at [121, 557] on link "Means Test Review" at bounding box center [128, 566] width 174 height 22
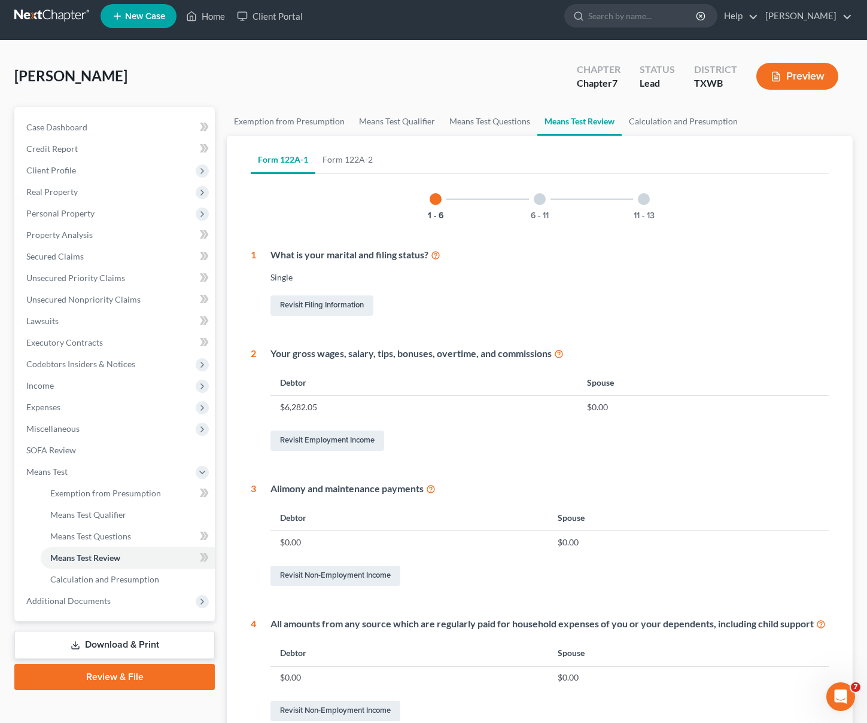
scroll to position [16, 0]
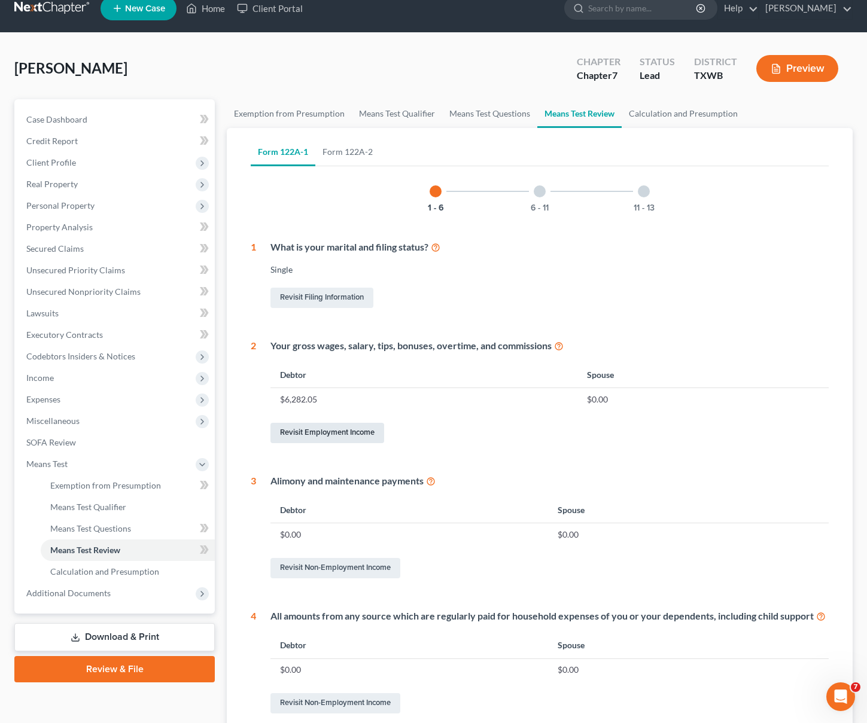
click at [332, 432] on link "Revisit Employment Income" at bounding box center [327, 433] width 114 height 20
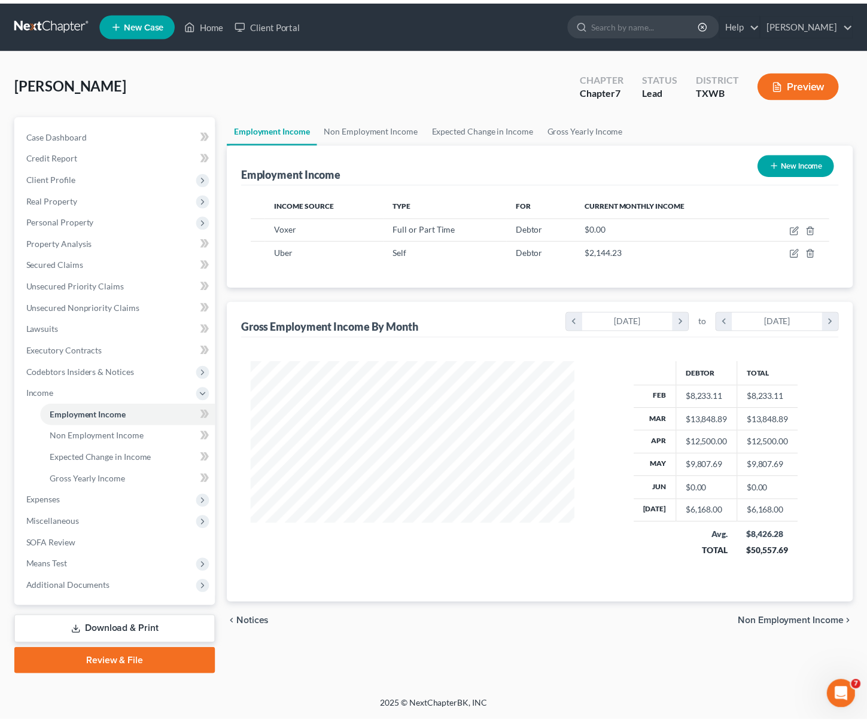
scroll to position [215, 355]
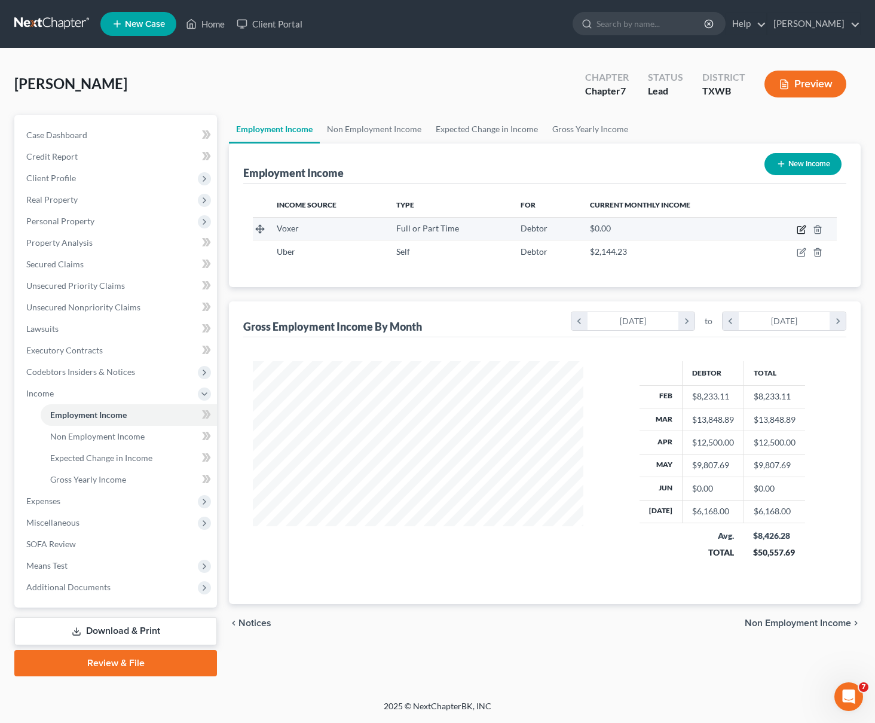
click at [797, 231] on icon "button" at bounding box center [802, 230] width 10 height 10
select select "0"
select select "4"
select select "1"
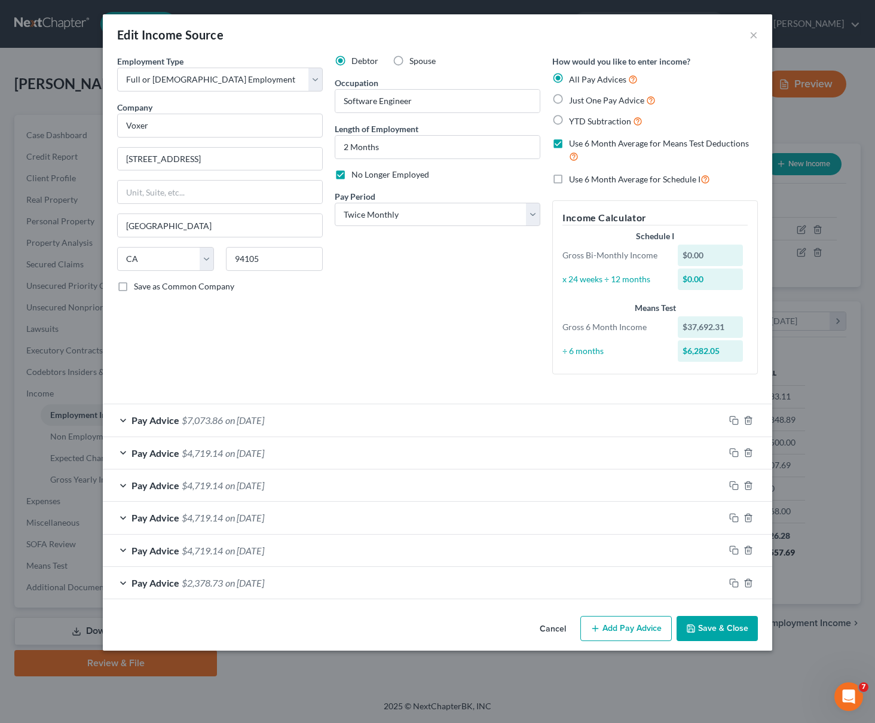
click at [606, 283] on div "x 24 weeks ÷ 12 months" at bounding box center [614, 279] width 115 height 12
click at [569, 178] on label "Use 6 Month Average for Schedule I" at bounding box center [639, 179] width 141 height 14
click at [574, 178] on input "Use 6 Month Average for Schedule I" at bounding box center [578, 176] width 8 height 8
checkbox input "true"
click at [709, 624] on button "Save & Close" at bounding box center [717, 628] width 81 height 25
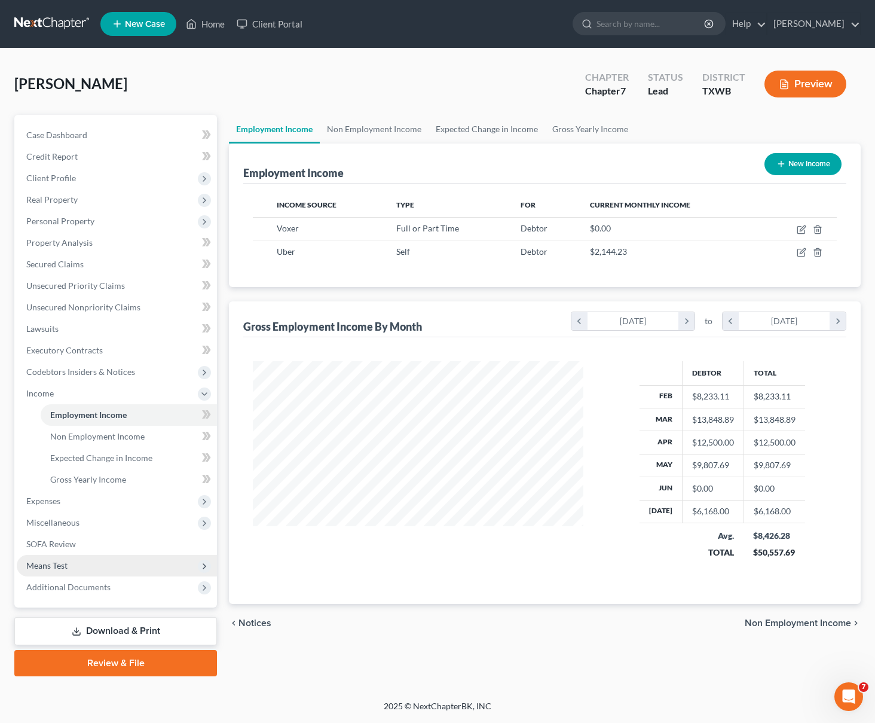
click at [87, 563] on span "Means Test" at bounding box center [117, 566] width 200 height 22
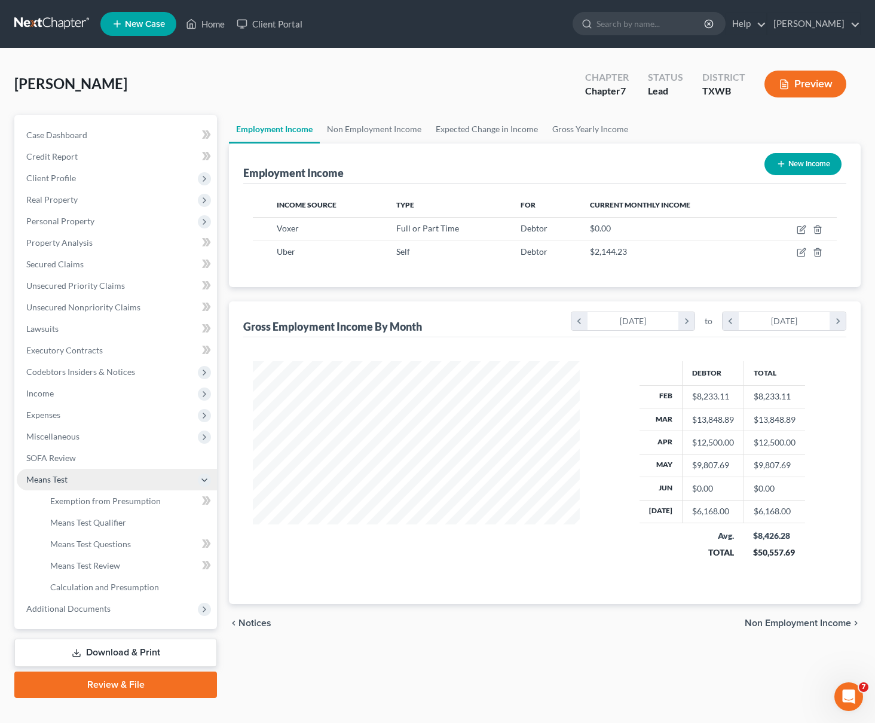
scroll to position [597788, 597651]
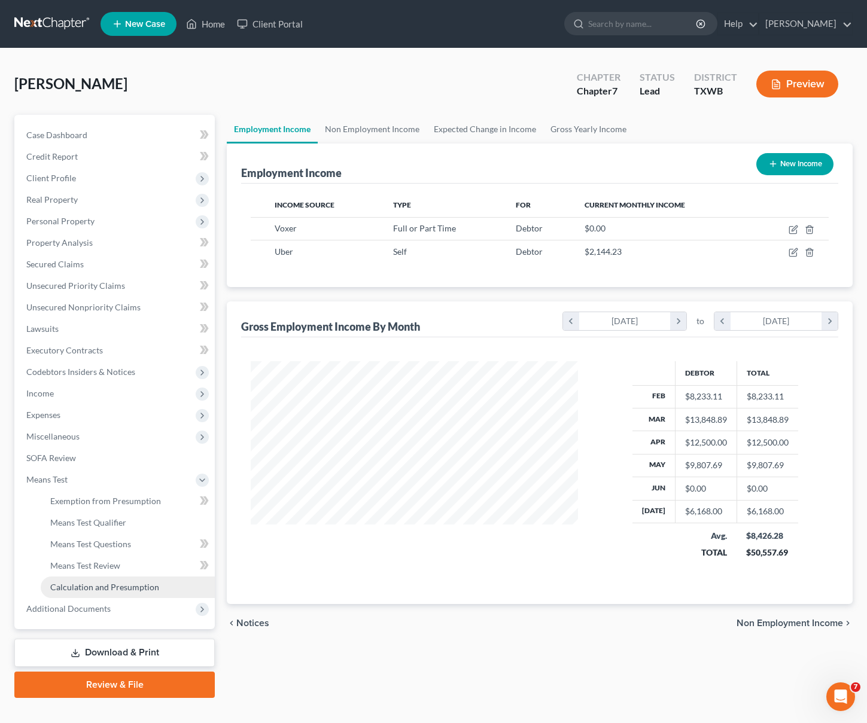
click at [96, 584] on span "Calculation and Presumption" at bounding box center [104, 587] width 109 height 10
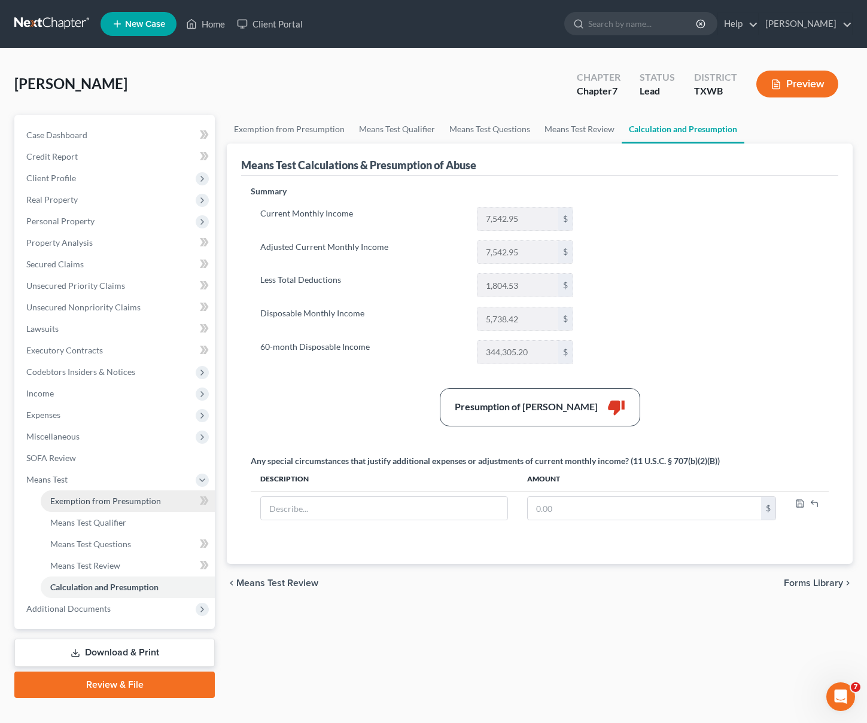
click at [91, 509] on link "Exemption from Presumption" at bounding box center [128, 501] width 174 height 22
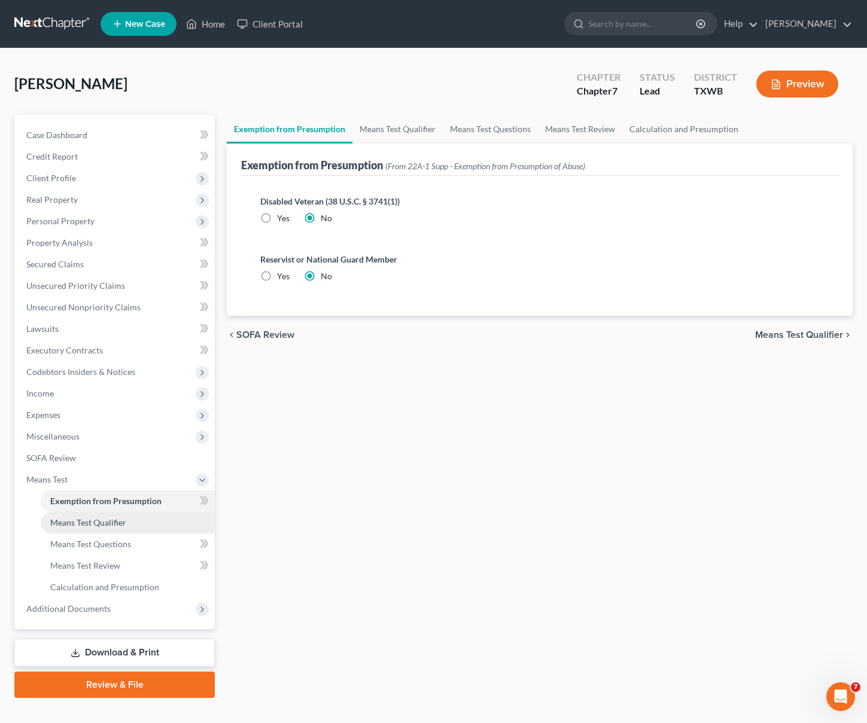
click at [93, 526] on span "Means Test Qualifier" at bounding box center [88, 522] width 76 height 10
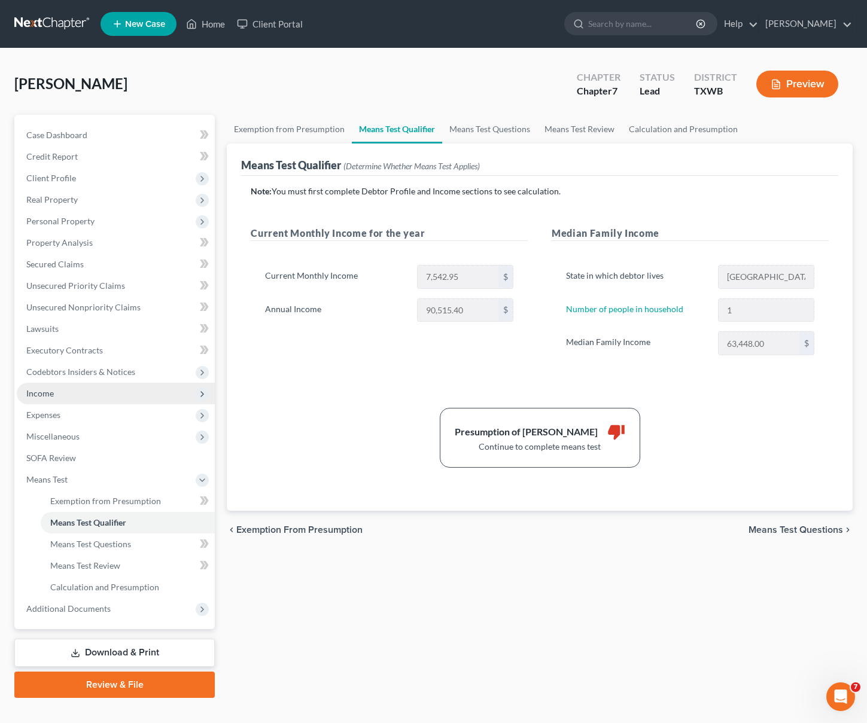
click at [58, 395] on span "Income" at bounding box center [116, 394] width 198 height 22
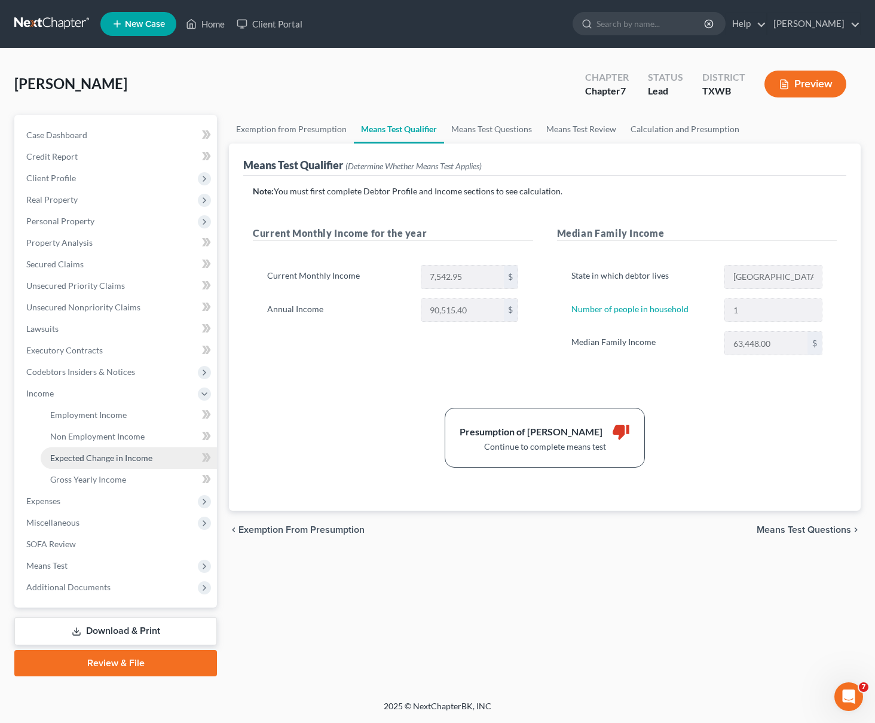
click at [91, 462] on span "Expected Change in Income" at bounding box center [101, 458] width 102 height 10
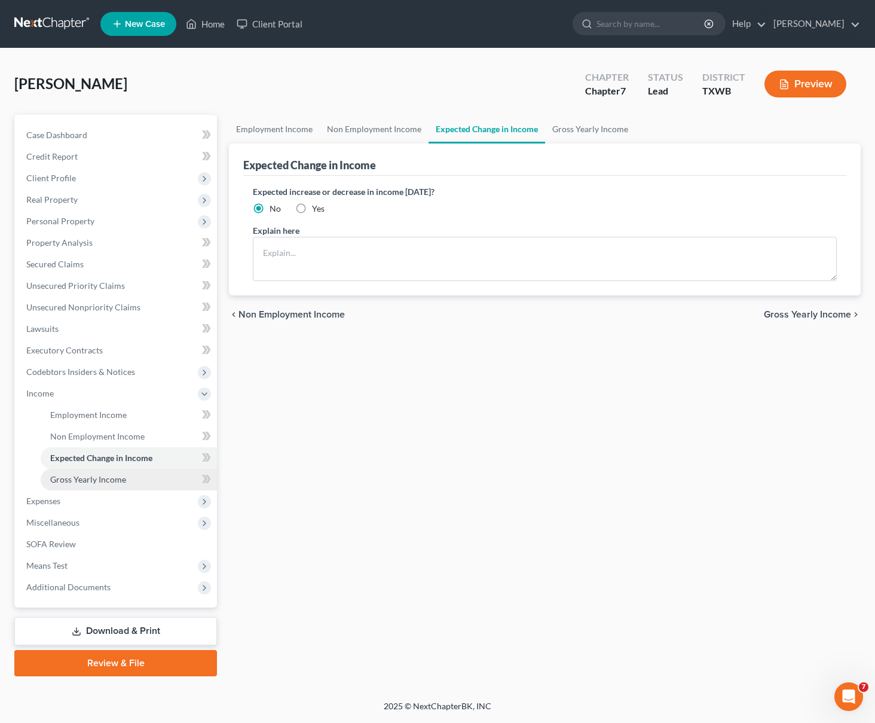
click at [90, 474] on span "Gross Yearly Income" at bounding box center [88, 479] width 76 height 10
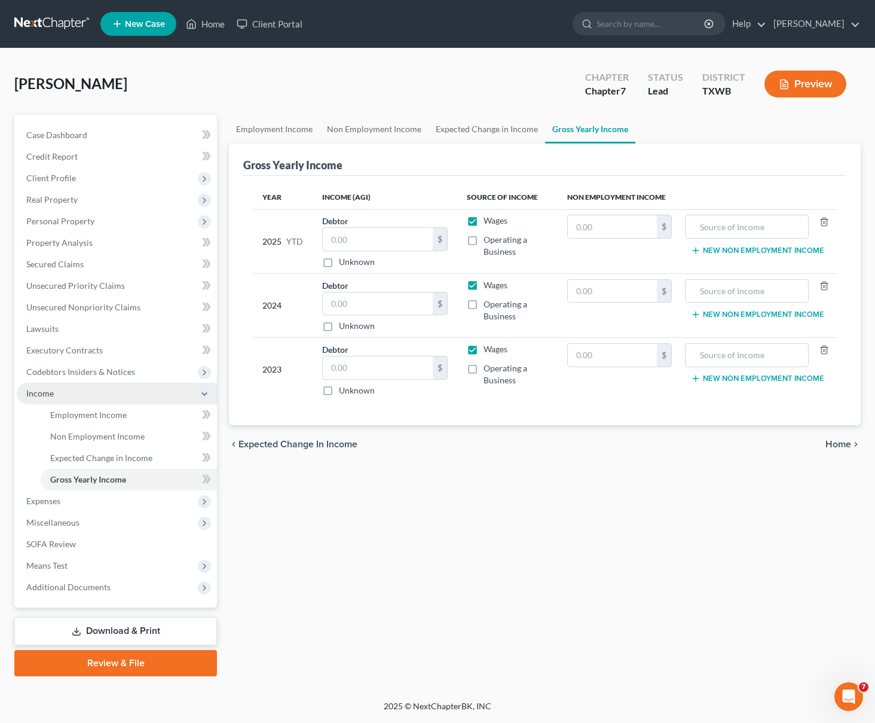
click at [63, 388] on span "Income" at bounding box center [117, 394] width 200 height 22
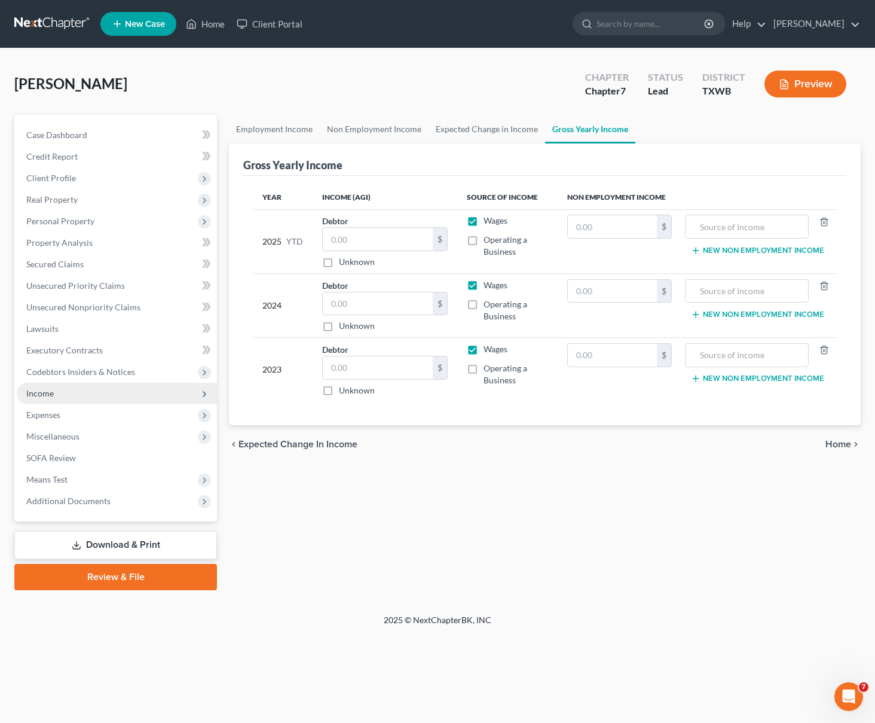
click at [63, 390] on span "Income" at bounding box center [117, 394] width 200 height 22
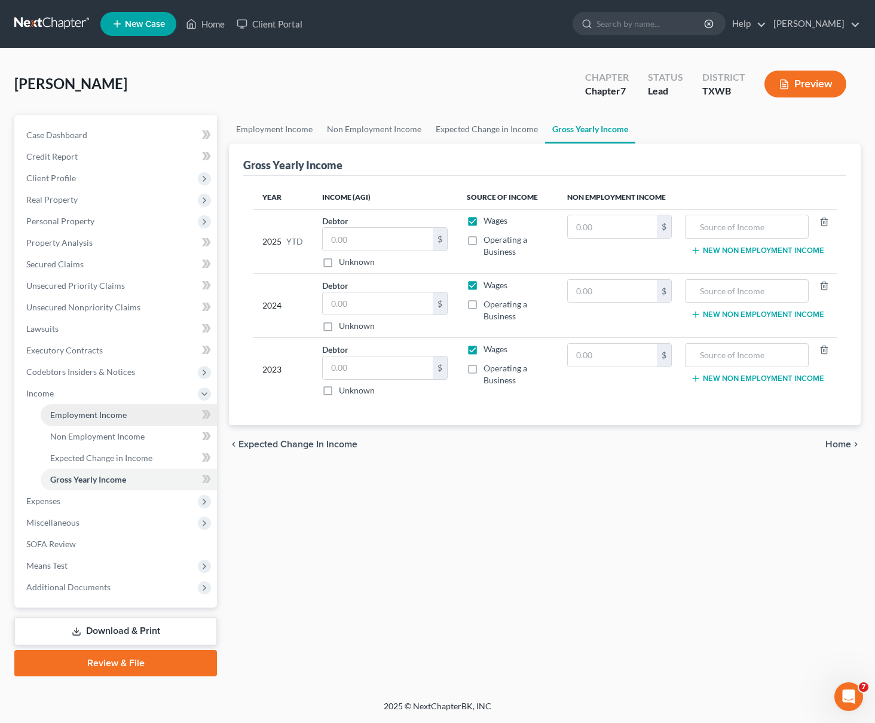
click at [78, 417] on span "Employment Income" at bounding box center [88, 415] width 77 height 10
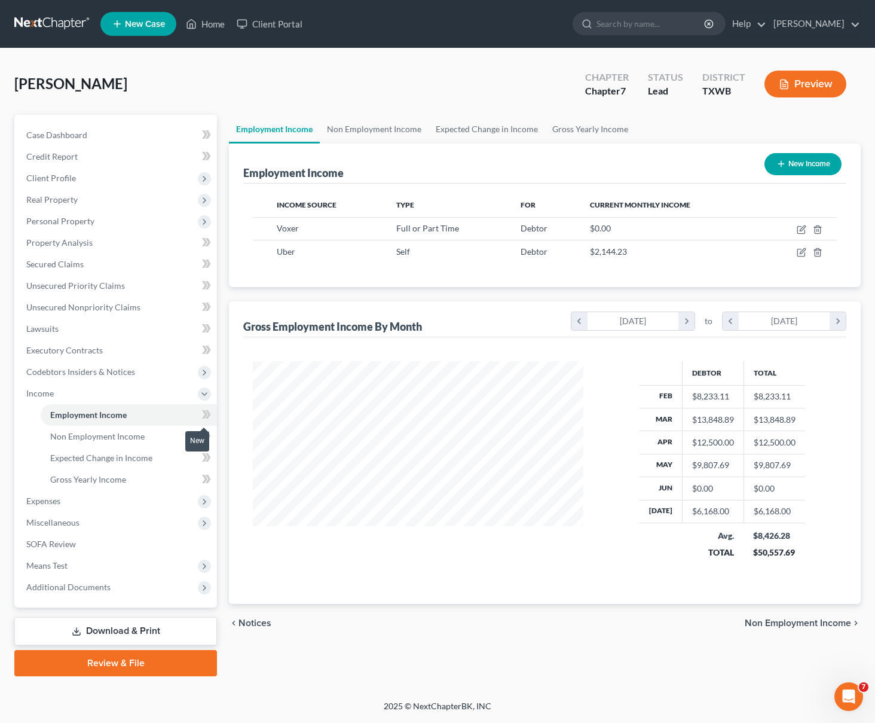
scroll to position [215, 355]
click at [347, 133] on link "Non Employment Income" at bounding box center [374, 129] width 109 height 29
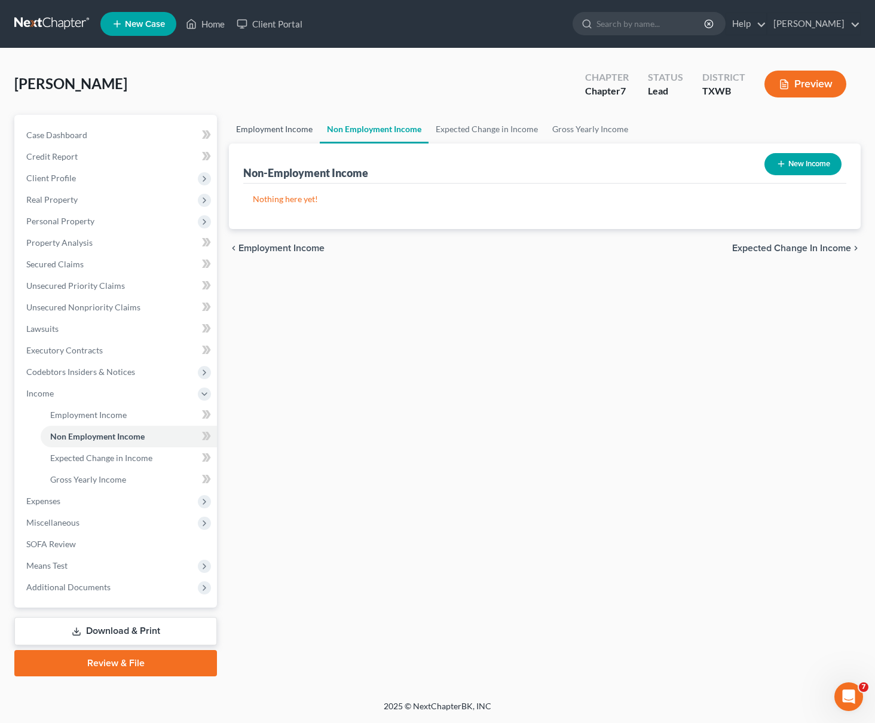
click at [297, 135] on link "Employment Income" at bounding box center [274, 129] width 91 height 29
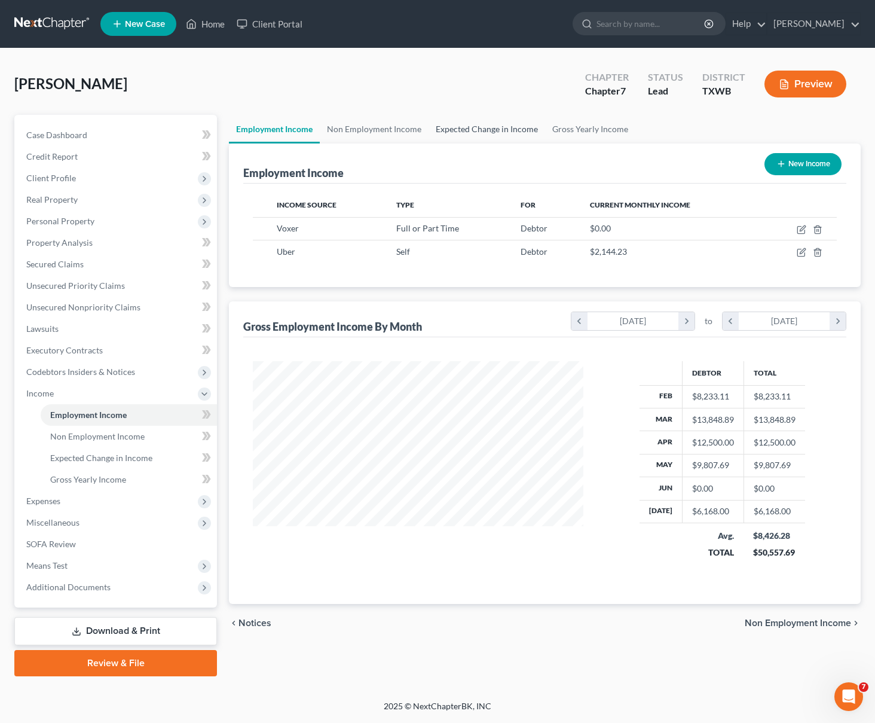
scroll to position [215, 355]
click at [453, 125] on link "Expected Change in Income" at bounding box center [487, 129] width 117 height 29
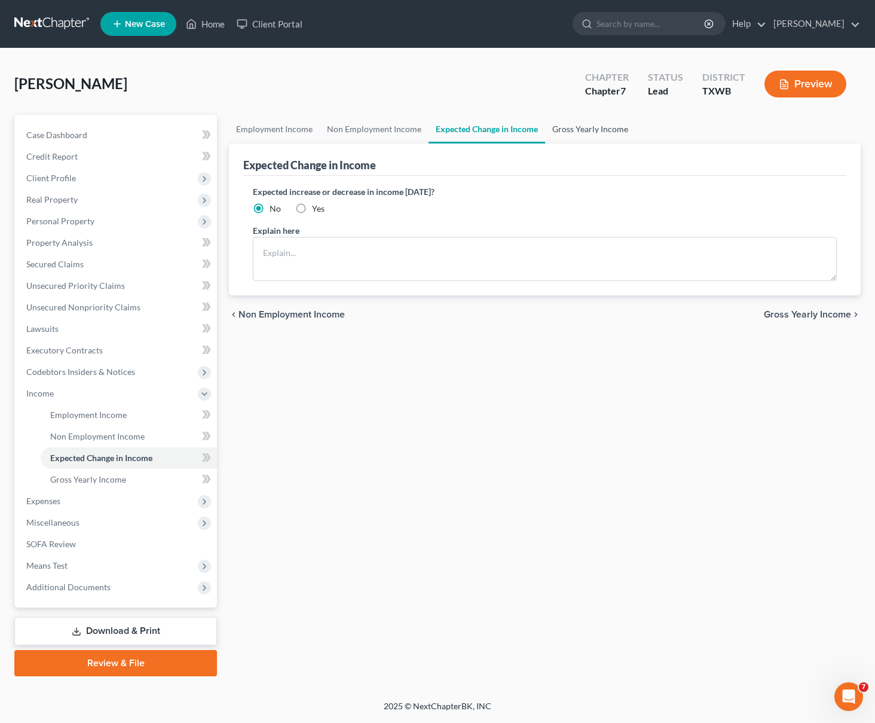
click at [584, 121] on link "Gross Yearly Income" at bounding box center [590, 129] width 90 height 29
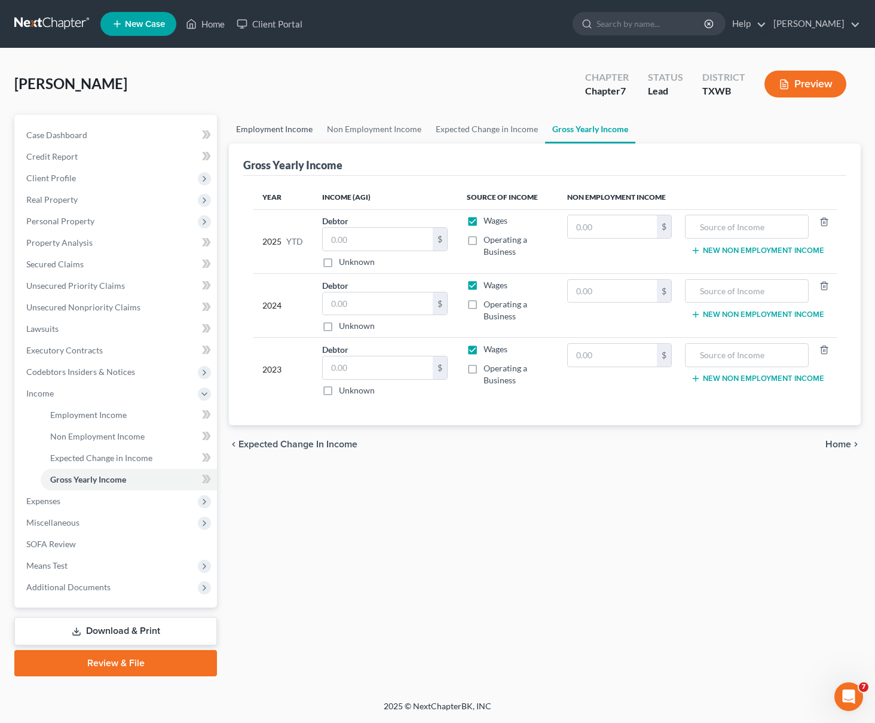
click at [264, 130] on link "Employment Income" at bounding box center [274, 129] width 91 height 29
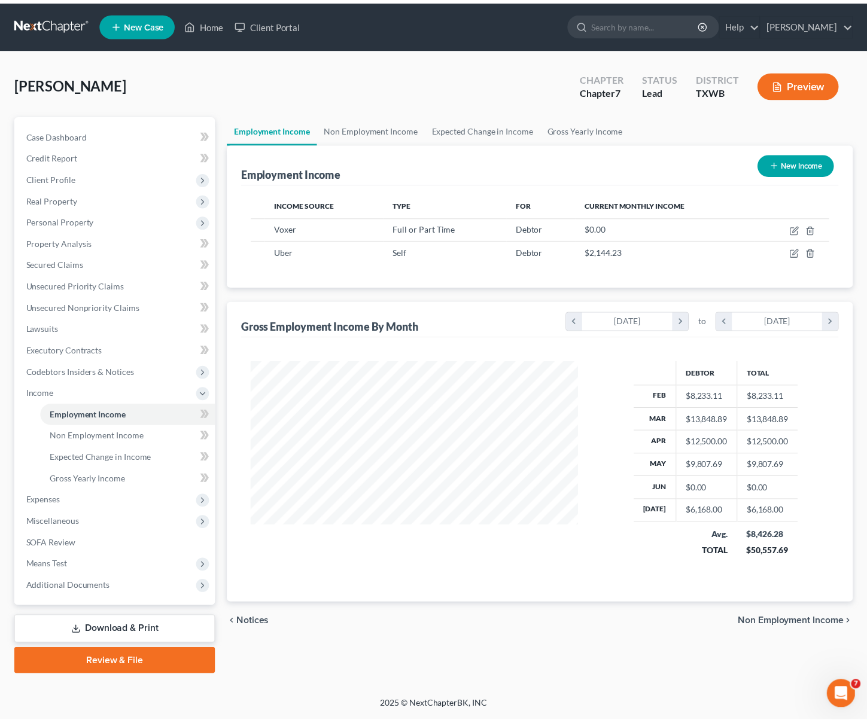
scroll to position [215, 355]
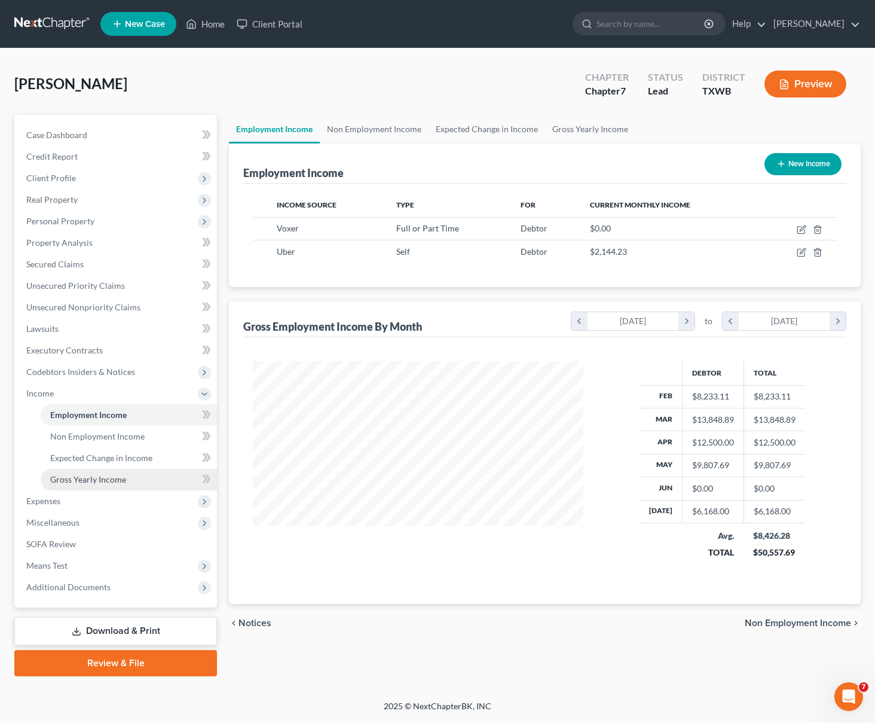
click at [92, 483] on span "Gross Yearly Income" at bounding box center [88, 479] width 76 height 10
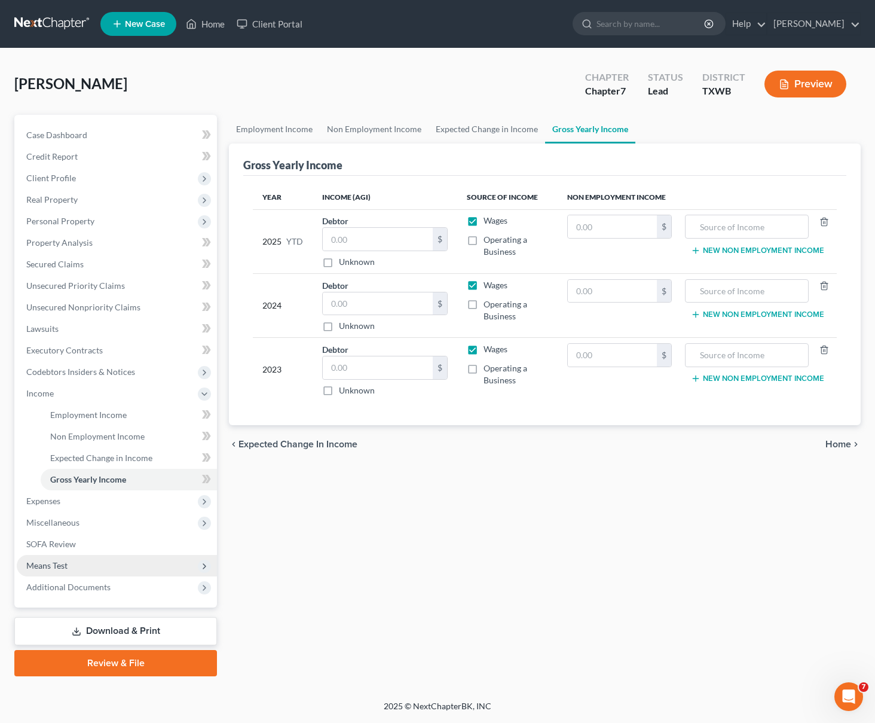
click at [45, 560] on span "Means Test" at bounding box center [46, 565] width 41 height 10
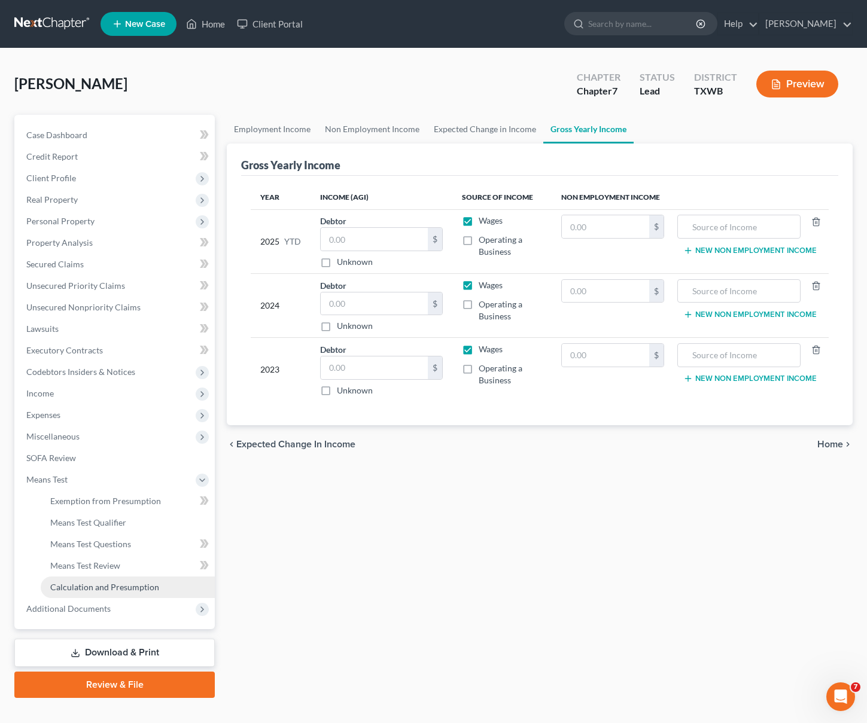
click at [84, 588] on span "Calculation and Presumption" at bounding box center [104, 587] width 109 height 10
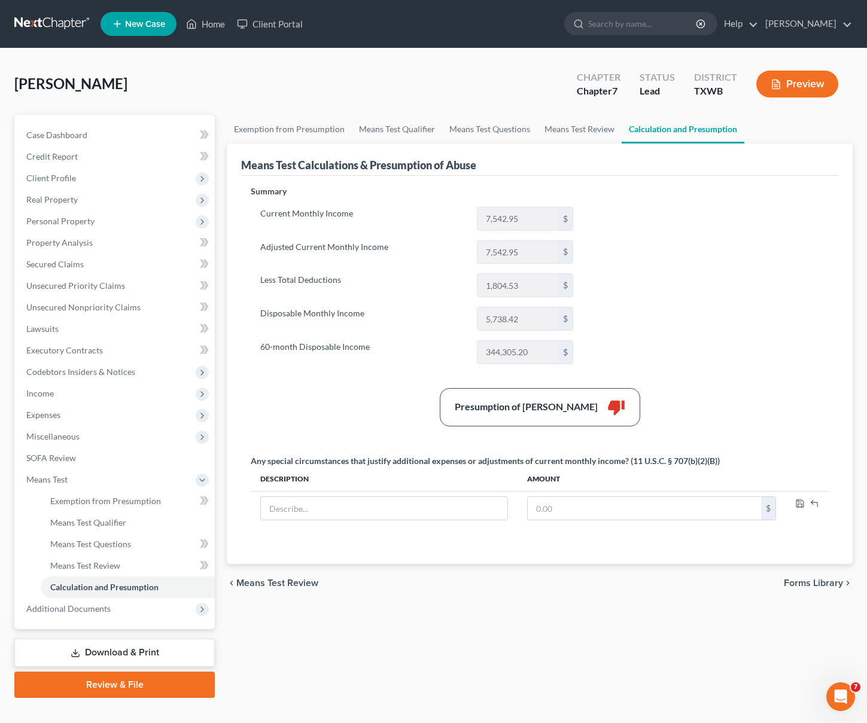
click at [798, 87] on button "Preview" at bounding box center [797, 84] width 82 height 27
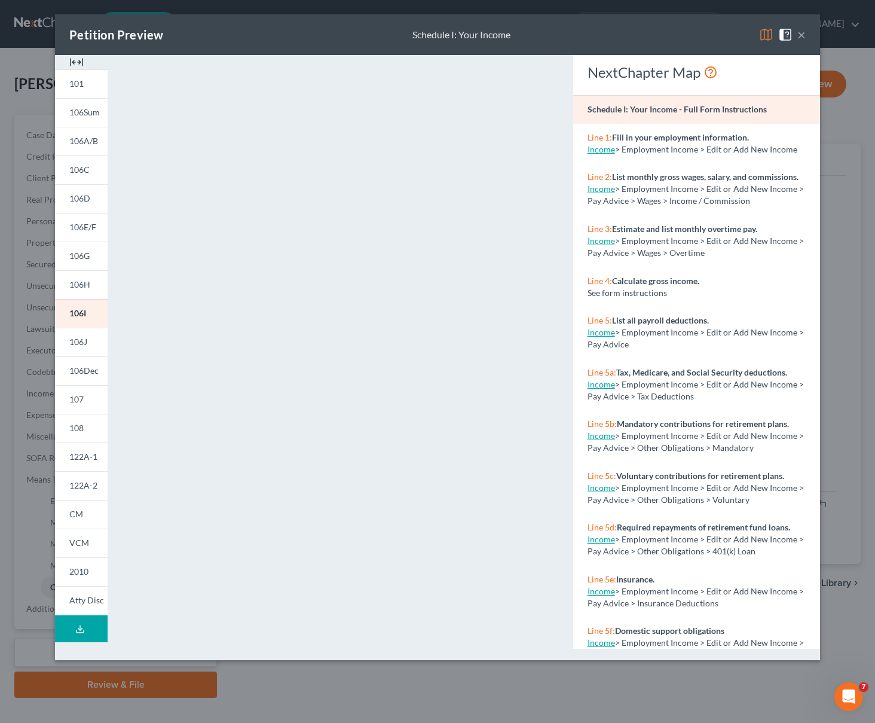
click at [863, 55] on div "Petition Preview Schedule I: Your Income × 101 106Sum 106A/B 106C 106D 106E/F 1…" at bounding box center [437, 361] width 875 height 723
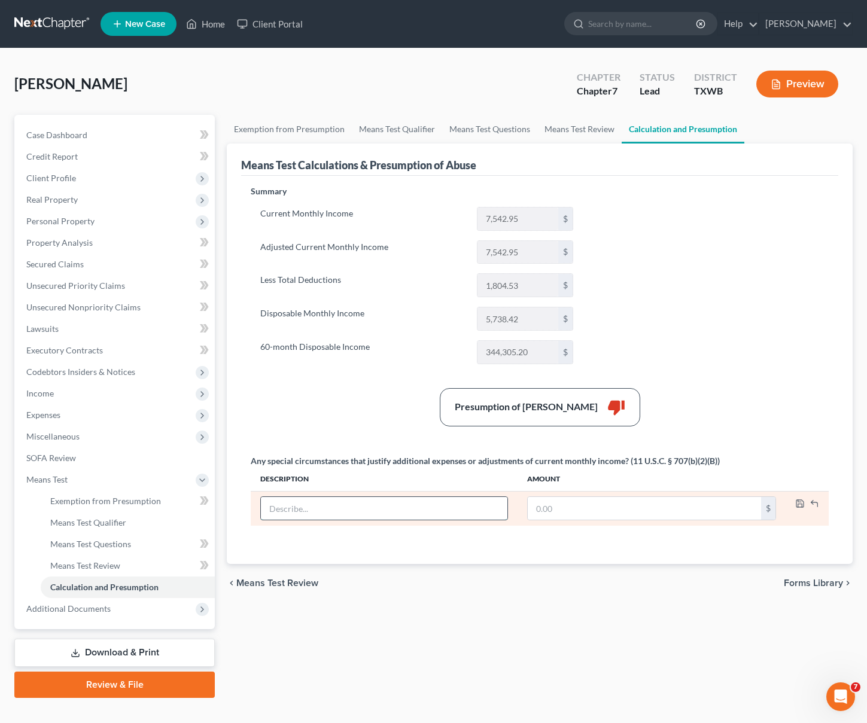
click at [421, 515] on input "text" at bounding box center [384, 508] width 246 height 23
paste input ""Loss of high-paying tech job (Voxer) in May 2025. Income for February–May 2025…"
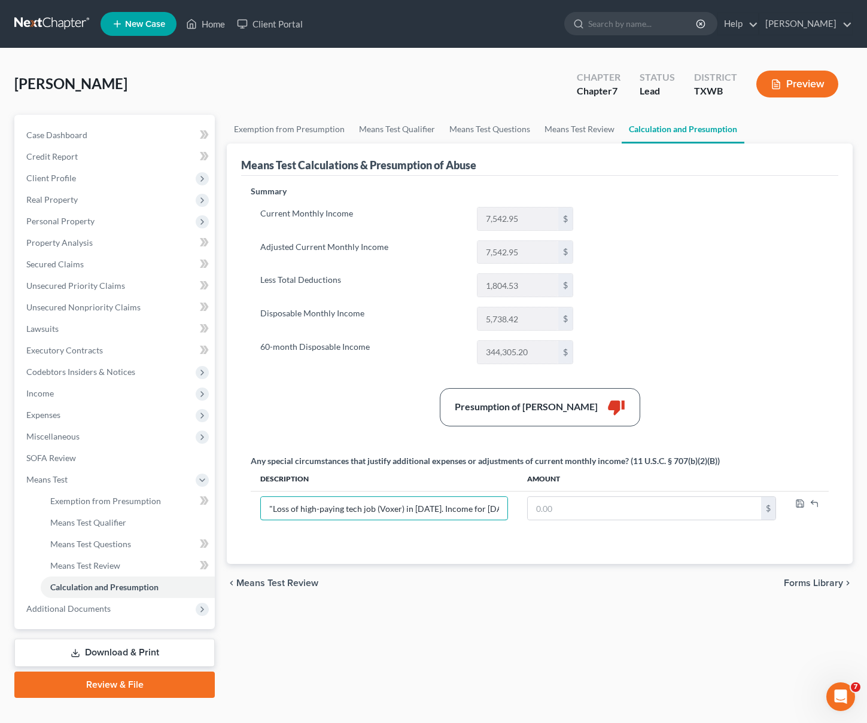
scroll to position [0, 591]
type input ""Loss of high-paying tech job (Voxer) in May 2025. Income for February–May 2025…"
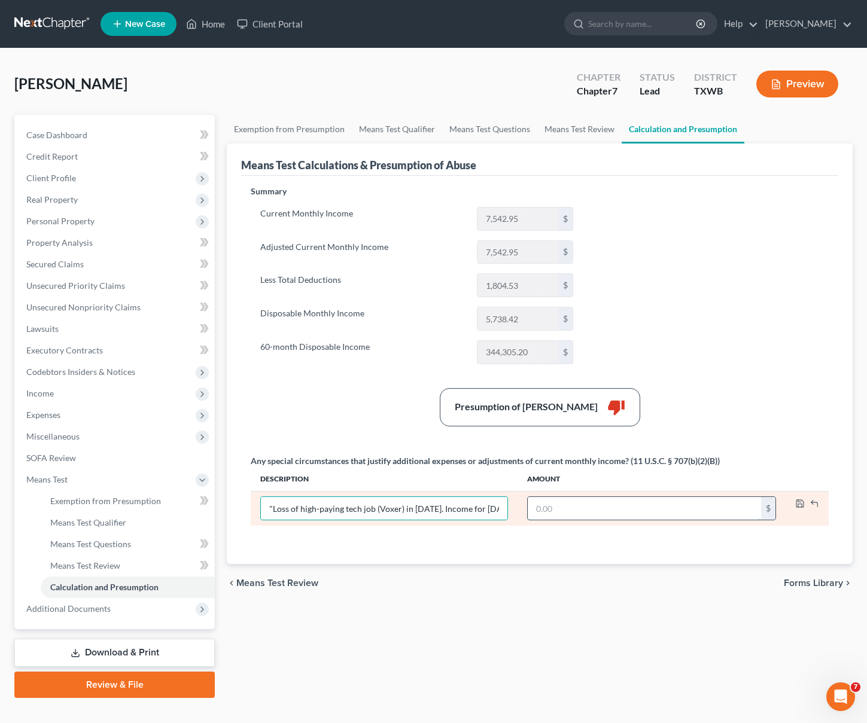
click at [551, 508] on input "text" at bounding box center [643, 508] width 233 height 23
paste input "6,282.05"
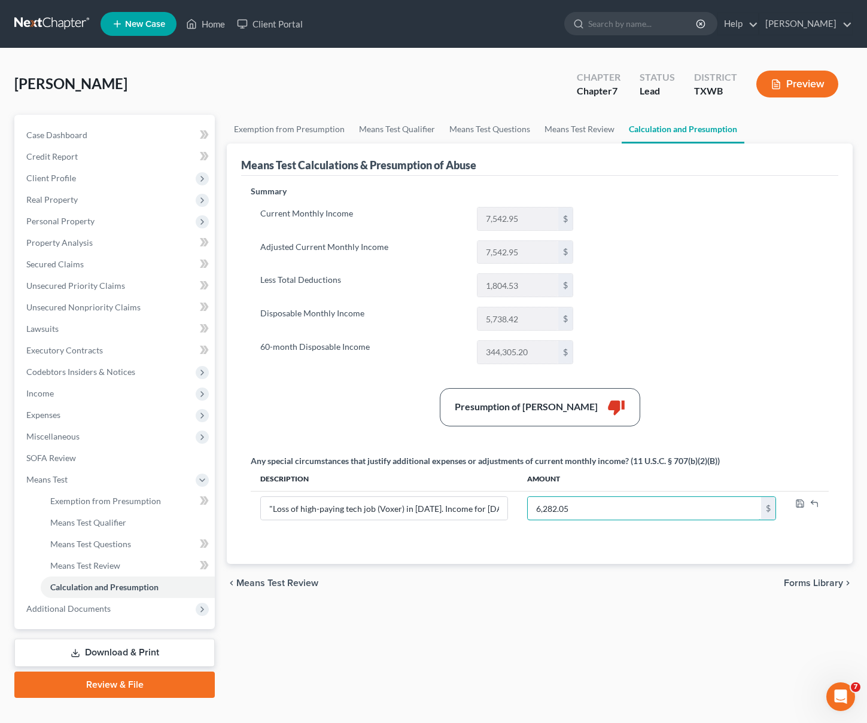
type input "6,282.05"
click at [573, 533] on div "Any special circumstances that justify additional expenses or adjustments of cu…" at bounding box center [540, 495] width 590 height 80
click at [794, 517] on td at bounding box center [806, 508] width 43 height 35
click at [798, 505] on polyline "button" at bounding box center [800, 505] width 4 height 3
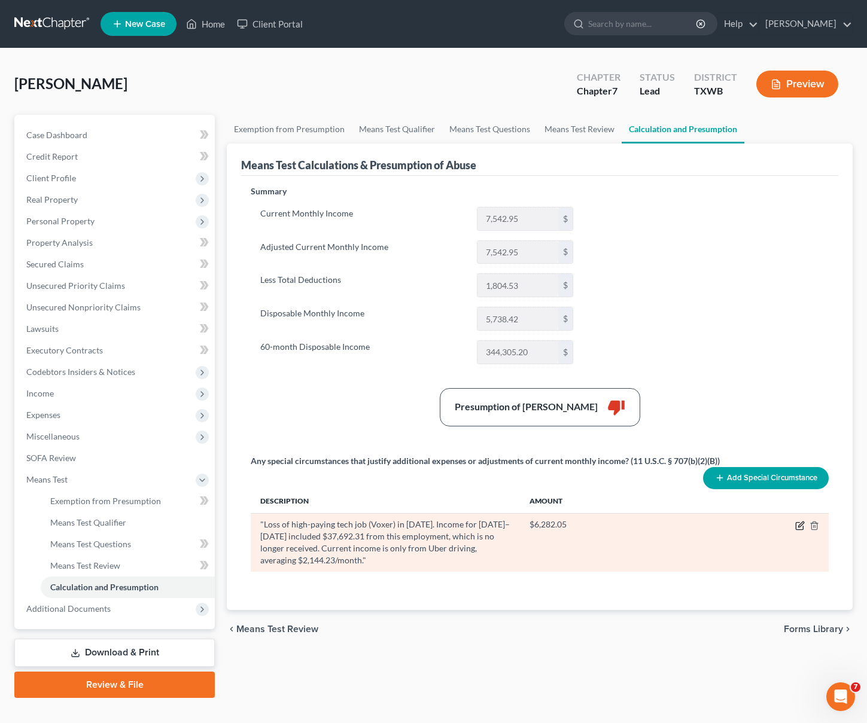
click at [800, 523] on icon "button" at bounding box center [800, 523] width 5 height 5
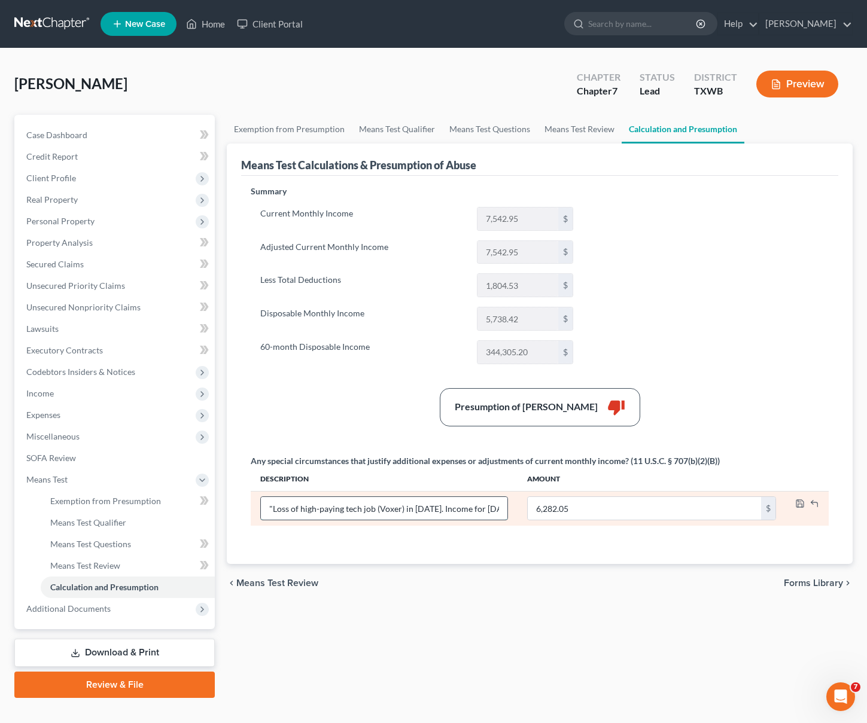
click at [271, 505] on input ""Loss of high-paying tech job (Voxer) in May 2025. Income for February–May 2025…" at bounding box center [384, 508] width 246 height 23
click at [437, 514] on input "Loss of high-paying tech job (Voxer) in May 2025. Income for February–May 2025 …" at bounding box center [384, 508] width 246 height 23
type input "Loss of high-paying tech job (Voxer) in [DATE]. Income for [DATE]–[DATE] includ…"
click at [798, 504] on polyline "button" at bounding box center [800, 505] width 4 height 3
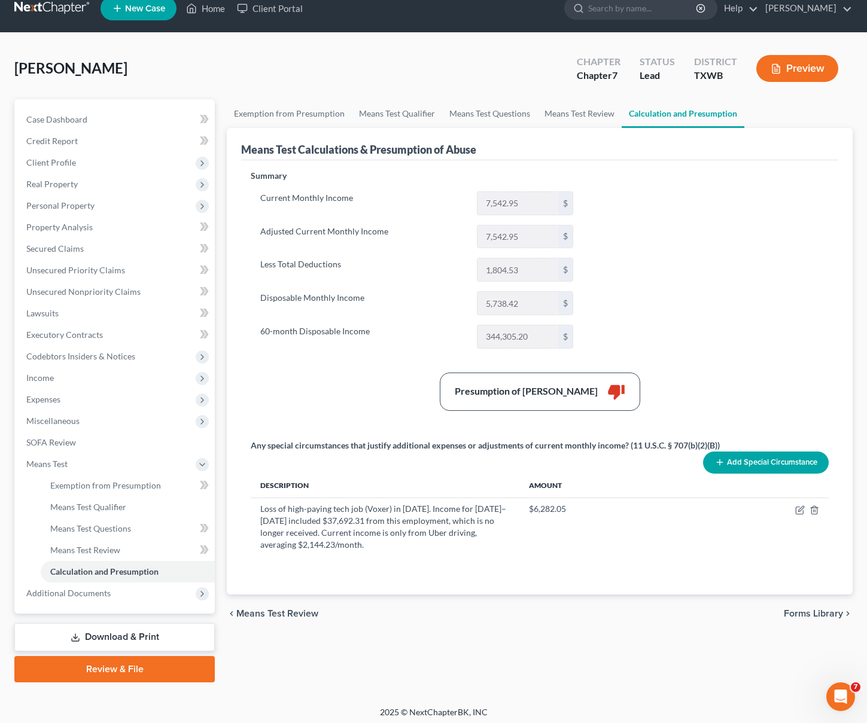
scroll to position [20, 0]
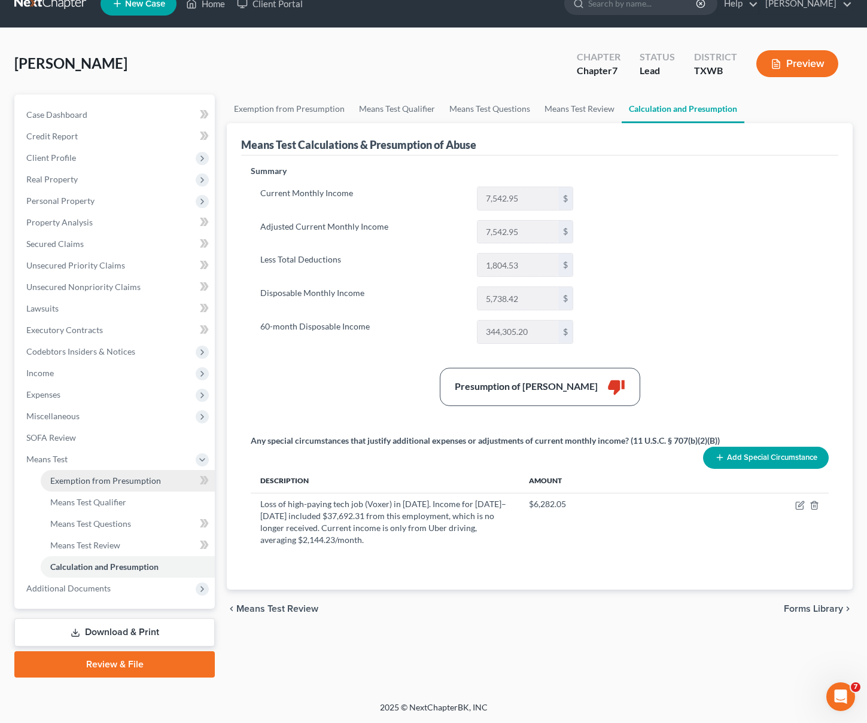
click at [119, 478] on span "Exemption from Presumption" at bounding box center [105, 480] width 111 height 10
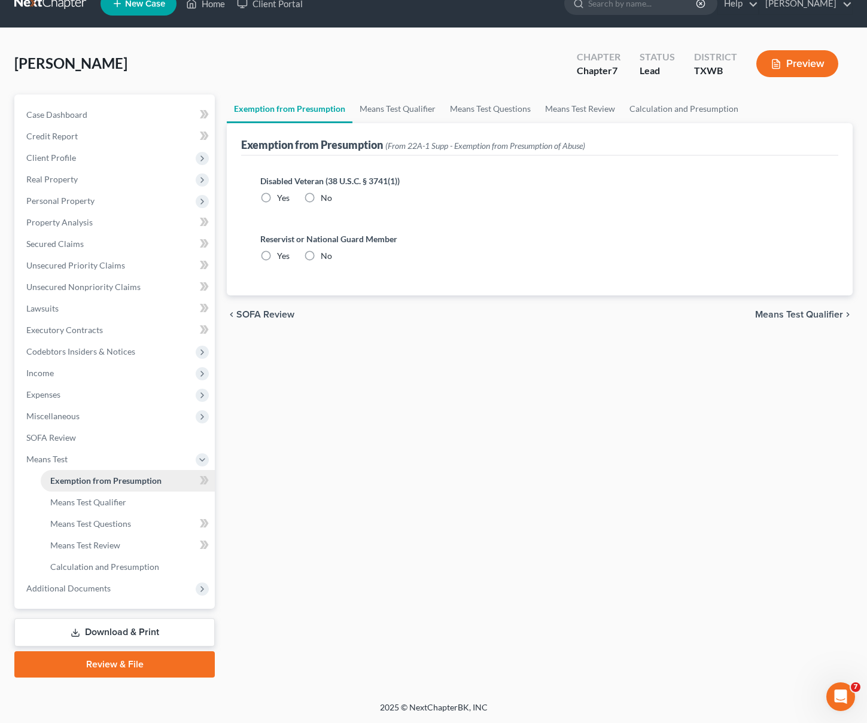
radio input "true"
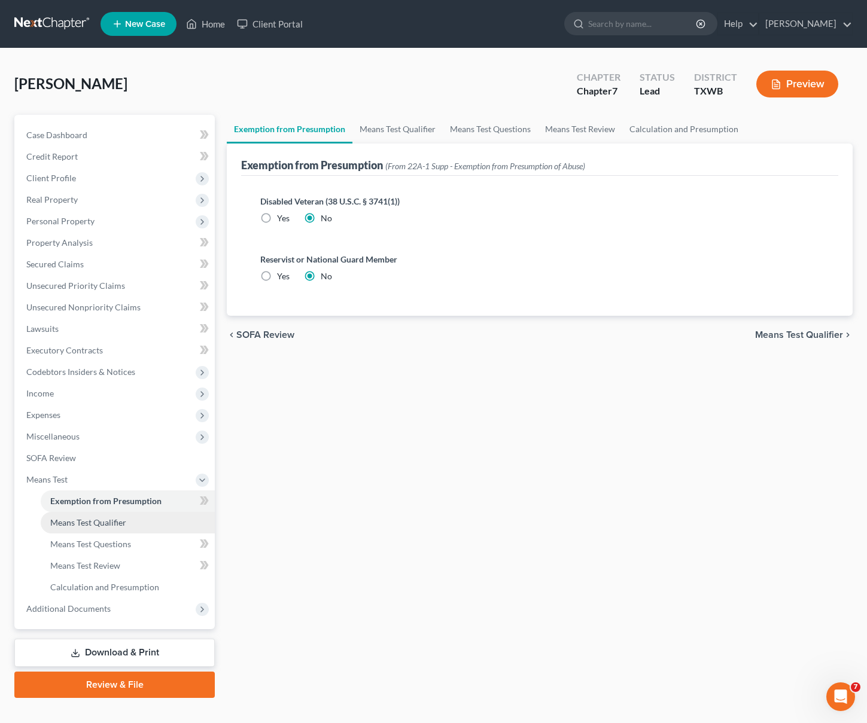
click at [108, 523] on span "Means Test Qualifier" at bounding box center [88, 522] width 76 height 10
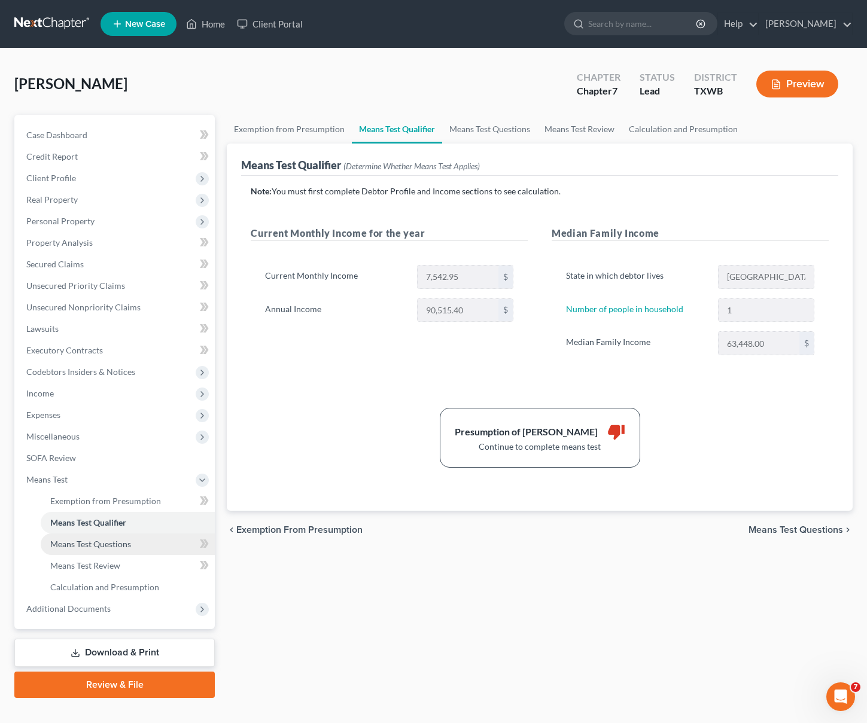
click at [110, 541] on span "Means Test Questions" at bounding box center [90, 544] width 81 height 10
select select "0"
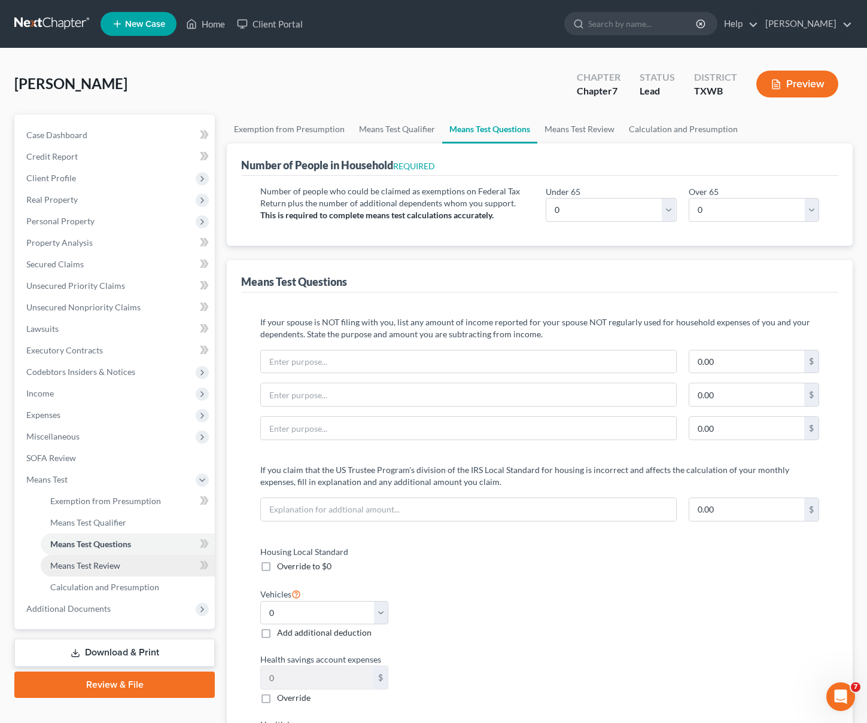
click at [109, 561] on span "Means Test Review" at bounding box center [85, 565] width 70 height 10
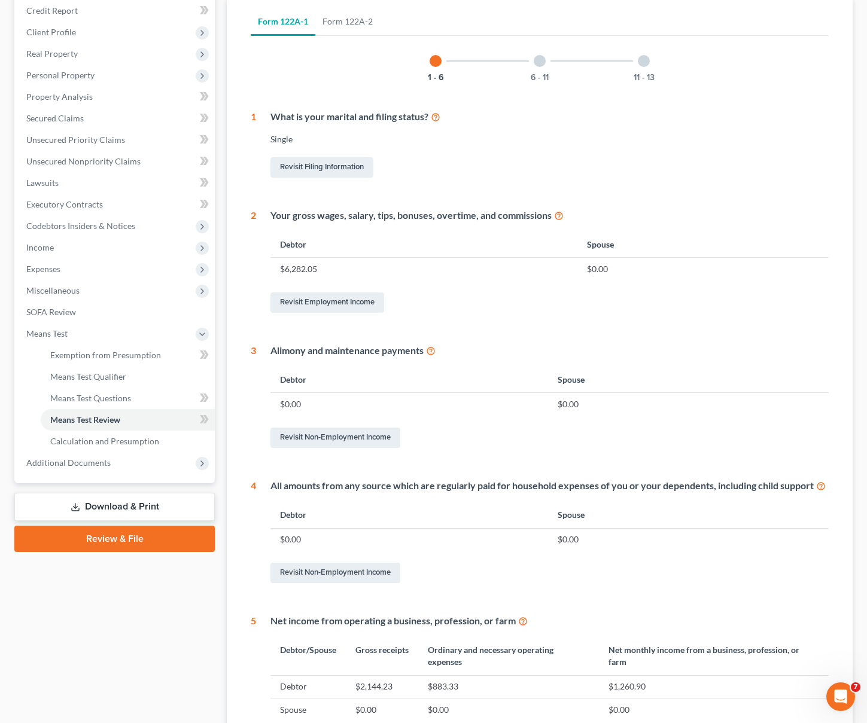
scroll to position [154, 0]
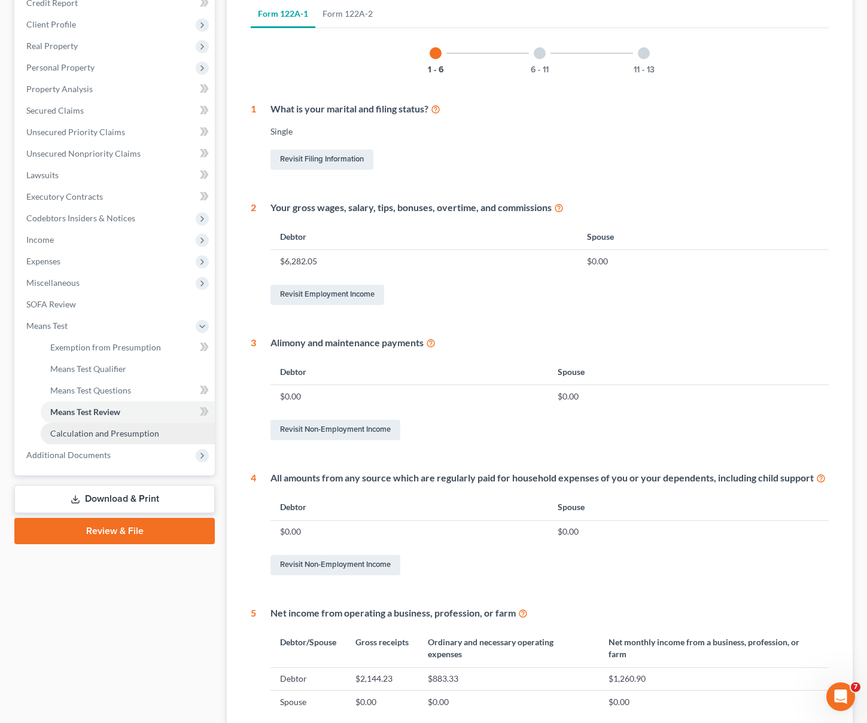
click at [90, 430] on span "Calculation and Presumption" at bounding box center [104, 433] width 109 height 10
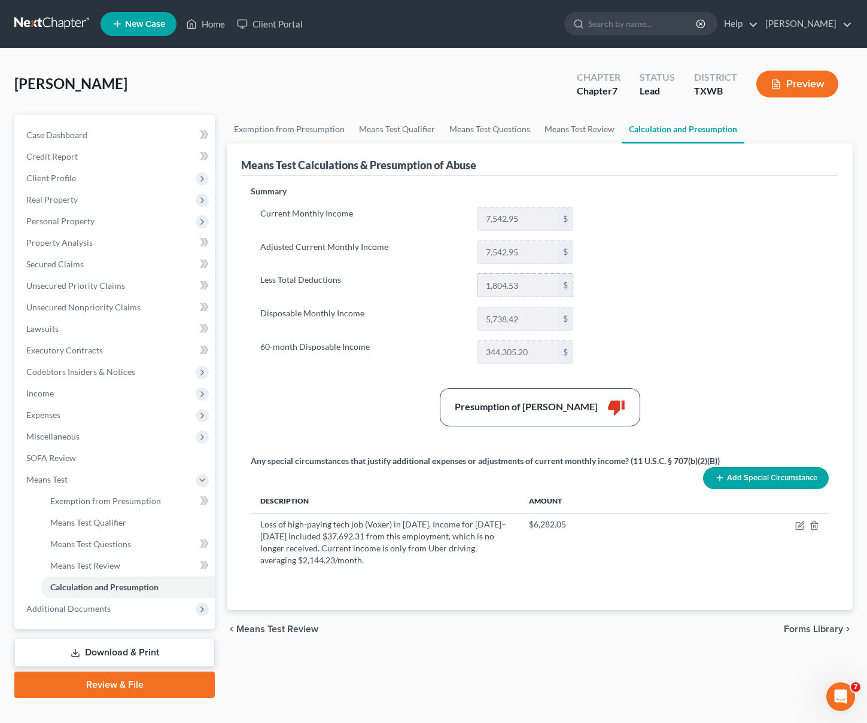
click at [517, 292] on input "1,804.53" at bounding box center [517, 285] width 81 height 23
click at [514, 251] on input "7,542.95" at bounding box center [517, 252] width 81 height 23
click at [89, 416] on span "Expenses" at bounding box center [116, 415] width 198 height 22
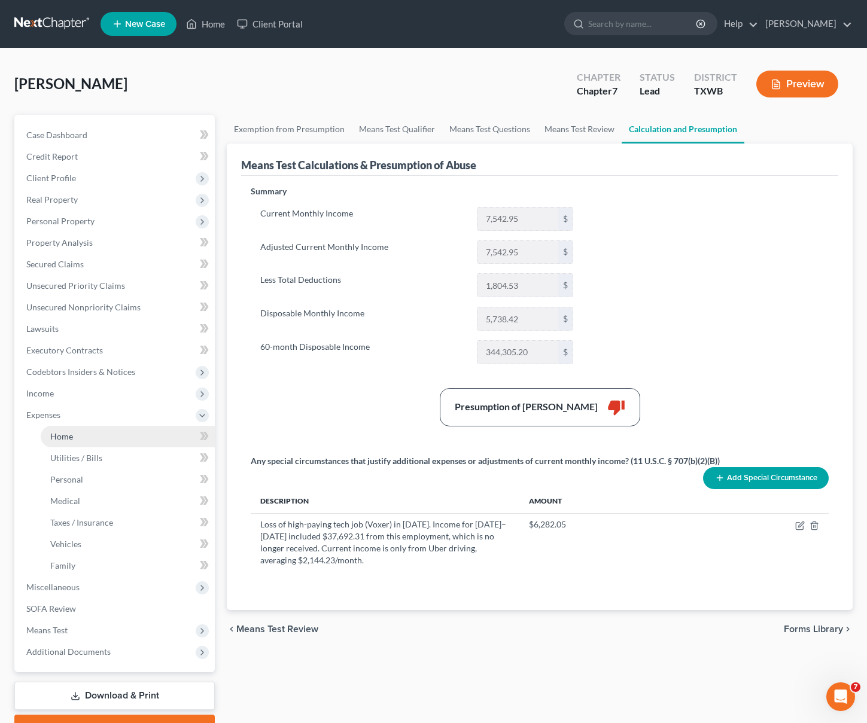
click at [94, 440] on link "Home" at bounding box center [128, 437] width 174 height 22
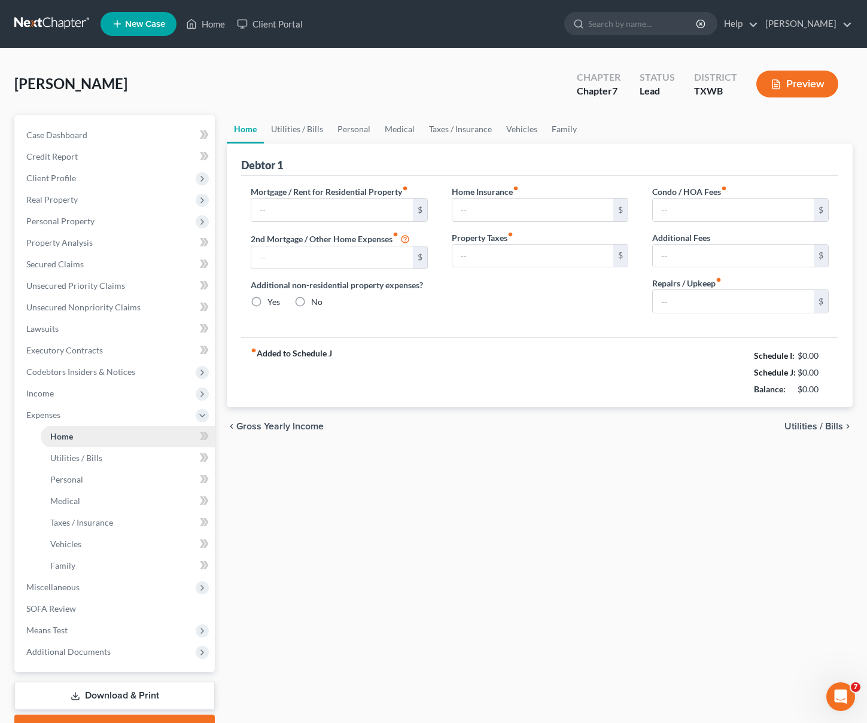
type input "0.00"
radio input "true"
type input "0.00"
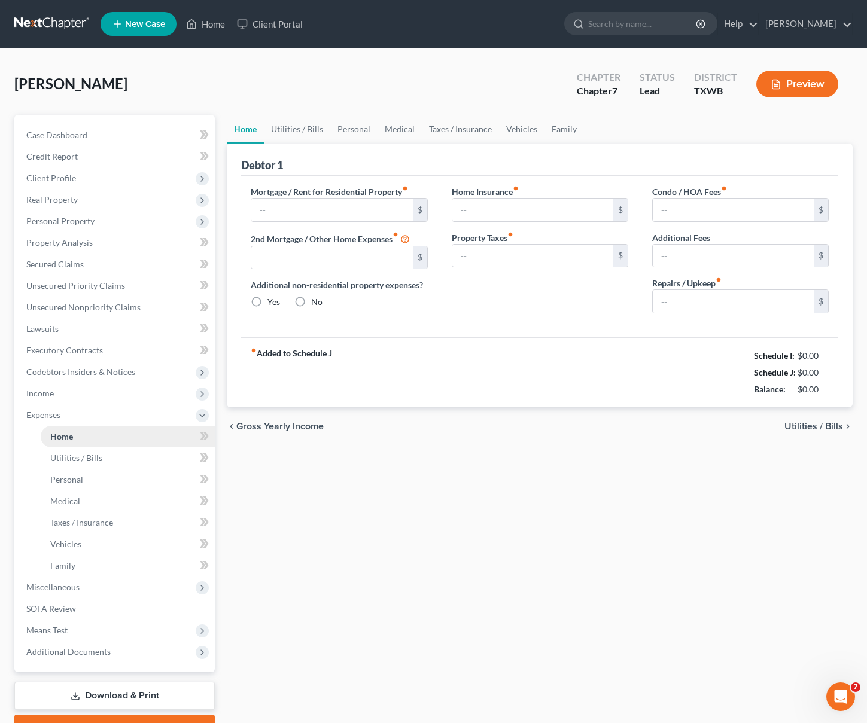
type input "0.00"
click at [328, 212] on input "text" at bounding box center [331, 210] width 161 height 23
type input "1,200"
click at [519, 213] on input "0.00" at bounding box center [532, 210] width 161 height 23
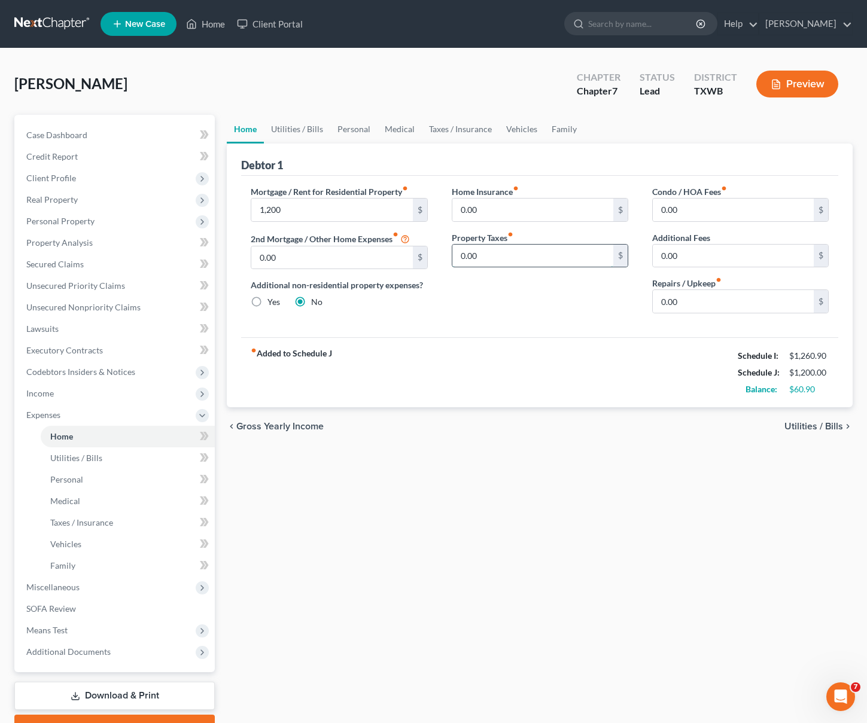
click at [544, 256] on input "0.00" at bounding box center [532, 256] width 161 height 23
click at [714, 297] on input "0.00" at bounding box center [732, 301] width 161 height 23
click at [781, 364] on div "Schedule J: $1,200.00" at bounding box center [782, 372] width 103 height 17
click at [148, 453] on link "Utilities / Bills" at bounding box center [128, 458] width 174 height 22
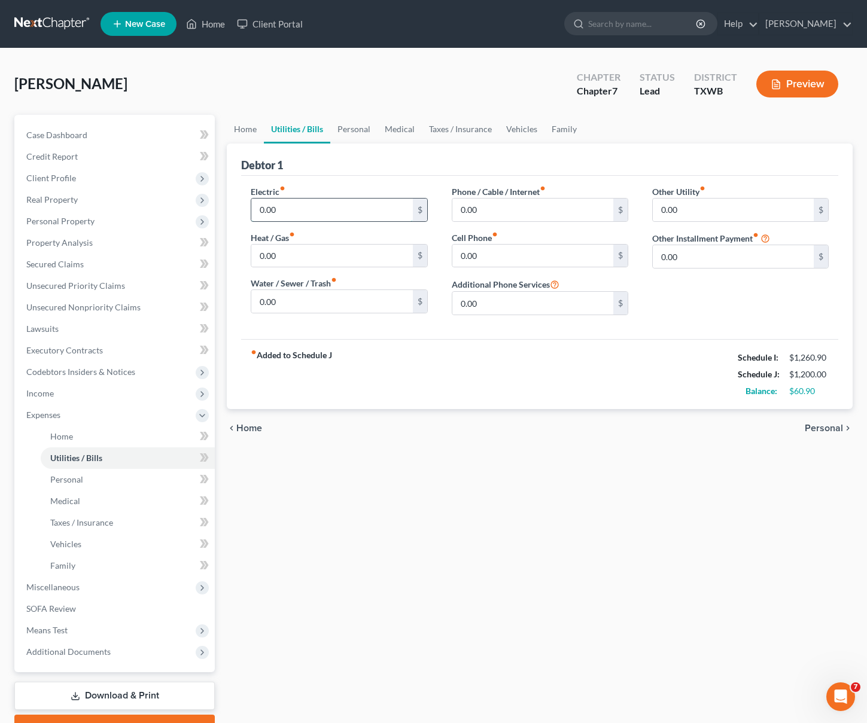
click at [313, 210] on input "0.00" at bounding box center [331, 210] width 161 height 23
type input "200"
click at [493, 212] on input "0.00" at bounding box center [532, 210] width 161 height 23
click at [493, 211] on input "0.00" at bounding box center [532, 210] width 161 height 23
type input "40"
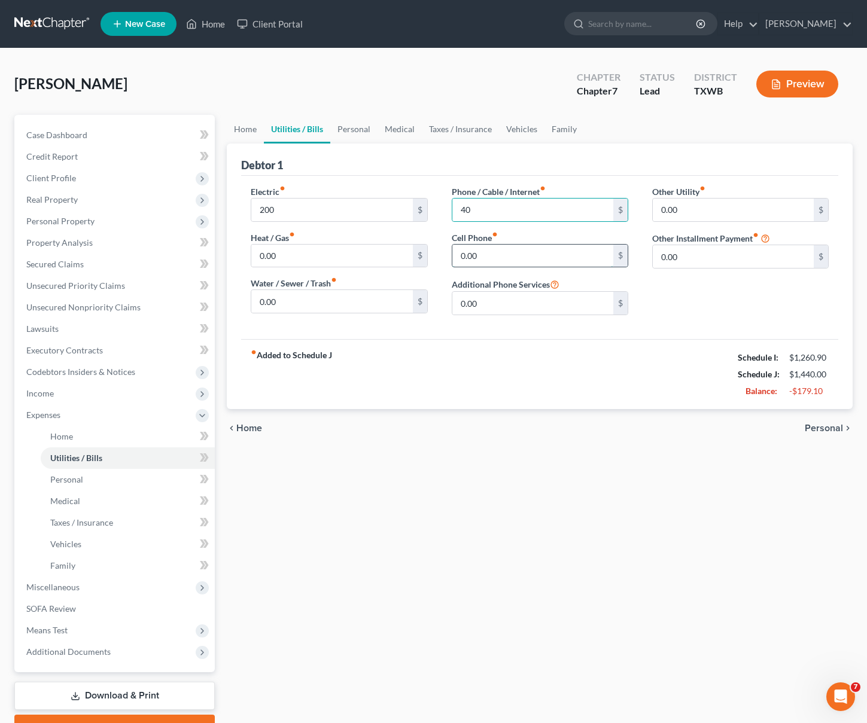
click at [501, 249] on input "0.00" at bounding box center [532, 256] width 161 height 23
type input "40"
click at [481, 210] on input "40" at bounding box center [532, 210] width 161 height 23
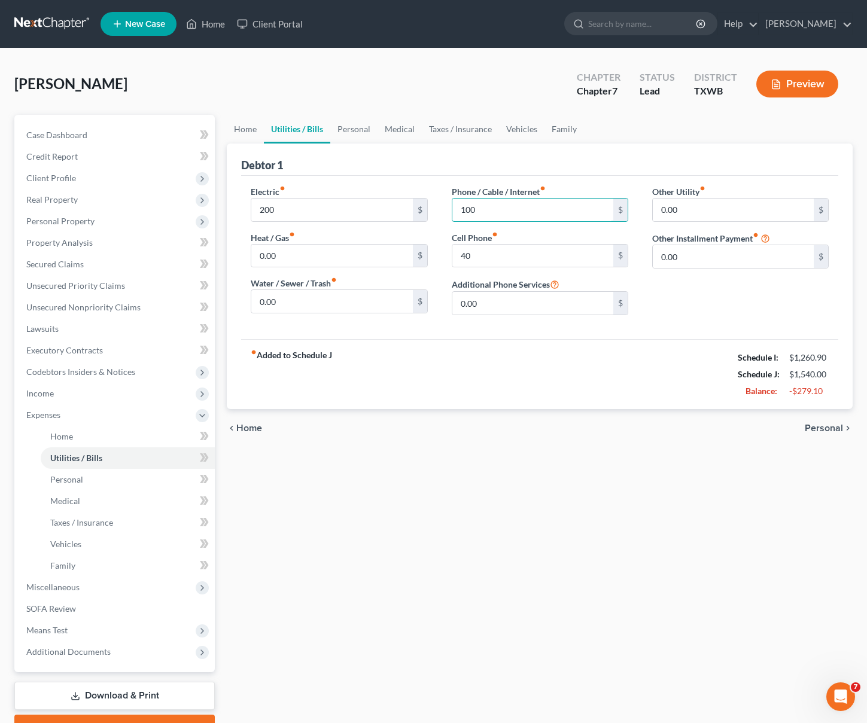
type input "100"
click at [829, 426] on span "Personal" at bounding box center [823, 428] width 38 height 10
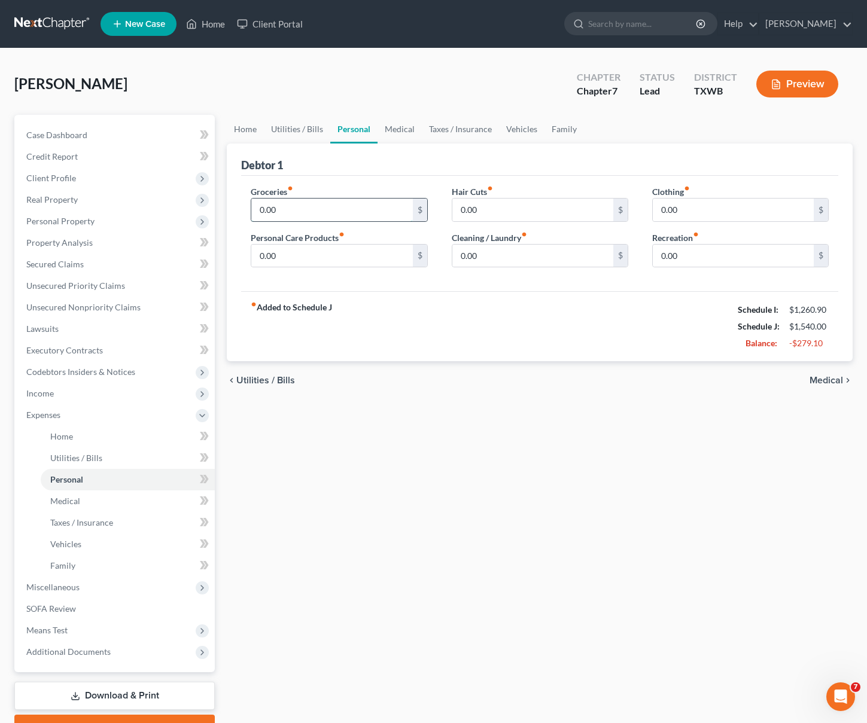
click at [366, 215] on input "0.00" at bounding box center [331, 210] width 161 height 23
type input "500"
click at [396, 258] on input "0.00" at bounding box center [331, 256] width 161 height 23
type input "100"
click at [512, 209] on input "0.00" at bounding box center [532, 210] width 161 height 23
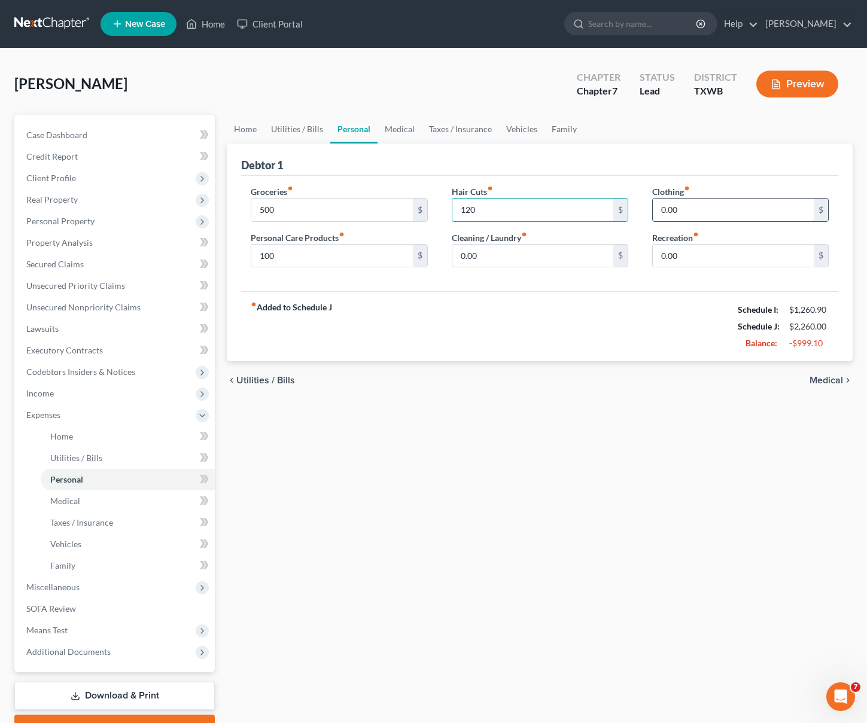
type input "120"
click at [695, 211] on input "0.00" at bounding box center [732, 210] width 161 height 23
type input "100"
click at [677, 254] on input "0.00" at bounding box center [732, 256] width 161 height 23
type input "200"
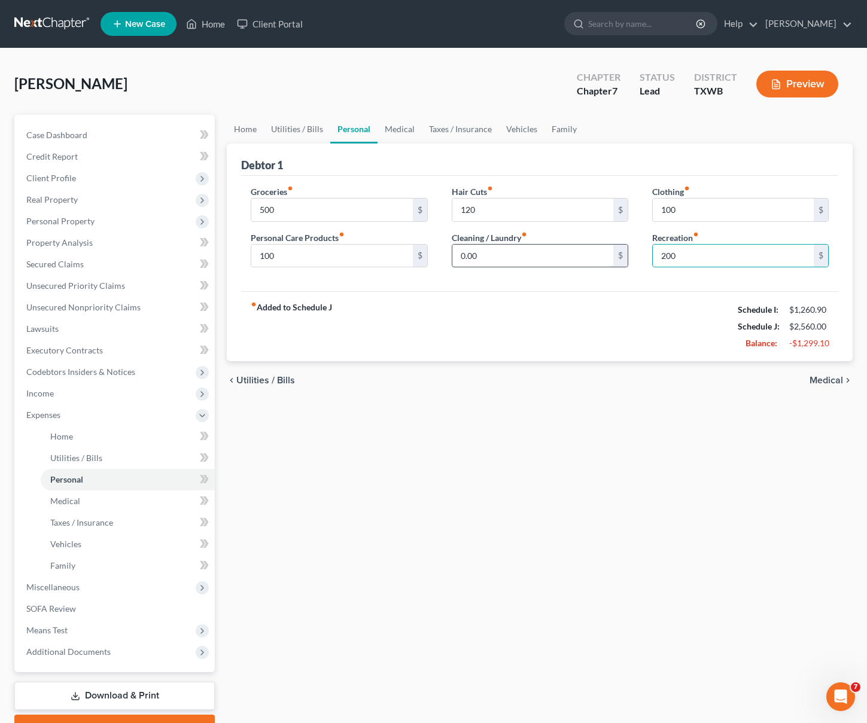
click at [562, 246] on input "0.00" at bounding box center [532, 256] width 161 height 23
type input "60"
click at [820, 379] on span "Medical" at bounding box center [825, 381] width 33 height 10
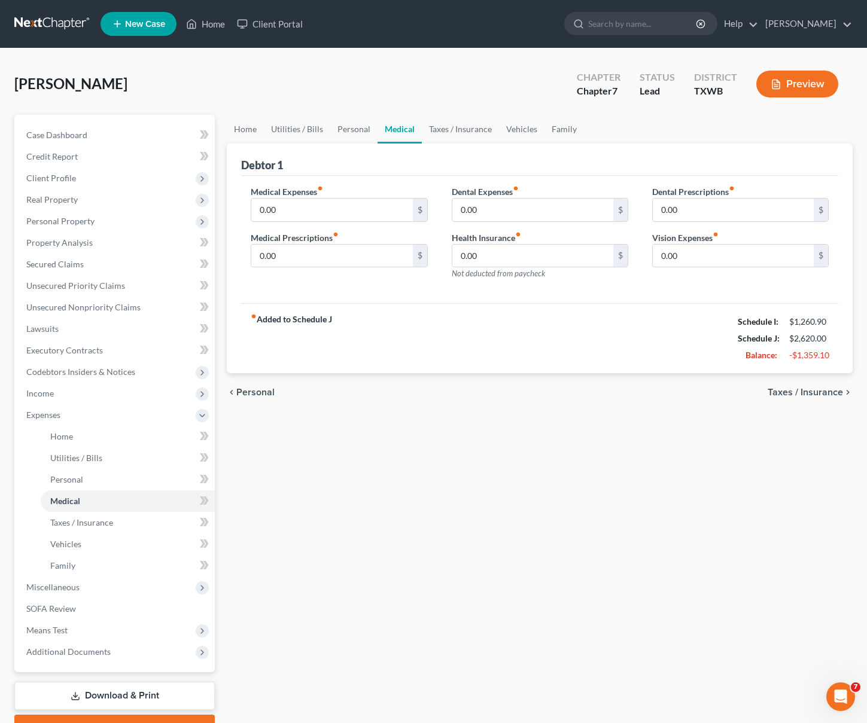
click at [822, 391] on span "Taxes / Insurance" at bounding box center [804, 393] width 75 height 10
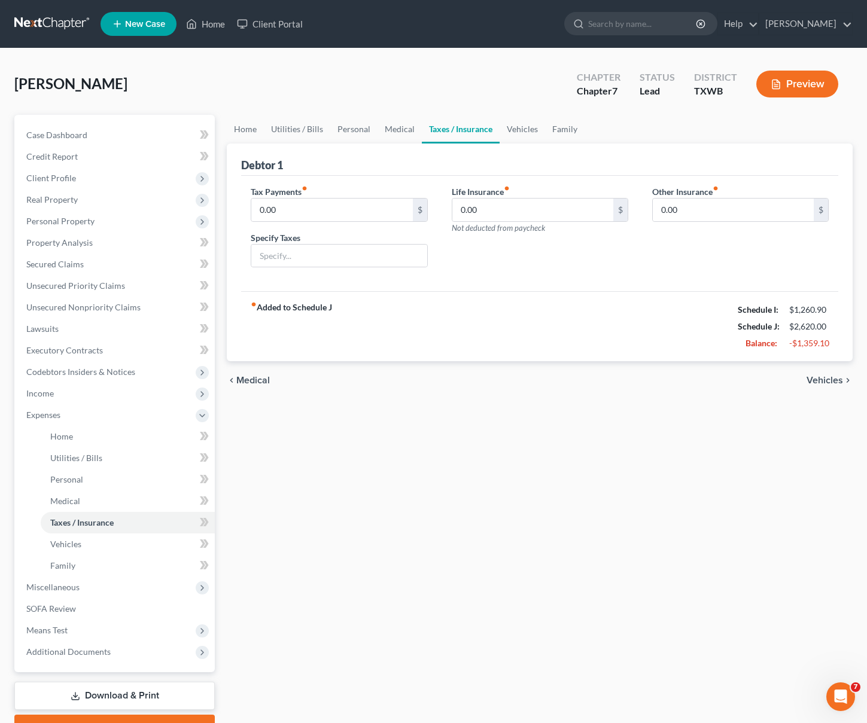
click at [836, 379] on span "Vehicles" at bounding box center [824, 381] width 36 height 10
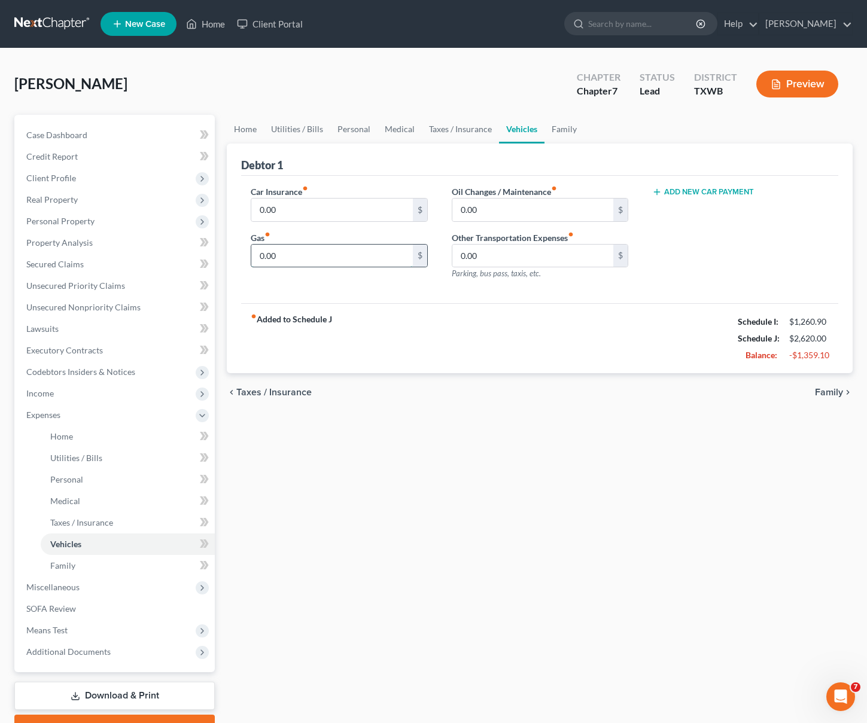
click at [298, 260] on input "0.00" at bounding box center [331, 256] width 161 height 23
type input "100"
click at [300, 256] on input "100" at bounding box center [331, 256] width 161 height 23
click at [376, 326] on div "fiber_manual_record Added to Schedule J Schedule I: $1,260.90 Schedule J: $2,62…" at bounding box center [539, 338] width 597 height 70
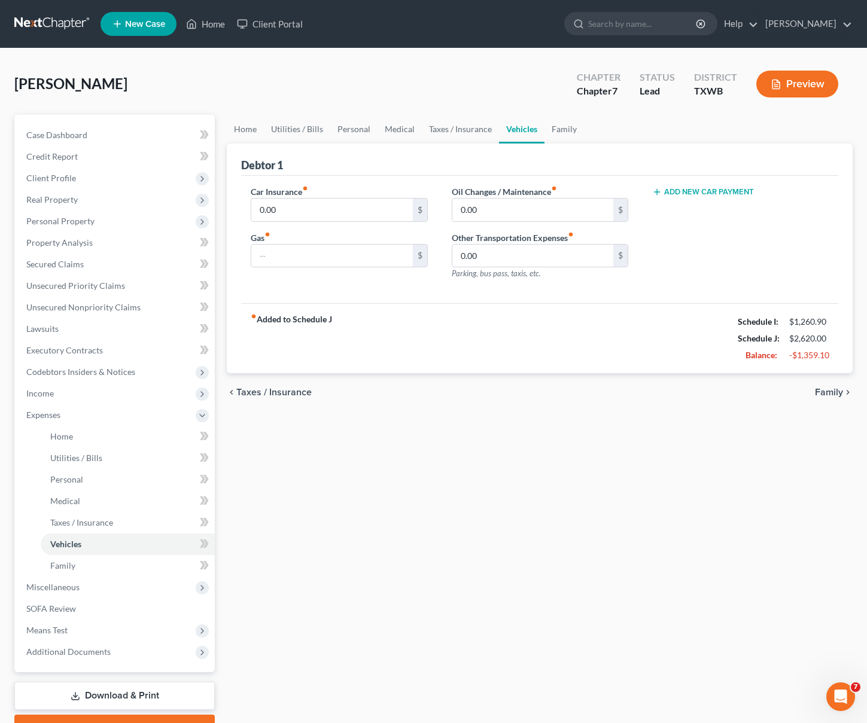
click at [834, 393] on span "Family" at bounding box center [828, 393] width 28 height 10
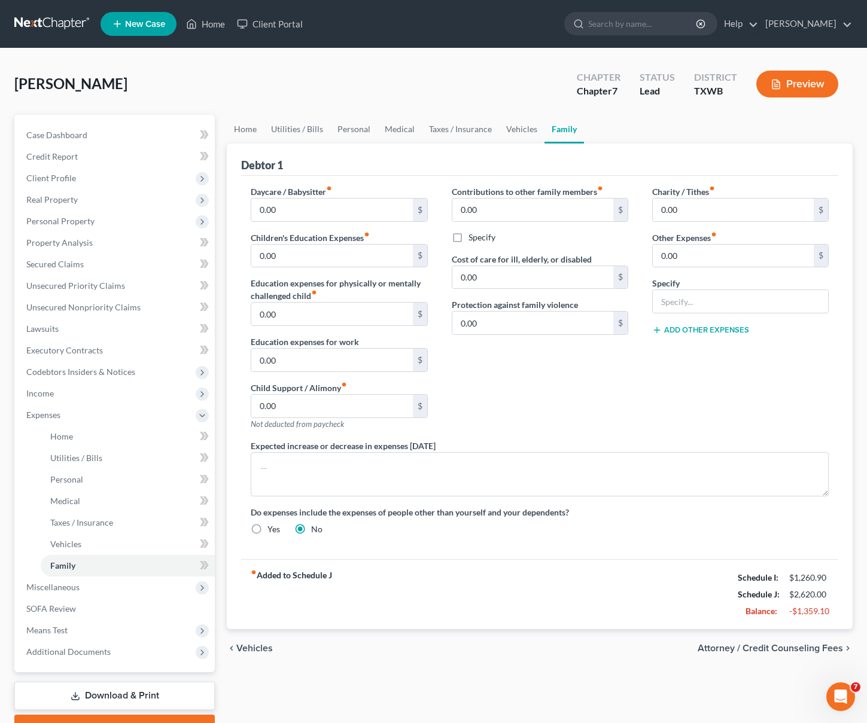
click at [828, 643] on span "Attorney / Credit Counseling Fees" at bounding box center [769, 648] width 145 height 10
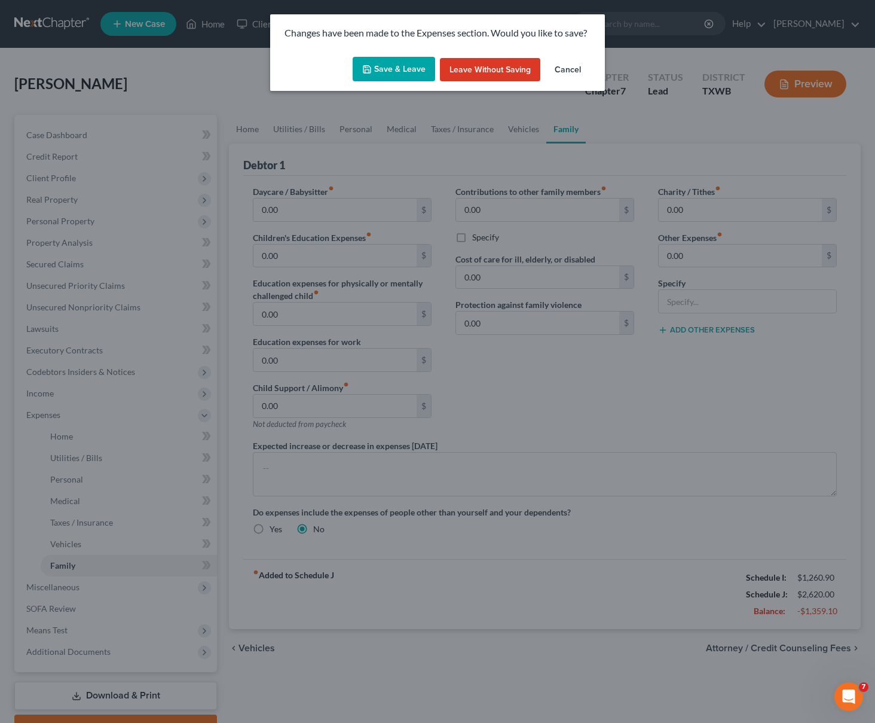
click at [383, 59] on button "Save & Leave" at bounding box center [394, 69] width 83 height 25
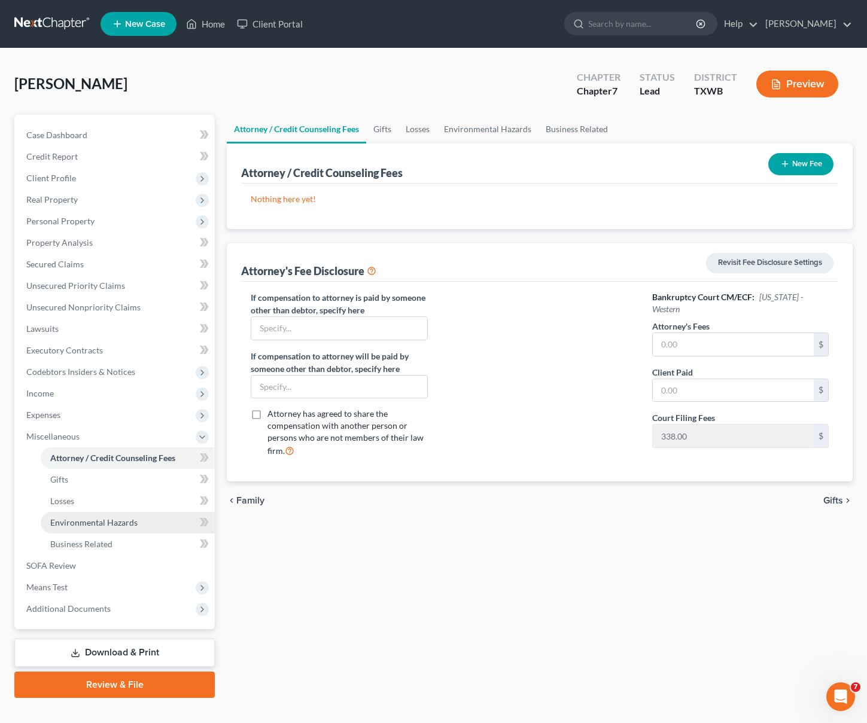
click at [112, 522] on span "Environmental Hazards" at bounding box center [93, 522] width 87 height 10
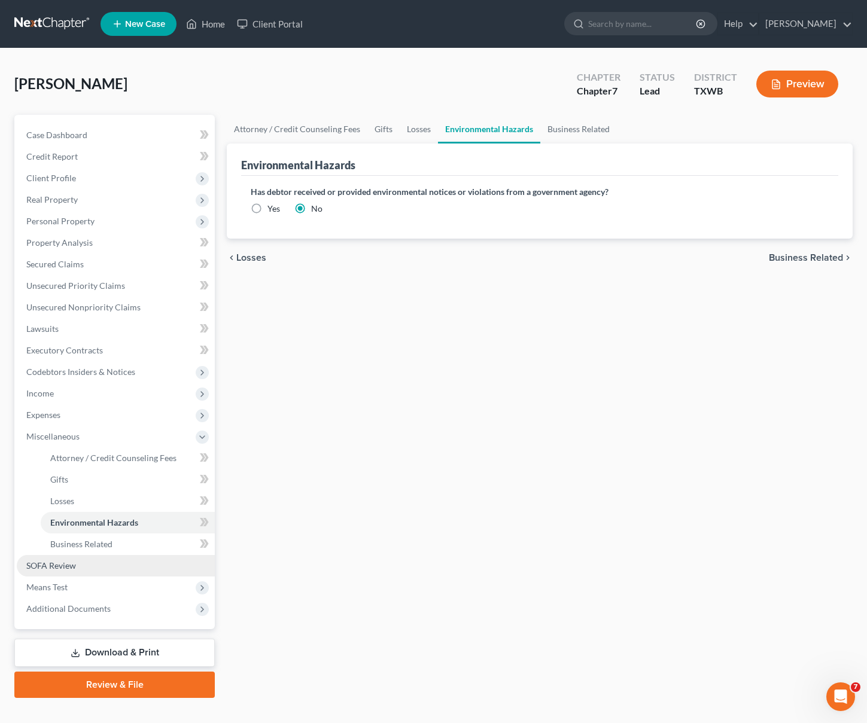
click at [102, 569] on link "SOFA Review" at bounding box center [116, 566] width 198 height 22
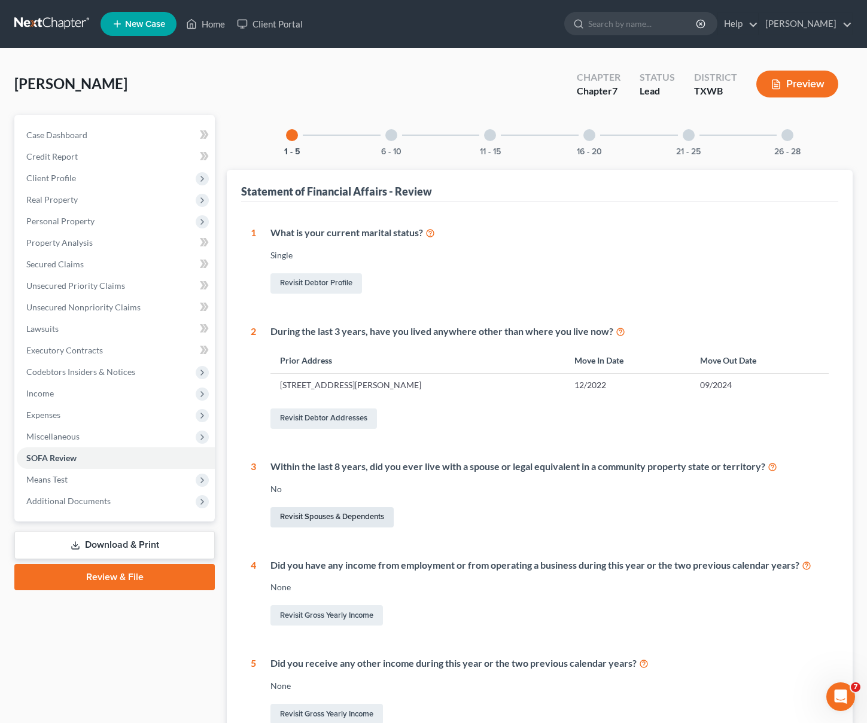
click at [351, 515] on link "Revisit Spouses & Dependents" at bounding box center [331, 517] width 123 height 20
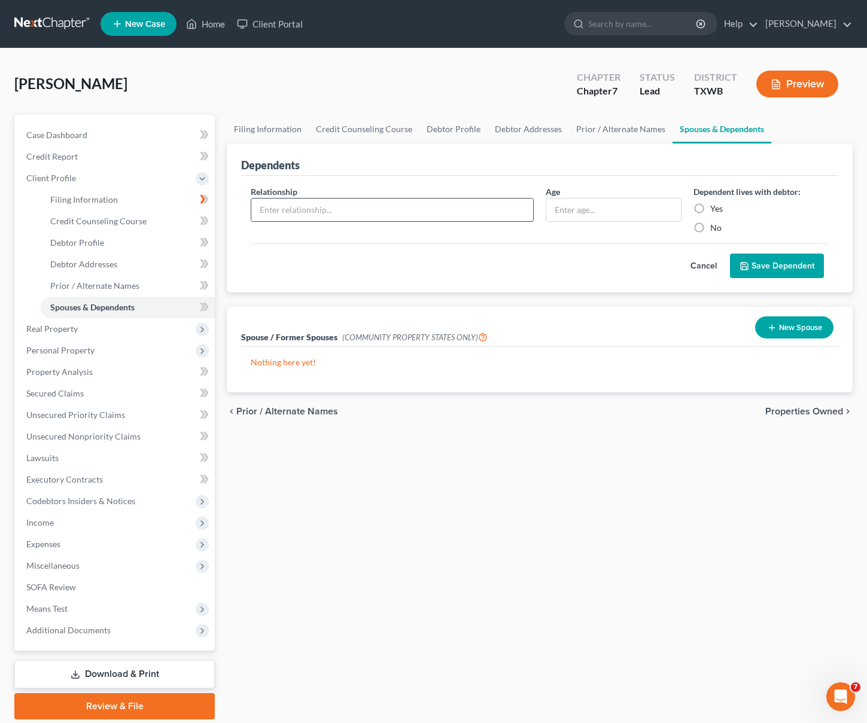
click at [292, 212] on input "text" at bounding box center [392, 210] width 282 height 23
click at [569, 214] on input "text" at bounding box center [613, 210] width 134 height 23
type input "33"
click at [314, 212] on input "text" at bounding box center [392, 210] width 282 height 23
type input "spouse"
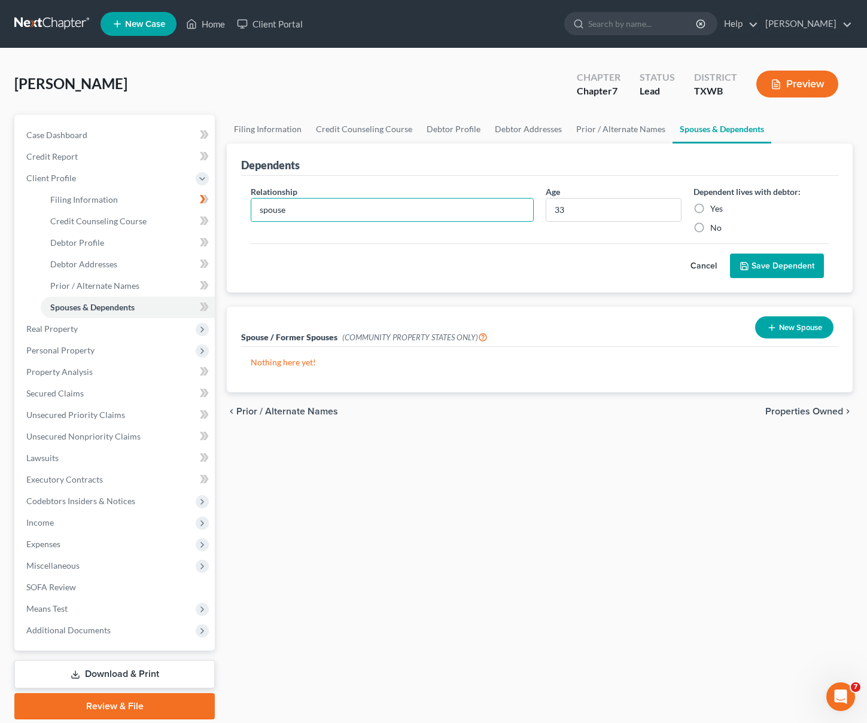
click at [710, 228] on label "No" at bounding box center [715, 228] width 11 height 12
click at [715, 228] on input "No" at bounding box center [719, 226] width 8 height 8
radio input "true"
click at [285, 206] on input "spouse" at bounding box center [392, 210] width 282 height 23
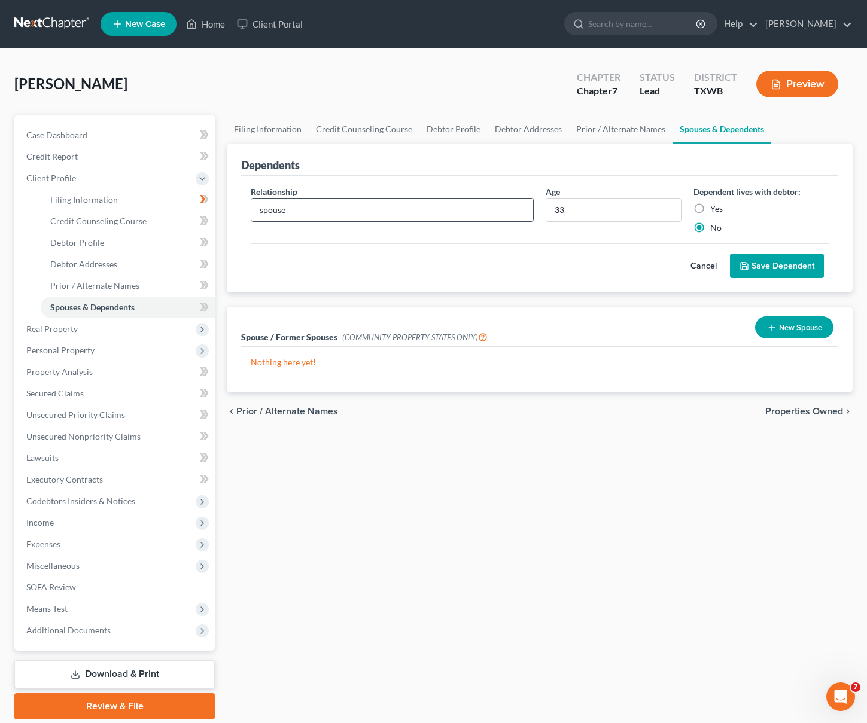
click at [280, 208] on input "spouse" at bounding box center [392, 210] width 282 height 23
click at [794, 329] on button "New Spouse" at bounding box center [794, 327] width 78 height 22
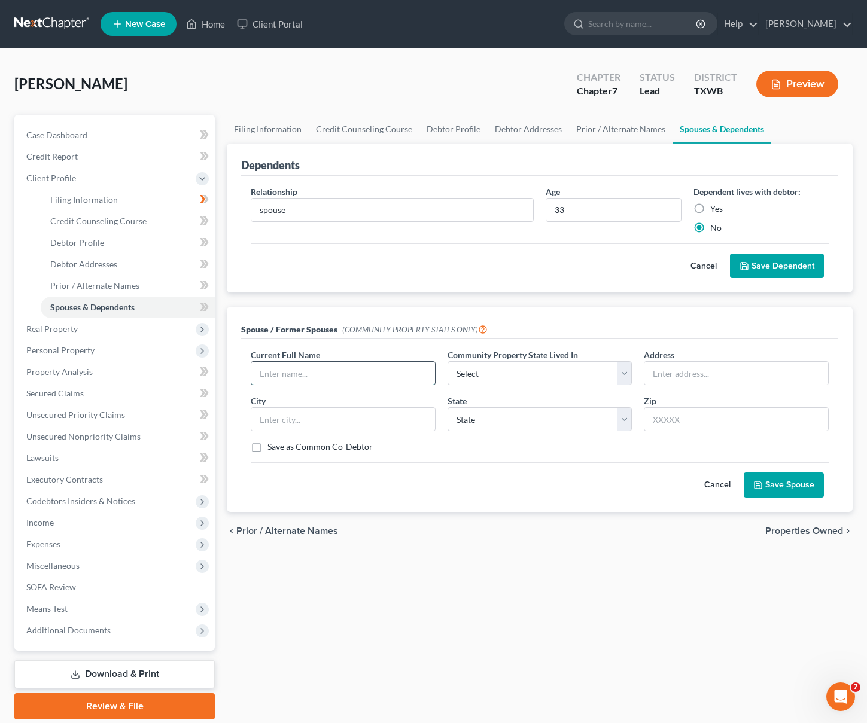
click at [277, 368] on input "text" at bounding box center [343, 373] width 184 height 23
type input "Stephanie Awuzie"
click at [692, 382] on input "text" at bounding box center [736, 373] width 184 height 23
click at [779, 481] on button "Save Spouse" at bounding box center [783, 484] width 80 height 25
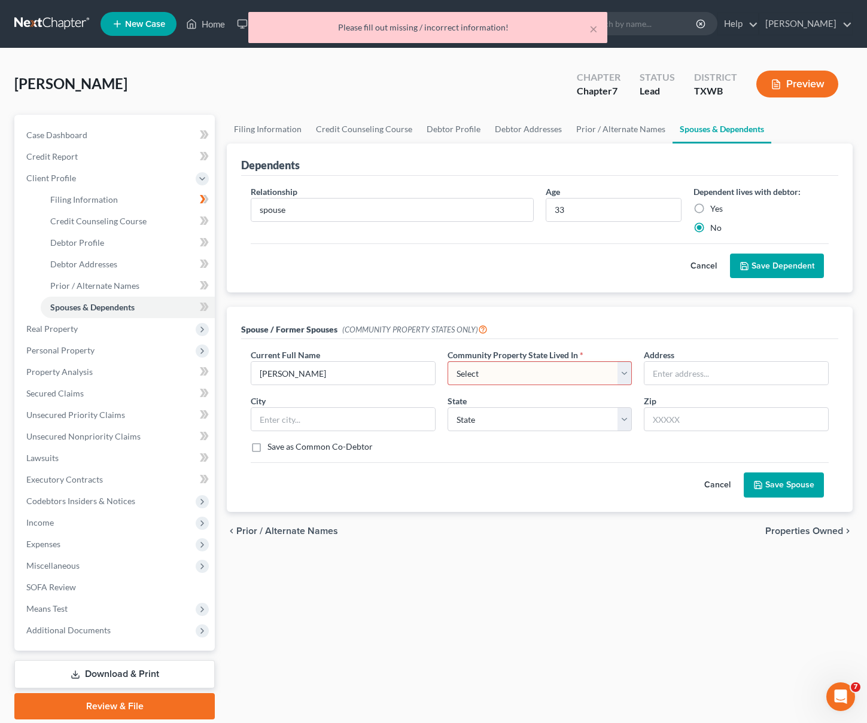
click at [521, 377] on select "Select AZ CA GU ID LA NV NM PR TX WA WI" at bounding box center [539, 373] width 185 height 24
select select "8"
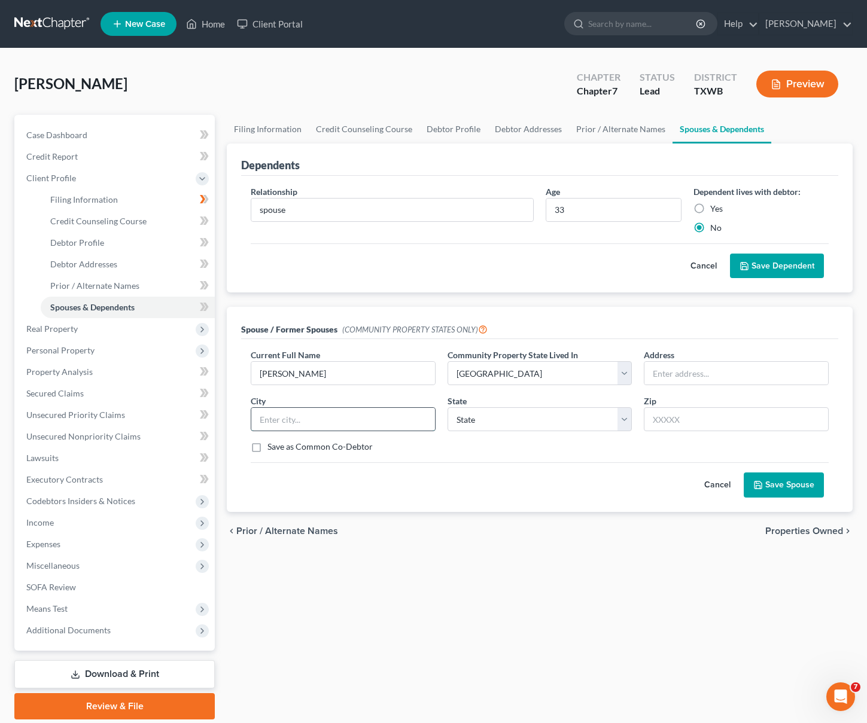
click at [361, 423] on input "text" at bounding box center [343, 419] width 184 height 23
type input "san Antonio"
click at [690, 418] on input "text" at bounding box center [735, 419] width 185 height 24
click at [673, 370] on input "text" at bounding box center [736, 373] width 184 height 23
paste input "24442 U.S. Hwy 281 N, San Antonio, TX 78258"
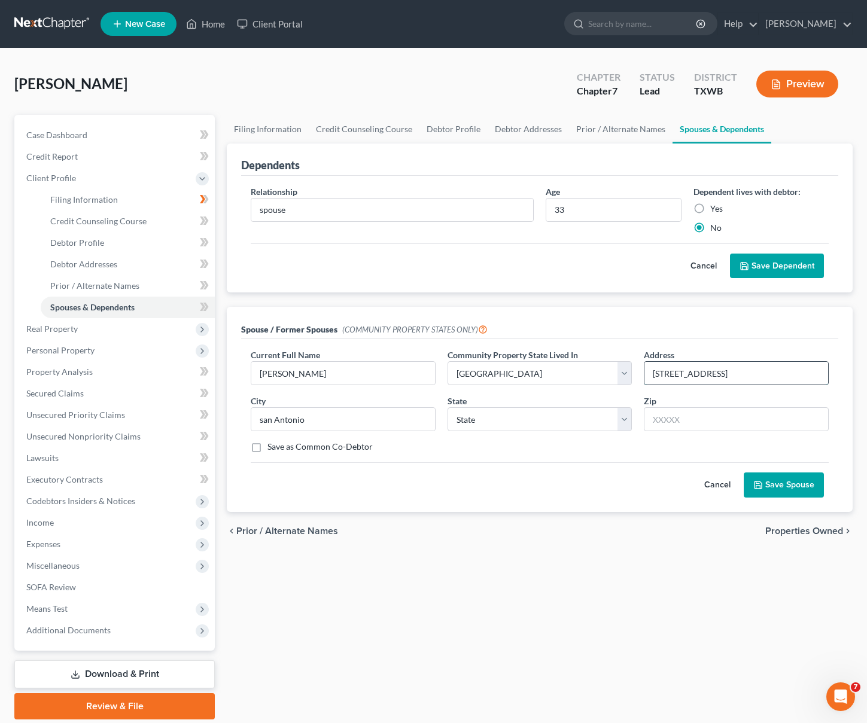
scroll to position [0, 3]
click at [810, 374] on input "24442 U.S. Hwy 281 N, San Antonio, TX 78258" at bounding box center [736, 373] width 184 height 23
type input "24442 U.S. Hwy 281 N, San Antonio, TX"
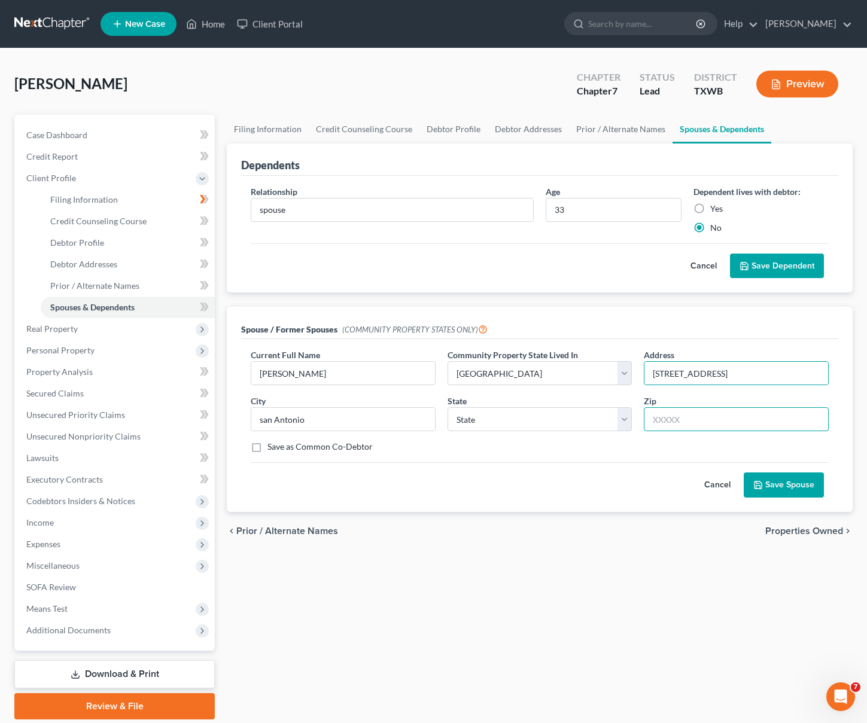
click at [672, 422] on input "text" at bounding box center [735, 419] width 185 height 24
paste input "78258"
type input "78258"
click at [569, 408] on select "State AL AK AR AZ CA CO CT DE DC FL GA GU HI ID IL IN IA KS KY LA ME MD MA MI M…" at bounding box center [539, 419] width 185 height 24
type input "San Antonio"
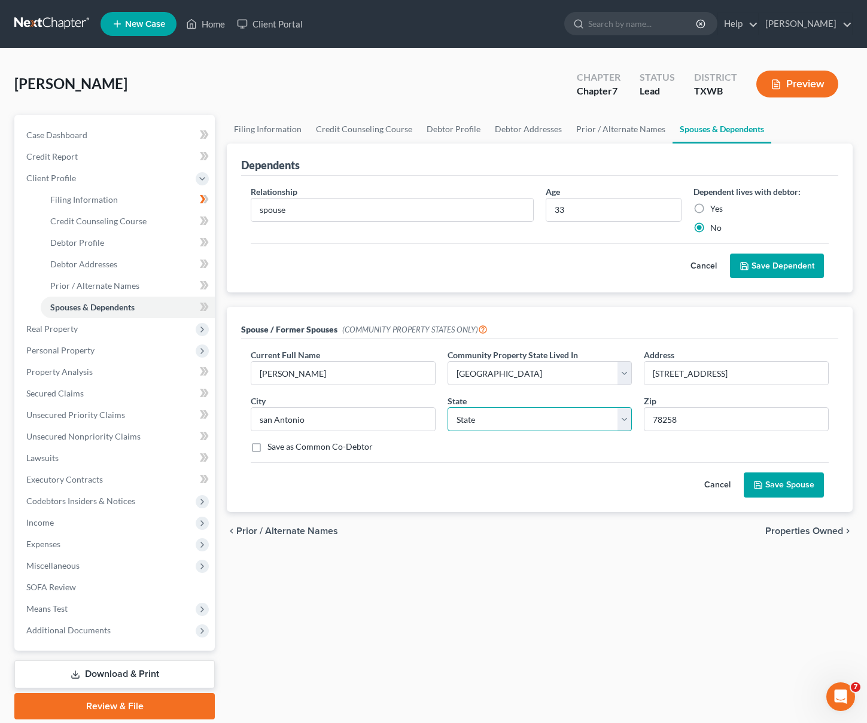
select select "45"
drag, startPoint x: 737, startPoint y: 374, endPoint x: 893, endPoint y: 376, distance: 156.1
click at [867, 376] on html "Home New Case Client Portal Anthony anthonyawuzie@gmail.com My Account Settings…" at bounding box center [433, 382] width 867 height 765
type input "24442 U.S. Hwy 281 N"
click at [703, 264] on button "Cancel" at bounding box center [703, 266] width 53 height 24
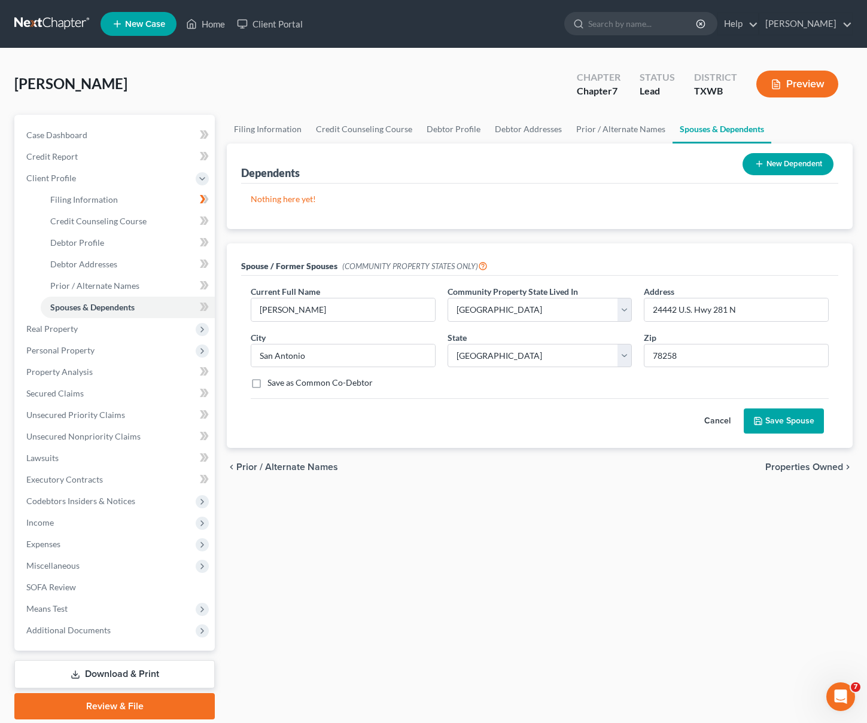
click at [780, 417] on button "Save Spouse" at bounding box center [783, 420] width 80 height 25
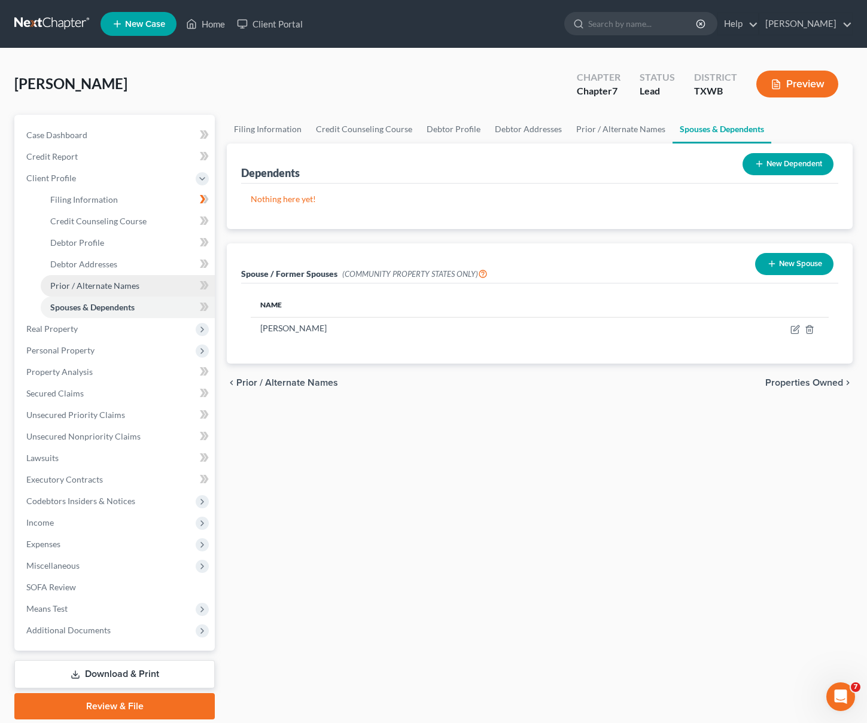
click at [127, 284] on span "Prior / Alternate Names" at bounding box center [94, 285] width 89 height 10
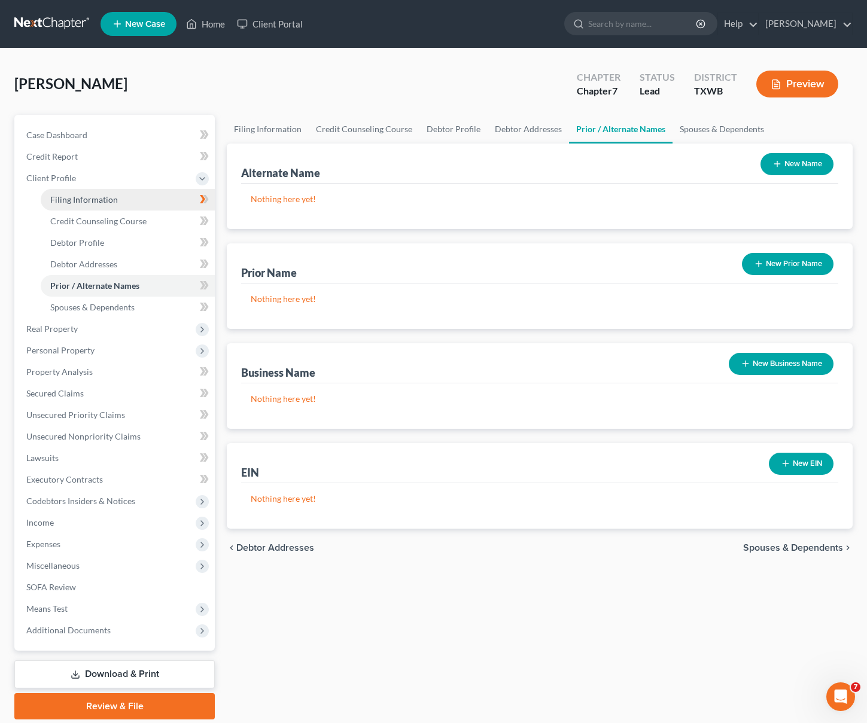
click at [115, 190] on link "Filing Information" at bounding box center [128, 200] width 174 height 22
select select "1"
select select "0"
select select "45"
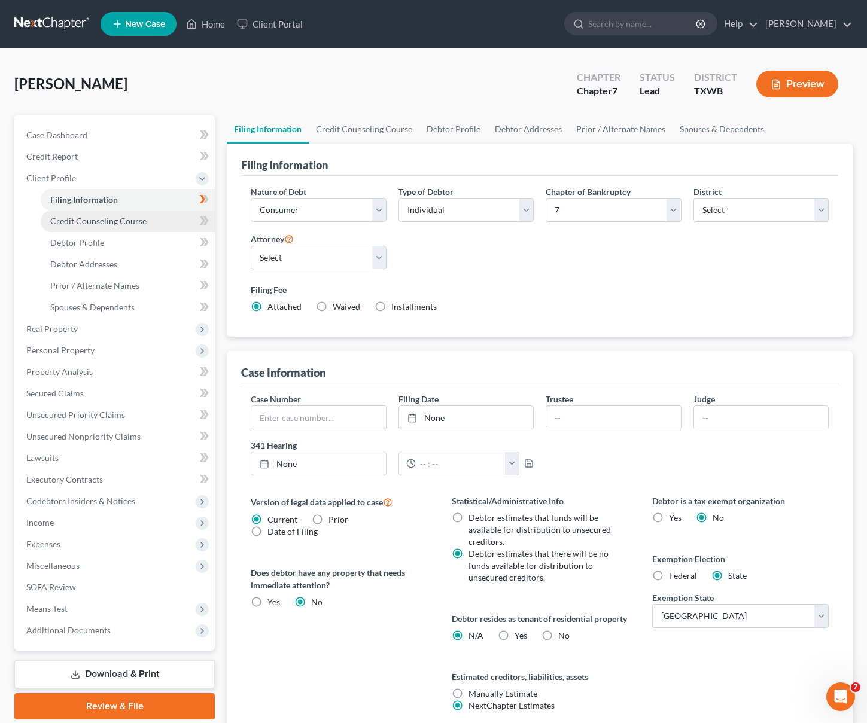
click at [87, 223] on span "Credit Counseling Course" at bounding box center [98, 221] width 96 height 10
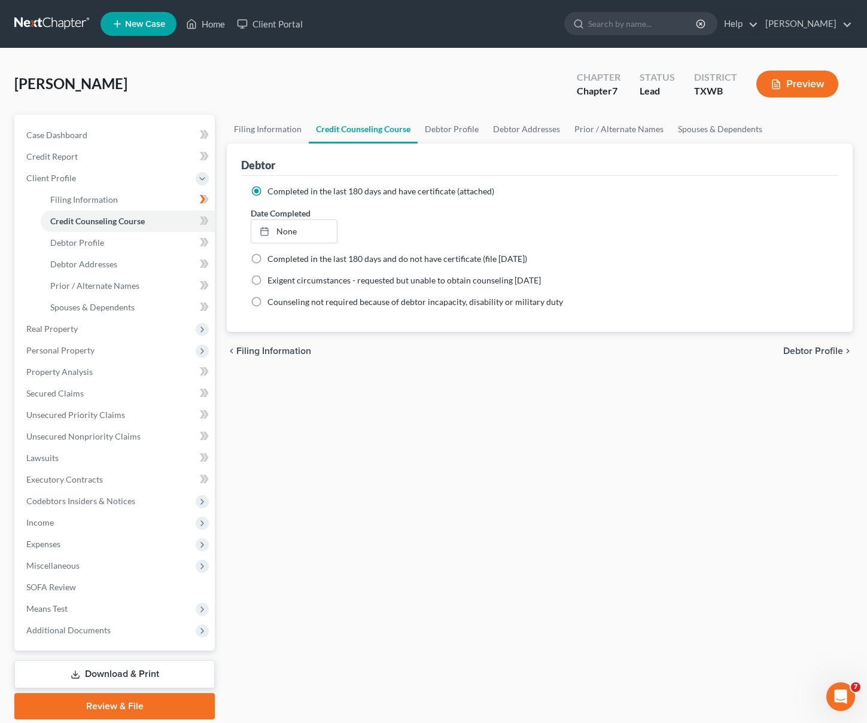
click at [832, 353] on span "Debtor Profile" at bounding box center [813, 351] width 60 height 10
select select "0"
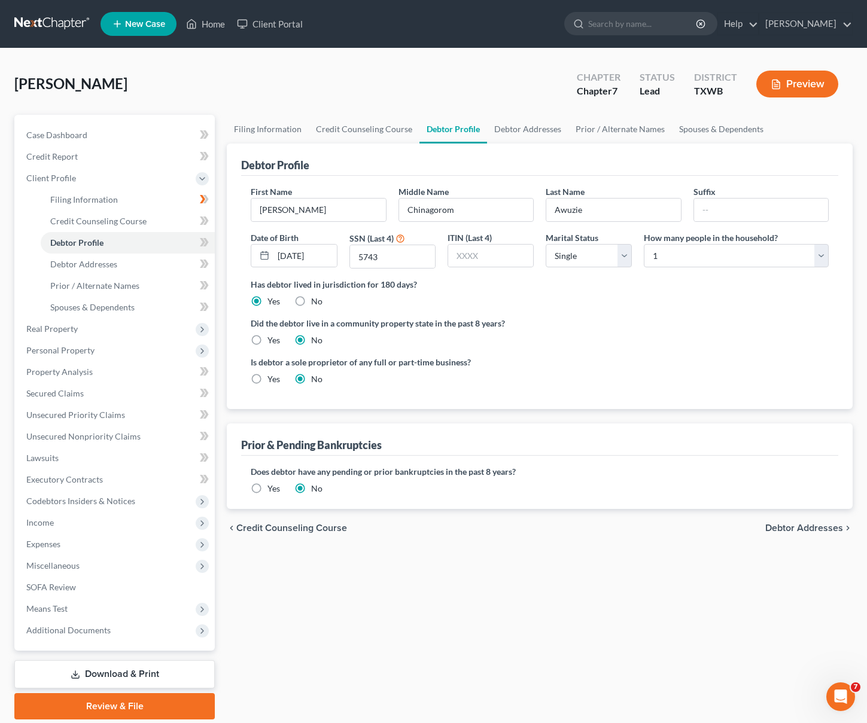
click at [817, 529] on span "Debtor Addresses" at bounding box center [804, 528] width 78 height 10
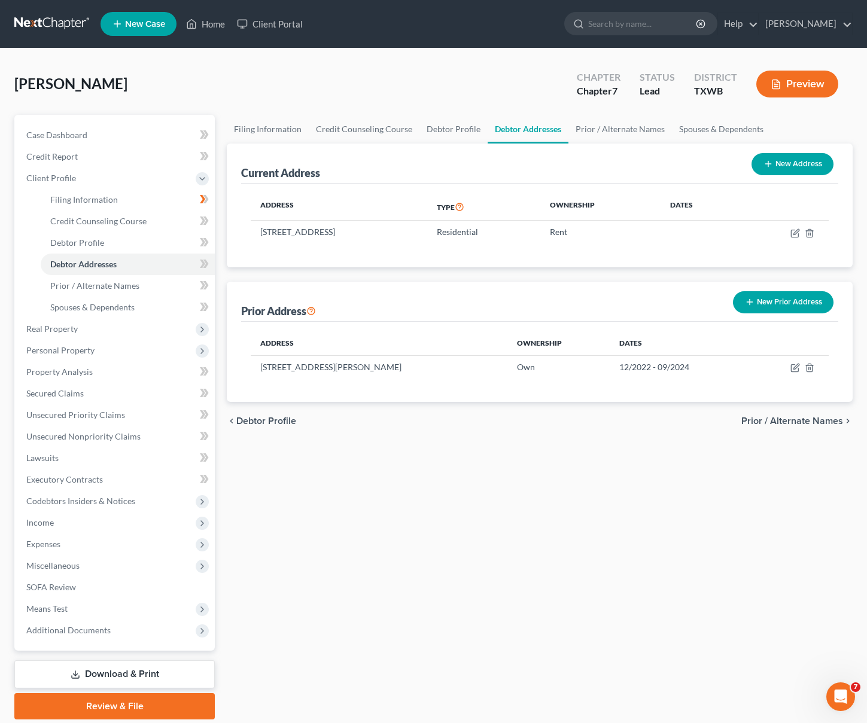
click at [813, 424] on span "Prior / Alternate Names" at bounding box center [792, 421] width 102 height 10
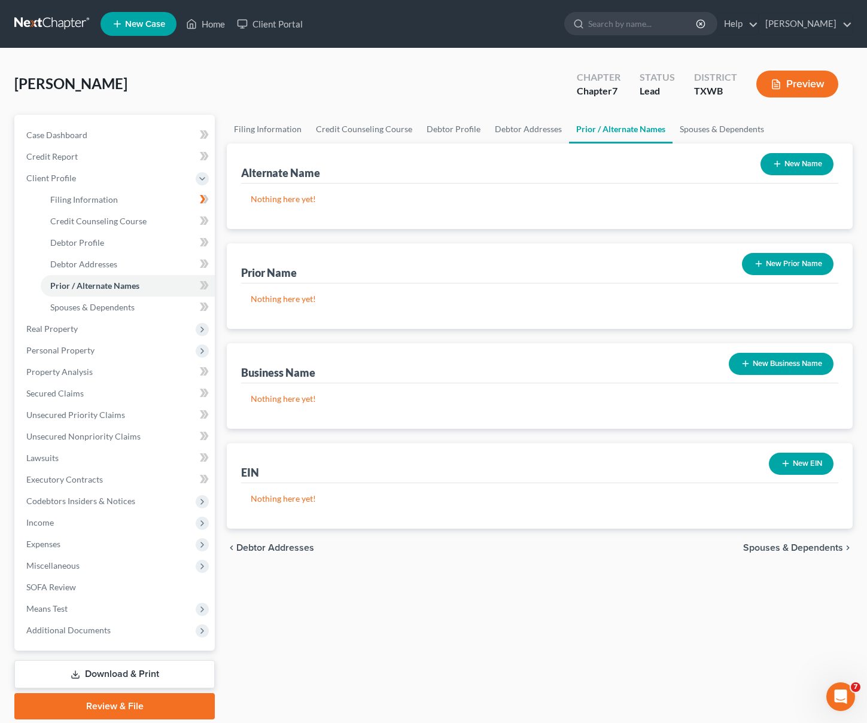
click at [815, 547] on span "Spouses & Dependents" at bounding box center [793, 548] width 100 height 10
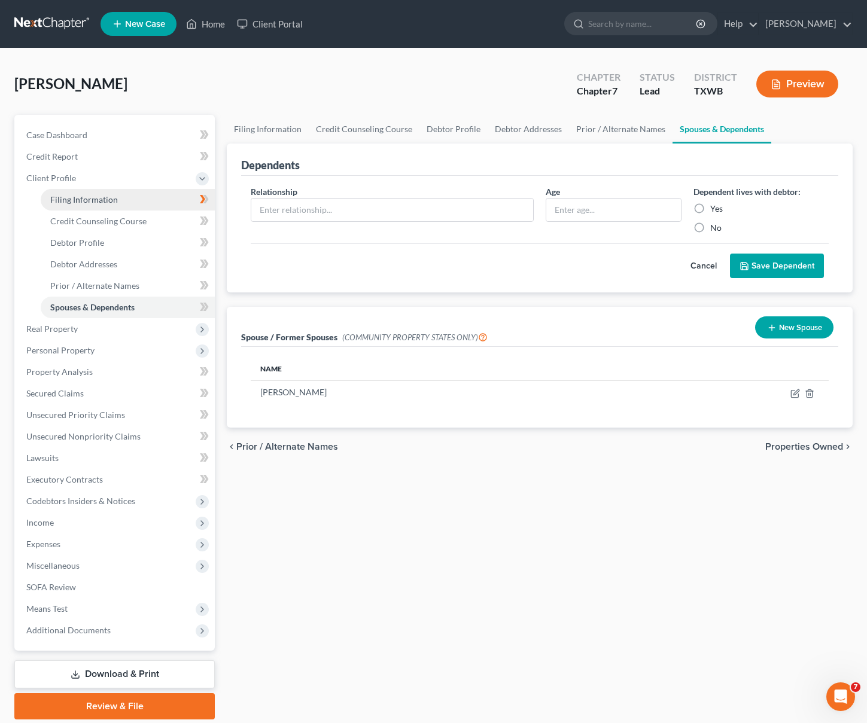
click at [82, 200] on span "Filing Information" at bounding box center [84, 199] width 68 height 10
select select "1"
select select "0"
select select "80"
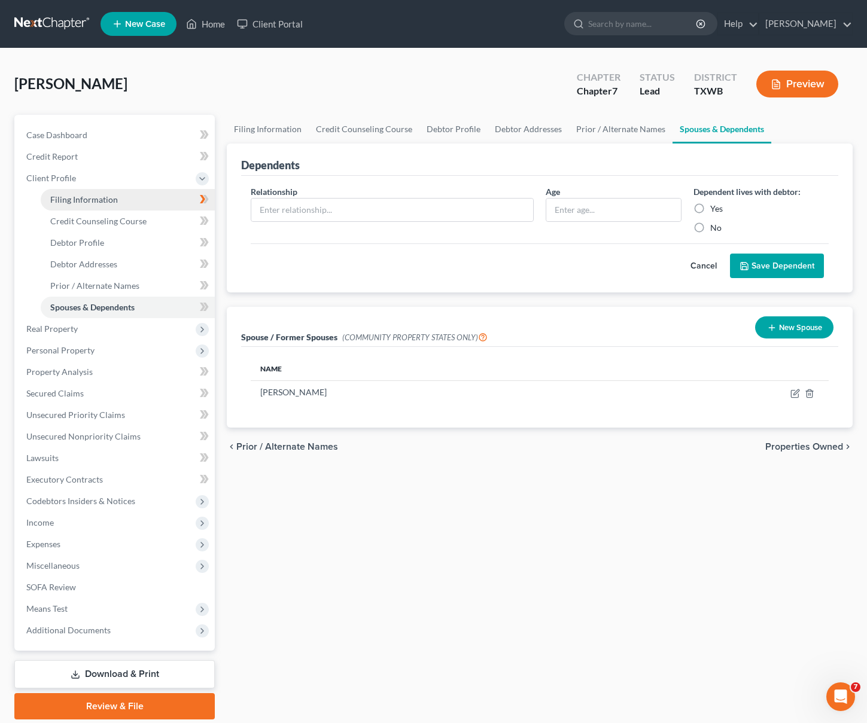
select select "45"
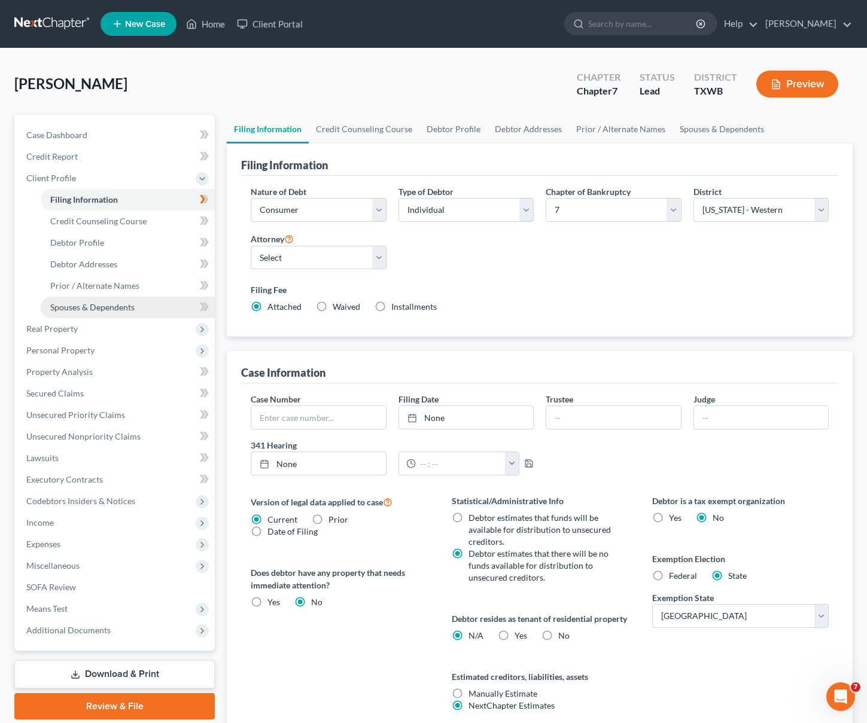
click at [101, 309] on span "Spouses & Dependents" at bounding box center [92, 307] width 84 height 10
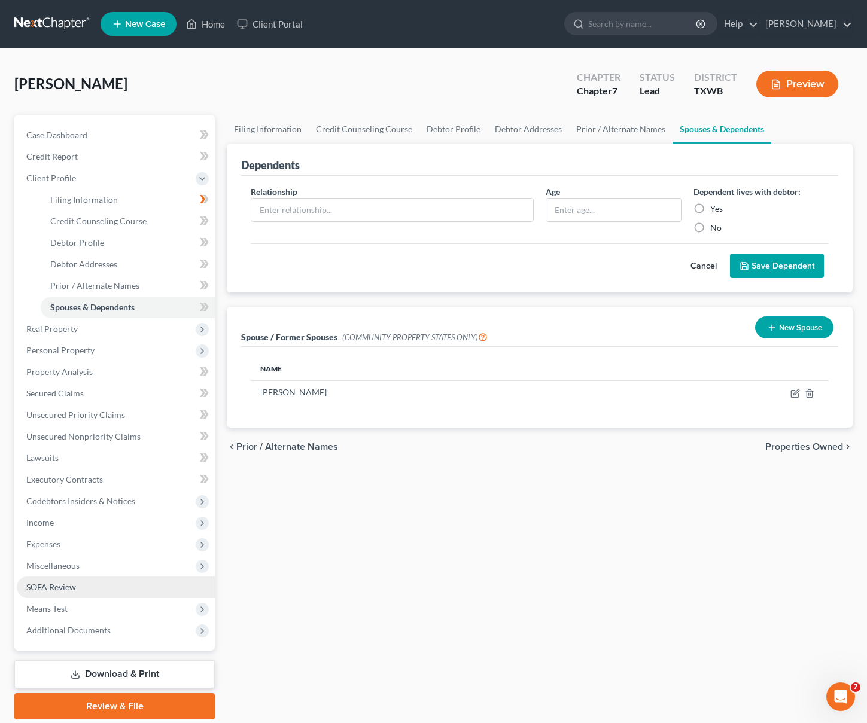
click at [105, 587] on link "SOFA Review" at bounding box center [116, 587] width 198 height 22
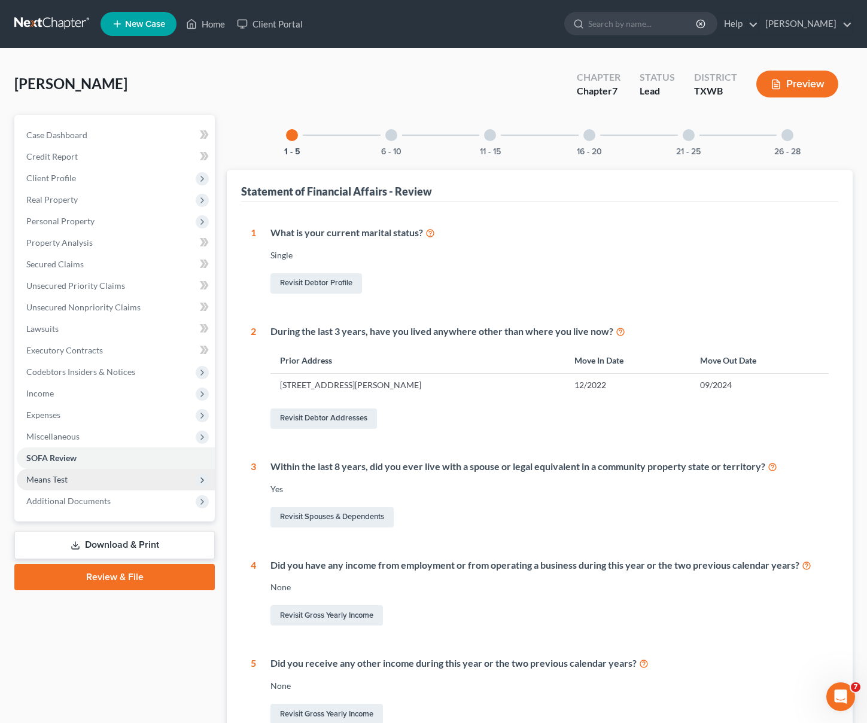
click at [50, 474] on span "Means Test" at bounding box center [46, 479] width 41 height 10
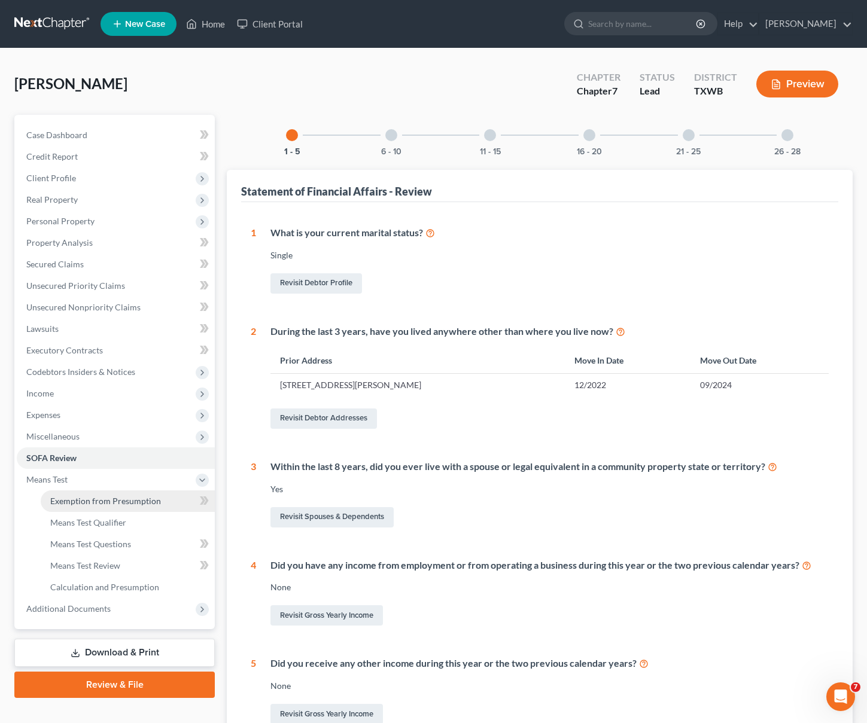
click at [127, 502] on span "Exemption from Presumption" at bounding box center [105, 501] width 111 height 10
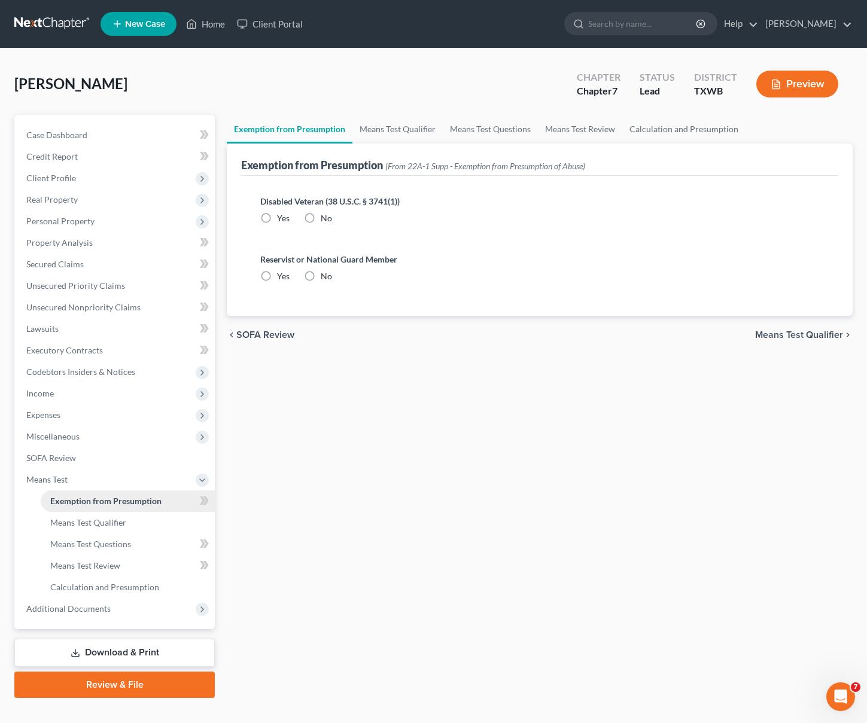
radio input "true"
click at [129, 521] on link "Means Test Qualifier" at bounding box center [128, 523] width 174 height 22
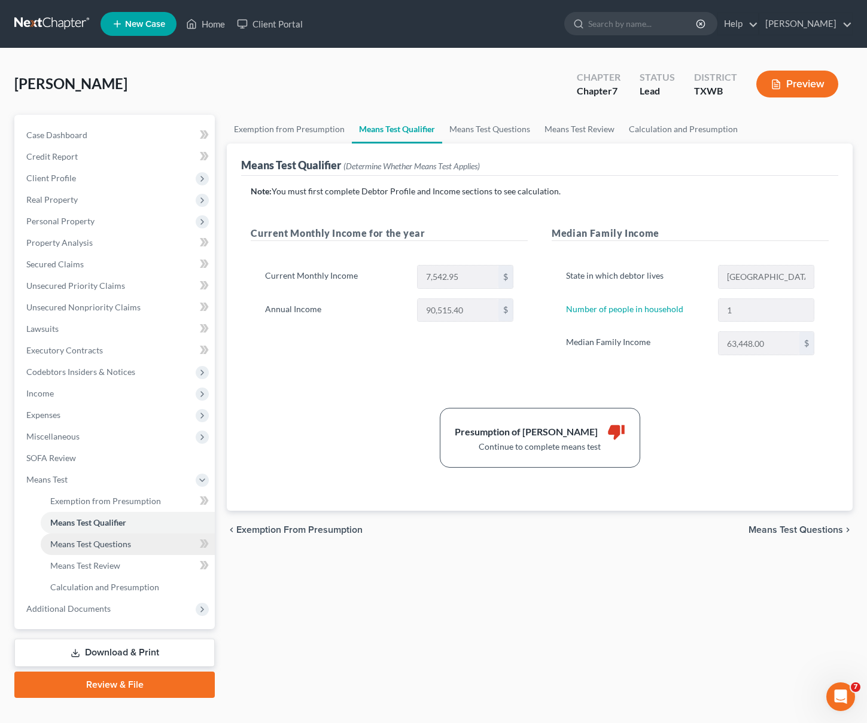
click at [123, 548] on span "Means Test Questions" at bounding box center [90, 544] width 81 height 10
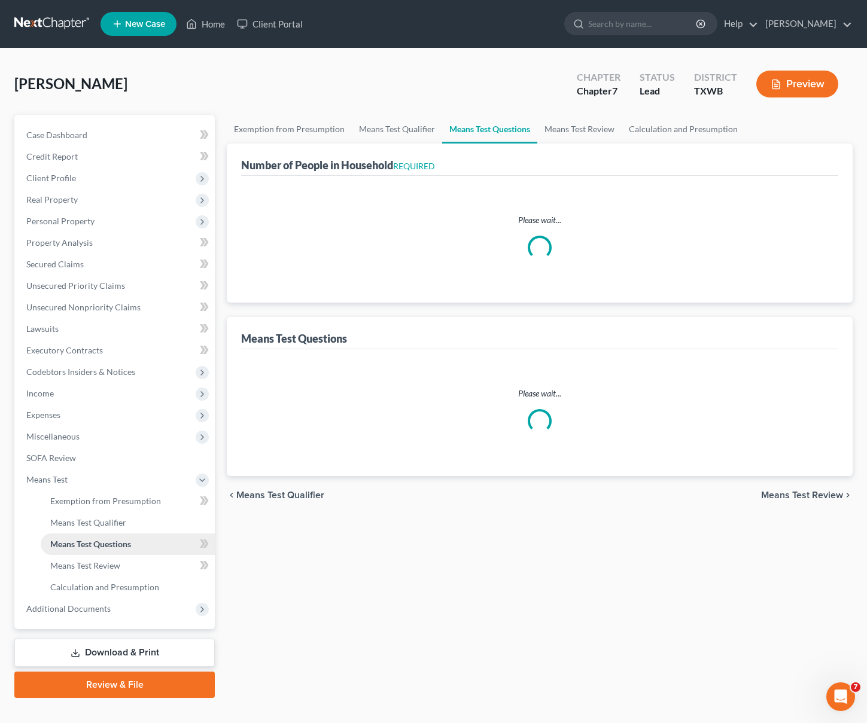
select select "0"
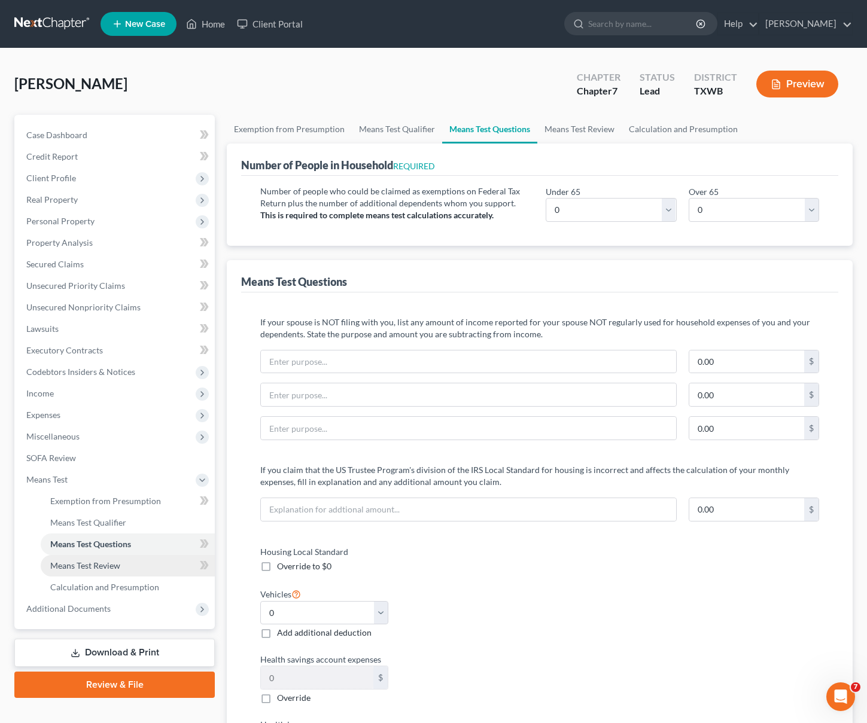
click at [125, 570] on link "Means Test Review" at bounding box center [128, 566] width 174 height 22
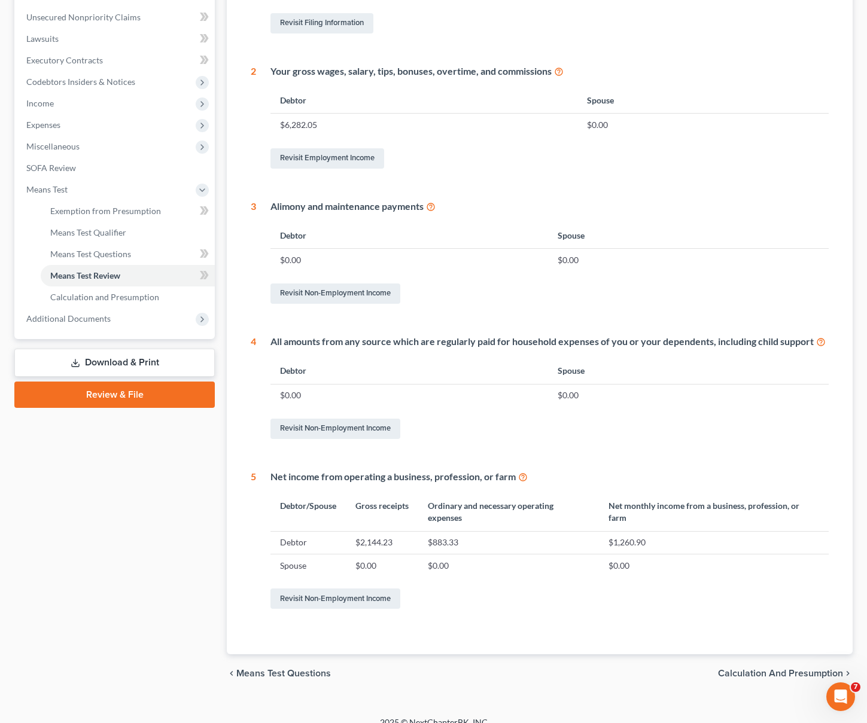
scroll to position [305, 0]
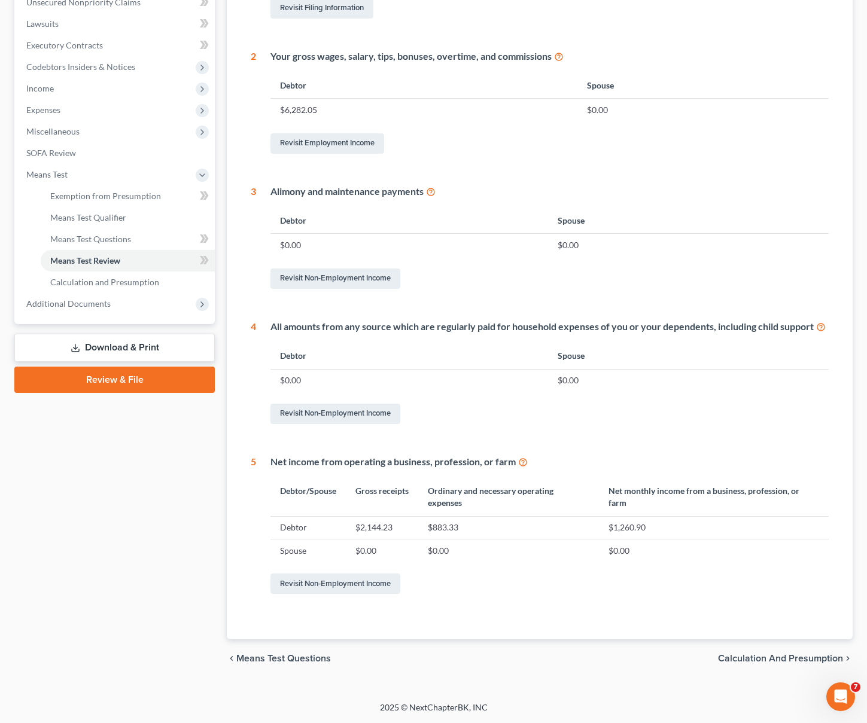
click at [810, 661] on span "Calculation and Presumption" at bounding box center [780, 659] width 125 height 10
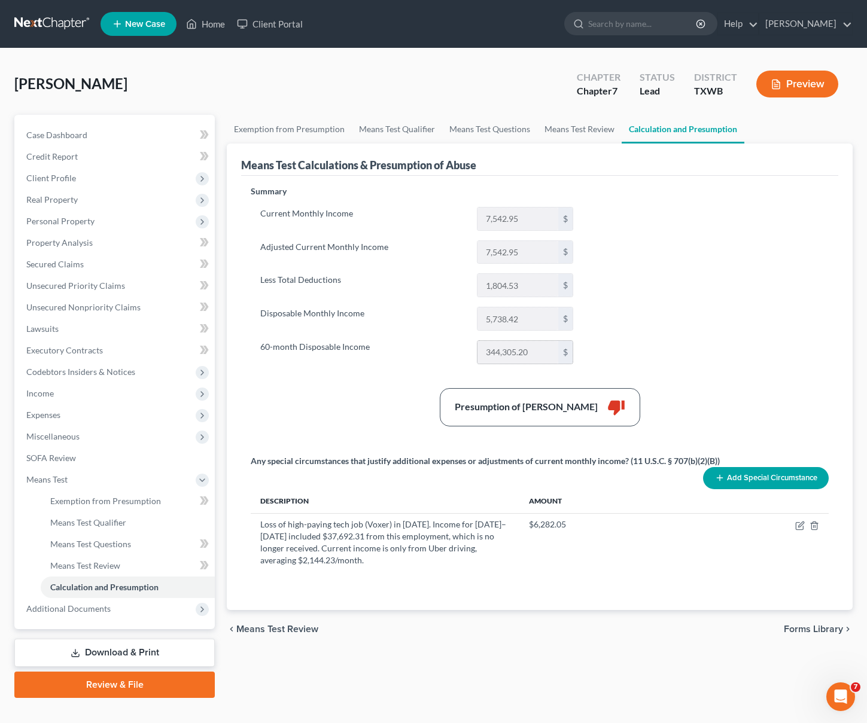
click at [508, 357] on input "344,305.20" at bounding box center [517, 352] width 81 height 23
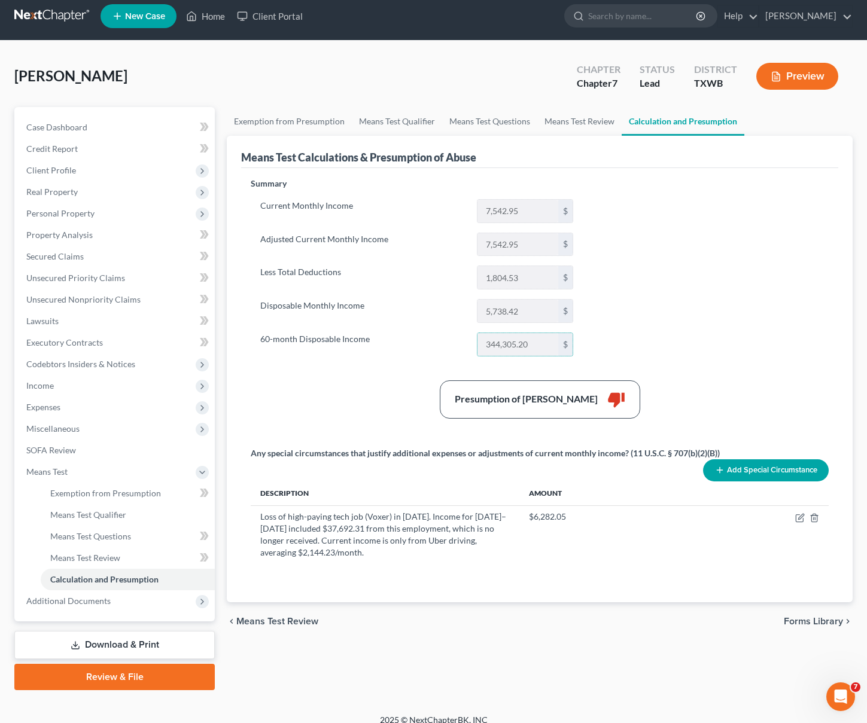
scroll to position [20, 0]
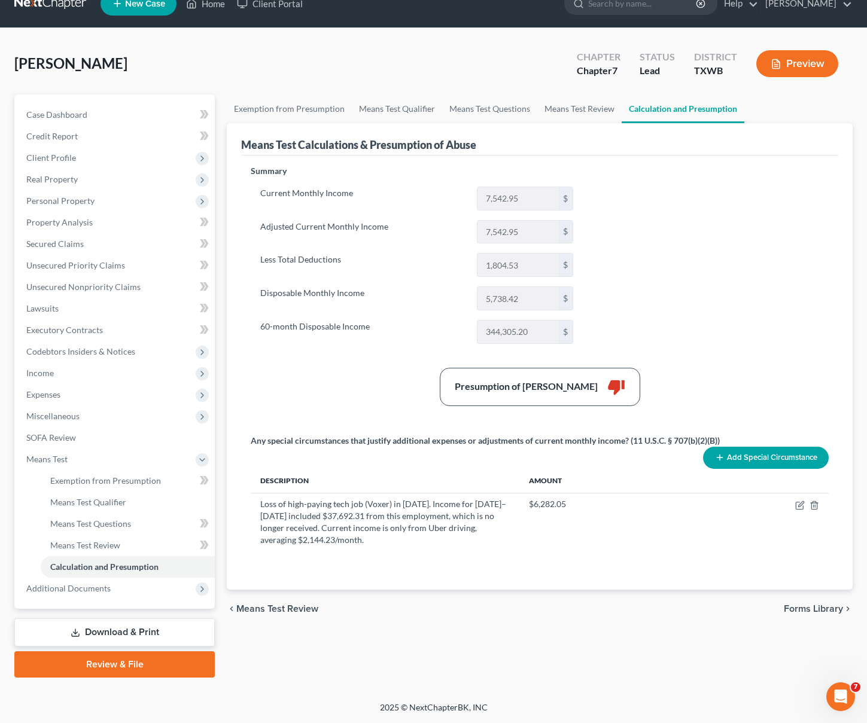
click at [810, 63] on button "Preview" at bounding box center [797, 63] width 82 height 27
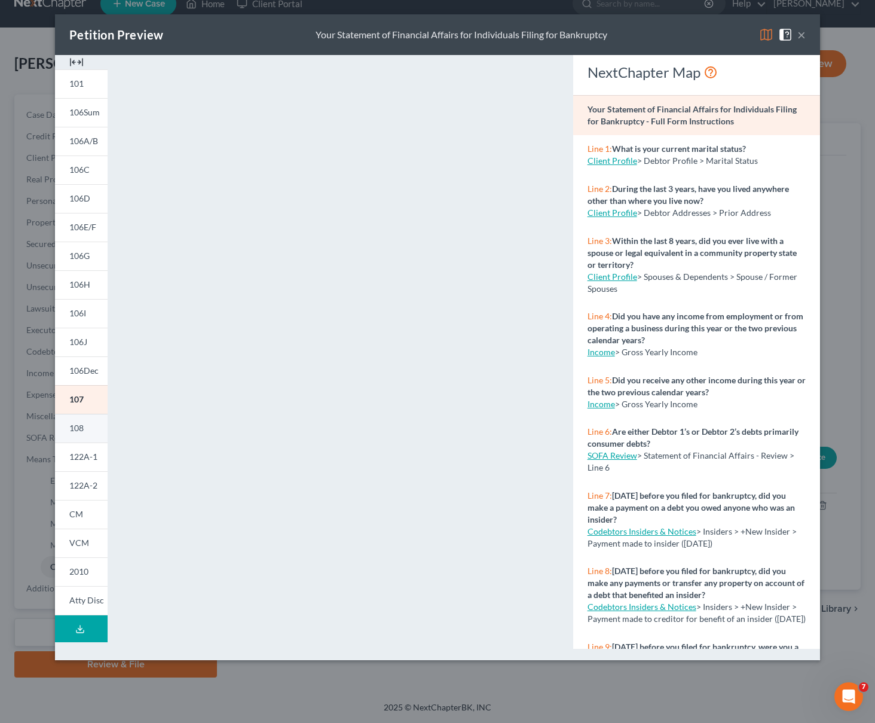
click at [75, 426] on span "108" at bounding box center [76, 428] width 14 height 10
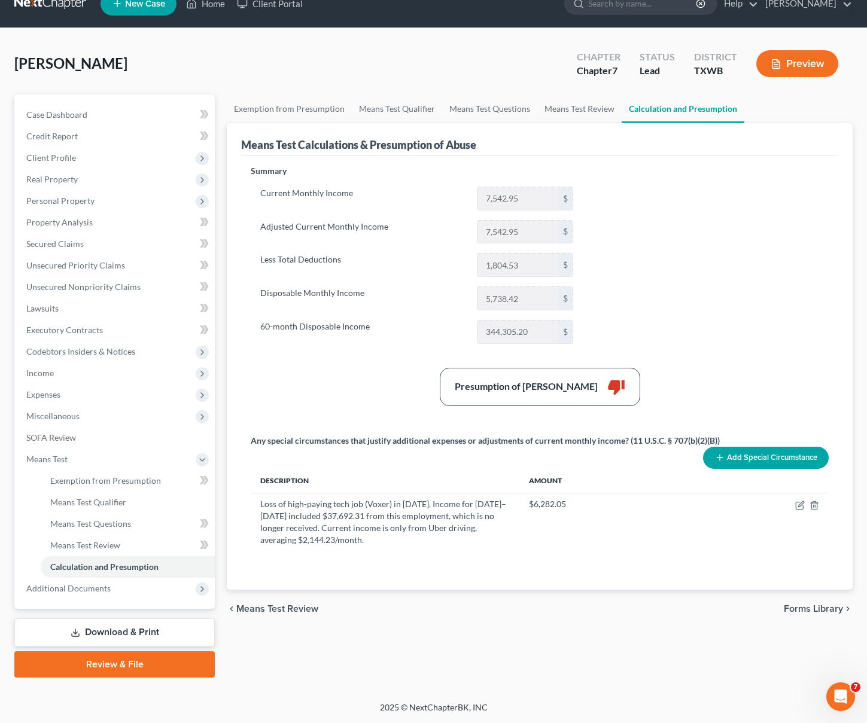
scroll to position [0, 0]
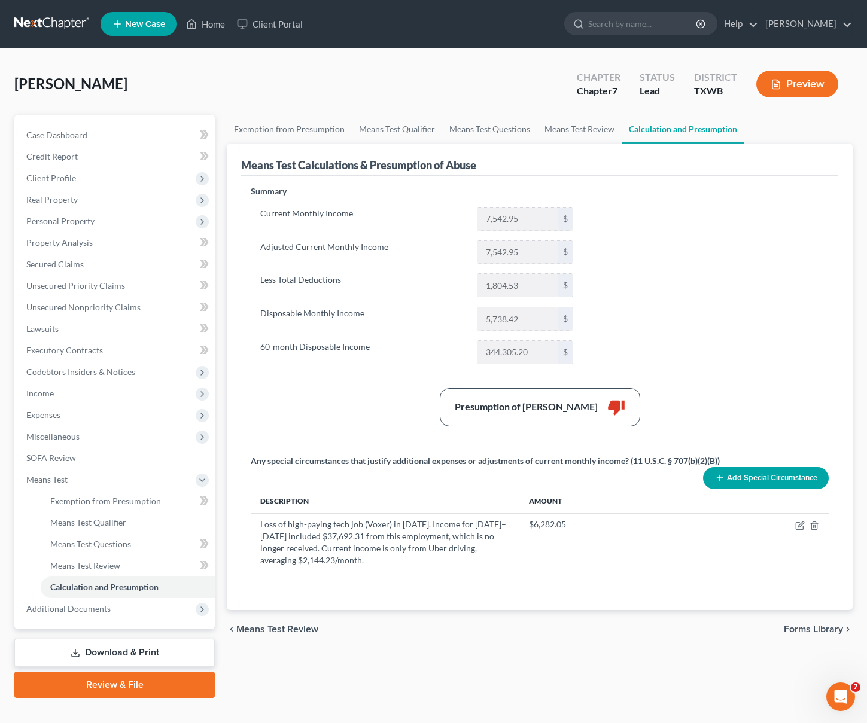
click at [593, 415] on div "Presumption of Abuse Arises thumb_down" at bounding box center [539, 407] width 170 height 18
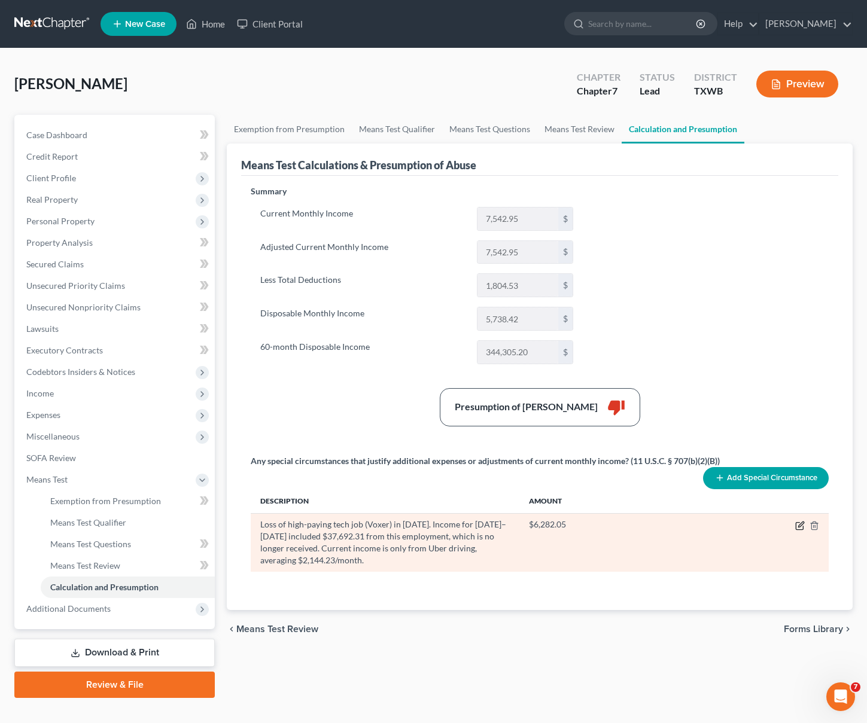
click at [799, 522] on icon "button" at bounding box center [798, 525] width 7 height 7
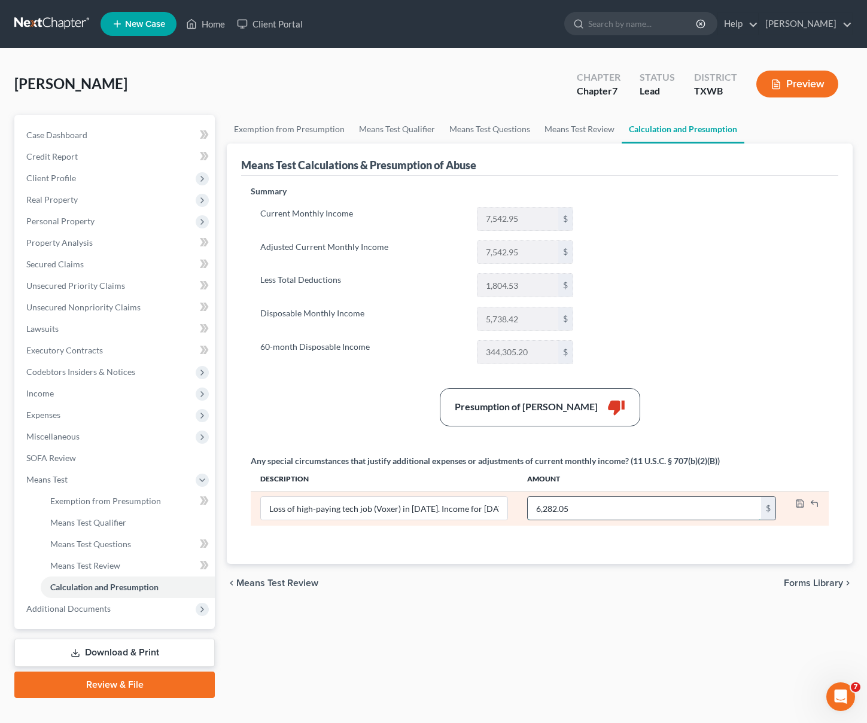
click at [603, 506] on input "6,282.05" at bounding box center [643, 508] width 233 height 23
click at [602, 510] on input "6,282.05" at bounding box center [643, 508] width 233 height 23
click at [578, 512] on input "6,282.05" at bounding box center [643, 508] width 233 height 23
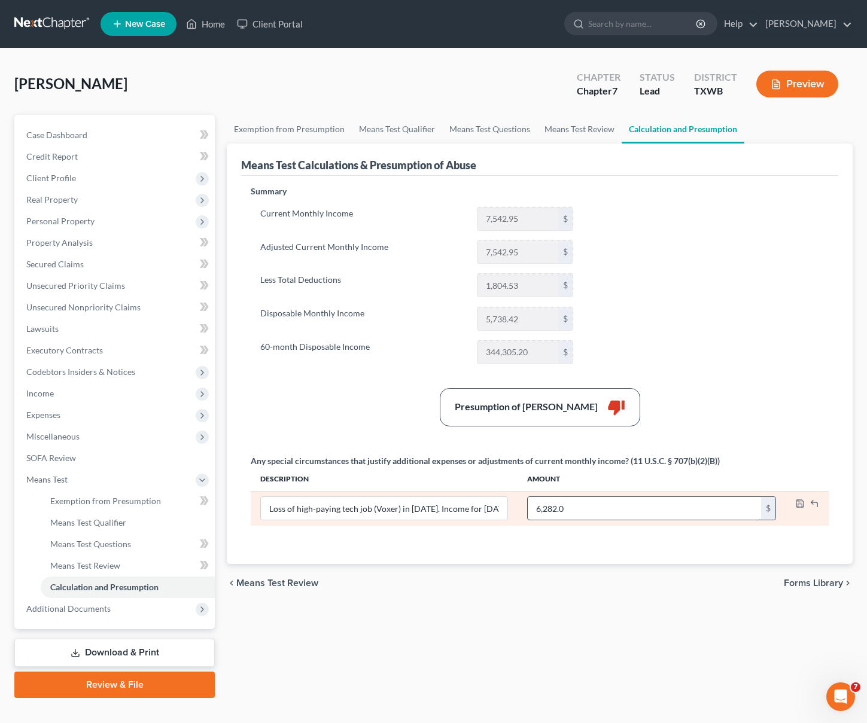
type input "6,282.05"
click at [802, 501] on icon "button" at bounding box center [799, 503] width 7 height 7
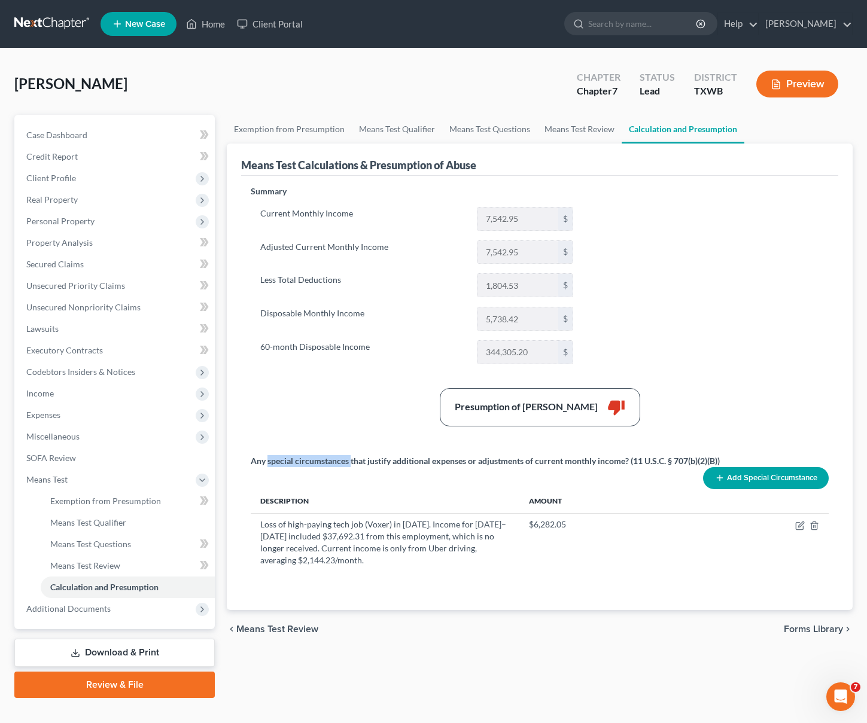
drag, startPoint x: 268, startPoint y: 462, endPoint x: 350, endPoint y: 458, distance: 82.0
click at [350, 458] on div "Any special circumstances that justify additional expenses or adjustments of cu…" at bounding box center [485, 461] width 469 height 12
copy div "special circumstances"
click at [842, 693] on icon "Open Intercom Messenger" at bounding box center [841, 697] width 20 height 20
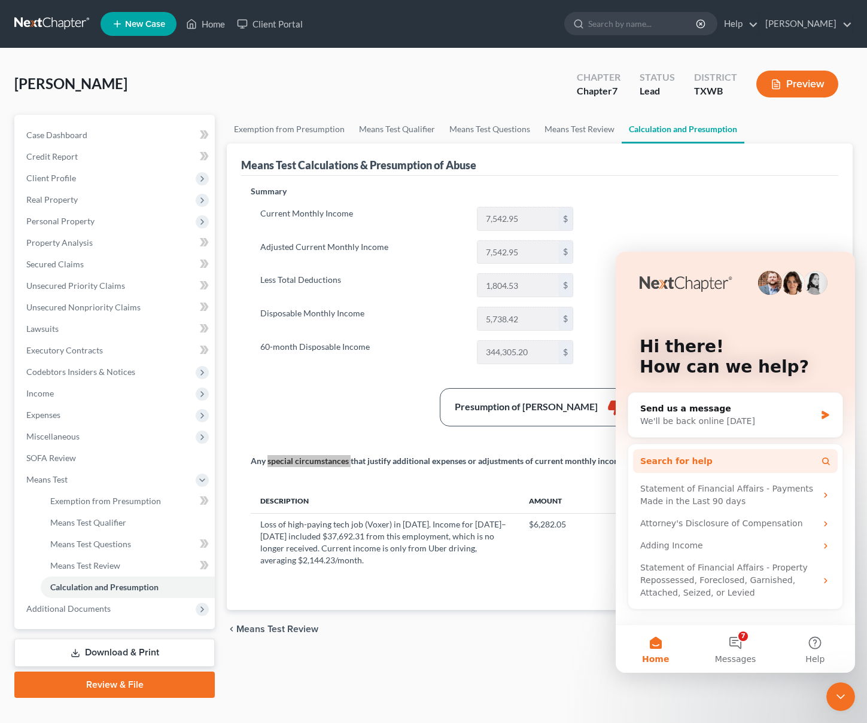
click at [752, 454] on button "Search for help" at bounding box center [735, 461] width 205 height 24
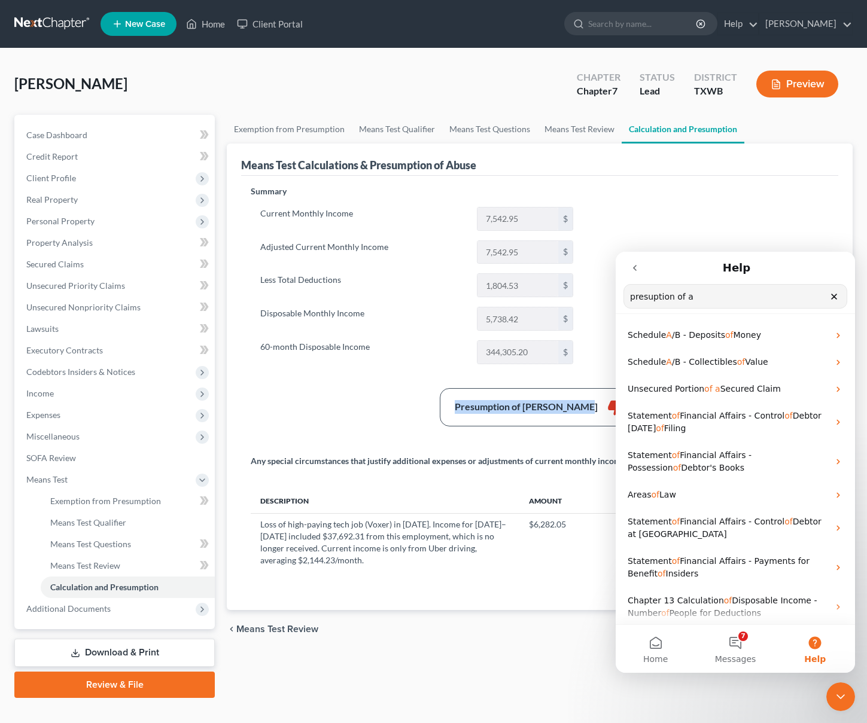
drag, startPoint x: 590, startPoint y: 405, endPoint x: 480, endPoint y: 399, distance: 109.6
click at [460, 392] on div "Presumption of Abuse Arises thumb_down" at bounding box center [540, 407] width 200 height 38
copy div "Presumption of [PERSON_NAME]"
click at [700, 298] on input "presuption of a" at bounding box center [735, 296] width 222 height 23
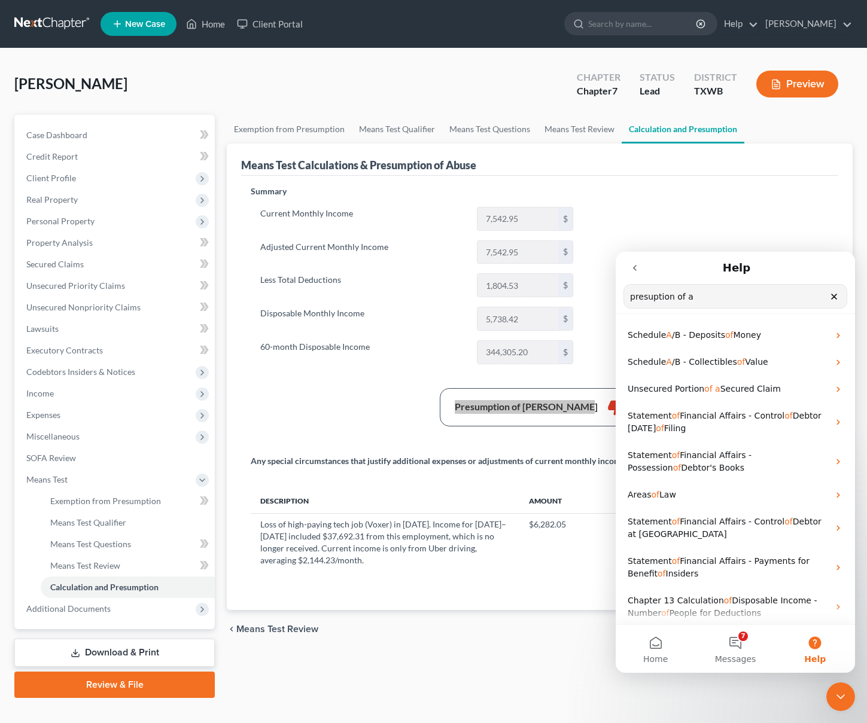
click at [700, 298] on input "presuption of a" at bounding box center [735, 296] width 222 height 23
paste input "Presumption of [PERSON_NAME]"
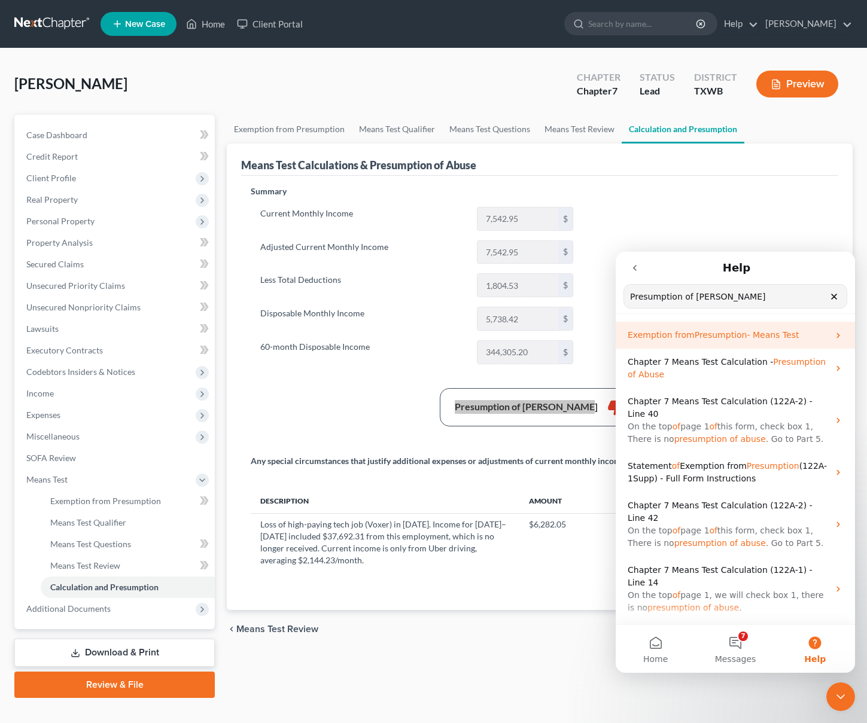
type input "Presumption of [PERSON_NAME]"
click at [746, 338] on span "- Means Test" at bounding box center [772, 335] width 52 height 10
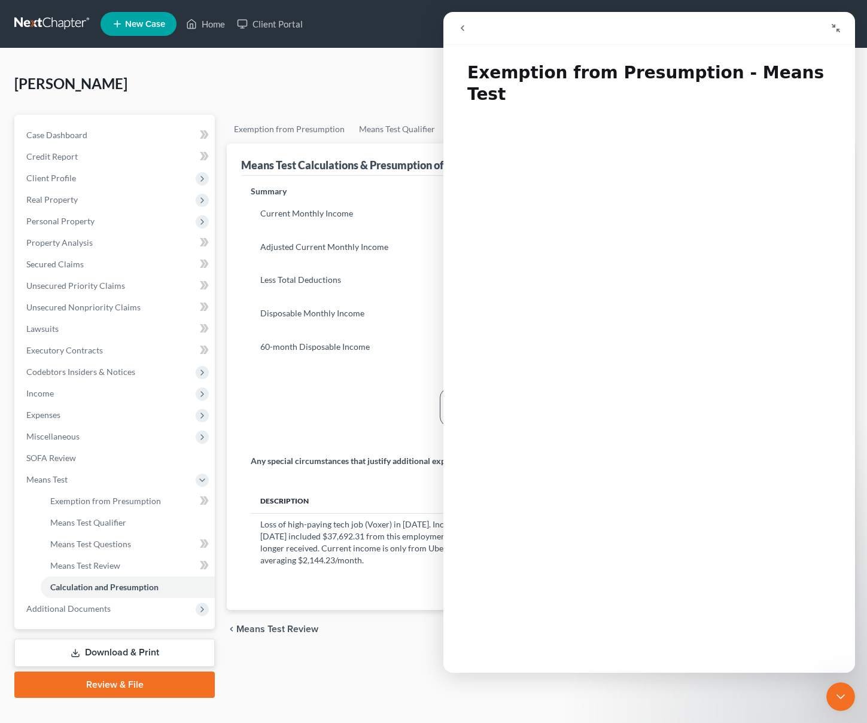
click at [401, 365] on div "Summary Current Monthly Income 7,542.95 $ Adjusted Current Monthly Income 7,542…" at bounding box center [417, 279] width 344 height 188
click at [456, 25] on button "go back" at bounding box center [462, 28] width 23 height 23
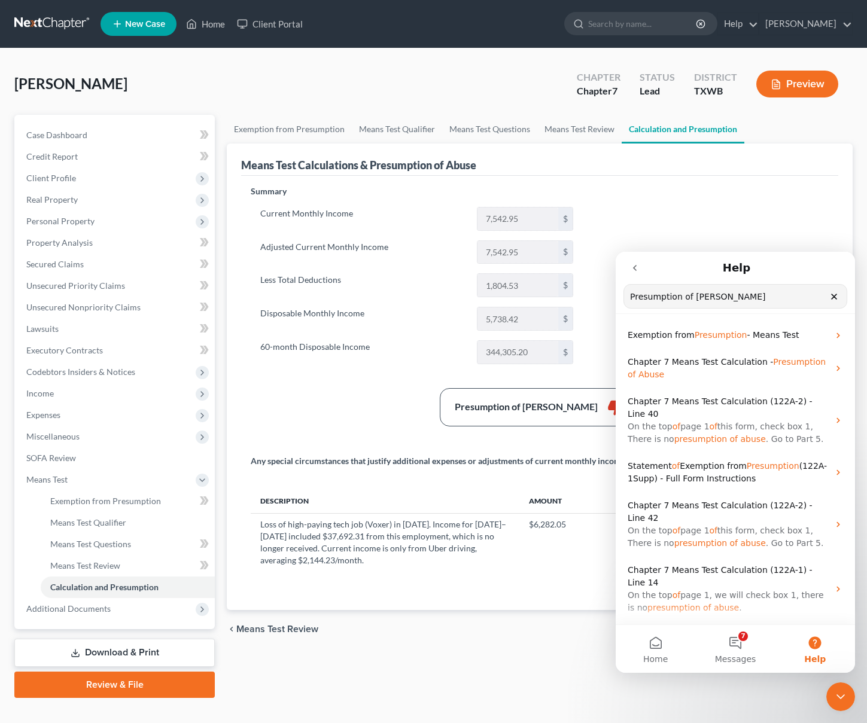
click at [455, 300] on div "Current Monthly Income 7,542.95 $ Adjusted Current Monthly Income 7,542.95 $ Le…" at bounding box center [417, 285] width 332 height 157
click at [630, 266] on icon "go back" at bounding box center [635, 268] width 10 height 10
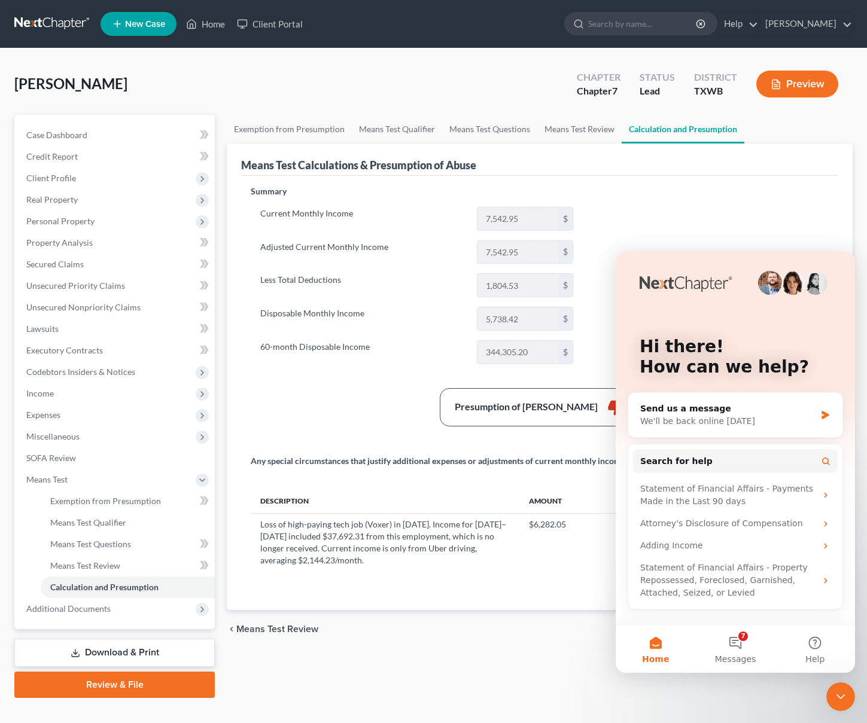
click at [786, 213] on div "Summary Current Monthly Income 7,542.95 $ Adjusted Current Monthly Income 7,542…" at bounding box center [540, 390] width 590 height 410
click at [835, 692] on icon "Close Intercom Messenger" at bounding box center [840, 696] width 14 height 14
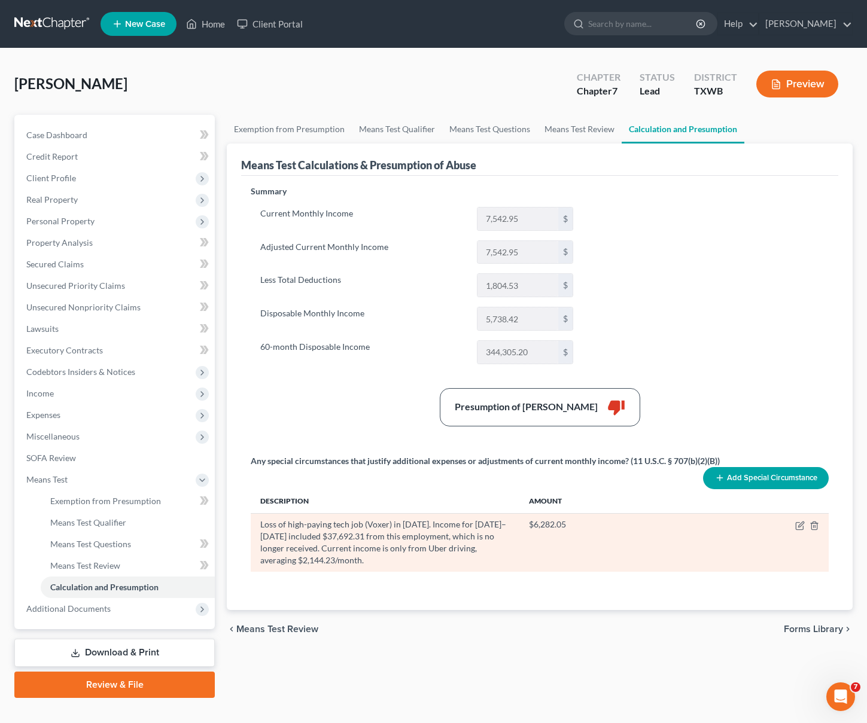
scroll to position [20, 0]
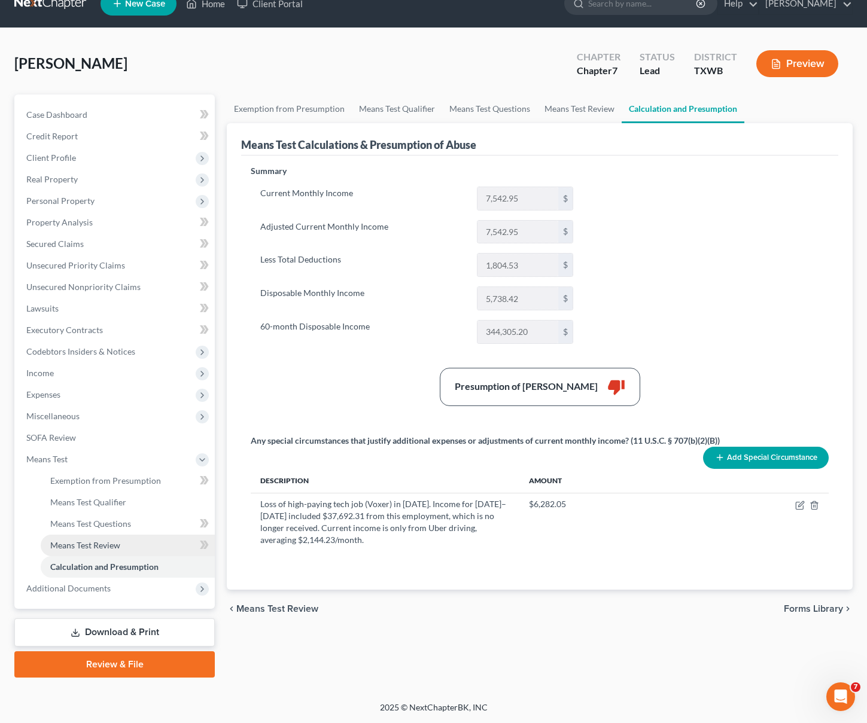
click at [114, 537] on link "Means Test Review" at bounding box center [128, 546] width 174 height 22
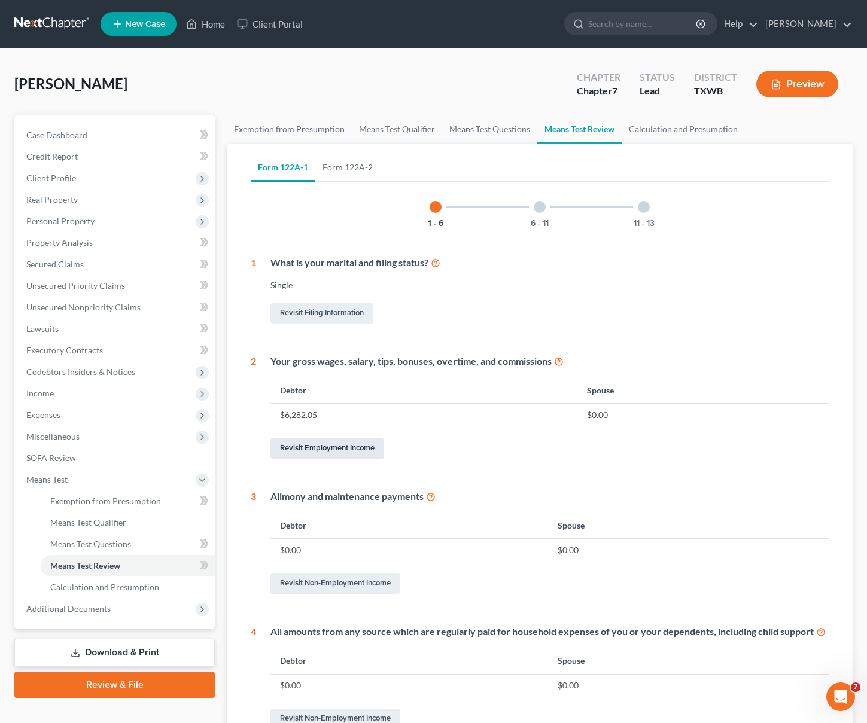
click at [327, 449] on link "Revisit Employment Income" at bounding box center [327, 448] width 114 height 20
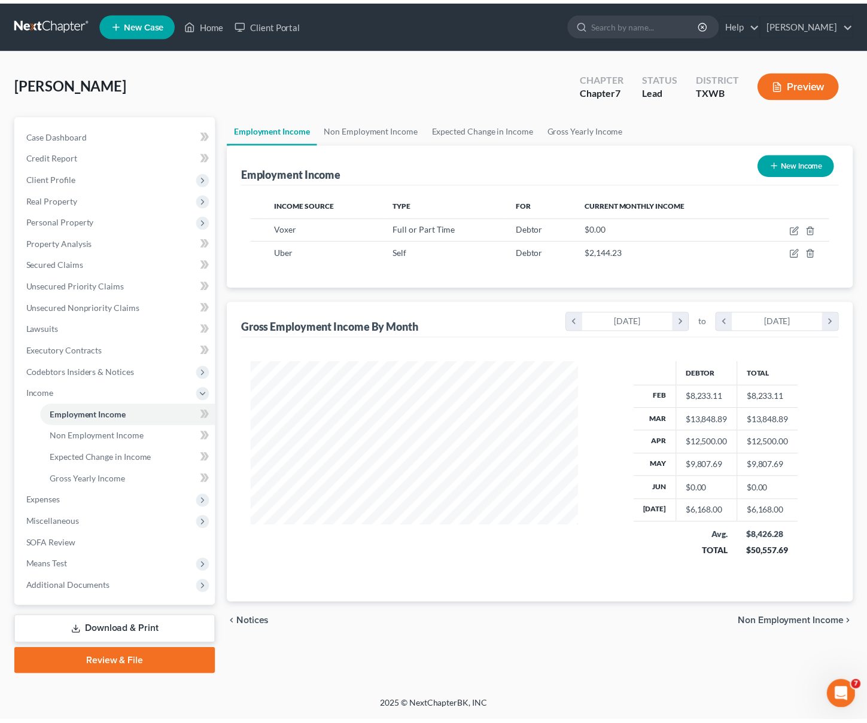
scroll to position [215, 355]
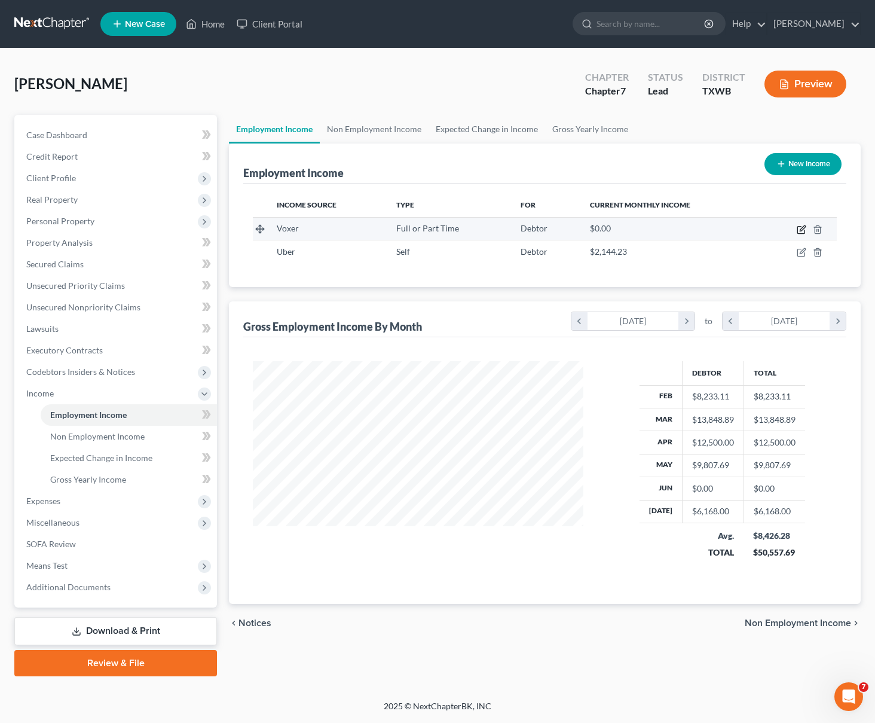
click at [800, 228] on icon "button" at bounding box center [802, 230] width 10 height 10
select select "0"
select select "4"
select select "1"
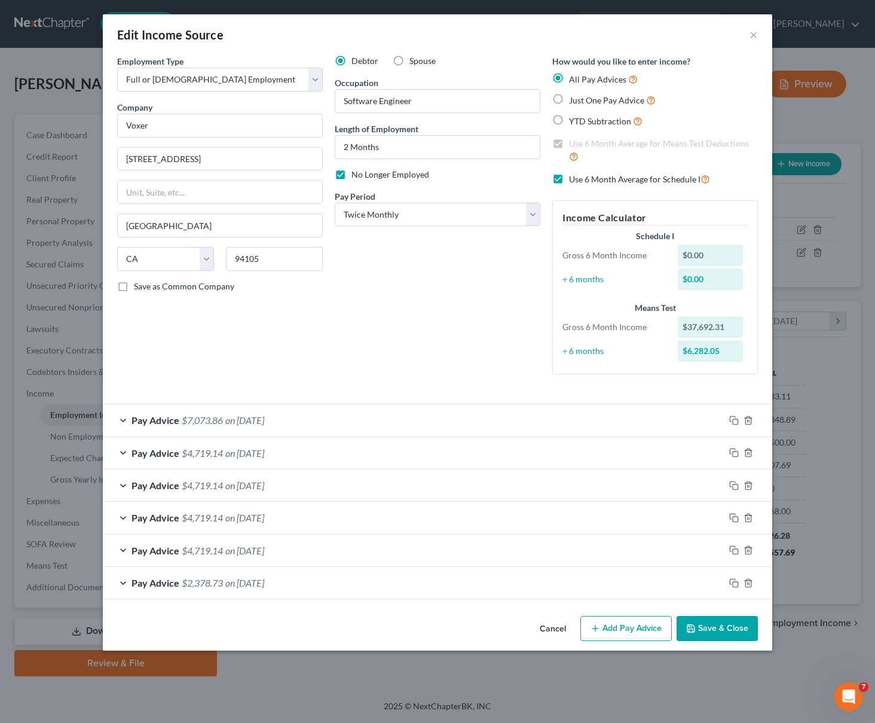
click at [599, 170] on div "How would you like to enter income? All Pay Advices Just One Pay Advice YTD Sub…" at bounding box center [656, 219] width 218 height 329
click at [569, 179] on label "Use 6 Month Average for Schedule I" at bounding box center [639, 179] width 141 height 14
click at [574, 179] on input "Use 6 Month Average for Schedule I" at bounding box center [578, 176] width 8 height 8
checkbox input "false"
click at [569, 145] on label "Use 6 Month Average for Means Test Deductions" at bounding box center [663, 151] width 189 height 26
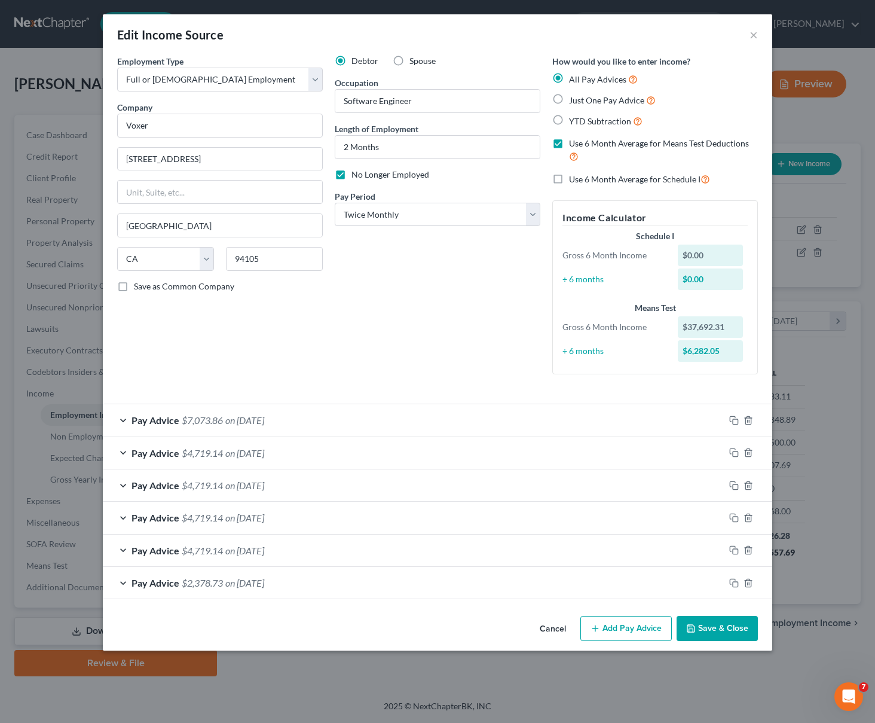
click at [574, 145] on input "Use 6 Month Average for Means Test Deductions" at bounding box center [578, 142] width 8 height 8
checkbox input "false"
click at [569, 181] on label "Use 6 Month Average for Schedule I" at bounding box center [639, 179] width 141 height 14
click at [574, 180] on input "Use 6 Month Average for Schedule I" at bounding box center [578, 176] width 8 height 8
checkbox input "true"
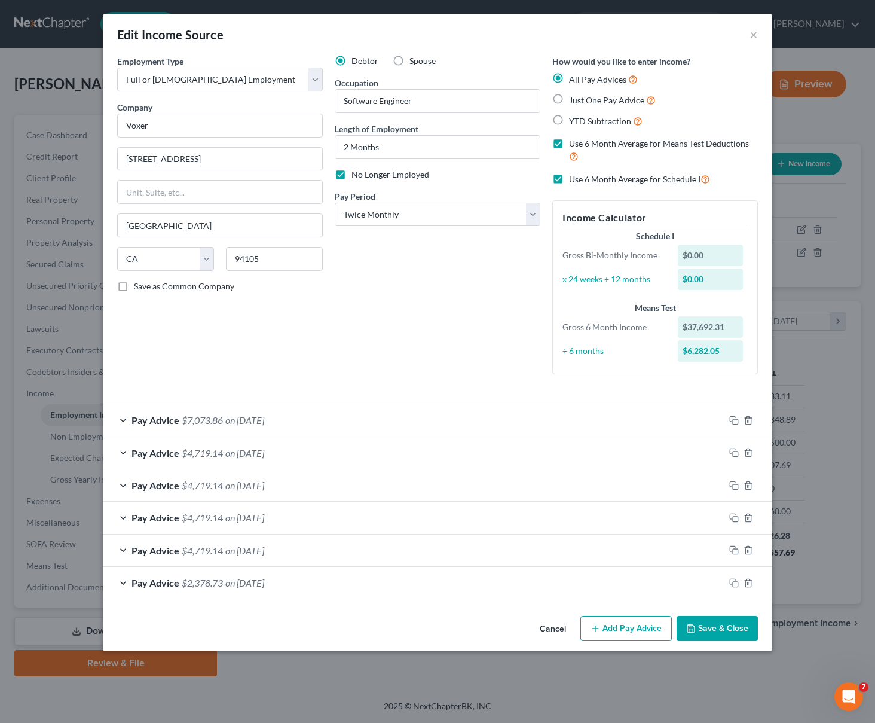
checkbox input "true"
click at [569, 181] on label "Use 6 Month Average for Schedule I" at bounding box center [639, 179] width 141 height 14
click at [574, 180] on input "Use 6 Month Average for Schedule I" at bounding box center [578, 176] width 8 height 8
checkbox input "false"
click at [569, 143] on label "Use 6 Month Average for Means Test Deductions" at bounding box center [663, 151] width 189 height 26
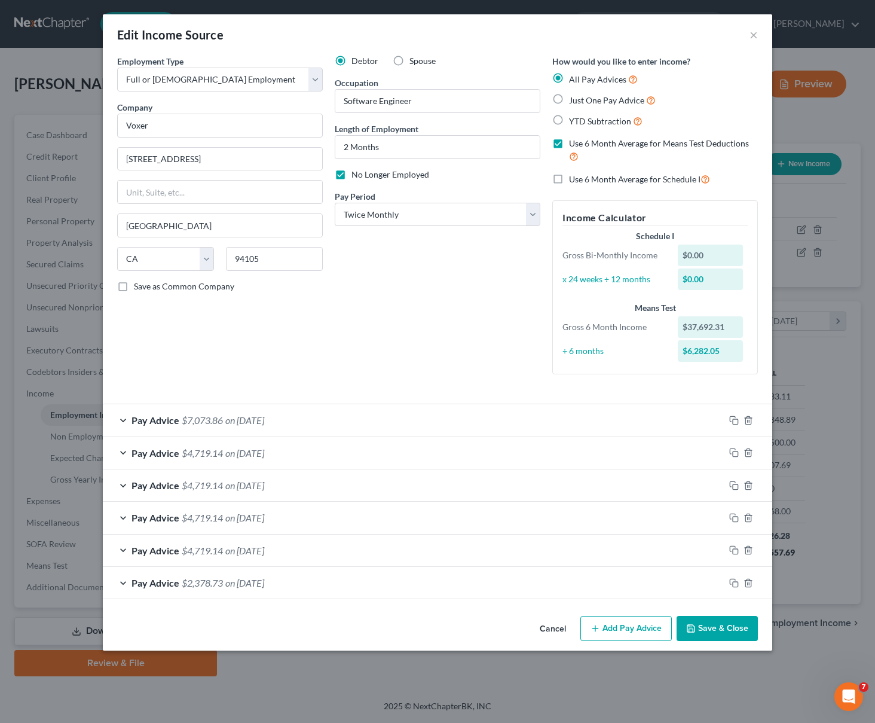
click at [574, 143] on input "Use 6 Month Average for Means Test Deductions" at bounding box center [578, 142] width 8 height 8
checkbox input "false"
click at [694, 621] on button "Save & Close" at bounding box center [717, 628] width 81 height 25
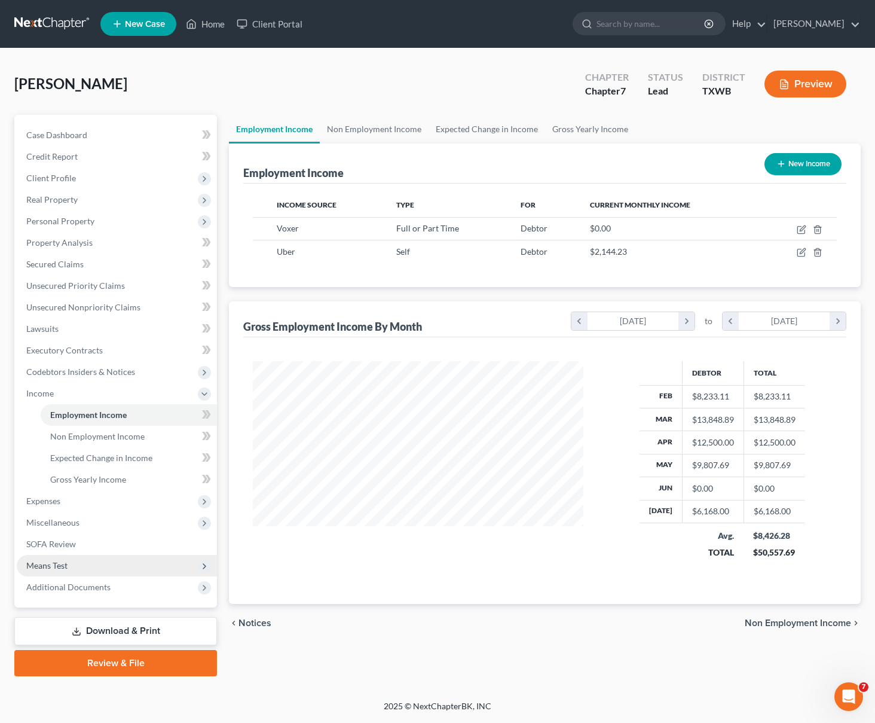
click at [94, 569] on span "Means Test" at bounding box center [117, 566] width 200 height 22
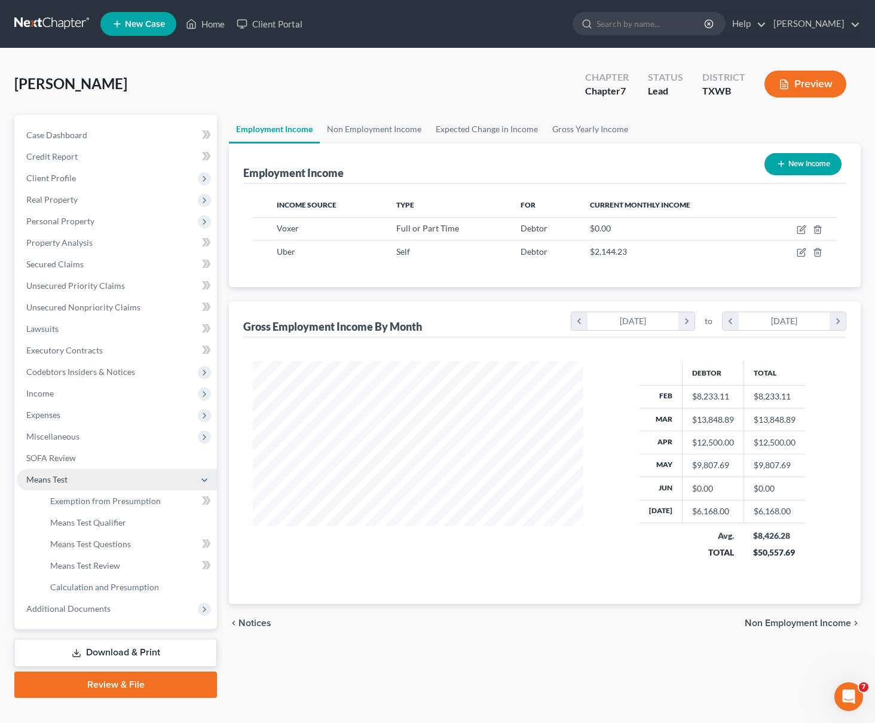
scroll to position [597788, 597651]
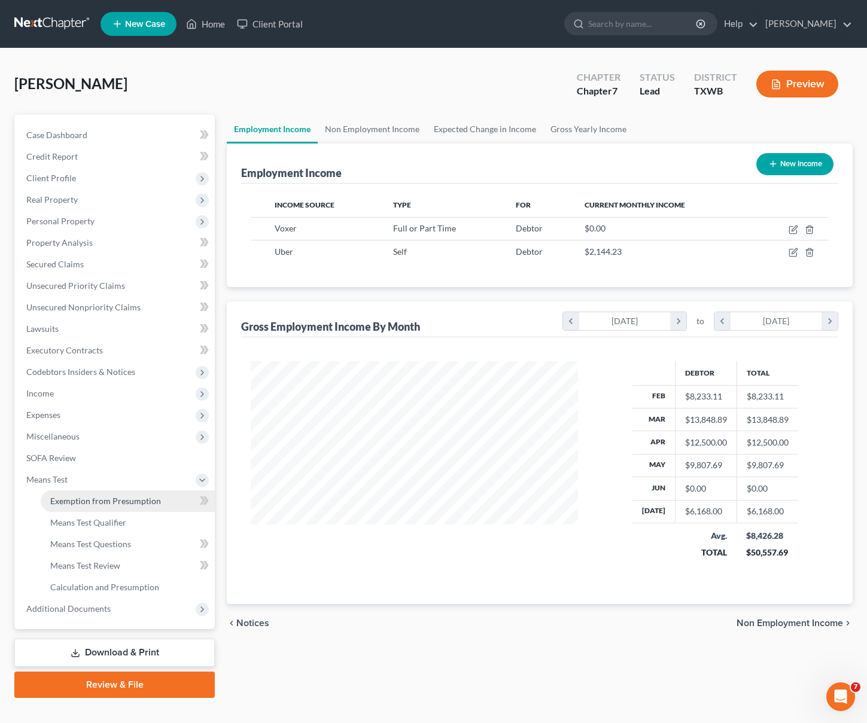
click at [95, 497] on span "Exemption from Presumption" at bounding box center [105, 501] width 111 height 10
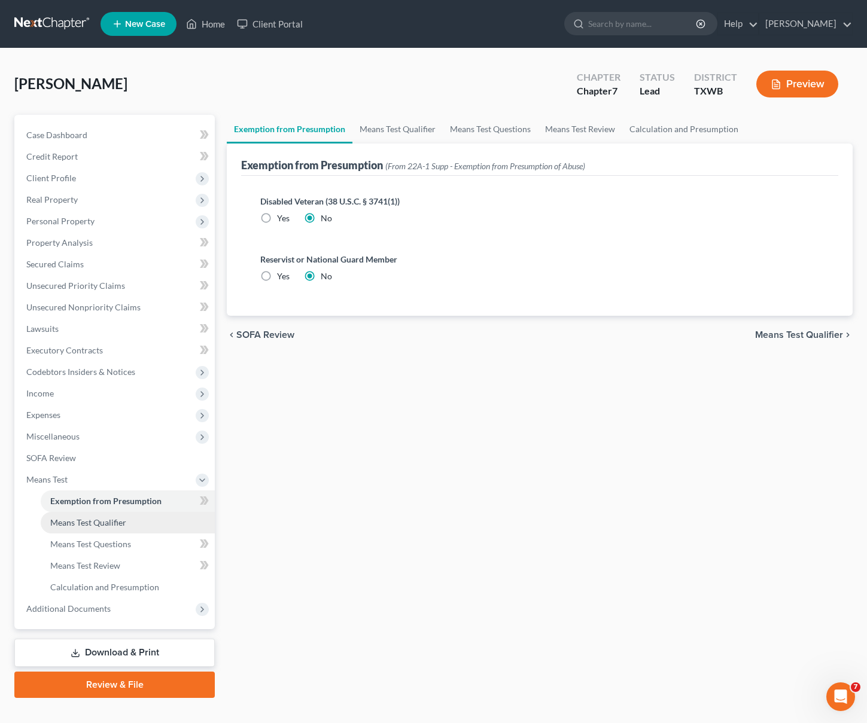
click at [99, 518] on span "Means Test Qualifier" at bounding box center [88, 522] width 76 height 10
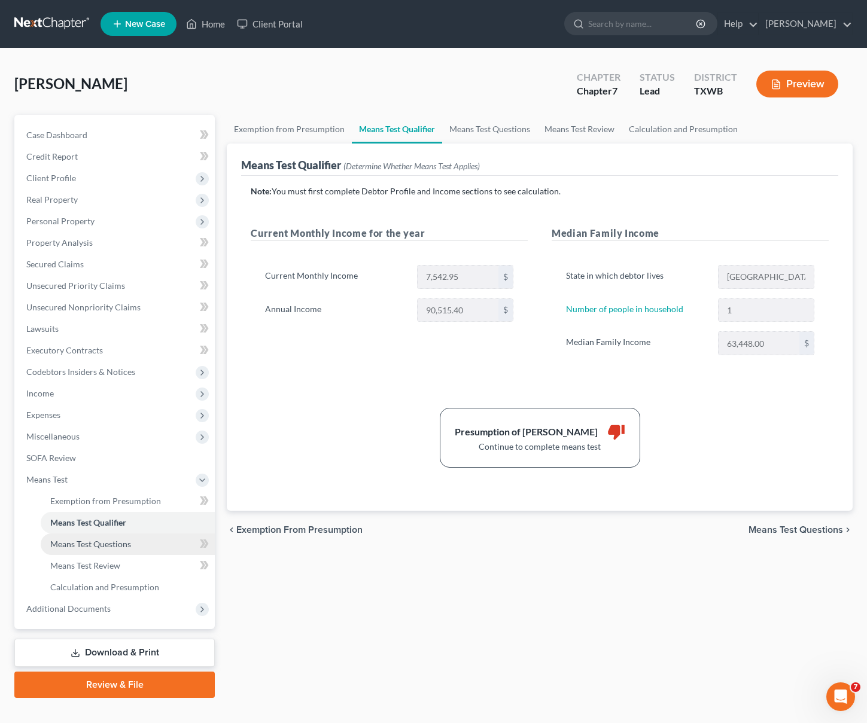
click at [105, 547] on span "Means Test Questions" at bounding box center [90, 544] width 81 height 10
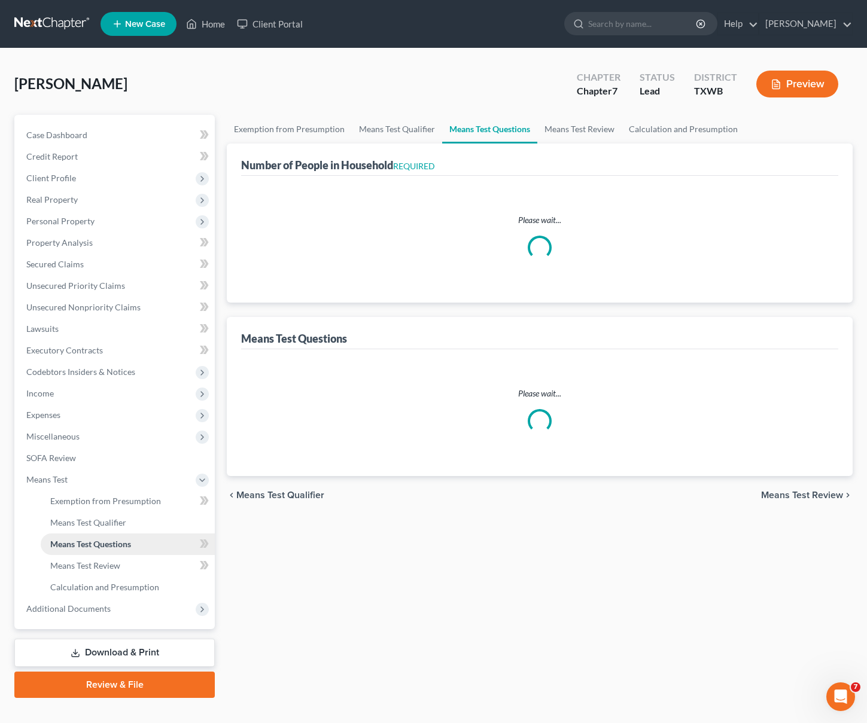
select select "0"
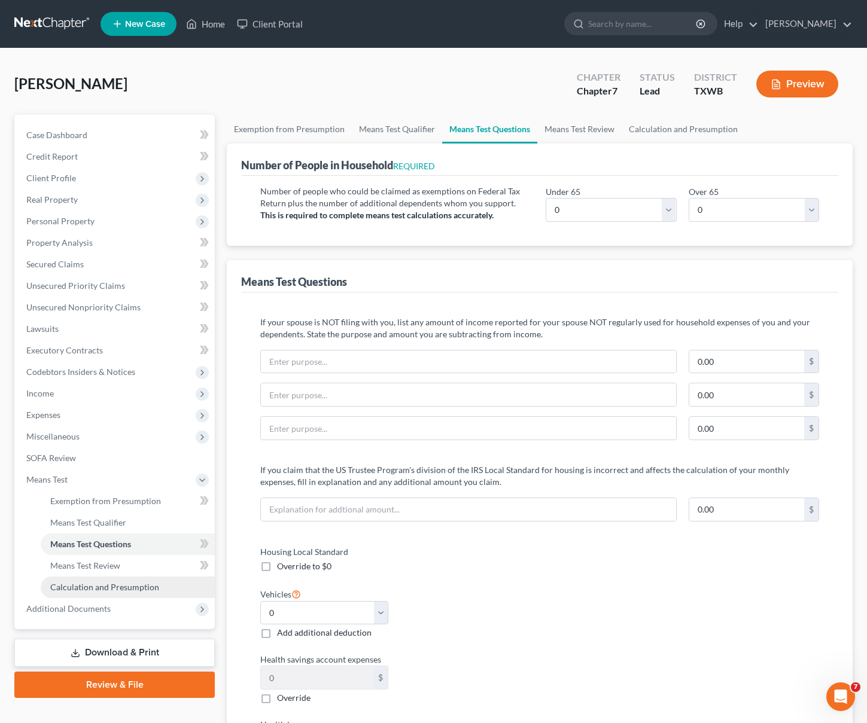
click at [117, 585] on span "Calculation and Presumption" at bounding box center [104, 587] width 109 height 10
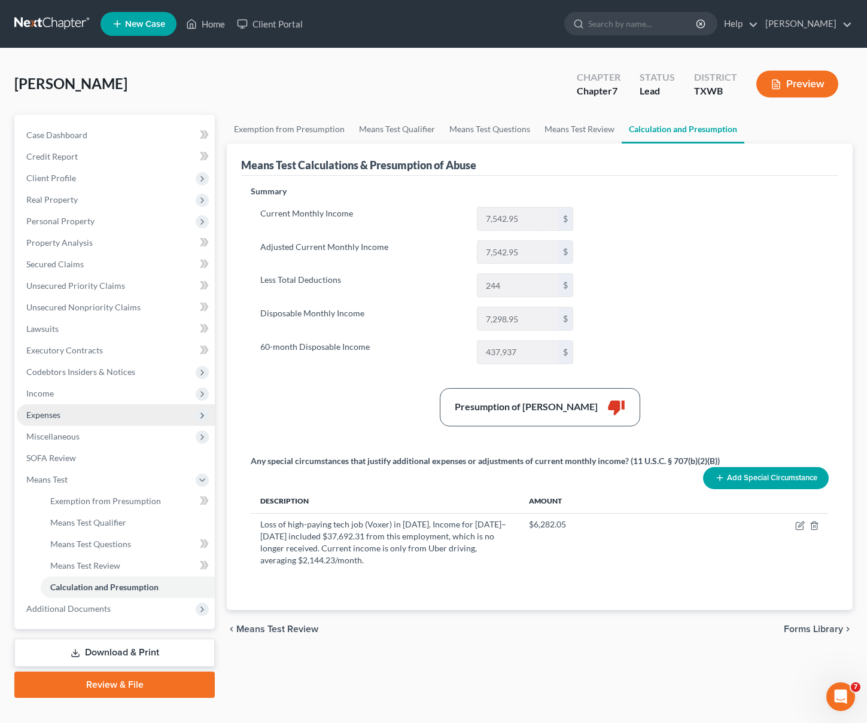
click at [63, 413] on span "Expenses" at bounding box center [116, 415] width 198 height 22
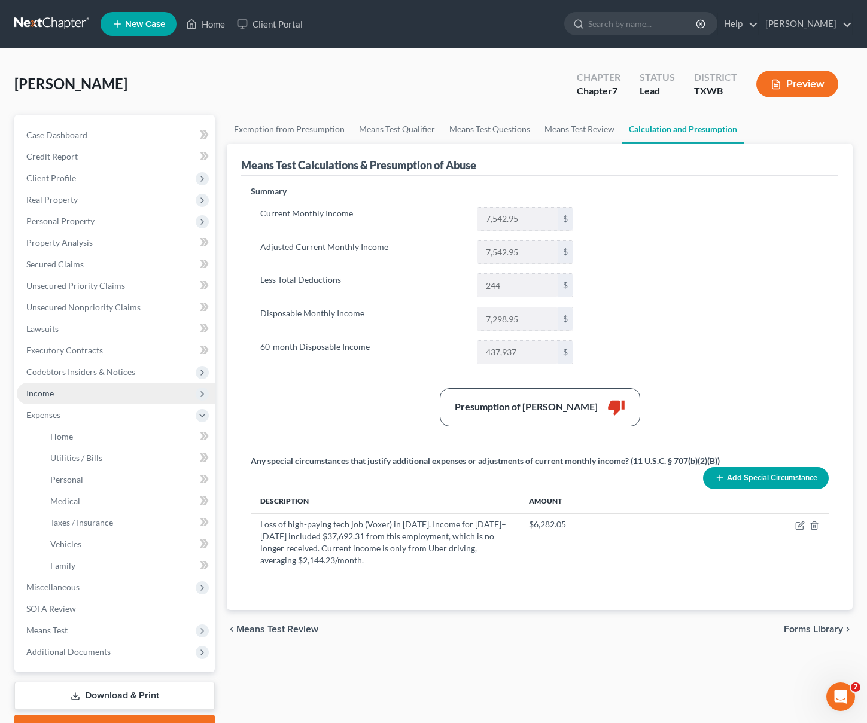
click at [57, 394] on span "Income" at bounding box center [116, 394] width 198 height 22
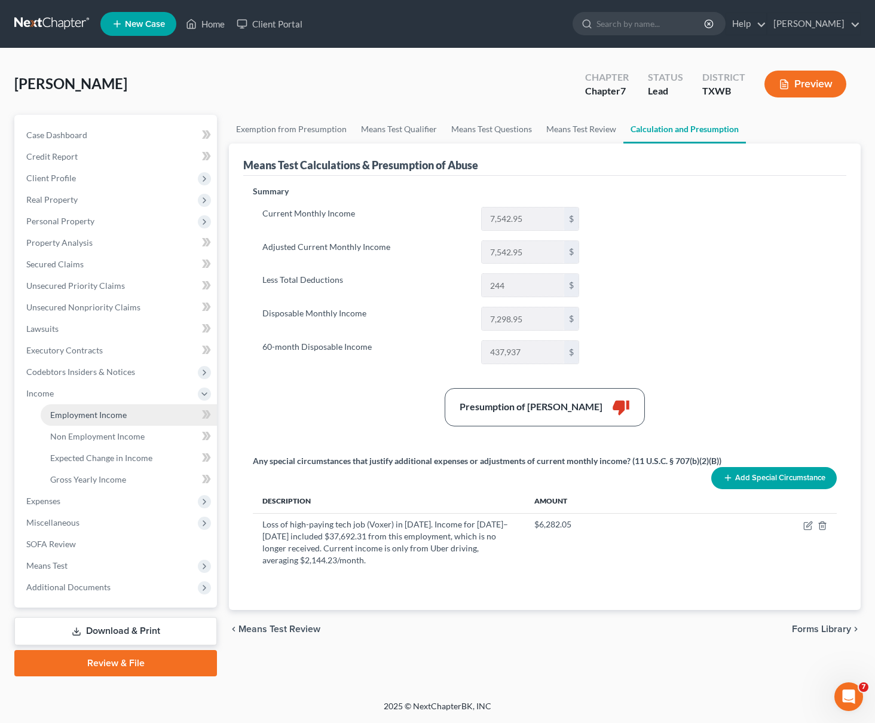
click at [59, 410] on span "Employment Income" at bounding box center [88, 415] width 77 height 10
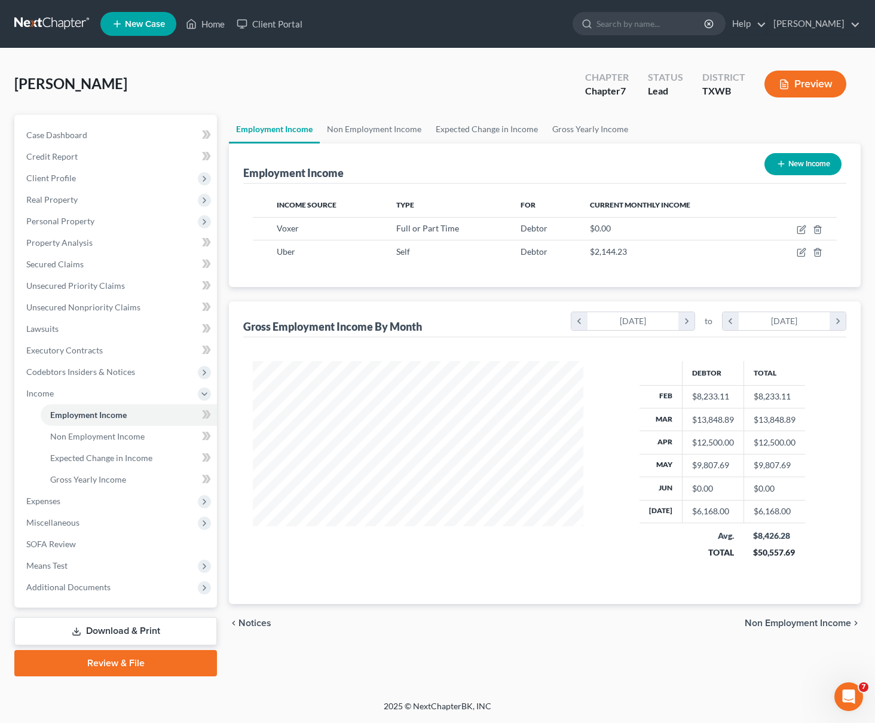
scroll to position [215, 355]
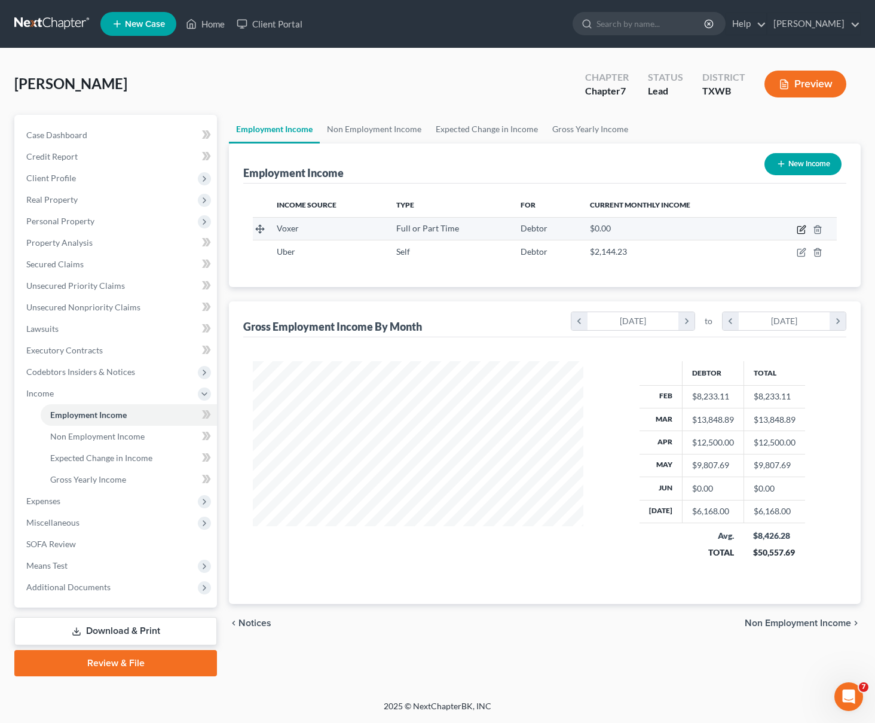
click at [800, 227] on icon "button" at bounding box center [802, 230] width 10 height 10
select select "0"
select select "4"
select select "1"
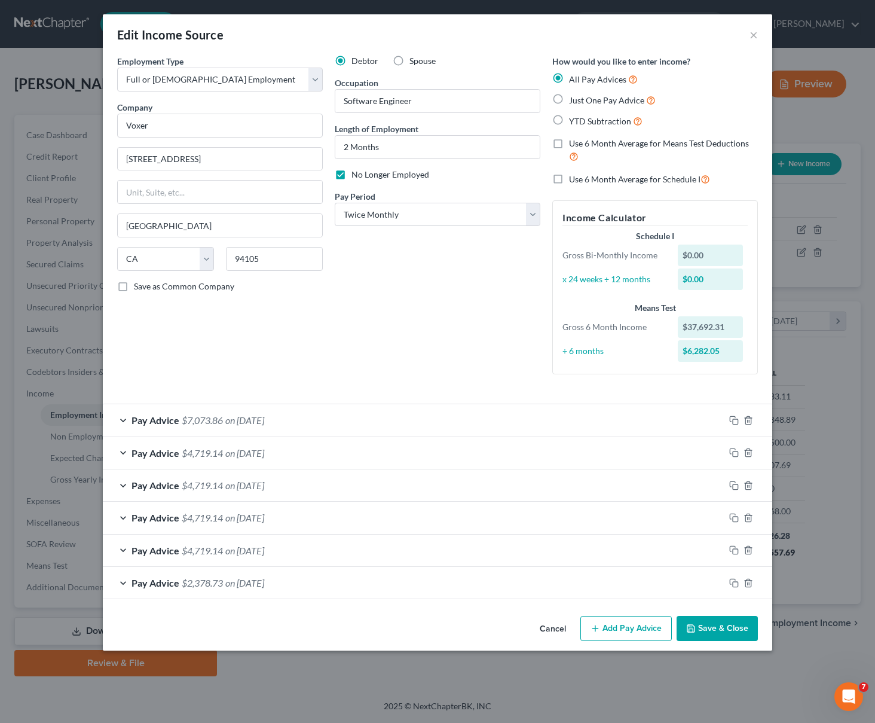
click at [569, 97] on label "Just One Pay Advice" at bounding box center [612, 100] width 87 height 14
click at [574, 97] on input "Just One Pay Advice" at bounding box center [578, 97] width 8 height 8
radio input "true"
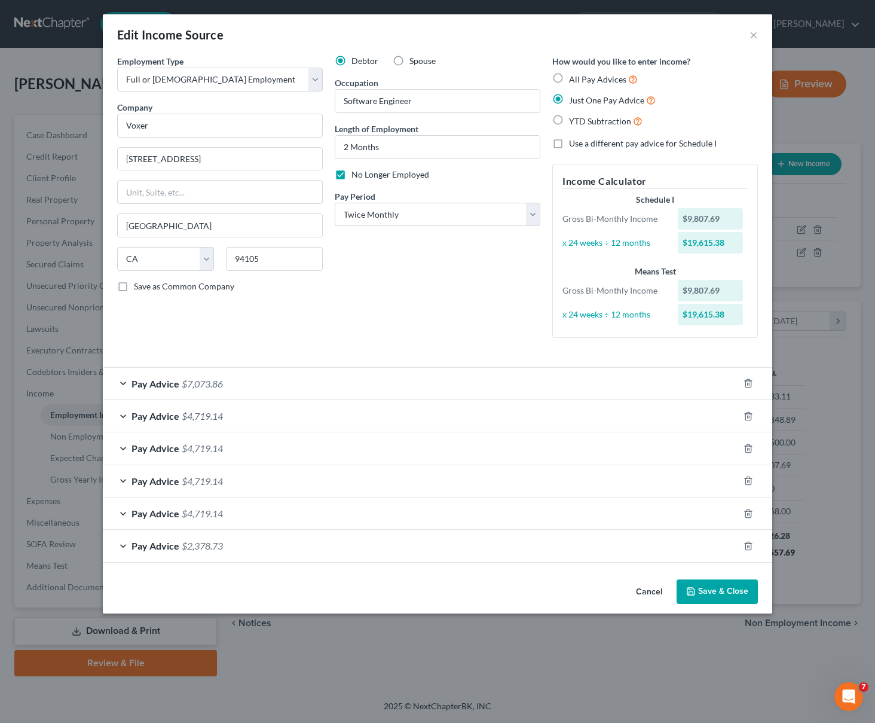
click at [569, 80] on label "All Pay Advices" at bounding box center [603, 79] width 69 height 14
click at [574, 80] on input "All Pay Advices" at bounding box center [578, 76] width 8 height 8
radio input "true"
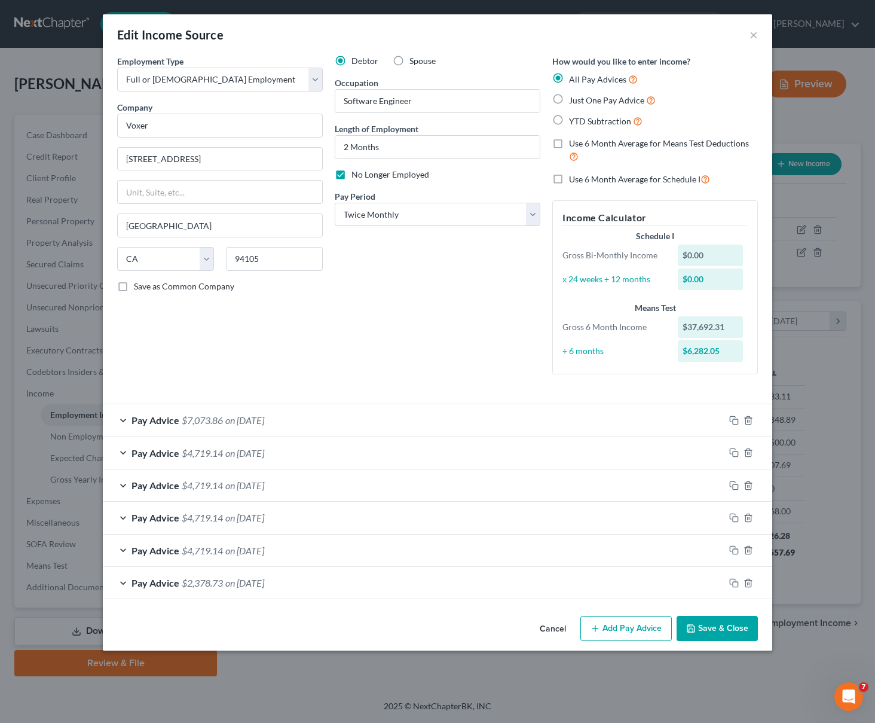
click at [569, 121] on label "YTD Subtraction" at bounding box center [606, 121] width 74 height 14
click at [574, 121] on input "YTD Subtraction" at bounding box center [578, 118] width 8 height 8
radio input "true"
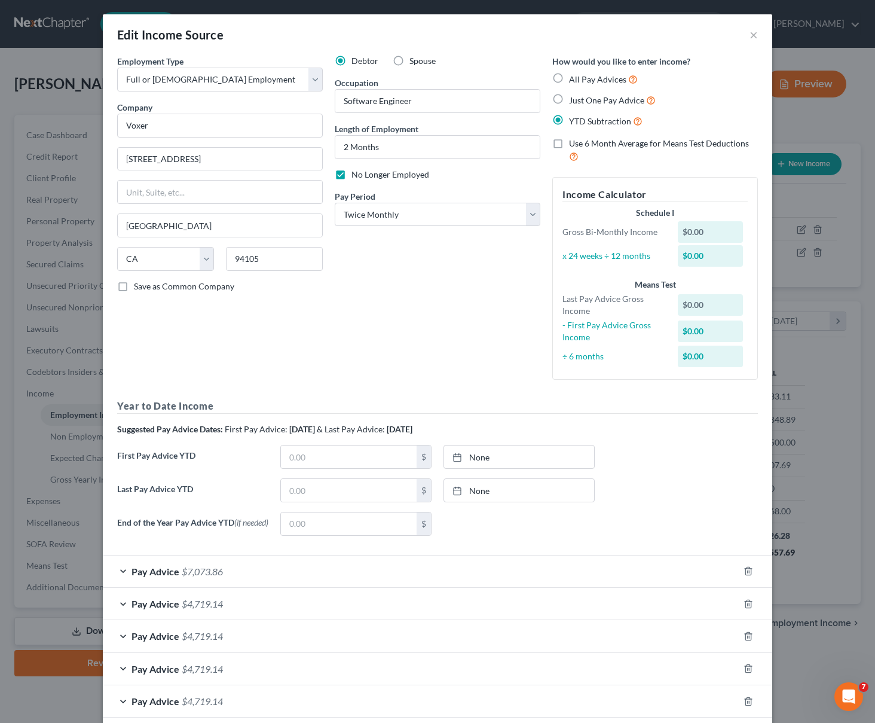
click at [569, 119] on label "YTD Subtraction" at bounding box center [606, 121] width 74 height 14
click at [574, 119] on input "YTD Subtraction" at bounding box center [578, 118] width 8 height 8
click at [569, 145] on label "Use 6 Month Average for Means Test Deductions" at bounding box center [663, 151] width 189 height 26
click at [574, 145] on input "Use 6 Month Average for Means Test Deductions" at bounding box center [578, 142] width 8 height 8
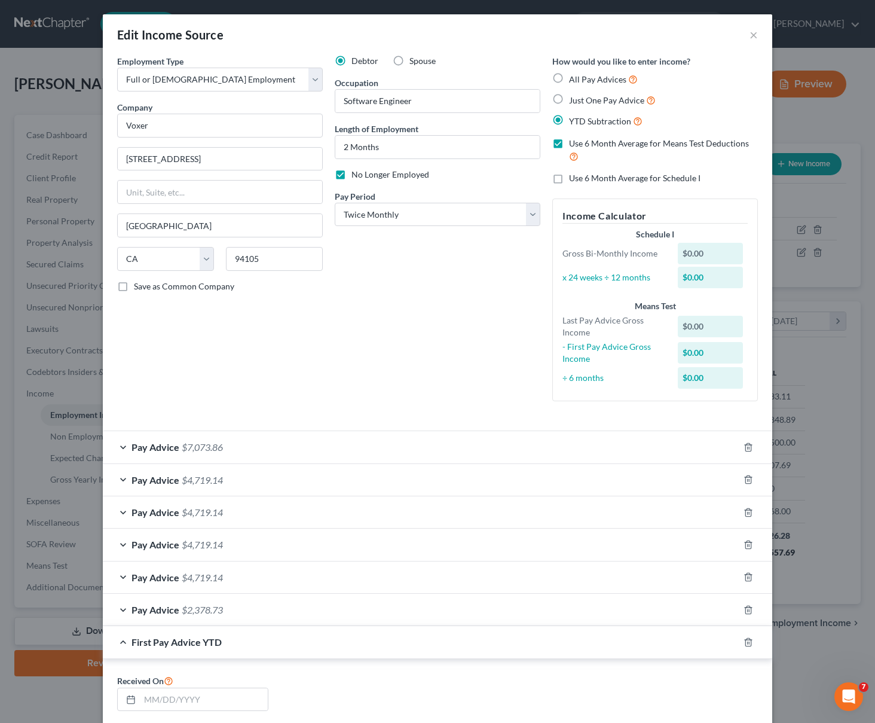
click at [569, 144] on label "Use 6 Month Average for Means Test Deductions" at bounding box center [663, 151] width 189 height 26
click at [574, 144] on input "Use 6 Month Average for Means Test Deductions" at bounding box center [578, 142] width 8 height 8
checkbox input "false"
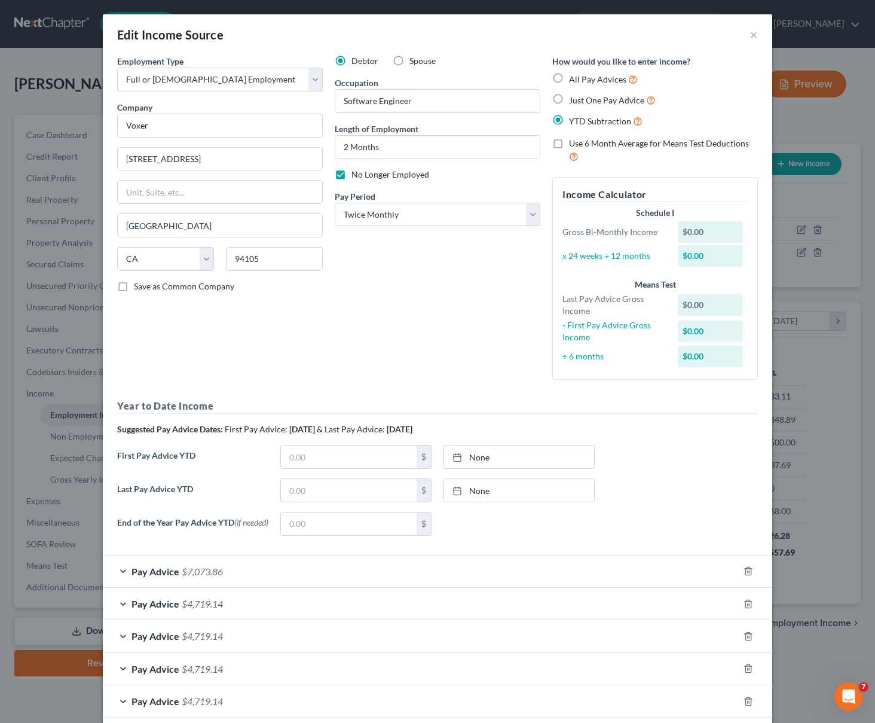
click at [569, 81] on label "All Pay Advices" at bounding box center [603, 79] width 69 height 14
click at [574, 80] on input "All Pay Advices" at bounding box center [578, 76] width 8 height 8
radio input "true"
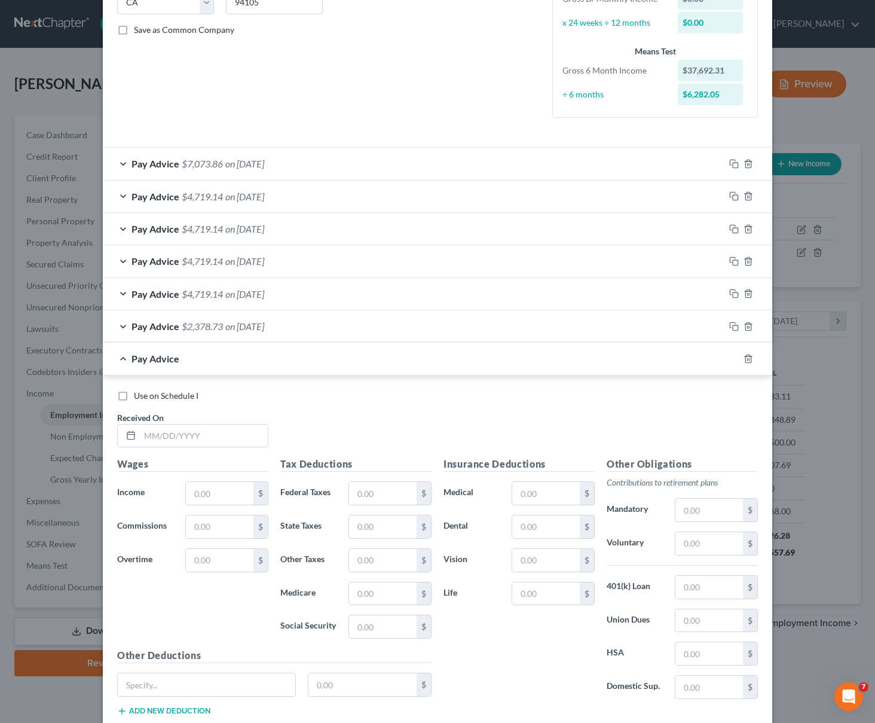
scroll to position [195, 0]
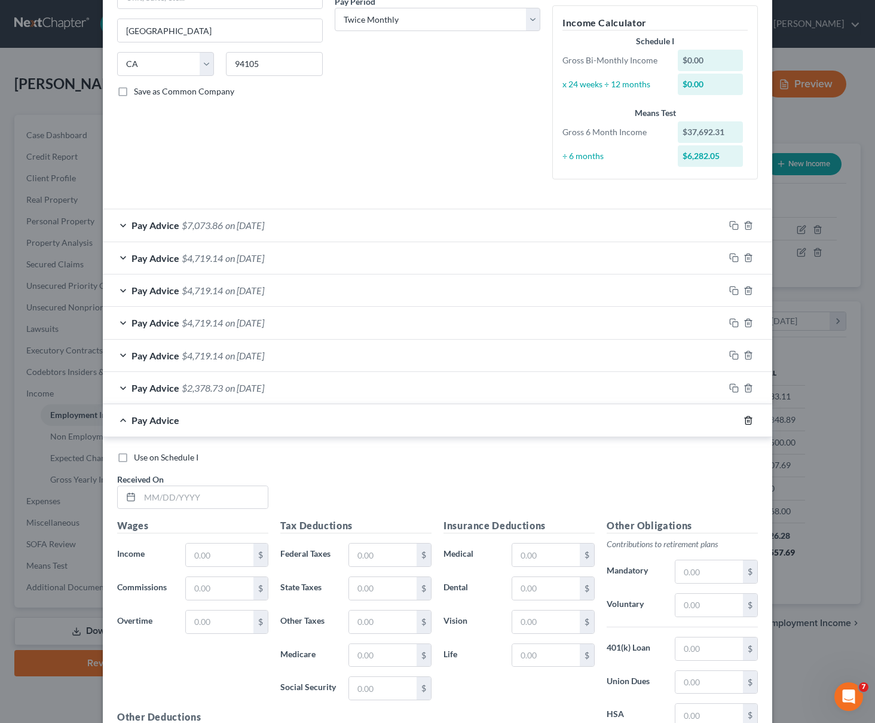
click at [746, 423] on icon "button" at bounding box center [749, 421] width 10 height 10
click at [748, 421] on line "button" at bounding box center [748, 421] width 0 height 2
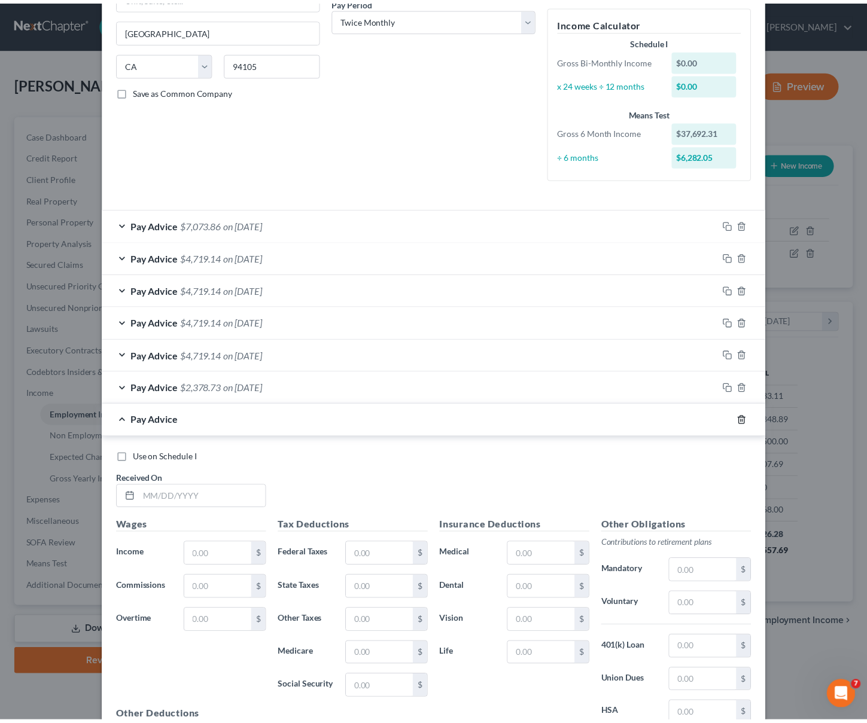
scroll to position [0, 0]
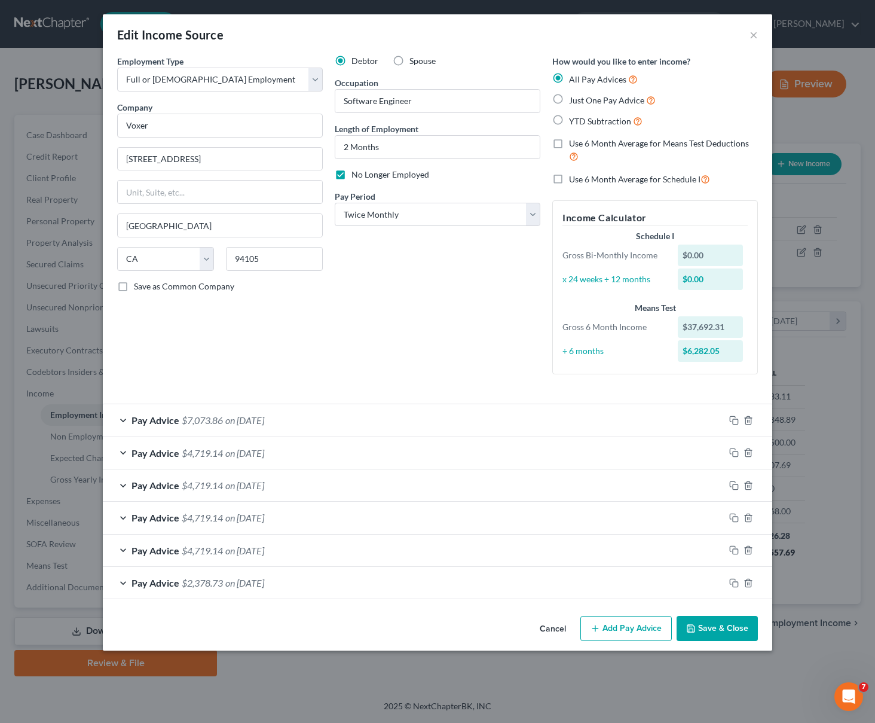
click at [569, 144] on label "Use 6 Month Average for Means Test Deductions" at bounding box center [663, 151] width 189 height 26
click at [574, 144] on input "Use 6 Month Average for Means Test Deductions" at bounding box center [578, 142] width 8 height 8
checkbox input "true"
click at [713, 634] on button "Save & Close" at bounding box center [717, 628] width 81 height 25
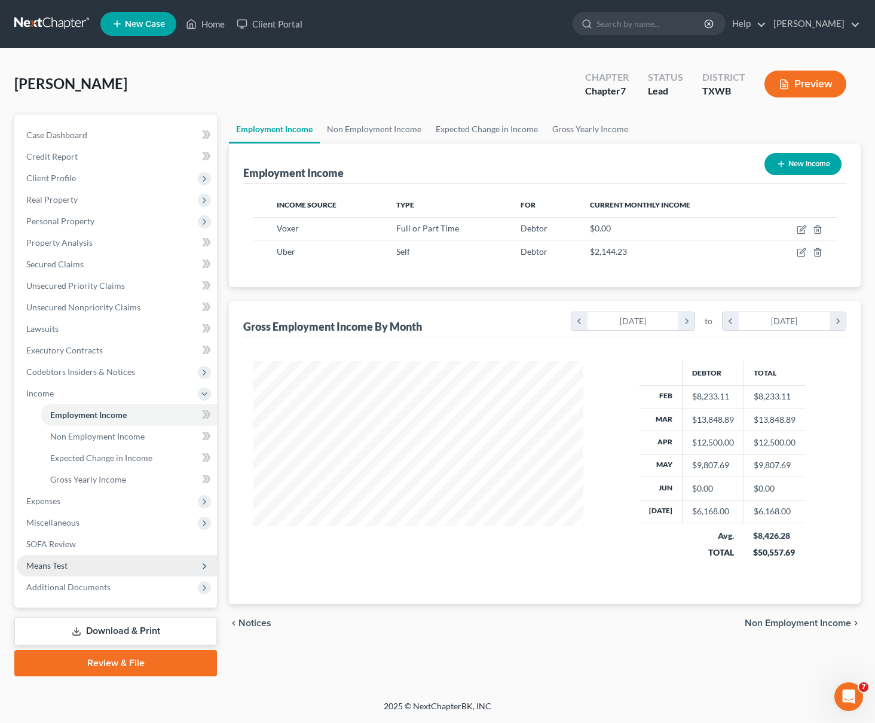
click at [94, 557] on span "Means Test" at bounding box center [117, 566] width 200 height 22
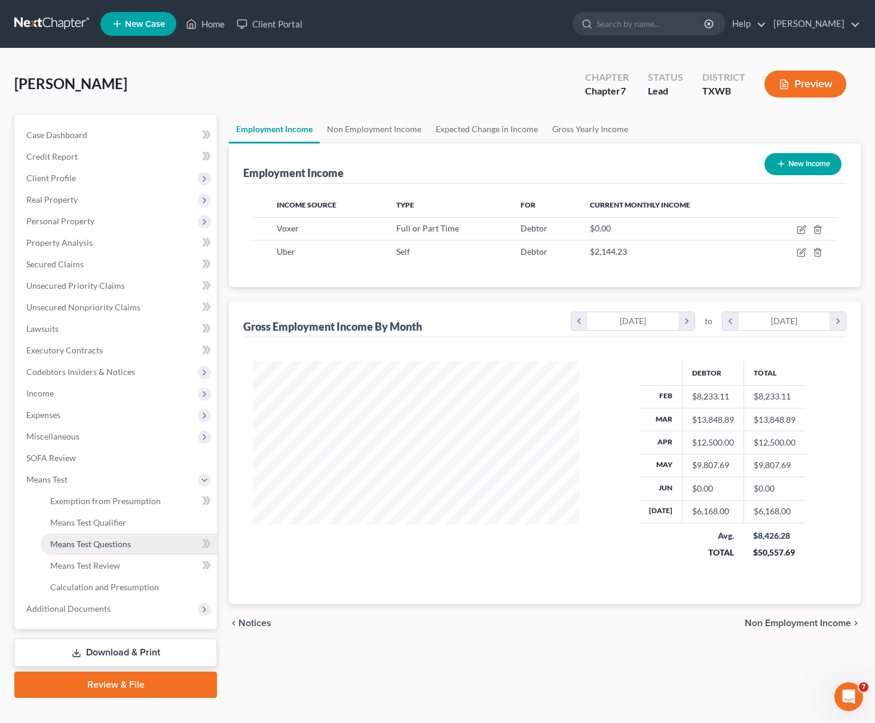
scroll to position [597788, 597651]
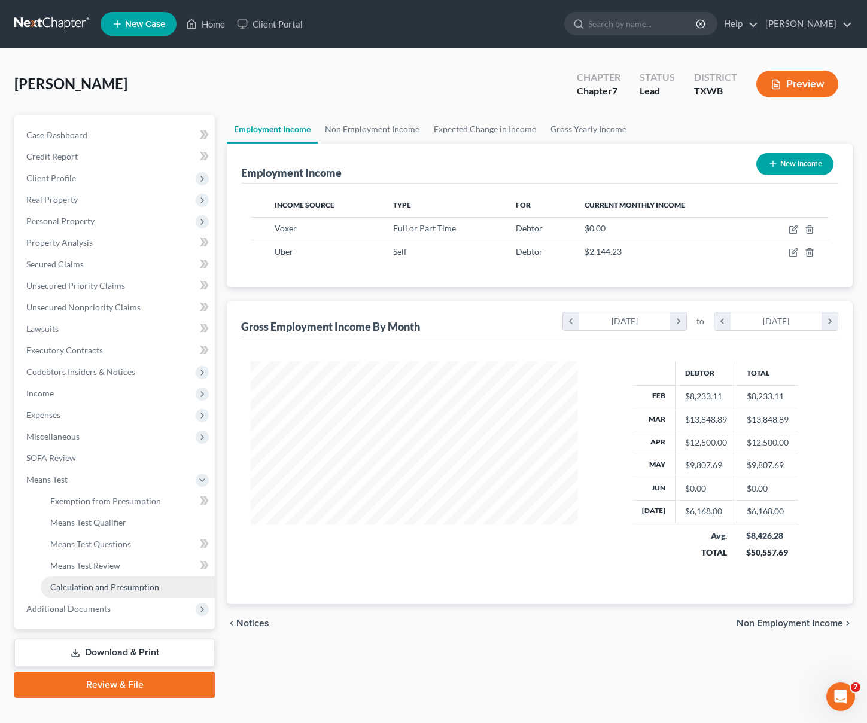
click at [94, 588] on span "Calculation and Presumption" at bounding box center [104, 587] width 109 height 10
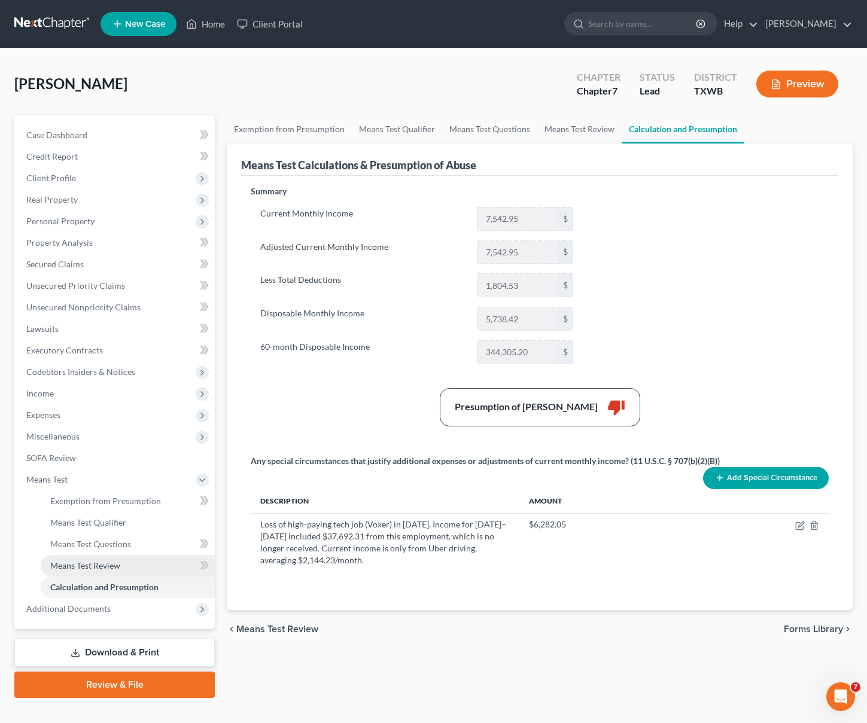
click at [112, 566] on span "Means Test Review" at bounding box center [85, 565] width 70 height 10
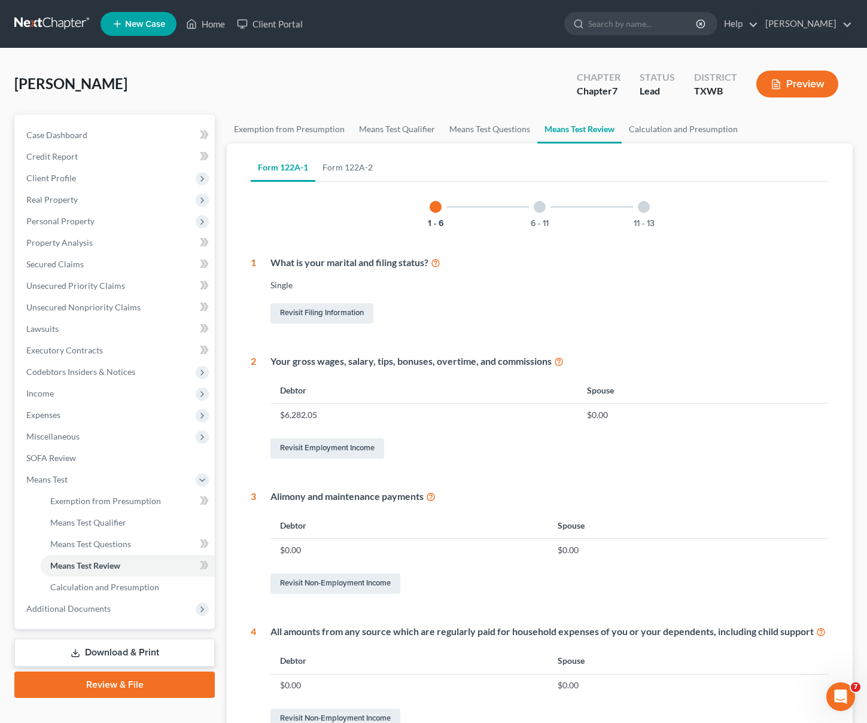
click at [300, 405] on td "$6,282.05" at bounding box center [423, 415] width 307 height 23
click at [330, 446] on link "Revisit Employment Income" at bounding box center [327, 448] width 114 height 20
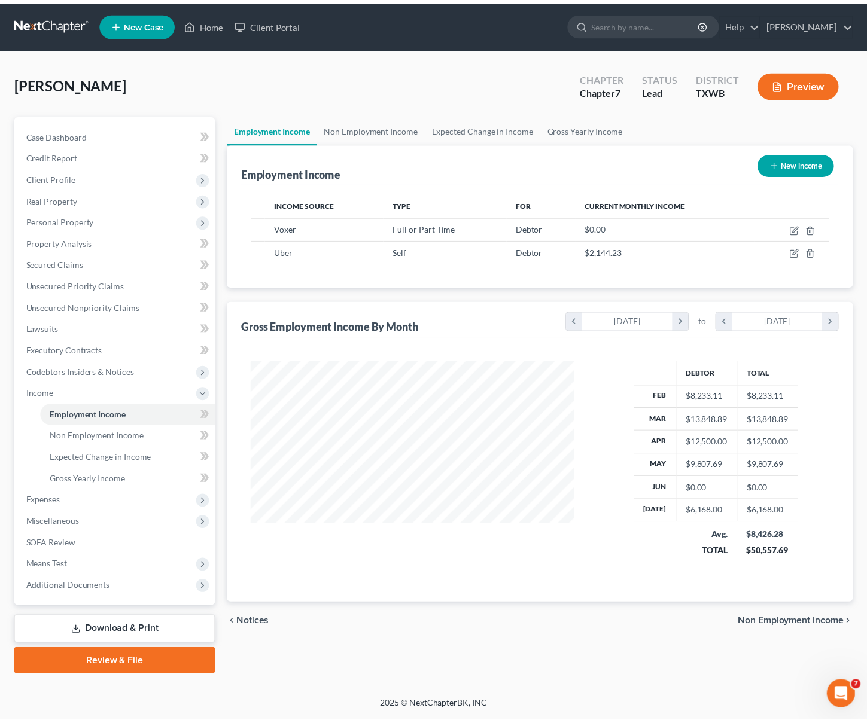
scroll to position [215, 355]
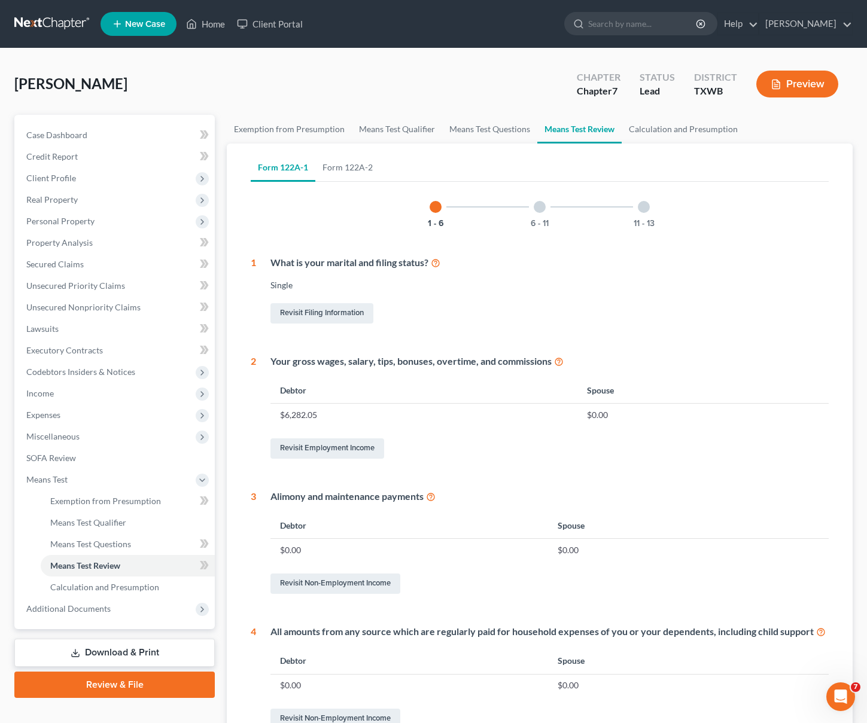
click at [609, 351] on div "1 - 6 6 - 11 11 - 13 1 What is your marital and filing status? Single Revisit F…" at bounding box center [540, 544] width 578 height 715
click at [558, 362] on icon at bounding box center [559, 360] width 10 height 11
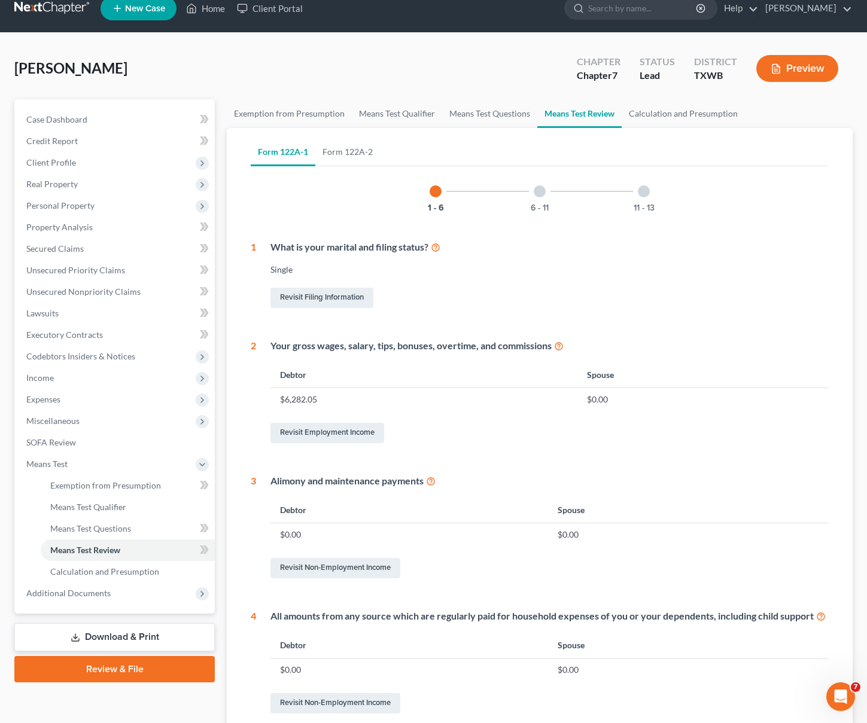
scroll to position [23, 0]
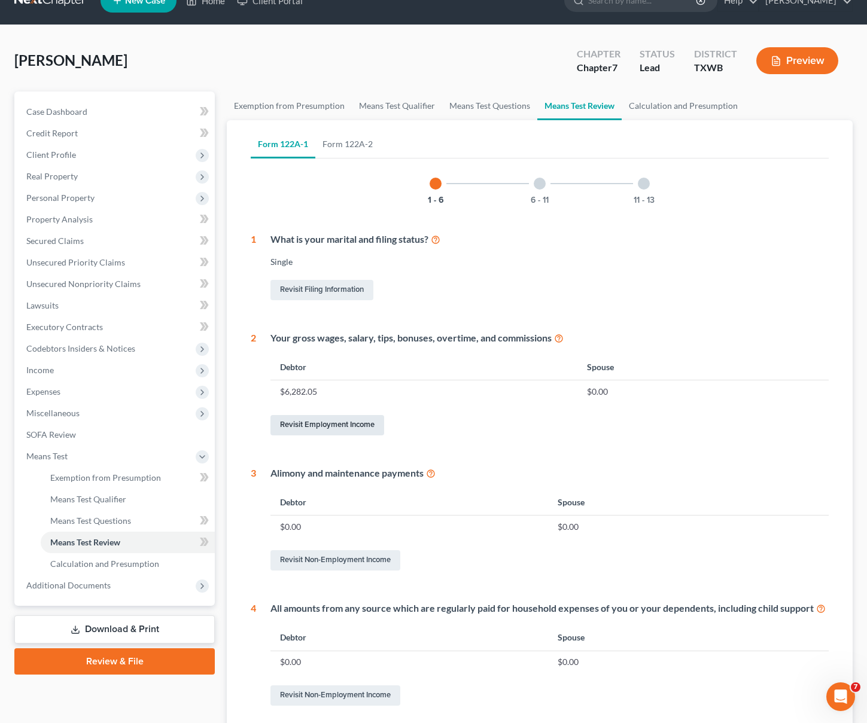
click at [334, 420] on link "Revisit Employment Income" at bounding box center [327, 425] width 114 height 20
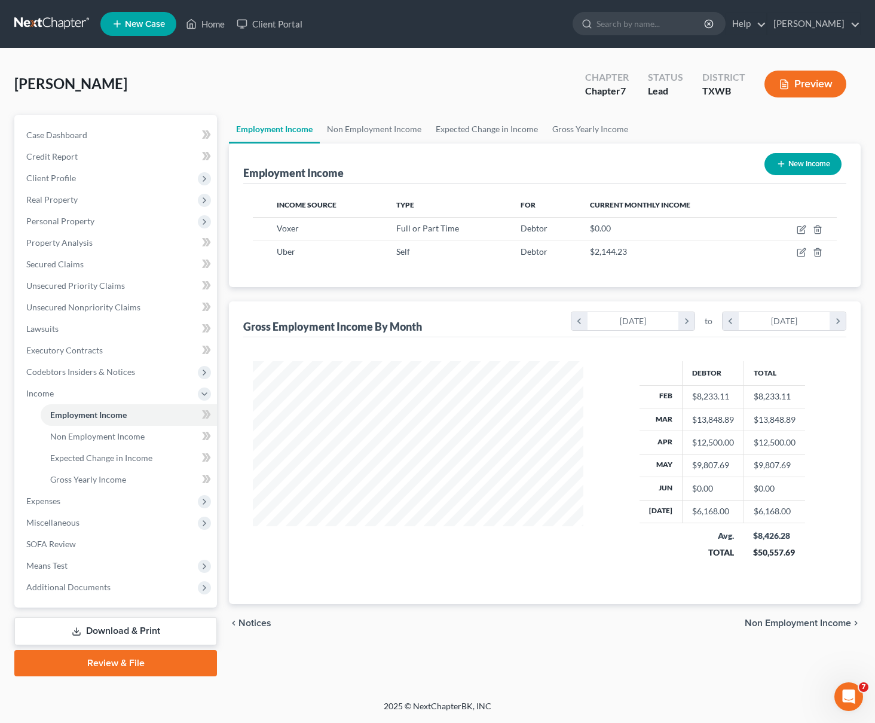
scroll to position [215, 355]
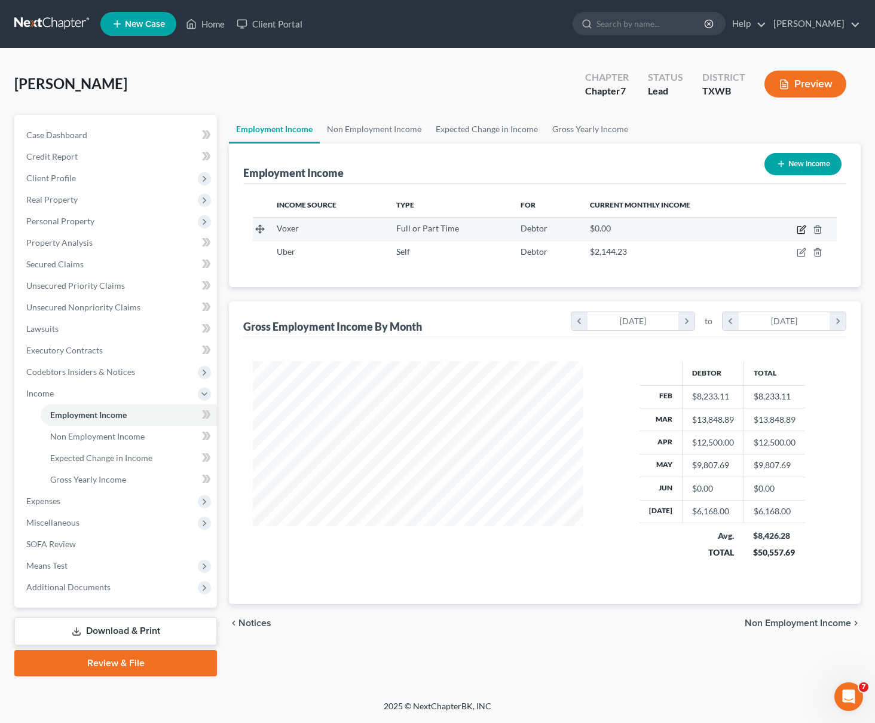
click at [801, 227] on icon "button" at bounding box center [802, 230] width 10 height 10
select select "0"
select select "4"
select select "1"
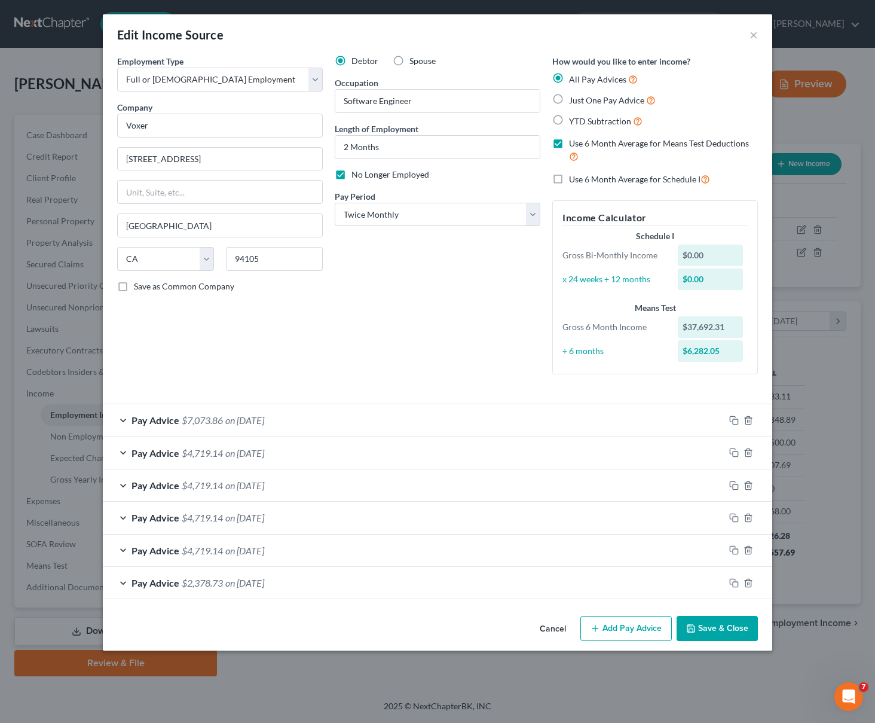
click at [794, 222] on div "Edit Income Source × Employment Type * Select Full or [DEMOGRAPHIC_DATA] Employ…" at bounding box center [437, 361] width 875 height 723
click at [776, 325] on div "Edit Income Source × Employment Type * Select Full or [DEMOGRAPHIC_DATA] Employ…" at bounding box center [437, 361] width 875 height 723
click at [692, 282] on div "$0.00" at bounding box center [711, 280] width 66 height 22
click at [786, 227] on div "Edit Income Source × Employment Type * Select Full or [DEMOGRAPHIC_DATA] Employ…" at bounding box center [437, 361] width 875 height 723
click at [749, 33] on div "Edit Income Source ×" at bounding box center [438, 34] width 670 height 41
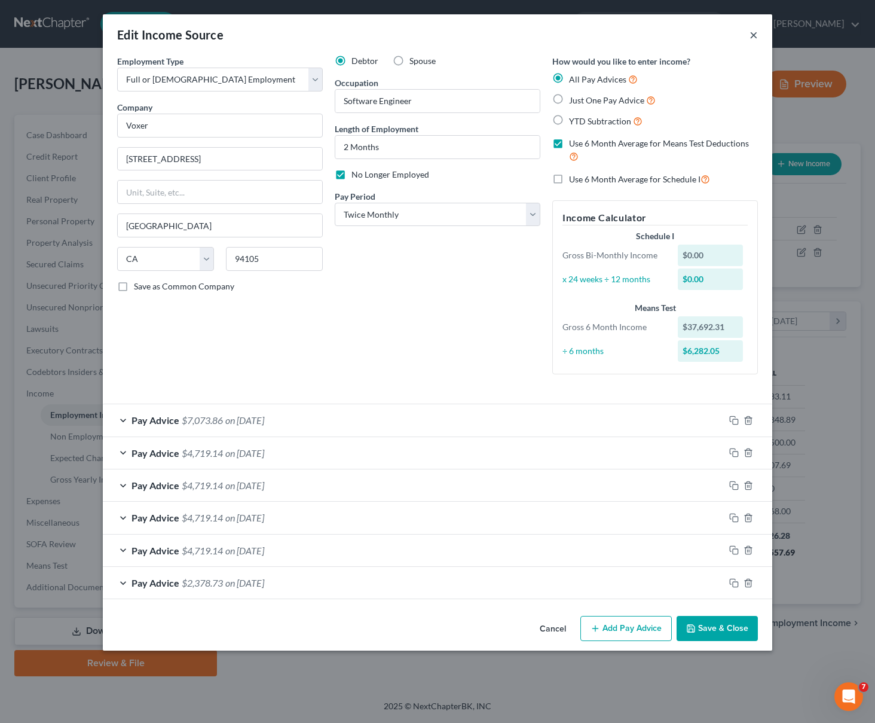
click at [752, 33] on button "×" at bounding box center [754, 35] width 8 height 14
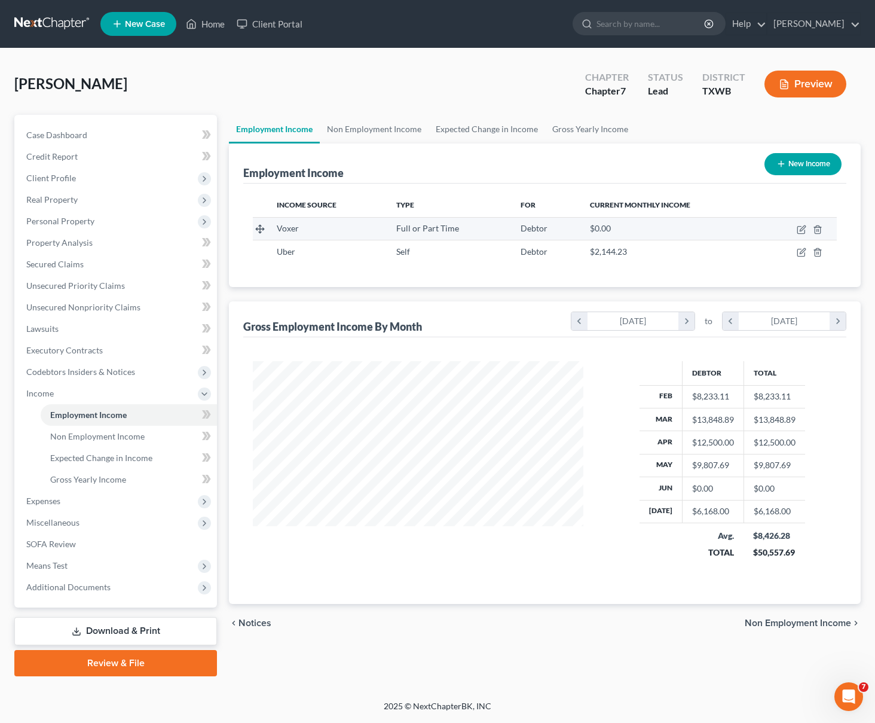
click at [794, 230] on td at bounding box center [799, 228] width 75 height 23
click at [804, 225] on icon "button" at bounding box center [802, 230] width 10 height 10
select select "0"
select select "4"
select select "1"
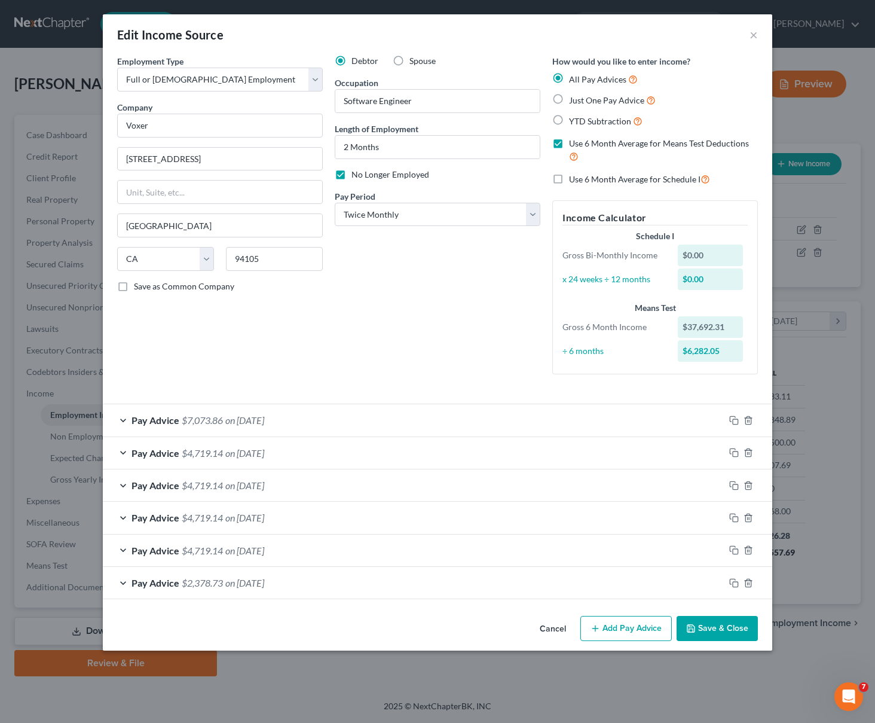
click at [569, 147] on label "Use 6 Month Average for Means Test Deductions" at bounding box center [663, 151] width 189 height 26
click at [574, 145] on input "Use 6 Month Average for Means Test Deductions" at bounding box center [578, 142] width 8 height 8
checkbox input "false"
click at [569, 117] on label "YTD Subtraction" at bounding box center [606, 121] width 74 height 14
click at [574, 117] on input "YTD Subtraction" at bounding box center [578, 118] width 8 height 8
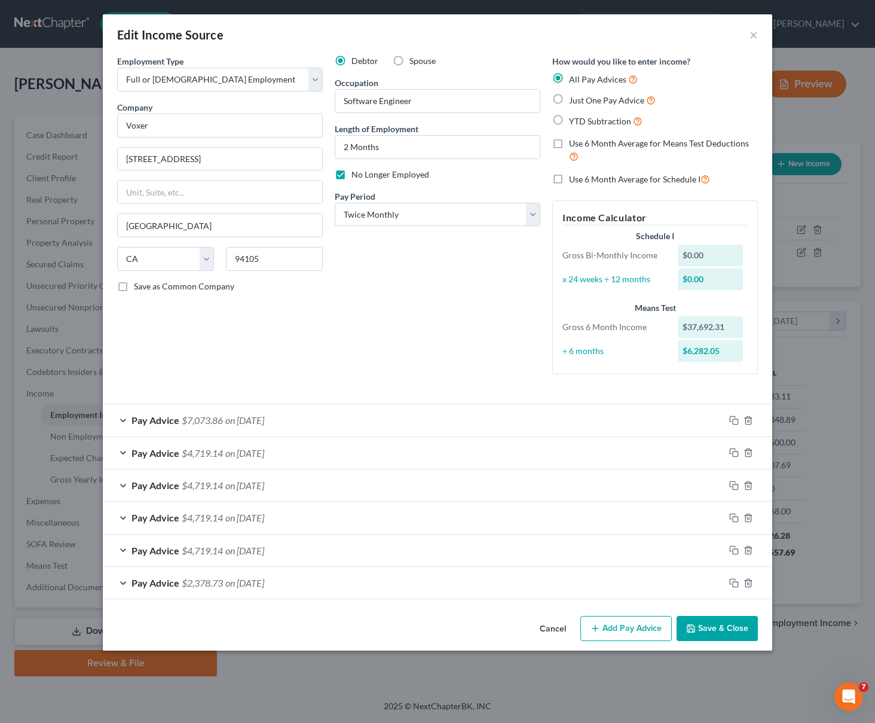
radio input "true"
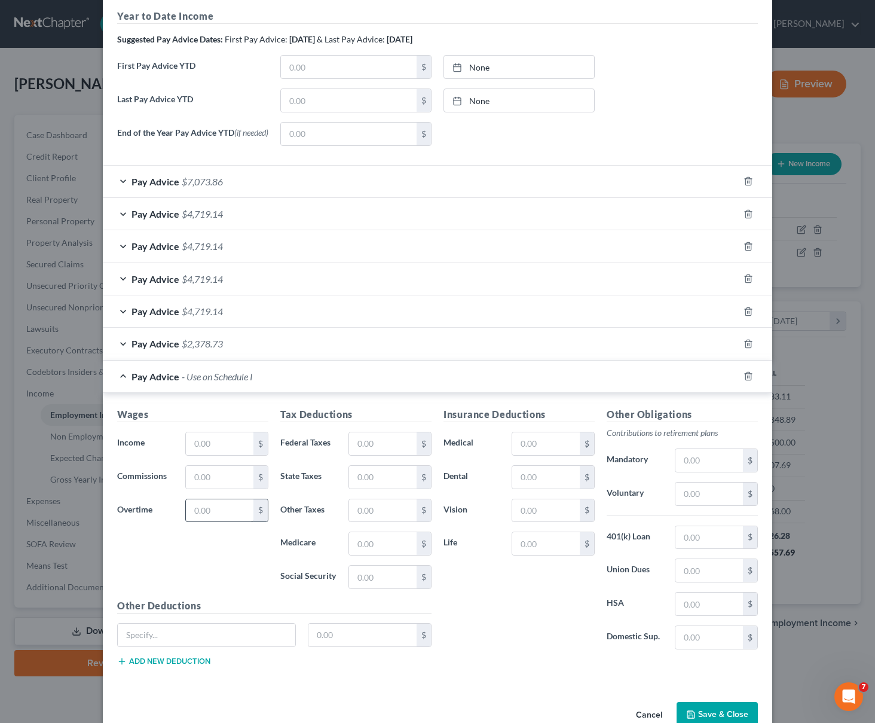
scroll to position [398, 0]
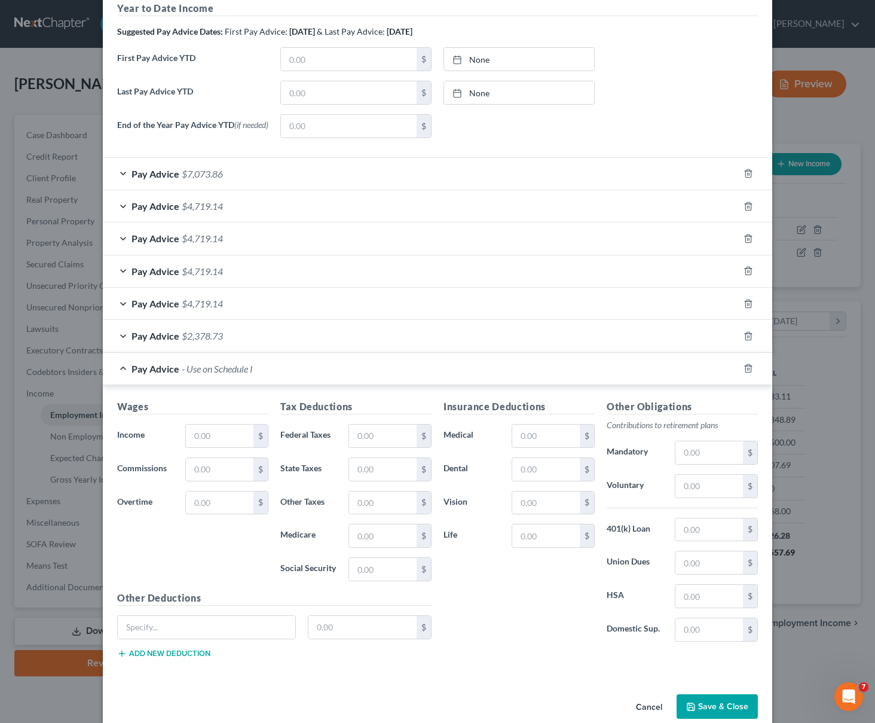
click at [645, 705] on button "Cancel" at bounding box center [649, 707] width 45 height 24
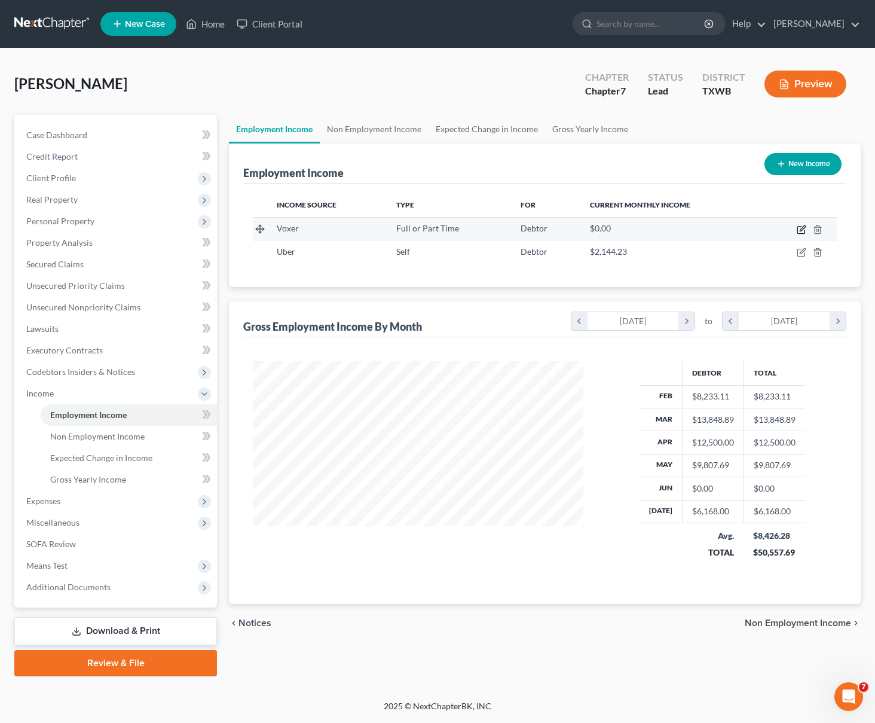
click at [797, 228] on icon "button" at bounding box center [802, 230] width 10 height 10
select select "0"
select select "4"
select select "1"
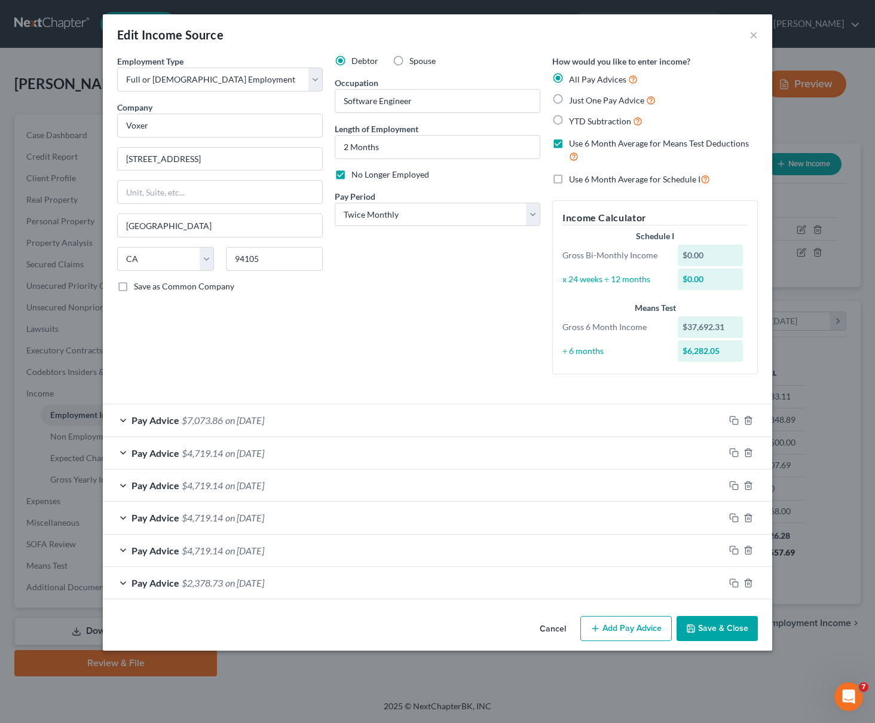
click at [569, 121] on label "YTD Subtraction" at bounding box center [606, 121] width 74 height 14
click at [574, 121] on input "YTD Subtraction" at bounding box center [578, 118] width 8 height 8
radio input "true"
checkbox input "false"
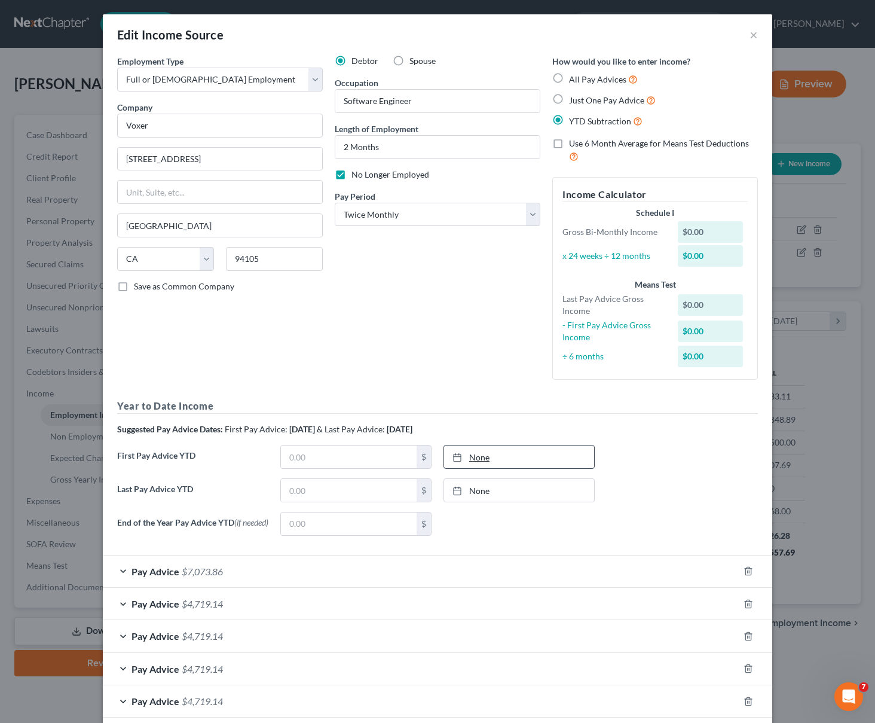
type input "[DATE]"
click at [490, 459] on link "None" at bounding box center [519, 457] width 150 height 23
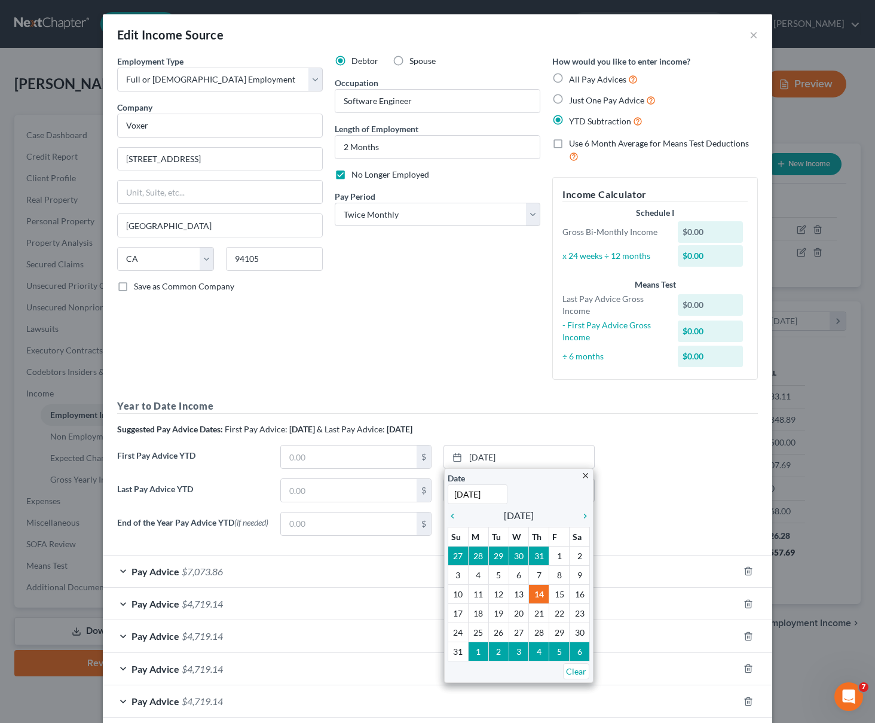
click at [505, 416] on div "Year to Date Income Suggested Pay Advice Dates: First Pay Advice: [DATE] & Last…" at bounding box center [437, 472] width 641 height 146
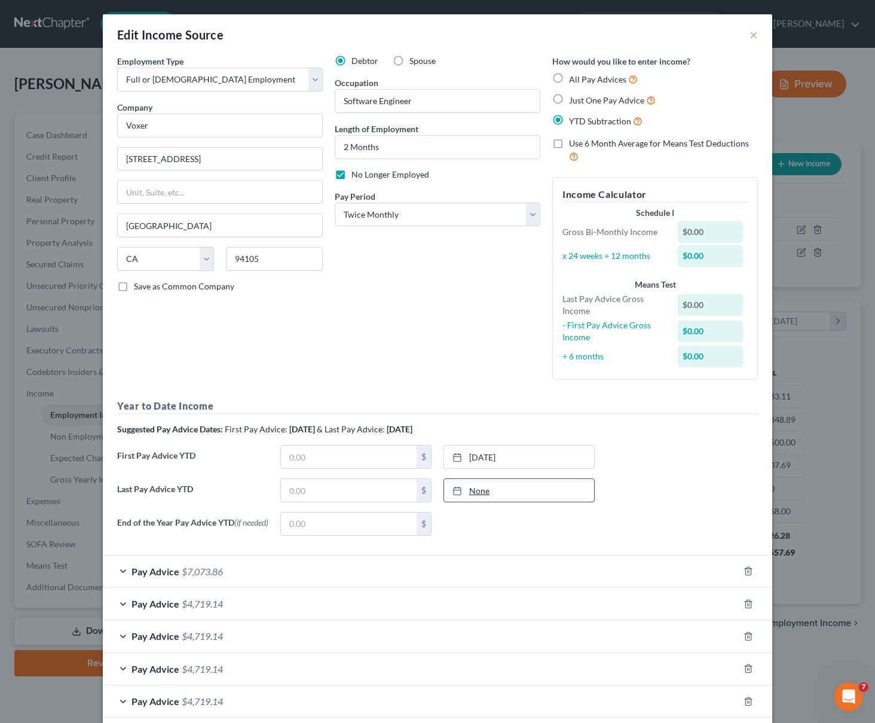
type input "[DATE]"
click at [509, 487] on link "[DATE]" at bounding box center [519, 490] width 150 height 23
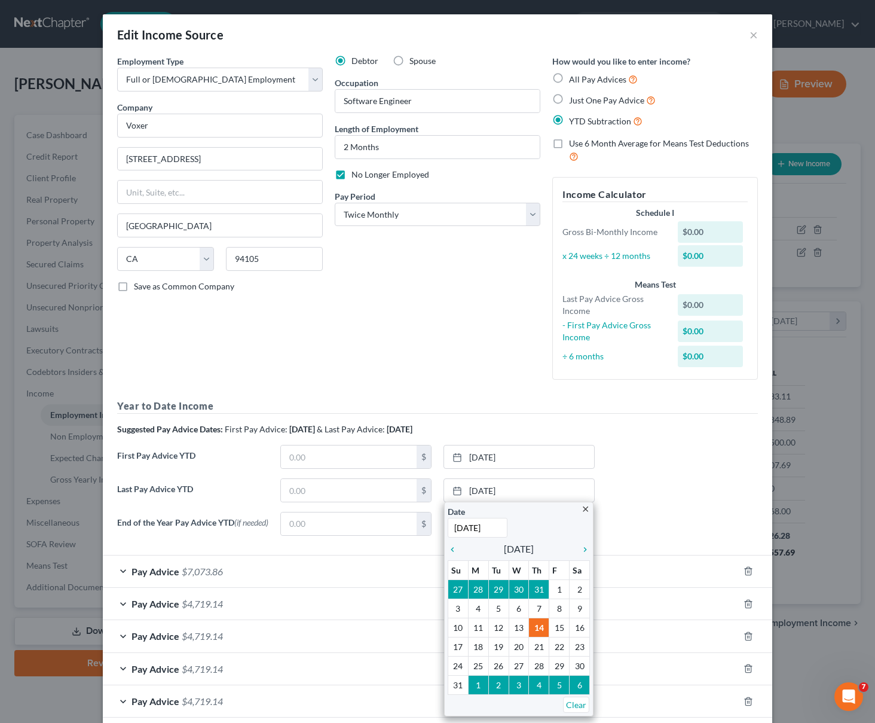
click at [618, 480] on div "Last Pay Advice YTD $ [DATE] close Date [DATE] Time 12:00 AM chevron_left [DATE…" at bounding box center [437, 494] width 653 height 33
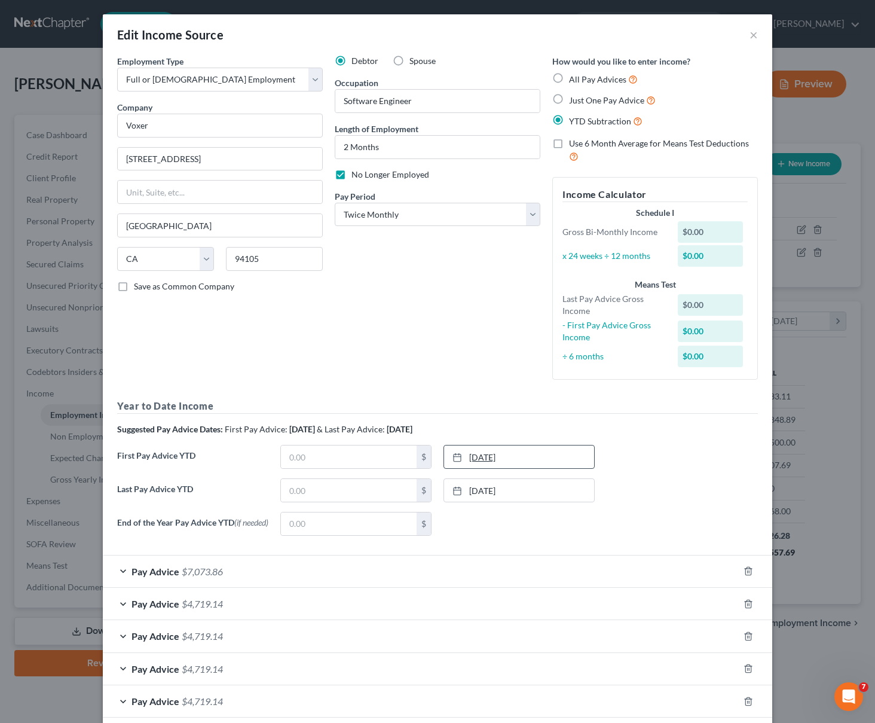
click at [532, 461] on link "[DATE]" at bounding box center [519, 457] width 150 height 23
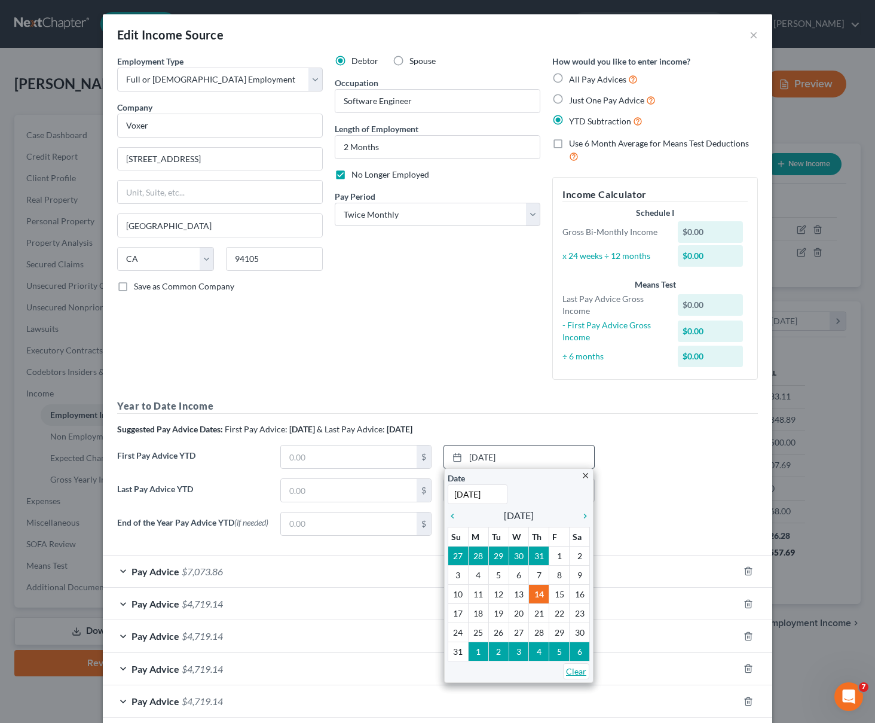
click at [570, 675] on link "Clear" at bounding box center [576, 671] width 26 height 16
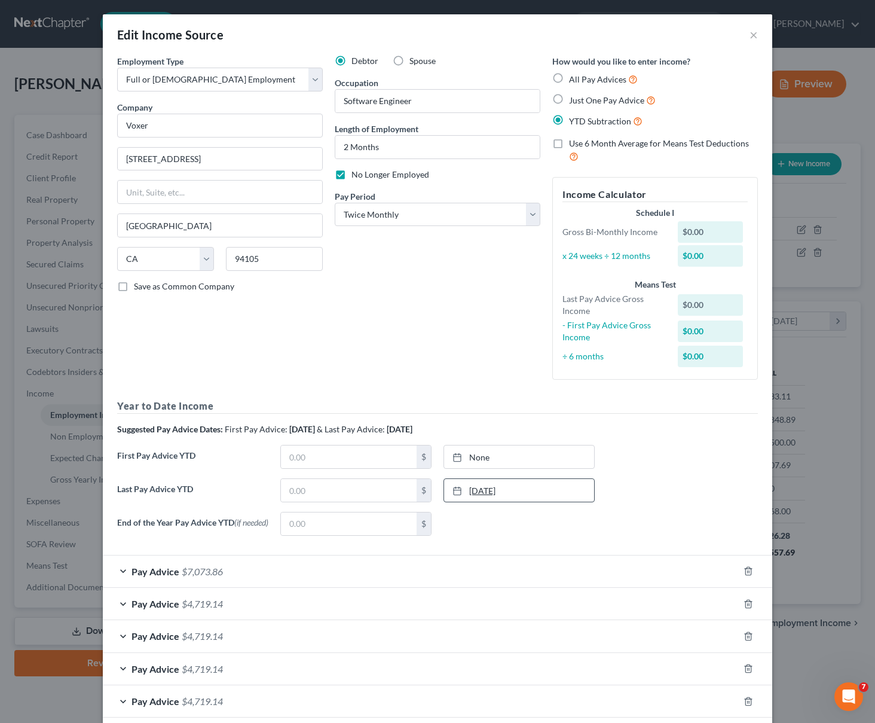
click at [557, 498] on link "[DATE]" at bounding box center [519, 490] width 150 height 23
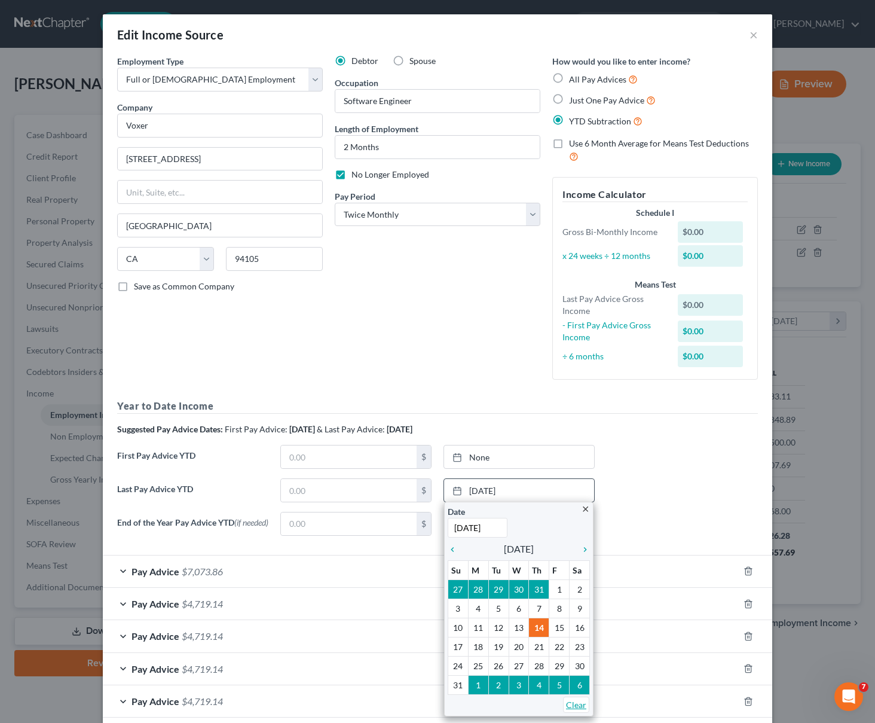
click at [573, 704] on link "Clear" at bounding box center [576, 705] width 26 height 16
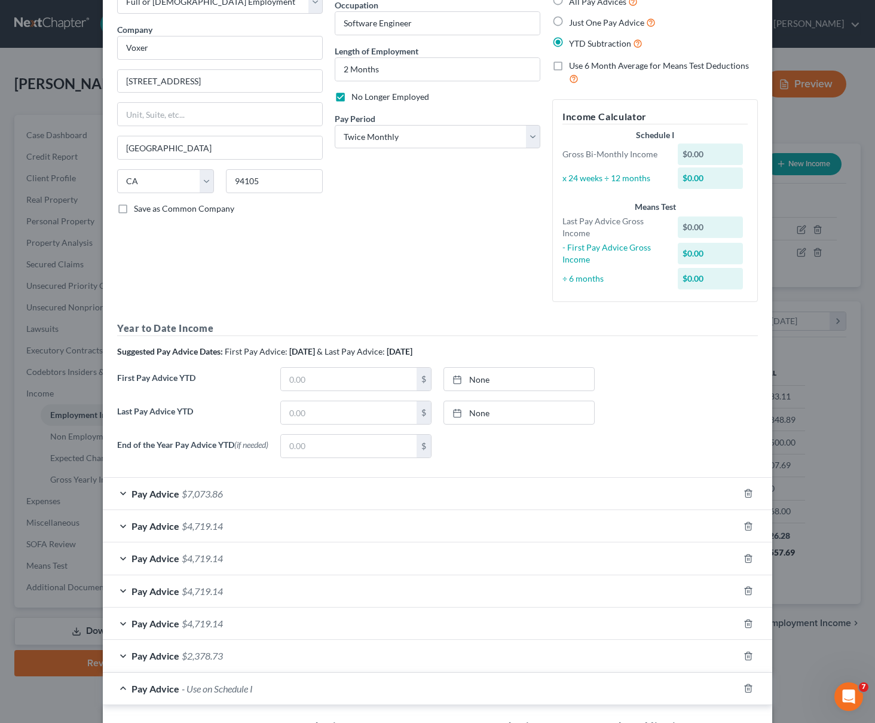
scroll to position [70, 0]
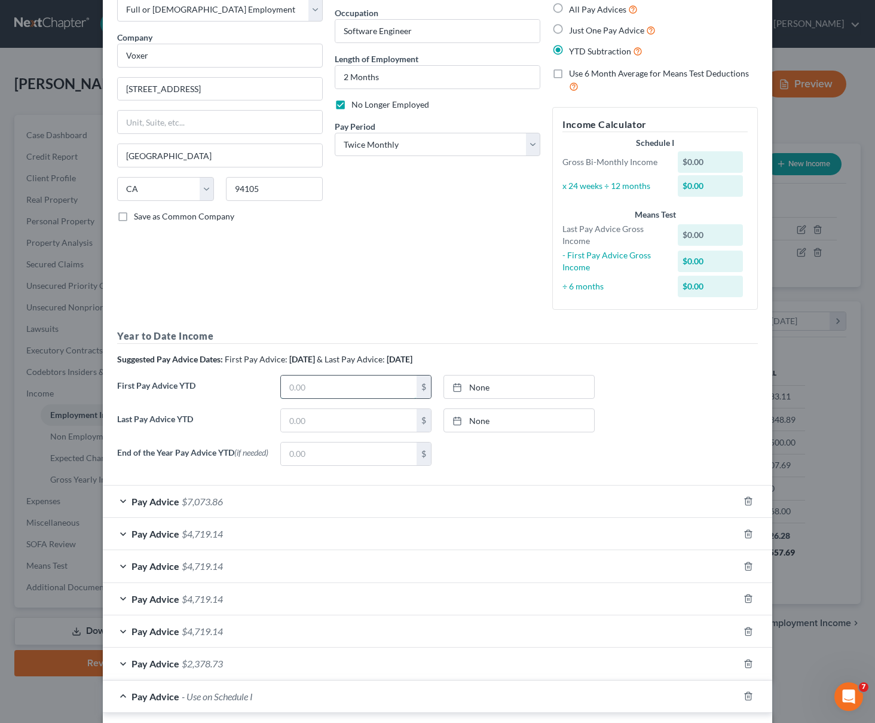
click at [298, 383] on input "text" at bounding box center [349, 387] width 136 height 23
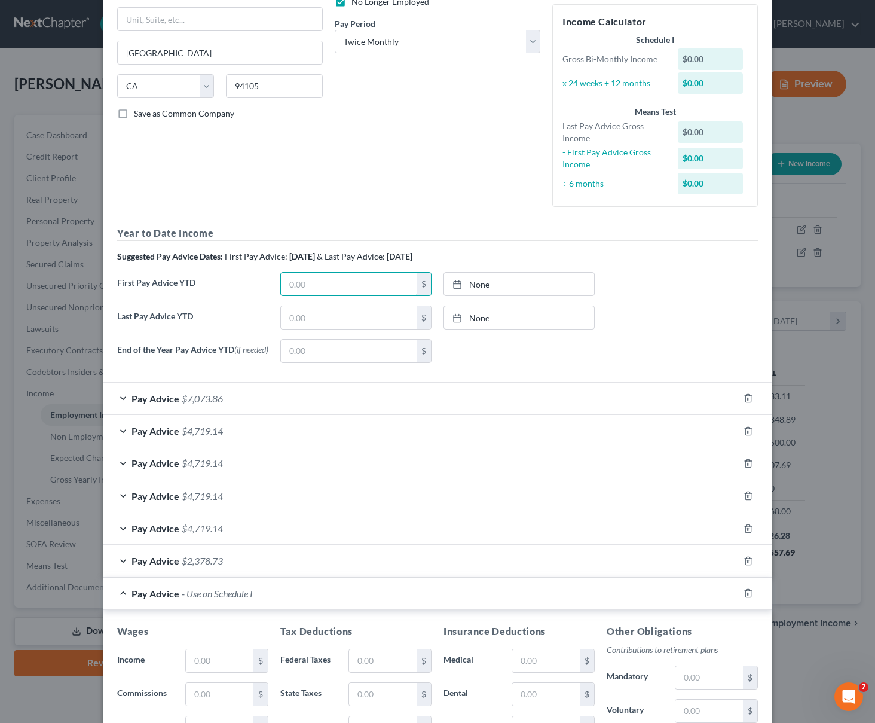
scroll to position [188, 0]
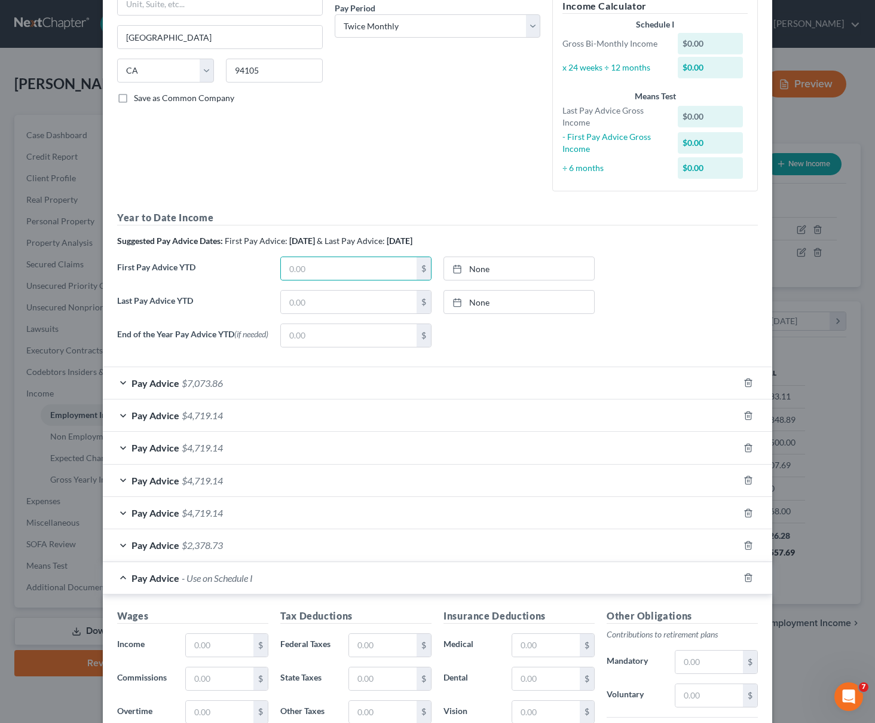
click at [121, 416] on div "Pay Advice $4,719.14" at bounding box center [421, 415] width 636 height 32
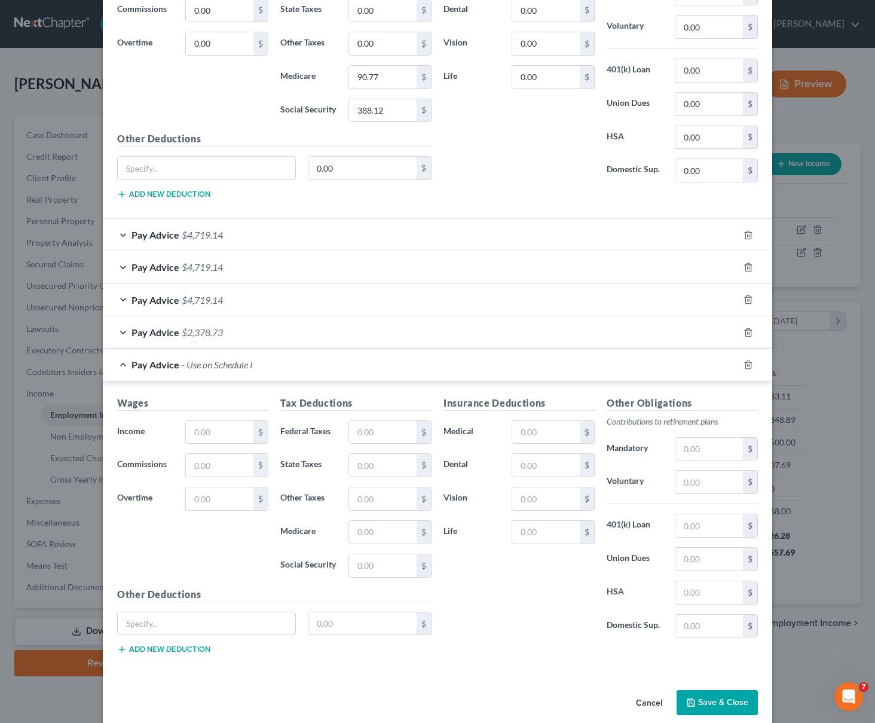
scroll to position [687, 0]
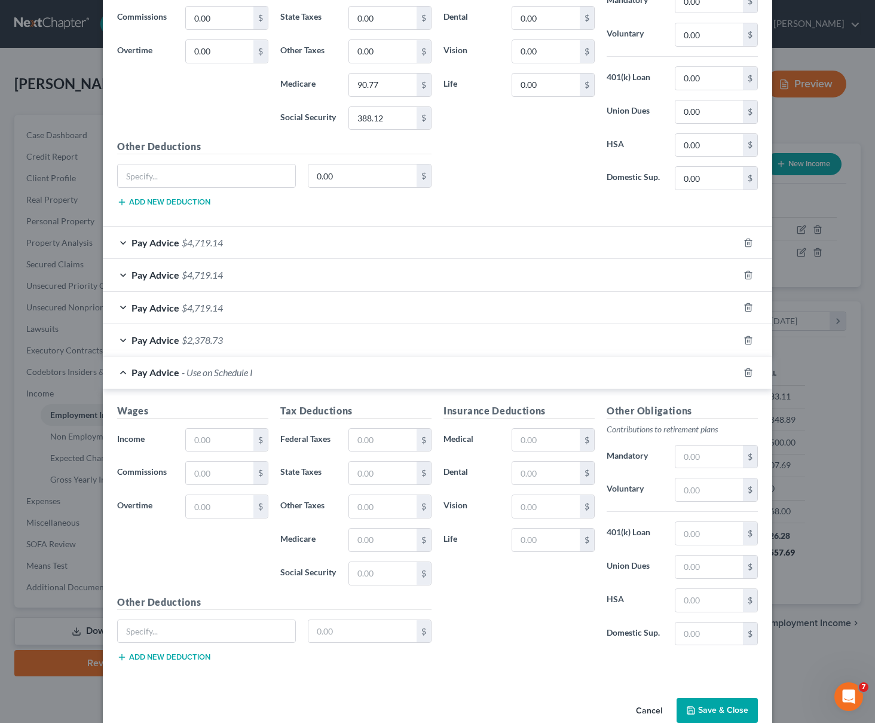
click at [173, 343] on span "Pay Advice" at bounding box center [156, 339] width 48 height 11
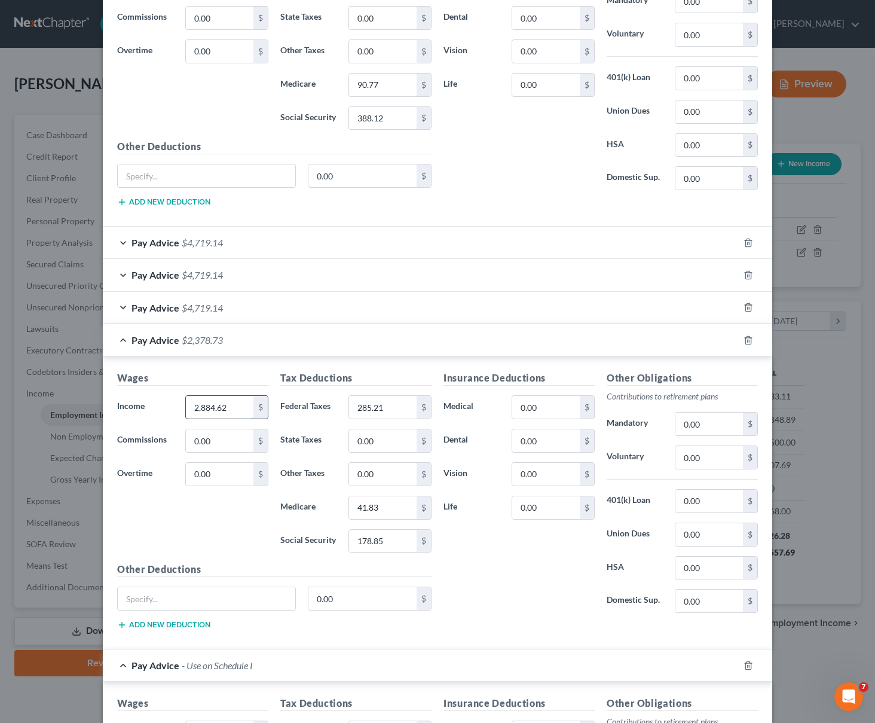
click at [207, 414] on input "2,884.62" at bounding box center [220, 407] width 68 height 23
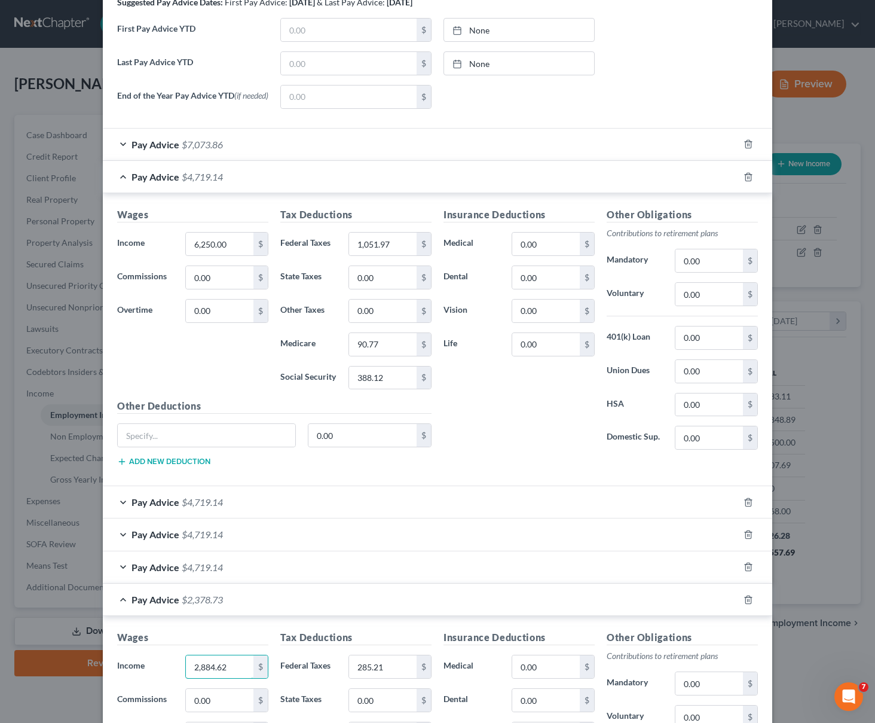
scroll to position [240, 0]
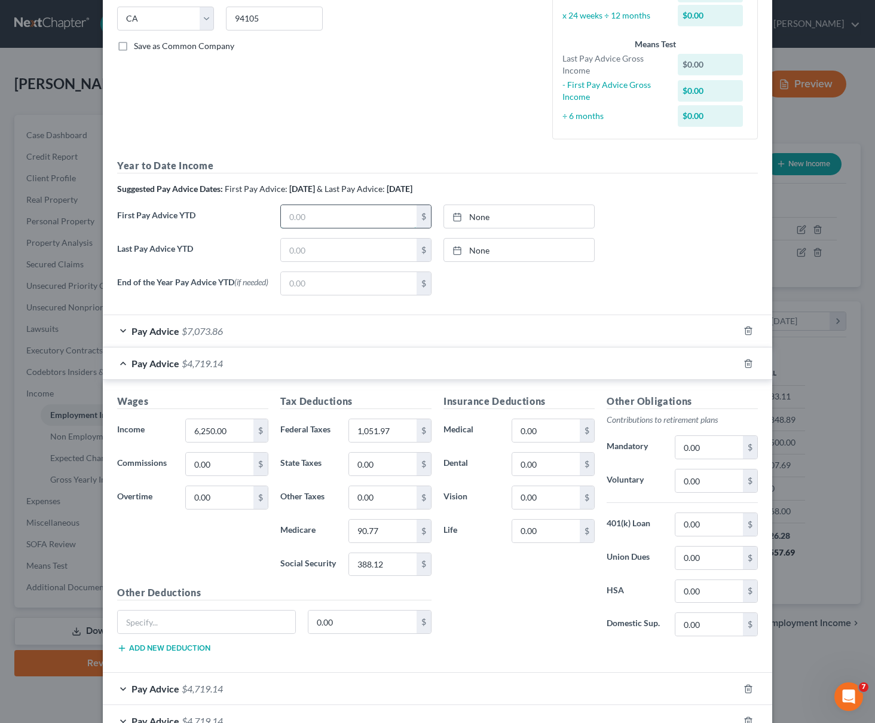
click at [281, 215] on input "text" at bounding box center [349, 216] width 136 height 23
paste input "2,884.62"
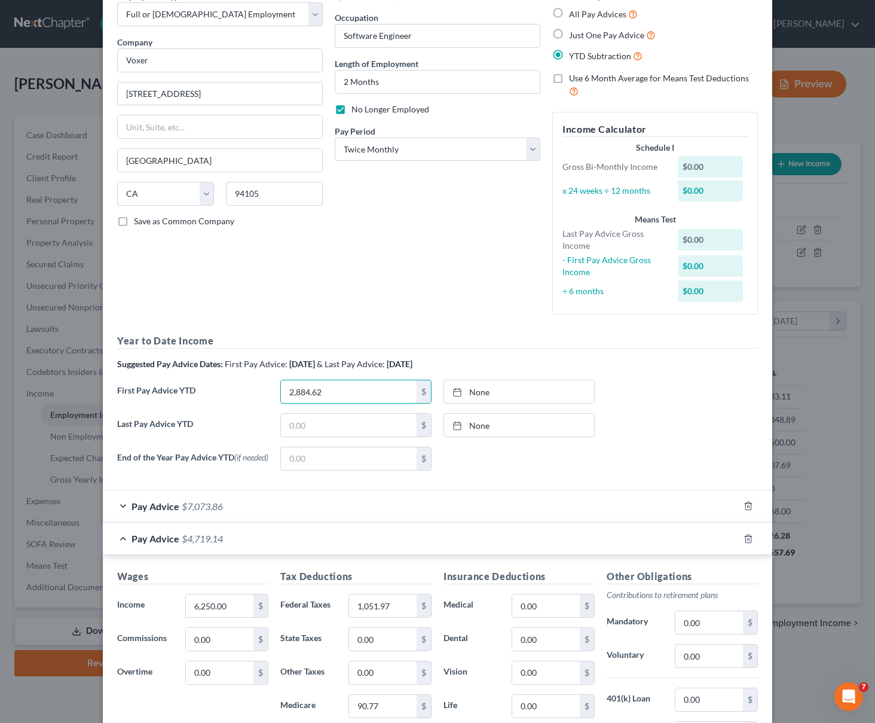
scroll to position [57, 0]
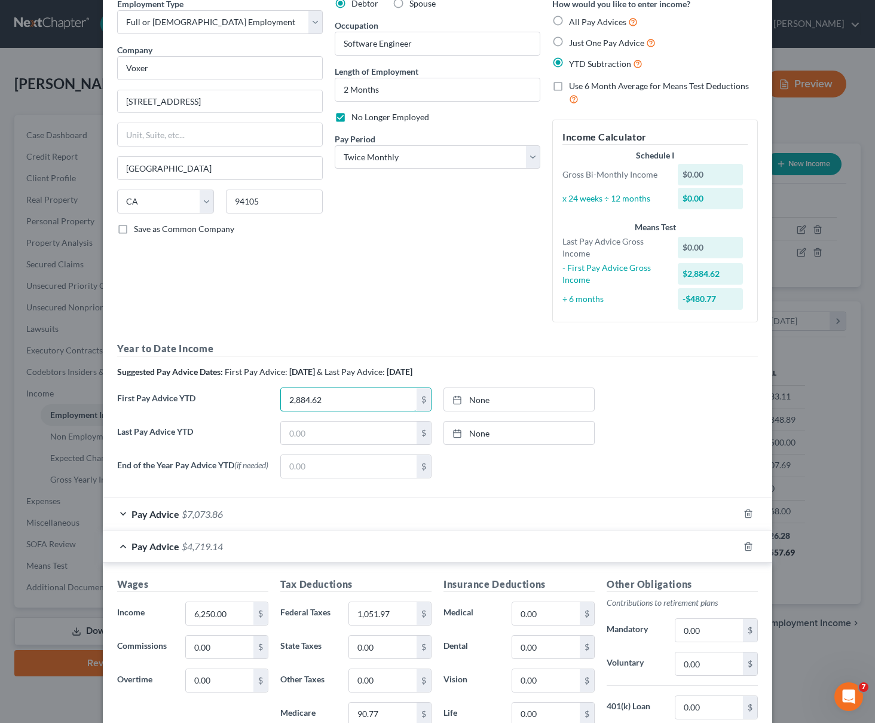
type input "2,884.62"
click at [295, 432] on input "text" at bounding box center [349, 433] width 136 height 23
paste input "37,692.31"
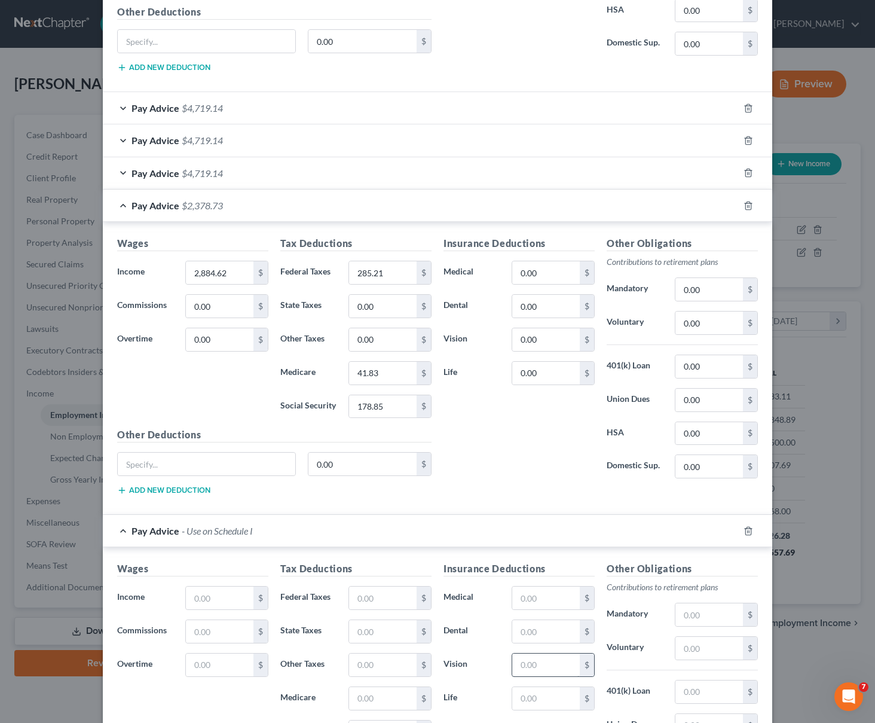
scroll to position [1006, 0]
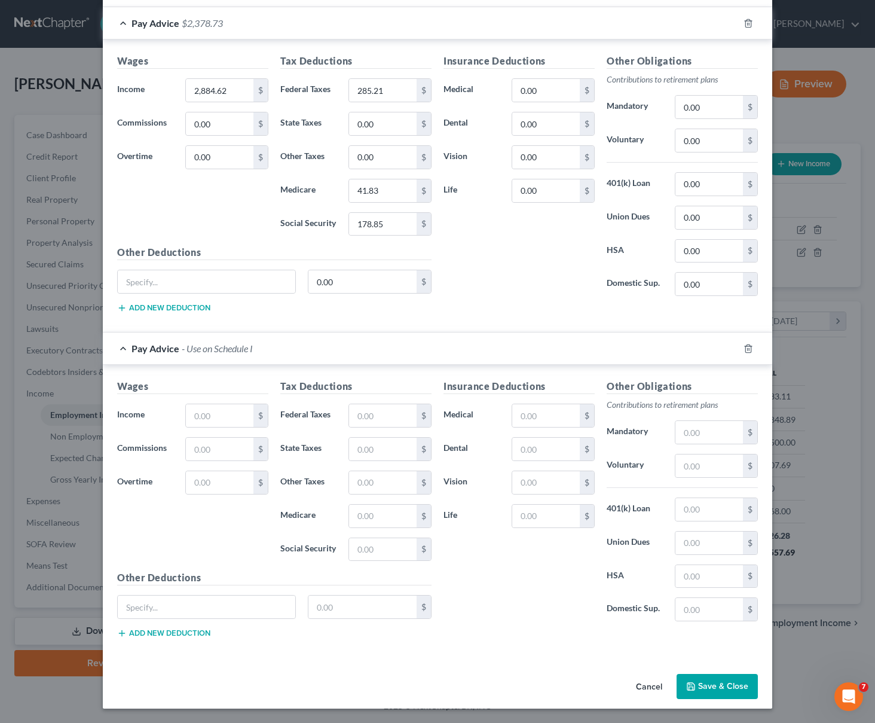
type input "37,692.31"
click at [734, 692] on button "Save & Close" at bounding box center [717, 686] width 81 height 25
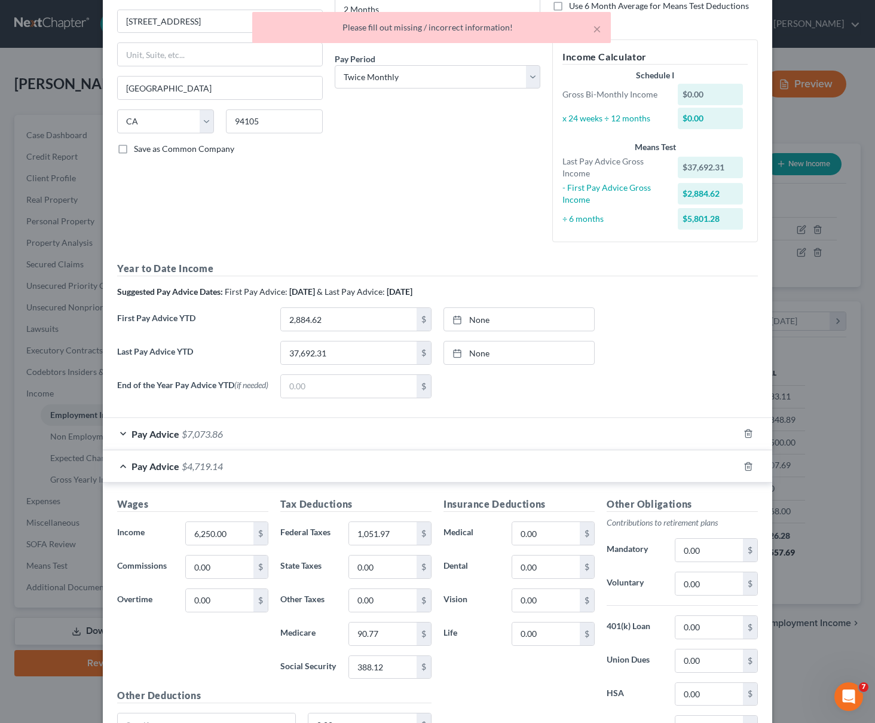
scroll to position [130, 0]
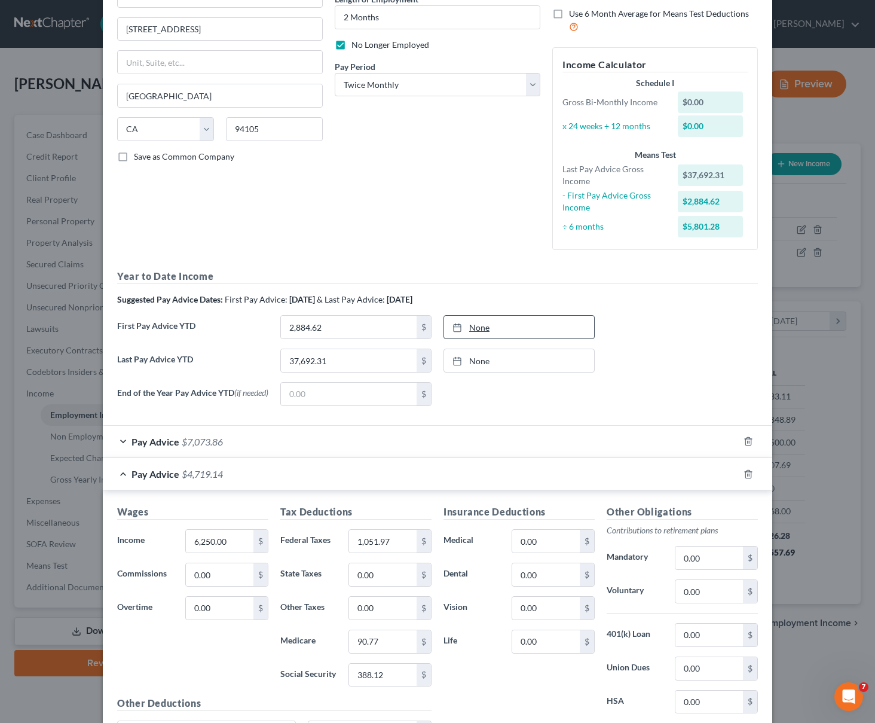
type input "[DATE]"
click at [465, 326] on link "[DATE]" at bounding box center [519, 327] width 150 height 23
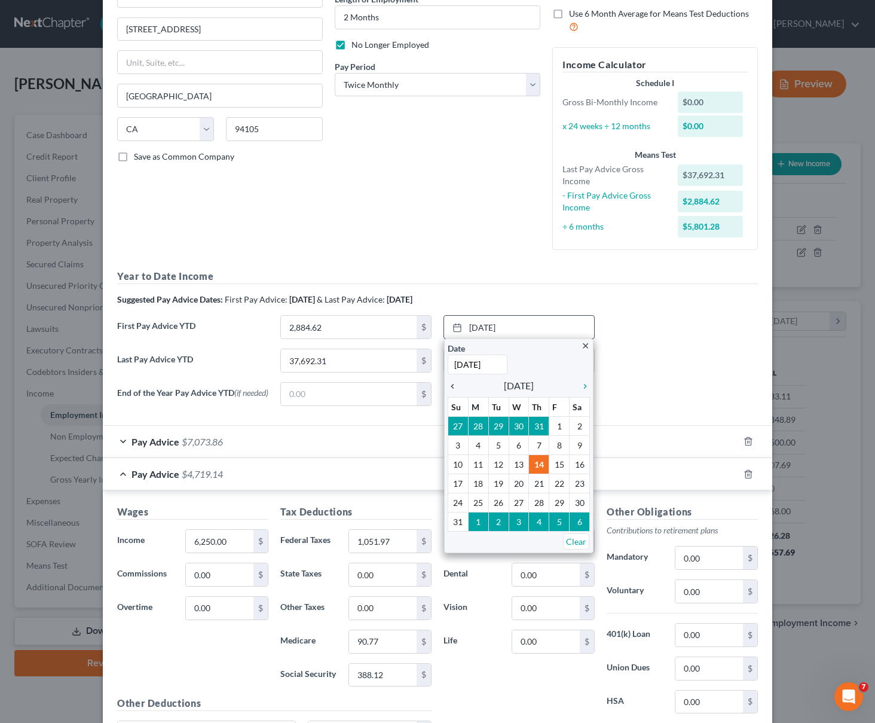
click at [448, 385] on icon "chevron_left" at bounding box center [456, 387] width 16 height 10
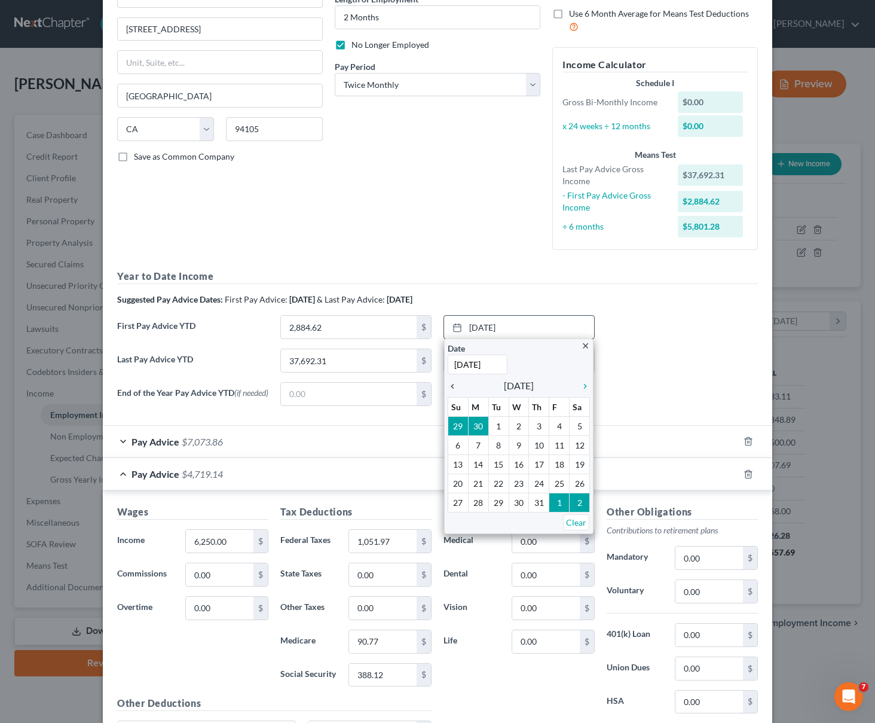
click at [448, 385] on icon "chevron_left" at bounding box center [456, 387] width 16 height 10
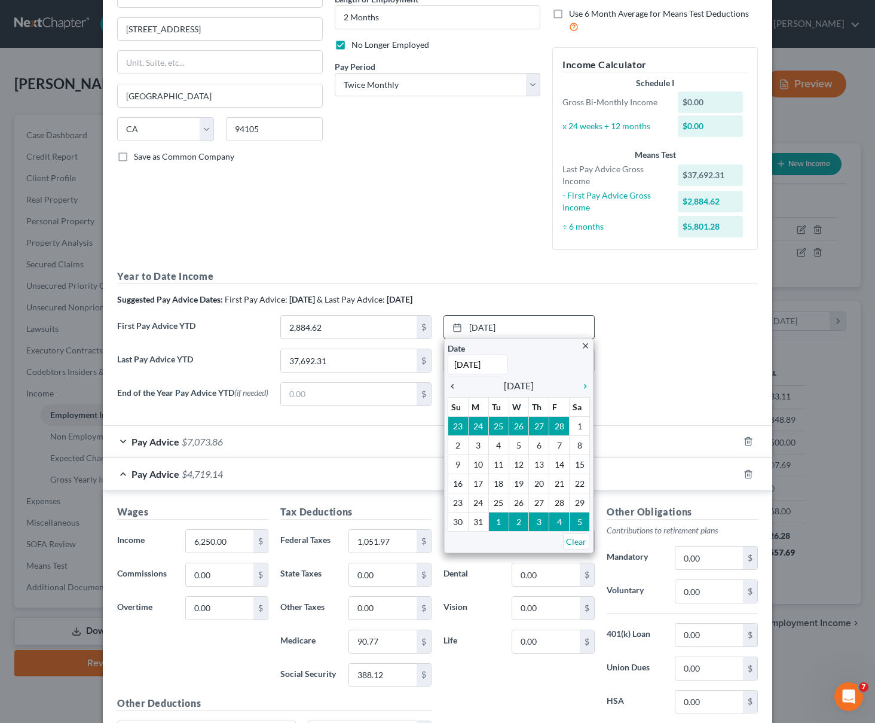
click at [448, 385] on icon "chevron_left" at bounding box center [456, 387] width 16 height 10
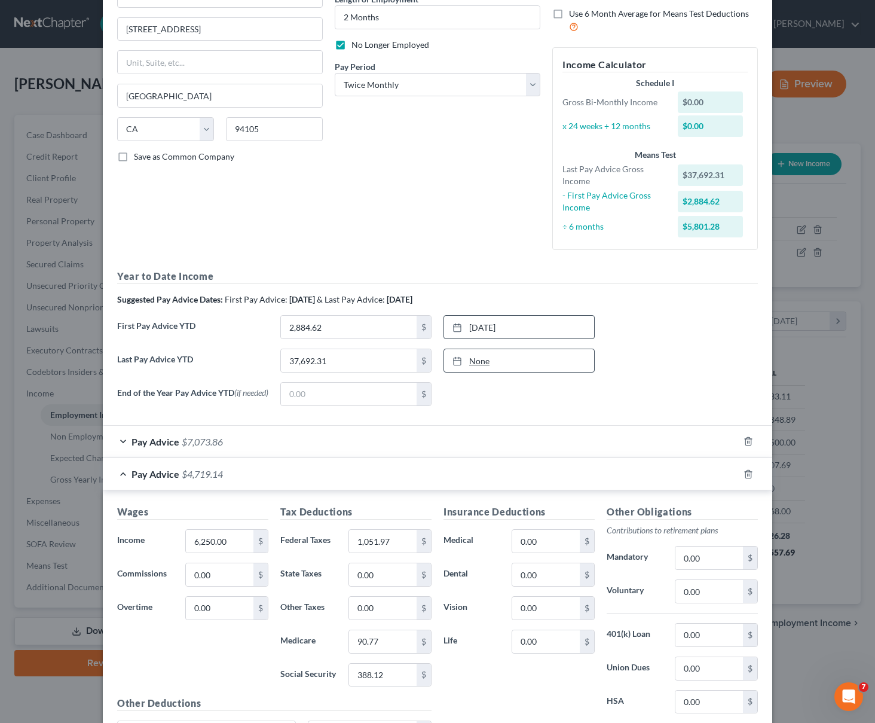
type input "[DATE]"
click at [474, 359] on link "[DATE]" at bounding box center [519, 360] width 150 height 23
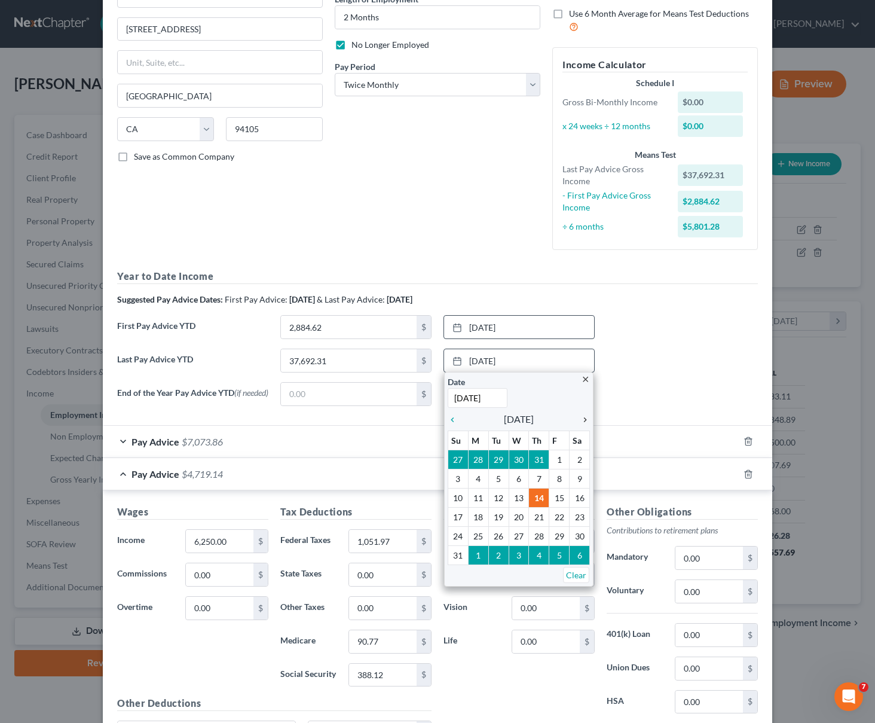
click at [582, 420] on icon "chevron_right" at bounding box center [583, 420] width 16 height 10
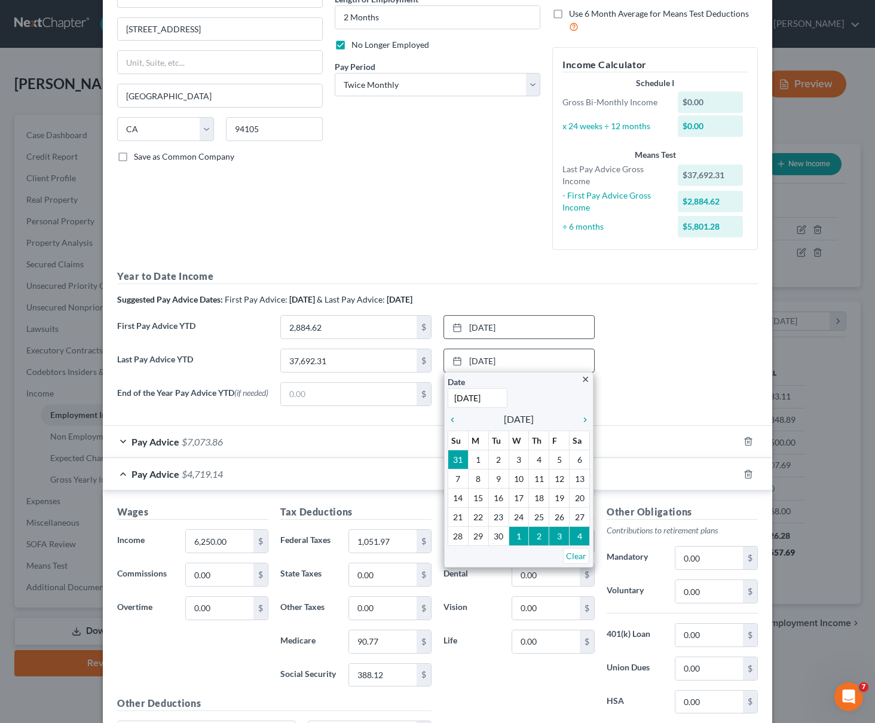
click at [504, 419] on span "[DATE]" at bounding box center [519, 419] width 30 height 14
click at [449, 420] on icon "chevron_left" at bounding box center [456, 420] width 16 height 10
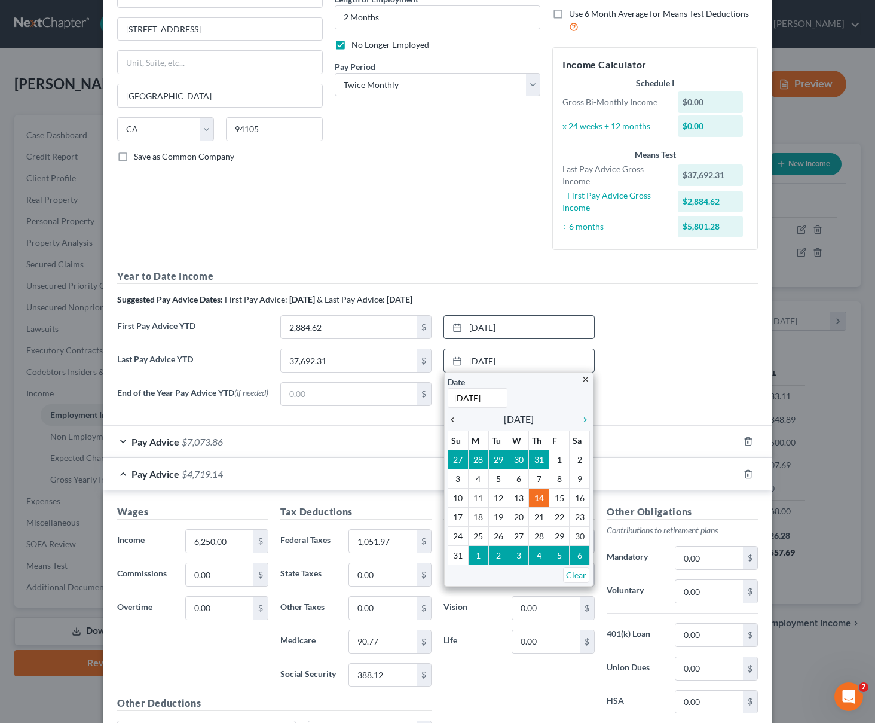
click at [449, 420] on icon "chevron_left" at bounding box center [456, 420] width 16 height 10
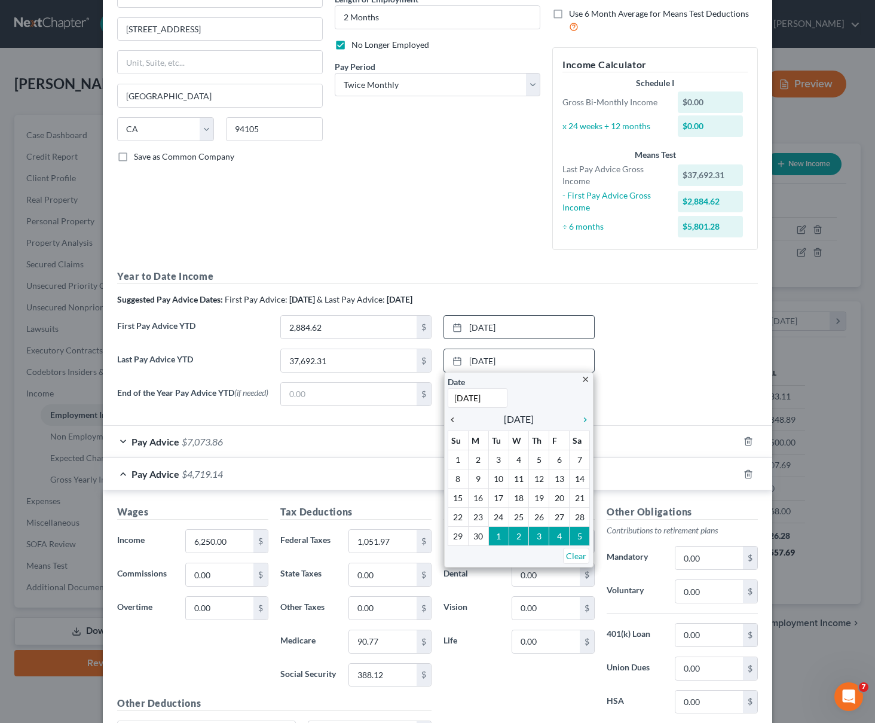
click at [449, 420] on icon "chevron_left" at bounding box center [456, 420] width 16 height 10
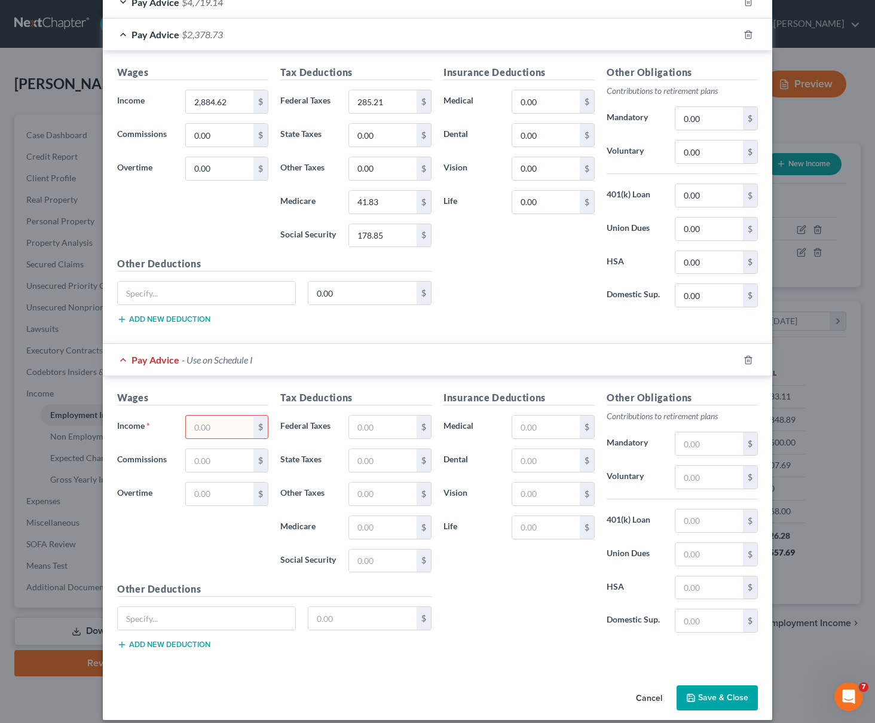
scroll to position [1006, 0]
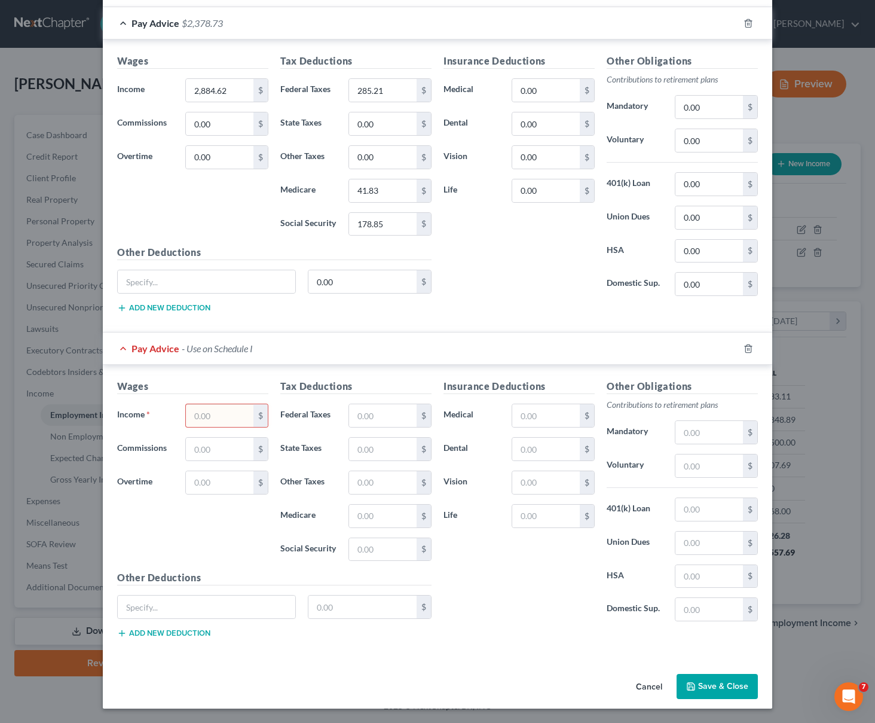
click at [701, 682] on button "Save & Close" at bounding box center [717, 686] width 81 height 25
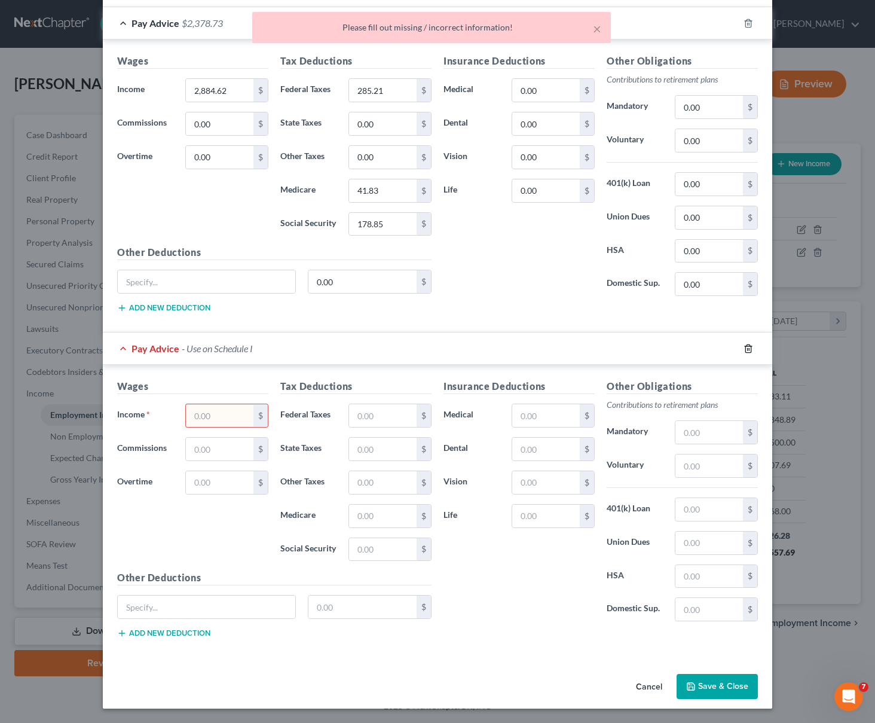
click at [746, 352] on icon "button" at bounding box center [748, 348] width 5 height 8
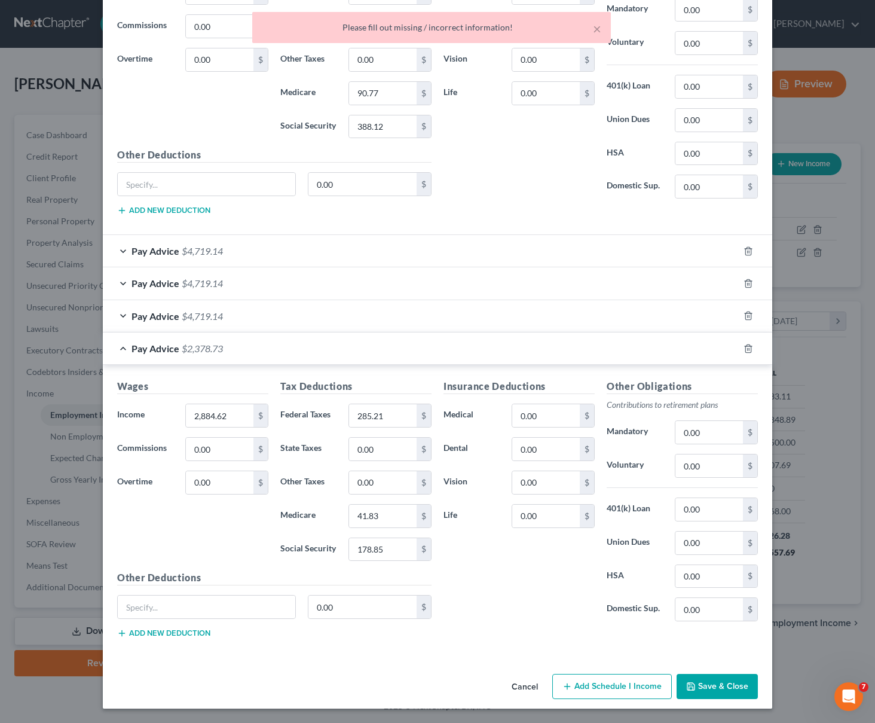
scroll to position [681, 0]
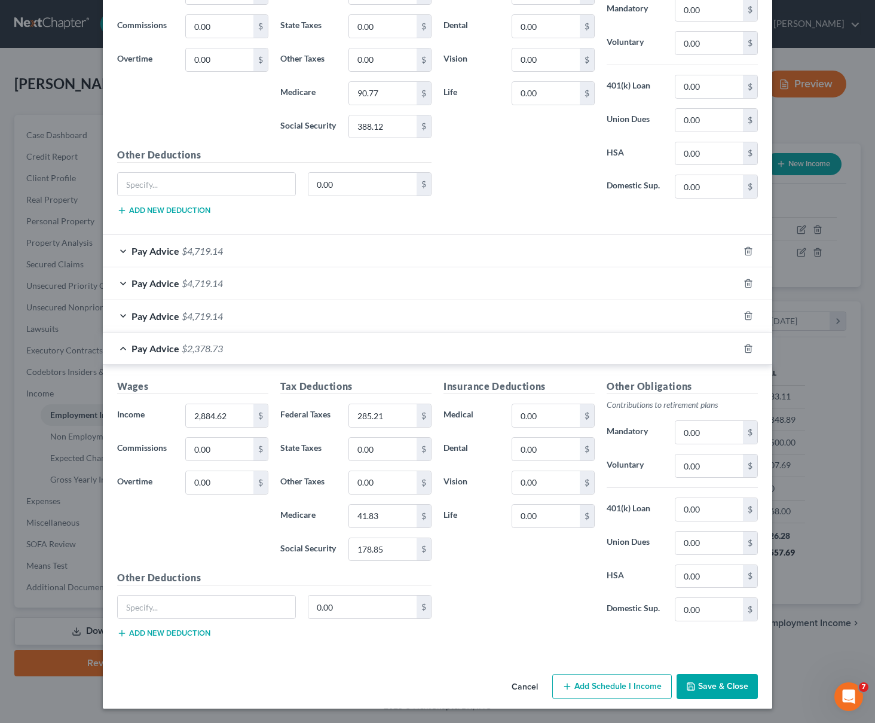
click at [119, 351] on div "Pay Advice $2,378.73" at bounding box center [421, 348] width 636 height 32
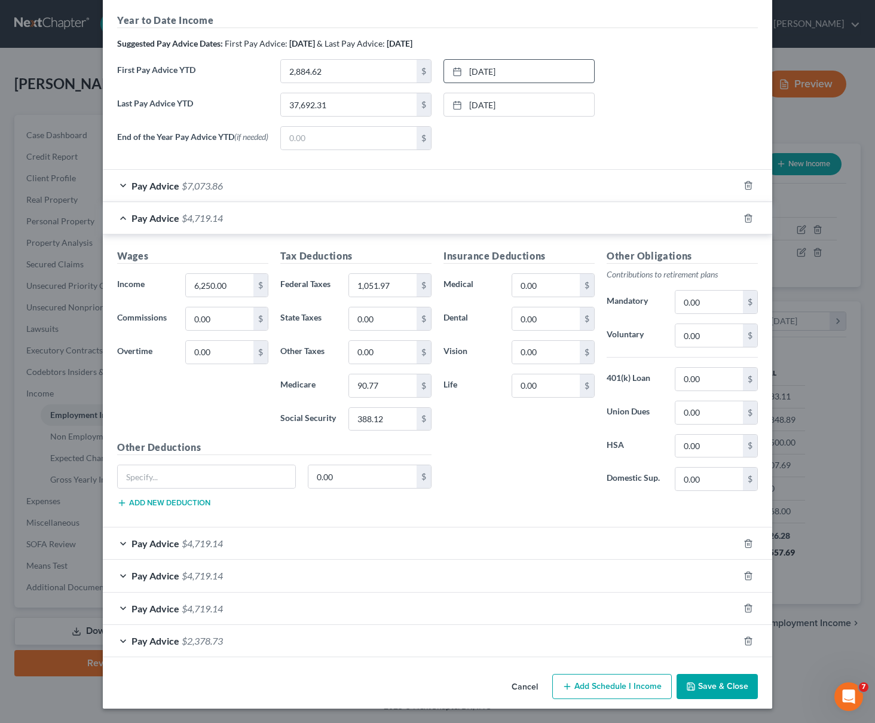
scroll to position [388, 0]
click at [711, 693] on button "Save & Close" at bounding box center [717, 686] width 81 height 25
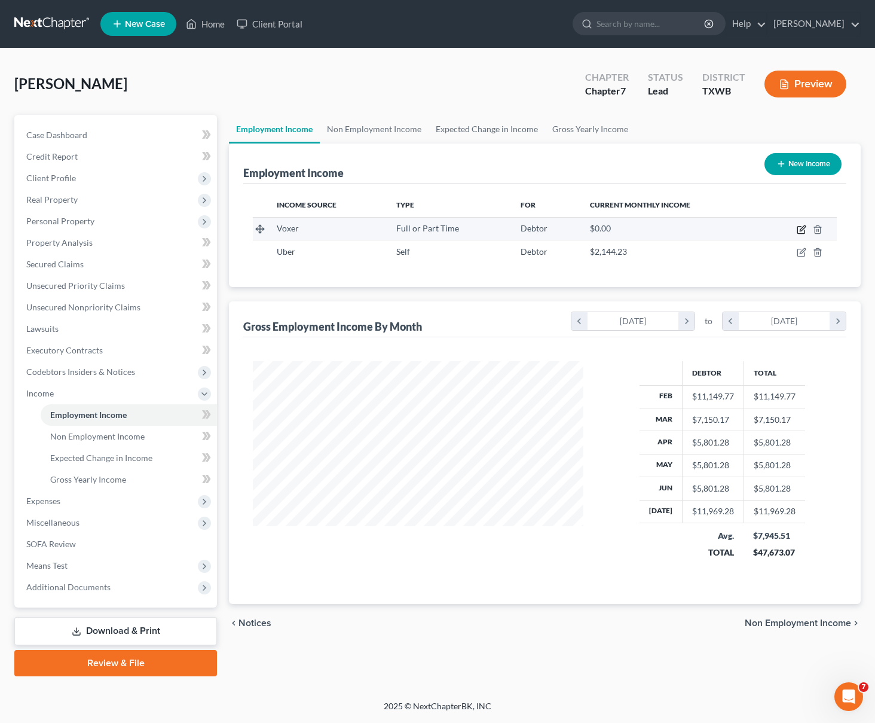
click at [804, 228] on icon "button" at bounding box center [802, 227] width 5 height 5
select select "0"
select select "4"
select select "1"
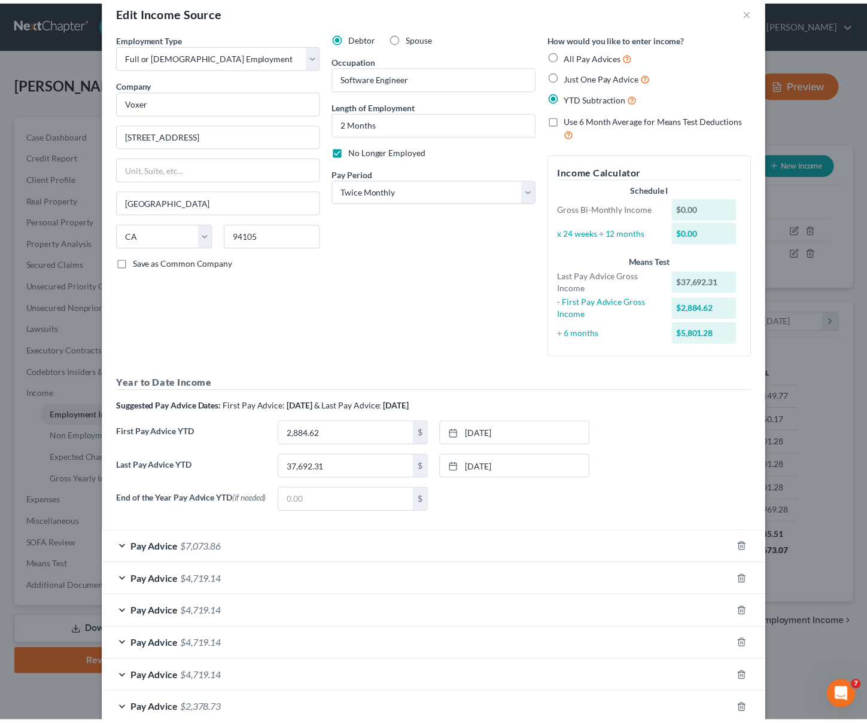
scroll to position [96, 0]
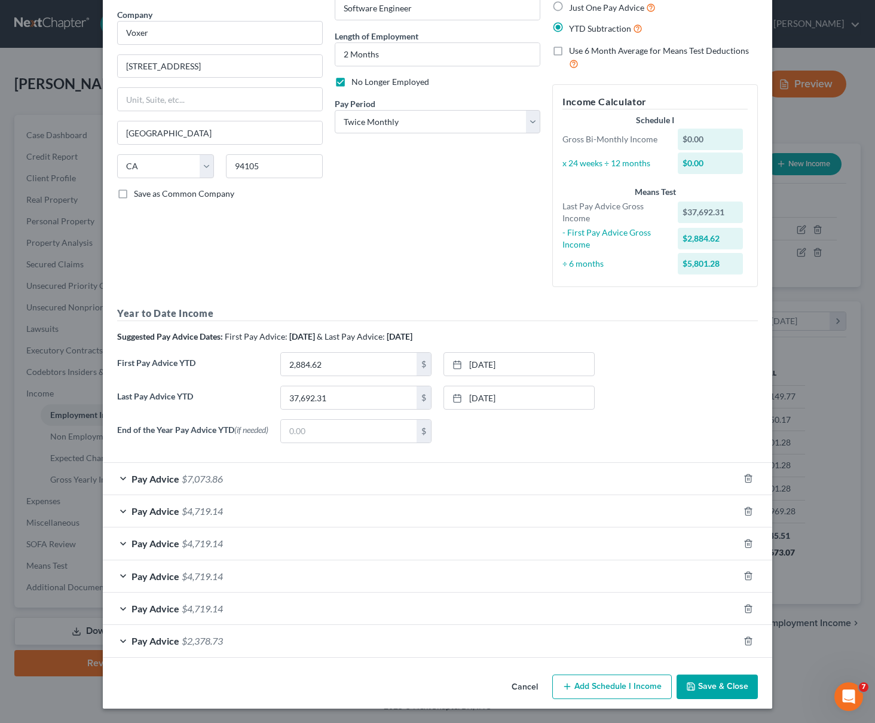
click at [721, 690] on button "Save & Close" at bounding box center [717, 687] width 81 height 25
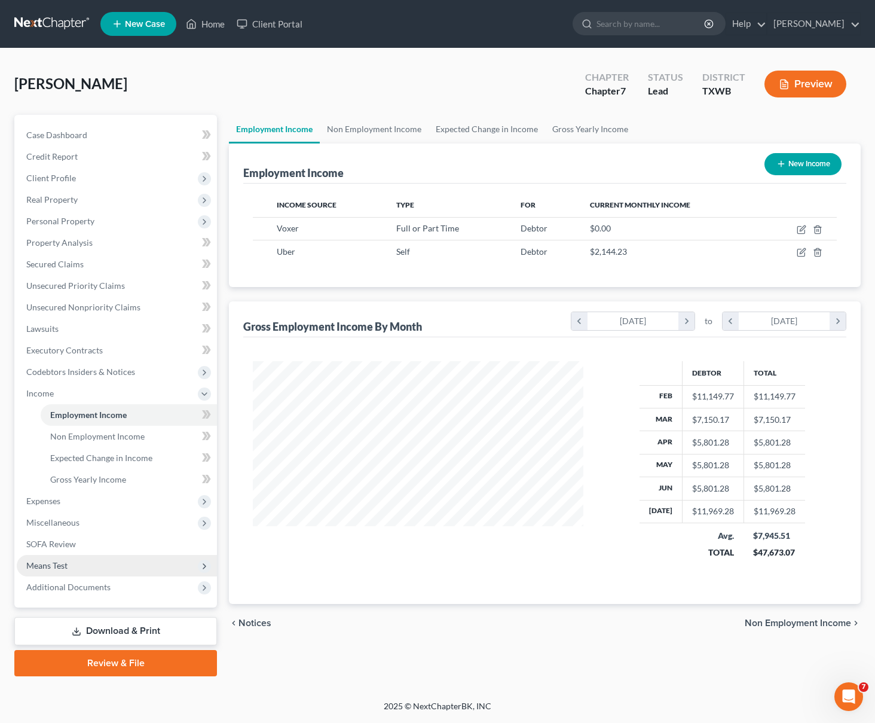
click at [97, 565] on span "Means Test" at bounding box center [117, 566] width 200 height 22
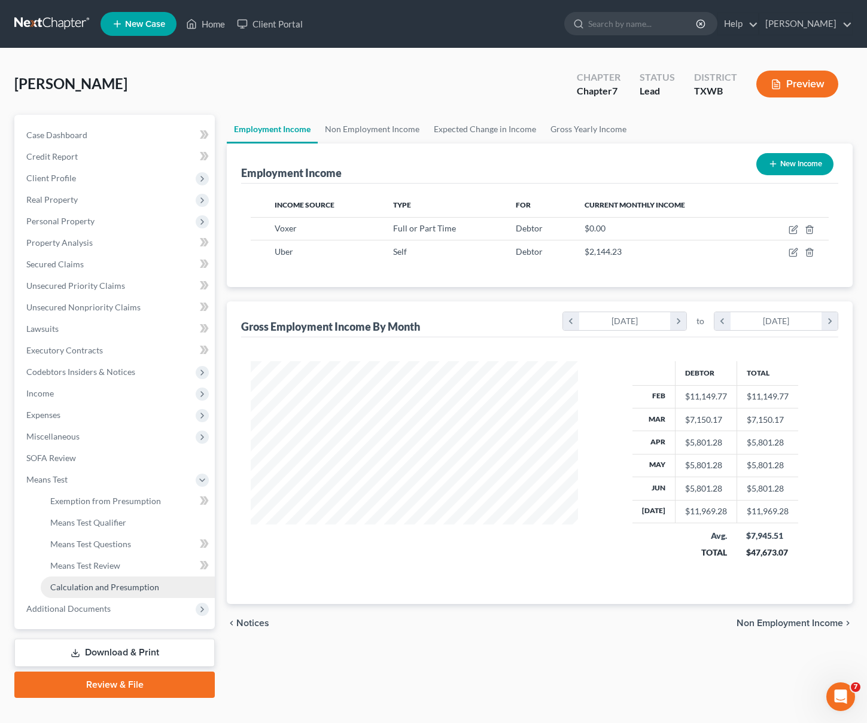
click at [121, 586] on span "Calculation and Presumption" at bounding box center [104, 587] width 109 height 10
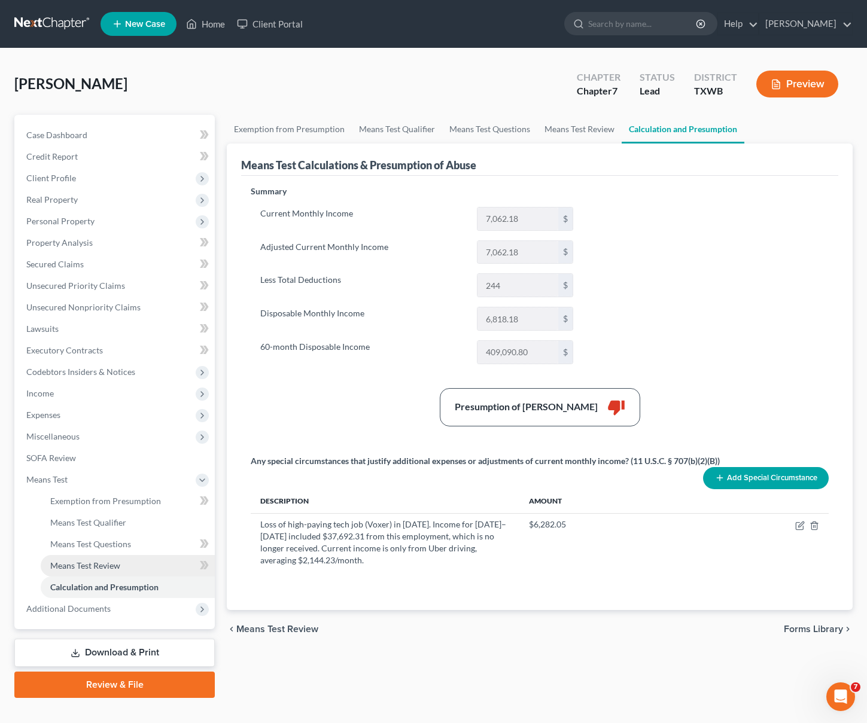
click at [99, 568] on span "Means Test Review" at bounding box center [85, 565] width 70 height 10
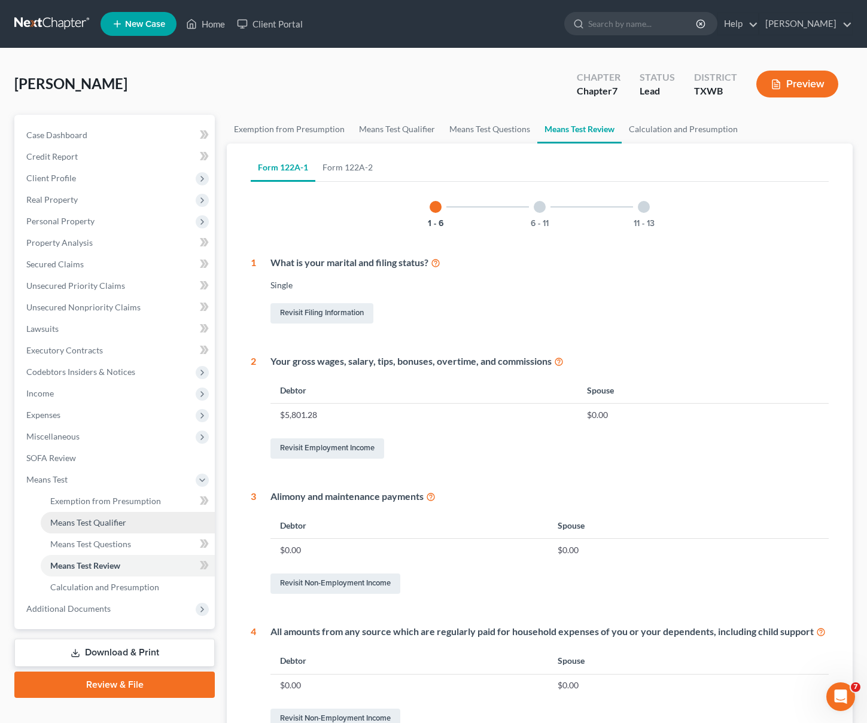
click at [96, 523] on span "Means Test Qualifier" at bounding box center [88, 522] width 76 height 10
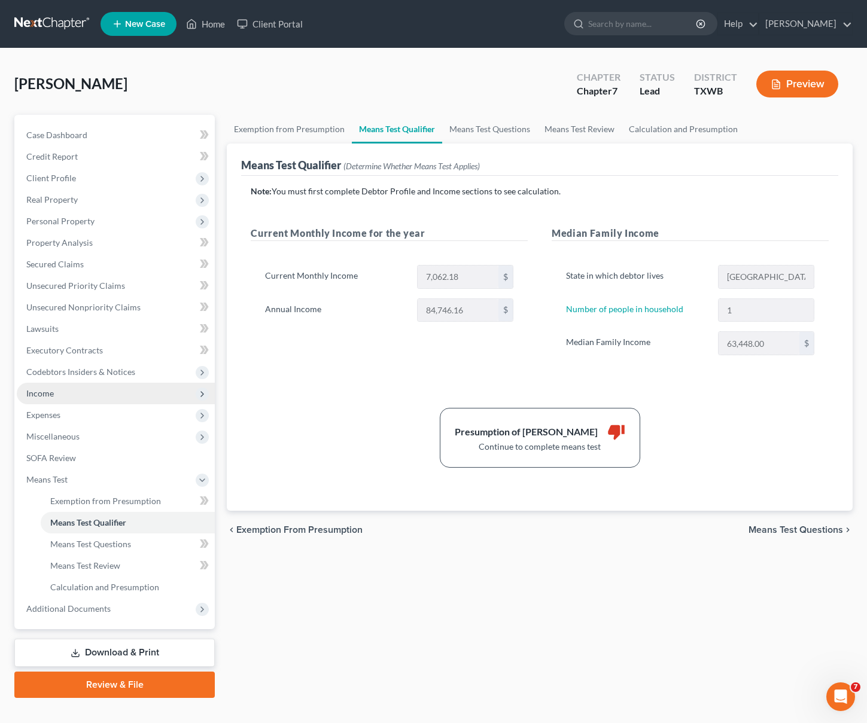
click at [72, 393] on span "Income" at bounding box center [116, 394] width 198 height 22
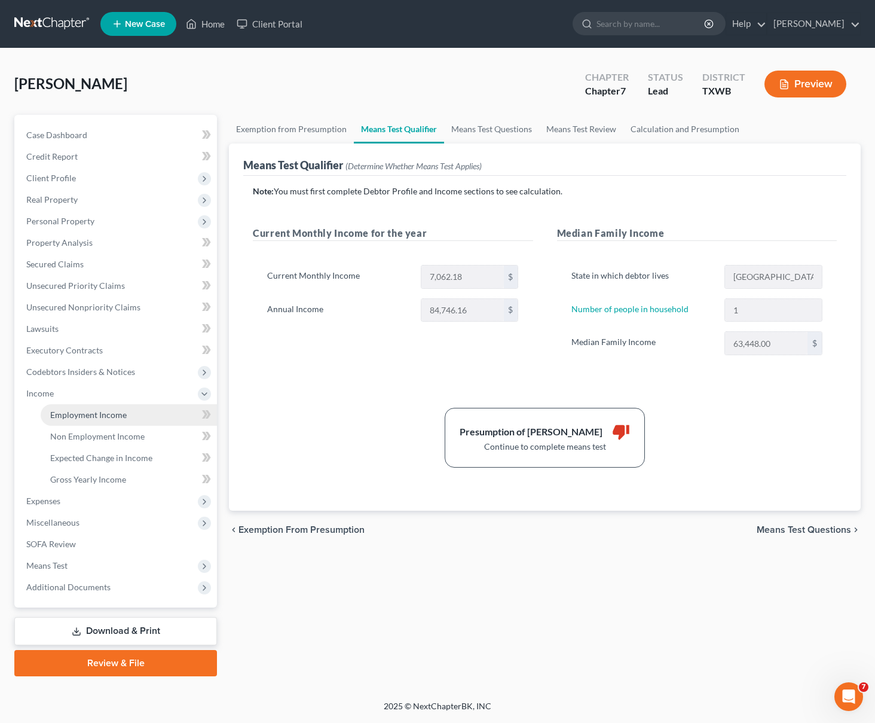
click at [80, 417] on span "Employment Income" at bounding box center [88, 415] width 77 height 10
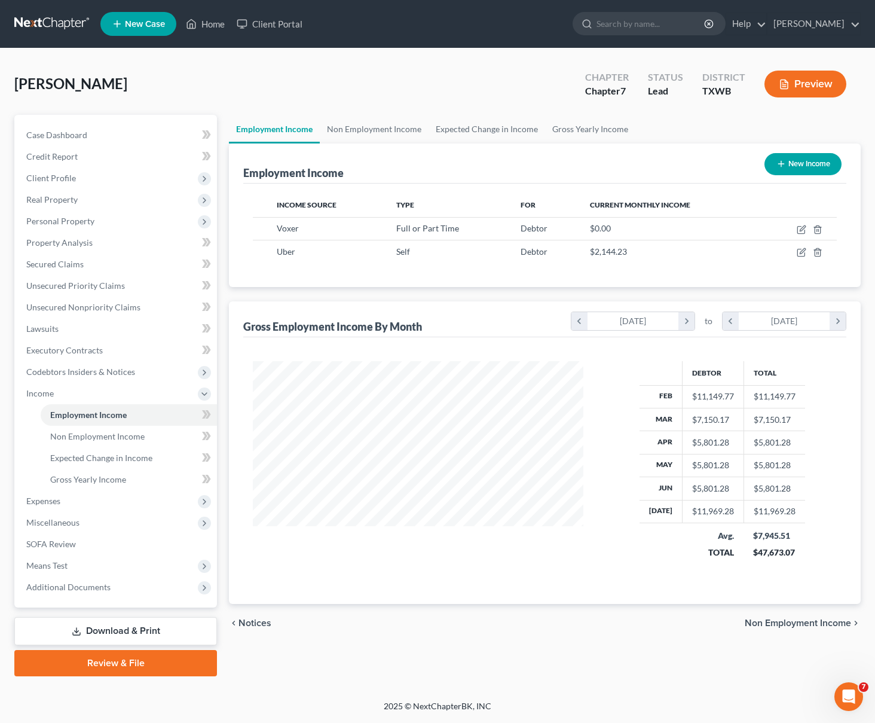
scroll to position [215, 355]
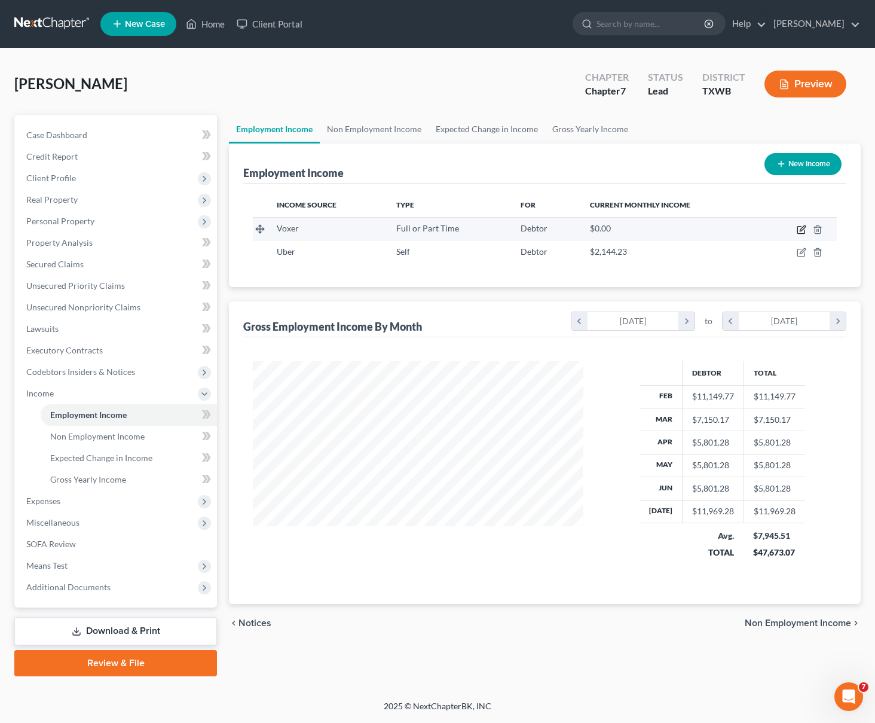
click at [803, 227] on icon "button" at bounding box center [802, 227] width 5 height 5
select select "0"
select select "4"
select select "1"
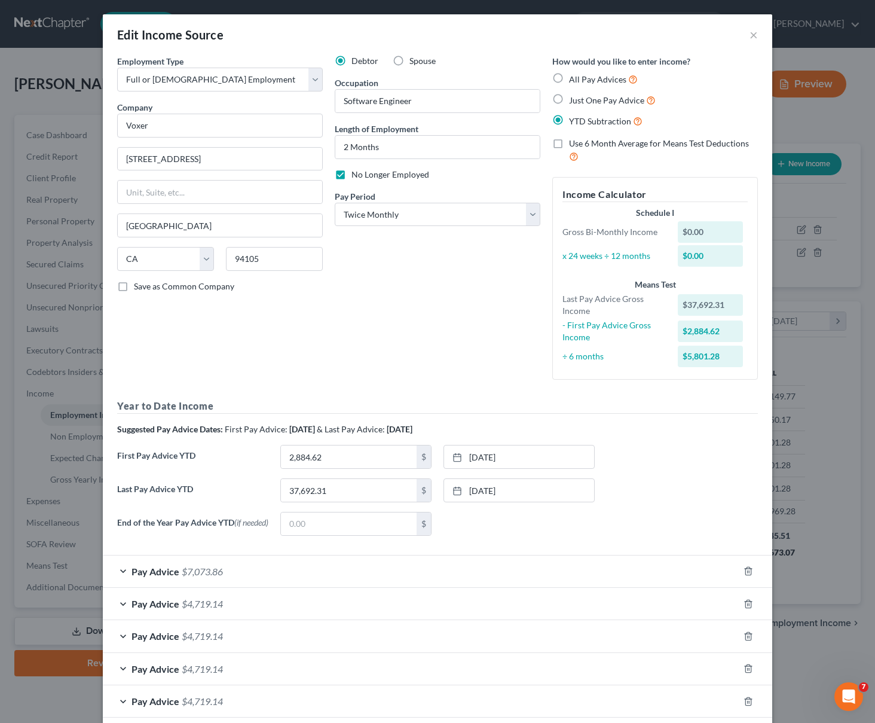
click at [846, 404] on div "Edit Income Source × Employment Type * Select Full or [DEMOGRAPHIC_DATA] Employ…" at bounding box center [437, 361] width 875 height 723
click at [750, 31] on button "×" at bounding box center [754, 35] width 8 height 14
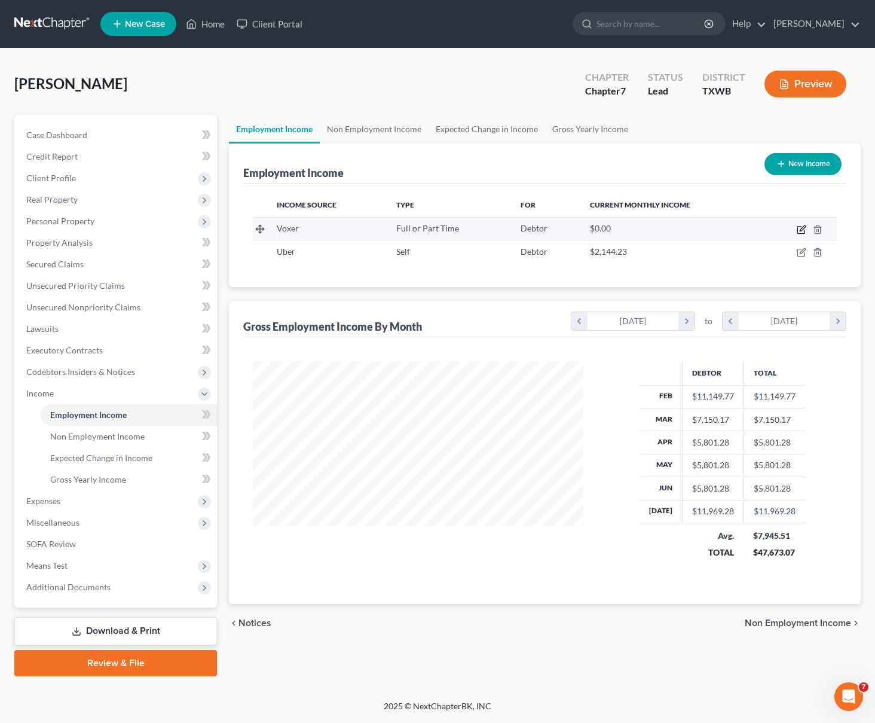
click at [798, 227] on icon "button" at bounding box center [801, 230] width 7 height 7
select select "0"
select select "4"
select select "1"
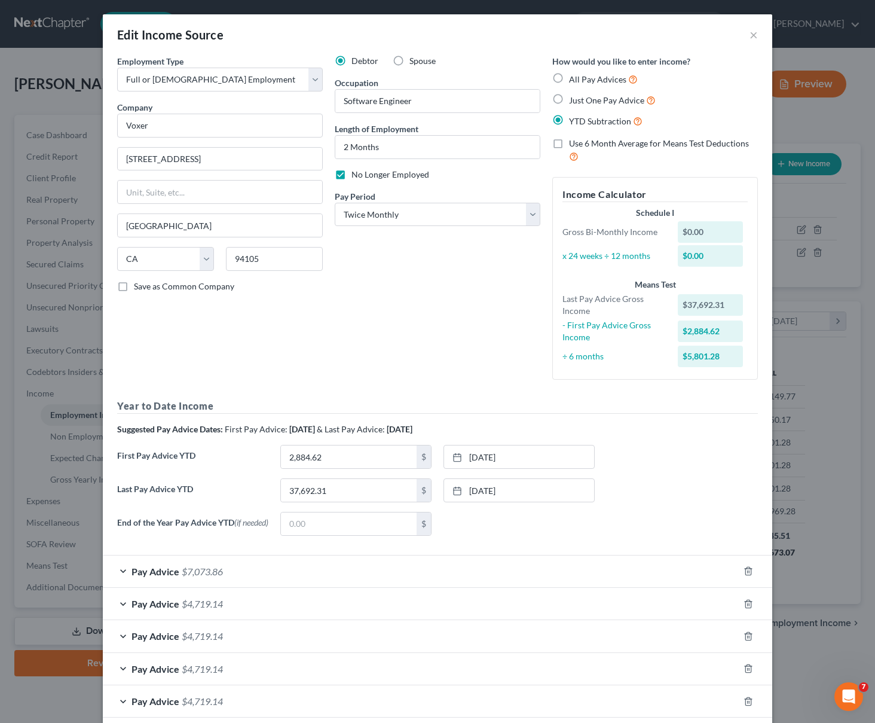
click at [569, 142] on label "Use 6 Month Average for Means Test Deductions" at bounding box center [663, 151] width 189 height 26
click at [574, 142] on input "Use 6 Month Average for Means Test Deductions" at bounding box center [578, 142] width 8 height 8
checkbox input "true"
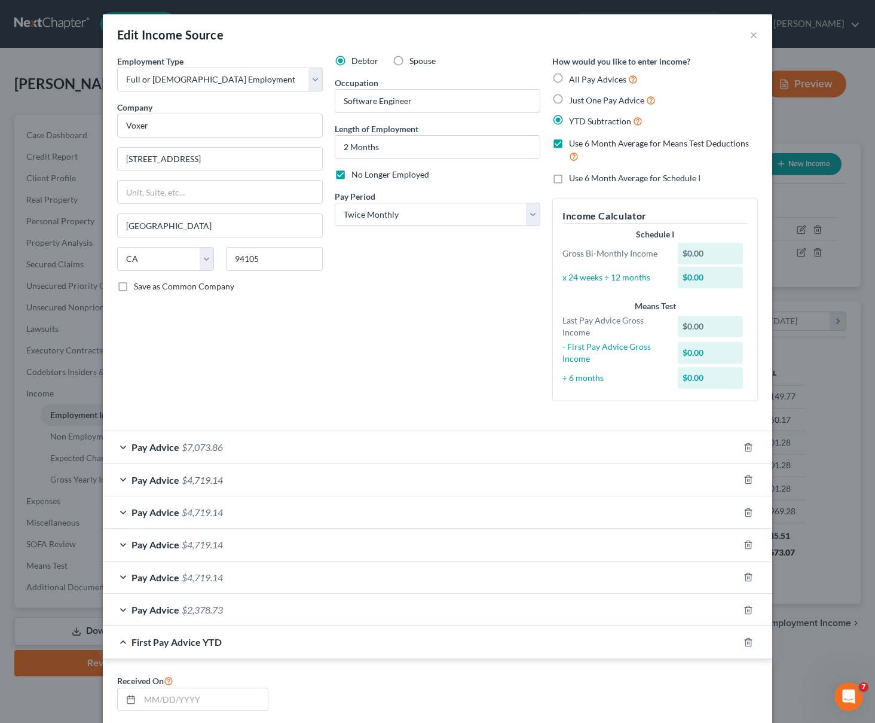
click at [569, 179] on label "Use 6 Month Average for Schedule I" at bounding box center [635, 178] width 132 height 12
click at [574, 179] on input "Use 6 Month Average for Schedule I" at bounding box center [578, 176] width 8 height 8
checkbox input "true"
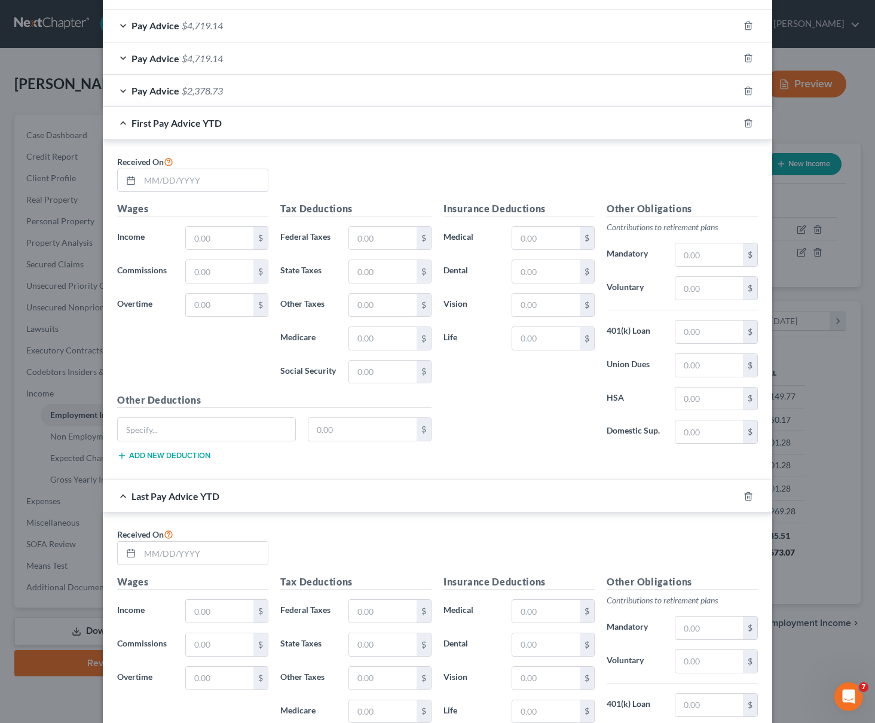
scroll to position [581, 0]
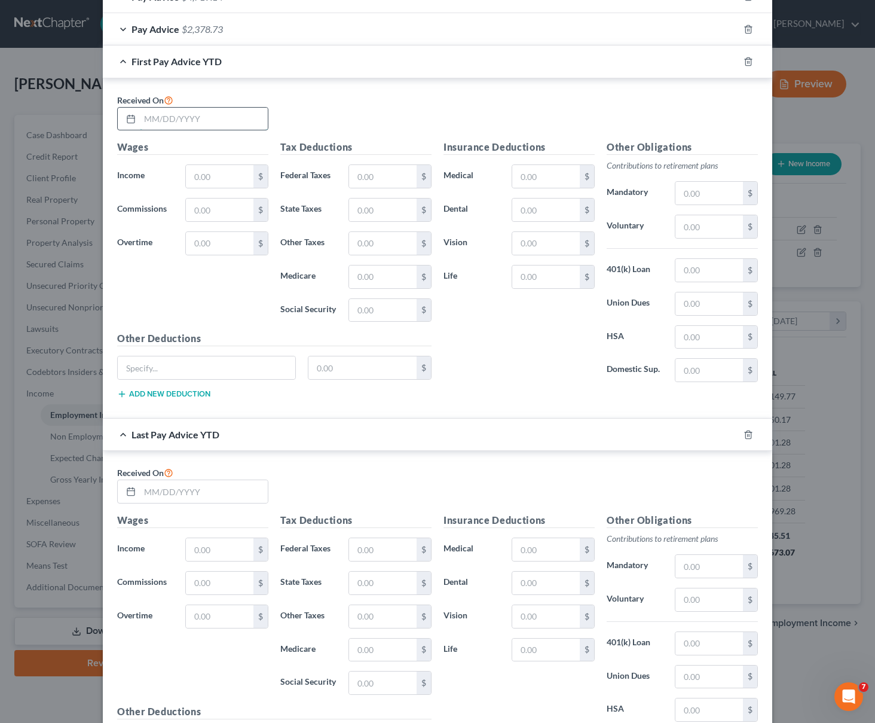
click at [158, 122] on input "text" at bounding box center [204, 119] width 128 height 23
click at [126, 118] on icon at bounding box center [131, 119] width 10 height 10
click at [187, 119] on input "text" at bounding box center [204, 119] width 128 height 23
type input "0"
type input "[DATE]"
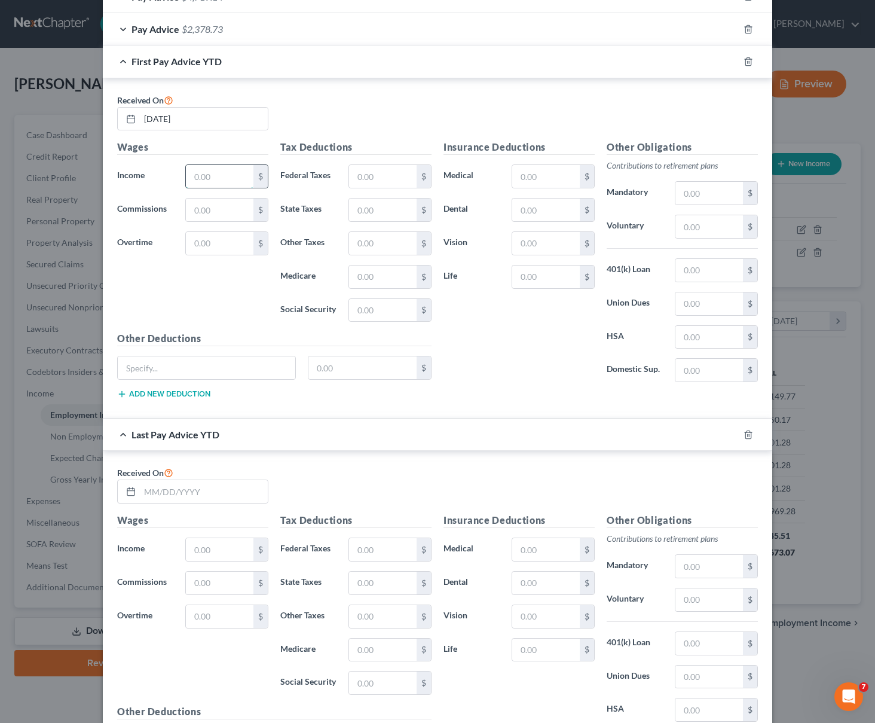
click at [222, 171] on input "text" at bounding box center [220, 176] width 68 height 23
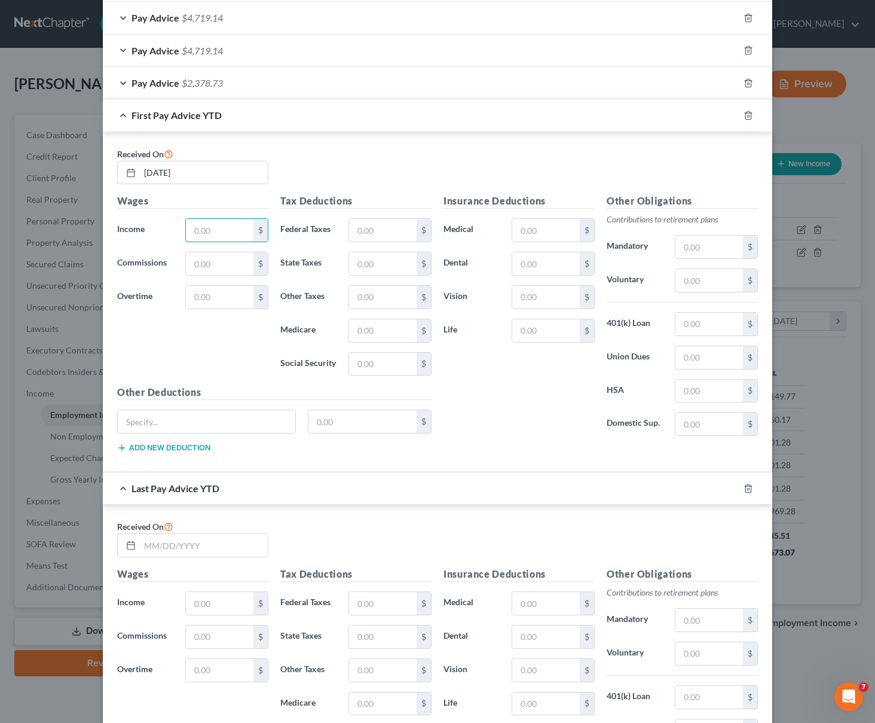
scroll to position [262, 0]
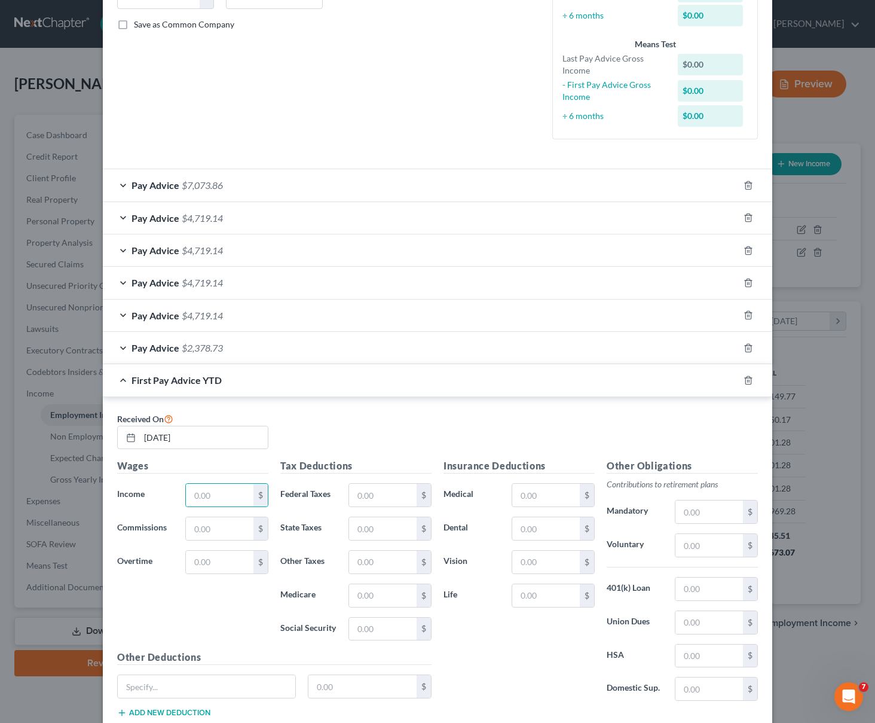
click at [230, 343] on div "Pay Advice $2,378.73" at bounding box center [421, 348] width 636 height 32
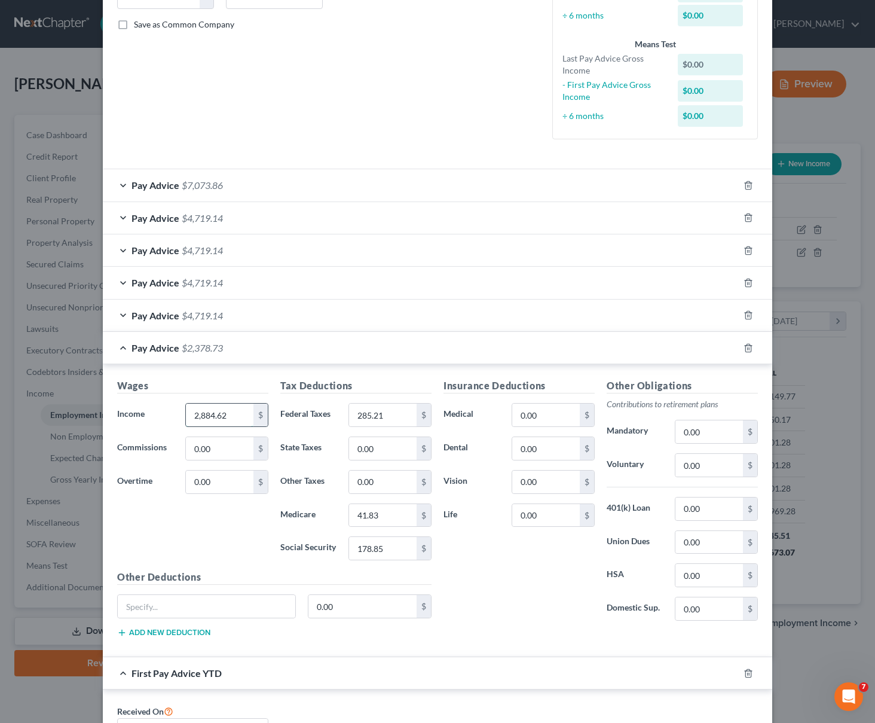
click at [209, 413] on input "2,884.62" at bounding box center [220, 415] width 68 height 23
click at [210, 413] on input "2,884.62" at bounding box center [220, 415] width 68 height 23
click at [213, 415] on input "2,884.62" at bounding box center [220, 415] width 68 height 23
click at [214, 416] on input "2,884.62" at bounding box center [220, 415] width 68 height 23
click at [216, 416] on input "2,884.62" at bounding box center [220, 415] width 68 height 23
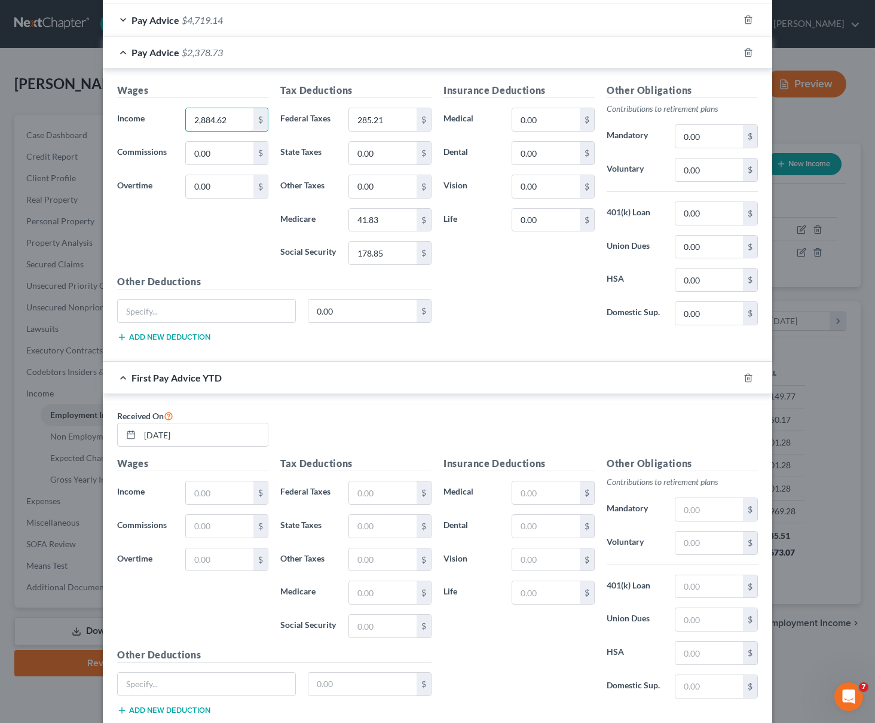
scroll to position [681, 0]
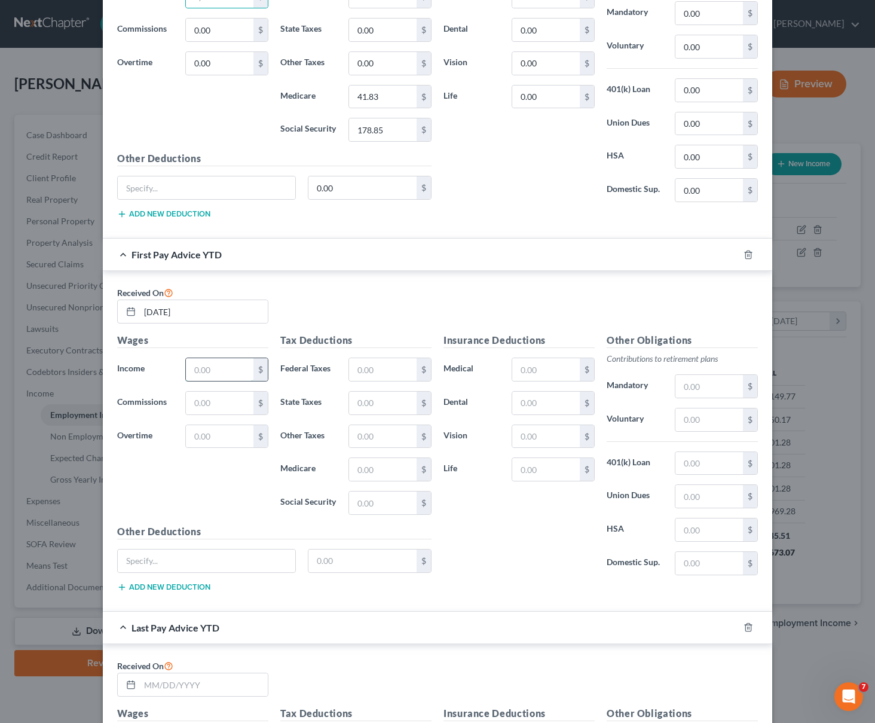
click at [208, 371] on input "text" at bounding box center [220, 369] width 68 height 23
paste input "2,884.62"
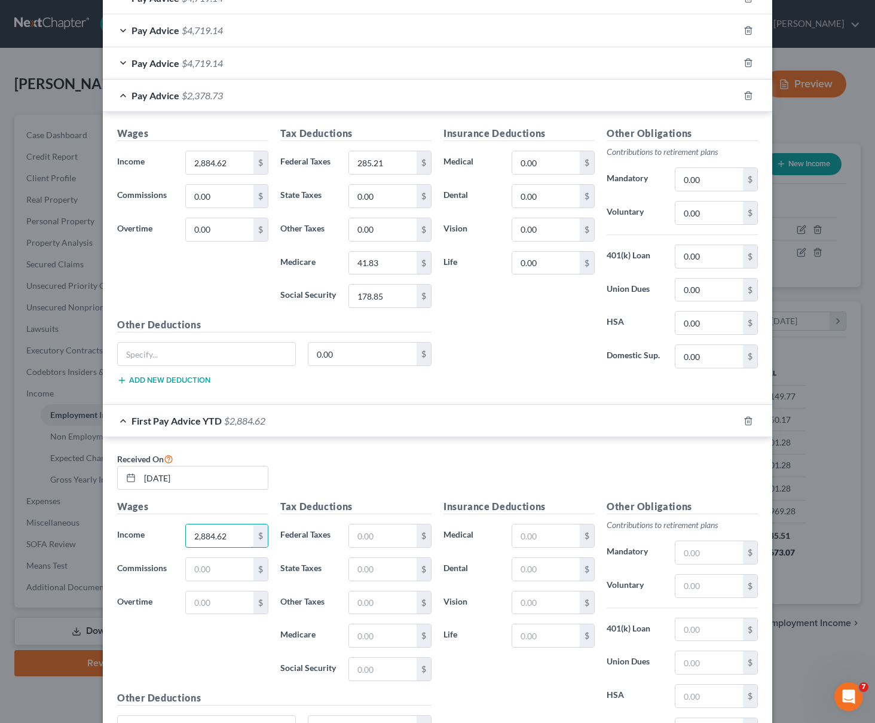
scroll to position [453, 0]
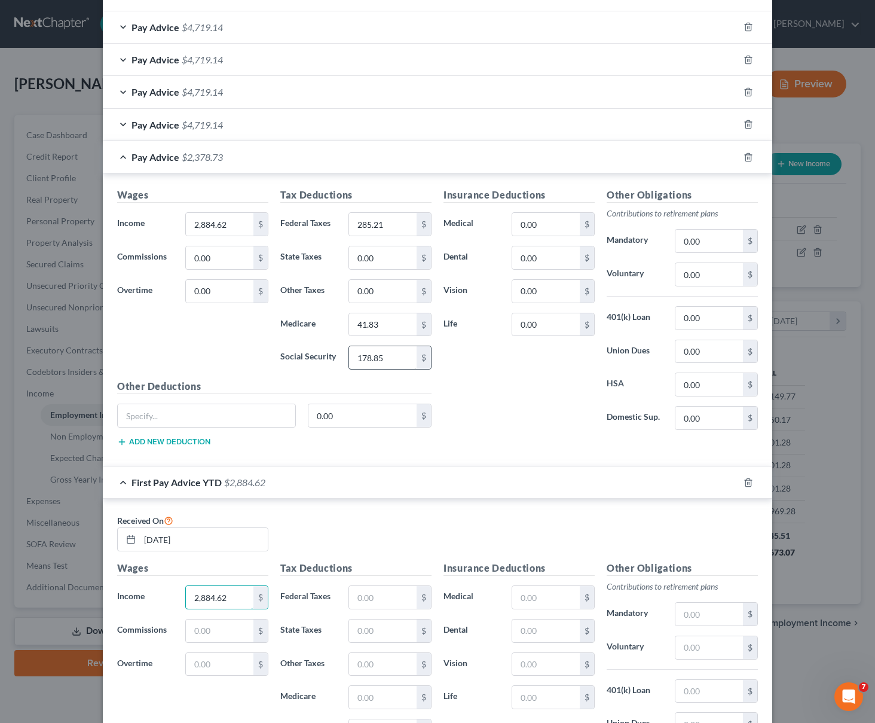
type input "2,884.62"
click at [370, 362] on input "178.85" at bounding box center [383, 357] width 68 height 23
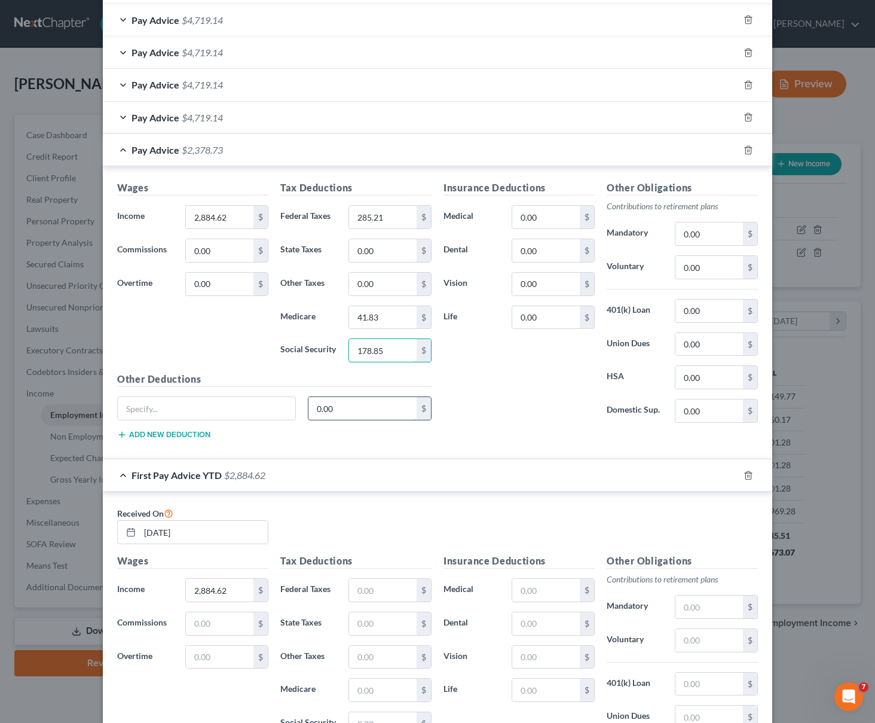
scroll to position [727, 0]
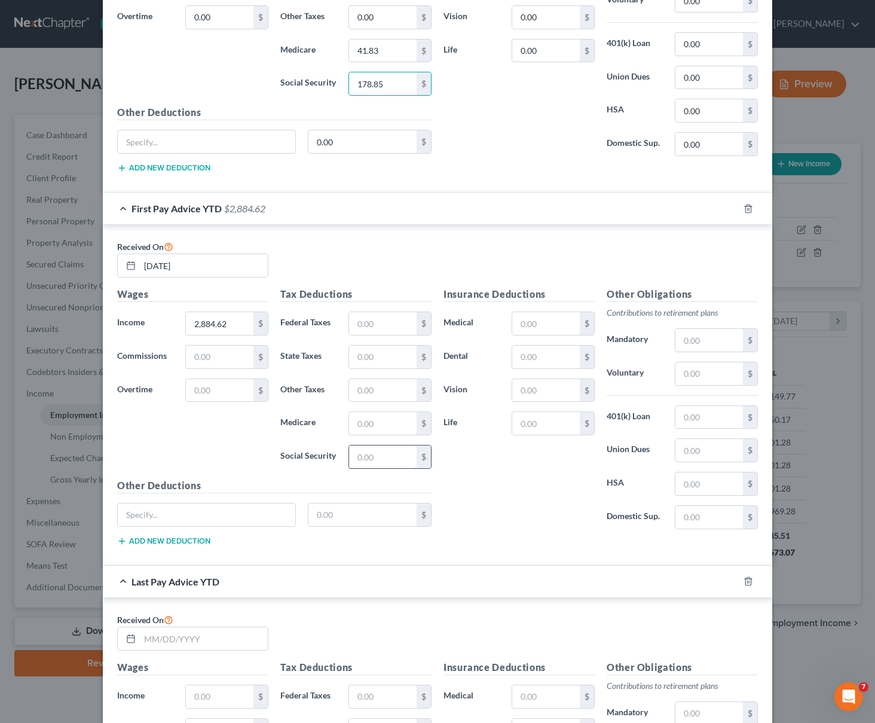
click at [358, 454] on input "text" at bounding box center [383, 457] width 68 height 23
paste input "178.85"
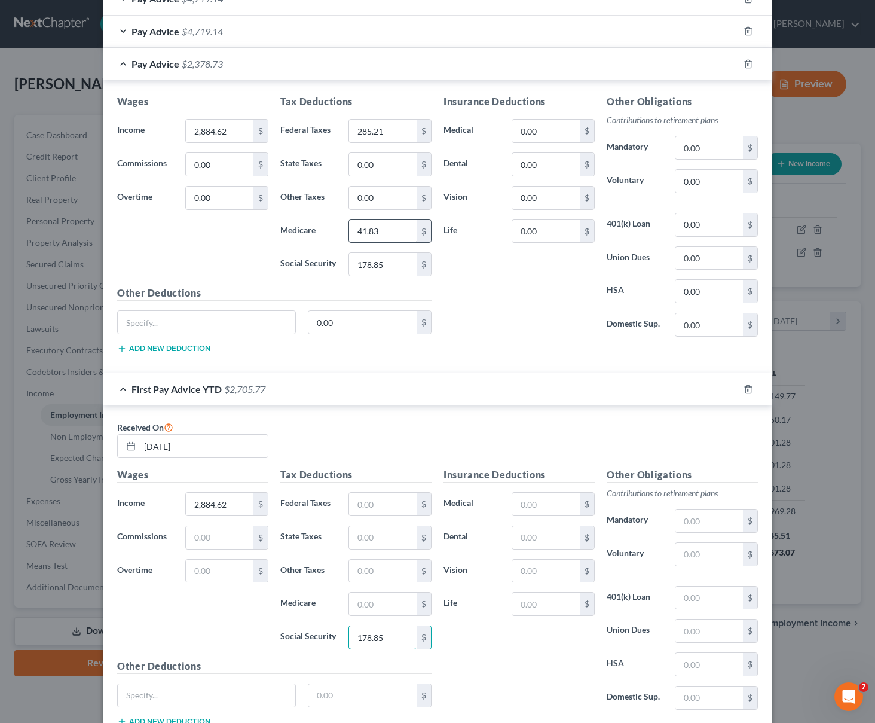
type input "178.85"
click at [367, 234] on input "41.83" at bounding box center [383, 231] width 68 height 23
click at [362, 603] on input "text" at bounding box center [383, 604] width 68 height 23
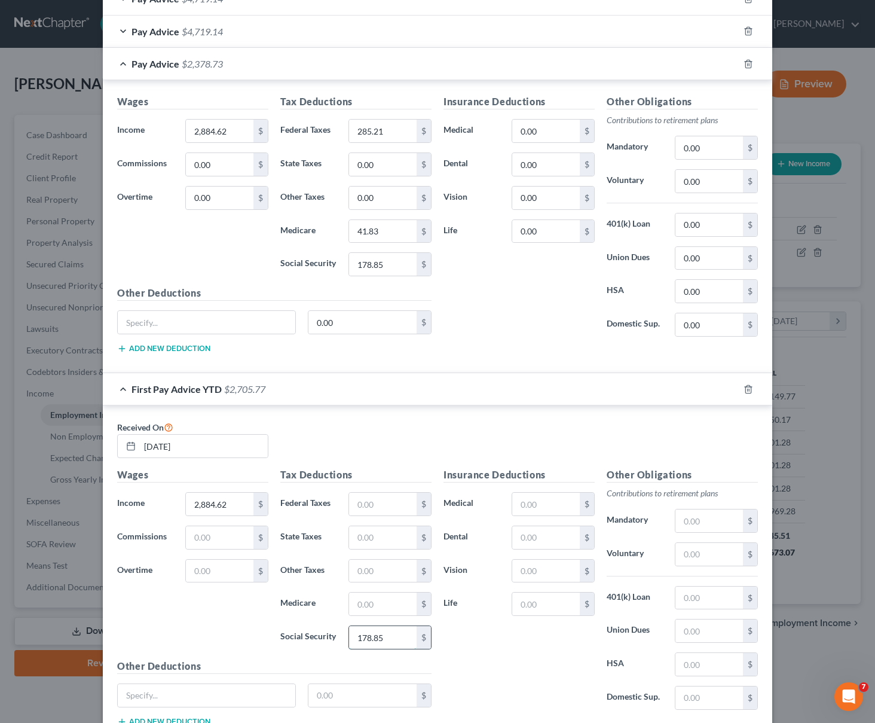
drag, startPoint x: 382, startPoint y: 636, endPoint x: 383, endPoint y: 645, distance: 9.0
click at [383, 644] on input "178.85" at bounding box center [383, 637] width 68 height 23
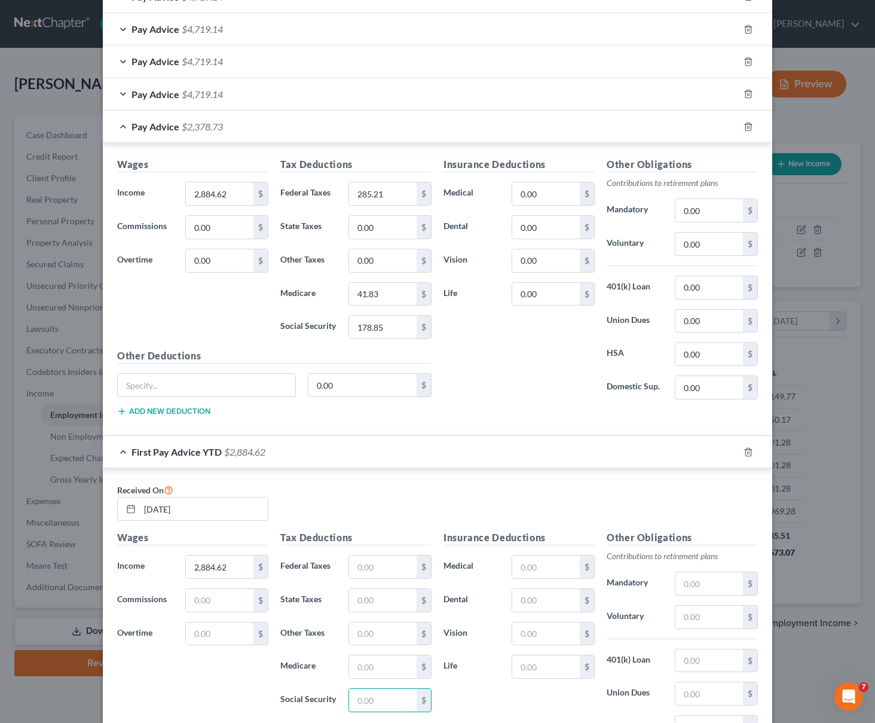
scroll to position [361, 0]
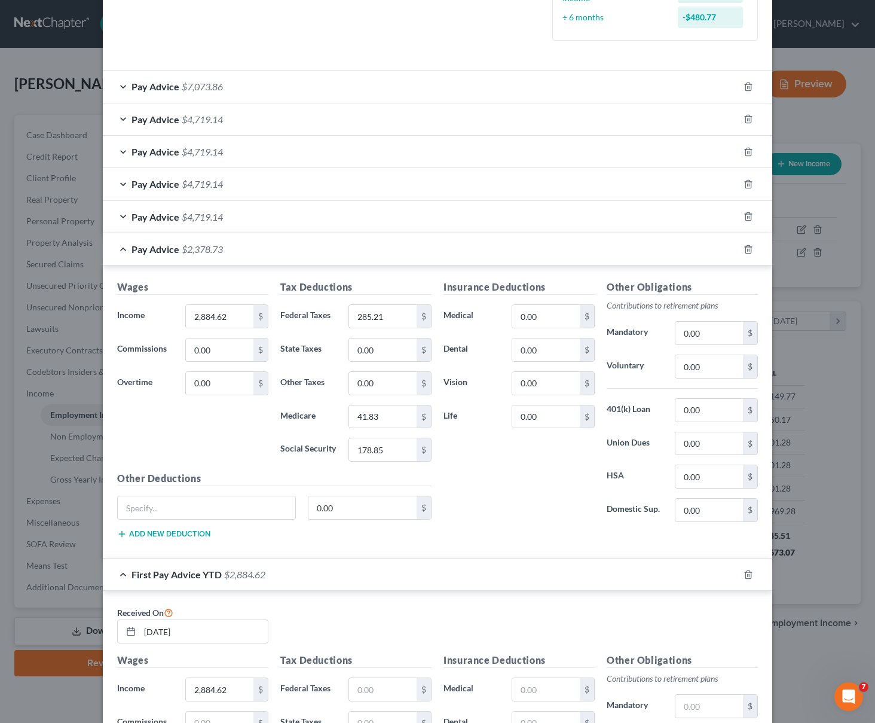
click at [218, 245] on span "$2,378.73" at bounding box center [202, 248] width 41 height 11
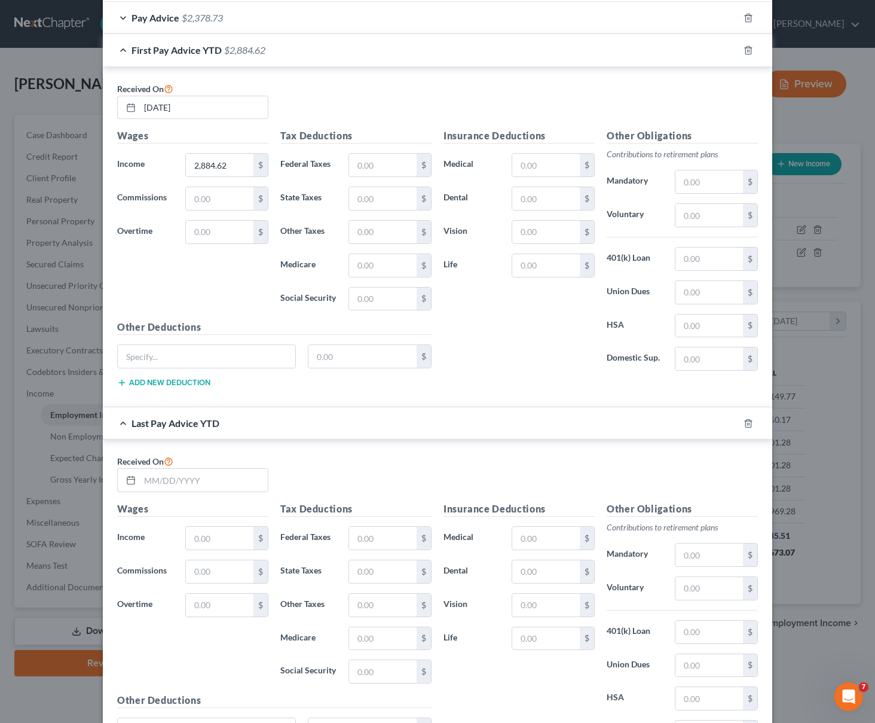
scroll to position [600, 0]
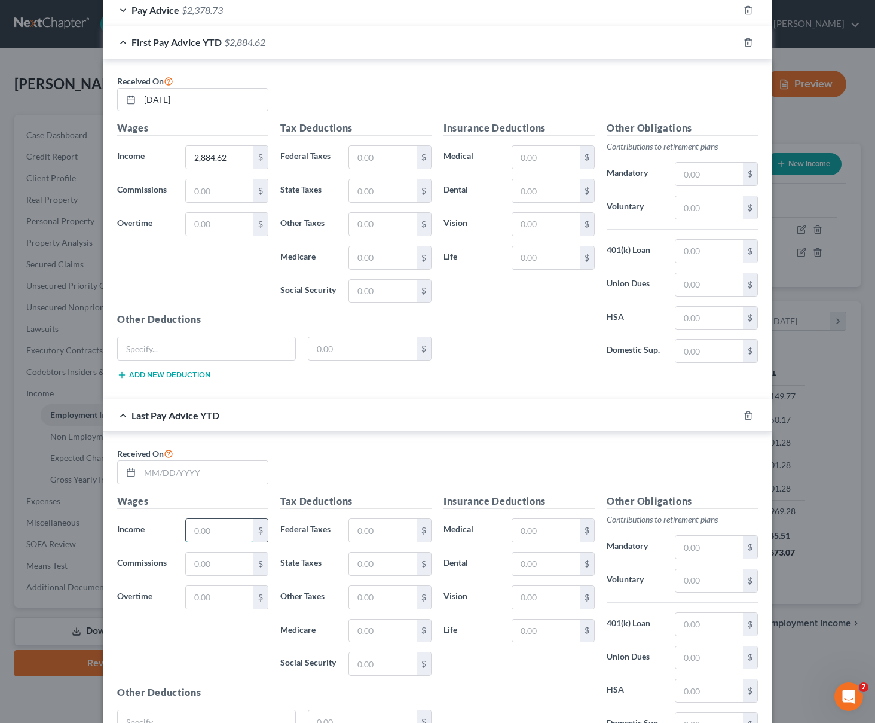
click at [205, 538] on input "text" at bounding box center [220, 530] width 68 height 23
paste input "37,692"
type input "37,692"
click at [147, 466] on input "text" at bounding box center [204, 472] width 128 height 23
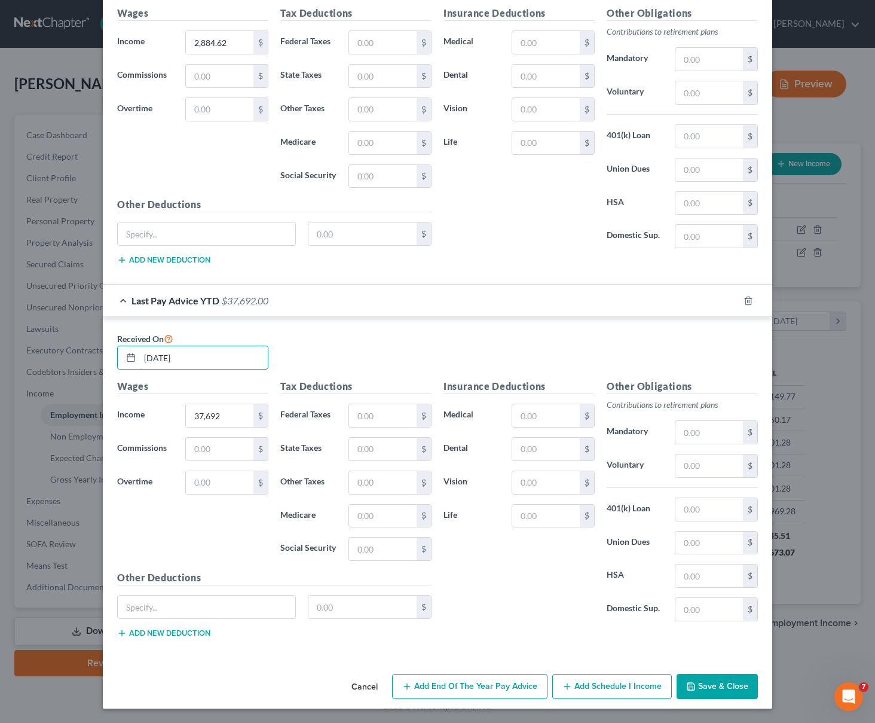
scroll to position [0, 0]
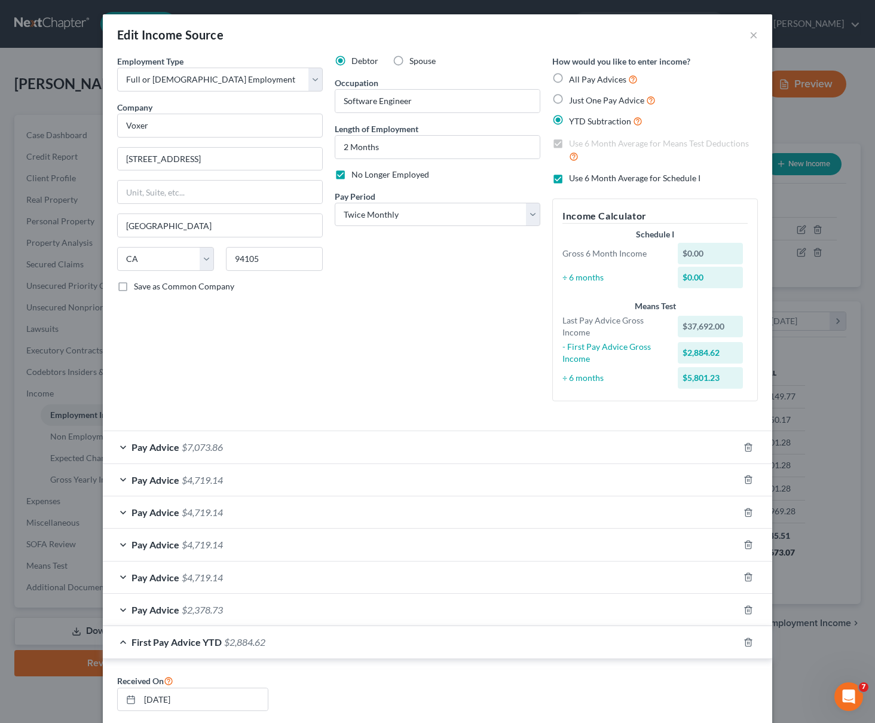
type input "[DATE]"
click at [469, 414] on div "Employment Type * Select Full or [DEMOGRAPHIC_DATA] Employment Self Employment …" at bounding box center [437, 238] width 653 height 366
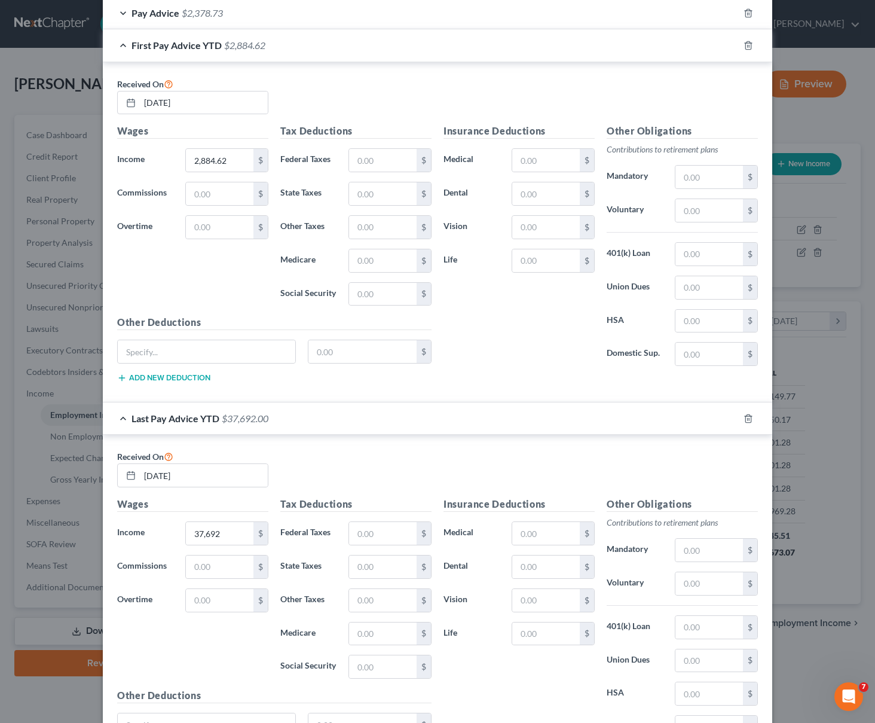
scroll to position [715, 0]
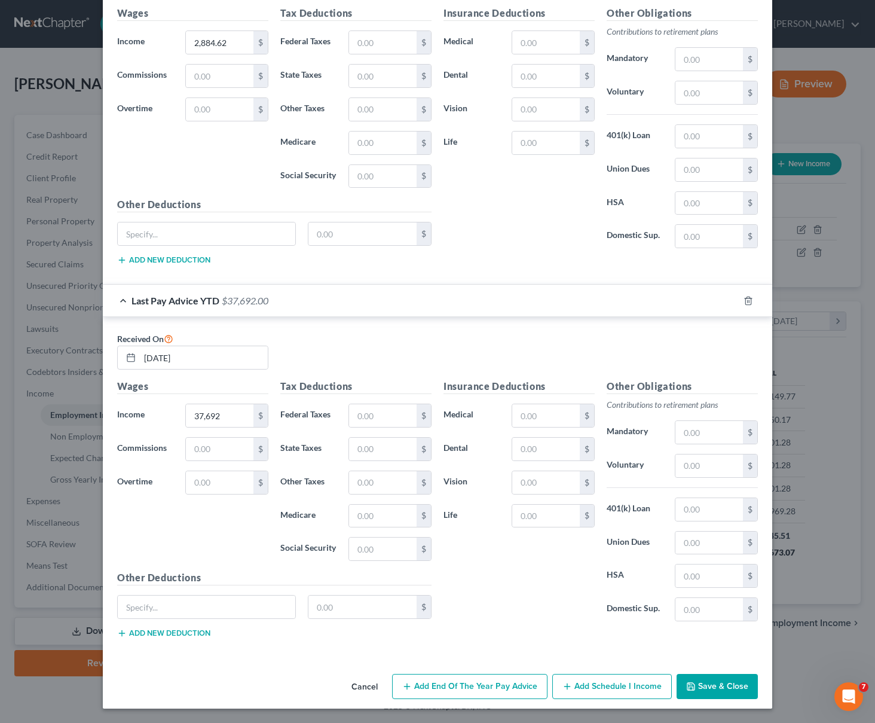
click at [704, 692] on button "Save & Close" at bounding box center [717, 686] width 81 height 25
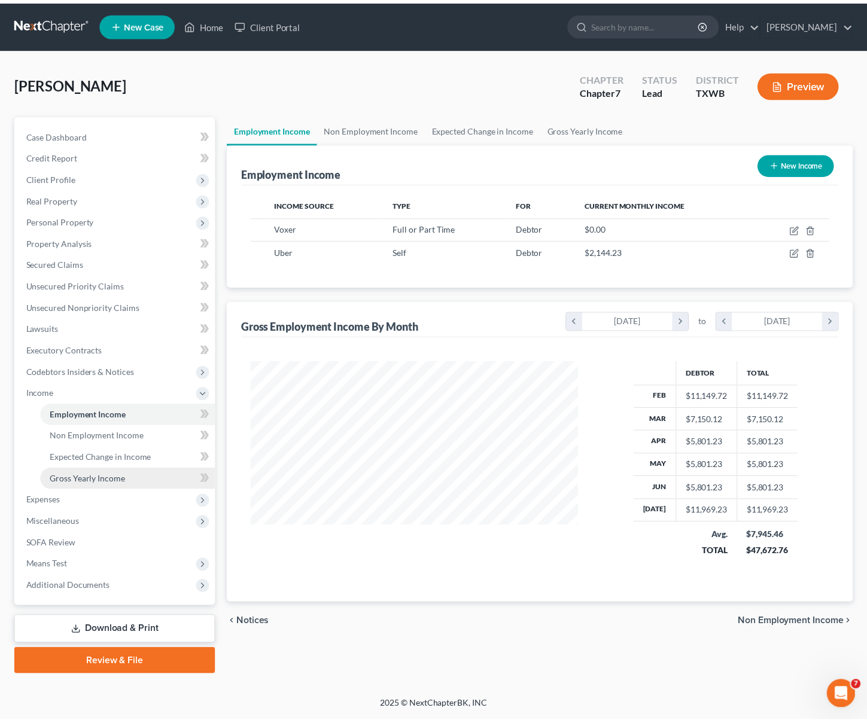
scroll to position [215, 355]
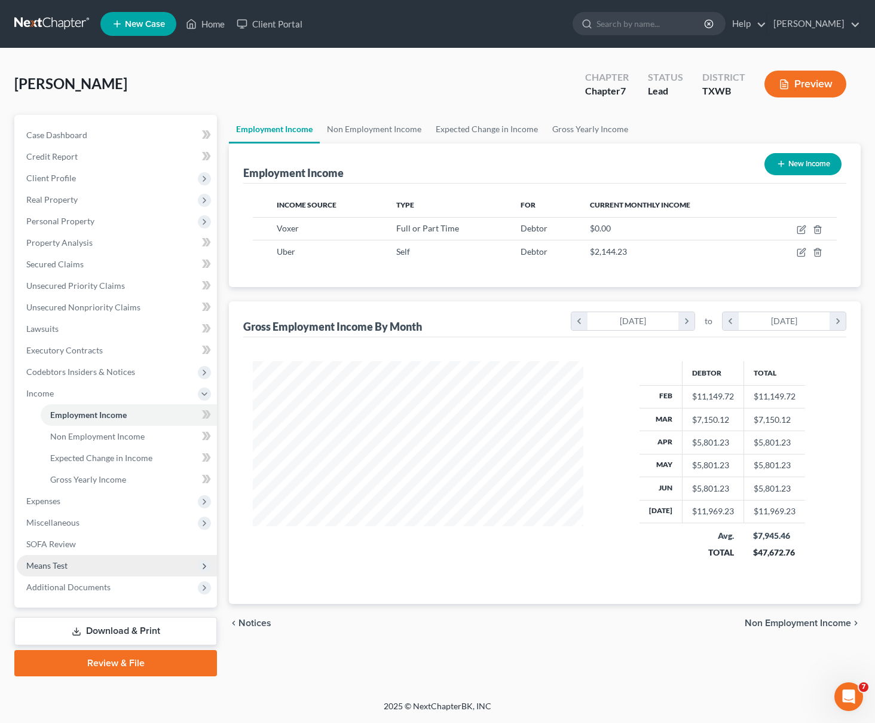
click at [81, 560] on span "Means Test" at bounding box center [117, 566] width 200 height 22
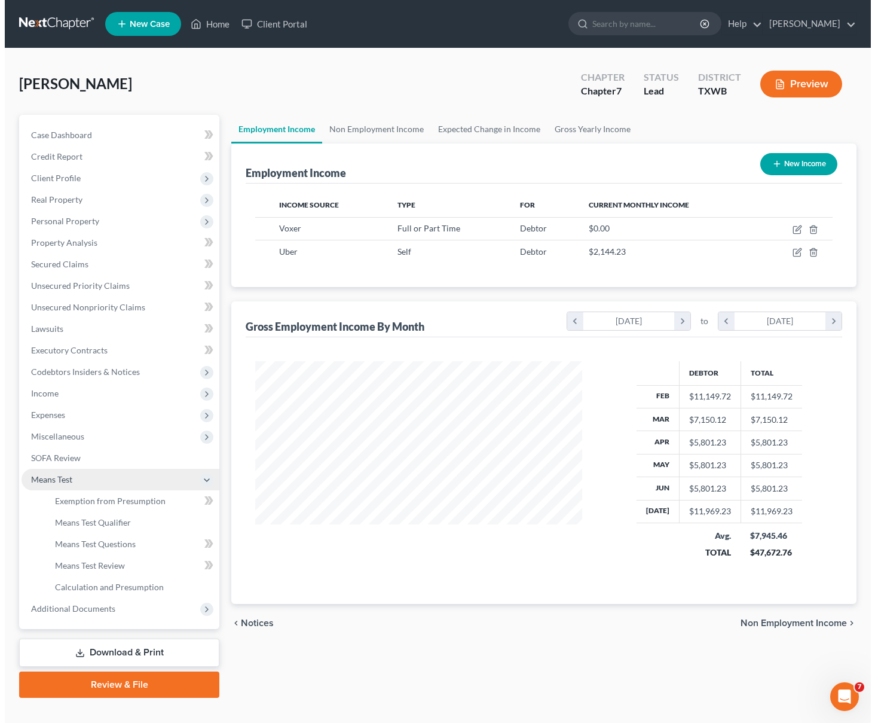
scroll to position [597788, 597651]
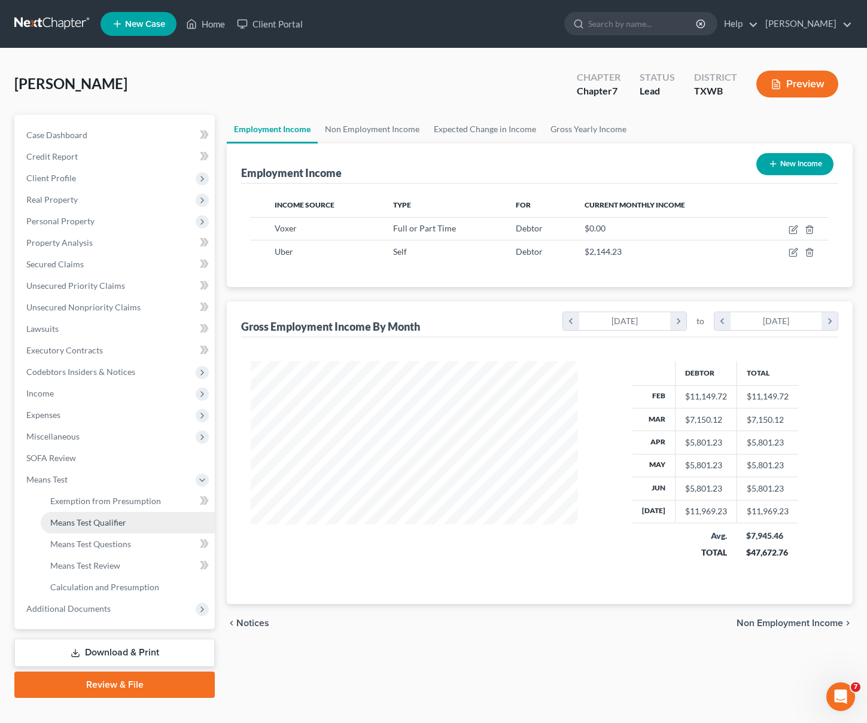
click at [91, 527] on span "Means Test Qualifier" at bounding box center [88, 522] width 76 height 10
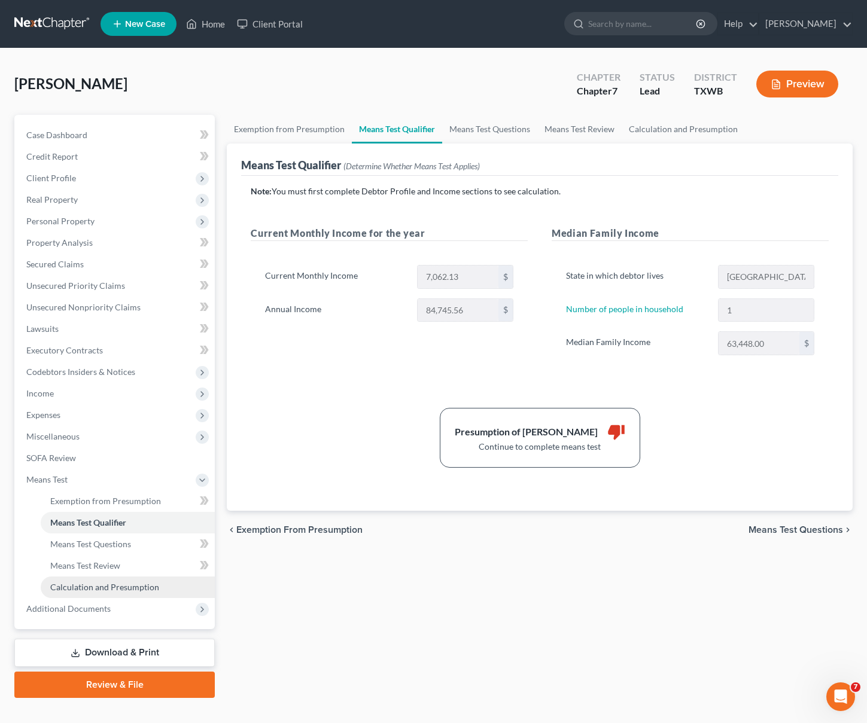
click at [104, 583] on span "Calculation and Presumption" at bounding box center [104, 587] width 109 height 10
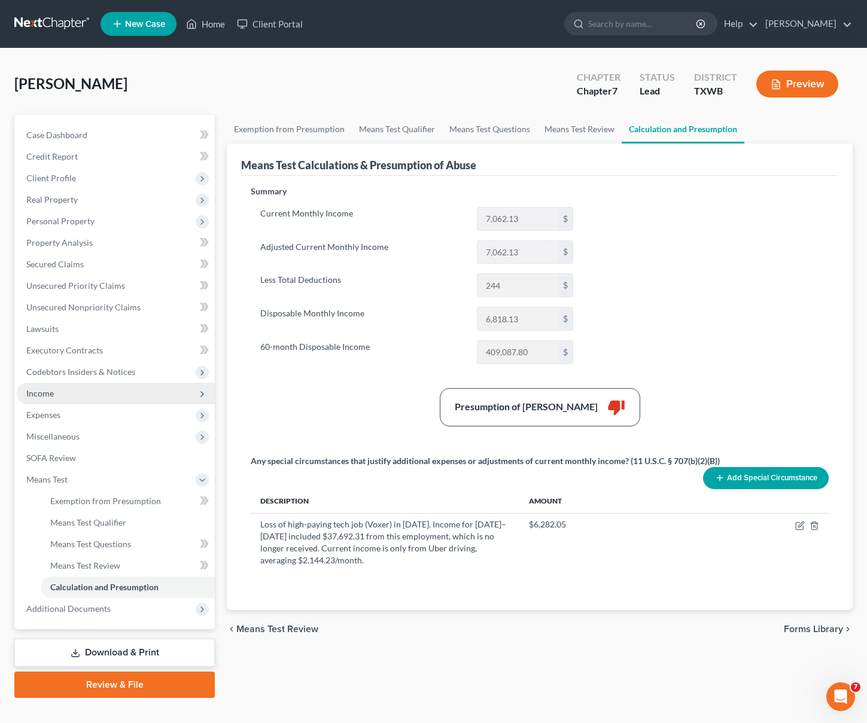
click at [67, 395] on span "Income" at bounding box center [116, 394] width 198 height 22
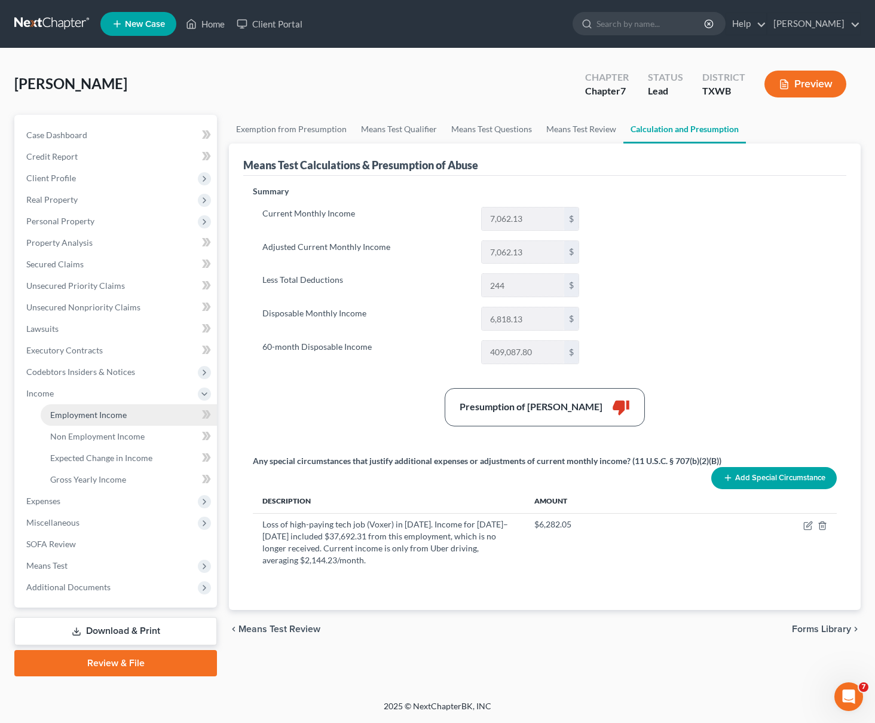
click at [77, 418] on span "Employment Income" at bounding box center [88, 415] width 77 height 10
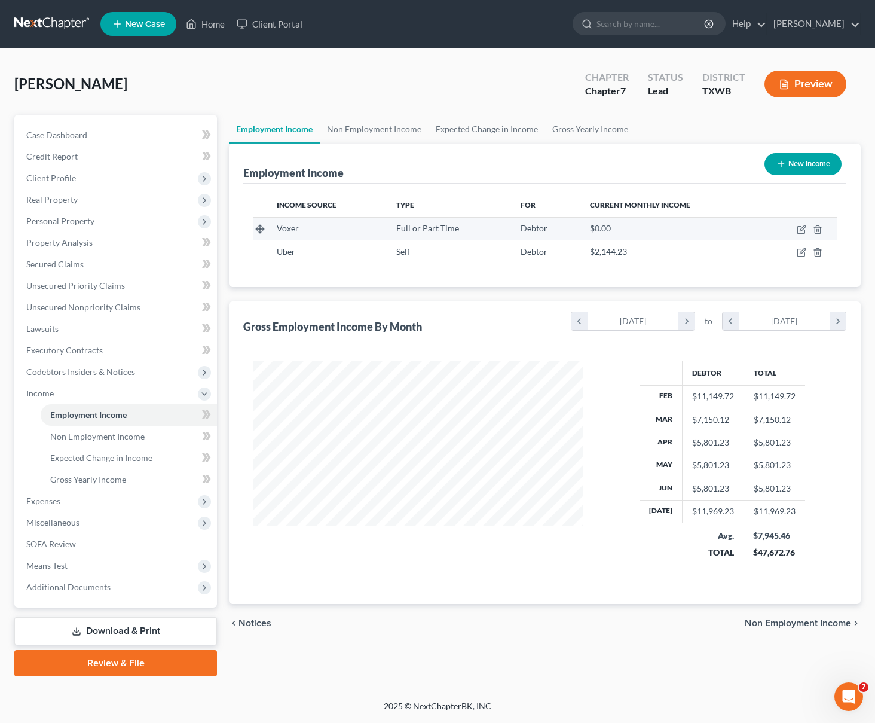
scroll to position [215, 355]
click at [806, 230] on icon "button" at bounding box center [802, 230] width 10 height 10
select select "0"
select select "4"
select select "1"
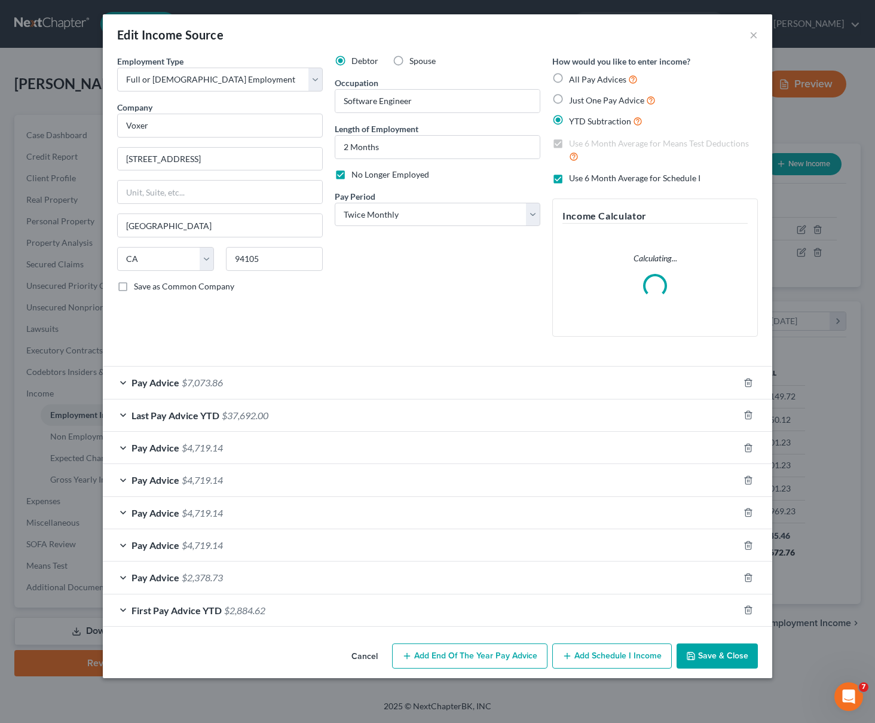
click at [584, 77] on span "All Pay Advices" at bounding box center [597, 79] width 57 height 10
click at [582, 77] on input "All Pay Advices" at bounding box center [578, 76] width 8 height 8
radio input "true"
checkbox input "false"
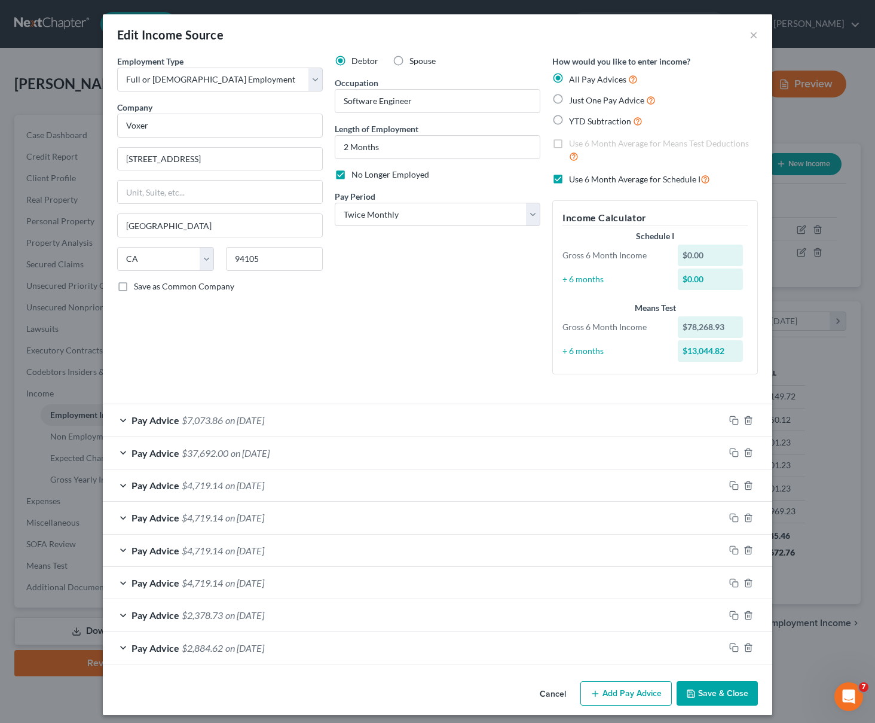
scroll to position [7, 0]
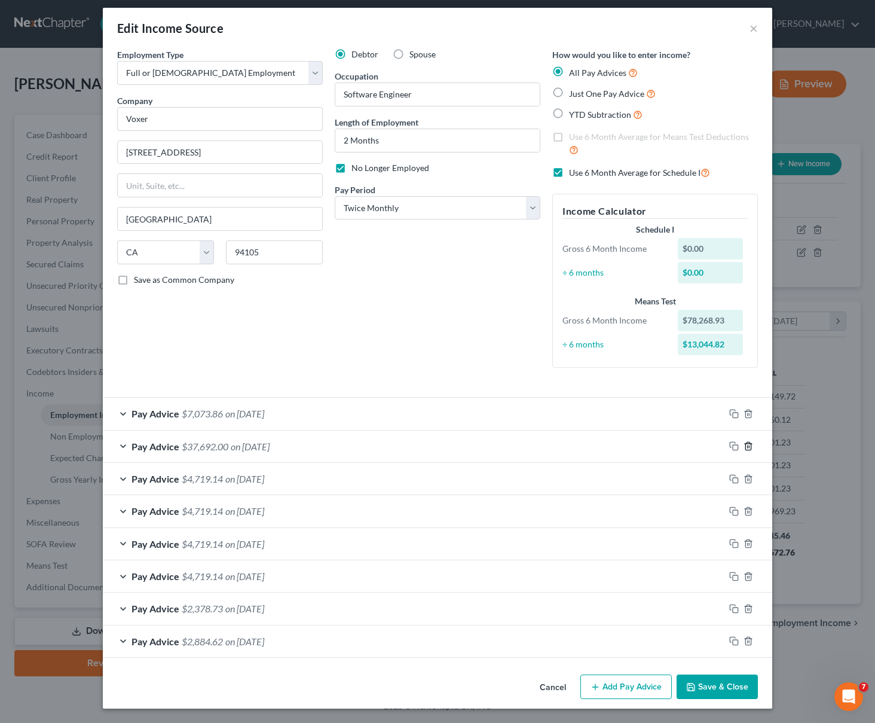
click at [746, 444] on icon "button" at bounding box center [749, 446] width 10 height 10
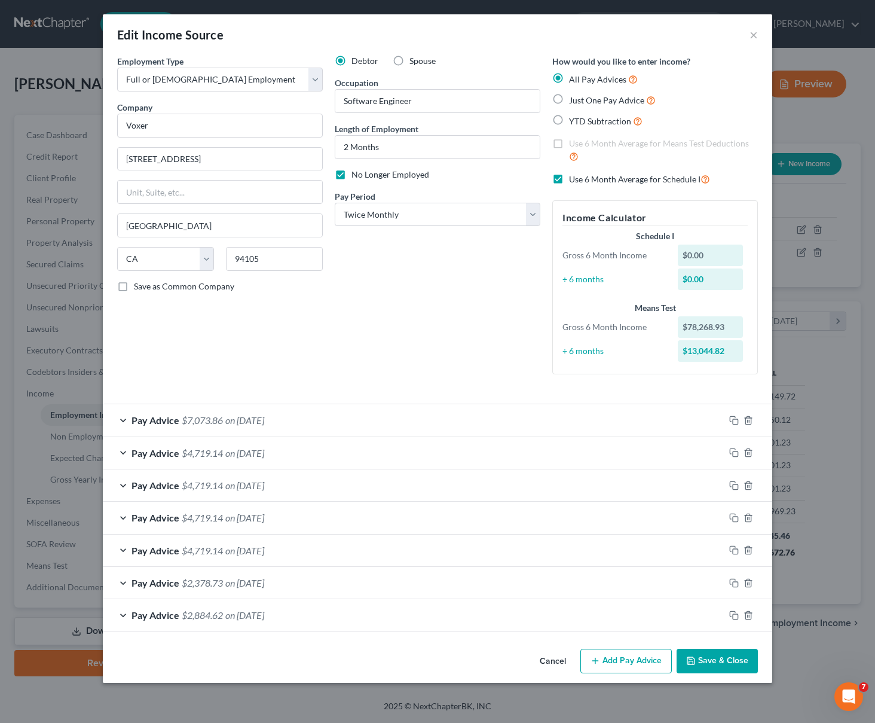
scroll to position [0, 0]
click at [353, 612] on div "Pay Advice $2,884.62 on [DATE]" at bounding box center [414, 615] width 622 height 32
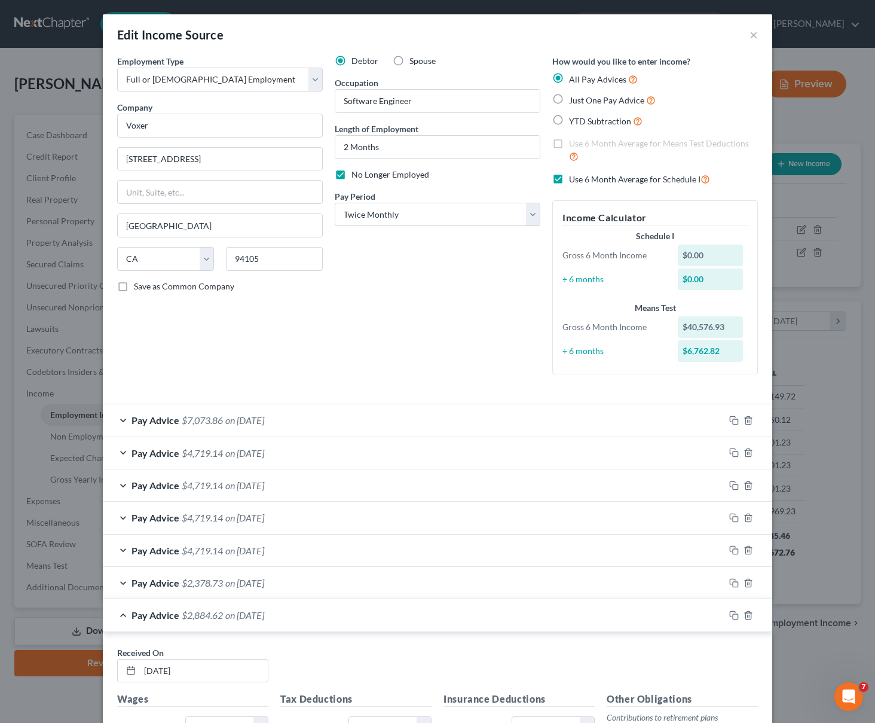
scroll to position [140, 0]
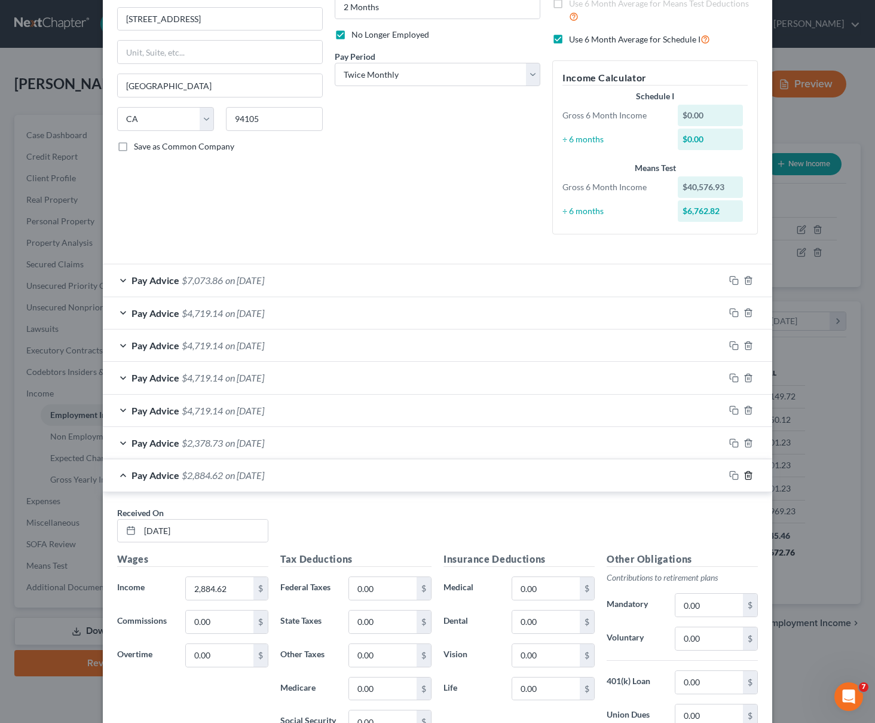
click at [746, 477] on icon "button" at bounding box center [748, 475] width 5 height 8
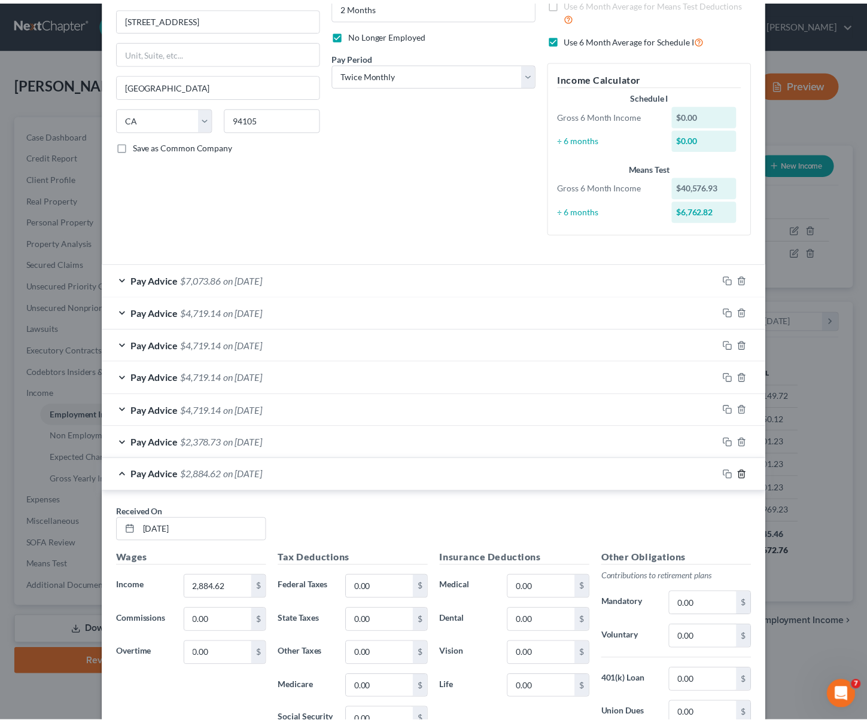
scroll to position [0, 0]
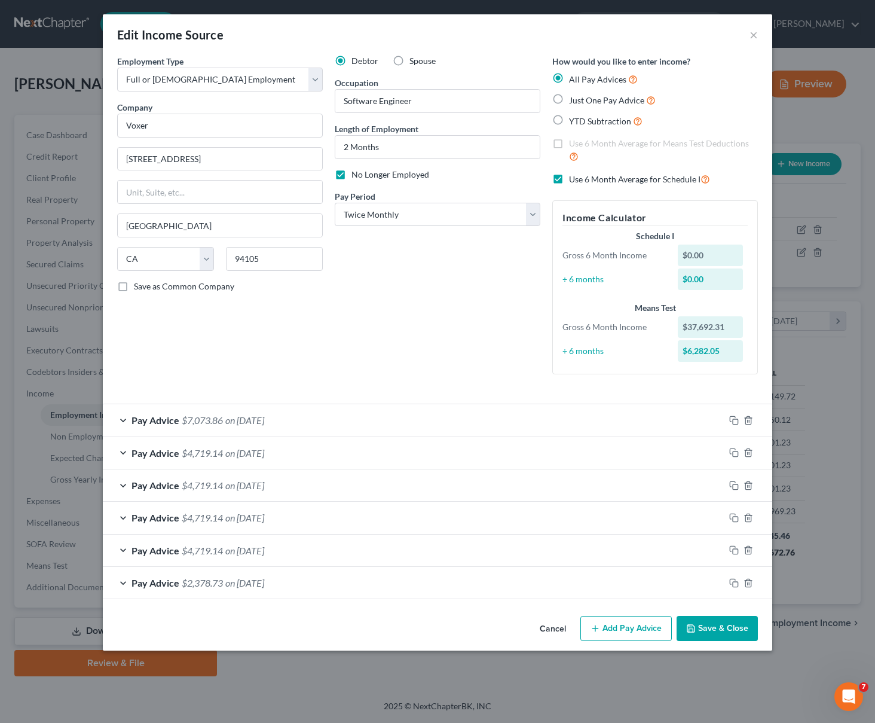
click at [569, 179] on label "Use 6 Month Average for Schedule I" at bounding box center [639, 179] width 141 height 14
click at [574, 179] on input "Use 6 Month Average for Schedule I" at bounding box center [578, 176] width 8 height 8
checkbox input "false"
click at [731, 634] on button "Save & Close" at bounding box center [717, 628] width 81 height 25
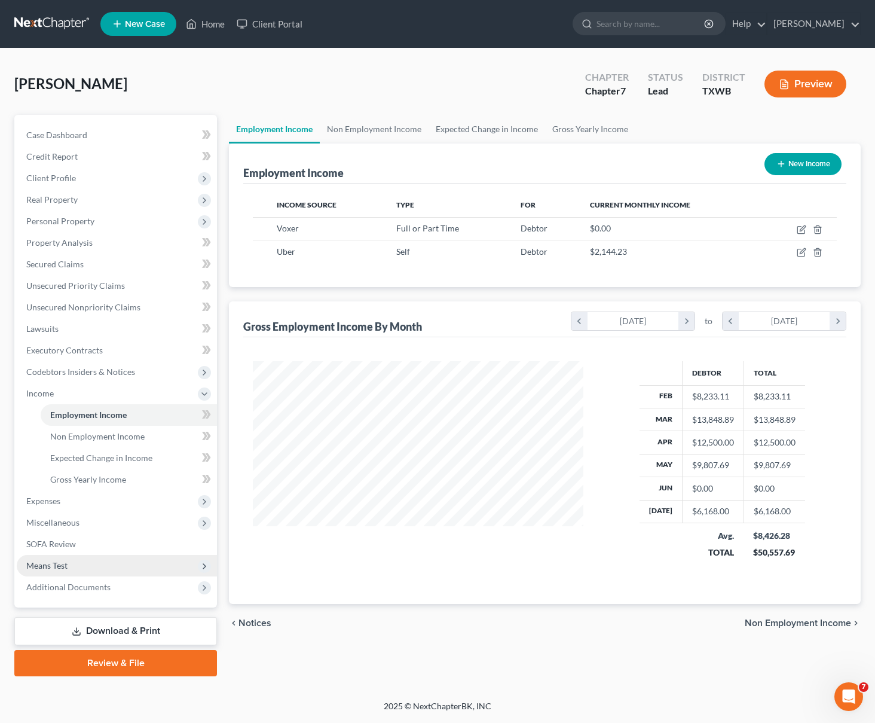
click at [97, 569] on span "Means Test" at bounding box center [117, 566] width 200 height 22
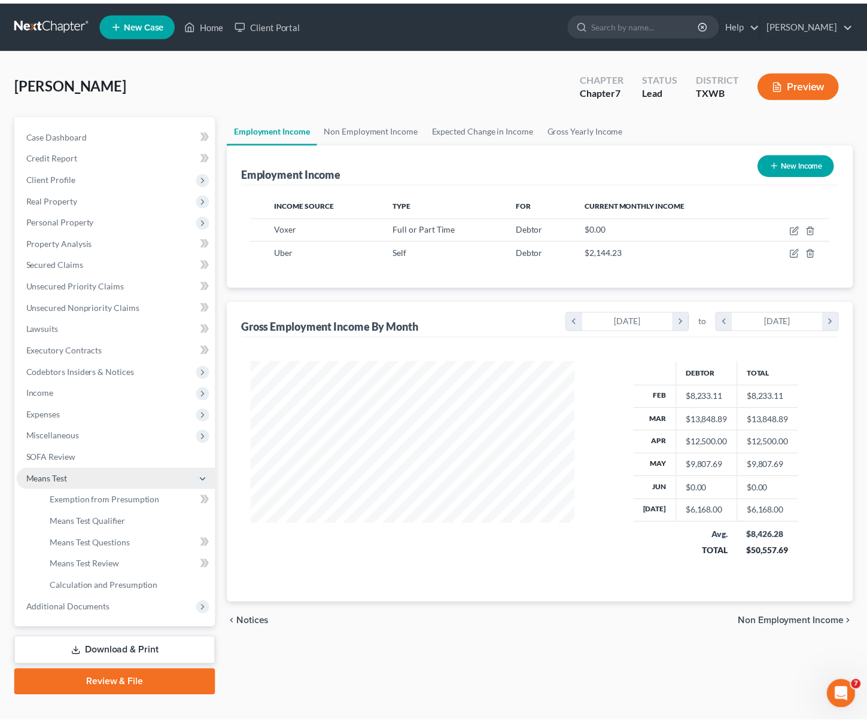
scroll to position [597788, 597651]
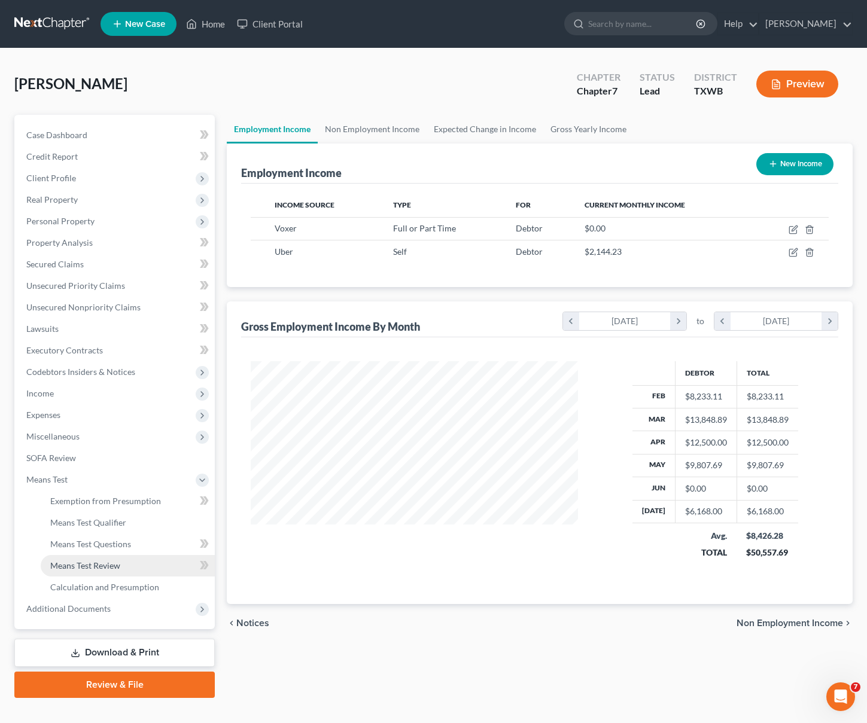
click at [109, 567] on span "Means Test Review" at bounding box center [85, 565] width 70 height 10
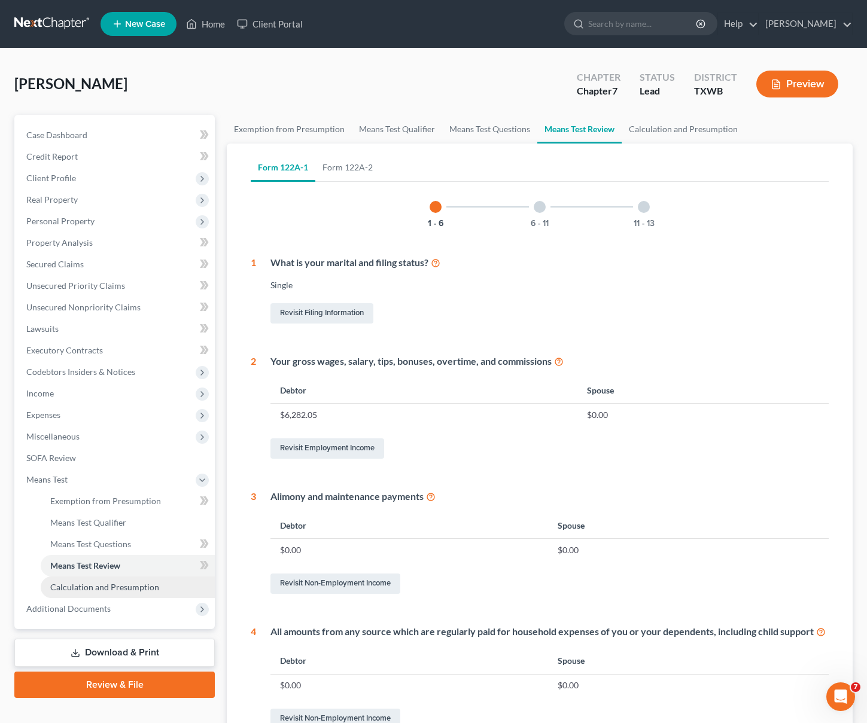
click at [123, 584] on span "Calculation and Presumption" at bounding box center [104, 587] width 109 height 10
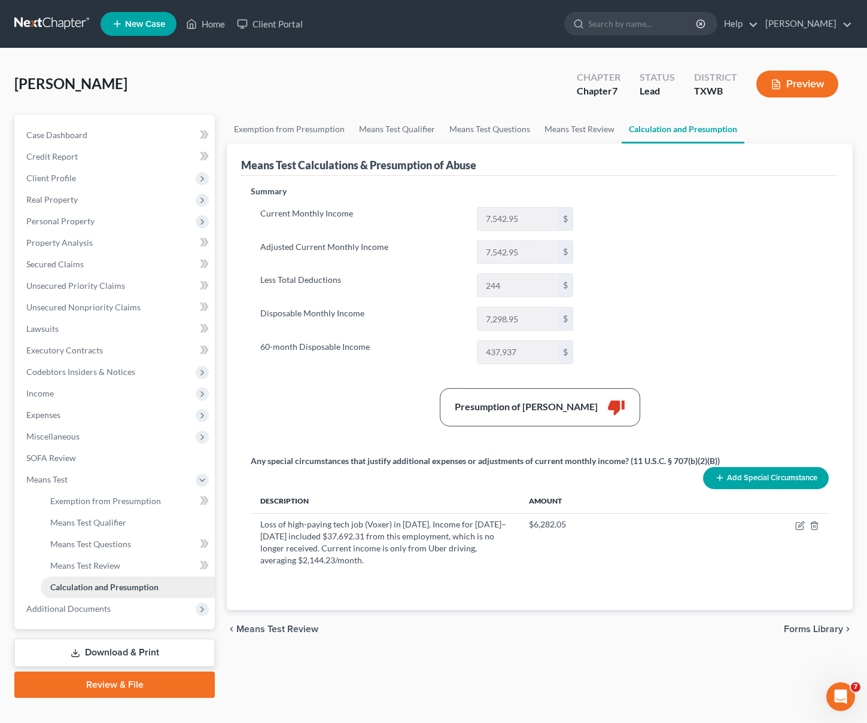
click at [129, 578] on link "Calculation and Presumption" at bounding box center [128, 587] width 174 height 22
